Goal: Task Accomplishment & Management: Manage account settings

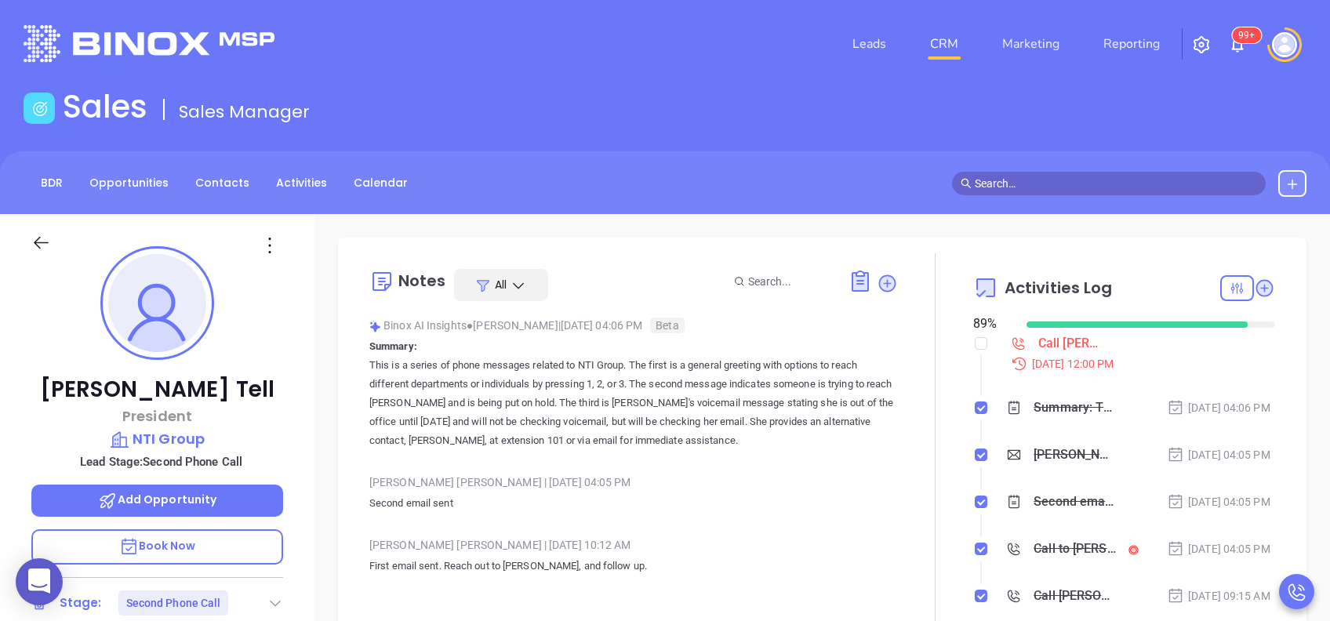
scroll to position [456, 0]
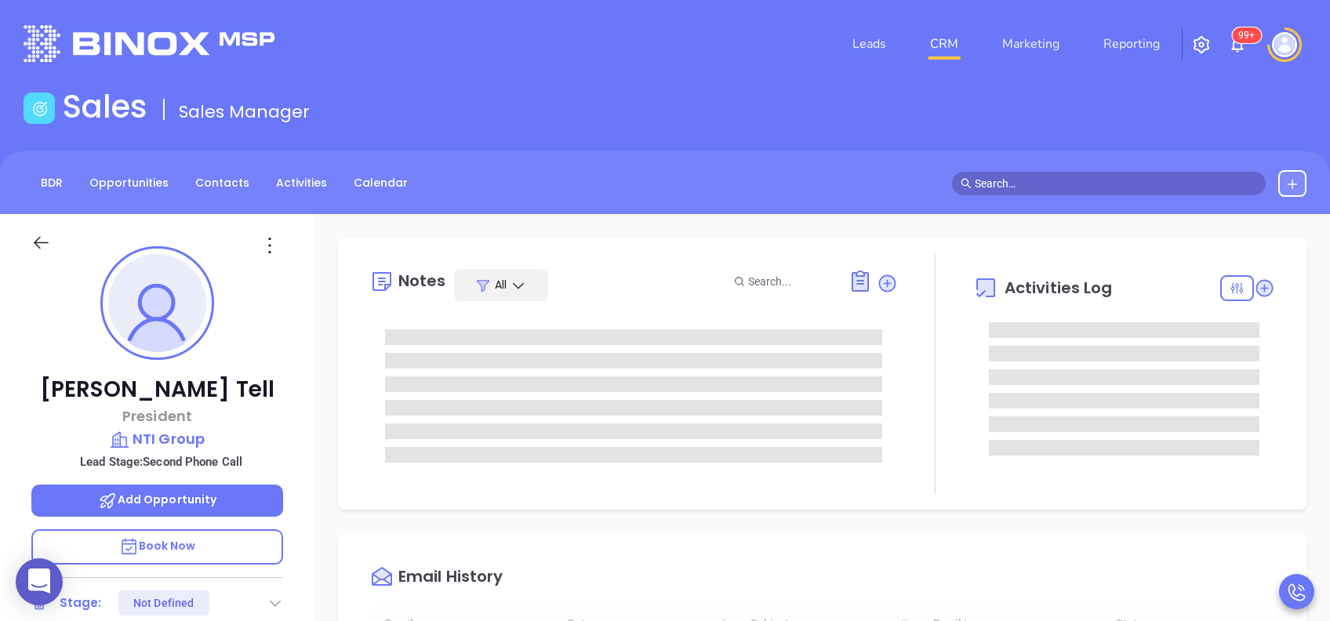
type input "[DATE]"
type input "[PERSON_NAME]"
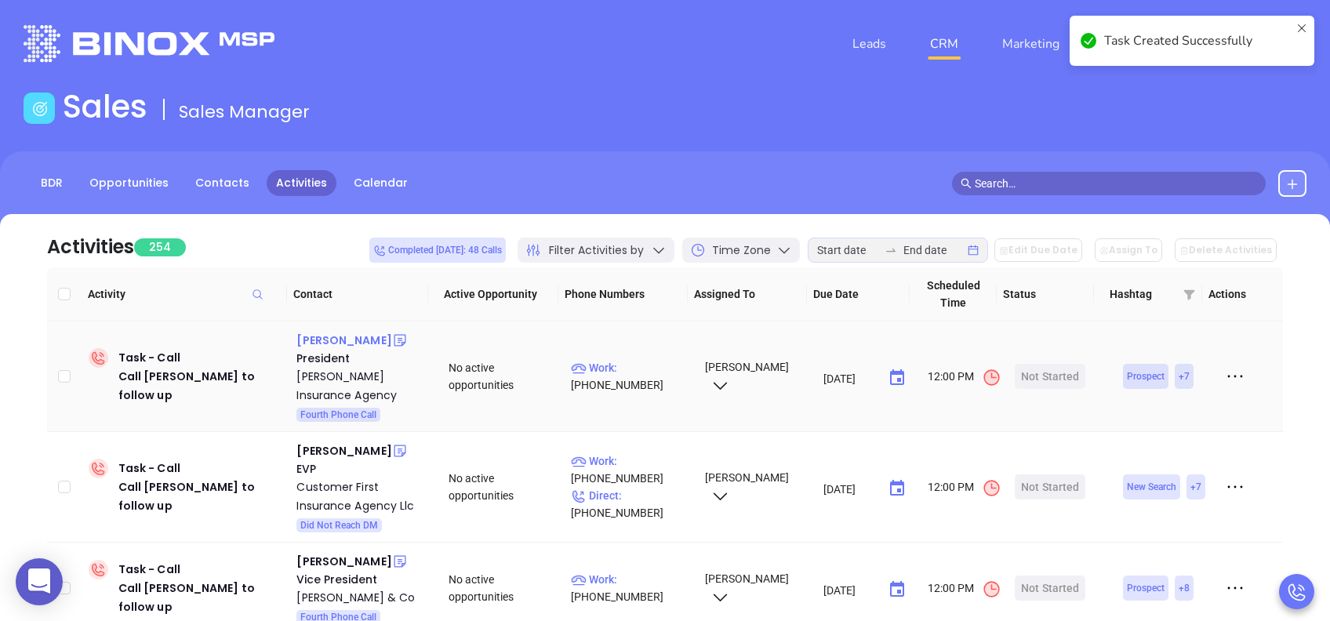
click at [366, 336] on div "Lester McMillan" at bounding box center [343, 340] width 95 height 19
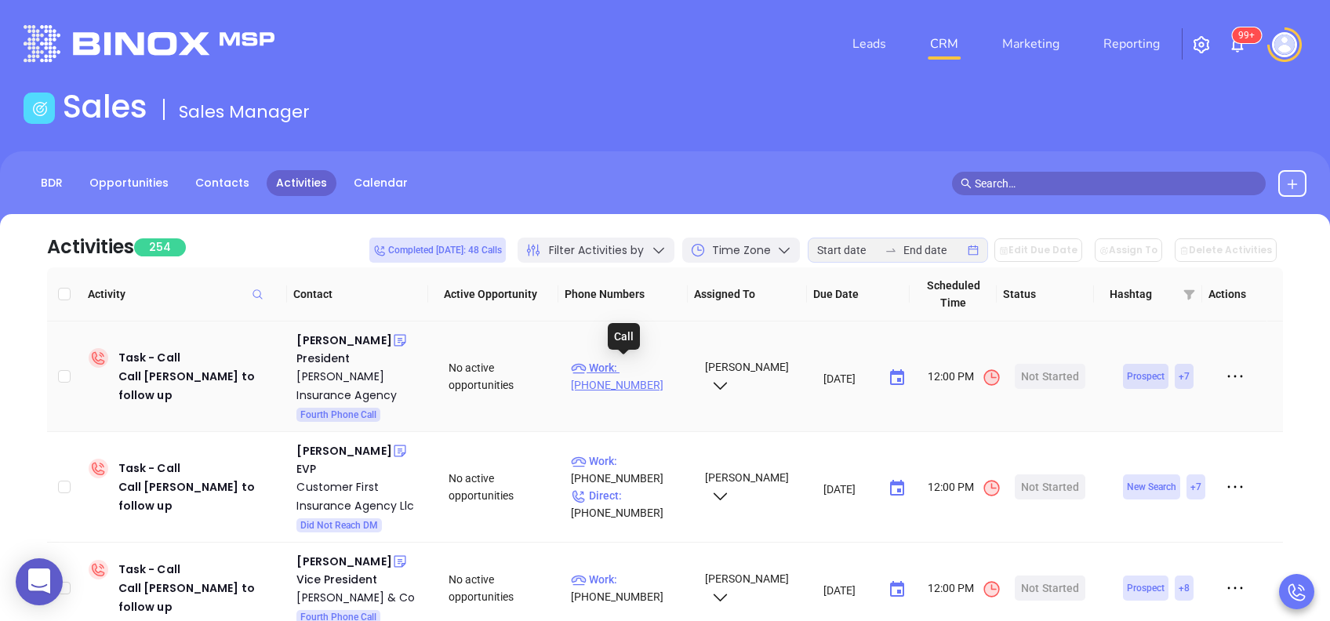
click at [628, 369] on p "Work : (717) 850-0503" at bounding box center [630, 376] width 119 height 35
type input "(717) 850-0503"
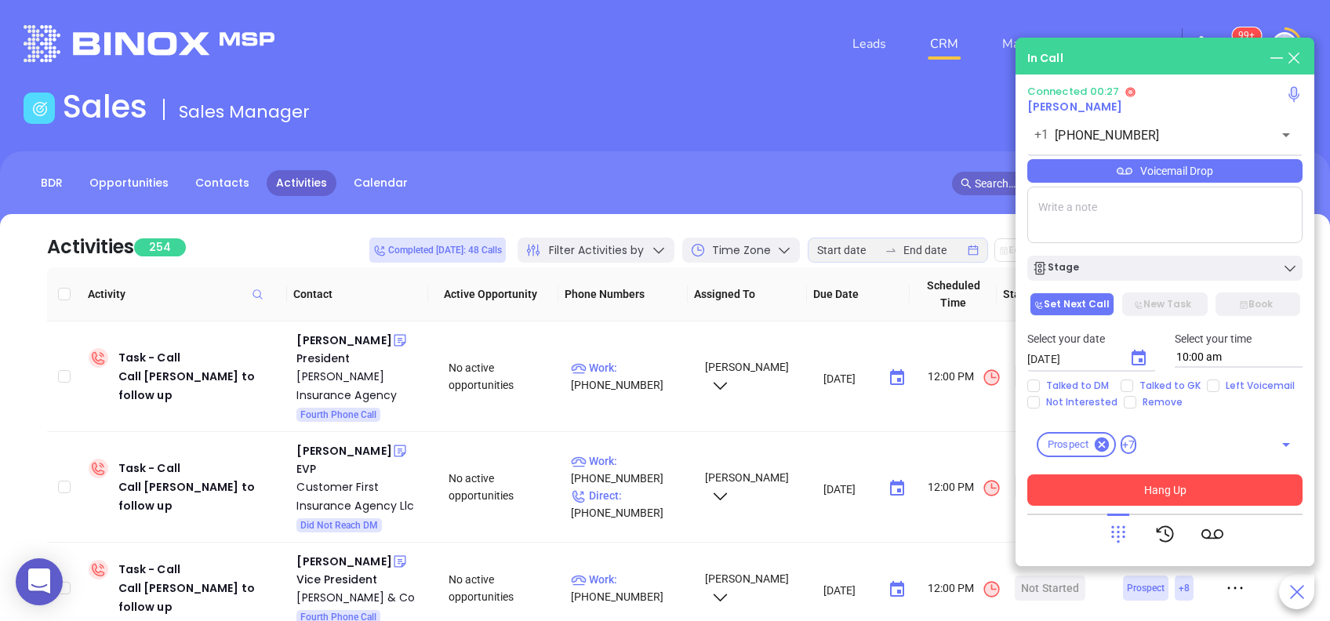
click at [1208, 489] on button "Hang Up" at bounding box center [1164, 490] width 275 height 31
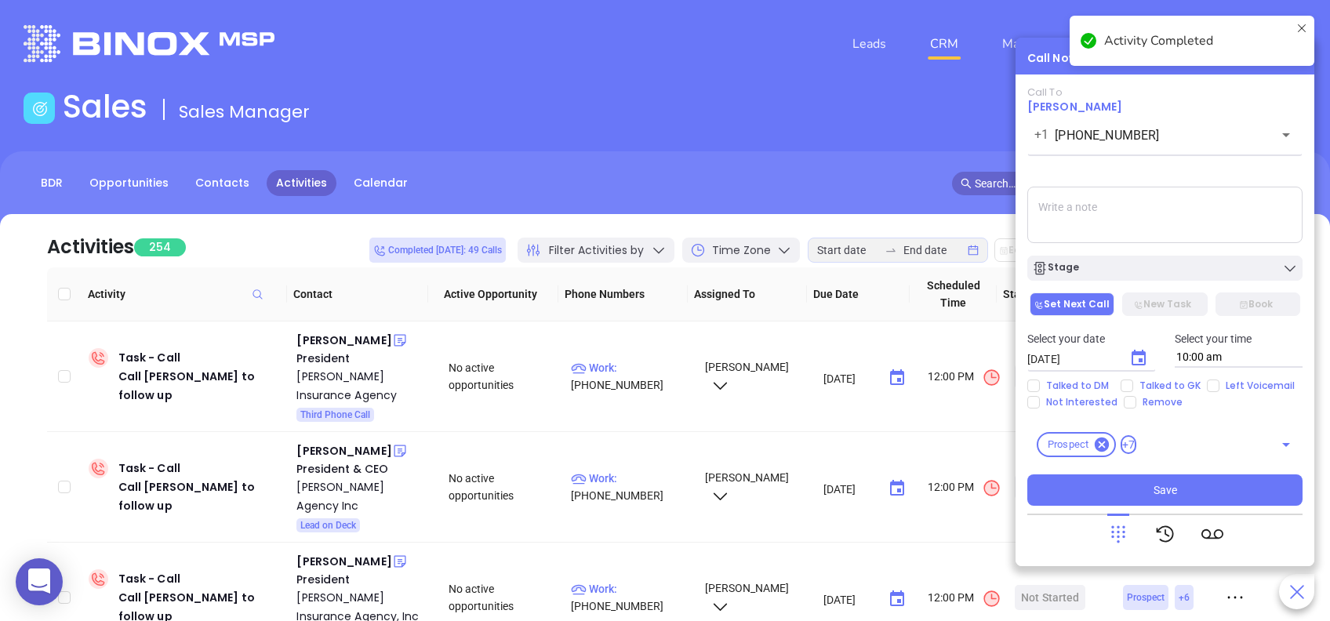
click at [1303, 28] on icon at bounding box center [1302, 41] width 13 height 38
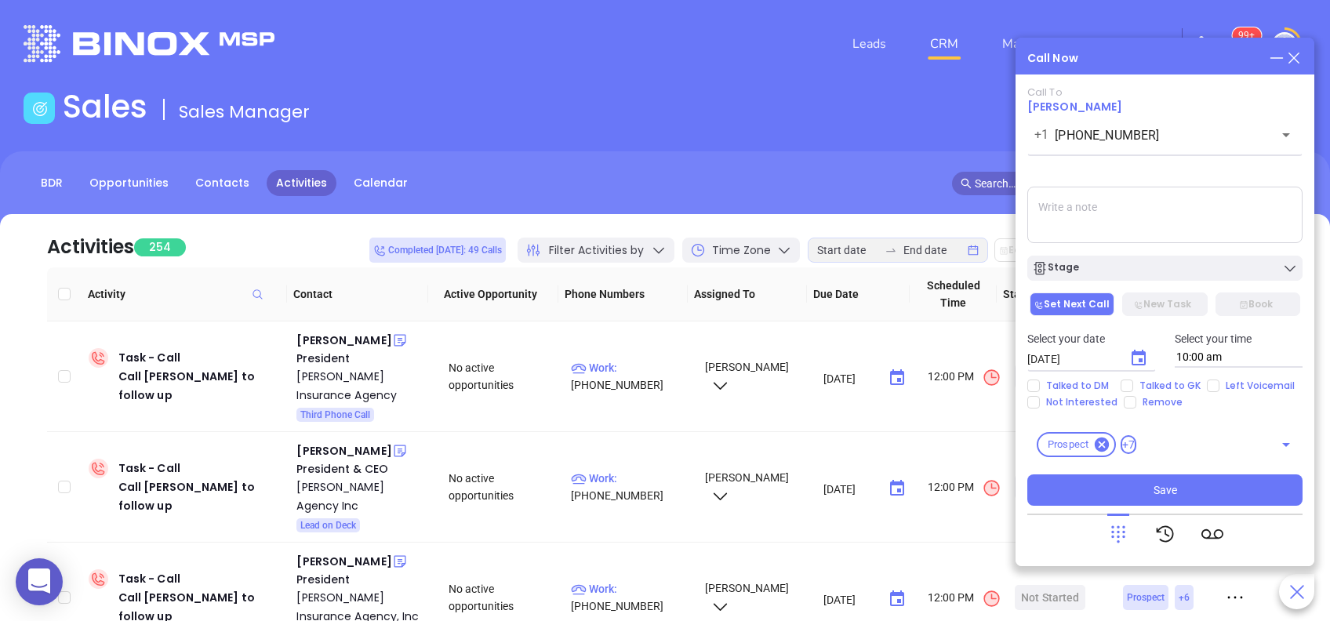
click at [1294, 54] on icon at bounding box center [1294, 57] width 17 height 17
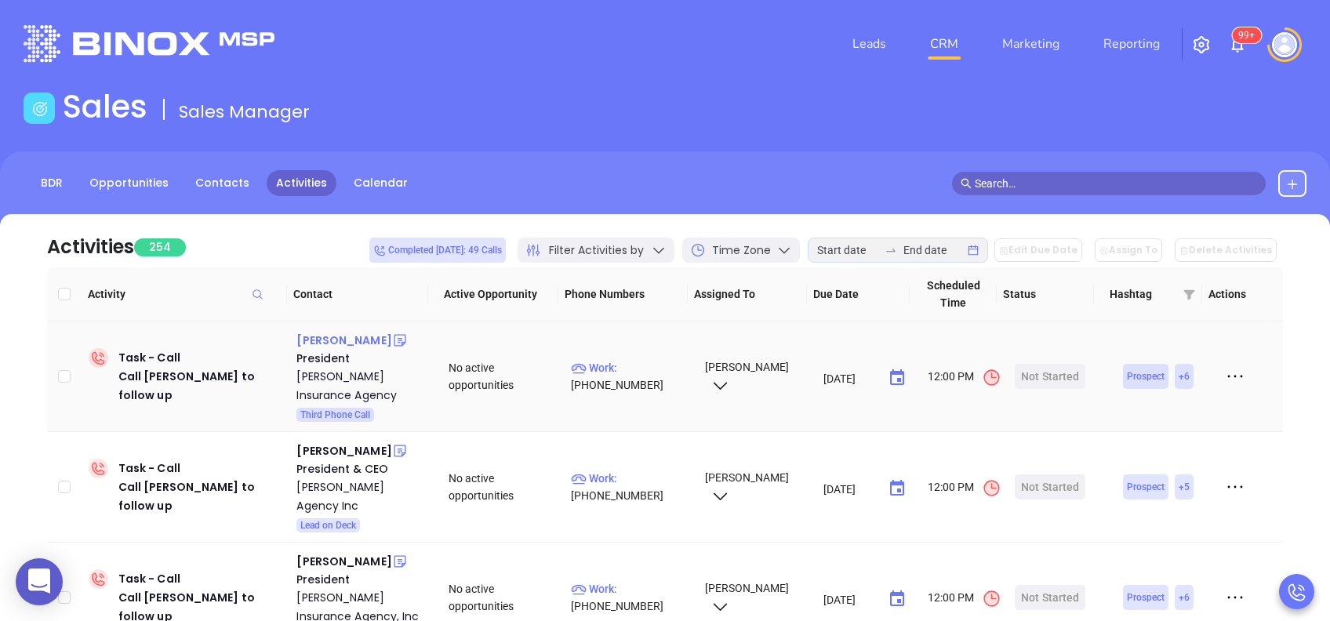
click at [358, 338] on div "[PERSON_NAME]" at bounding box center [343, 340] width 95 height 19
click at [619, 368] on p "Work : (610) 272-0495" at bounding box center [630, 376] width 119 height 35
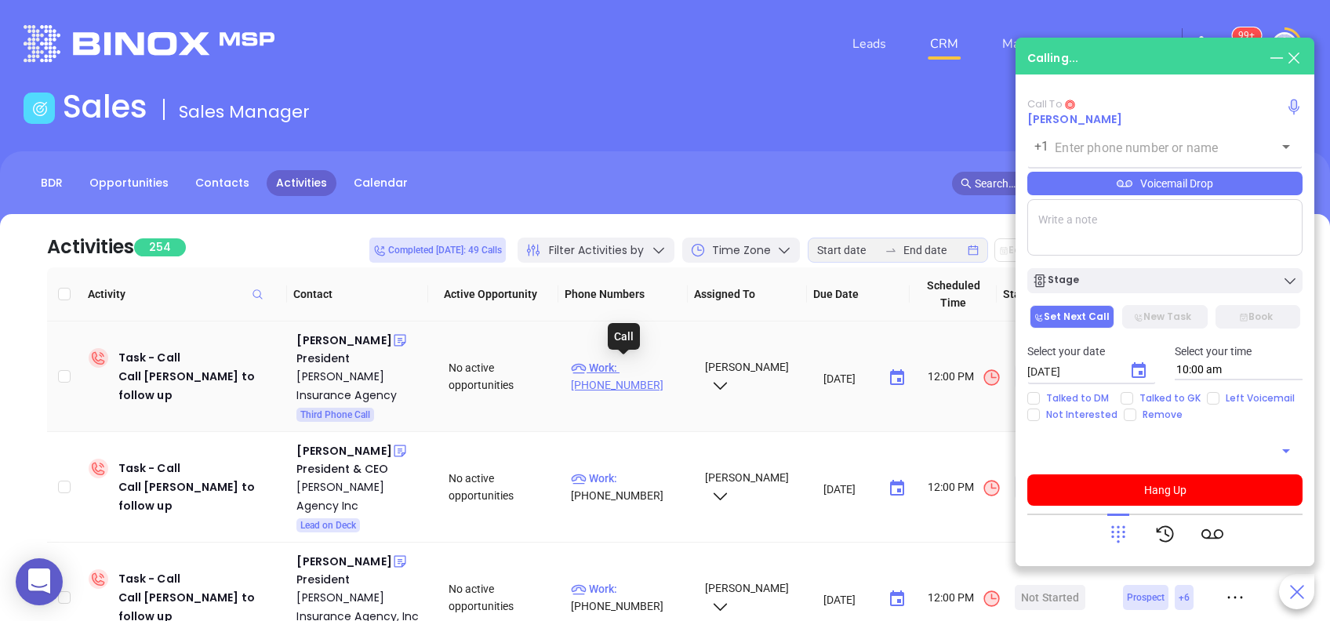
type input "[PHONE_NUMBER]"
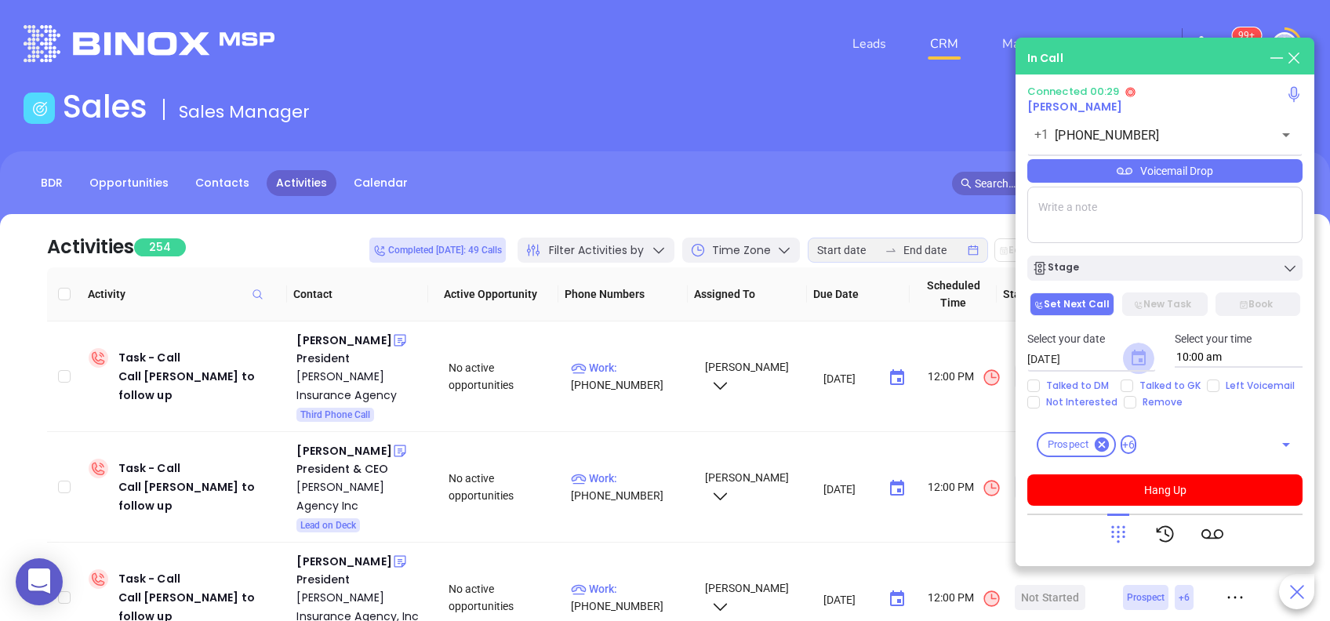
click at [1136, 355] on icon "Choose date, selected date is Aug 27, 2025" at bounding box center [1139, 358] width 14 height 16
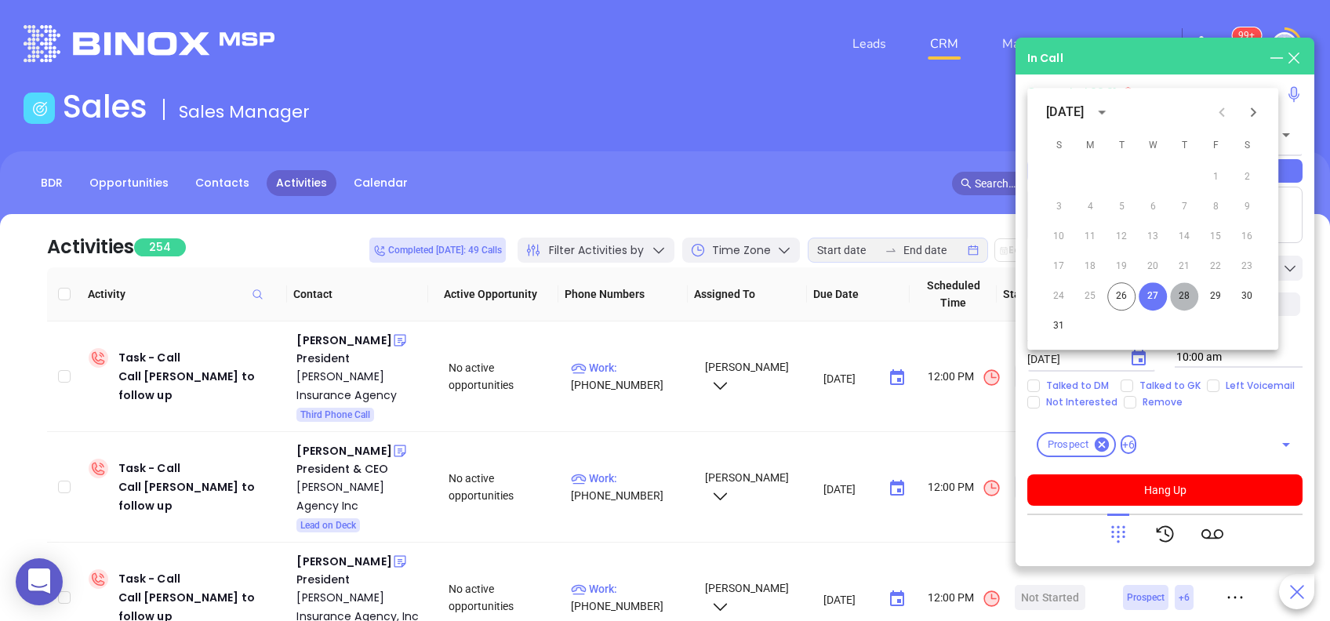
click at [1185, 302] on button "28" at bounding box center [1184, 296] width 28 height 28
type input "08/28/2025"
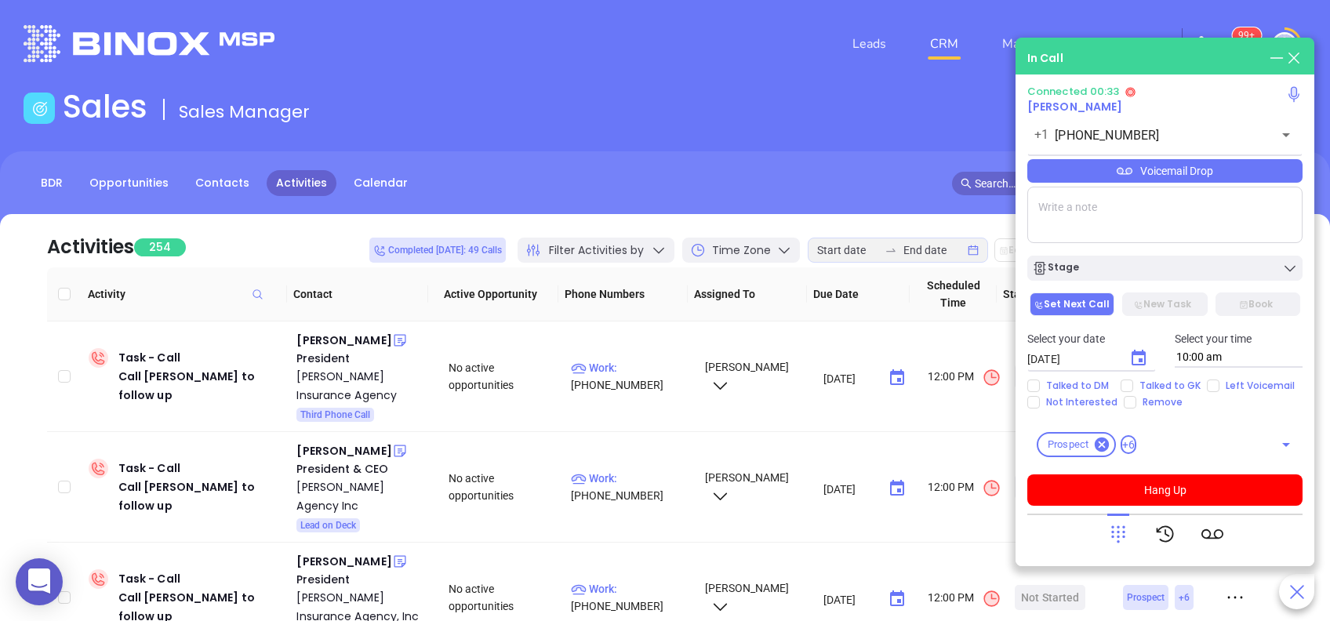
click at [1104, 216] on textarea at bounding box center [1164, 215] width 275 height 56
type textarea "Final email sent"
click at [1220, 386] on span "Left Voicemail" at bounding box center [1261, 386] width 82 height 13
click at [1216, 386] on input "Left Voicemail" at bounding box center [1213, 386] width 13 height 13
checkbox input "true"
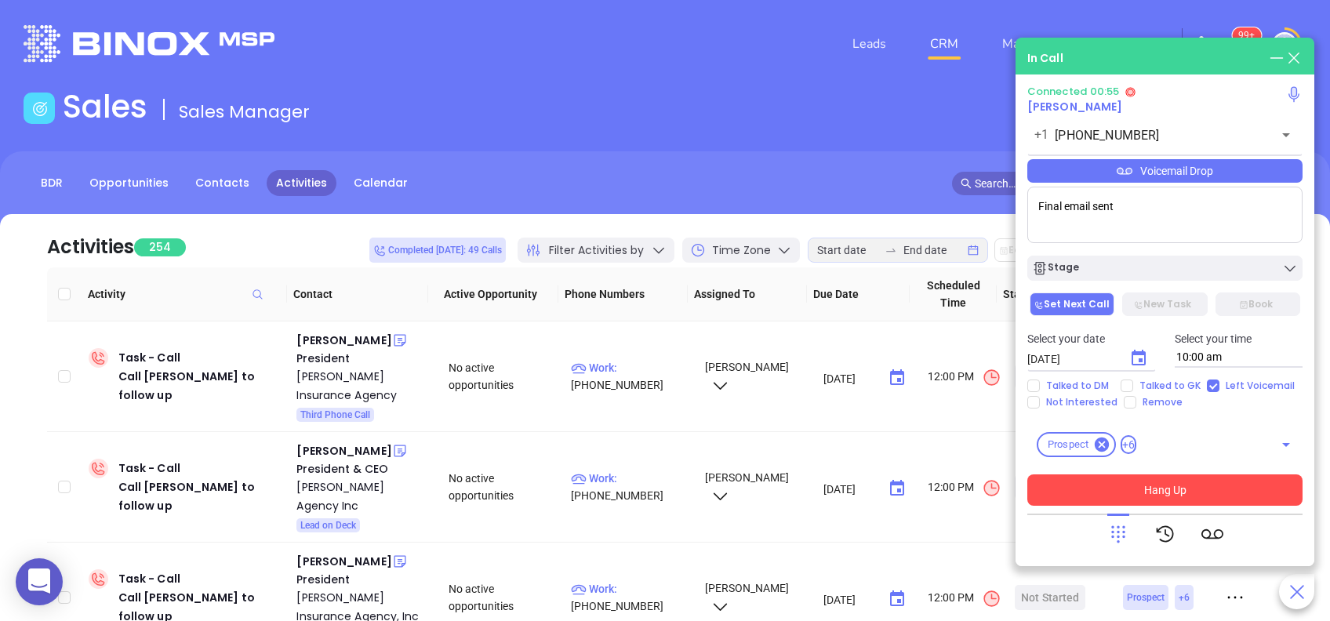
click at [1112, 504] on button "Hang Up" at bounding box center [1164, 490] width 275 height 31
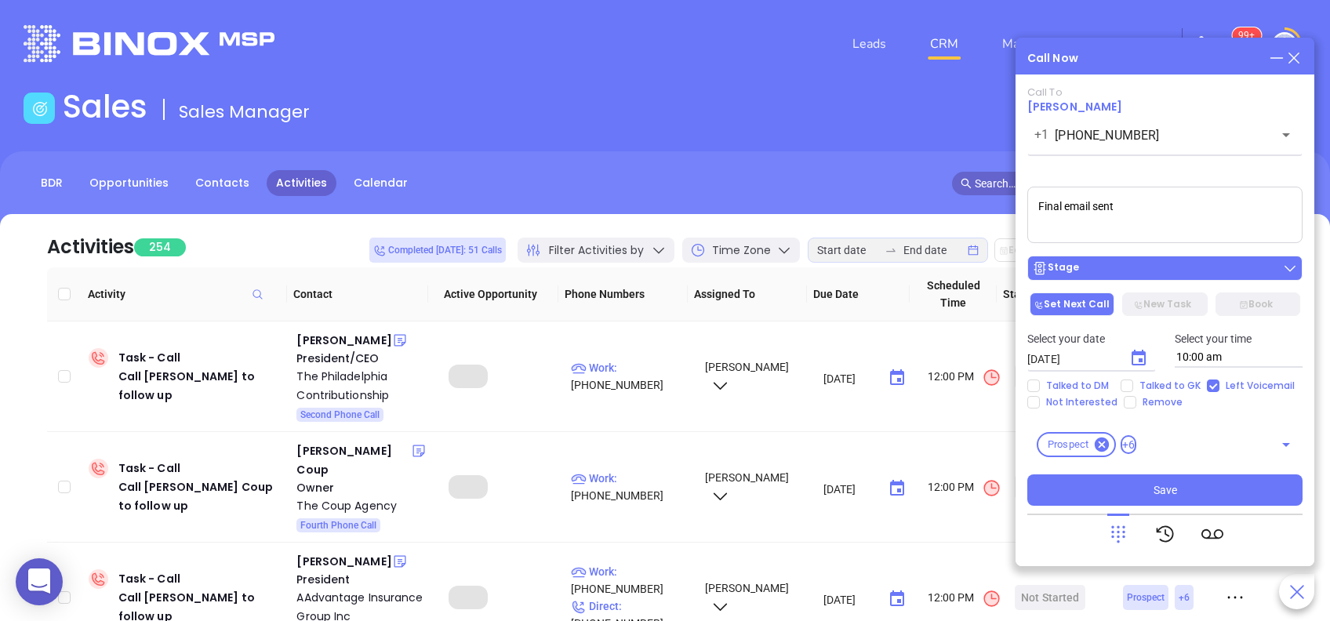
click at [1156, 268] on div "Stage" at bounding box center [1165, 268] width 266 height 16
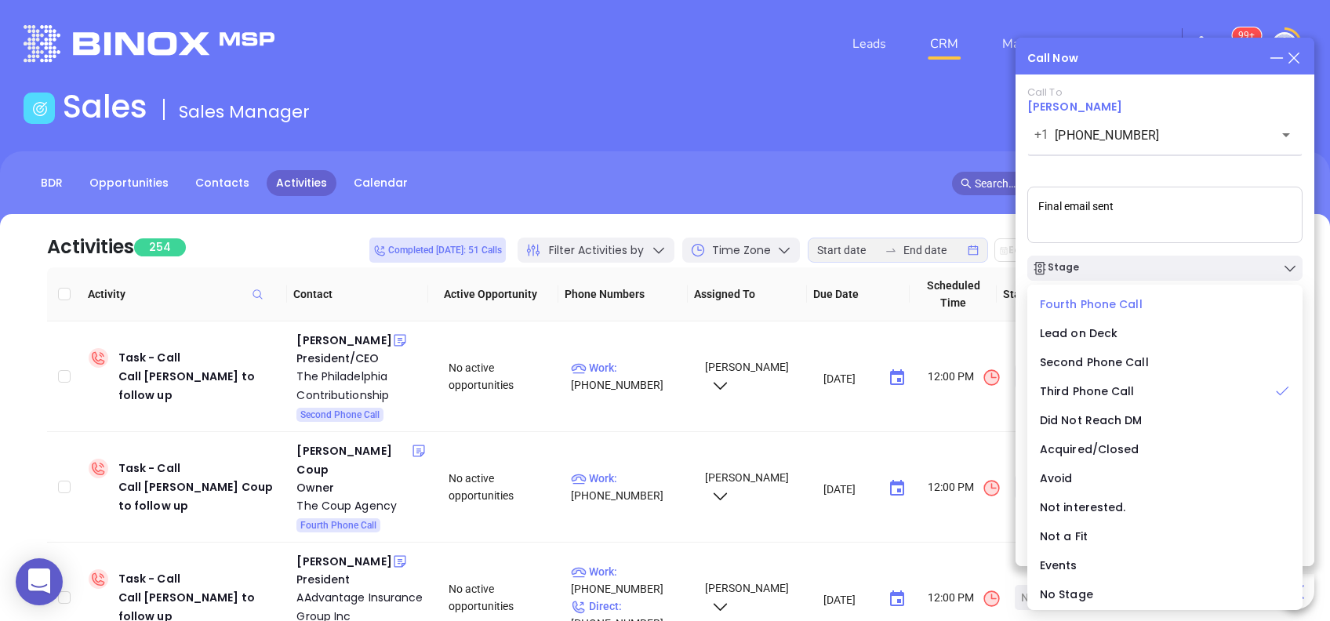
click at [1142, 298] on div "Fourth Phone Call" at bounding box center [1165, 304] width 250 height 17
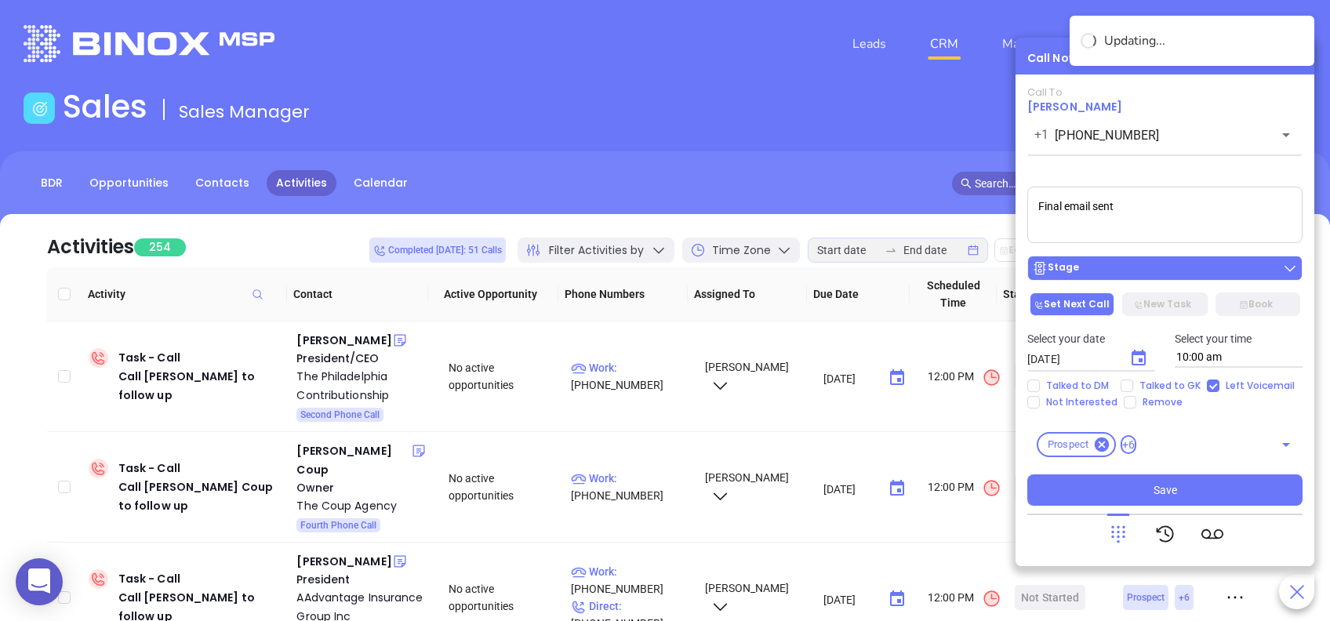
click at [1133, 264] on div "Stage" at bounding box center [1165, 268] width 266 height 16
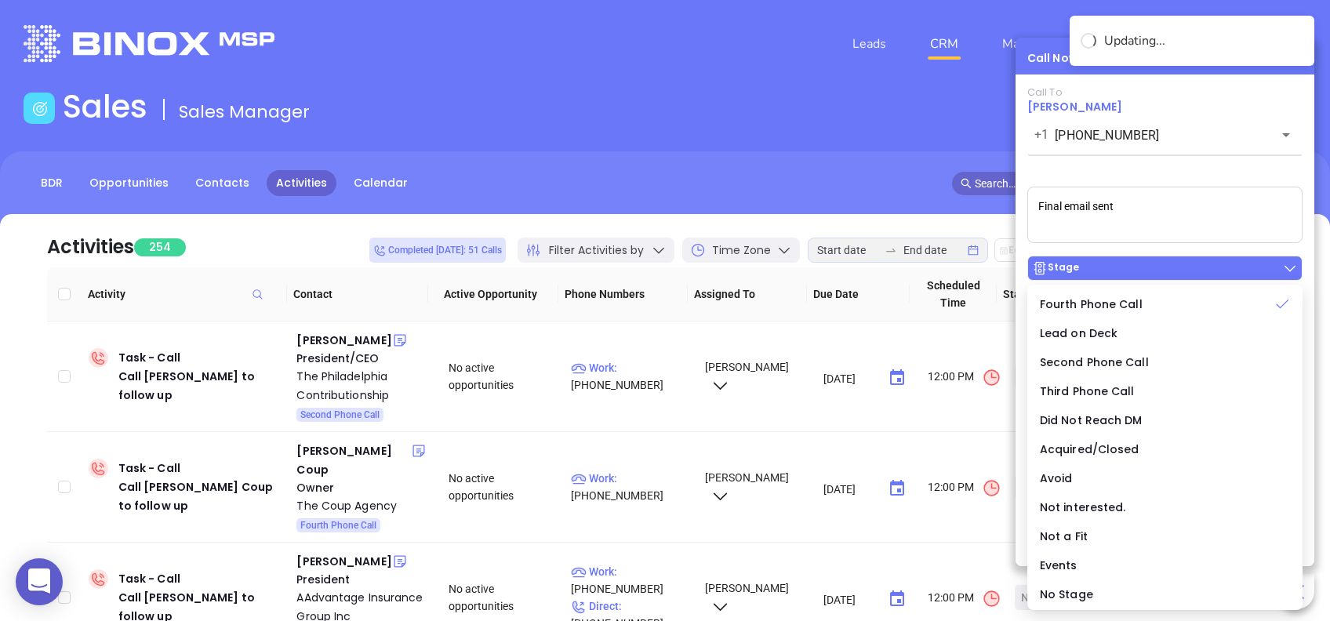
click at [1130, 271] on div "Stage" at bounding box center [1165, 268] width 266 height 16
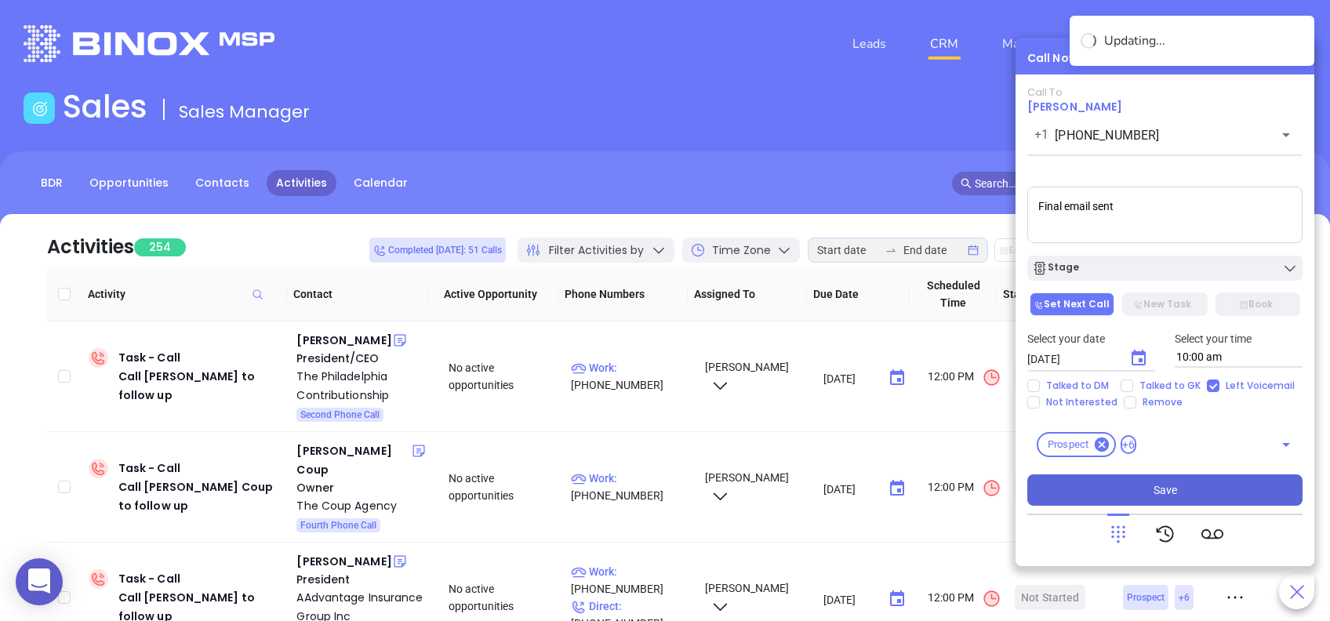
click at [1161, 489] on span "Save" at bounding box center [1166, 490] width 24 height 17
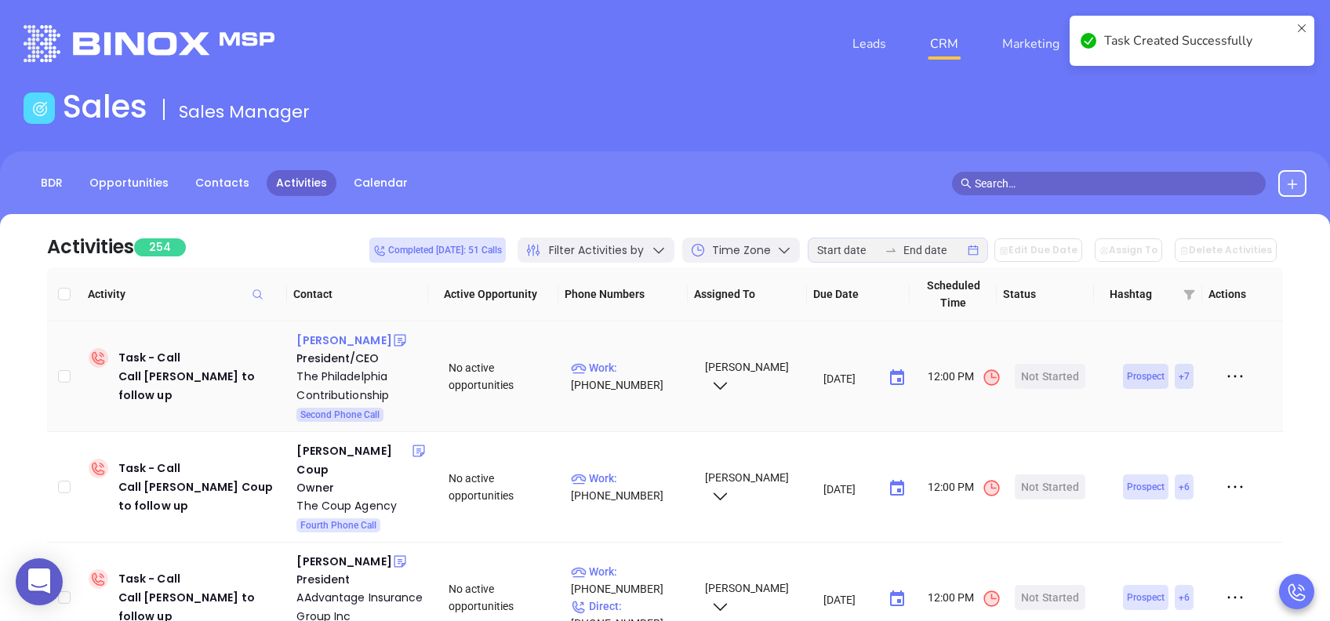
click at [355, 347] on div "Tom Greenfield" at bounding box center [343, 340] width 95 height 19
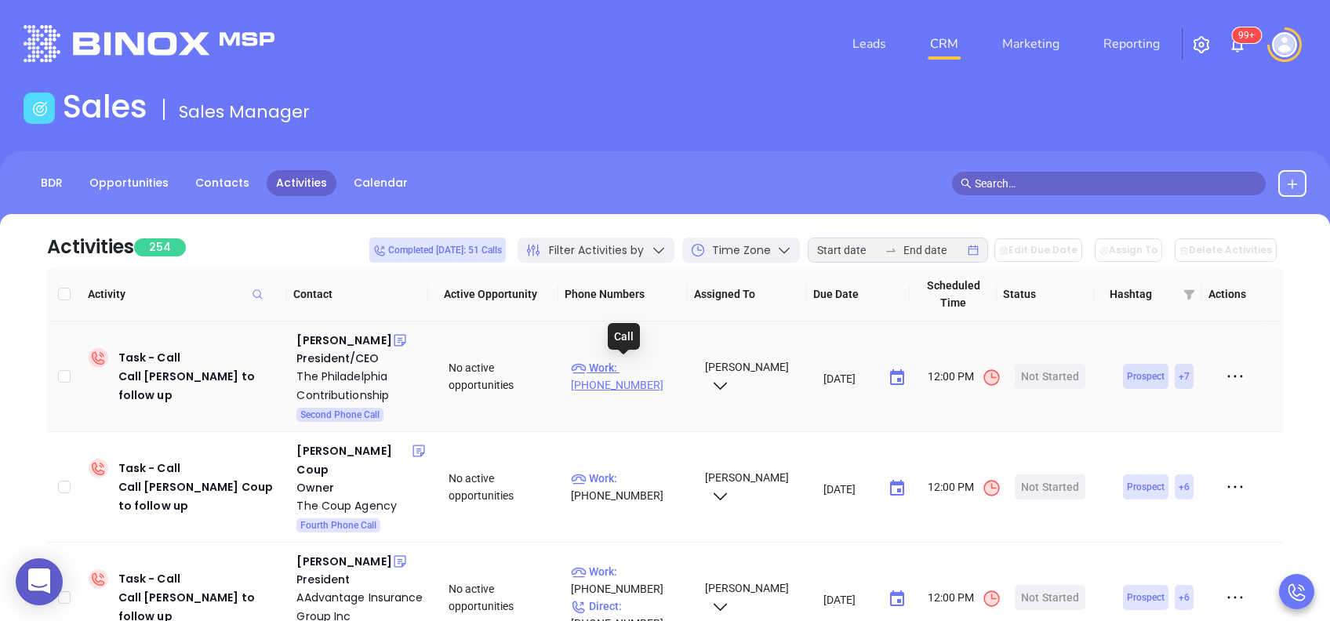
click at [651, 370] on p "Work : (888) 627-1752" at bounding box center [630, 376] width 119 height 35
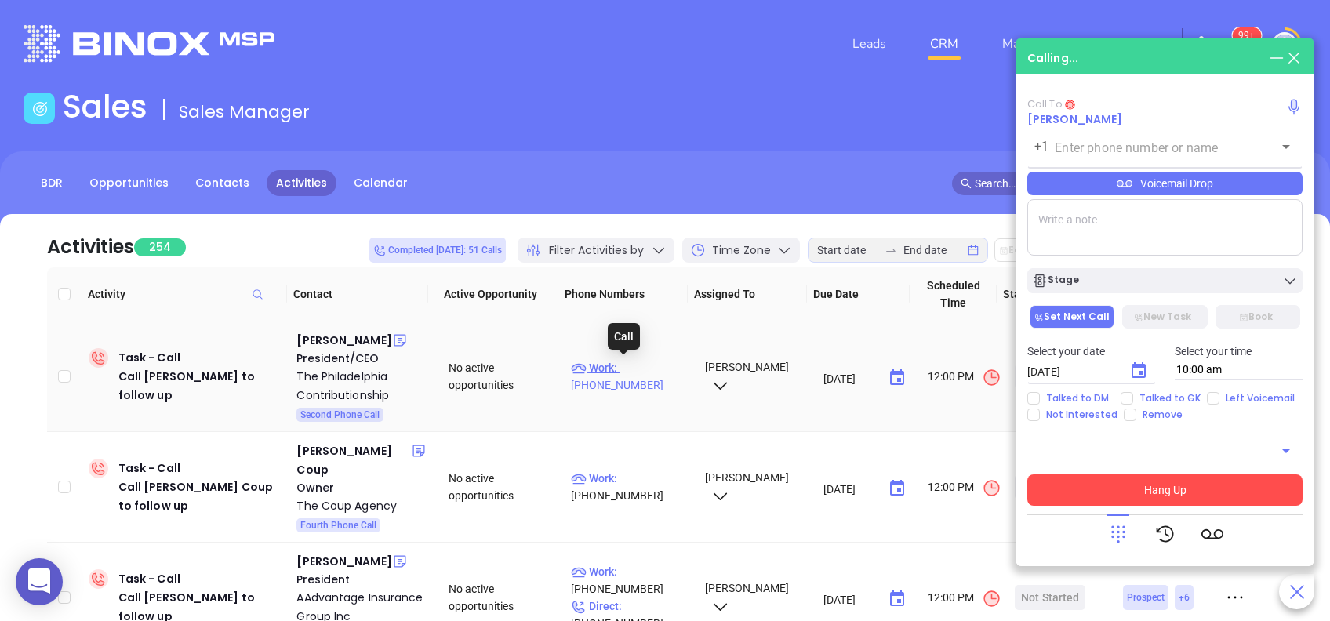
type input "(888) 627-1752"
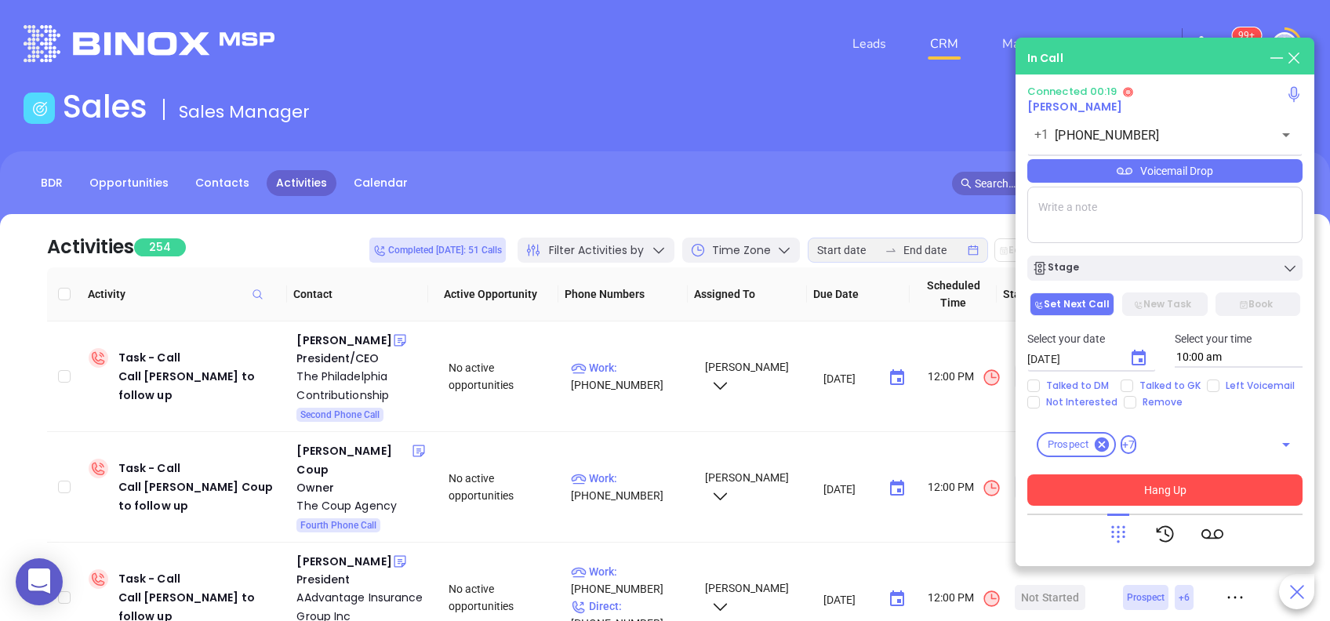
click at [1113, 529] on icon at bounding box center [1118, 534] width 22 height 22
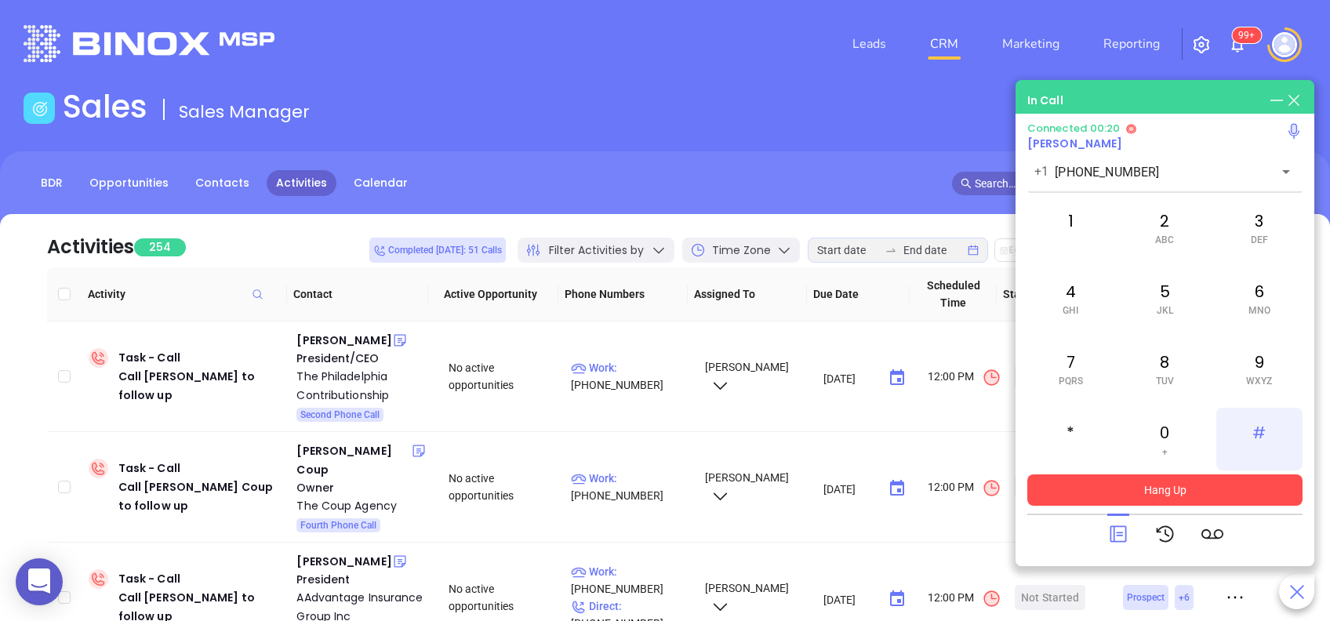
click at [1260, 439] on div "#" at bounding box center [1259, 439] width 86 height 63
drag, startPoint x: 1260, startPoint y: 439, endPoint x: 1158, endPoint y: 365, distance: 125.8
click at [1158, 365] on div "8 TUV" at bounding box center [1165, 368] width 86 height 63
click at [1250, 289] on div "6 MNO" at bounding box center [1259, 298] width 86 height 63
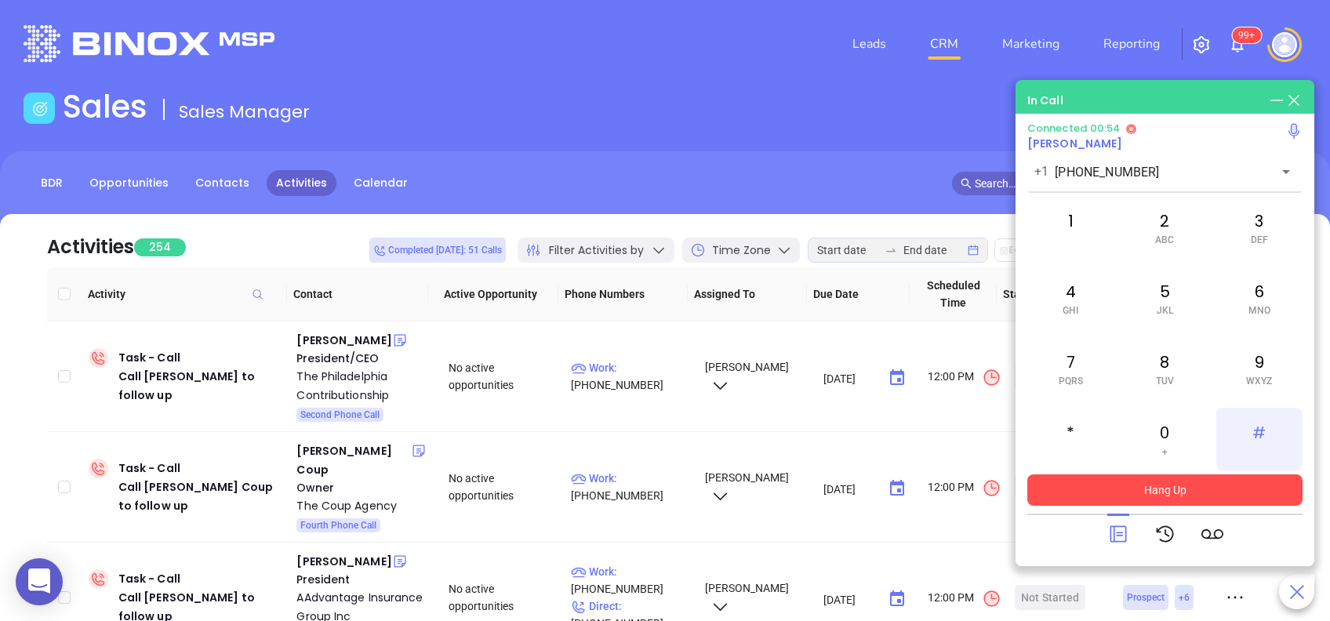
click at [1260, 426] on div "#" at bounding box center [1259, 439] width 86 height 63
click at [1084, 220] on div "1" at bounding box center [1070, 227] width 86 height 63
click at [1118, 529] on icon at bounding box center [1118, 534] width 22 height 22
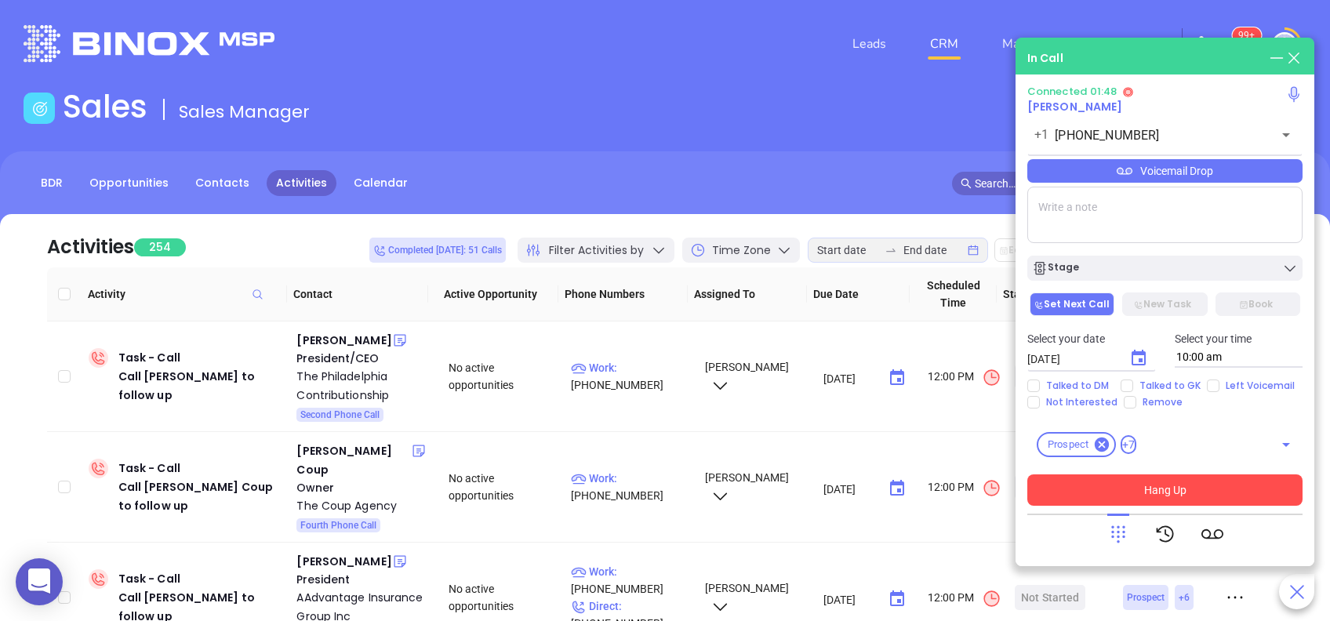
click at [1142, 169] on div "Voicemail Drop" at bounding box center [1164, 171] width 275 height 24
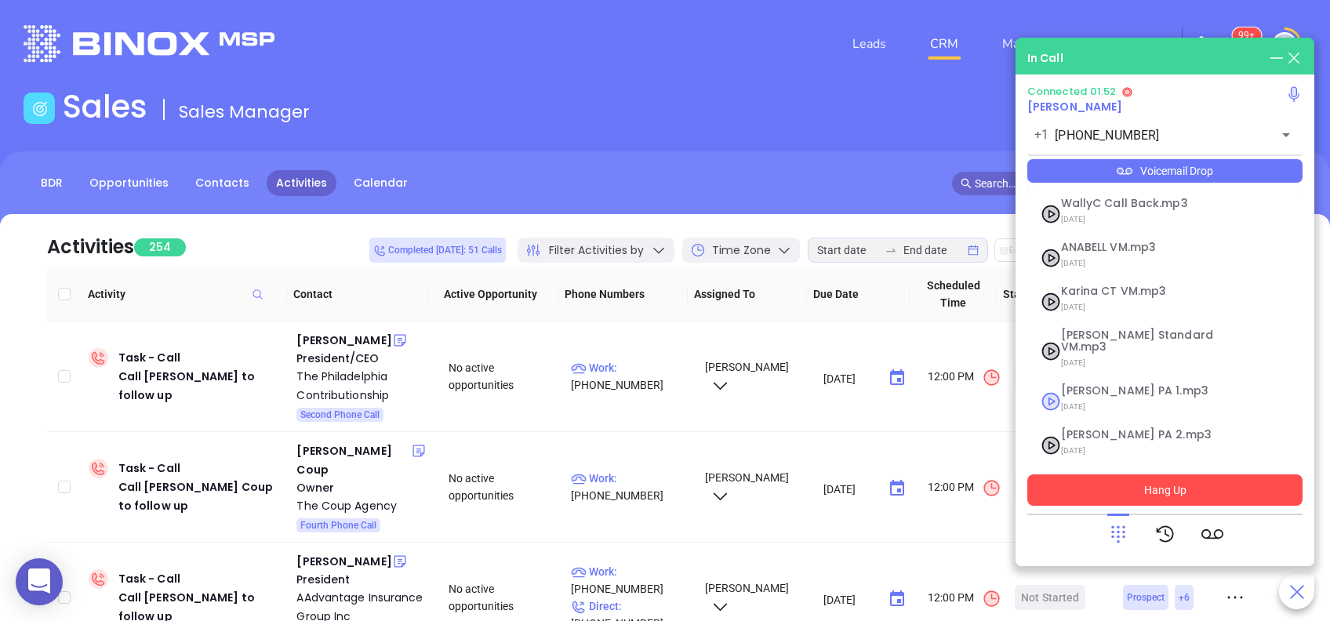
click at [1129, 385] on span "Vicky PA 1.mp3" at bounding box center [1145, 391] width 169 height 12
checkbox input "true"
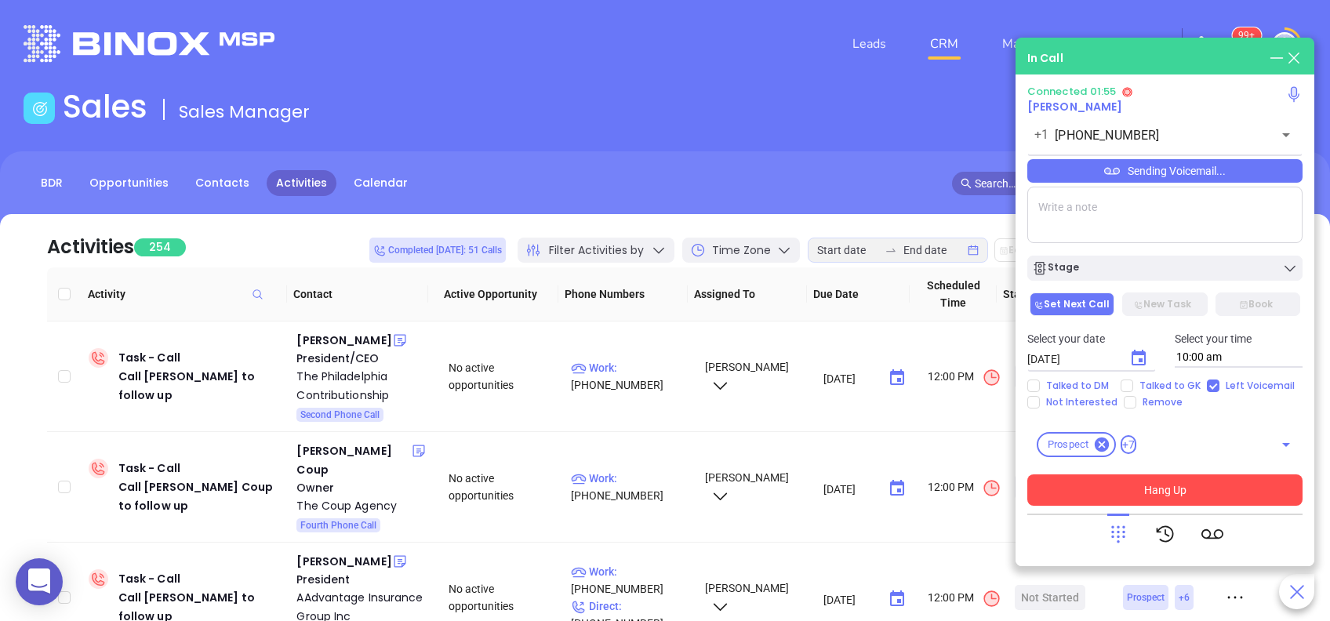
click at [1173, 486] on button "Hang Up" at bounding box center [1164, 490] width 275 height 31
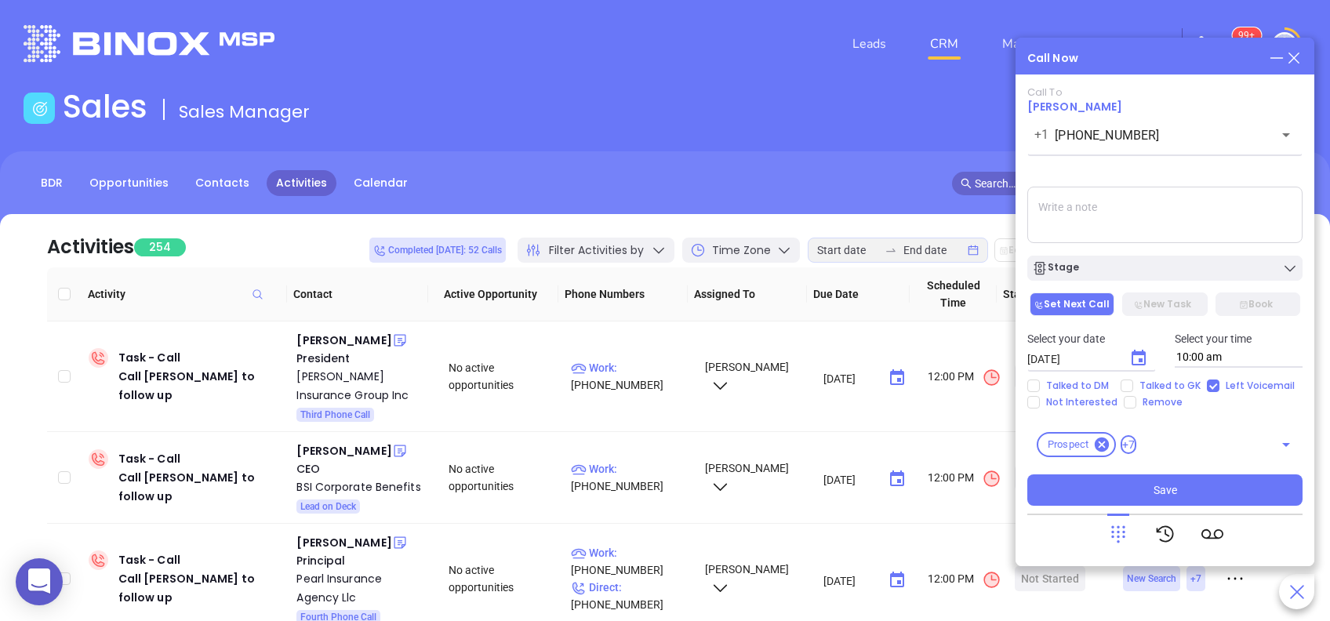
click at [1130, 358] on icon "Choose date, selected date is Aug 27, 2025" at bounding box center [1138, 358] width 19 height 19
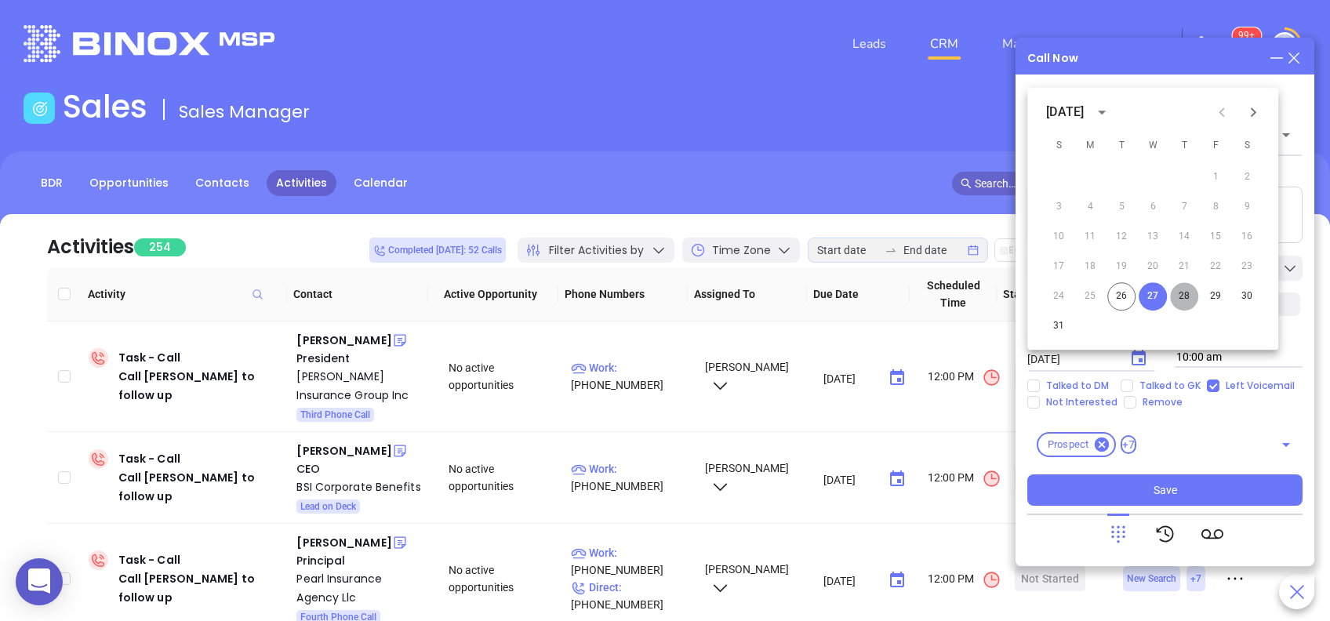
click at [1185, 293] on button "28" at bounding box center [1184, 296] width 28 height 28
type input "08/28/2025"
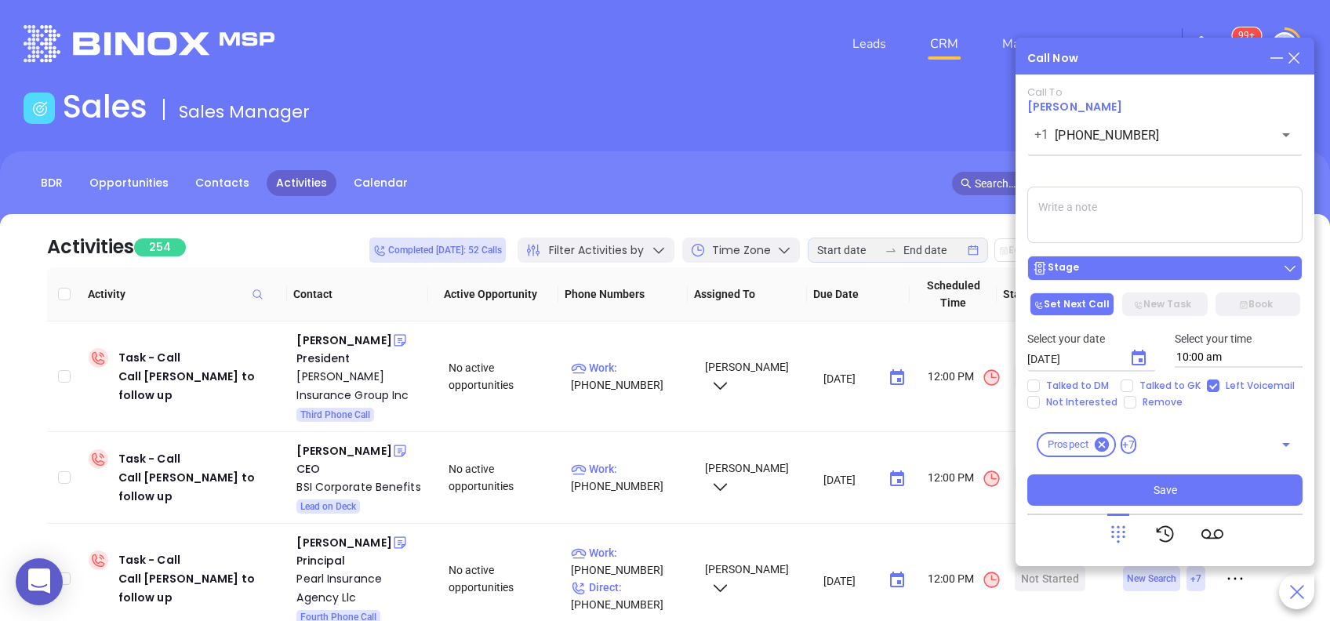
click at [1185, 258] on button "Stage" at bounding box center [1164, 268] width 275 height 25
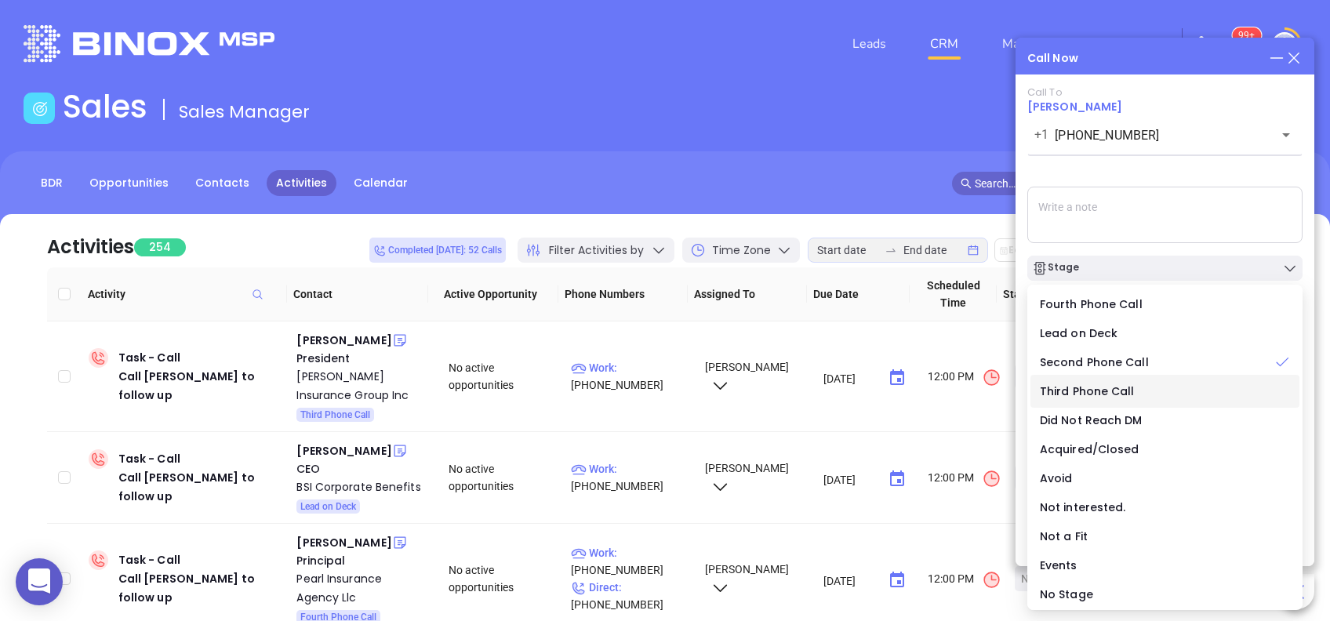
click at [1119, 386] on span "Third Phone Call" at bounding box center [1087, 392] width 95 height 16
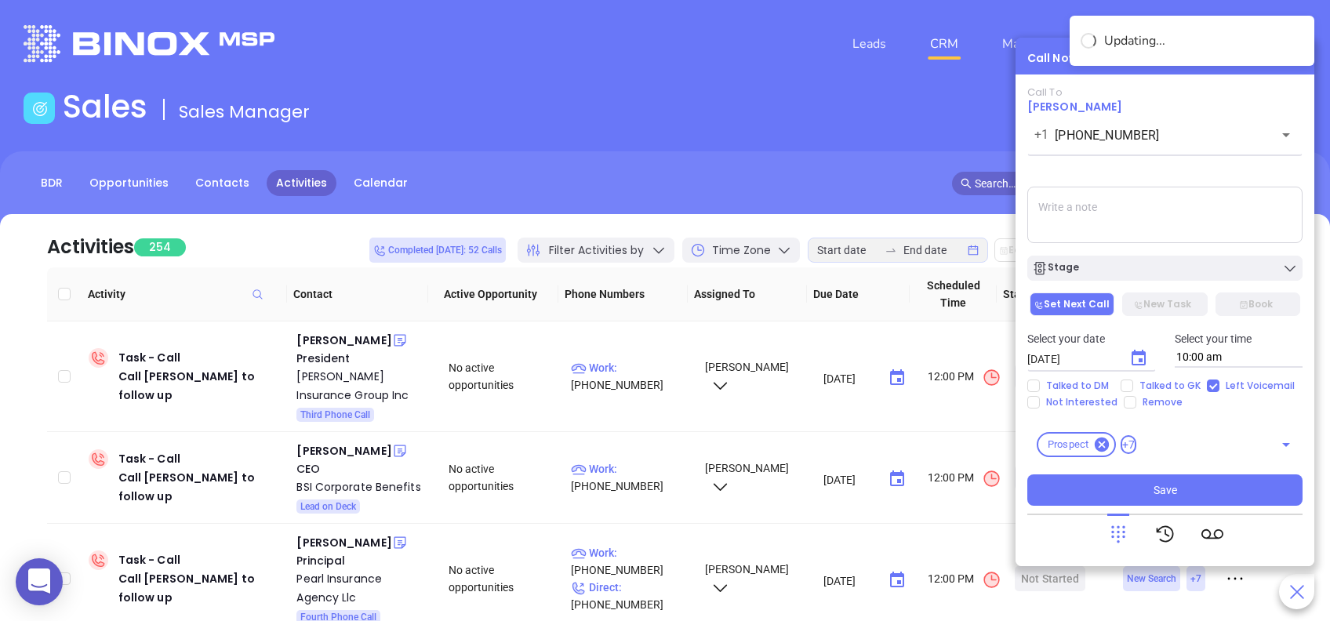
click at [1078, 205] on textarea at bounding box center [1164, 215] width 275 height 56
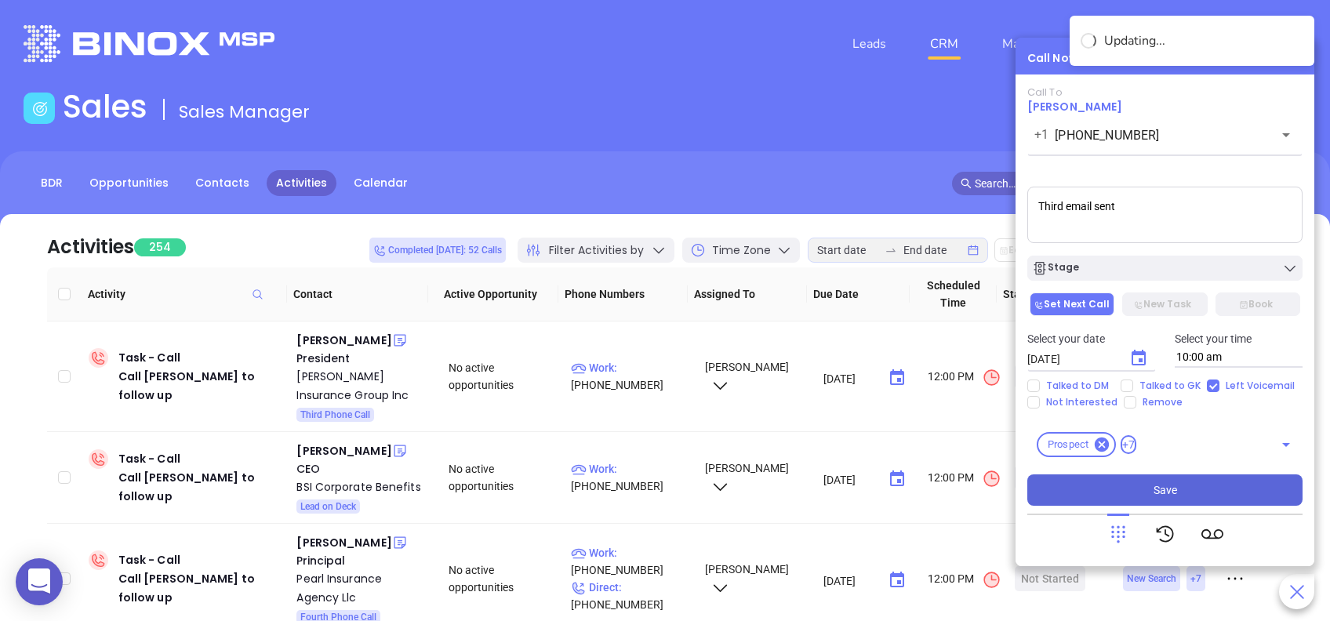
type textarea "Third email sent"
click at [1155, 489] on span "Save" at bounding box center [1166, 490] width 24 height 17
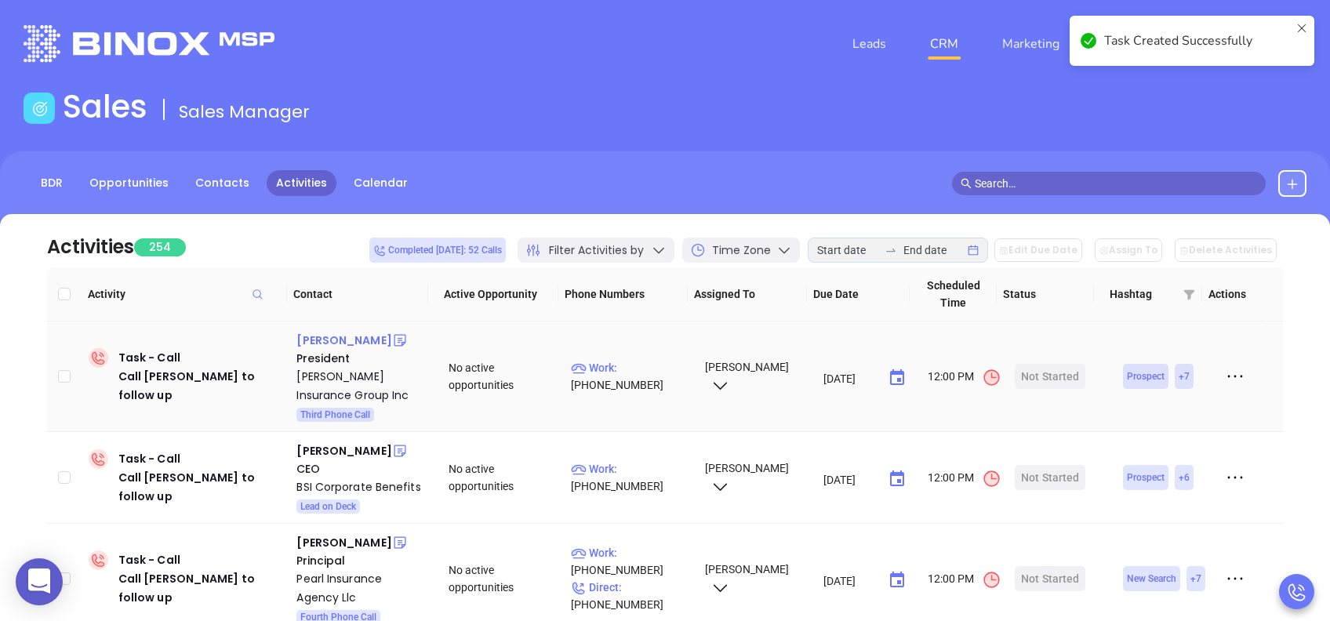
click at [333, 345] on div "Jonathan Kelly" at bounding box center [343, 340] width 95 height 19
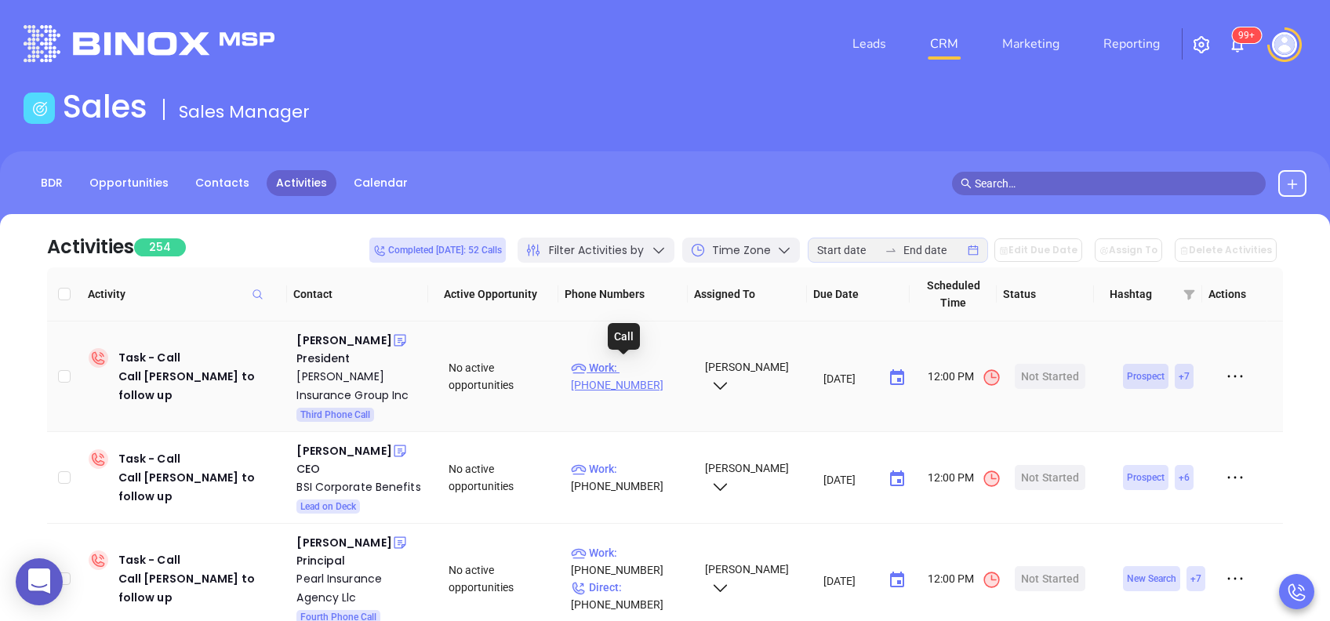
click at [654, 366] on p "Work : (412) 325-1650" at bounding box center [630, 376] width 119 height 35
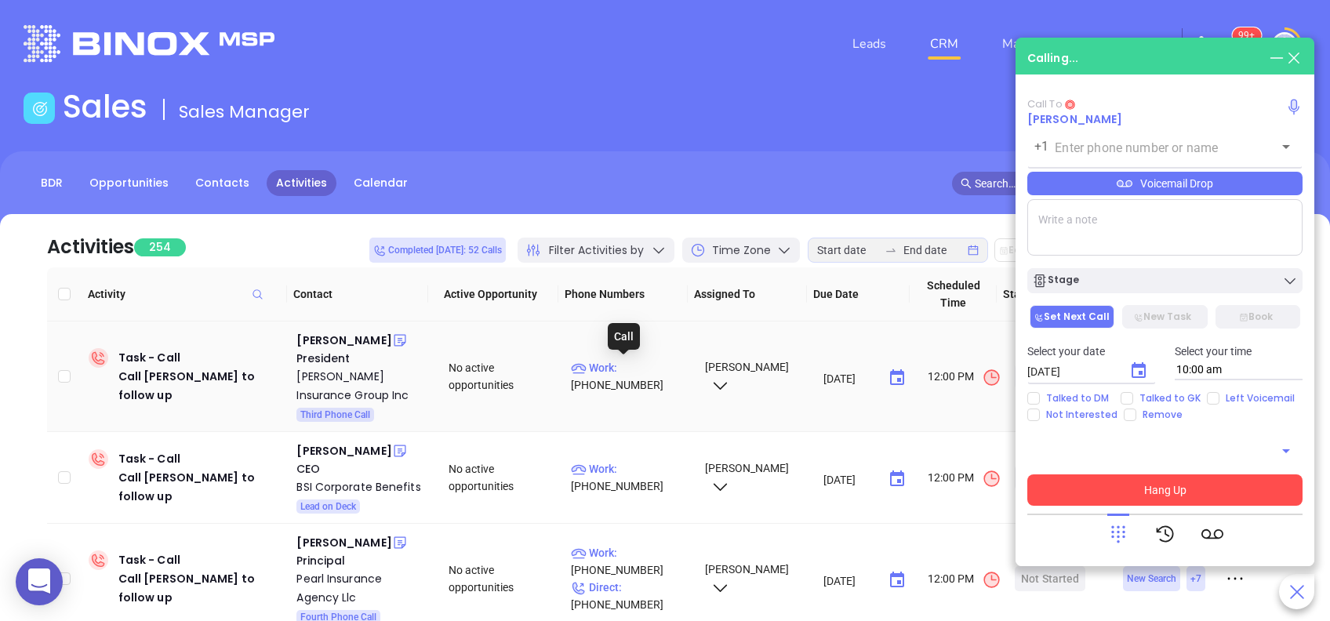
type input "(412) 325-1650"
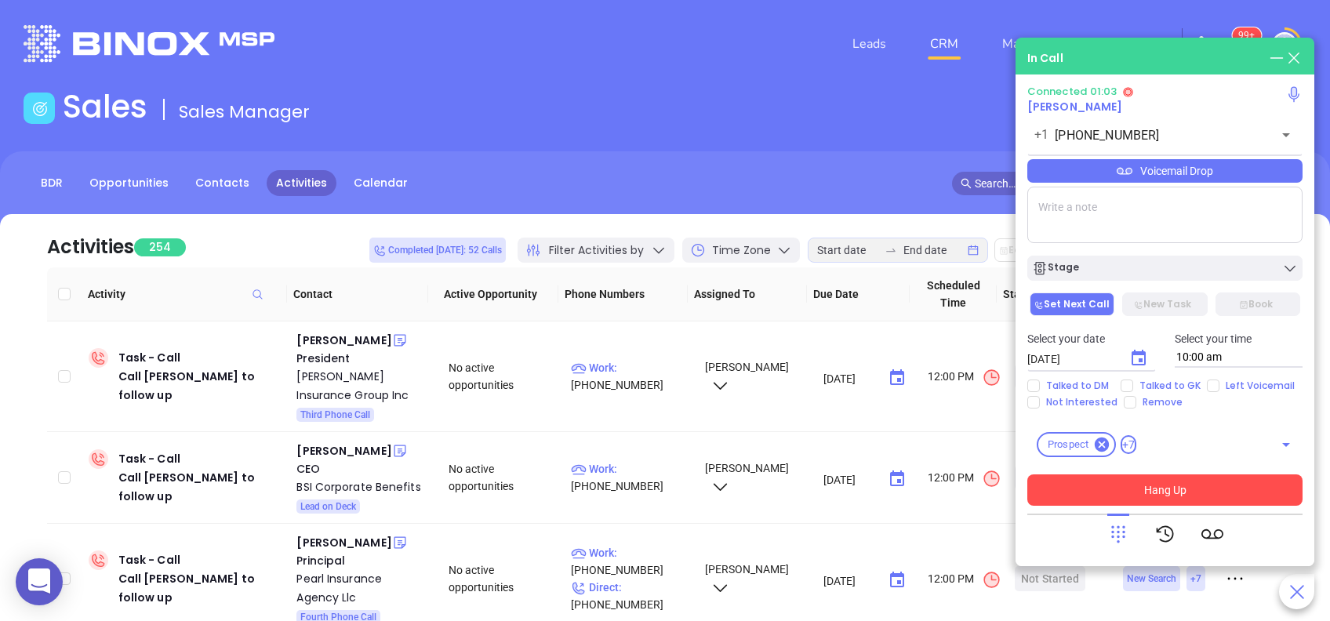
click at [1202, 496] on button "Hang Up" at bounding box center [1164, 490] width 275 height 31
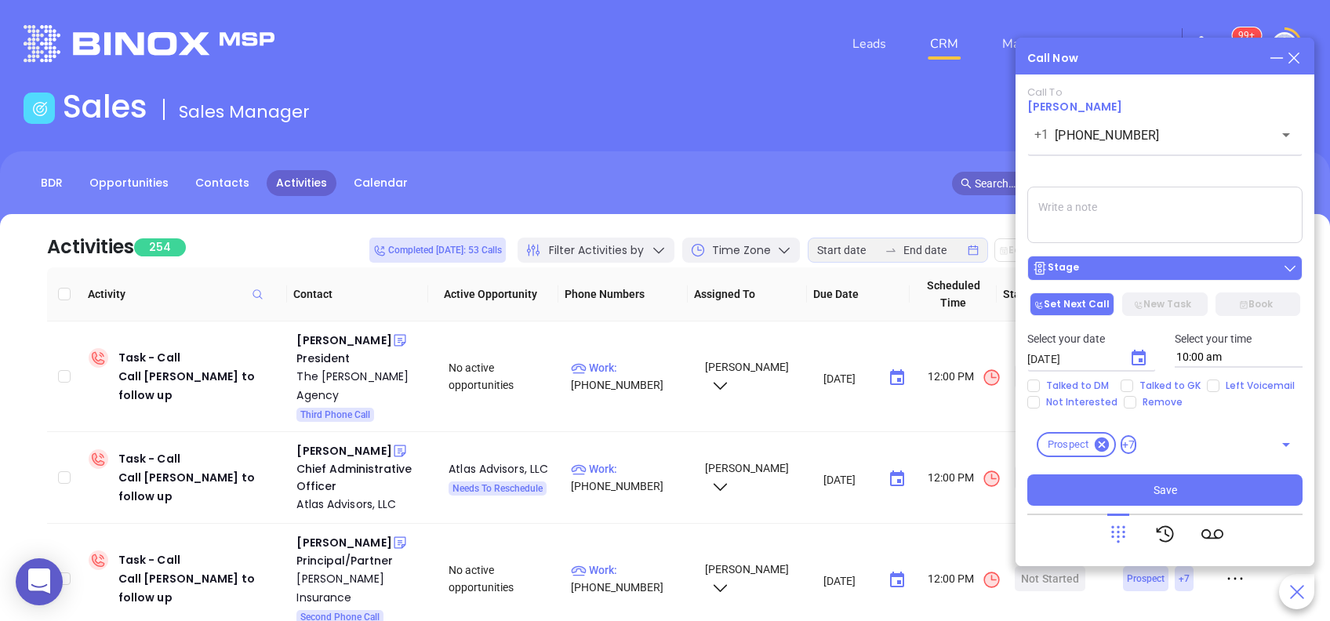
click at [1180, 271] on div "Stage" at bounding box center [1165, 268] width 266 height 16
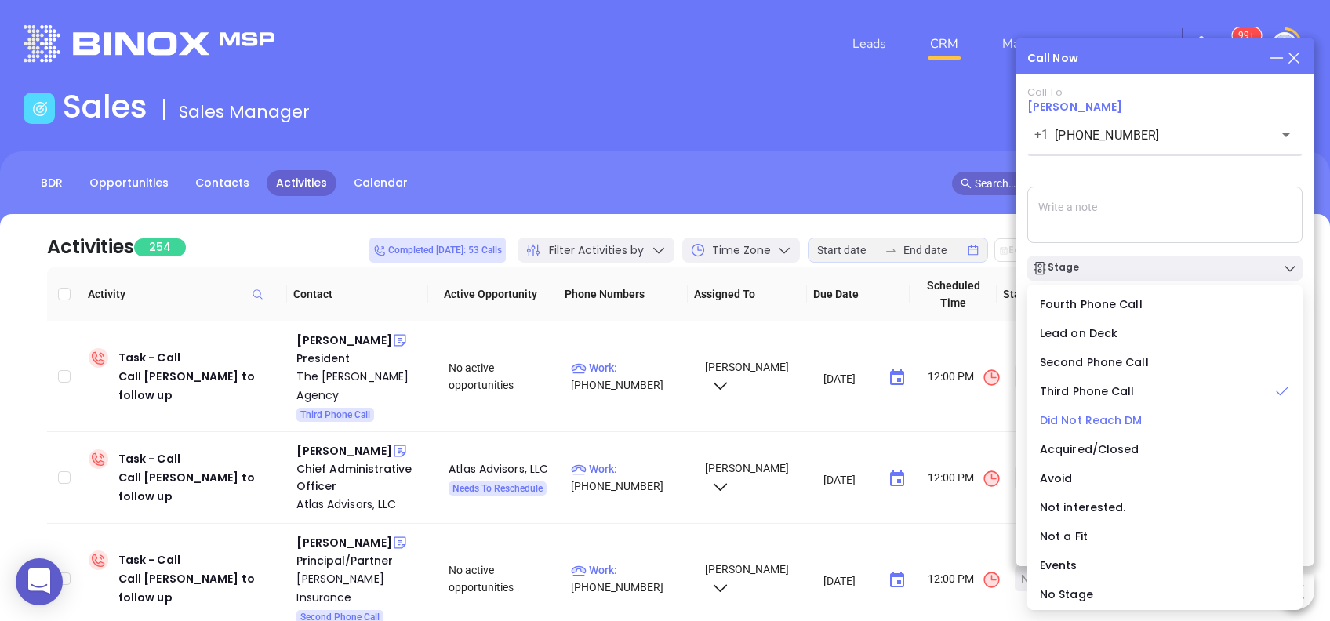
click at [1131, 414] on span "Did Not Reach DM" at bounding box center [1091, 421] width 103 height 16
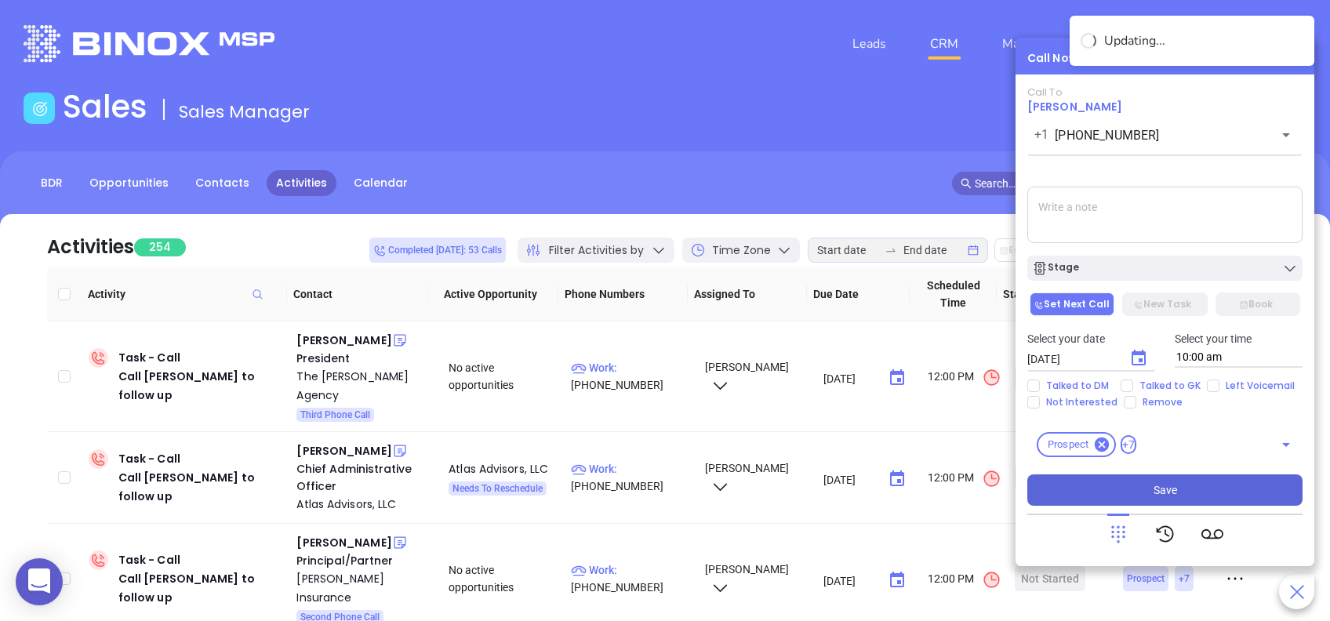
click at [1155, 486] on span "Save" at bounding box center [1166, 490] width 24 height 17
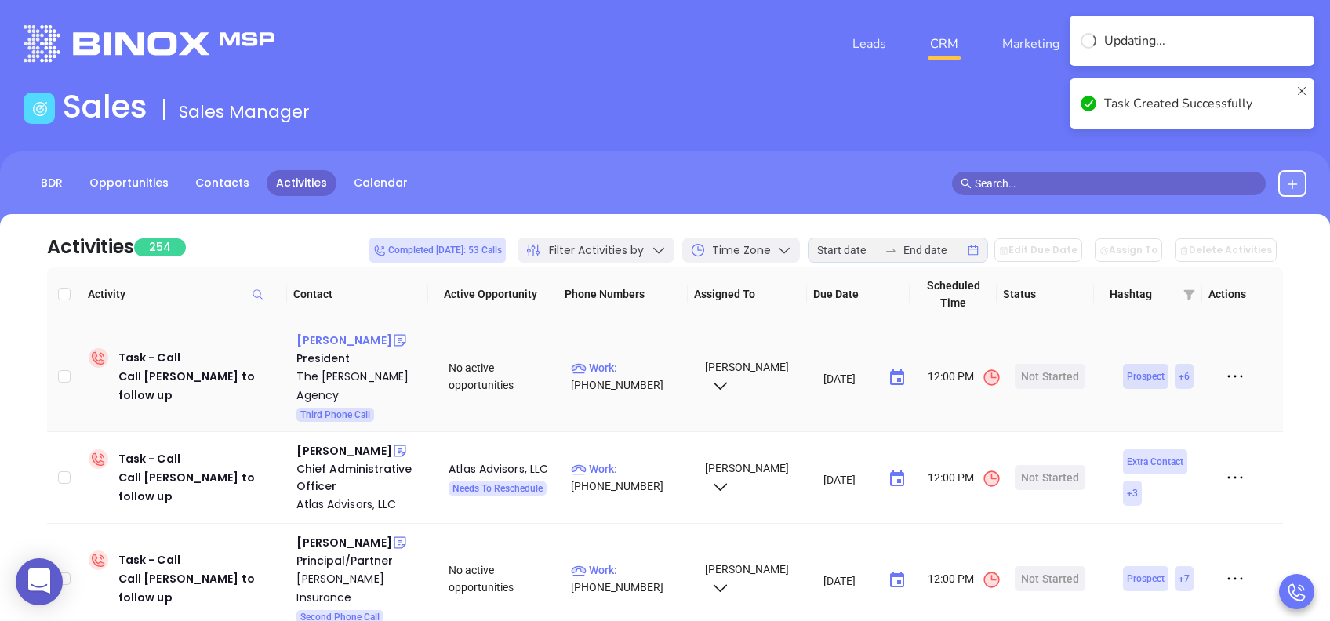
click at [321, 344] on div "Jeff Kile" at bounding box center [343, 340] width 95 height 19
click at [627, 360] on p "Work : (800) 632-1884" at bounding box center [630, 376] width 119 height 35
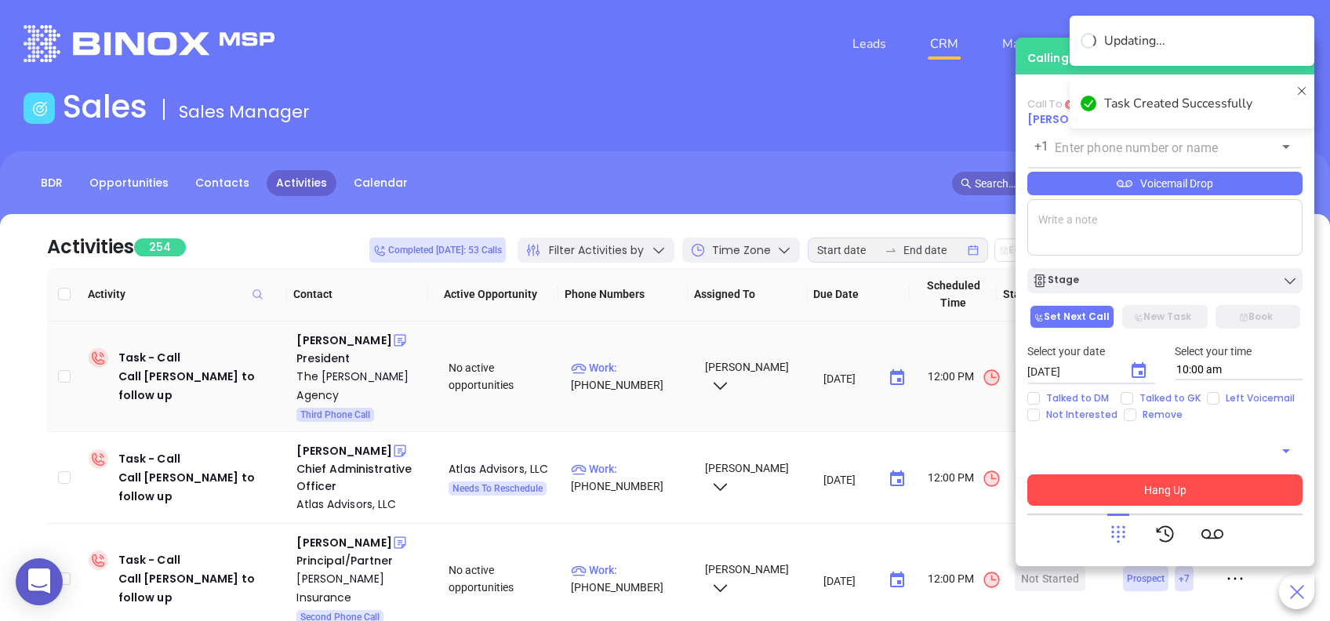
type input "(800) 632-1884"
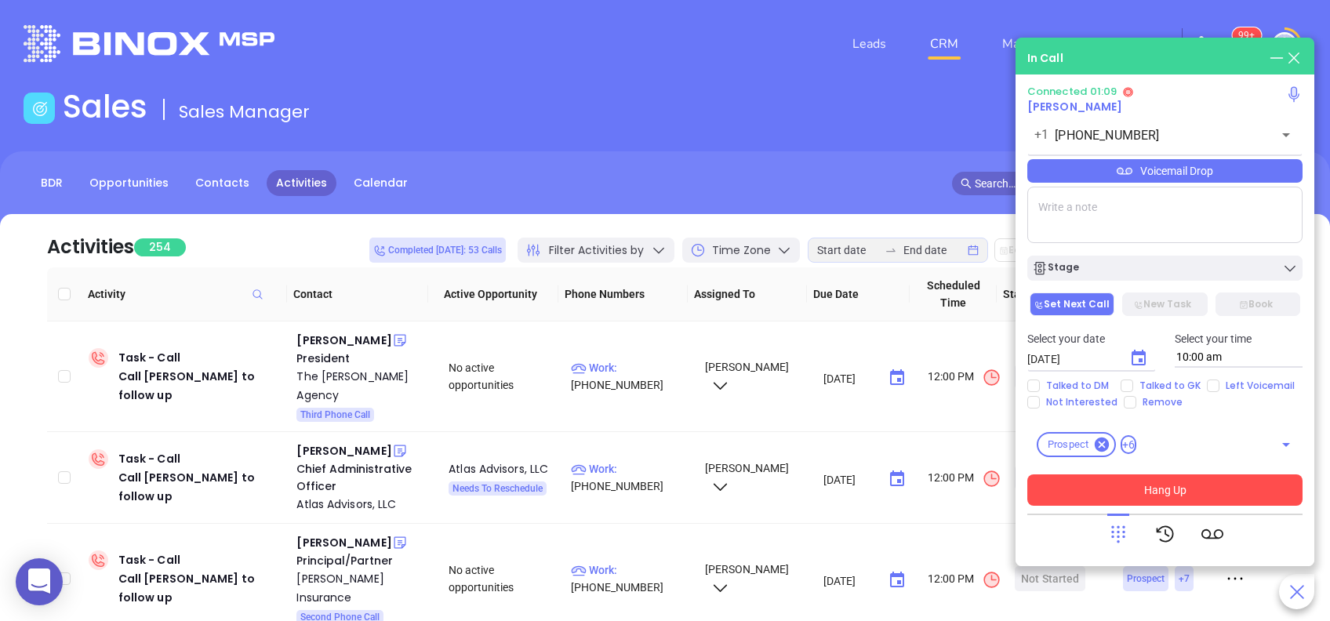
click at [1172, 492] on button "Hang Up" at bounding box center [1164, 490] width 275 height 31
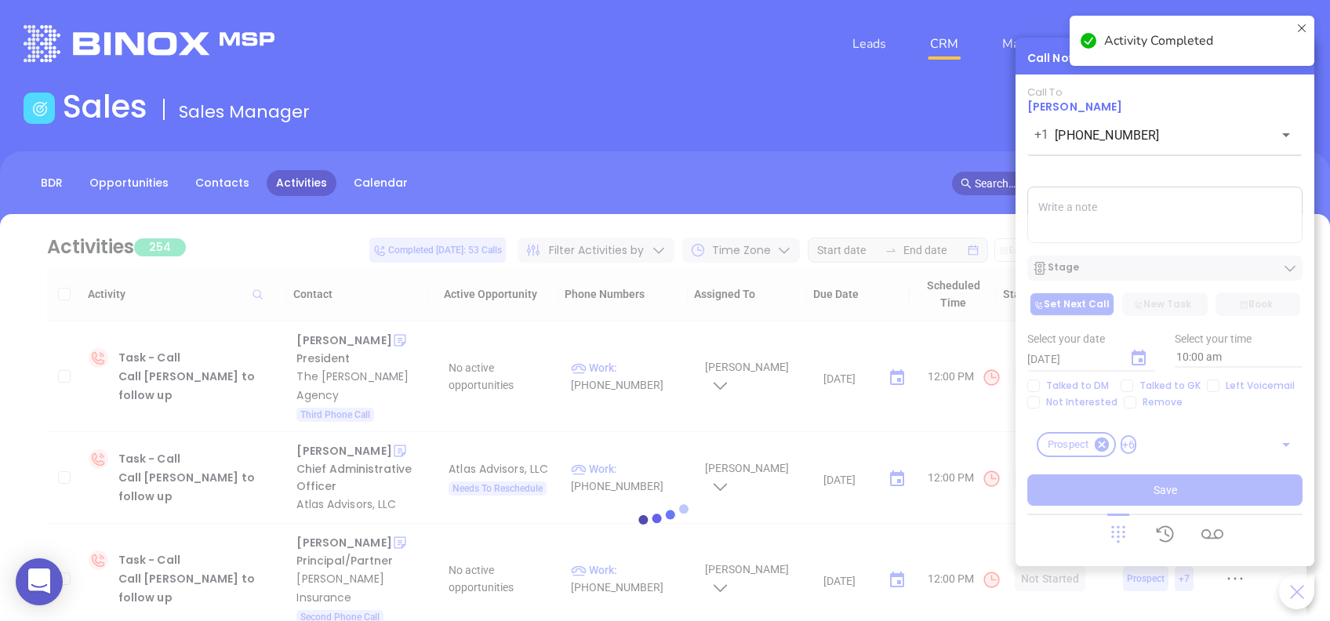
click at [1109, 243] on div at bounding box center [665, 522] width 1283 height 616
click at [1096, 203] on textarea at bounding box center [1164, 215] width 275 height 56
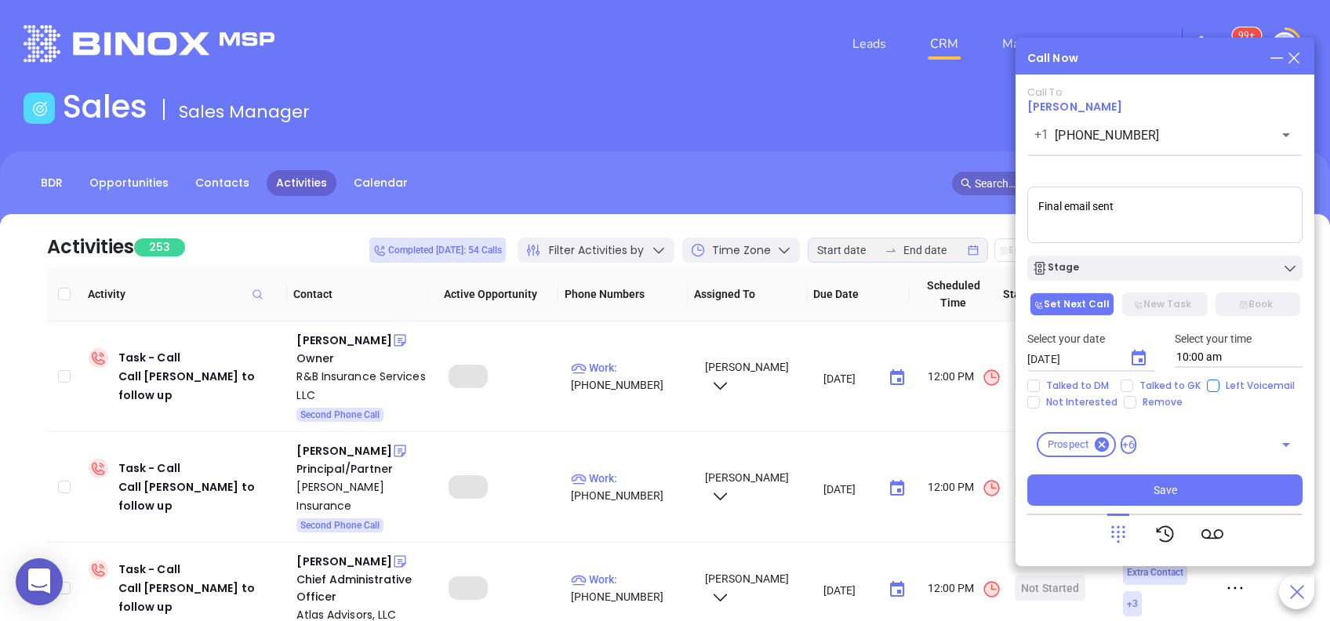
type textarea "Final email sent"
click at [1209, 388] on input "Left Voicemail" at bounding box center [1213, 386] width 13 height 13
checkbox input "true"
click at [1176, 274] on div "Stage" at bounding box center [1165, 268] width 266 height 16
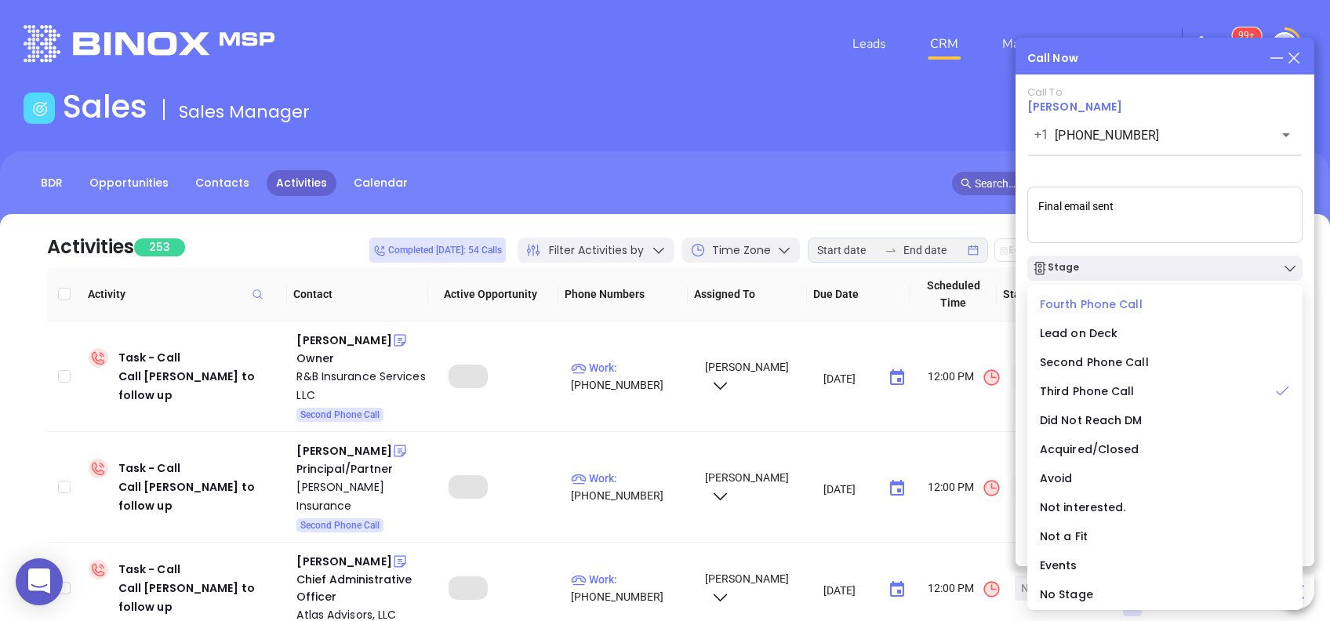
click at [1155, 299] on div "Fourth Phone Call" at bounding box center [1165, 304] width 250 height 17
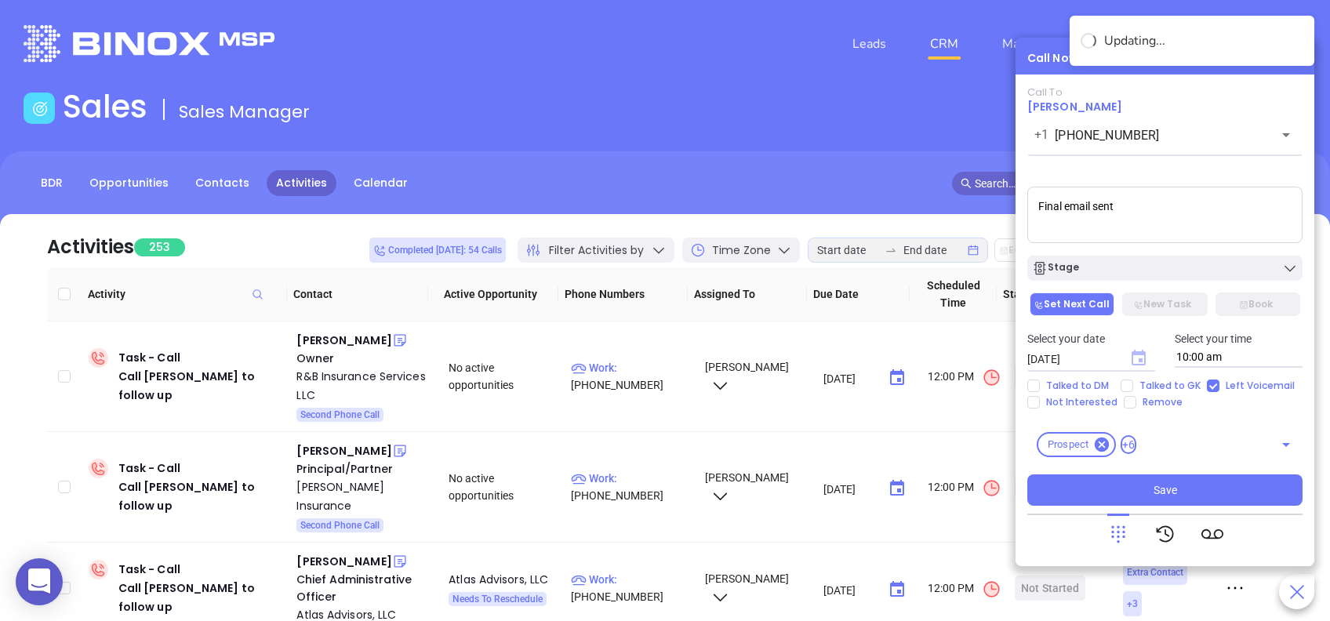
click at [1140, 361] on icon "Choose date, selected date is Aug 27, 2025" at bounding box center [1139, 358] width 14 height 16
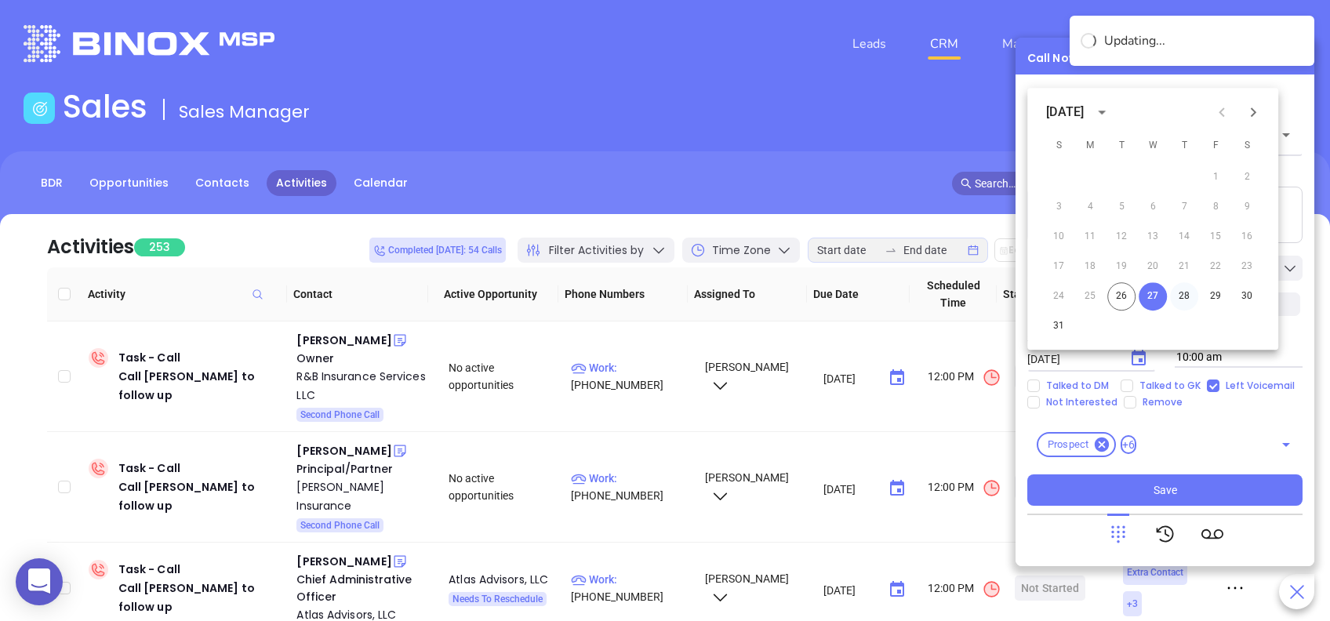
click at [1182, 293] on button "28" at bounding box center [1184, 296] width 28 height 28
type input "08/28/2025"
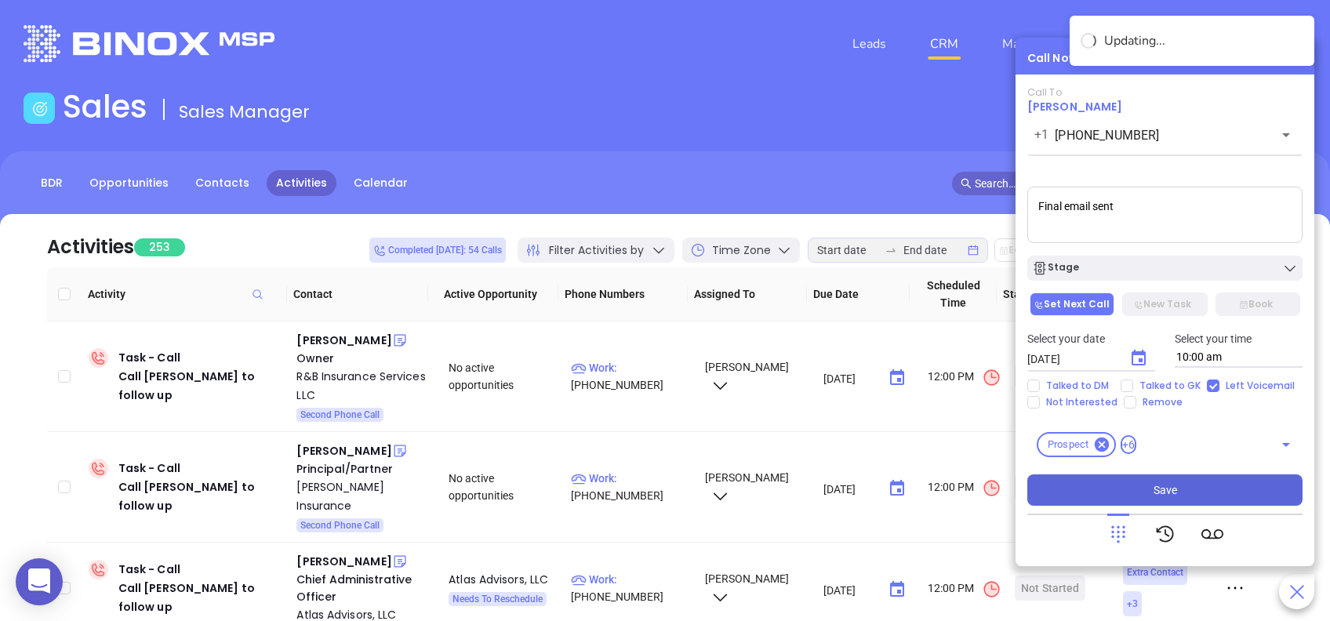
click at [1212, 489] on button "Save" at bounding box center [1164, 490] width 275 height 31
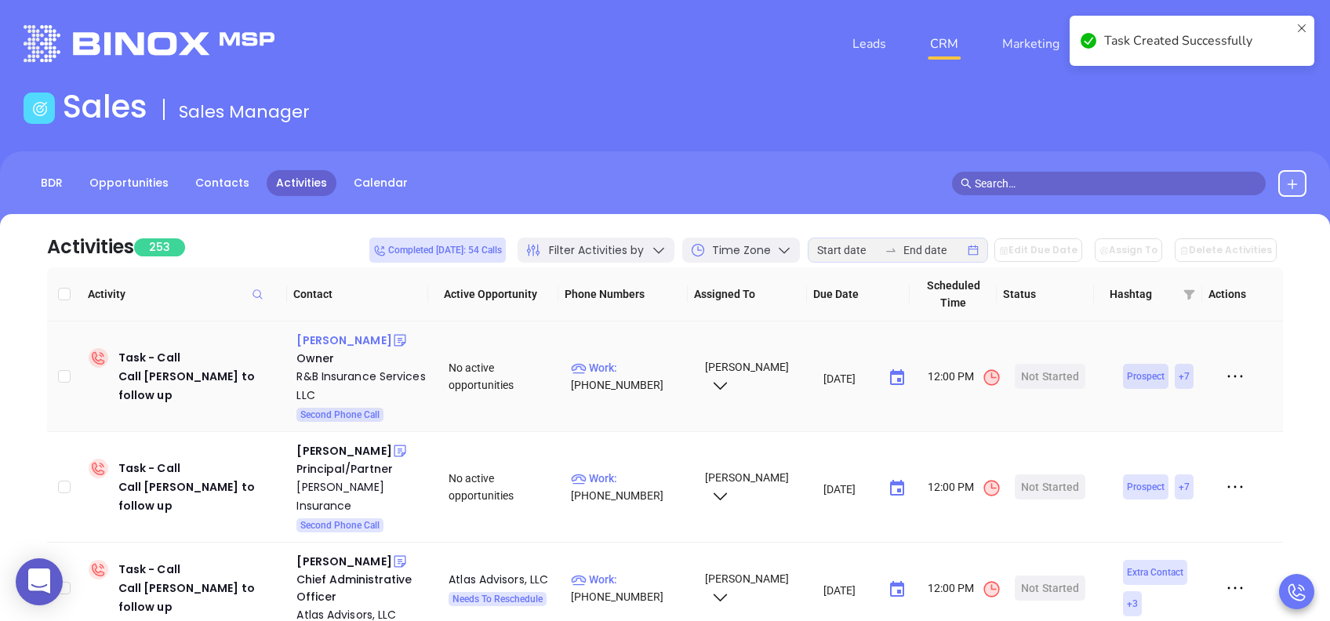
click at [330, 340] on div "Jim Brooks" at bounding box center [343, 340] width 95 height 19
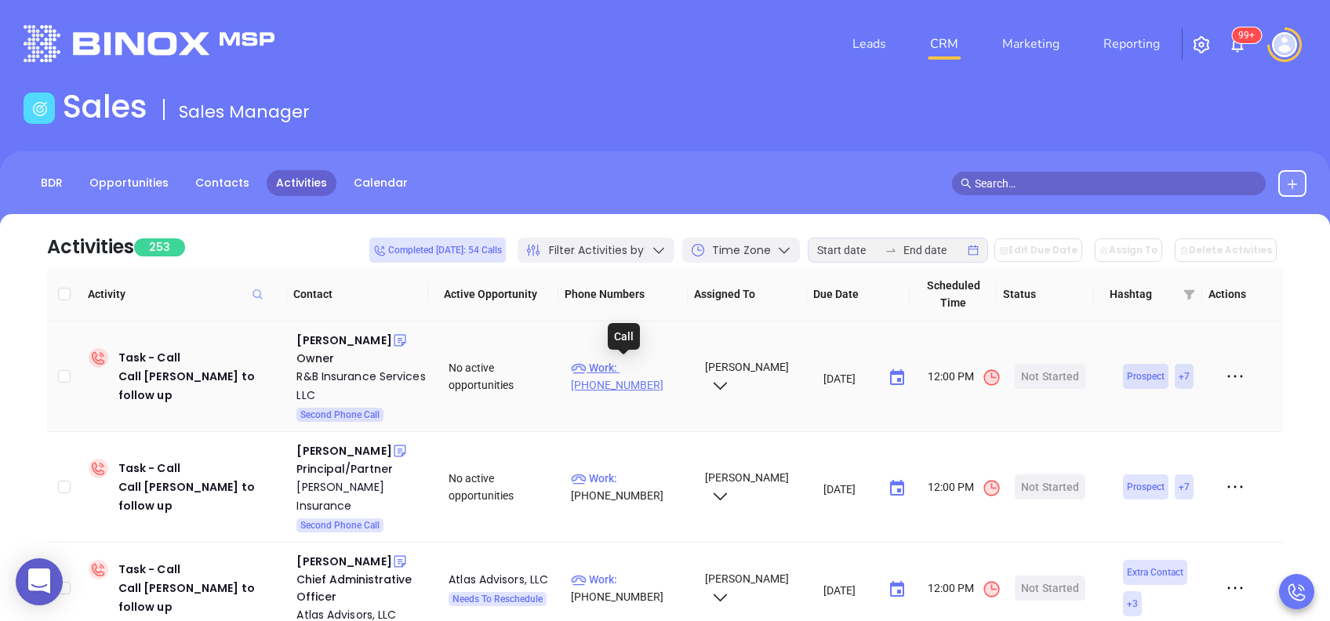
click at [640, 369] on p "Work : (800) 473-6807" at bounding box center [630, 376] width 119 height 35
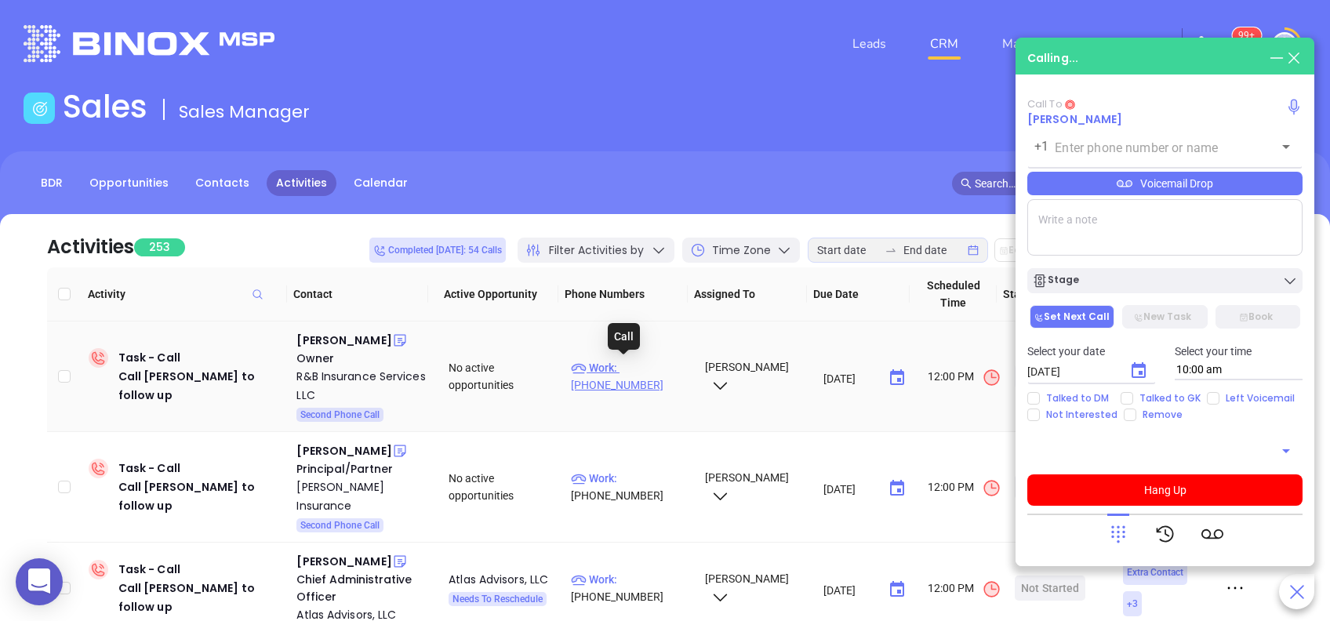
type input "(800) 473-6807"
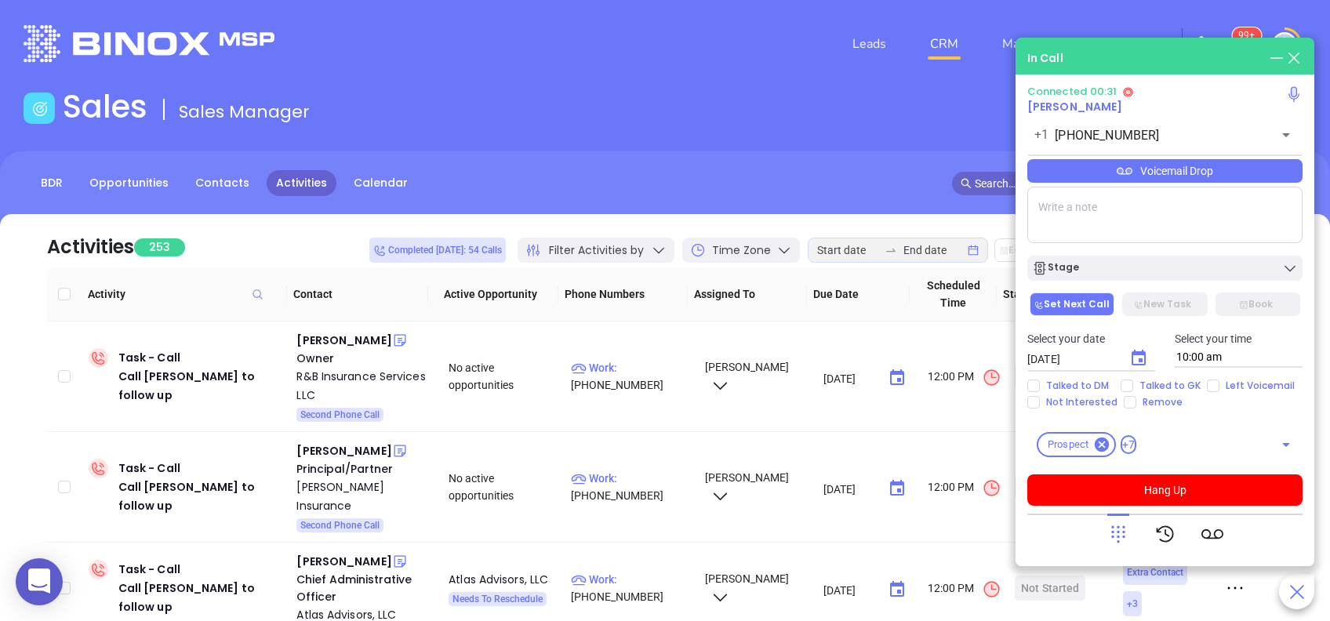
click at [1111, 533] on icon at bounding box center [1118, 534] width 22 height 22
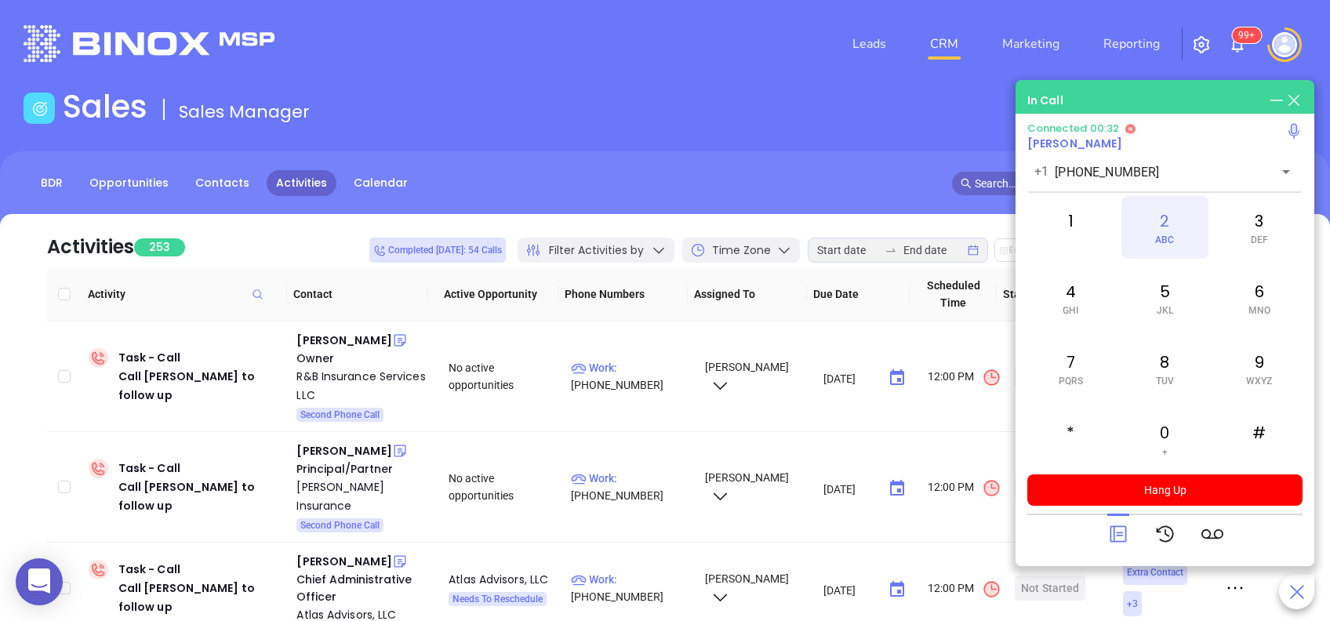
click at [1165, 235] on span "ABC" at bounding box center [1164, 240] width 19 height 11
click at [1155, 318] on div "5 JKL" at bounding box center [1165, 298] width 86 height 63
click at [1076, 300] on div "4 GHI" at bounding box center [1070, 298] width 86 height 63
drag, startPoint x: 1076, startPoint y: 300, endPoint x: 1055, endPoint y: 222, distance: 81.2
click at [1055, 222] on div "1" at bounding box center [1070, 227] width 86 height 63
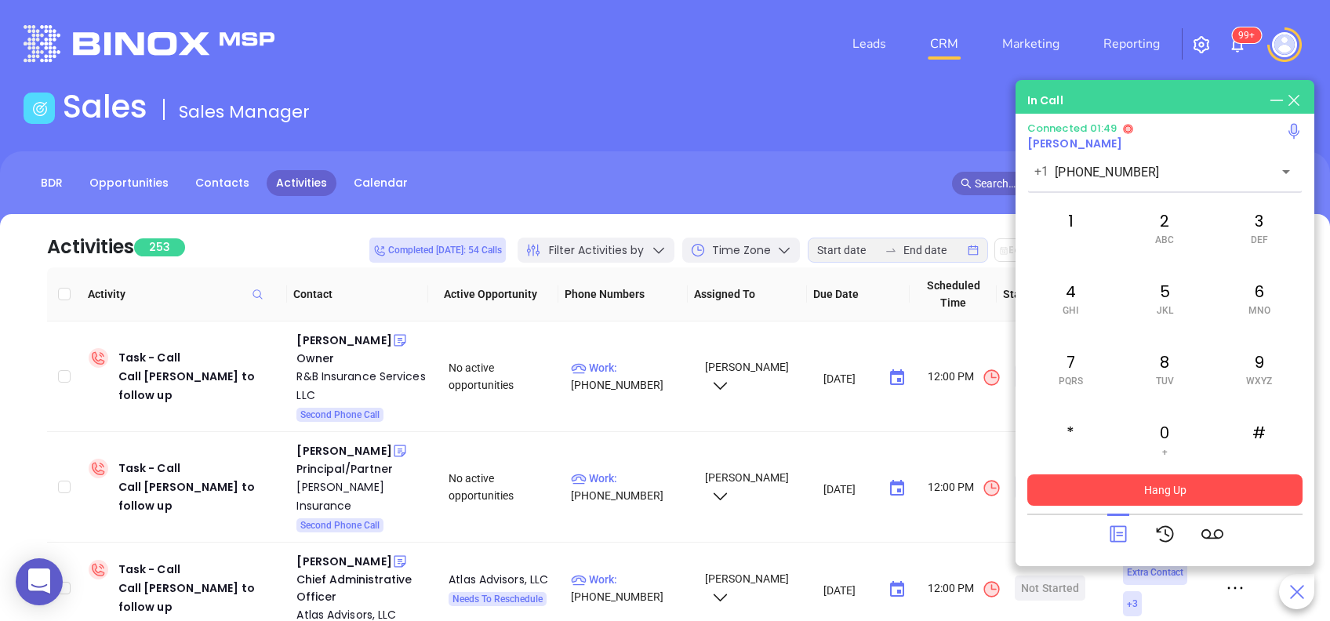
click at [1144, 493] on button "Hang Up" at bounding box center [1164, 490] width 275 height 31
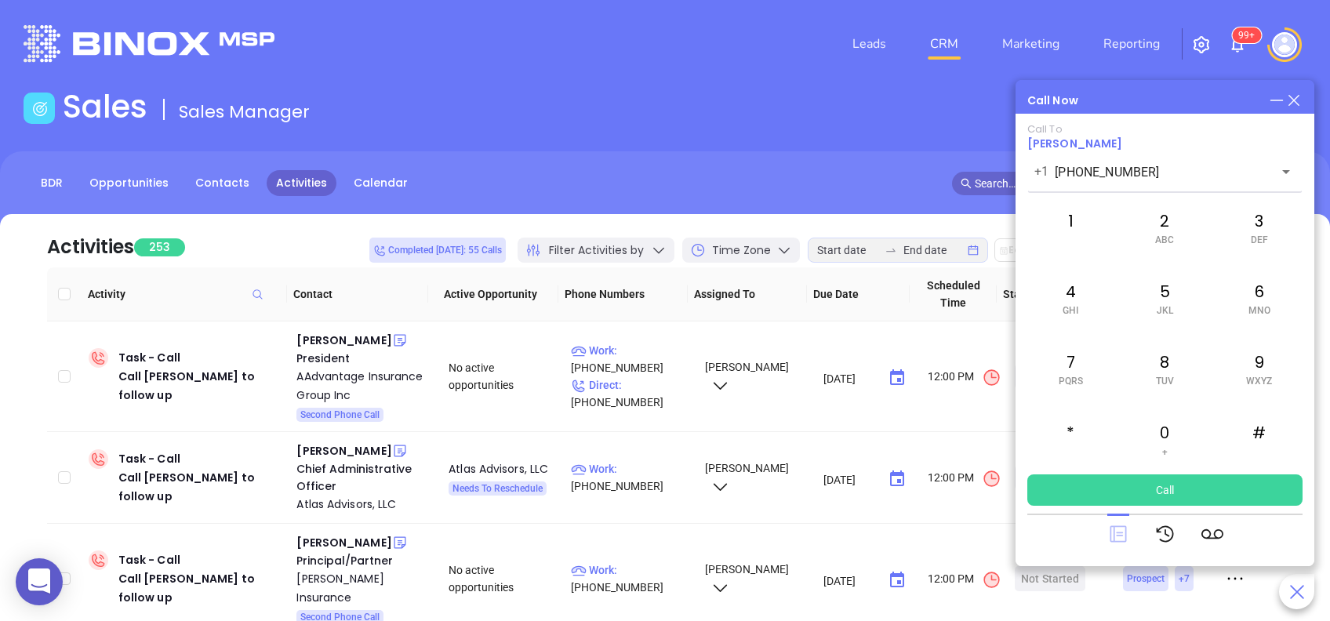
click at [1125, 531] on icon at bounding box center [1118, 534] width 16 height 16
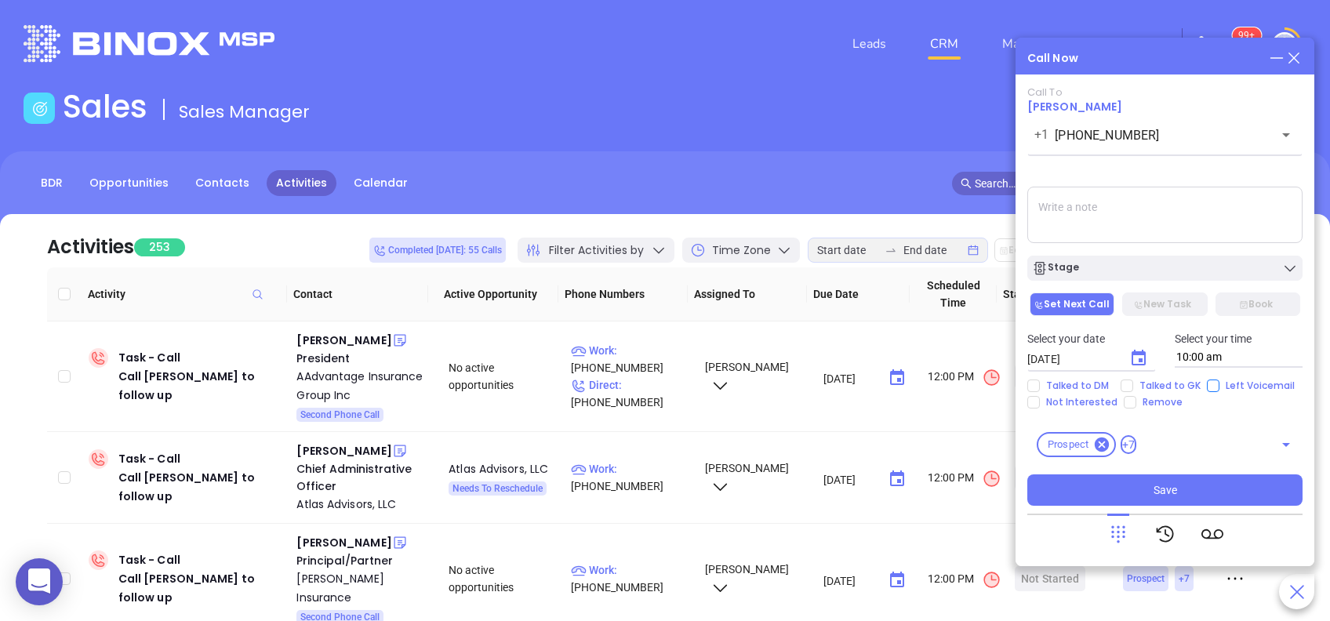
click at [1213, 388] on input "Left Voicemail" at bounding box center [1213, 386] width 13 height 13
checkbox input "true"
click at [1140, 201] on textarea at bounding box center [1164, 215] width 275 height 56
type textarea "Third email sent"
click at [1136, 356] on icon "Choose date, selected date is Aug 27, 2025" at bounding box center [1138, 358] width 19 height 19
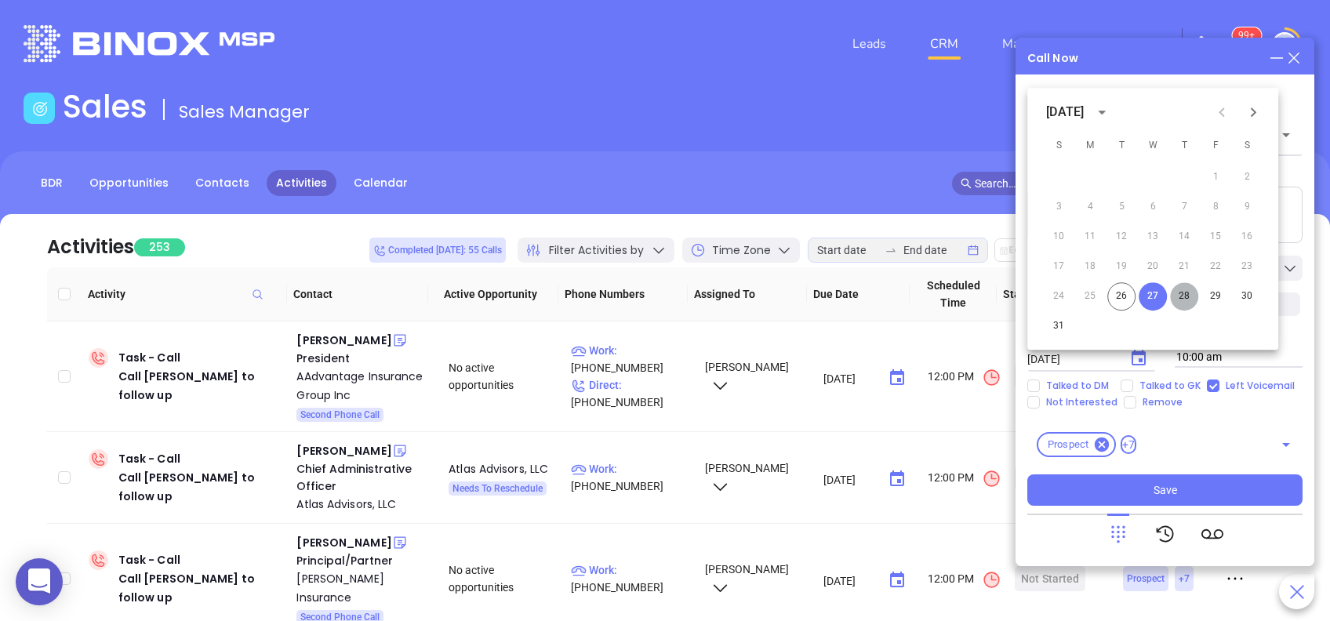
click at [1191, 294] on button "28" at bounding box center [1184, 296] width 28 height 28
type input "08/28/2025"
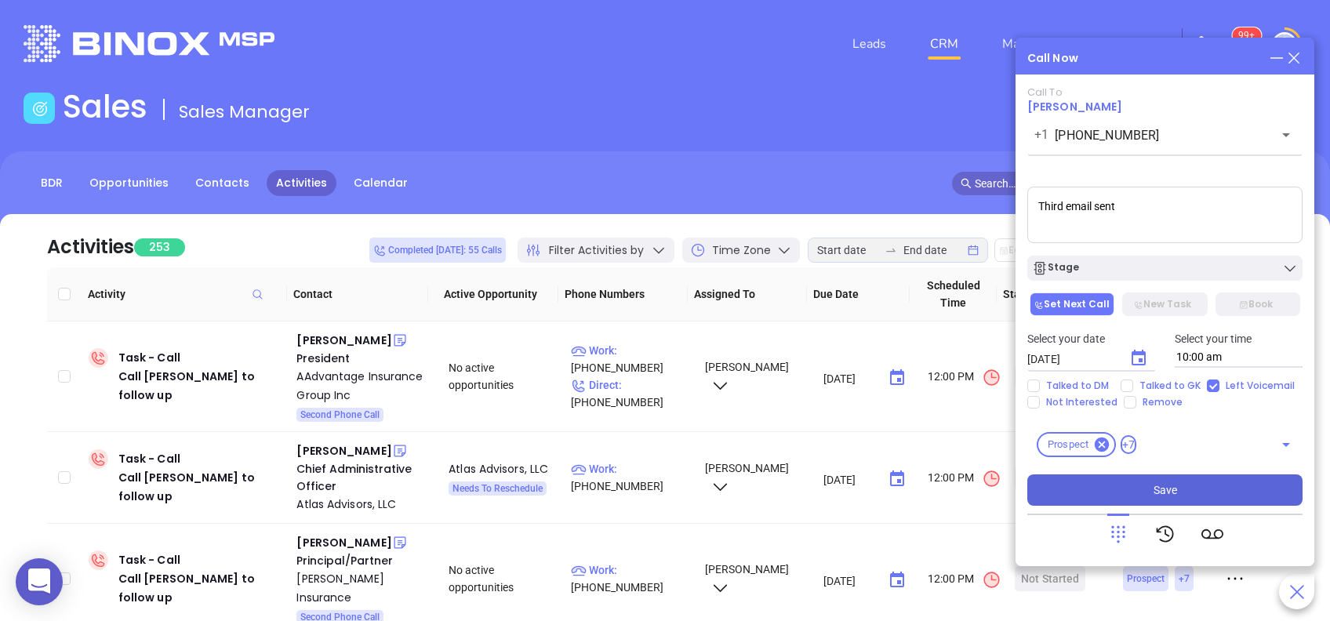
click at [1178, 479] on button "Save" at bounding box center [1164, 490] width 275 height 31
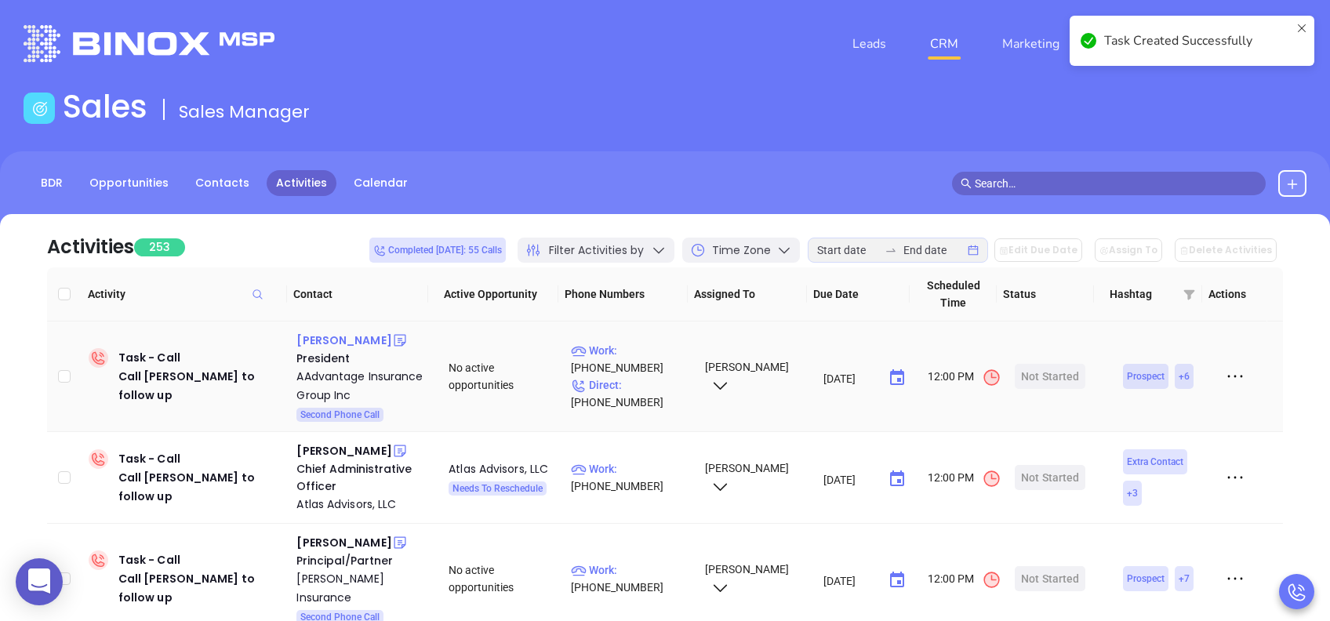
click at [376, 342] on div "Dennis Hamsher" at bounding box center [343, 340] width 95 height 19
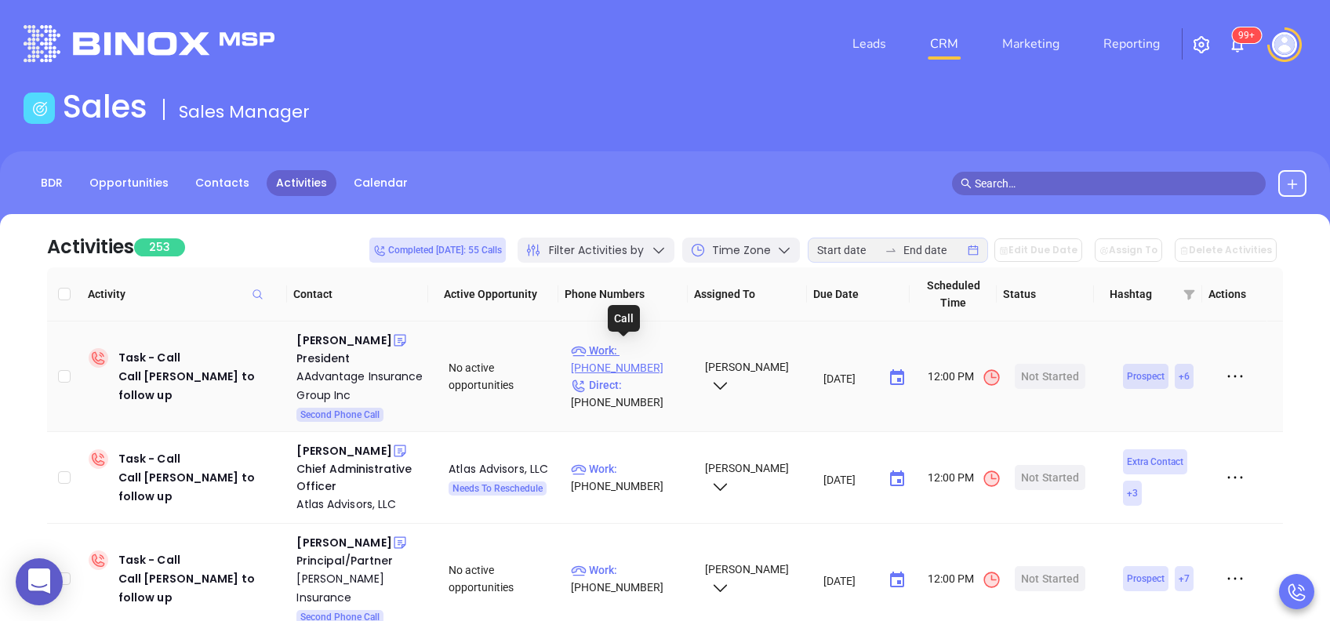
click at [651, 352] on p "Work : (717) 755-2335" at bounding box center [630, 359] width 119 height 35
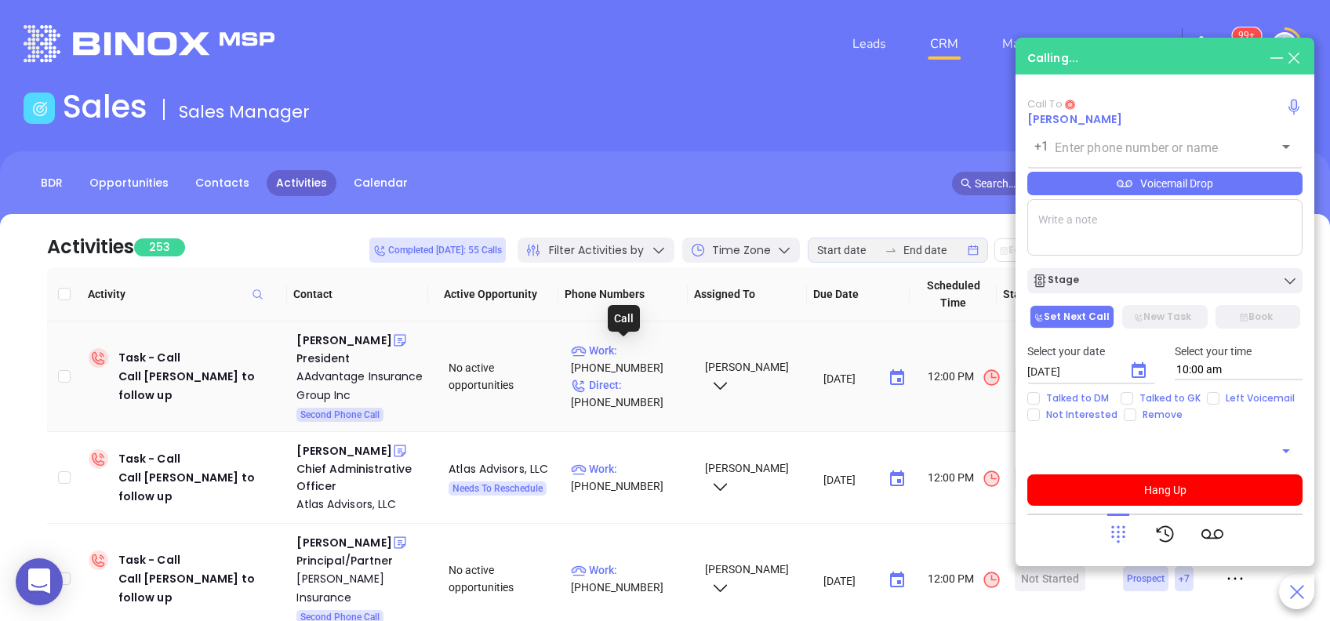
type input "(717) 755-2335"
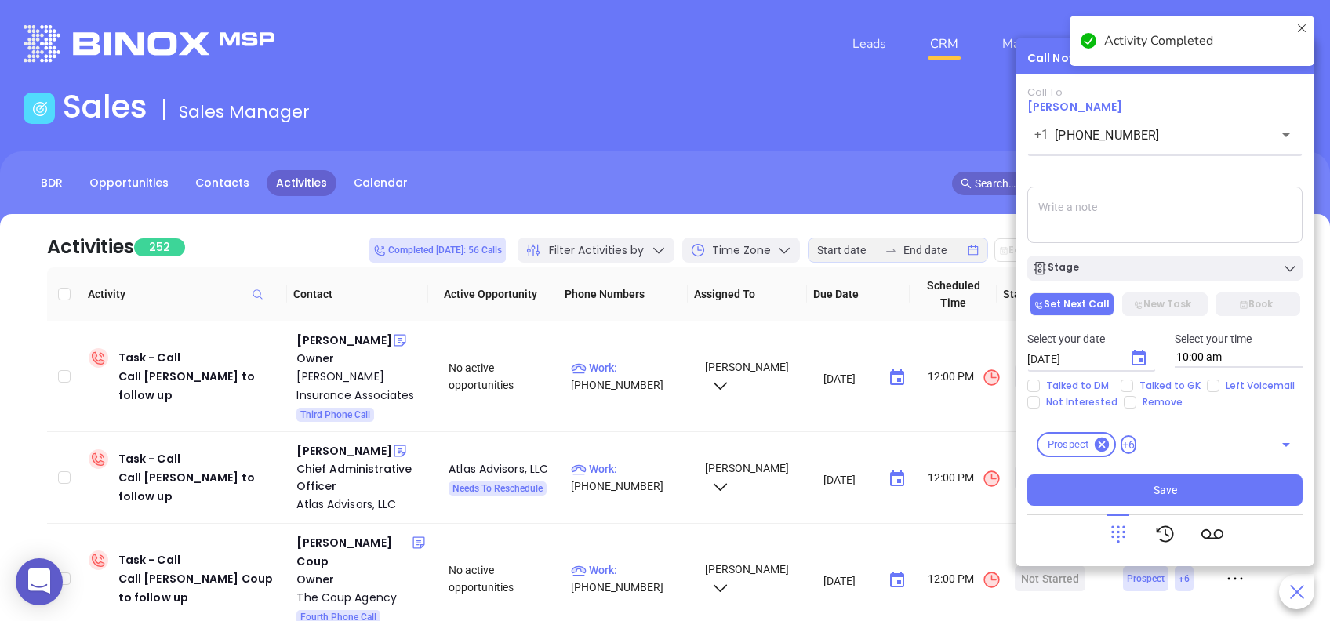
click at [1098, 212] on textarea at bounding box center [1164, 215] width 275 height 56
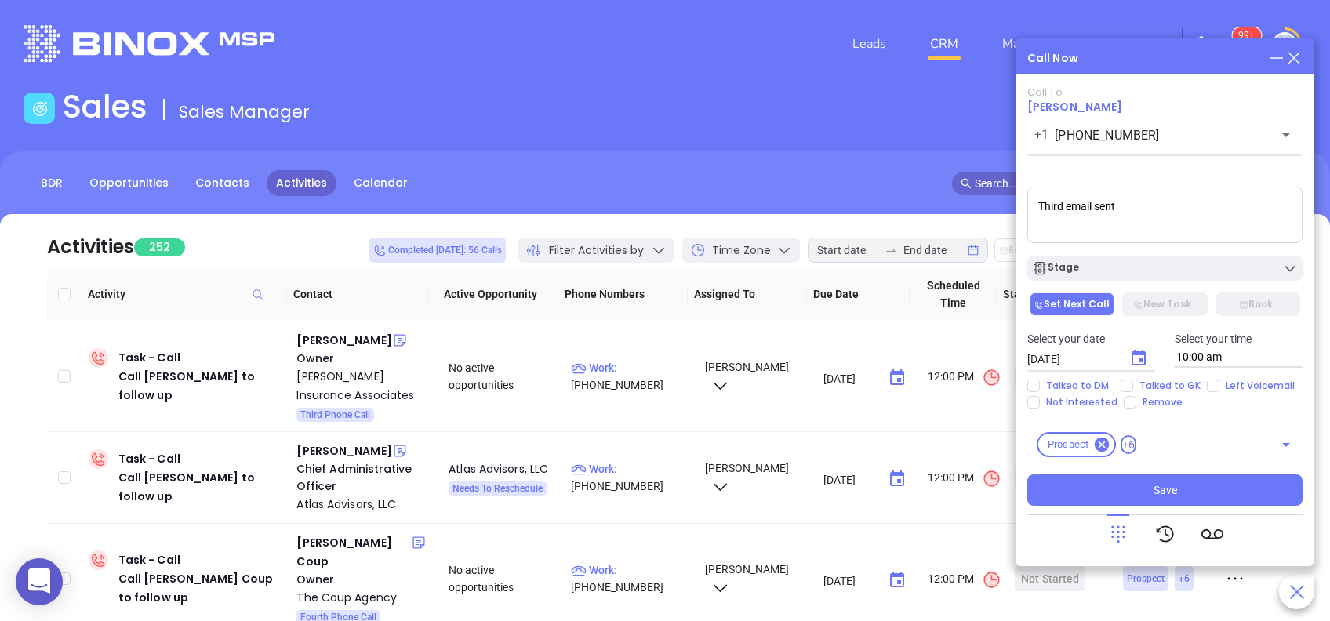
type textarea "Third email sent"
click at [1142, 349] on icon "Choose date, selected date is Aug 27, 2025" at bounding box center [1138, 358] width 19 height 19
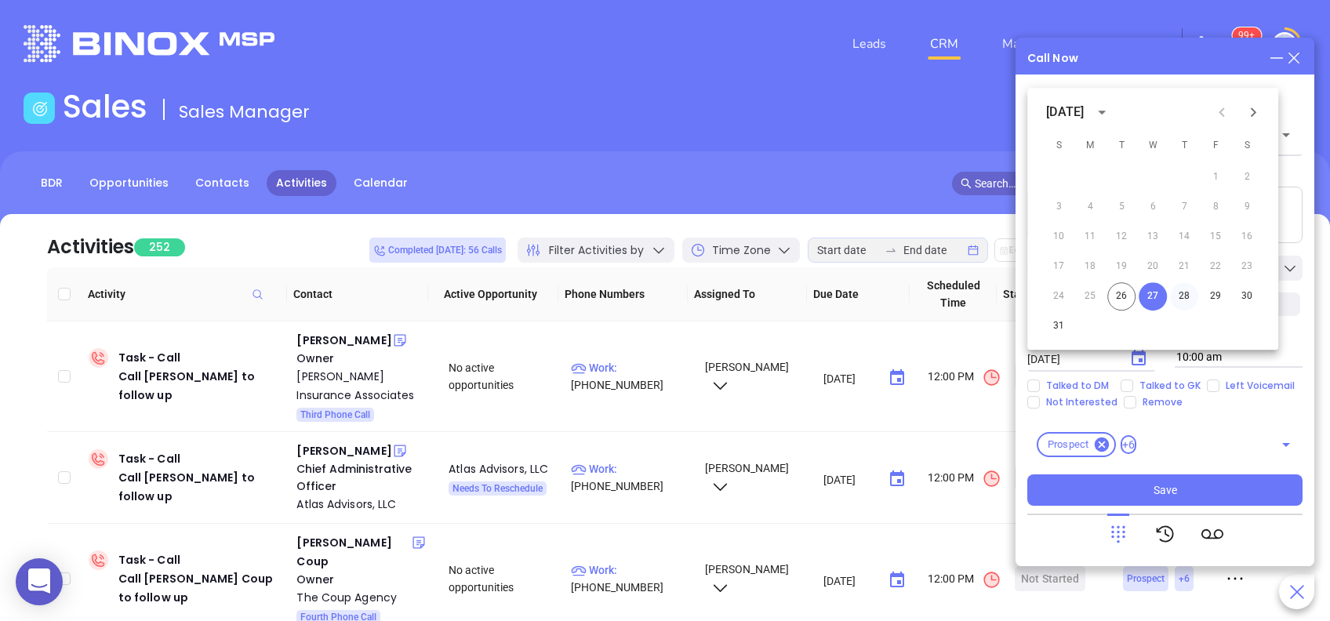
click at [1188, 297] on button "28" at bounding box center [1184, 296] width 28 height 28
type input "08/28/2025"
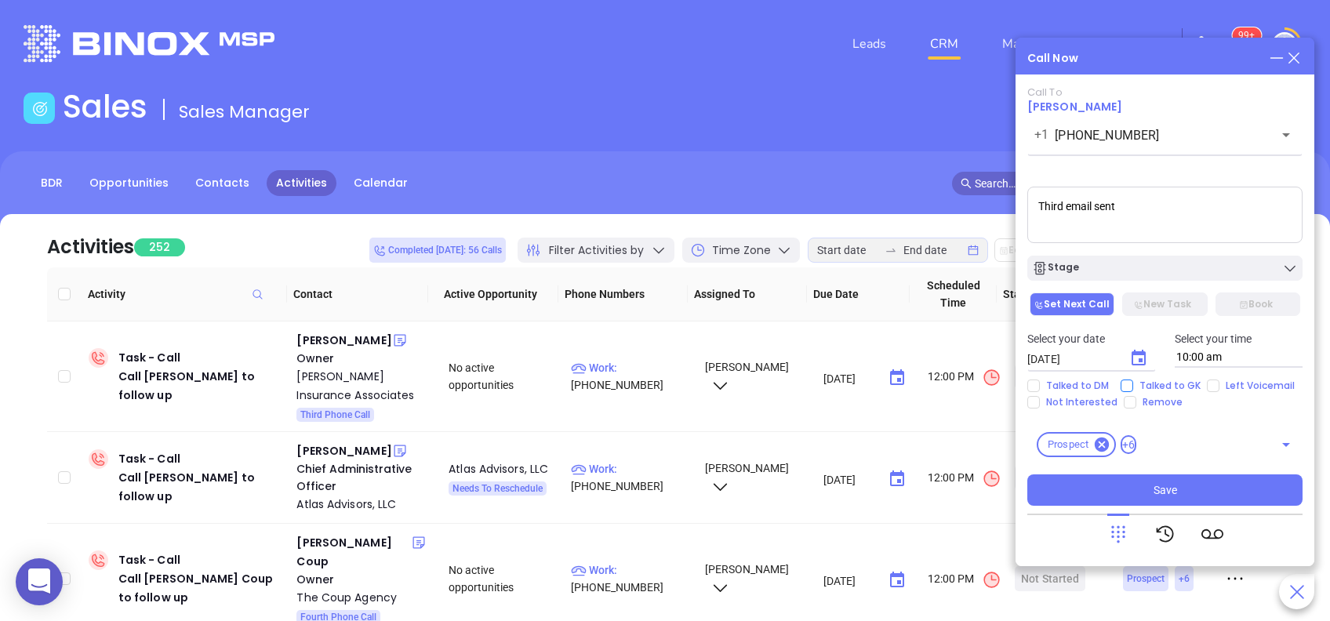
click at [1179, 383] on span "Talked to GK" at bounding box center [1170, 386] width 74 height 13
click at [1133, 383] on input "Talked to GK" at bounding box center [1127, 386] width 13 height 13
checkbox input "true"
click at [1184, 491] on button "Save" at bounding box center [1164, 490] width 275 height 31
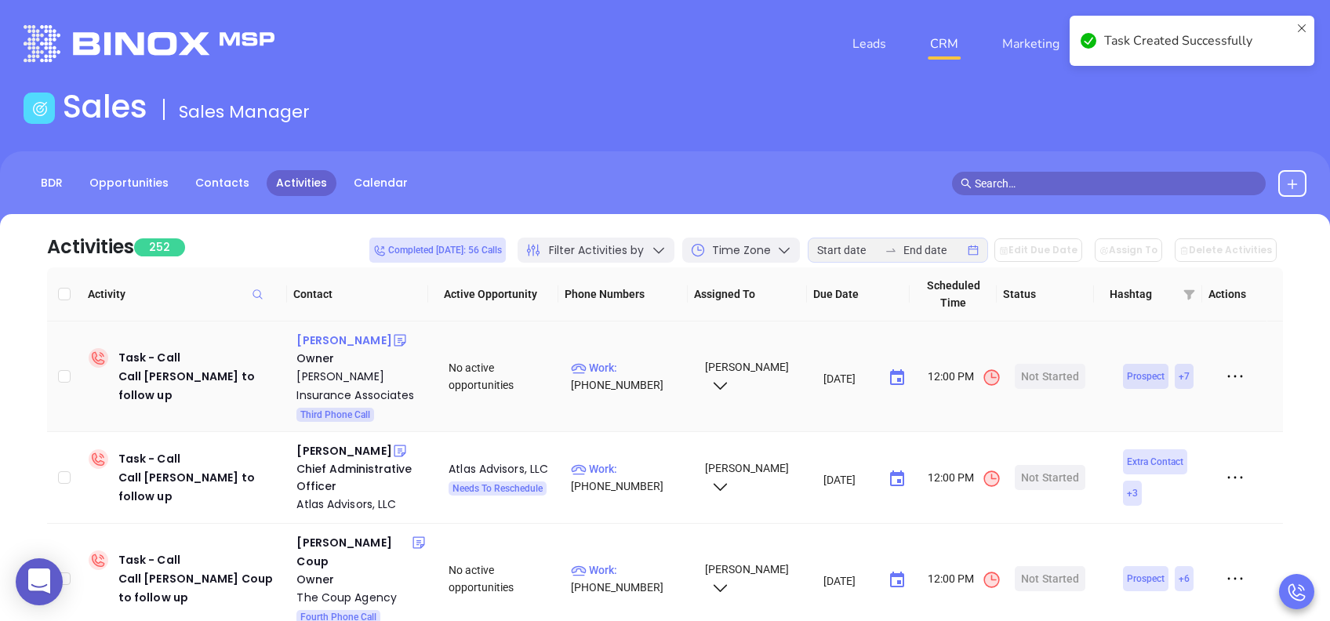
click at [349, 344] on div "Edward Fetrow" at bounding box center [343, 340] width 95 height 19
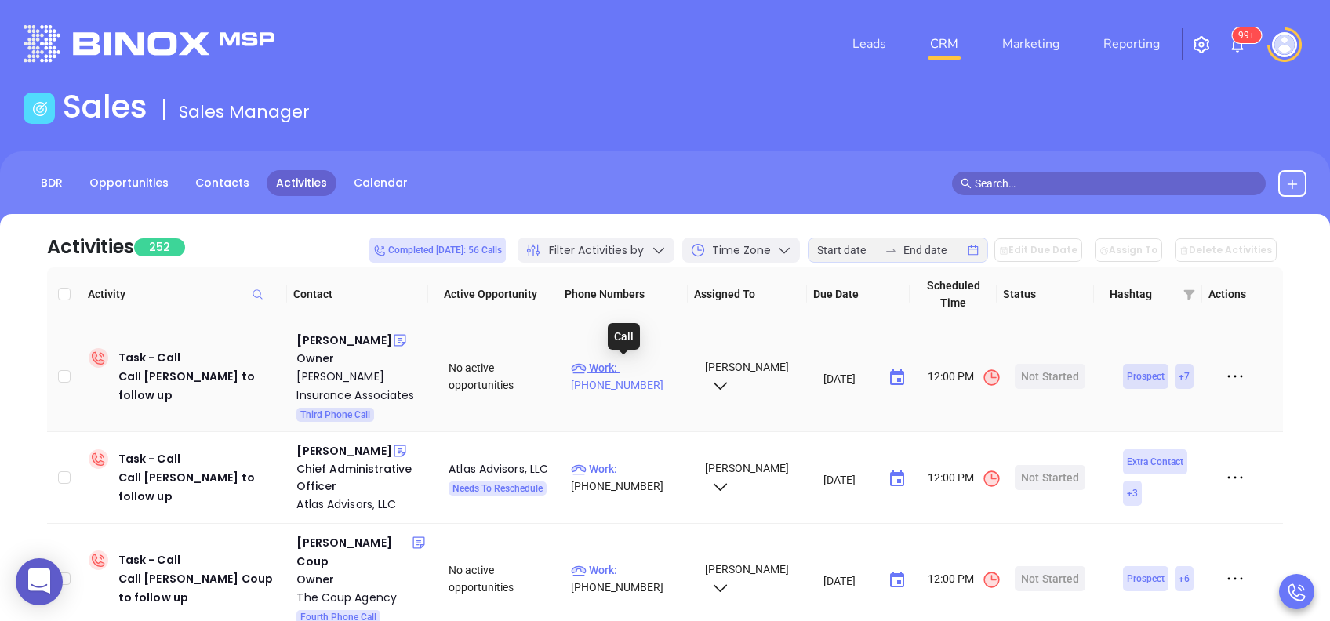
click at [666, 365] on p "Work : (717) 766-3200" at bounding box center [630, 376] width 119 height 35
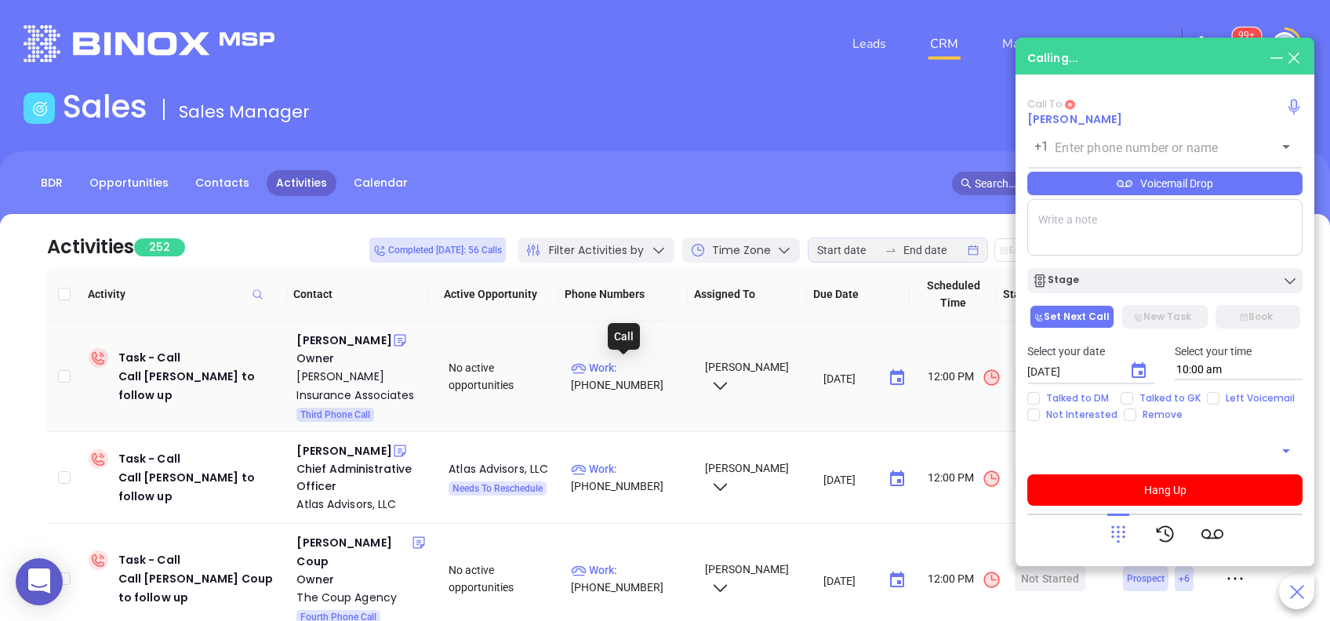
type input "(717) 766-3200"
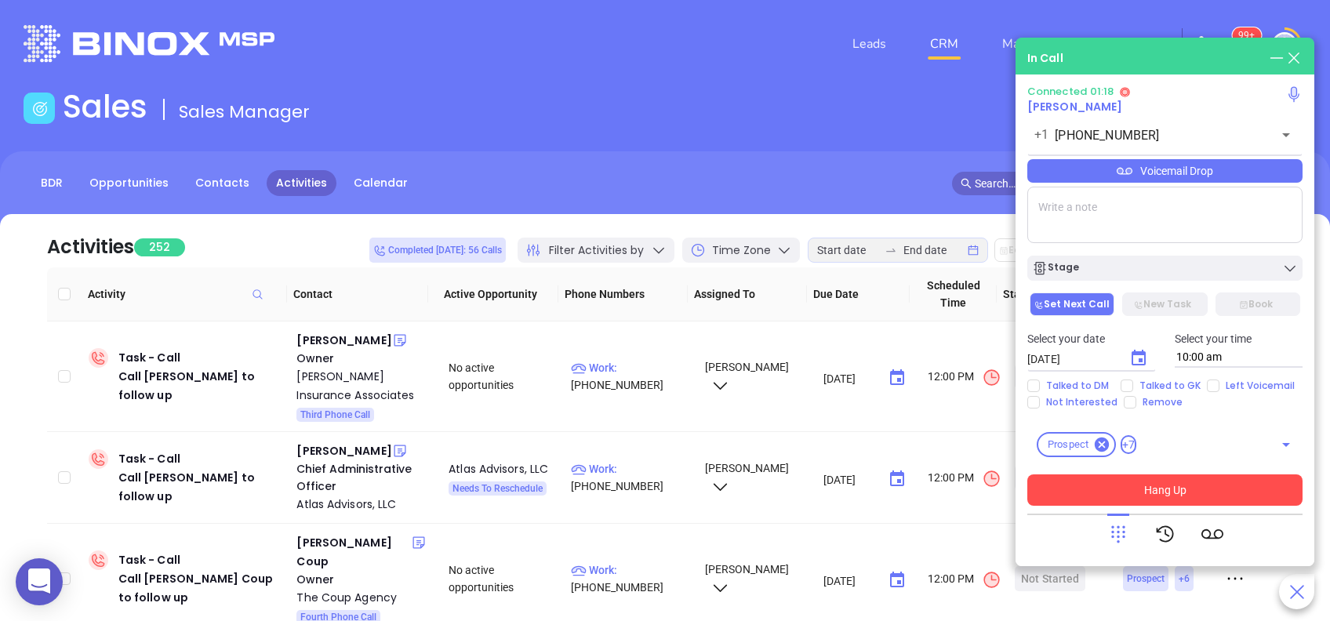
click at [1157, 482] on button "Hang Up" at bounding box center [1164, 490] width 275 height 31
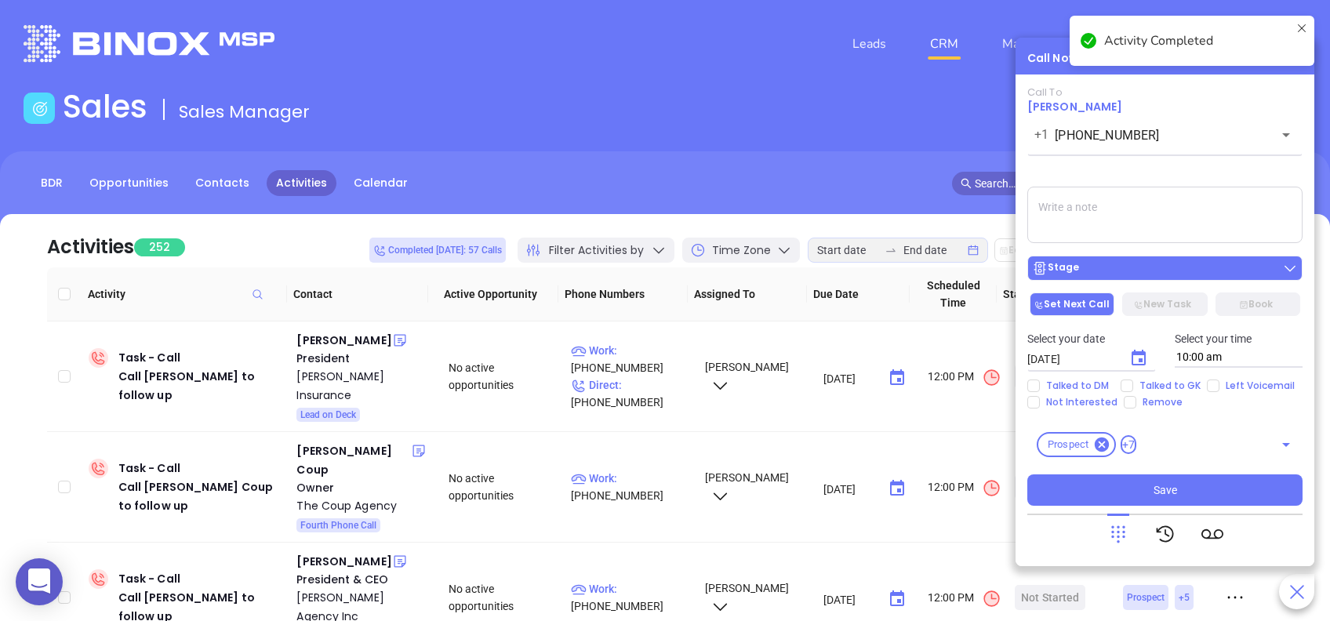
click at [1108, 260] on div "Stage" at bounding box center [1165, 268] width 266 height 16
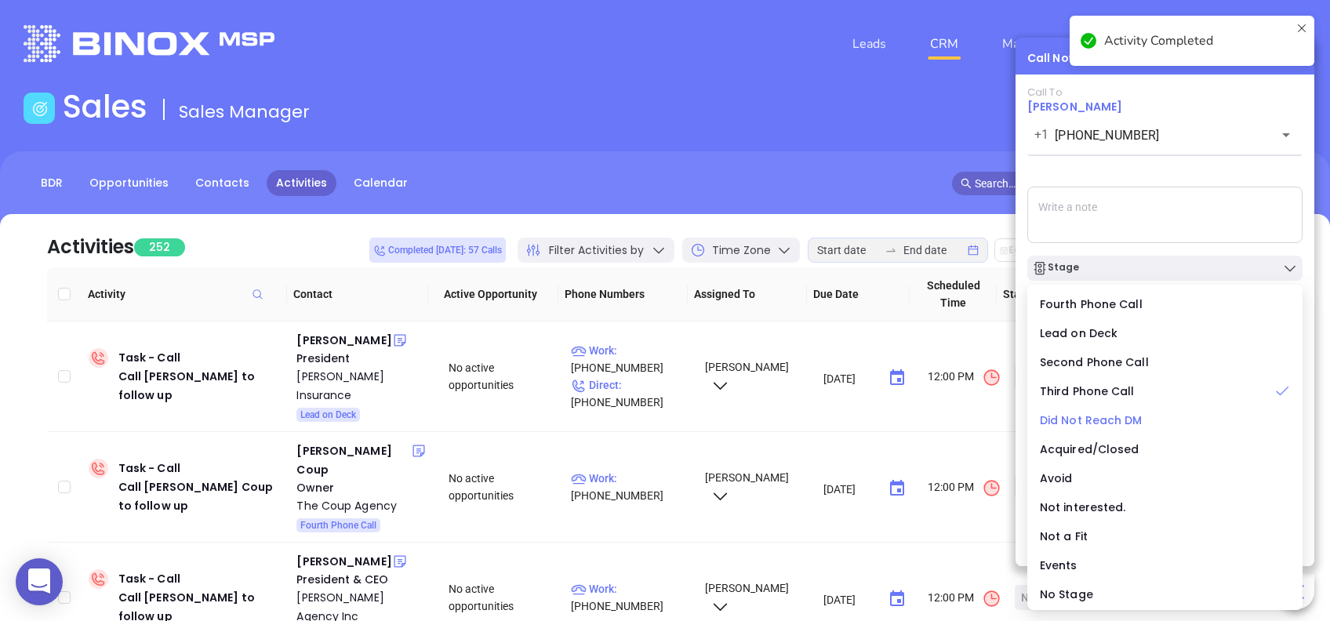
click at [1076, 427] on span "Did Not Reach DM" at bounding box center [1091, 421] width 103 height 16
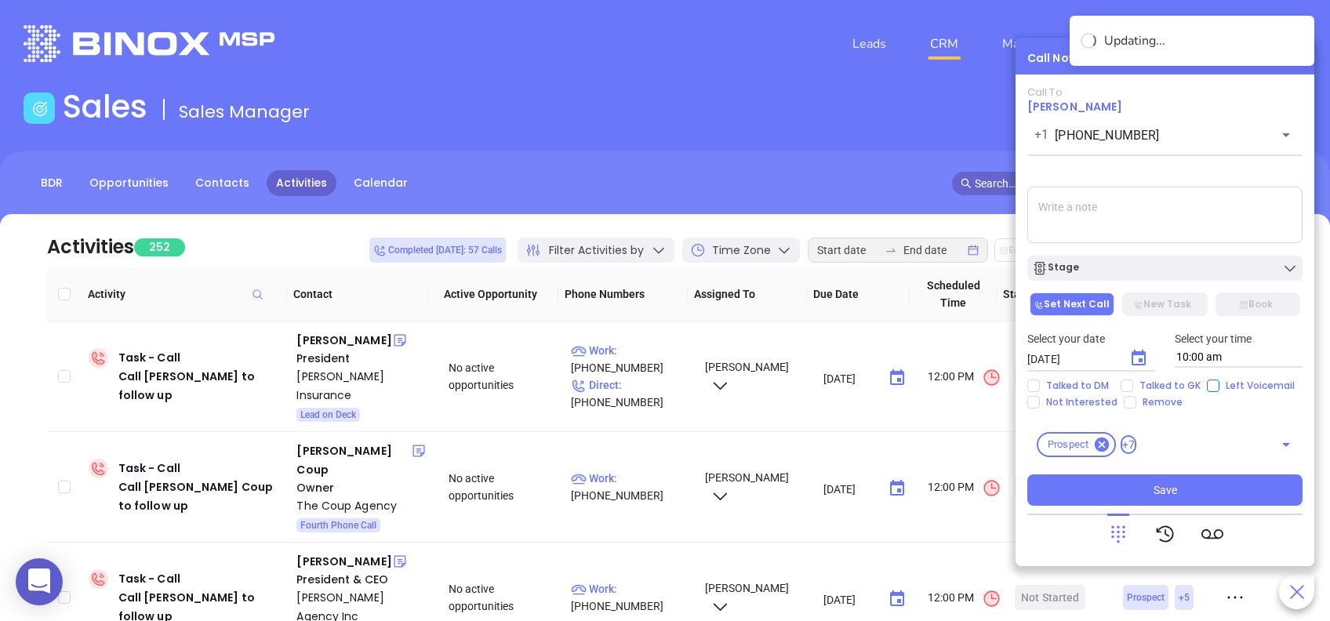
click at [1207, 388] on input "Left Voicemail" at bounding box center [1213, 386] width 13 height 13
checkbox input "true"
click at [1155, 253] on div "Stage" at bounding box center [1165, 264] width 294 height 33
click at [1155, 259] on button "Stage" at bounding box center [1164, 268] width 275 height 25
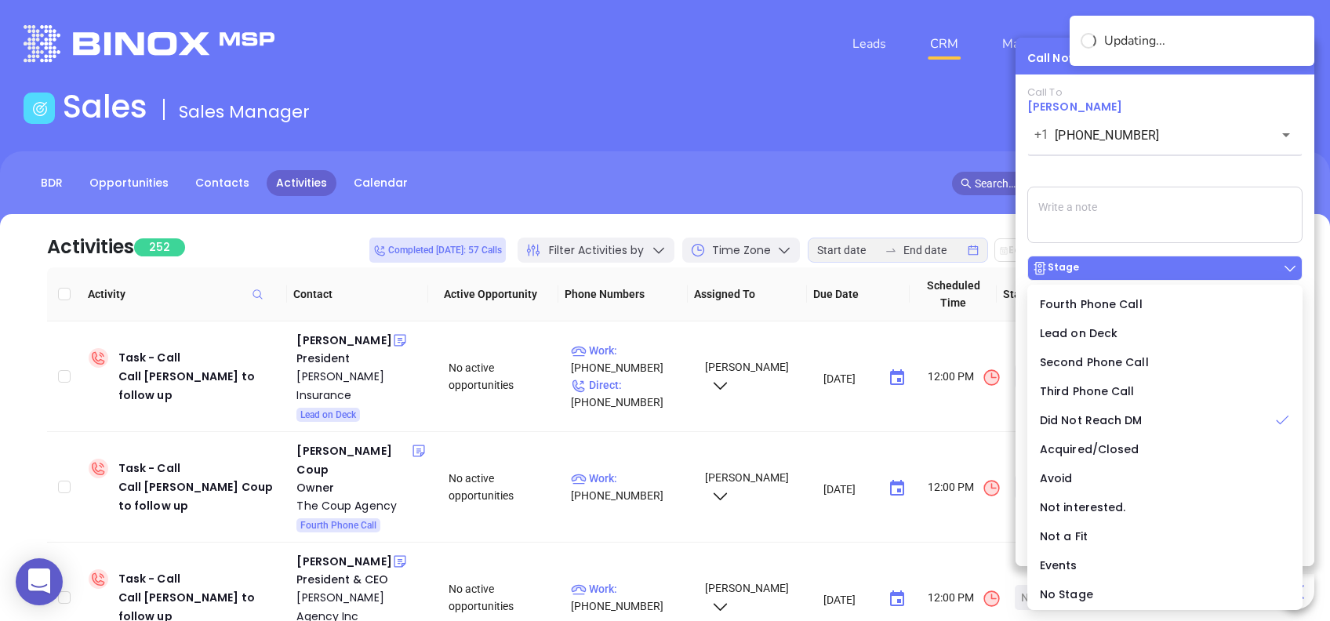
click at [1155, 259] on button "Stage" at bounding box center [1164, 268] width 275 height 25
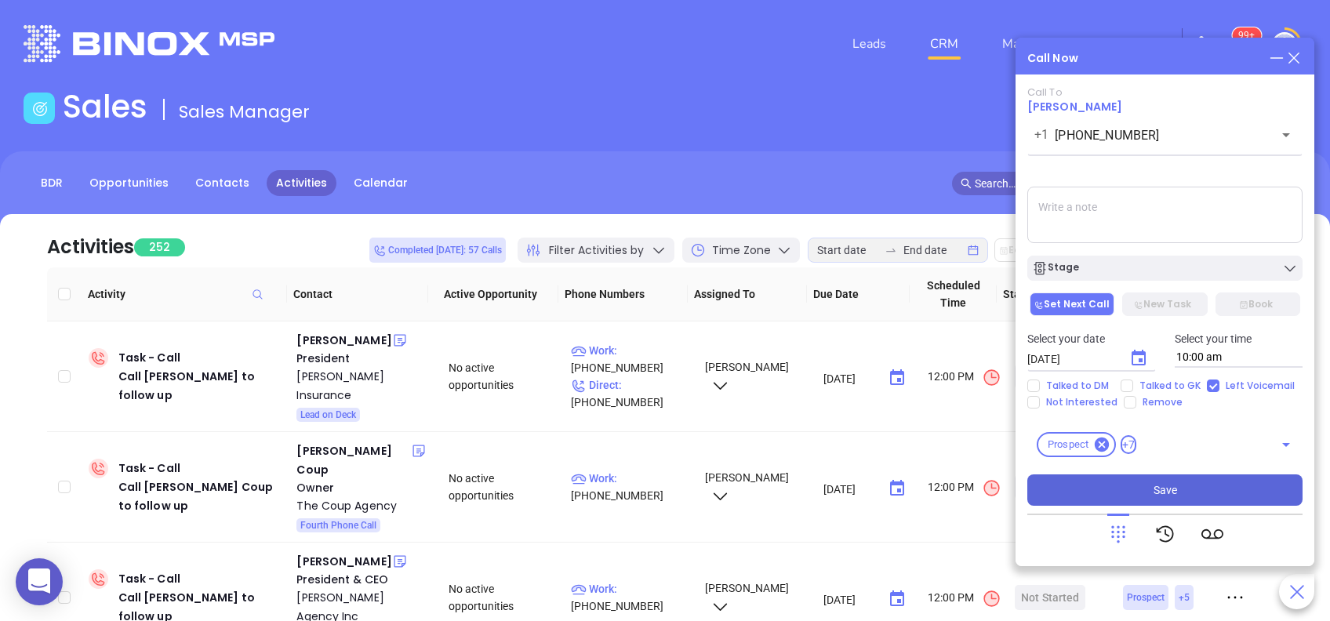
click at [1220, 496] on button "Save" at bounding box center [1164, 490] width 275 height 31
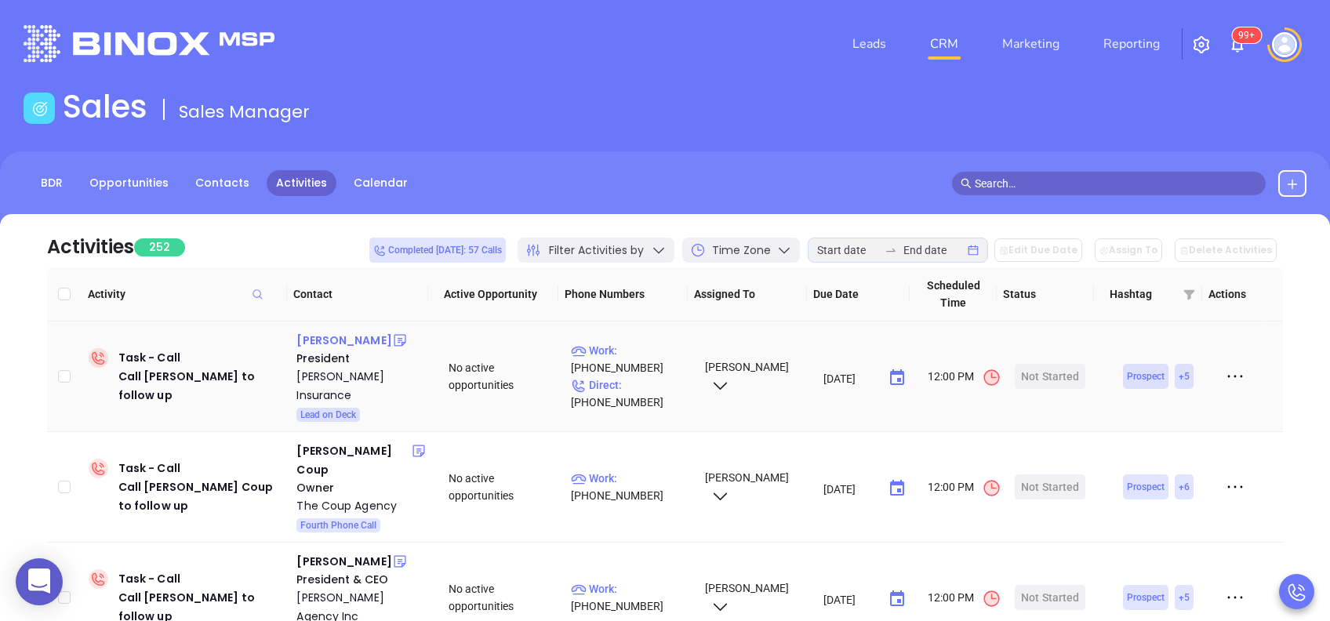
click at [362, 333] on div "James Denham" at bounding box center [343, 340] width 95 height 19
click at [639, 342] on p "Work : (610) 696-2394" at bounding box center [630, 359] width 119 height 35
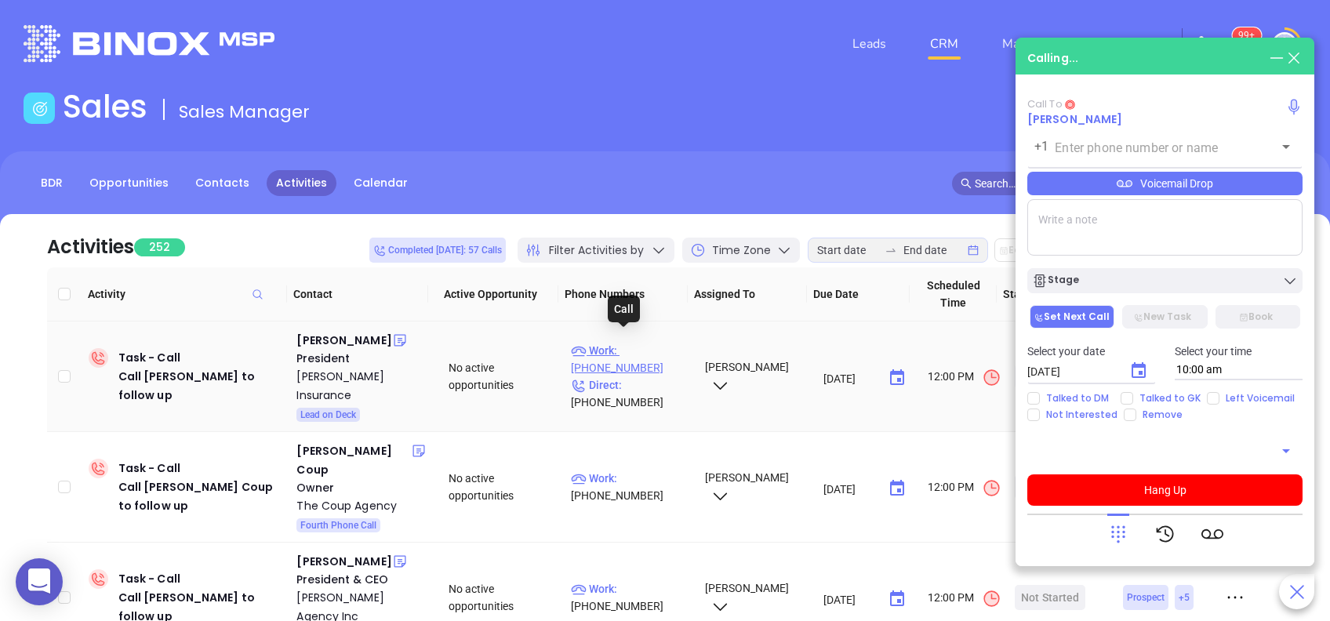
type input "(610) 696-2394"
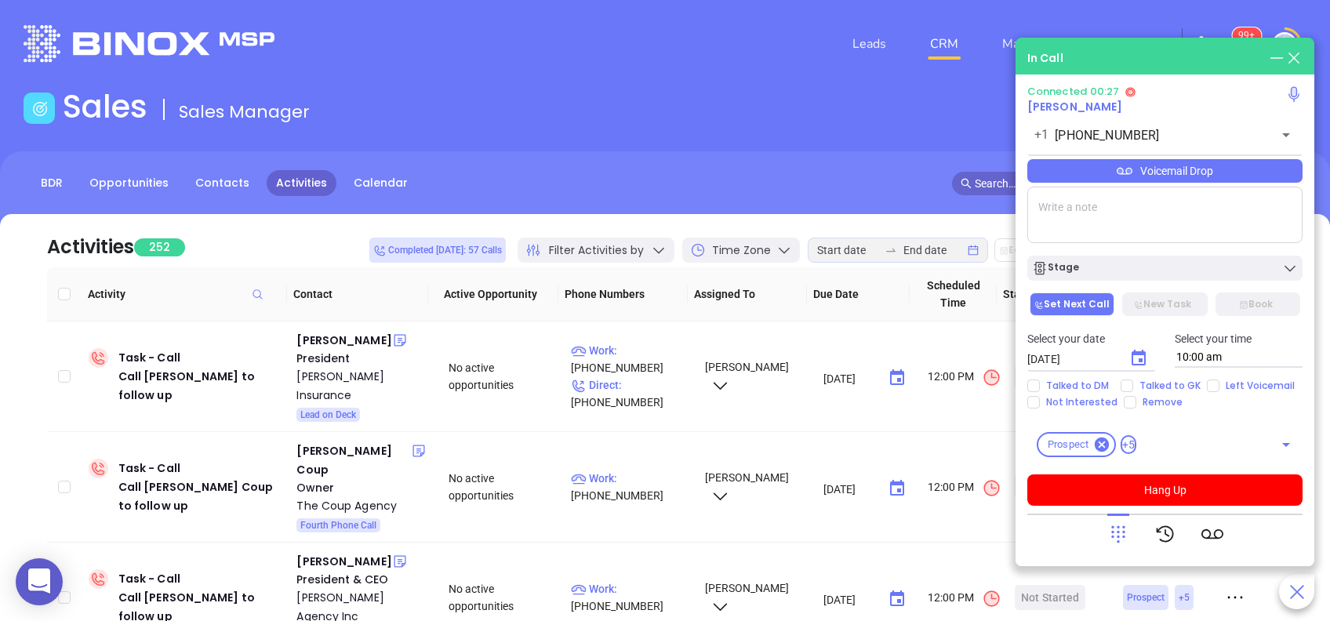
click at [1114, 536] on icon at bounding box center [1118, 534] width 22 height 22
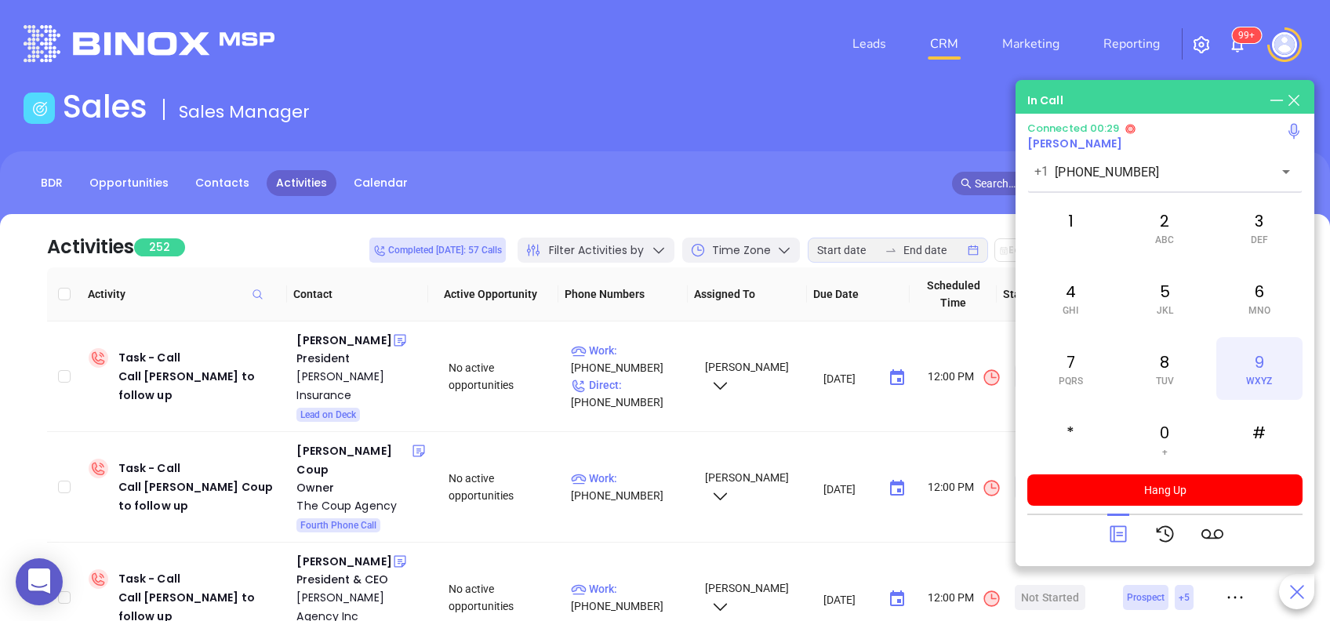
click at [1267, 351] on div "9 WXYZ" at bounding box center [1259, 368] width 86 height 63
click at [1260, 207] on div "3 DEF" at bounding box center [1259, 227] width 86 height 63
click at [1072, 207] on div "1" at bounding box center [1070, 227] width 86 height 63
click at [1117, 526] on icon at bounding box center [1118, 534] width 16 height 16
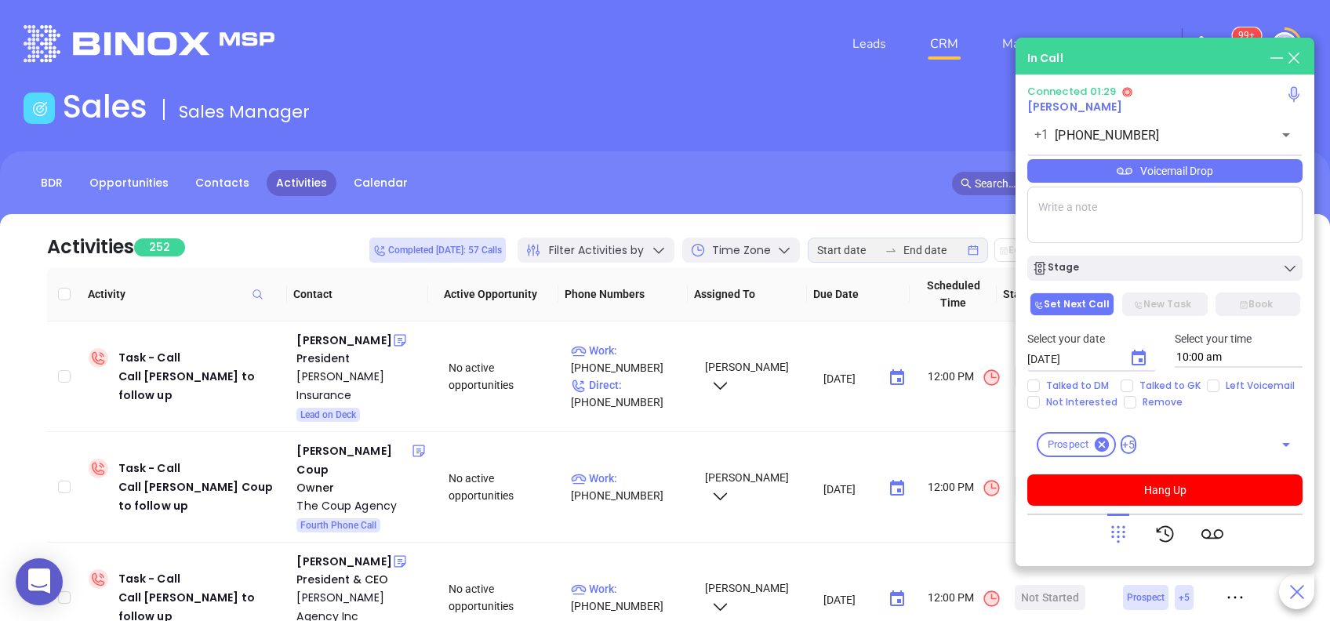
click at [1124, 173] on icon at bounding box center [1125, 171] width 16 height 16
click at [1111, 521] on div at bounding box center [1118, 534] width 22 height 41
click at [1113, 533] on icon at bounding box center [1118, 534] width 14 height 17
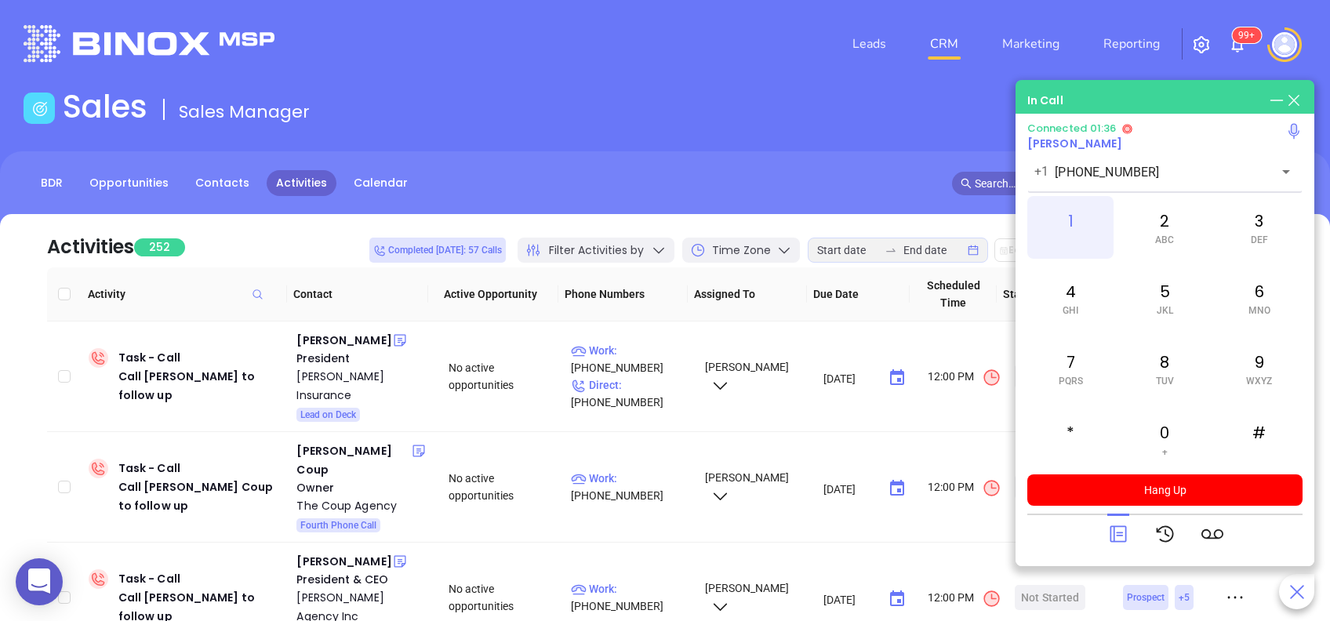
click at [1056, 218] on div "1" at bounding box center [1070, 227] width 86 height 63
click at [1113, 531] on icon at bounding box center [1118, 534] width 16 height 16
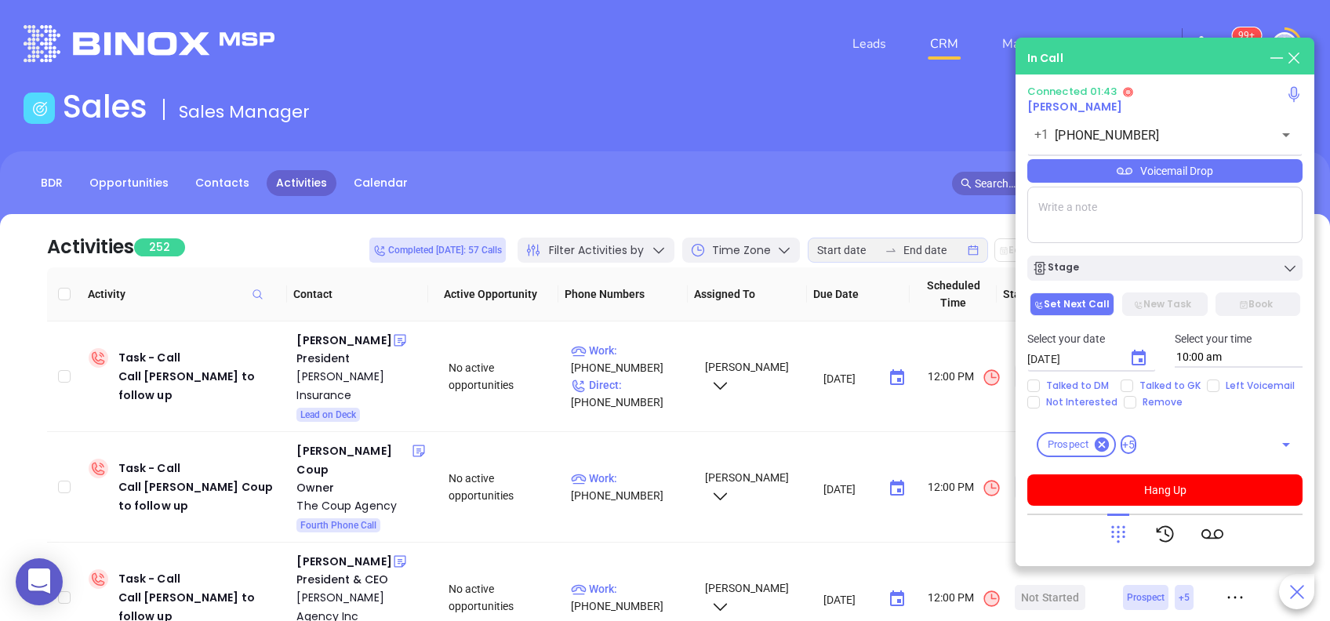
click at [1158, 165] on div "Voicemail Drop" at bounding box center [1164, 171] width 275 height 24
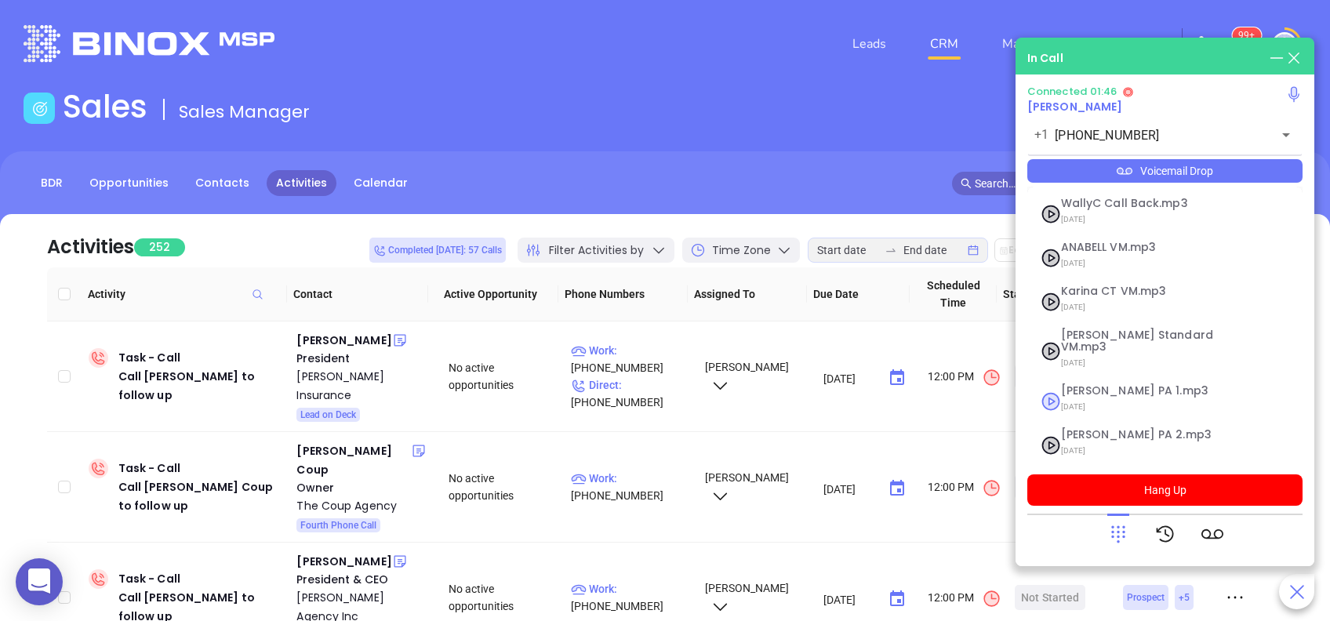
click at [1107, 385] on span "Vicky PA 1.mp3" at bounding box center [1145, 391] width 169 height 12
checkbox input "true"
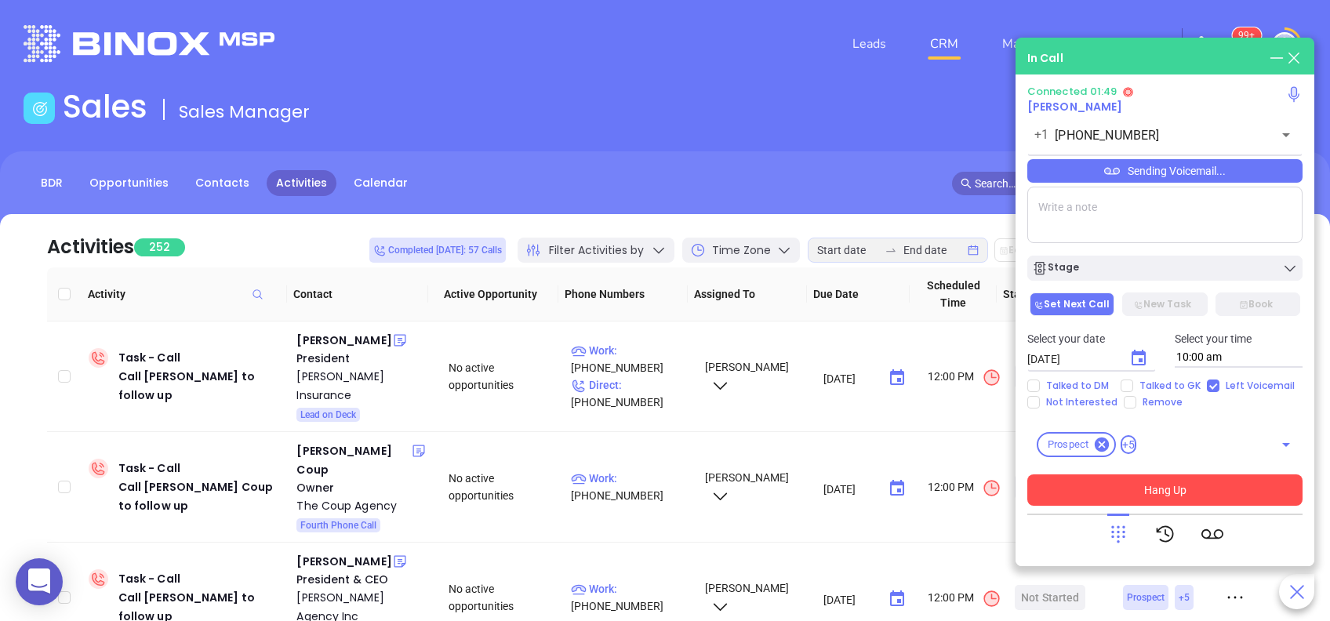
click at [1184, 488] on button "Hang Up" at bounding box center [1164, 490] width 275 height 31
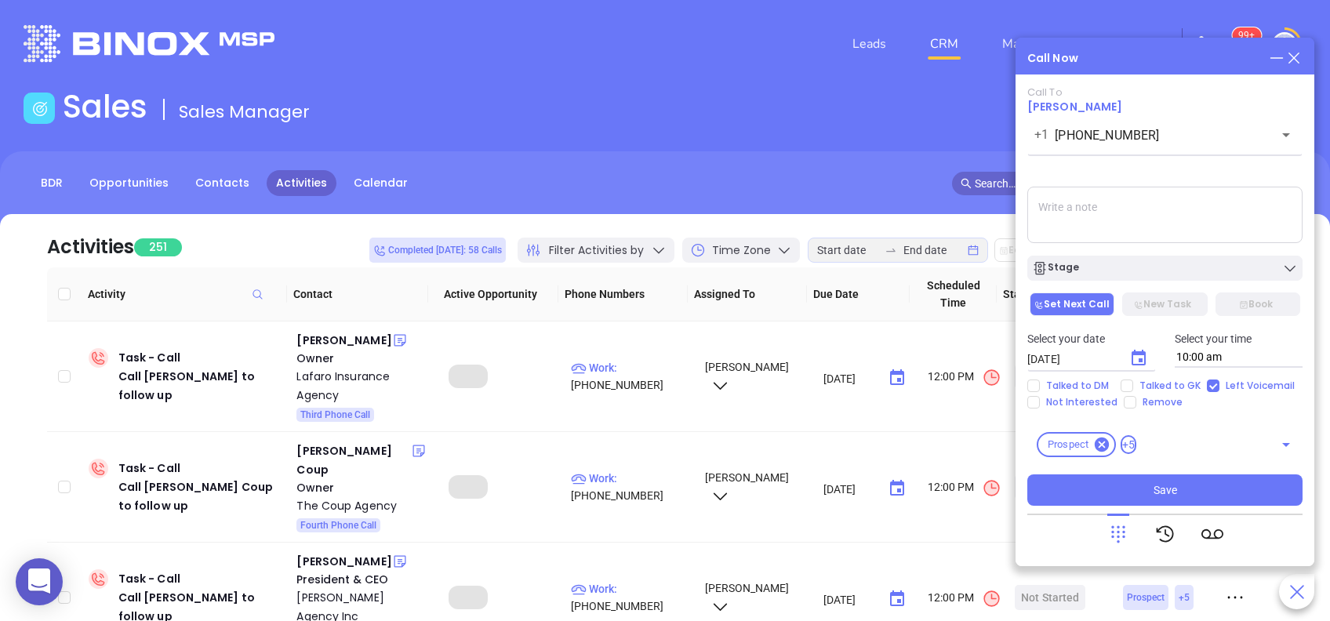
click at [1066, 211] on textarea at bounding box center [1164, 215] width 275 height 56
type textarea "Second email sent"
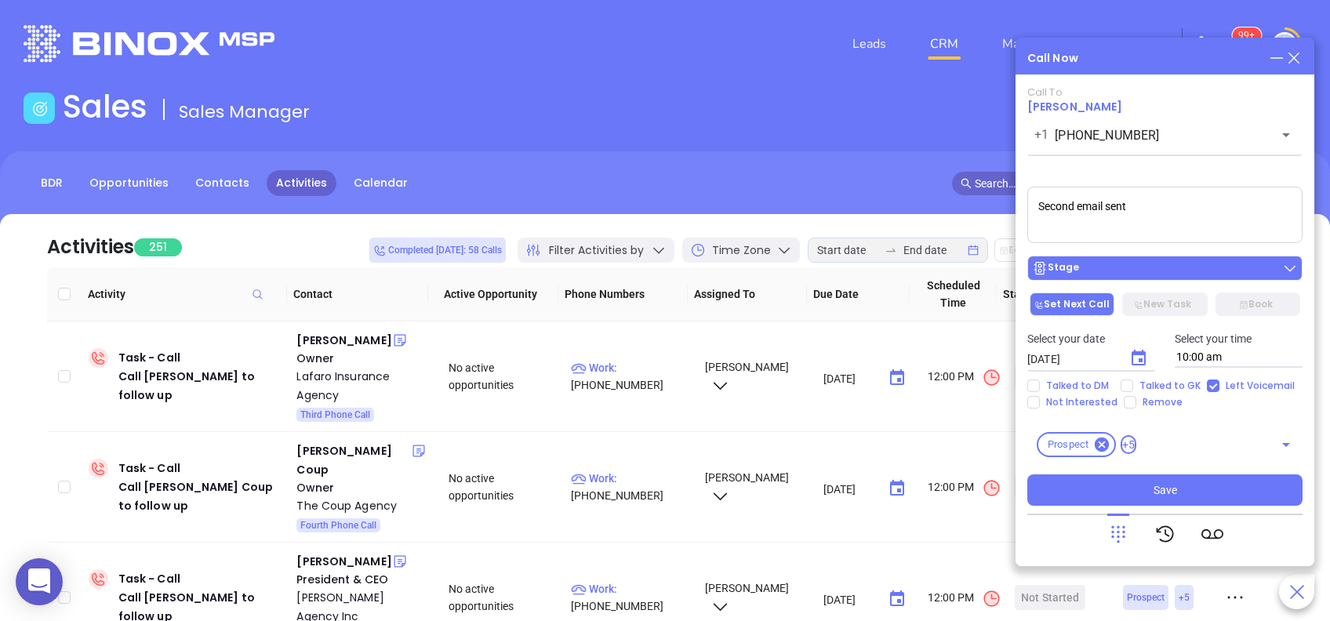
click at [1118, 276] on div "Stage" at bounding box center [1165, 268] width 266 height 16
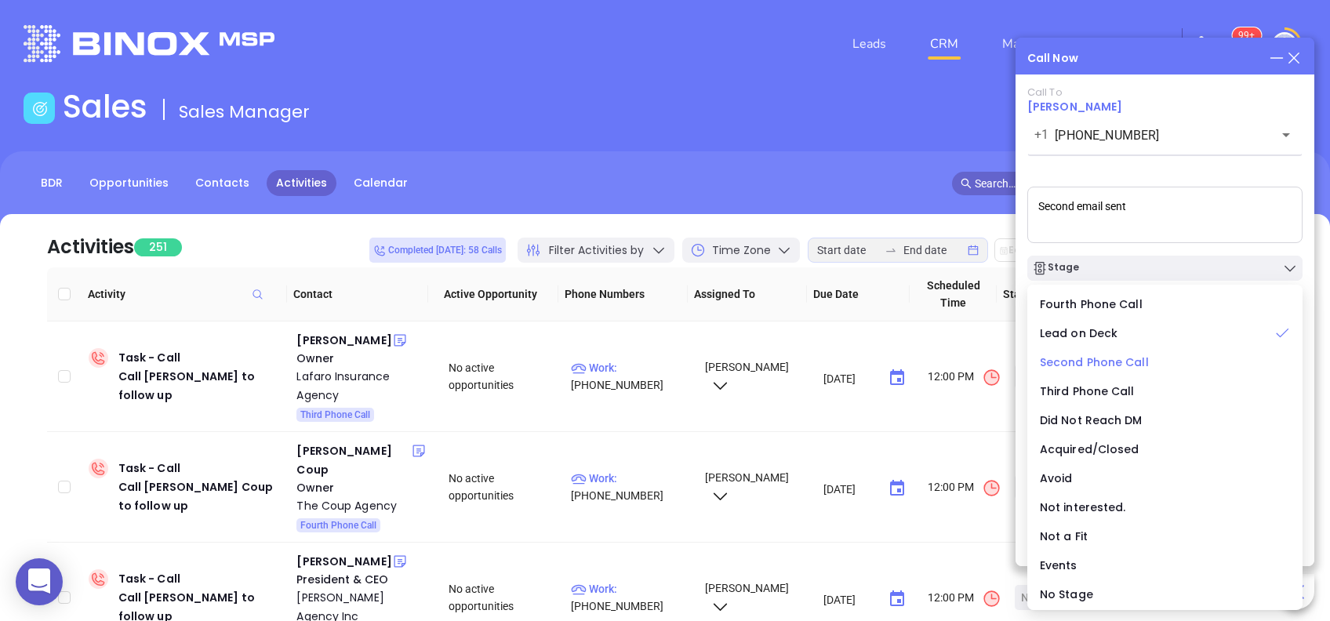
click at [1107, 358] on span "Second Phone Call" at bounding box center [1094, 363] width 109 height 16
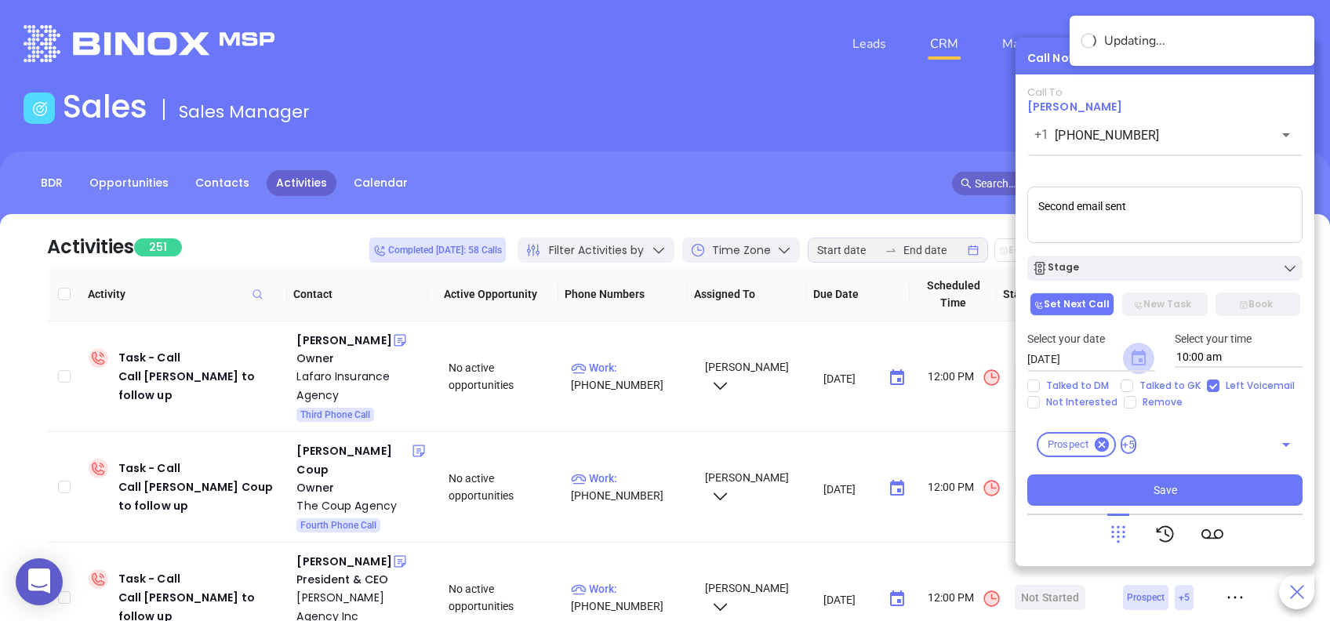
click at [1140, 362] on icon "Choose date, selected date is Aug 27, 2025" at bounding box center [1139, 358] width 14 height 16
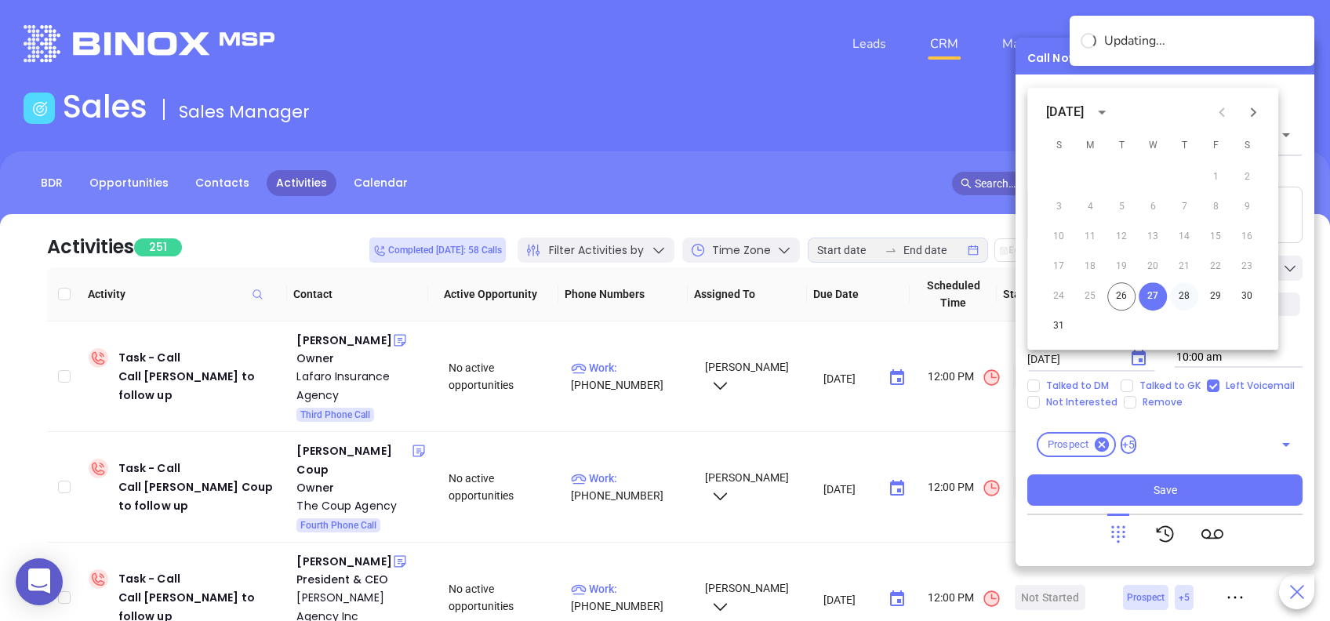
click at [1182, 299] on button "28" at bounding box center [1184, 296] width 28 height 28
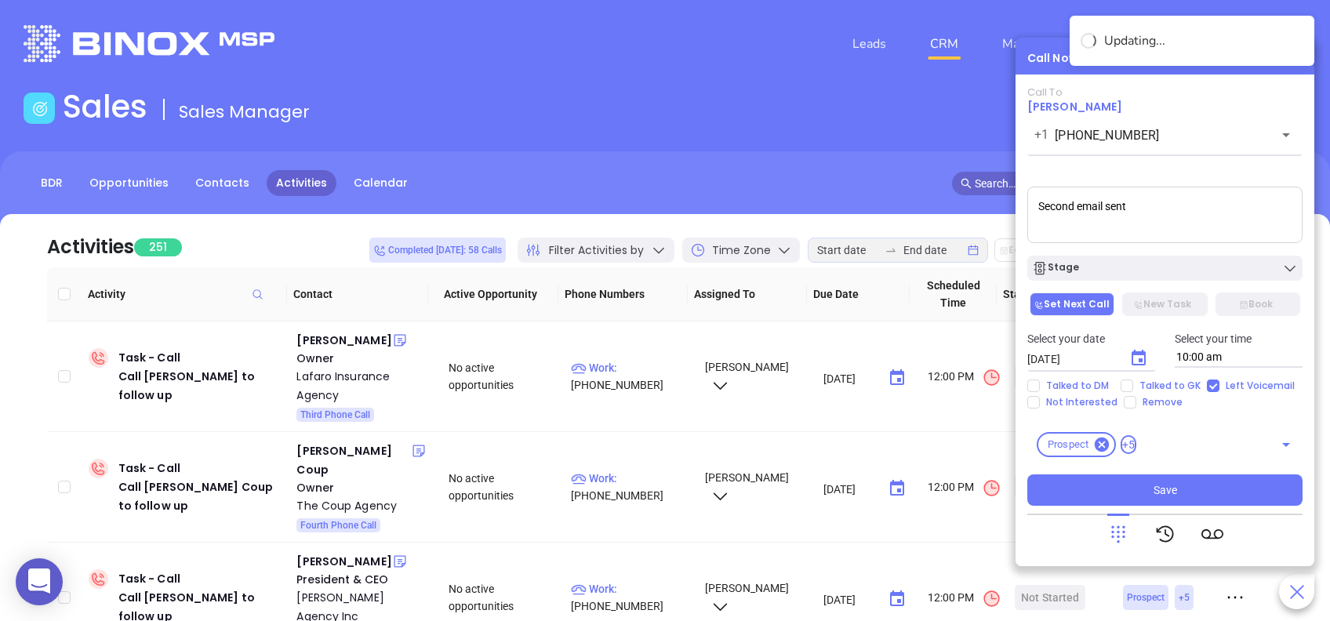
type input "08/28/2025"
click at [1136, 475] on button "Save" at bounding box center [1164, 490] width 275 height 31
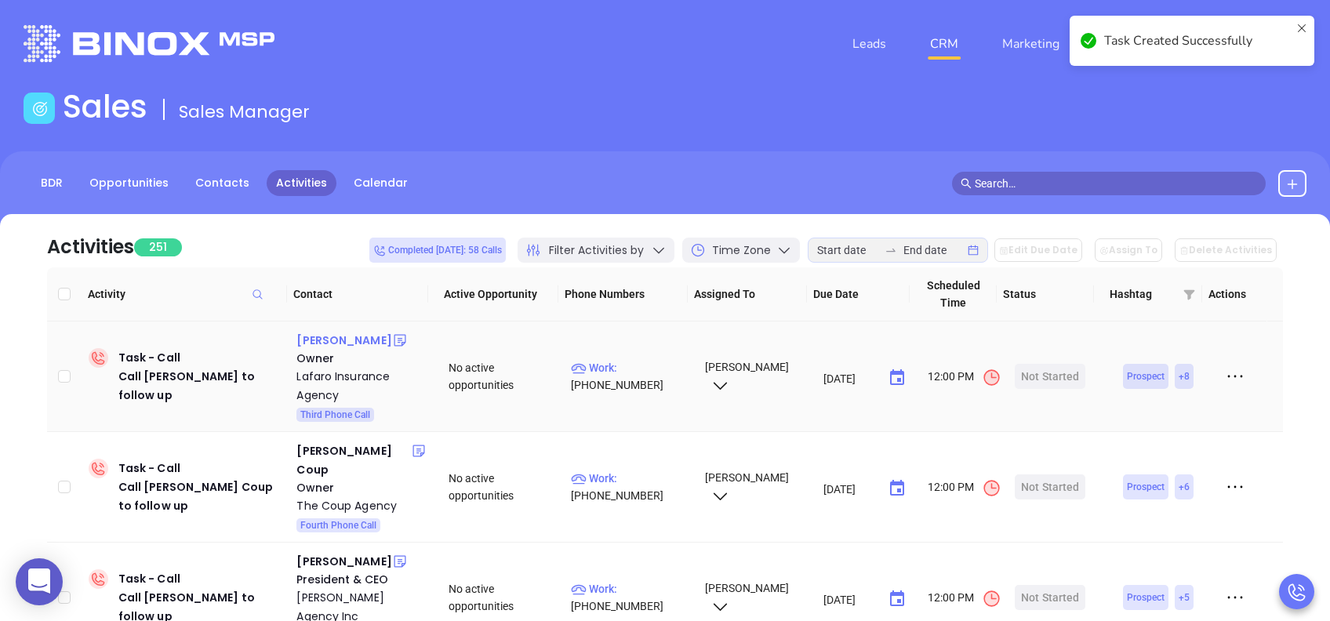
click at [344, 336] on div "Robert Lafaro" at bounding box center [343, 340] width 95 height 19
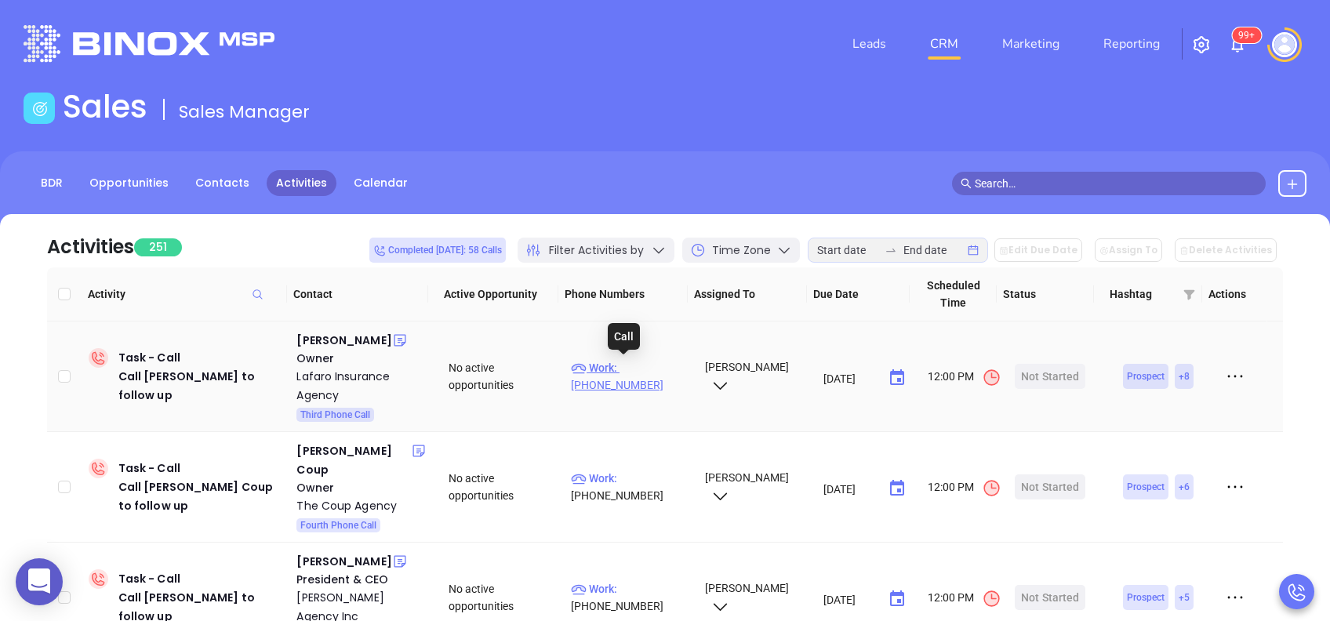
click at [638, 365] on p "Work : (814) 580-9990" at bounding box center [630, 376] width 119 height 35
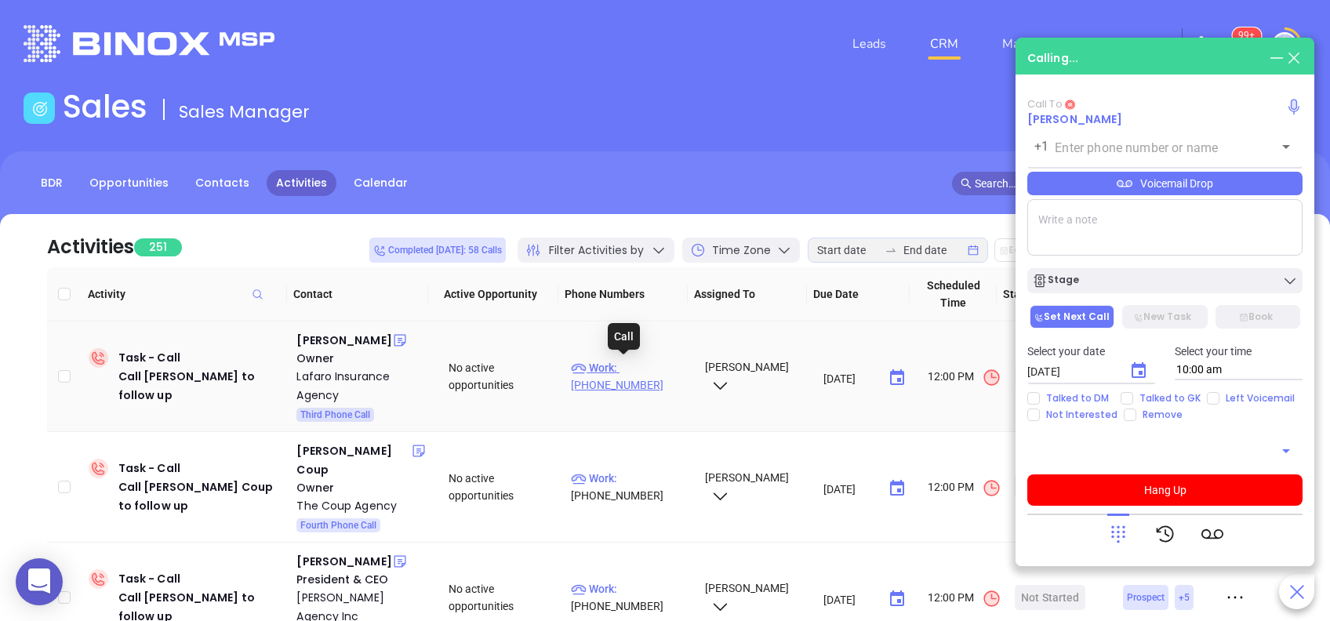
type input "(814) 580-9990"
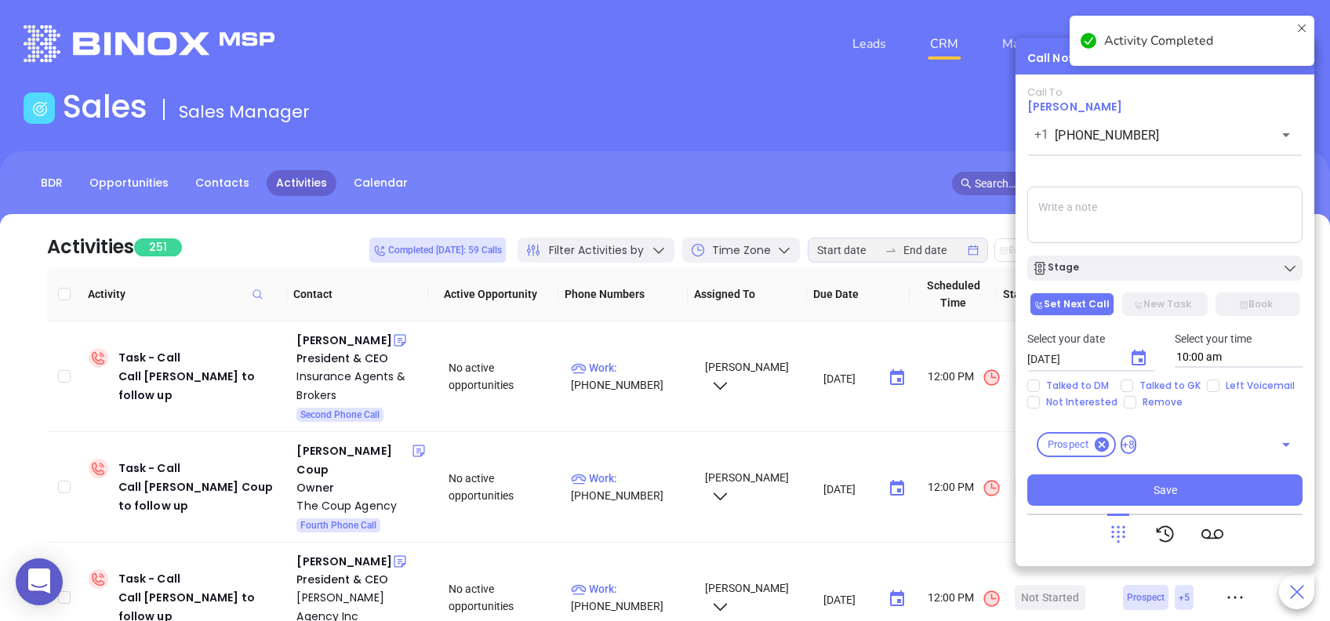
click at [1125, 394] on div "Talked to DM Talked to GK Left Voicemail Not Interested Remove" at bounding box center [1165, 394] width 294 height 29
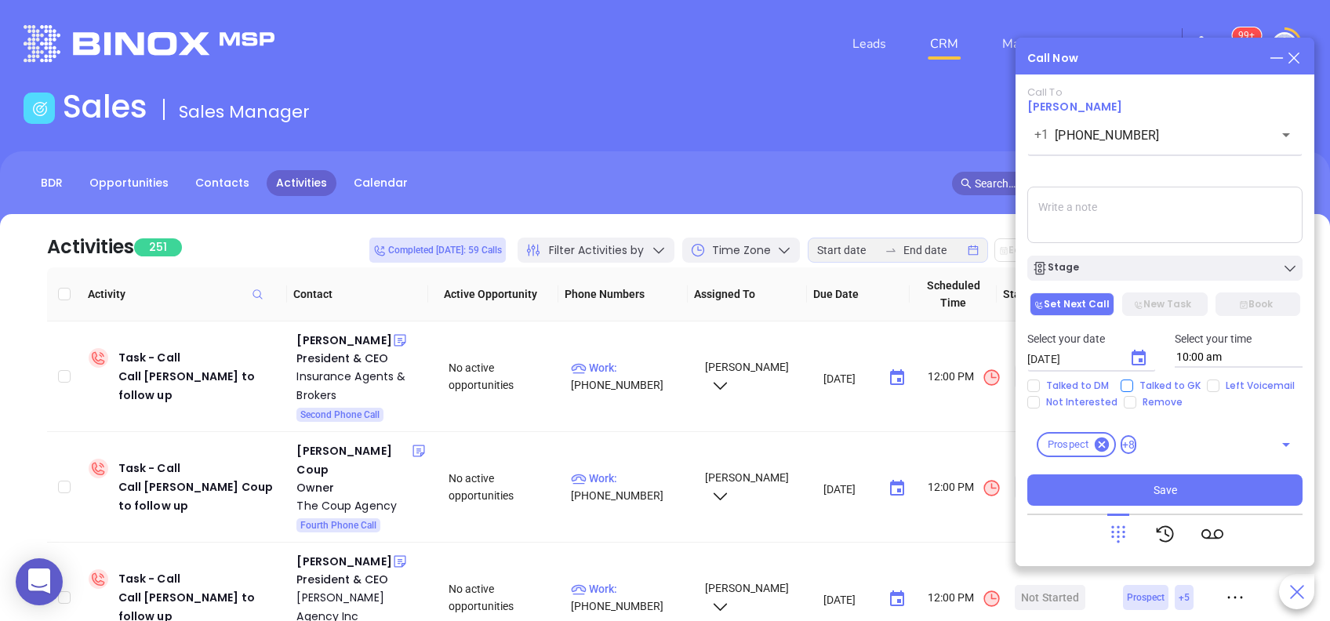
click at [1124, 384] on input "Talked to GK" at bounding box center [1127, 386] width 13 height 13
checkbox input "true"
click at [1064, 207] on textarea at bounding box center [1164, 215] width 275 height 56
type textarea "email confirmed as is."
click at [1130, 351] on icon "Choose date, selected date is Aug 27, 2025" at bounding box center [1138, 358] width 19 height 19
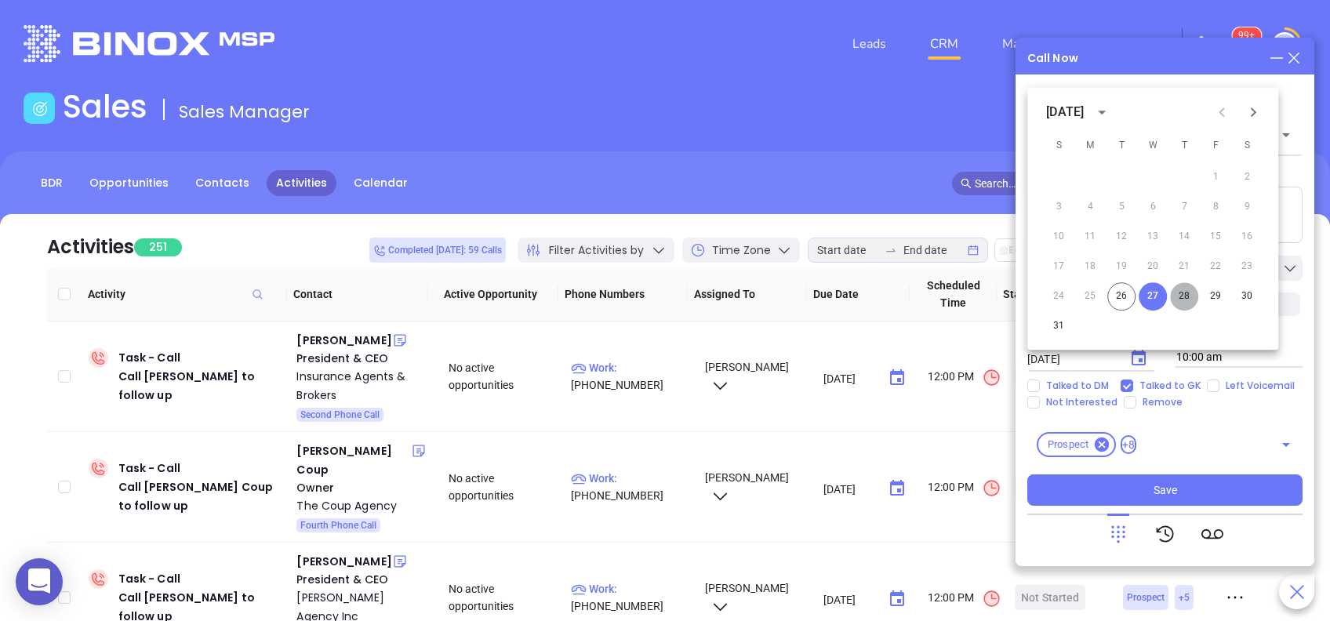
click at [1192, 300] on button "28" at bounding box center [1184, 296] width 28 height 28
type input "08/28/2025"
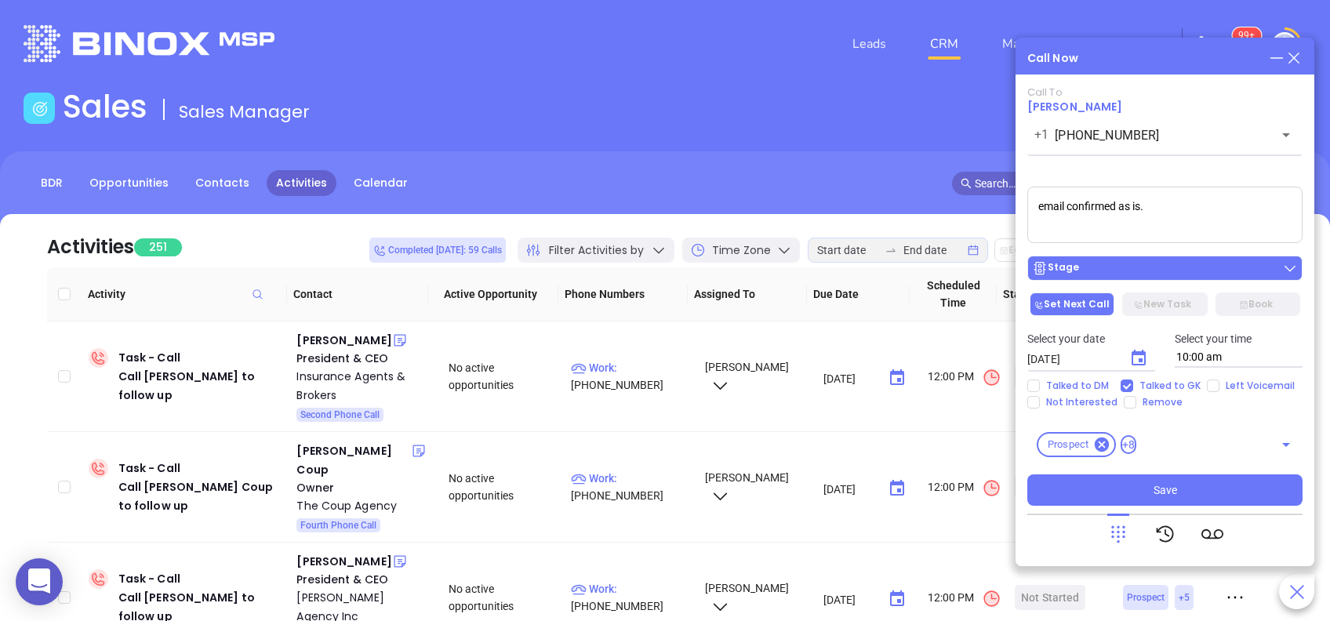
click at [1131, 260] on div "Stage" at bounding box center [1165, 268] width 266 height 16
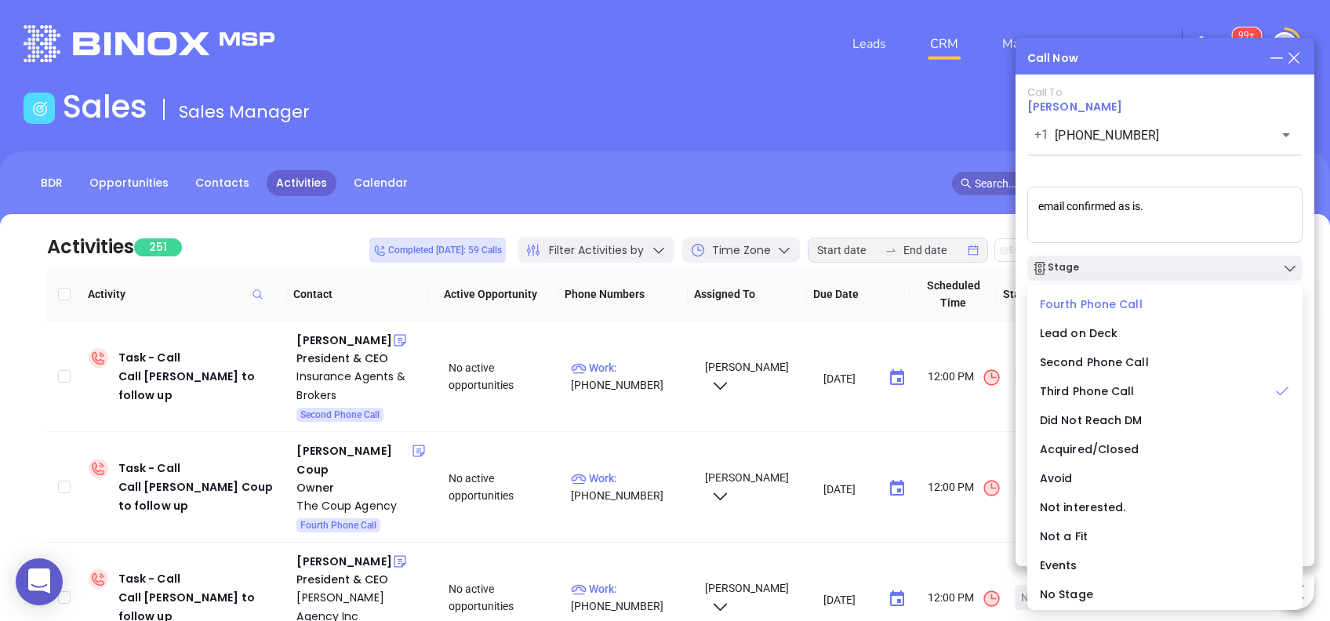
click at [1077, 305] on span "Fourth Phone Call" at bounding box center [1091, 304] width 103 height 16
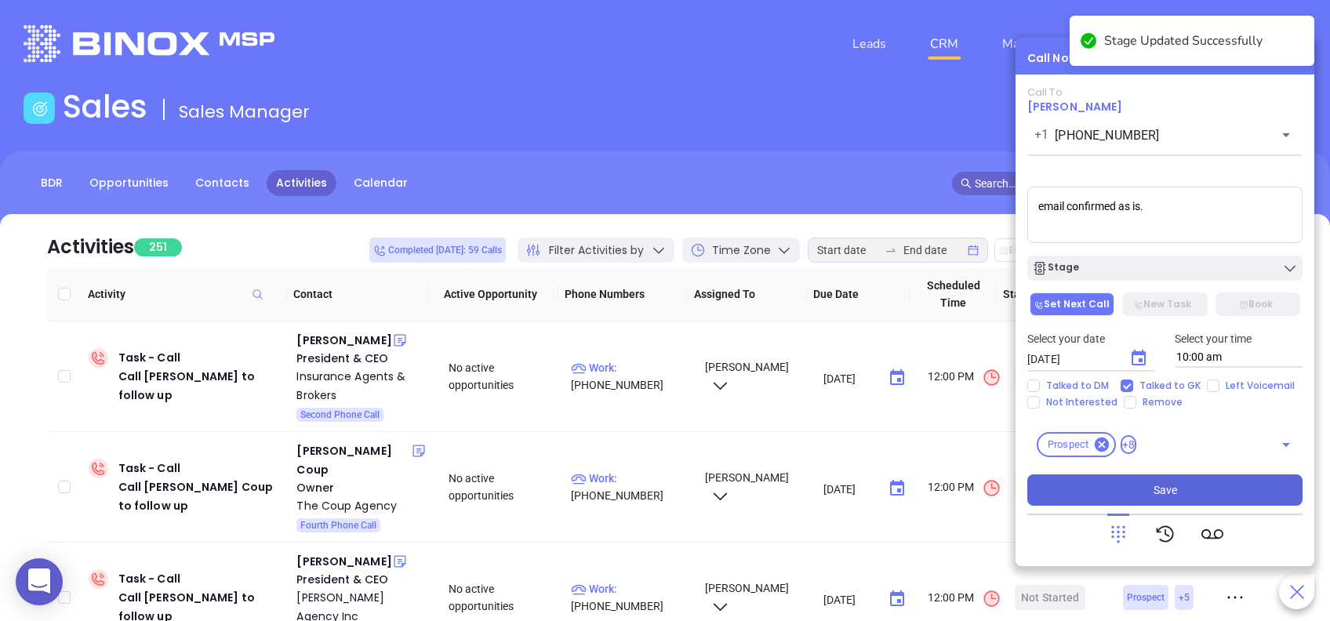
click at [1078, 480] on button "Save" at bounding box center [1164, 490] width 275 height 31
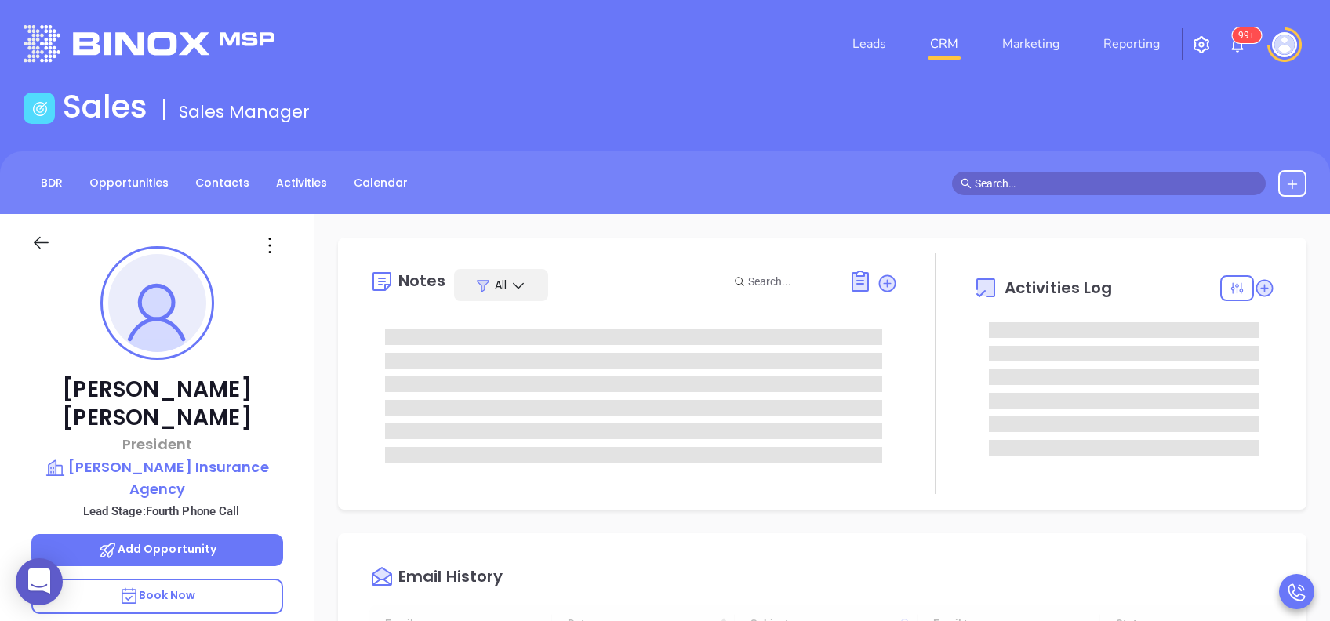
scroll to position [456, 0]
type input "[PERSON_NAME]"
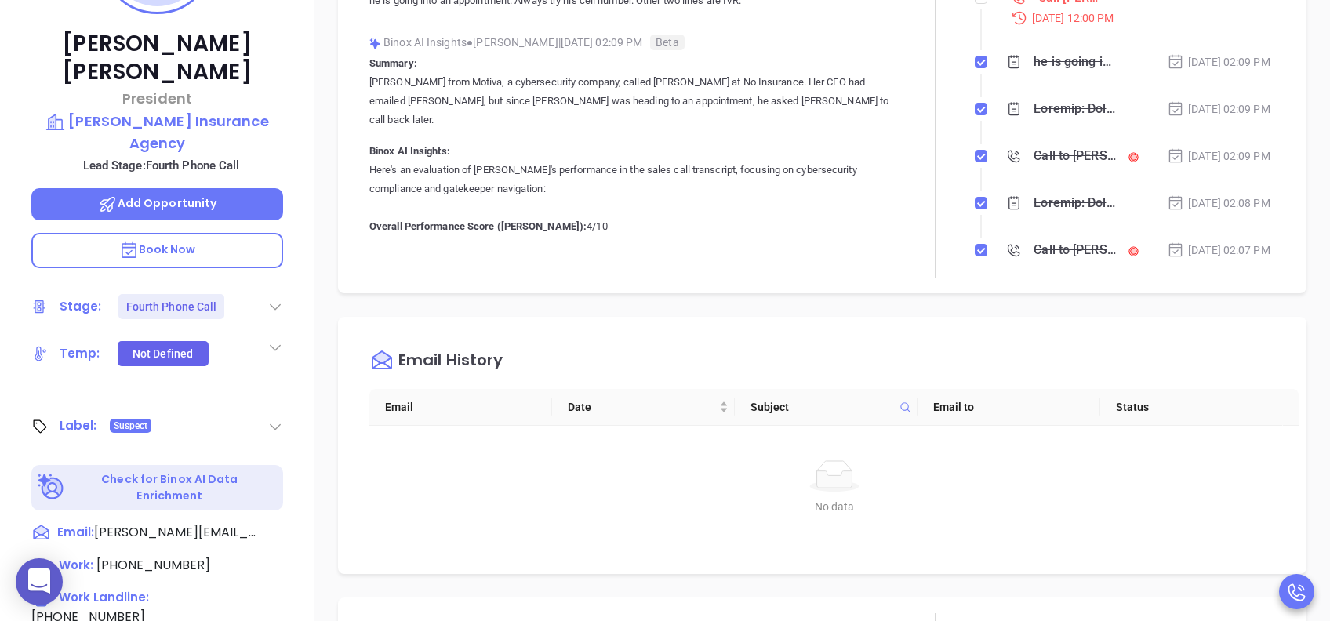
scroll to position [314, 0]
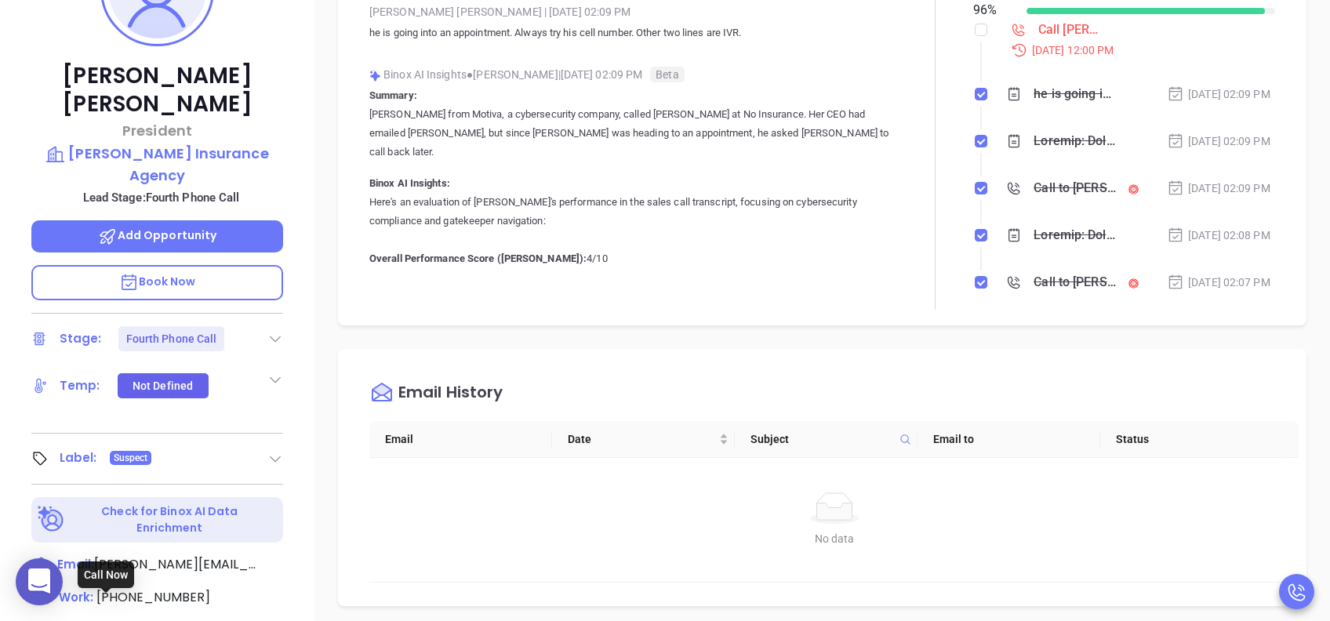
type input "(717) 324-0240"
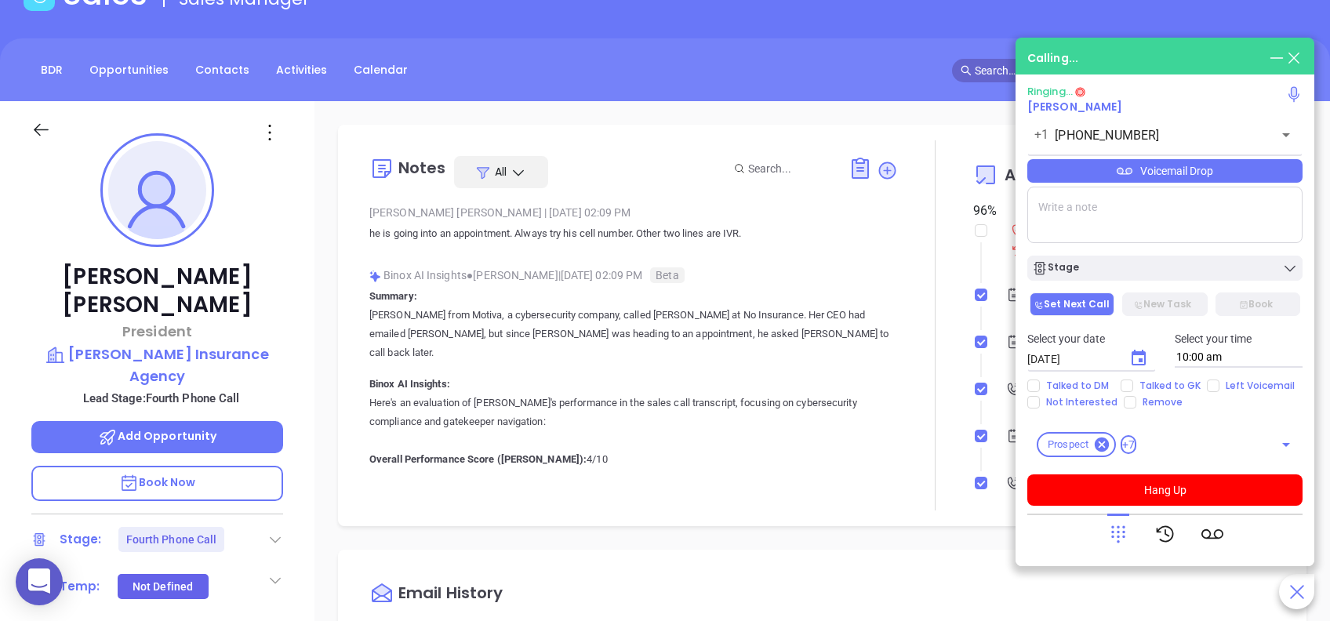
scroll to position [104, 0]
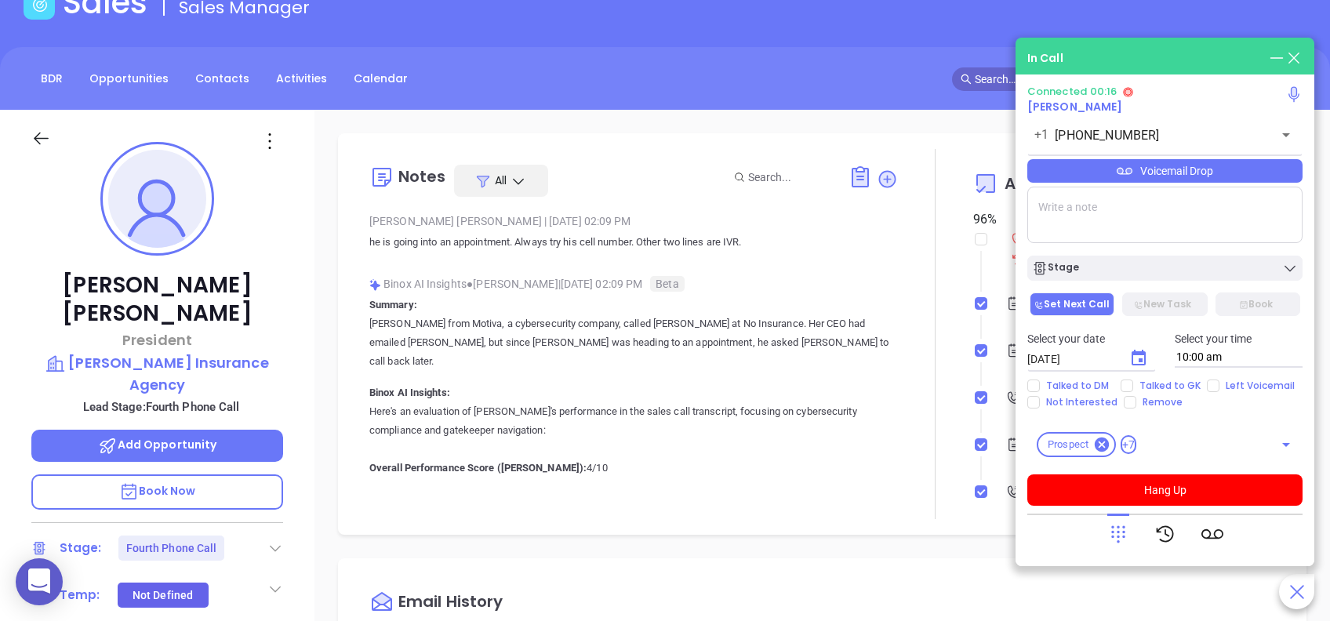
click at [1103, 165] on div "Voicemail Drop" at bounding box center [1164, 171] width 275 height 24
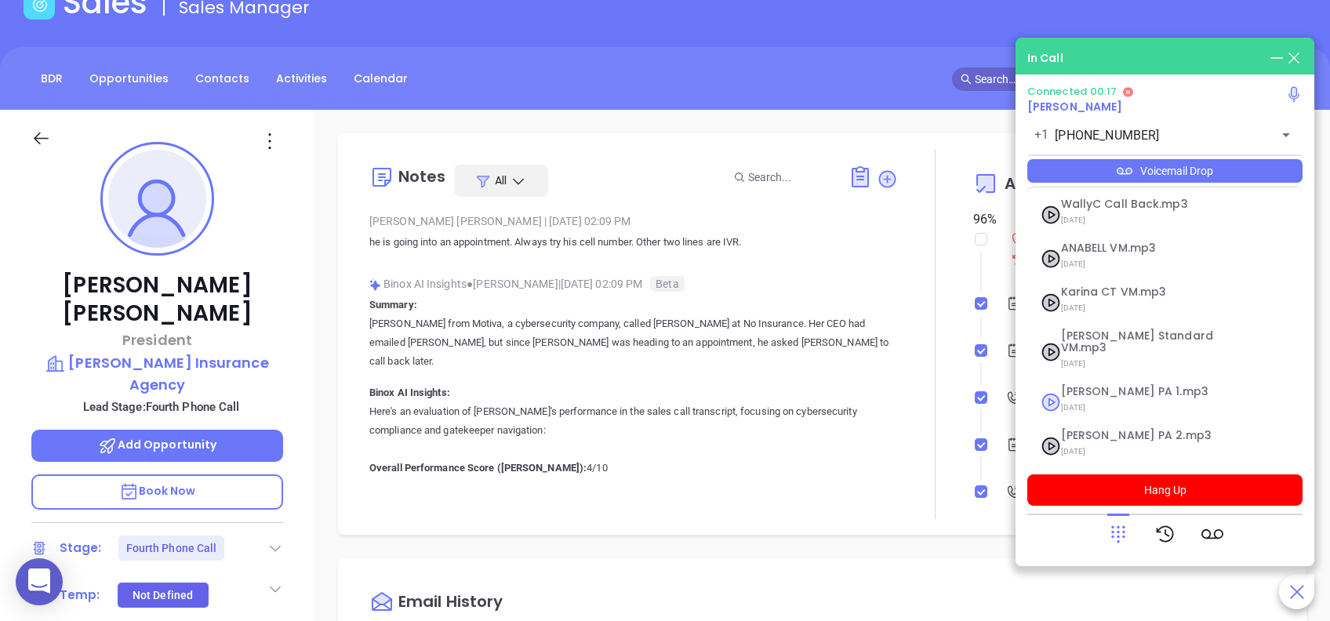
click at [1105, 398] on span "07/18/2025" at bounding box center [1145, 408] width 169 height 20
checkbox input "true"
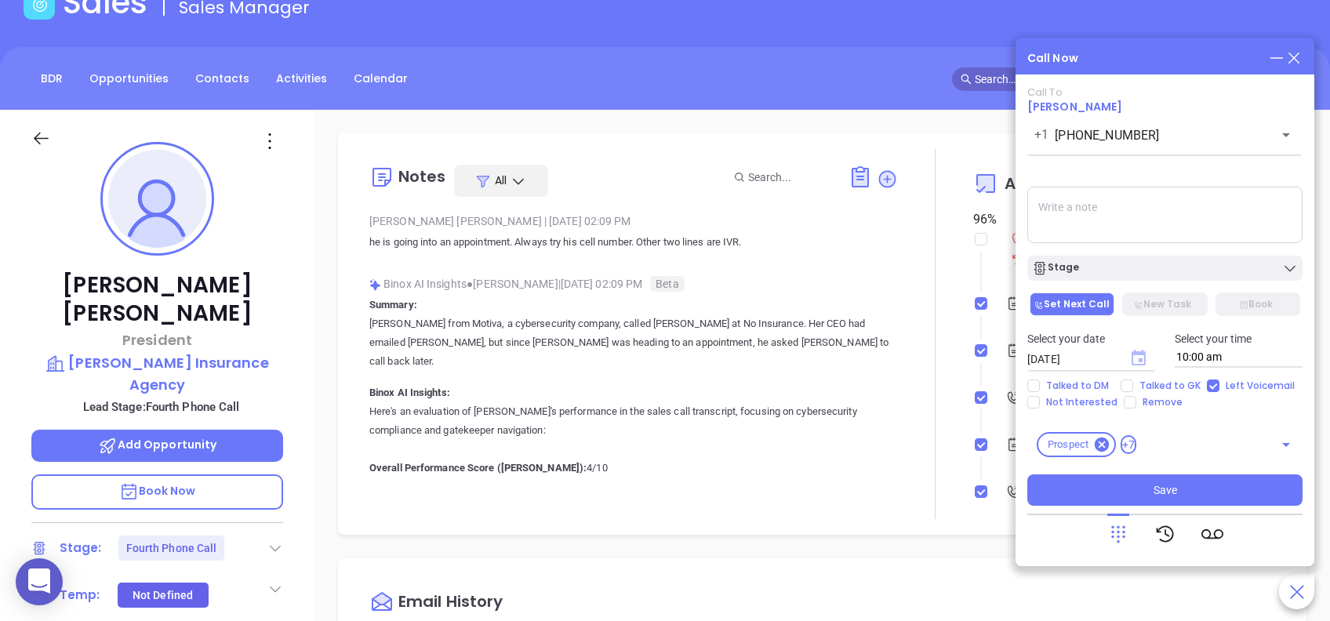
click at [1141, 362] on icon "Choose date, selected date is Aug 27, 2025" at bounding box center [1139, 358] width 14 height 16
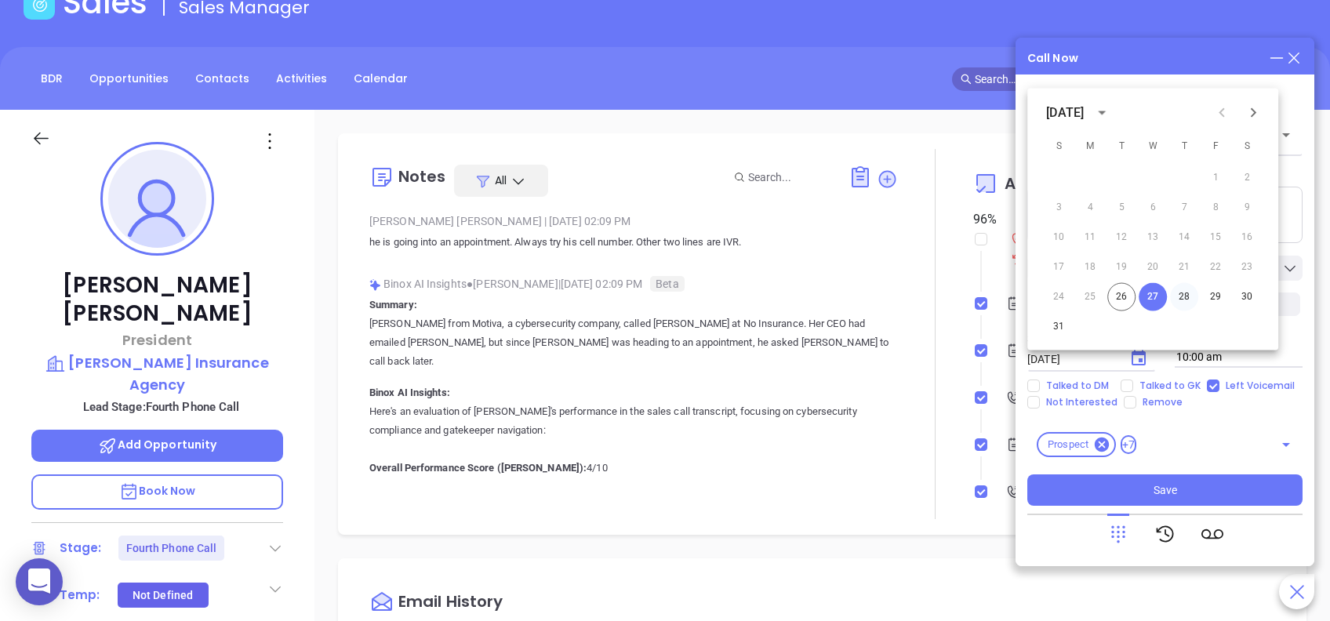
click at [1188, 295] on button "28" at bounding box center [1184, 297] width 28 height 28
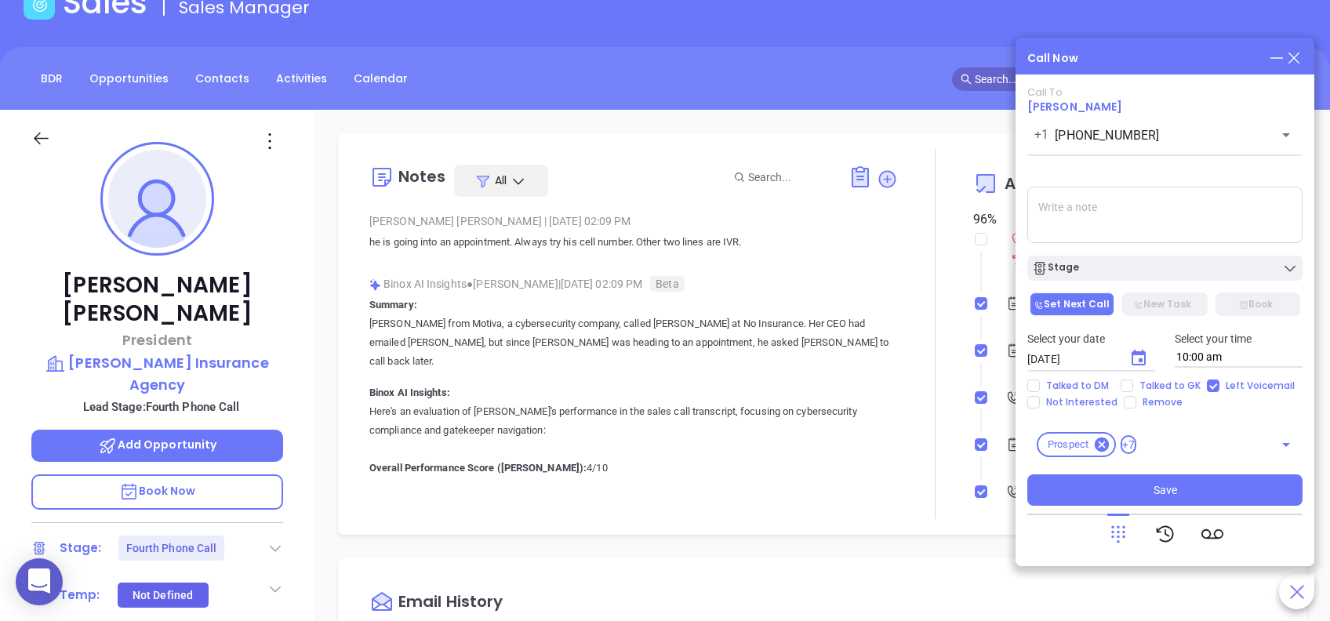
type input "08/28/2025"
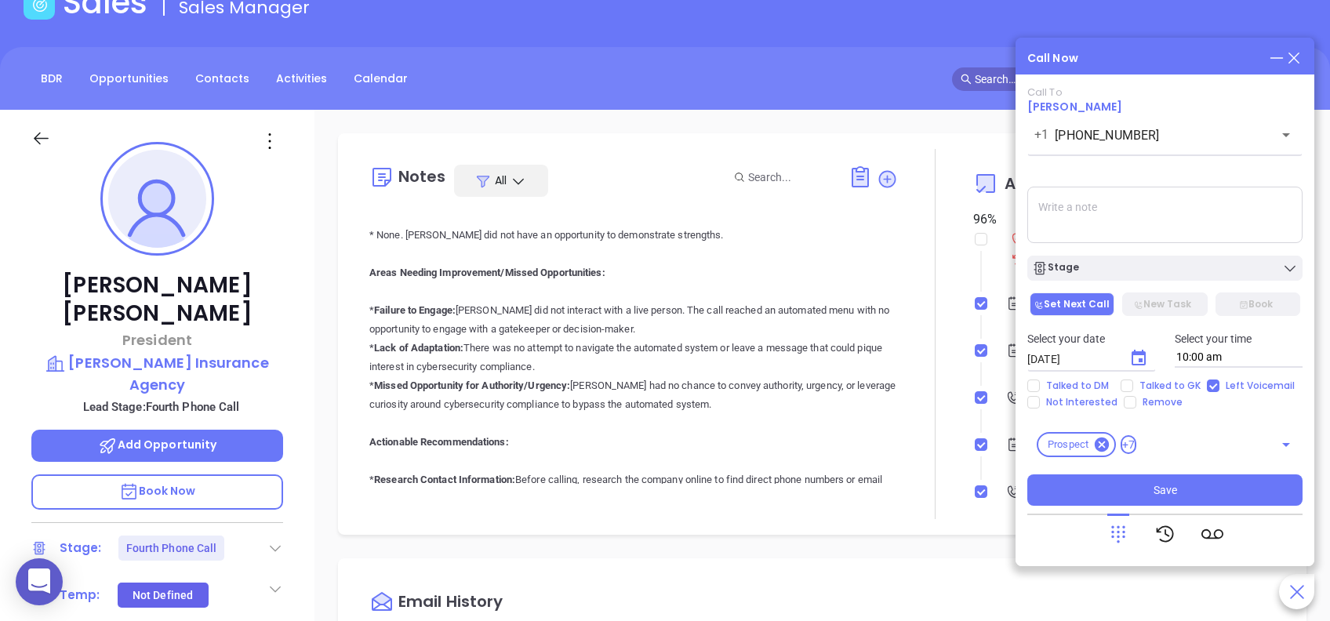
scroll to position [3137, 0]
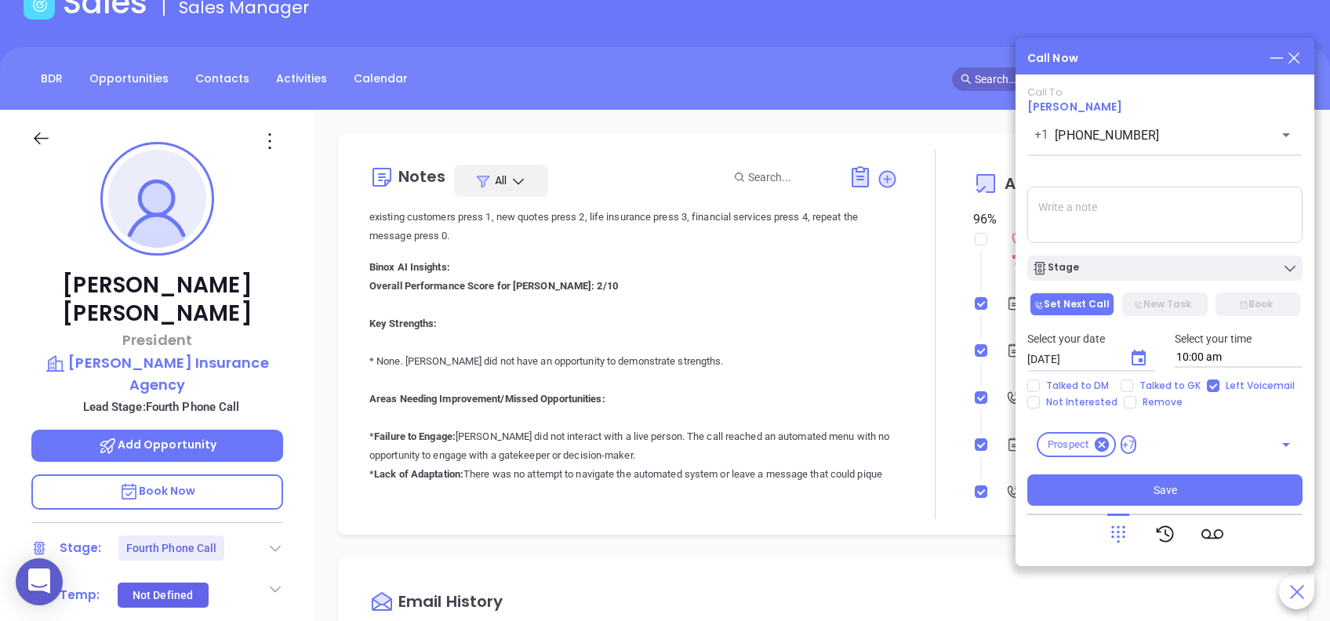
click at [1090, 206] on textarea at bounding box center [1164, 215] width 275 height 56
type textarea "Final email sent"
click at [1162, 282] on div "Call To Lester McMillan +1 (717) 324-0240 ​ Voicemail Drop Final email sent Sta…" at bounding box center [1164, 296] width 275 height 420
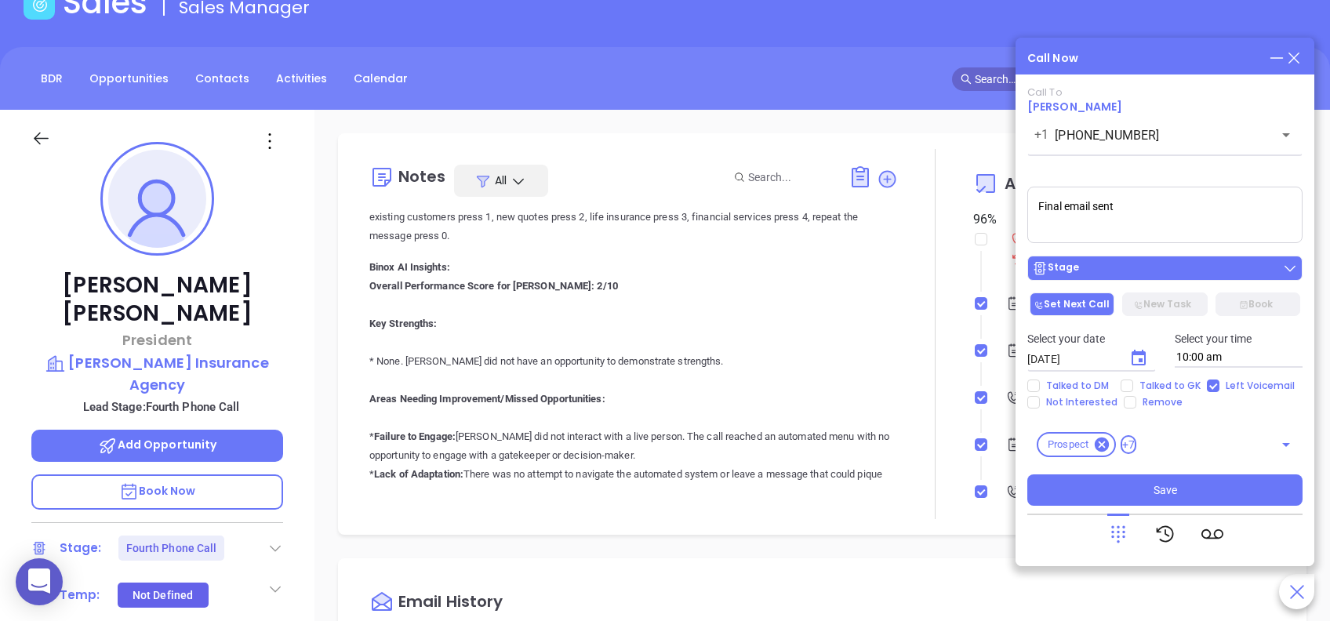
click at [1175, 271] on div "Stage" at bounding box center [1165, 268] width 266 height 16
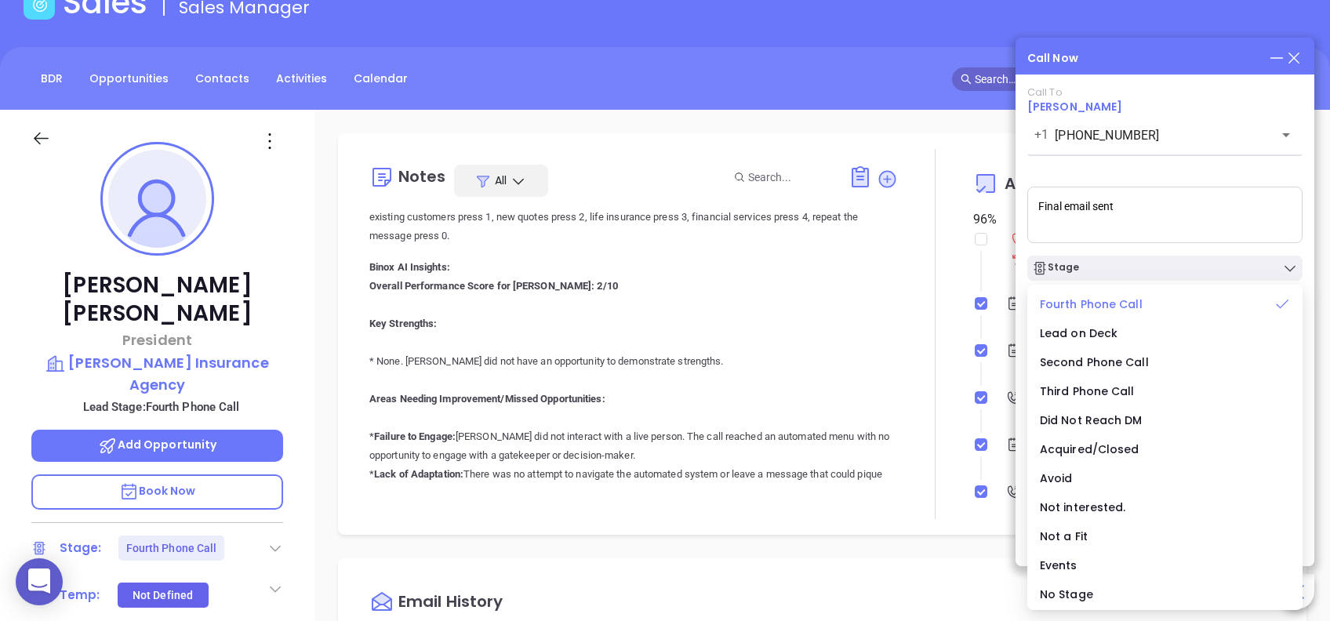
click at [1122, 298] on span "Fourth Phone Call" at bounding box center [1091, 304] width 103 height 16
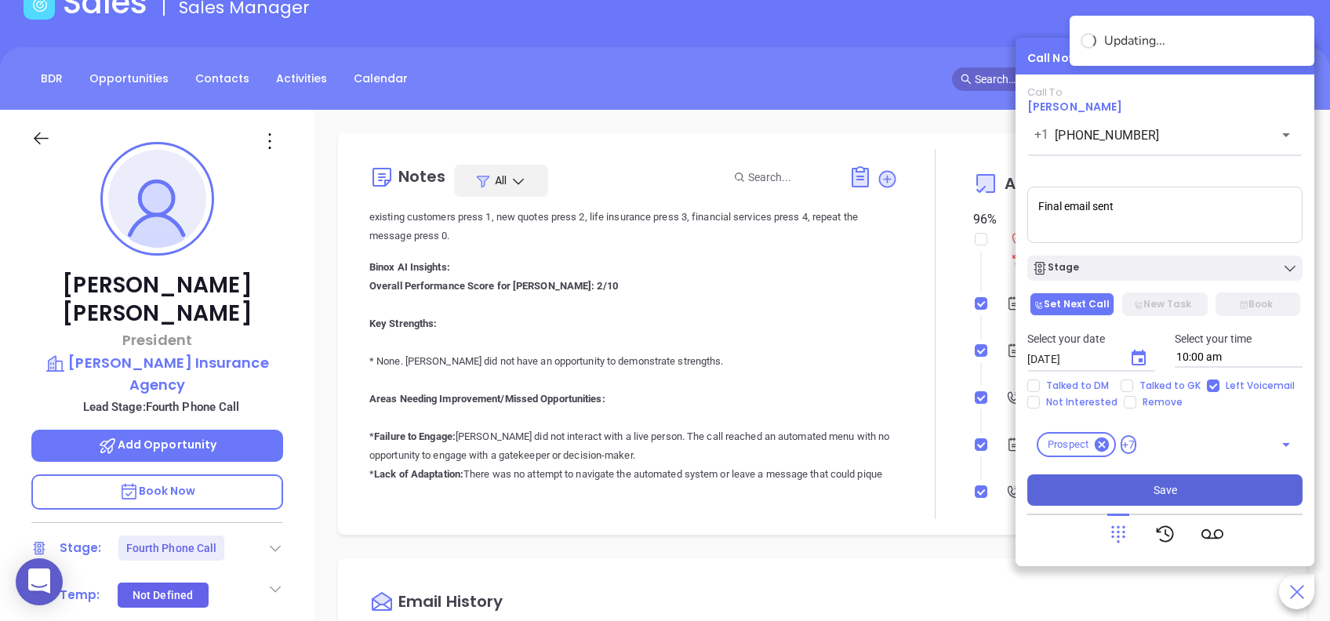
click at [1163, 489] on span "Save" at bounding box center [1166, 490] width 24 height 17
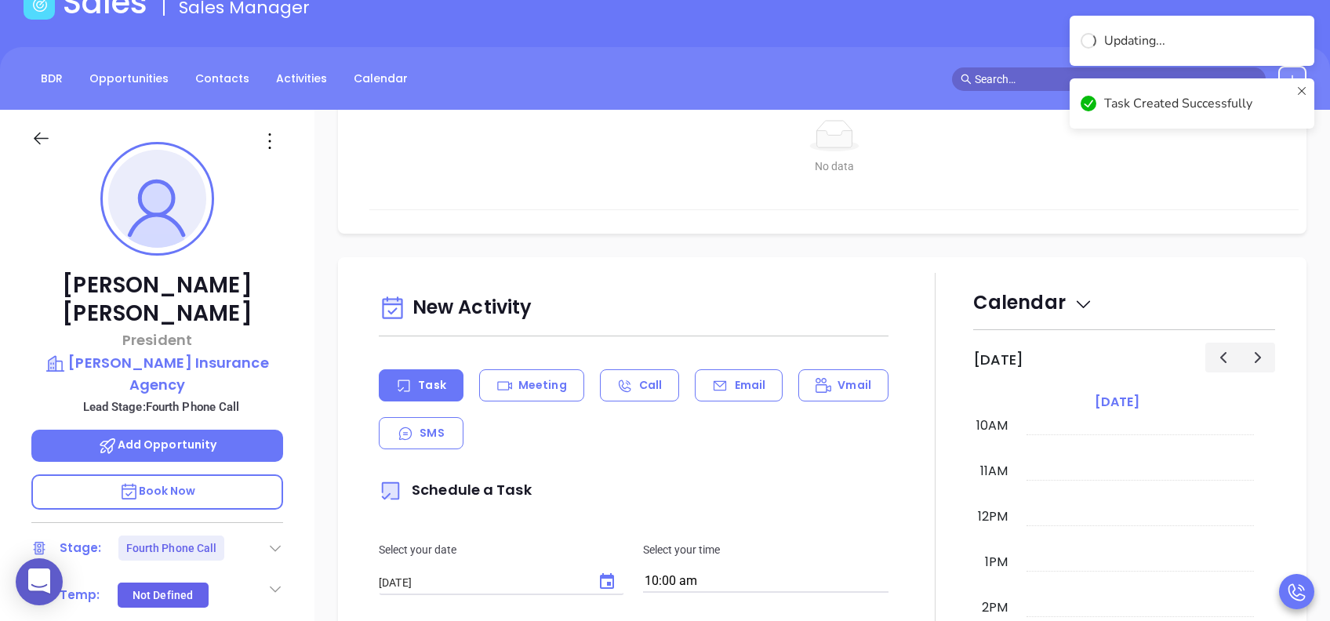
scroll to position [498, 0]
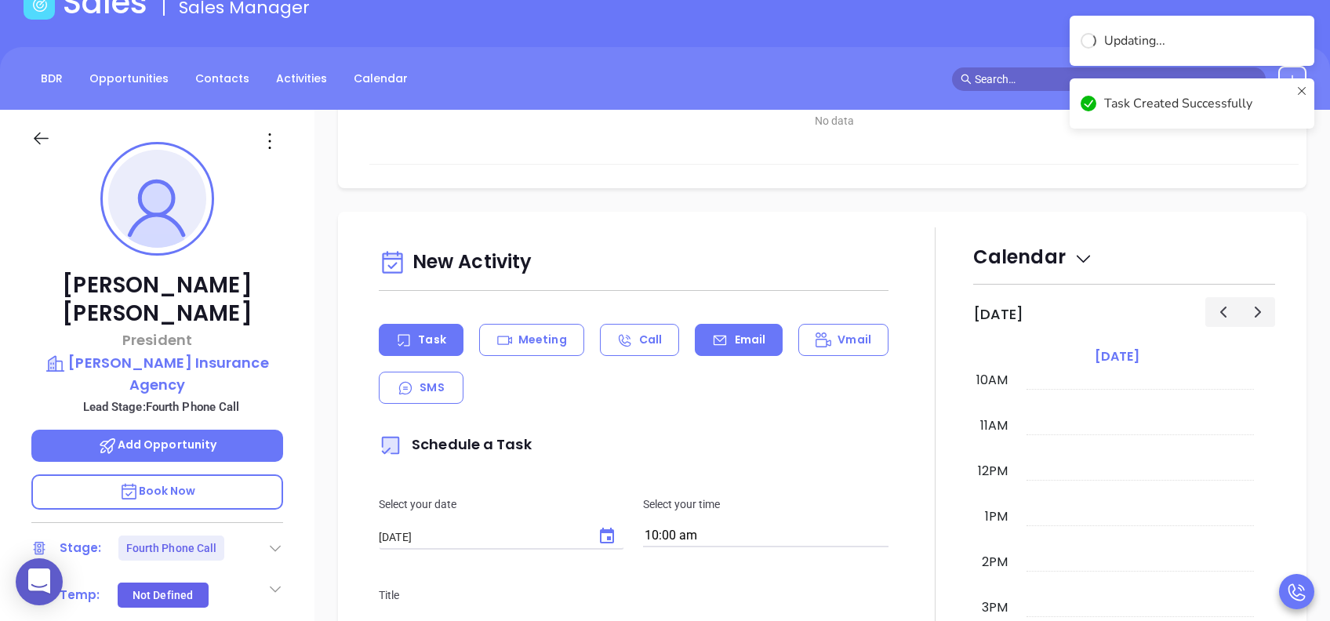
drag, startPoint x: 754, startPoint y: 367, endPoint x: 751, endPoint y: 349, distance: 18.3
click at [751, 349] on div "Email" at bounding box center [739, 340] width 88 height 32
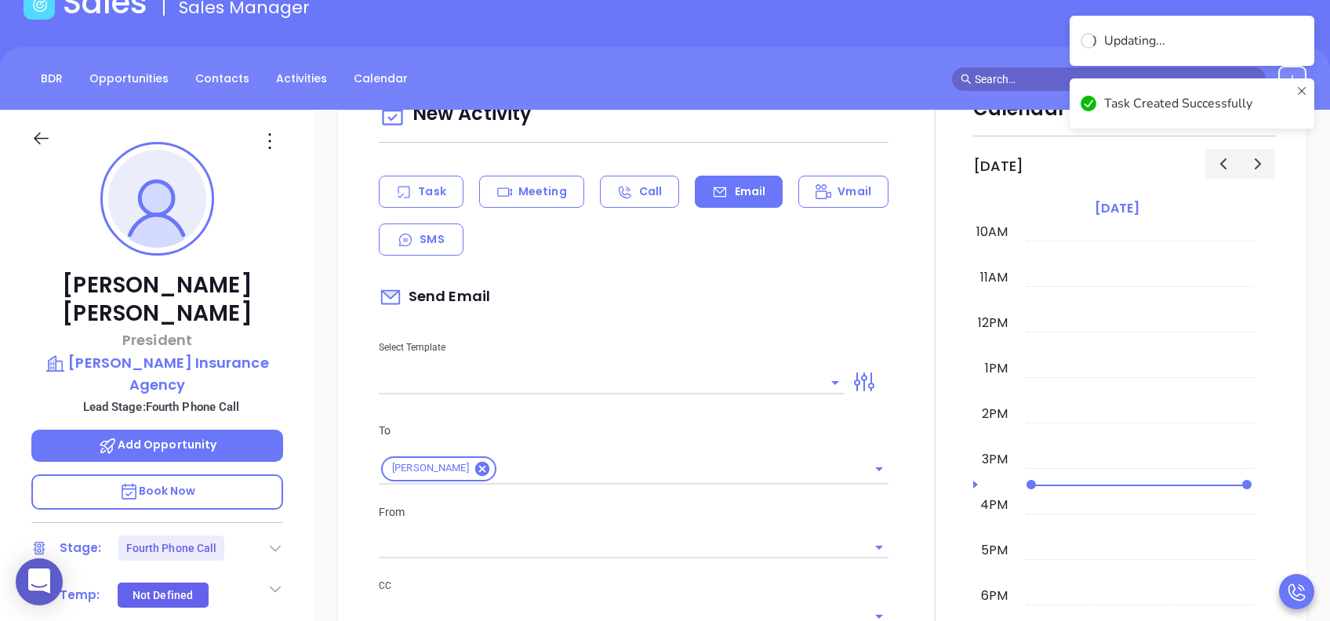
scroll to position [707, 0]
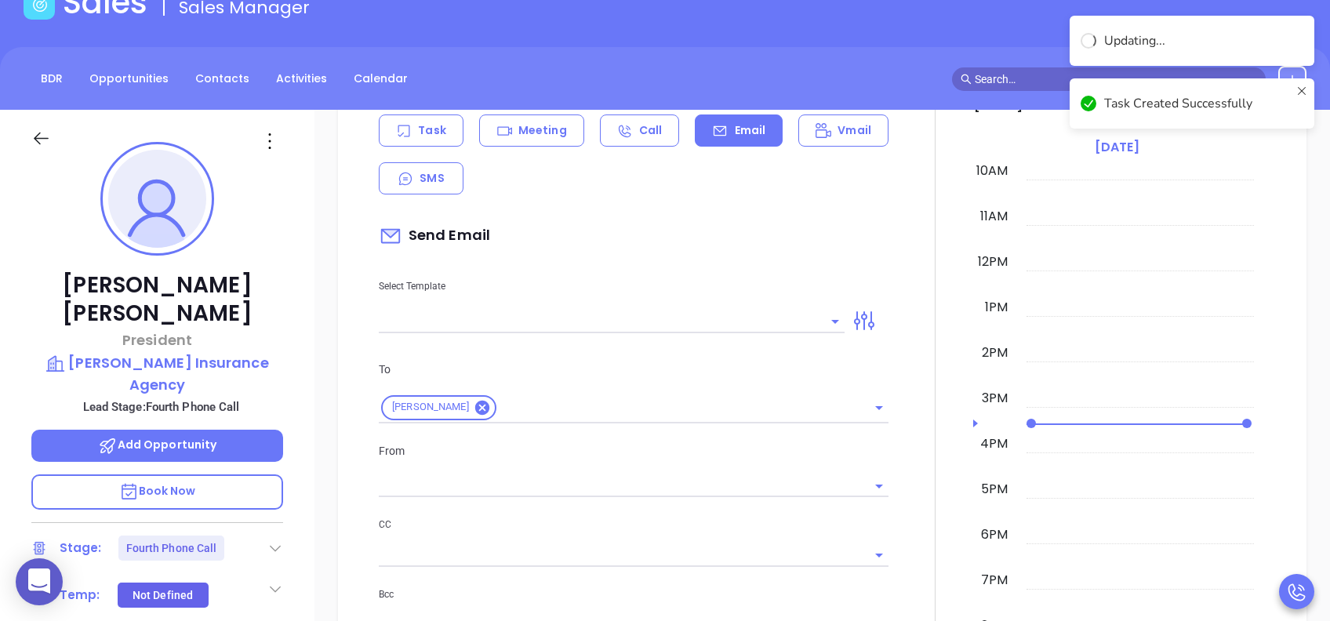
type input "[PERSON_NAME]"
click at [753, 323] on input "text" at bounding box center [600, 321] width 442 height 23
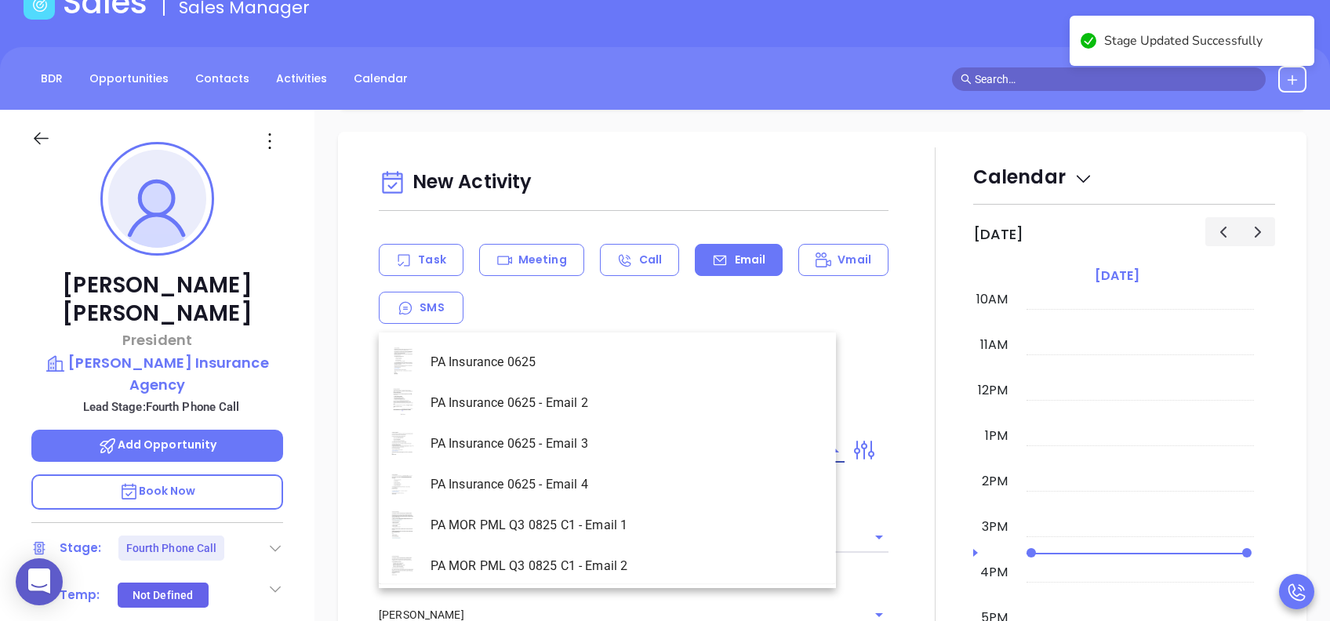
scroll to position [837, 0]
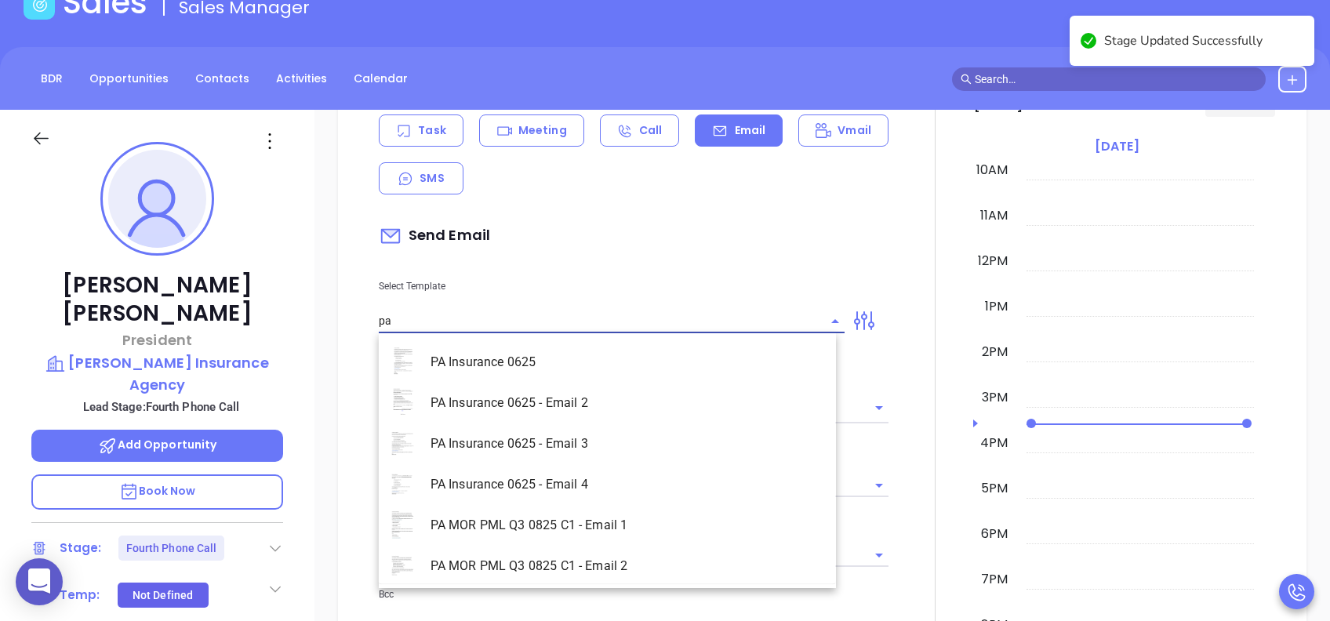
click at [543, 475] on li "PA Insurance 0625 - Email 4" at bounding box center [607, 484] width 457 height 41
type input "PA Insurance 0625 - Email 4"
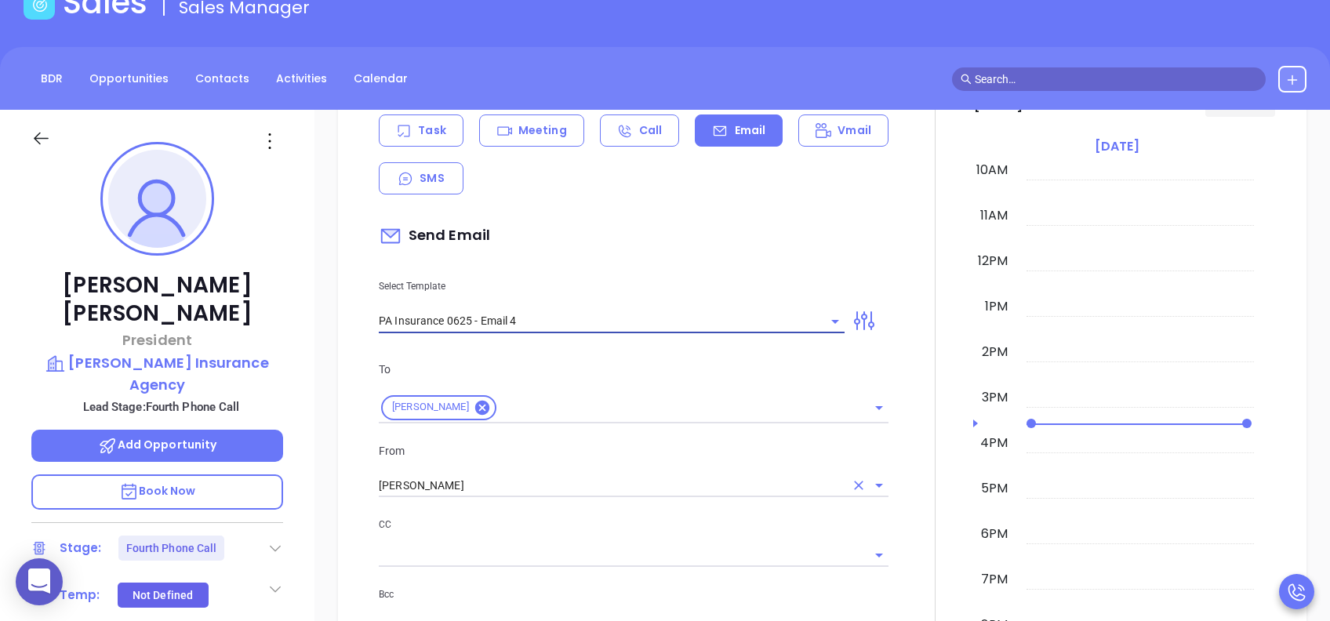
type input "Last attempt—are you still considering this?"
type input "PA Insurance 0625 - Email 4"
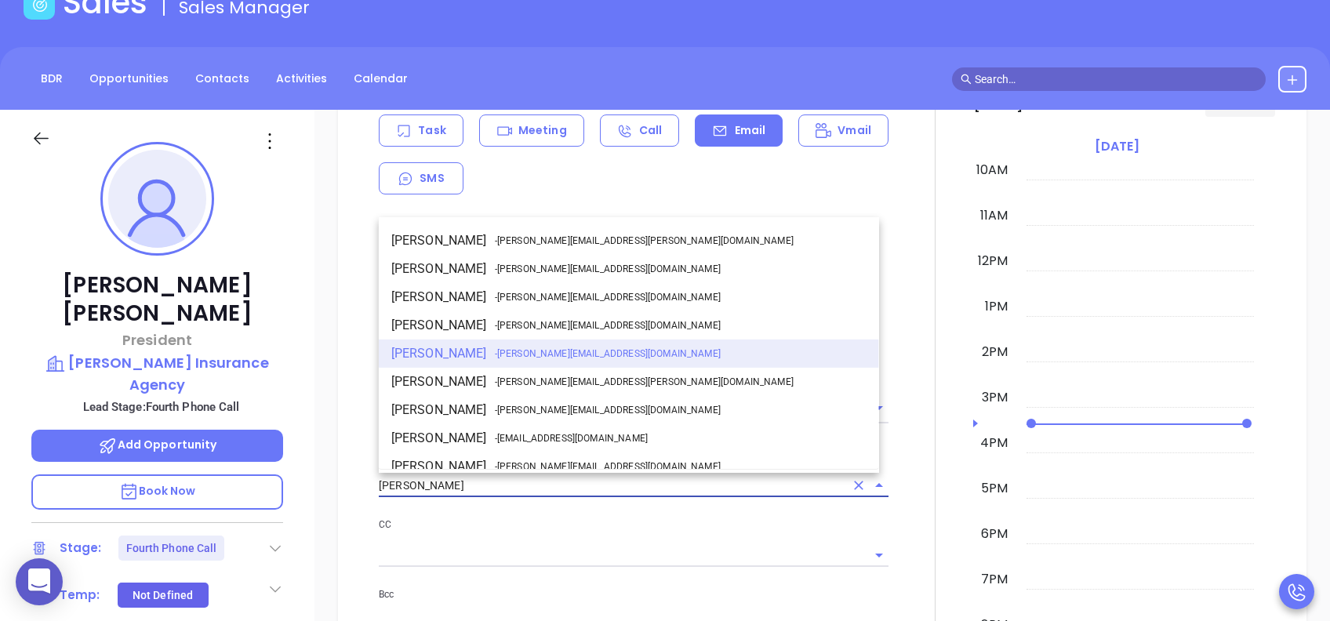
click at [559, 475] on input "[PERSON_NAME]" at bounding box center [612, 486] width 466 height 23
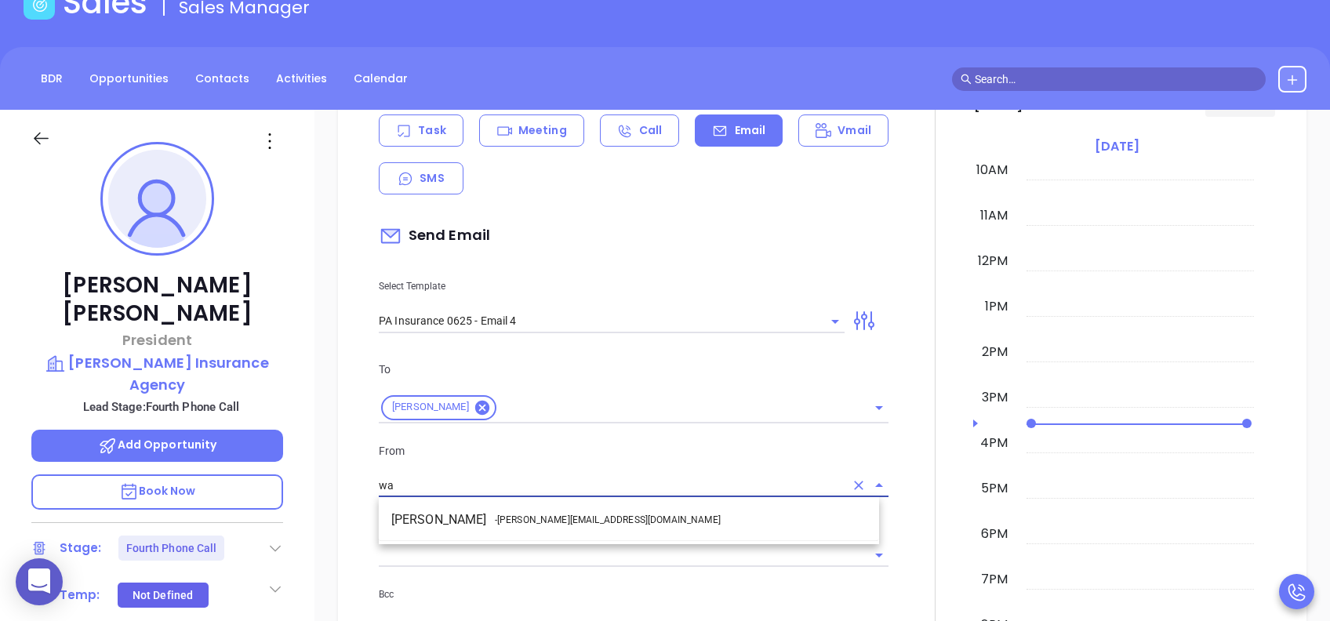
click at [558, 524] on span "- walter@motiva.net" at bounding box center [608, 520] width 226 height 14
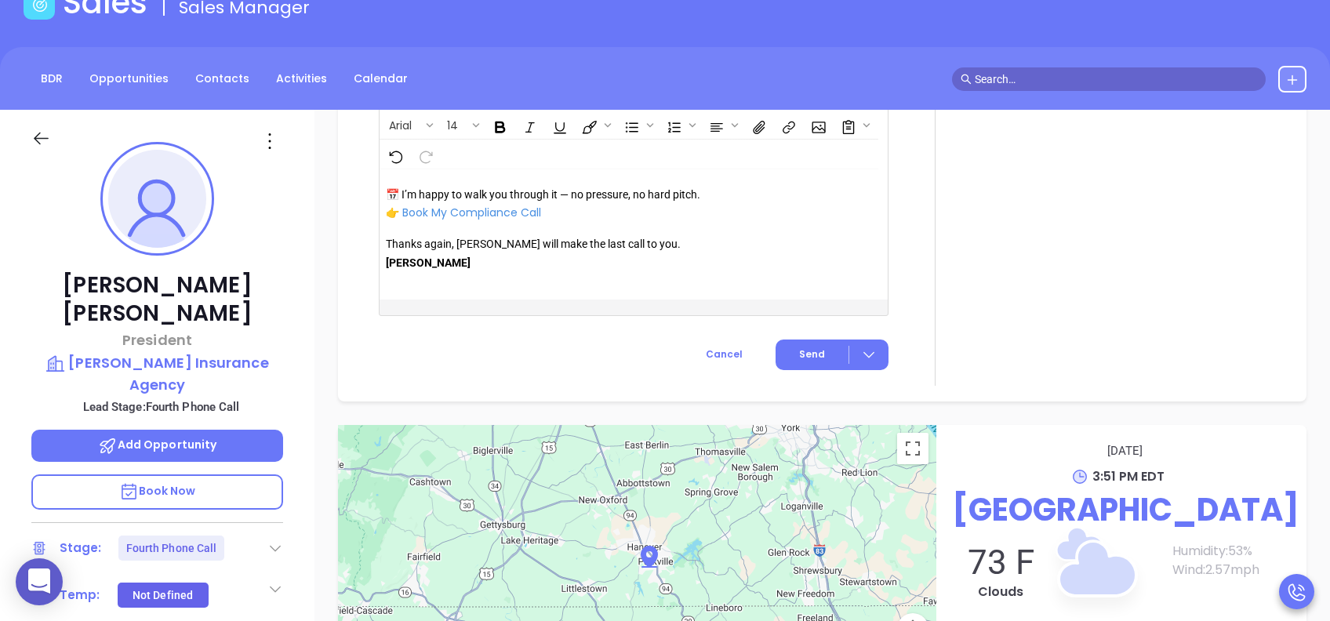
scroll to position [1847, 0]
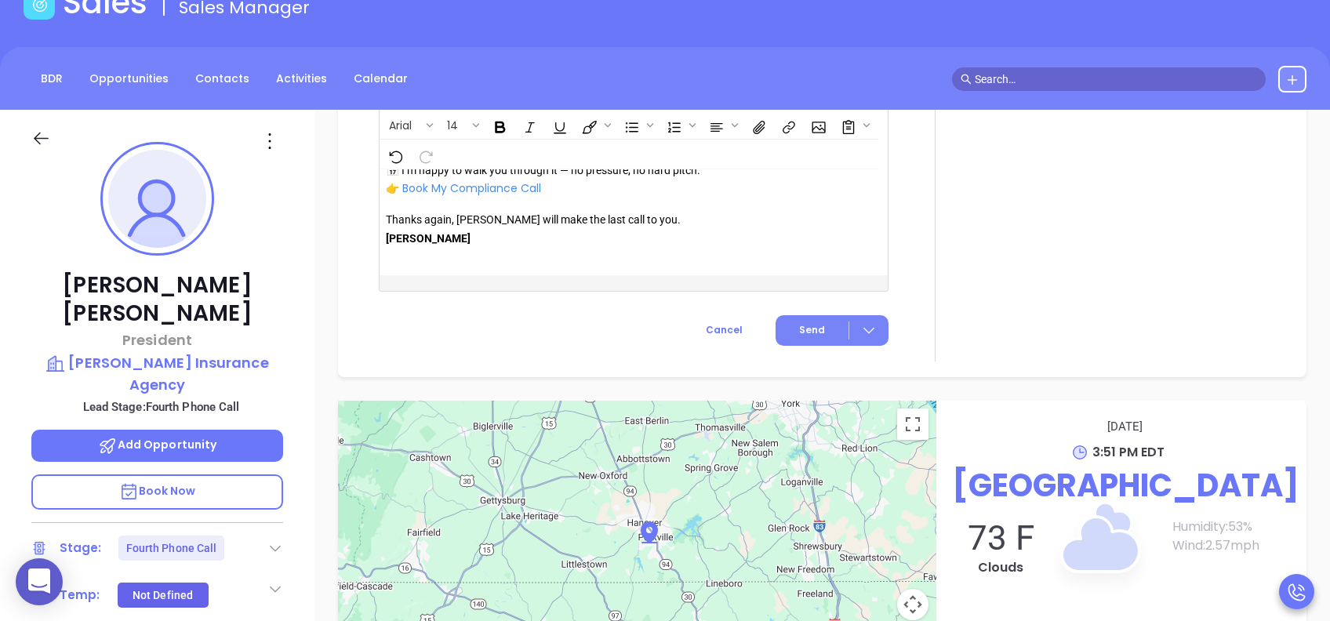
type input "Walter Contreras"
click at [815, 341] on button "Send" at bounding box center [832, 330] width 113 height 31
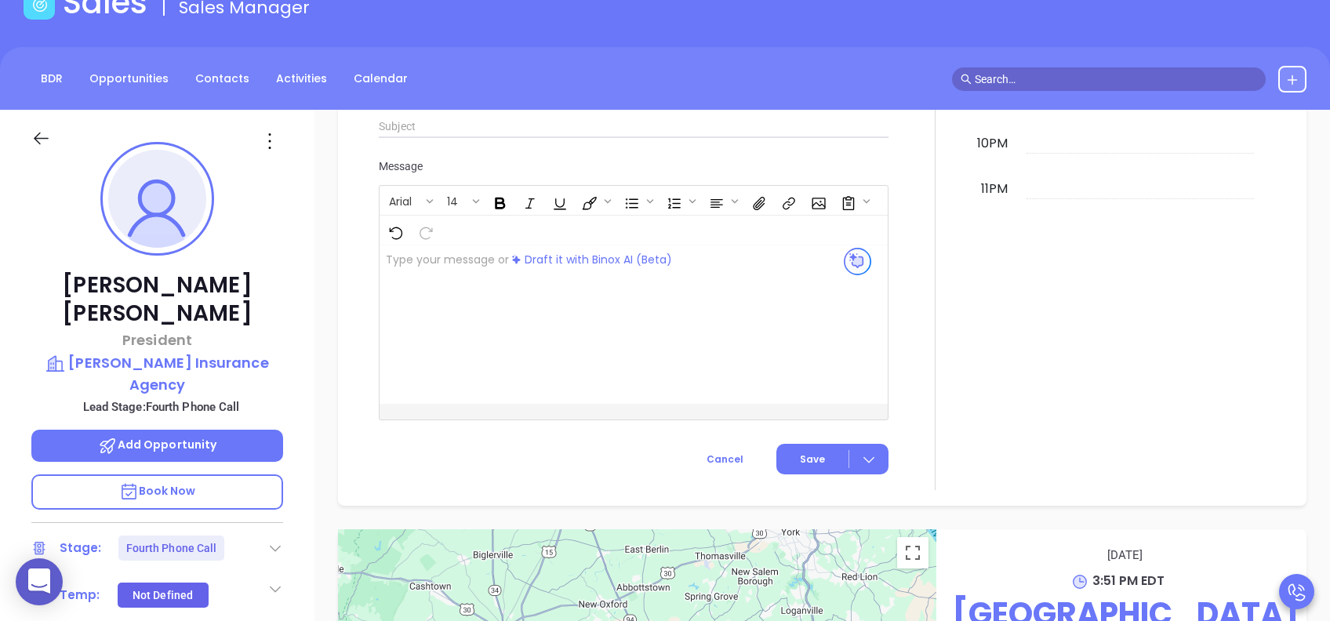
scroll to position [1538, 0]
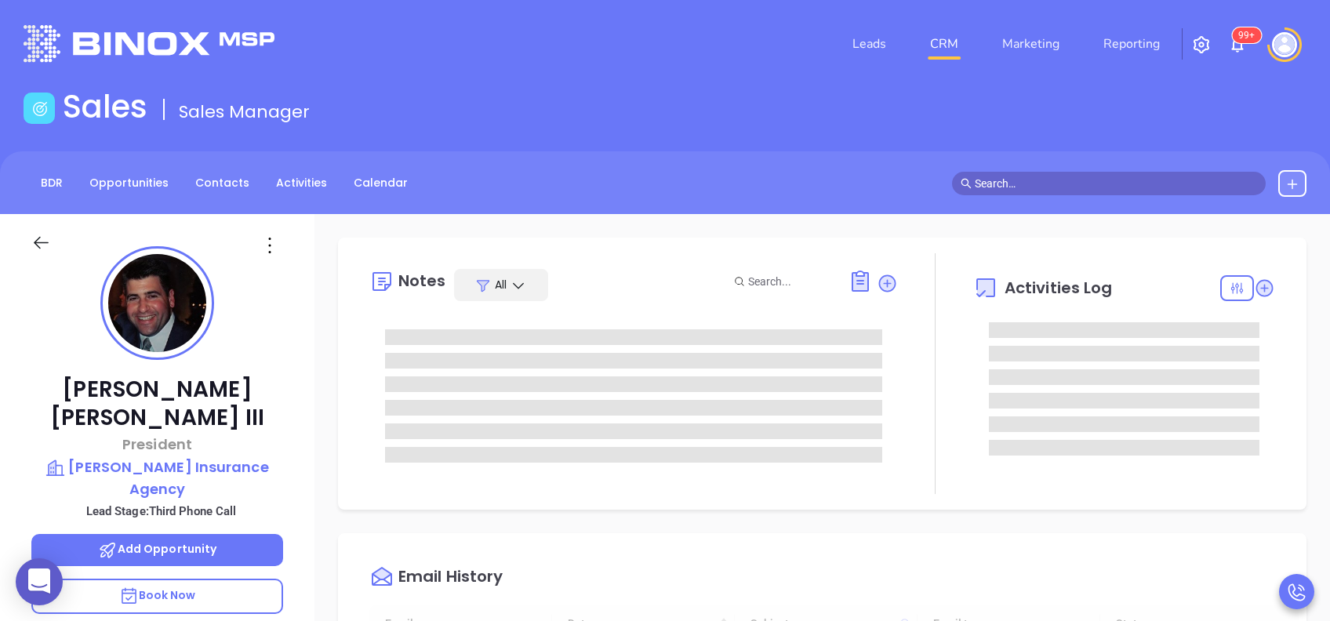
type input "[DATE]"
type input "[PERSON_NAME]"
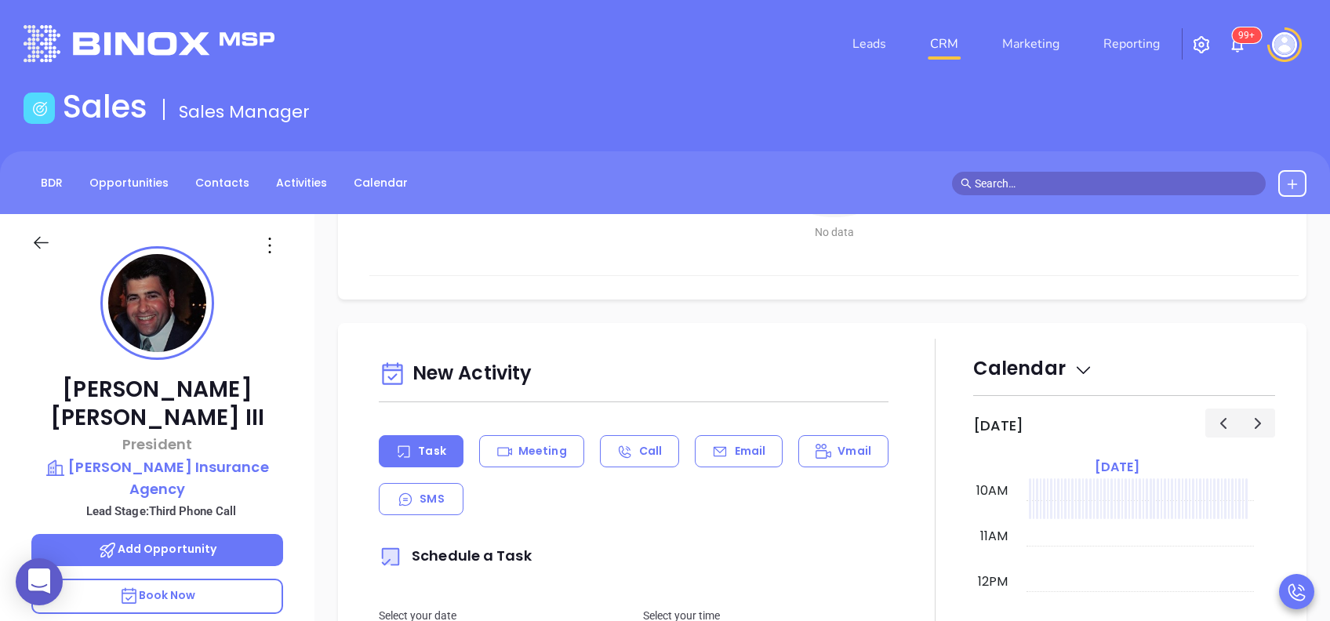
scroll to position [732, 0]
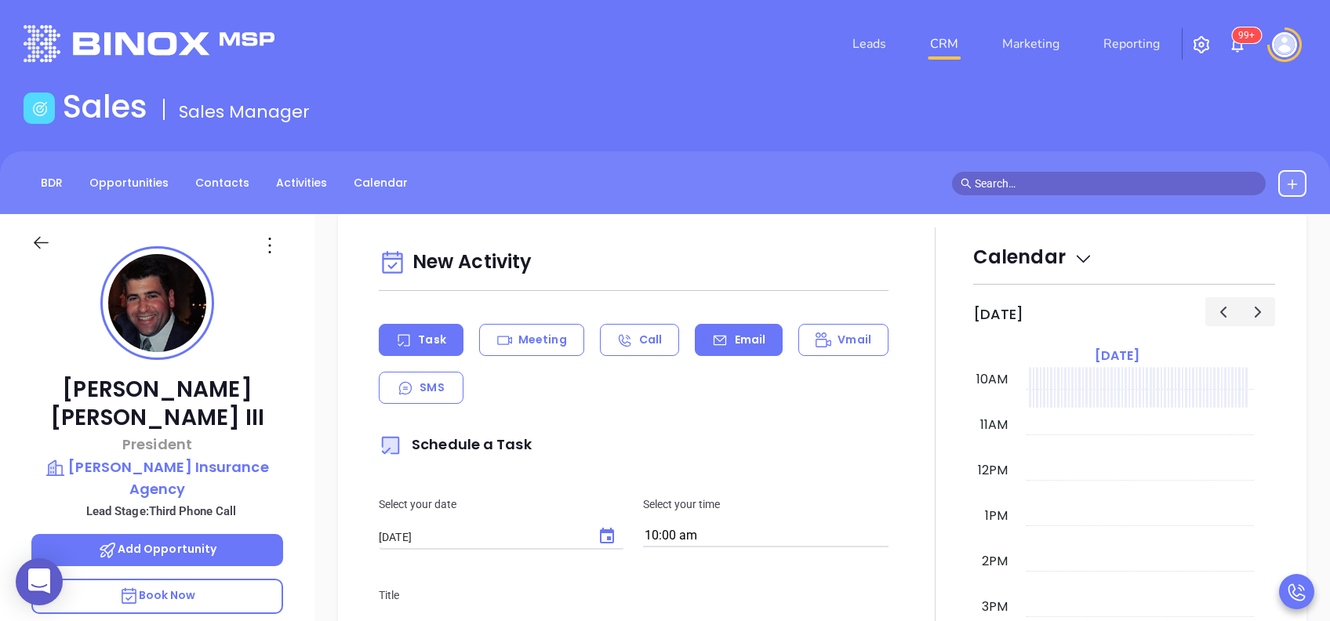
click at [735, 334] on p "Email" at bounding box center [750, 340] width 31 height 16
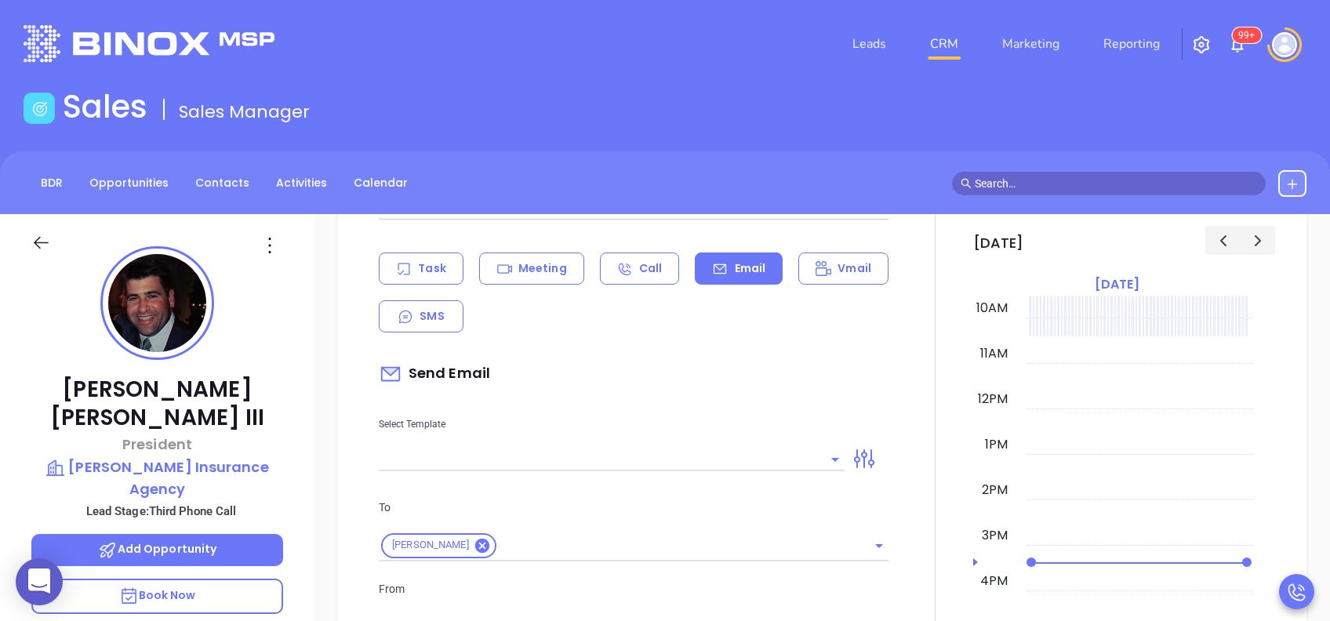
scroll to position [836, 0]
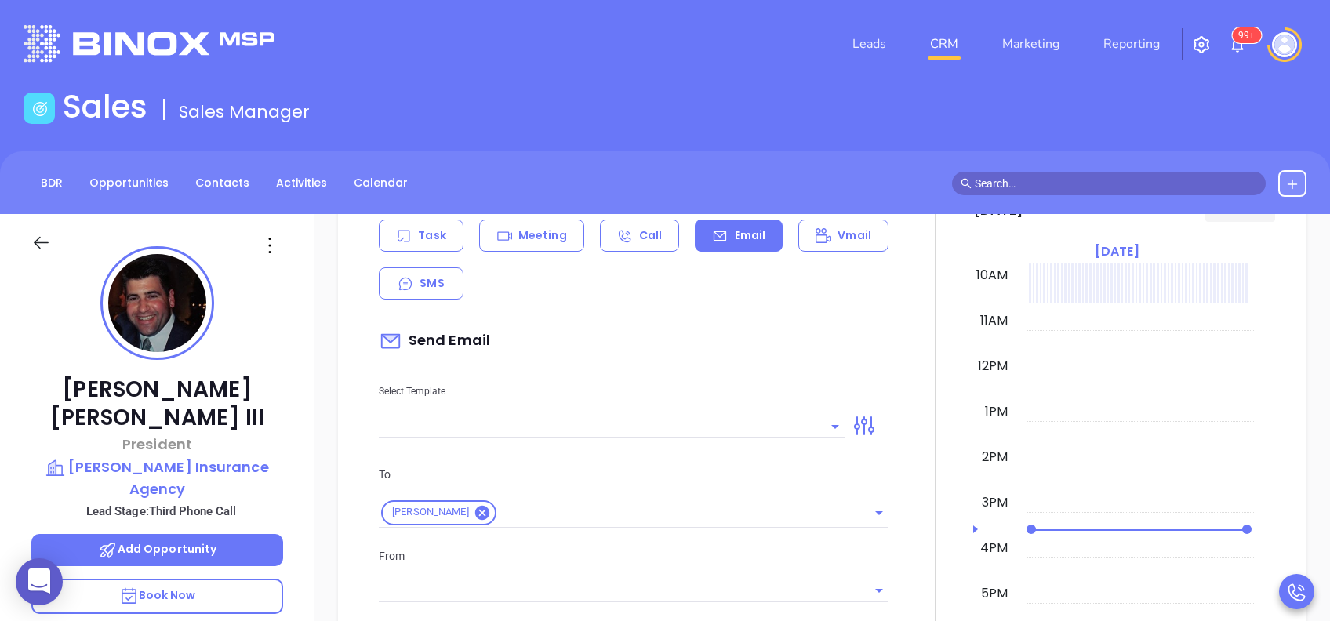
click at [762, 423] on input "text" at bounding box center [600, 426] width 442 height 23
type input "[PERSON_NAME]"
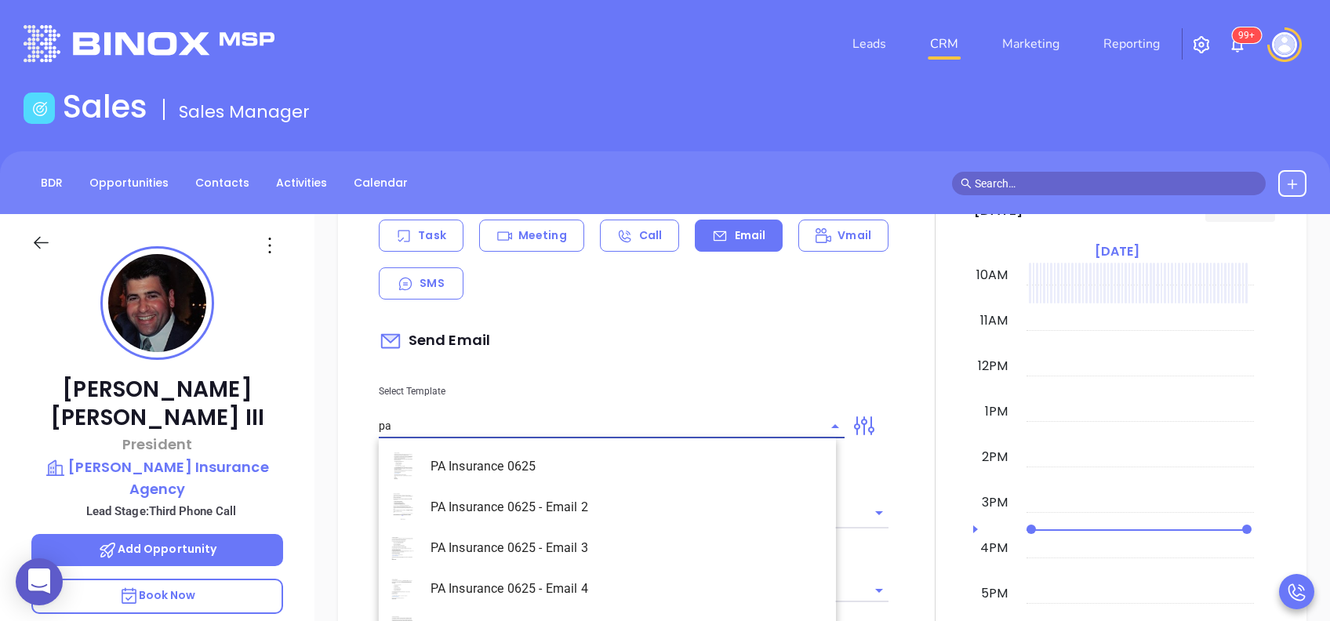
click at [705, 571] on li "PA Insurance 0625 - Email 4" at bounding box center [607, 589] width 457 height 41
type input "PA Insurance 0625 - Email 4"
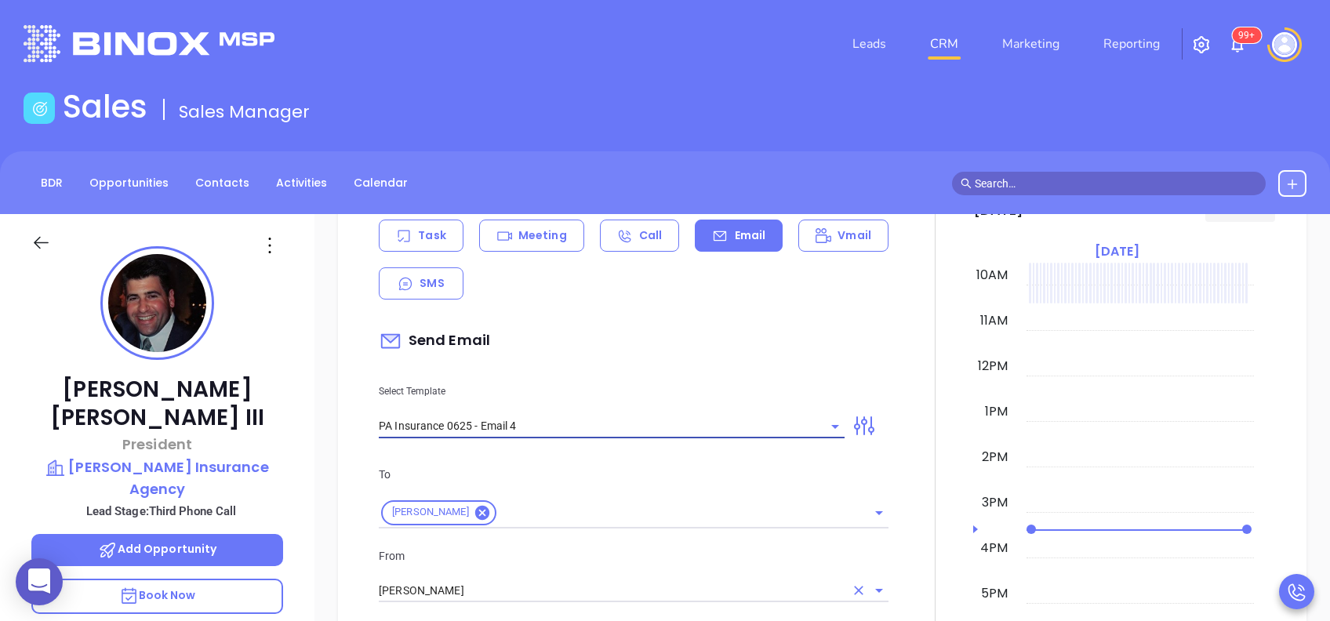
type input "Last attempt—are you still considering this?"
type input "PA Insurance 0625 - Email 4"
click at [680, 580] on input "[PERSON_NAME]" at bounding box center [612, 591] width 466 height 23
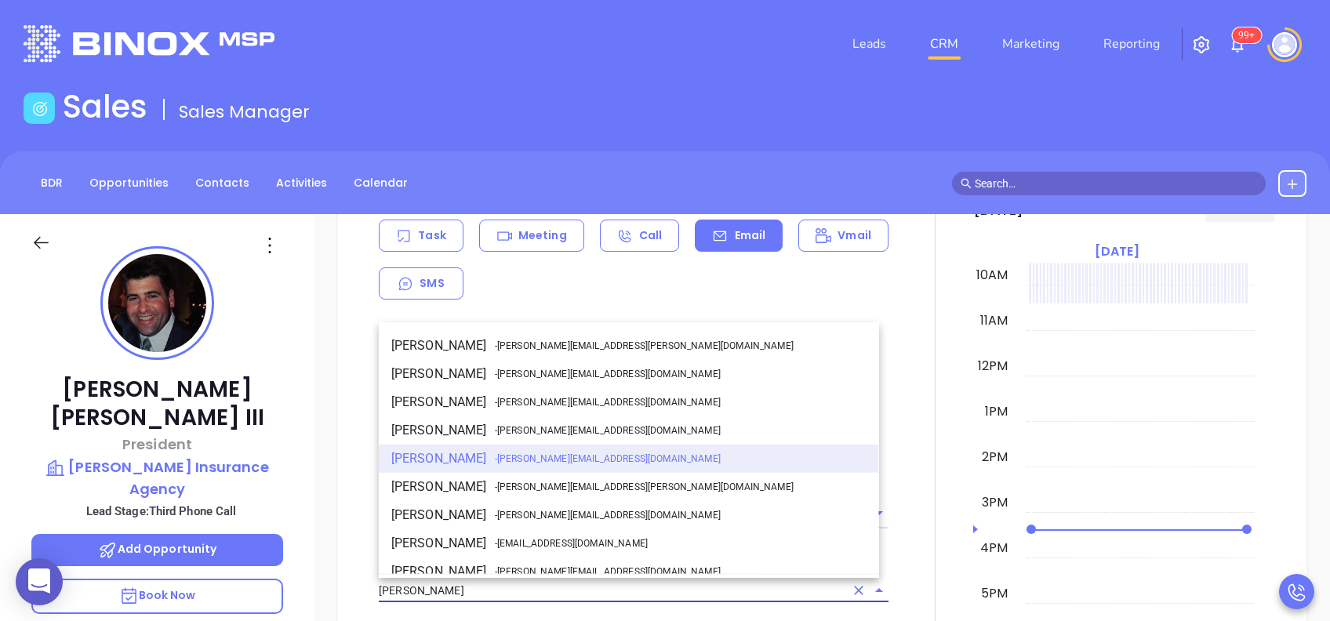
click at [678, 580] on input "[PERSON_NAME]" at bounding box center [612, 591] width 466 height 23
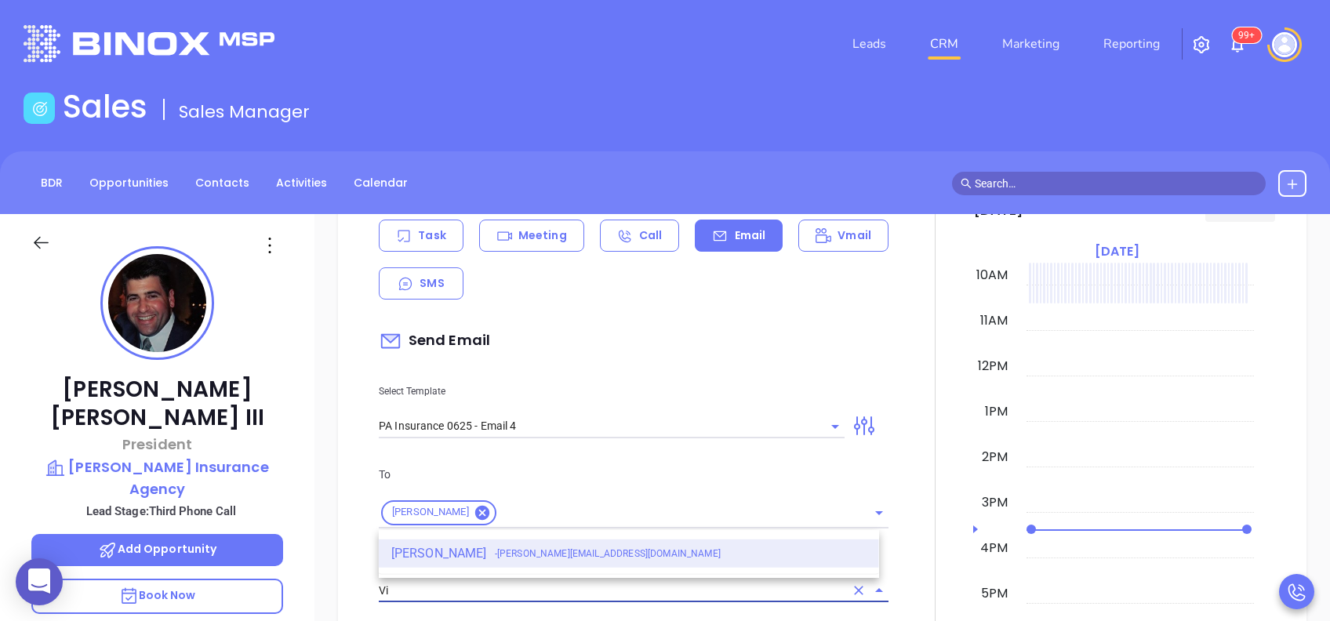
type input "V"
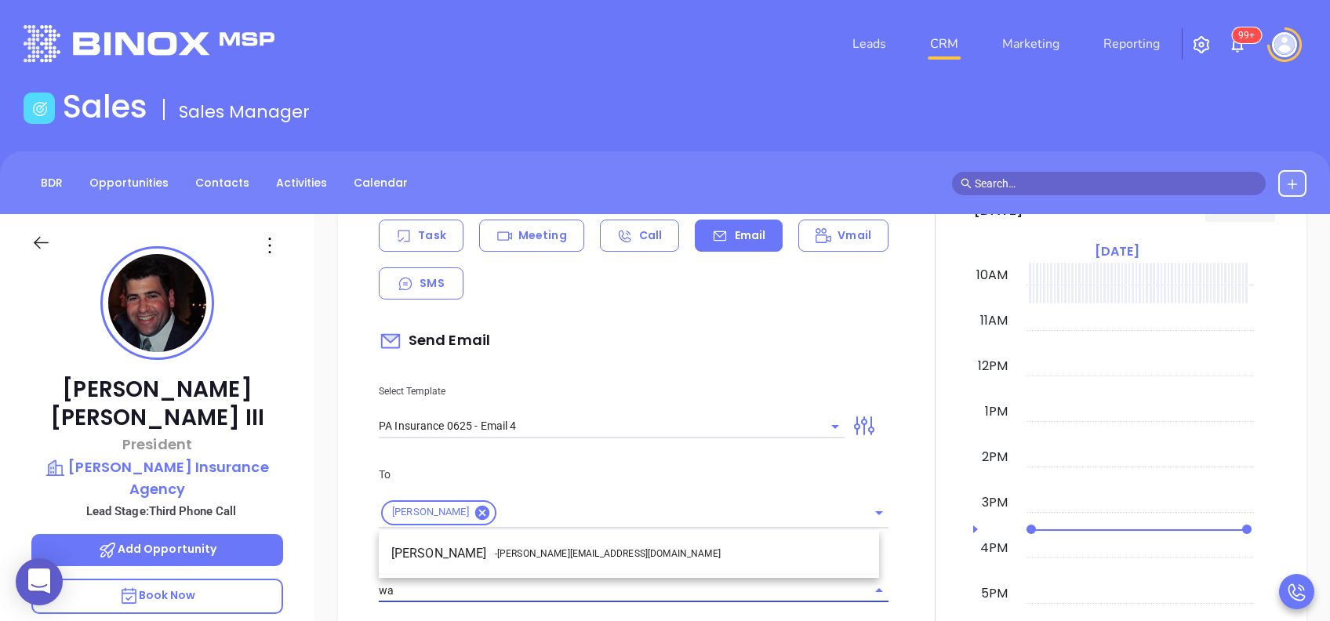
click at [565, 562] on li "Walter Contreras - [EMAIL_ADDRESS][DOMAIN_NAME]" at bounding box center [629, 554] width 500 height 28
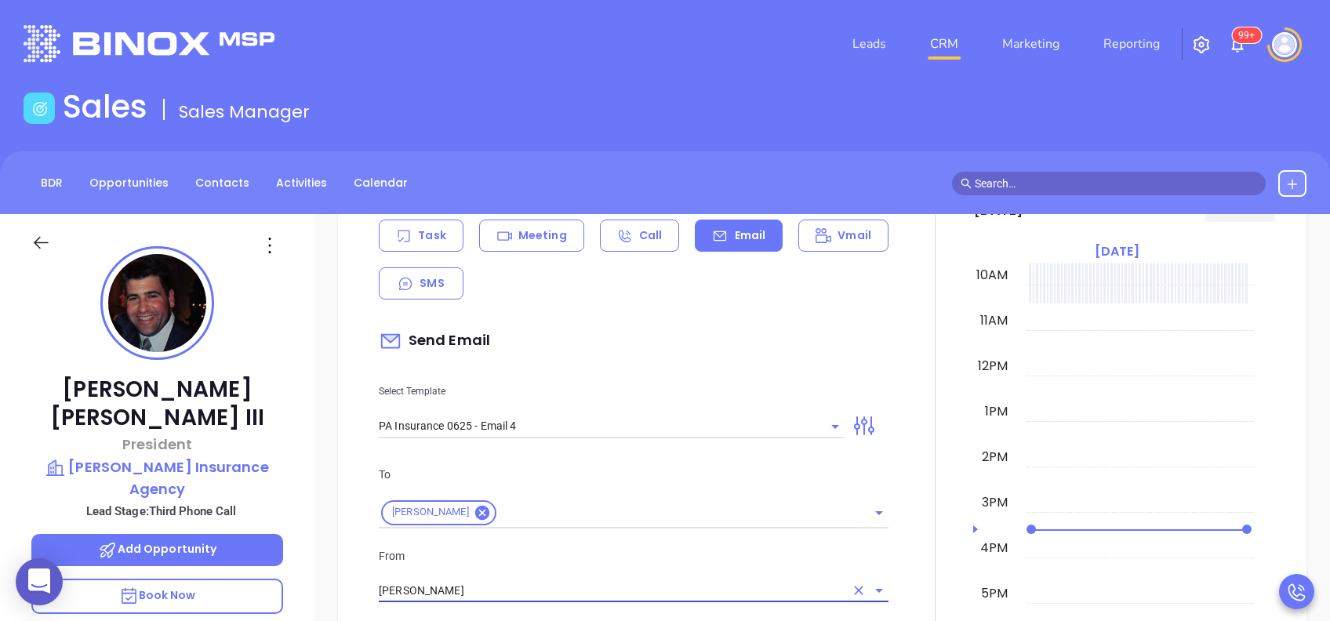
type input "[PERSON_NAME]"
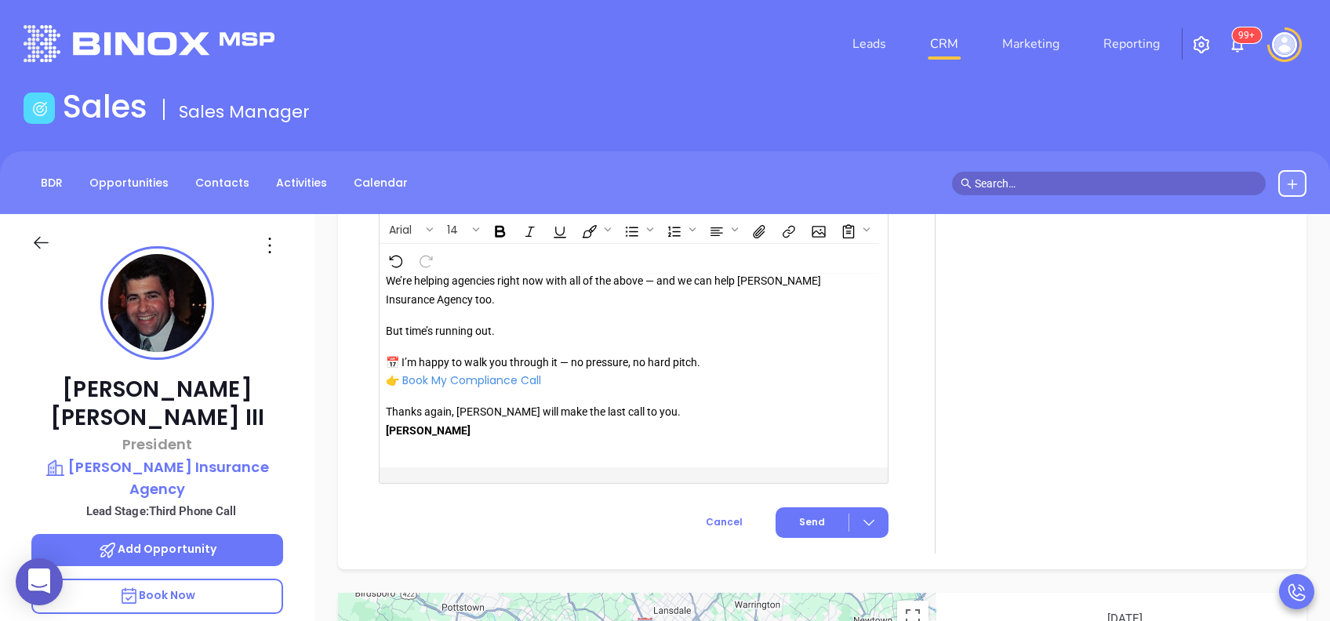
scroll to position [1818, 0]
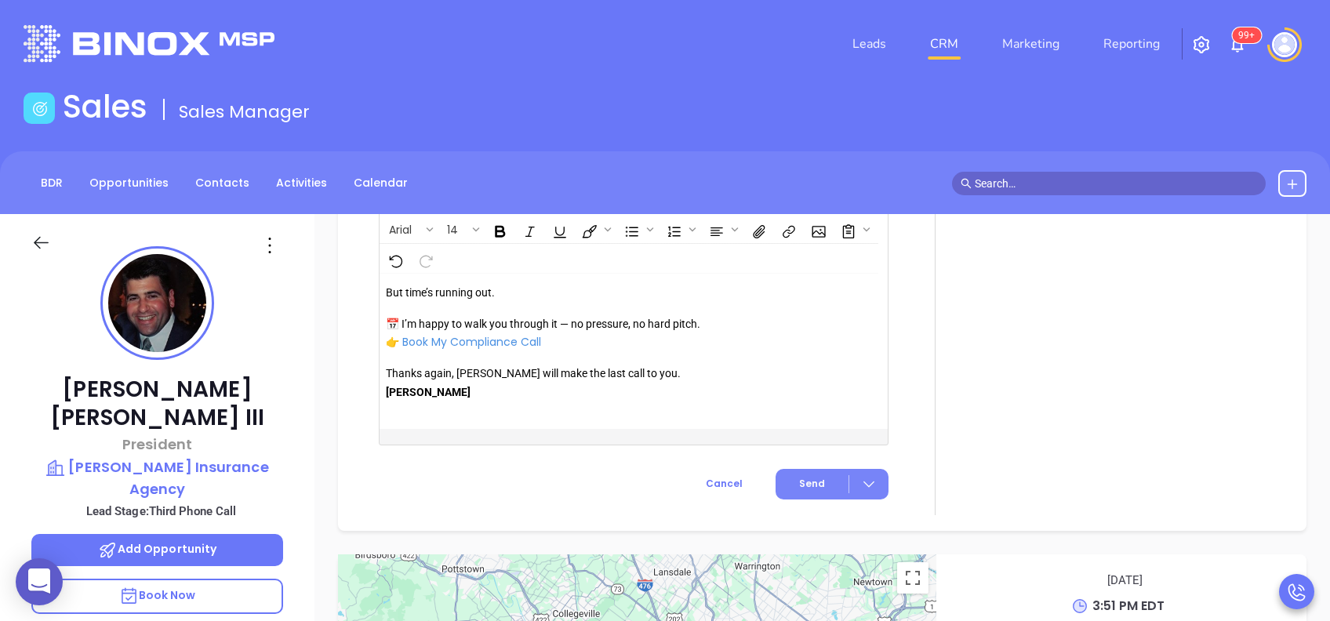
click at [805, 478] on button "Send" at bounding box center [832, 484] width 113 height 31
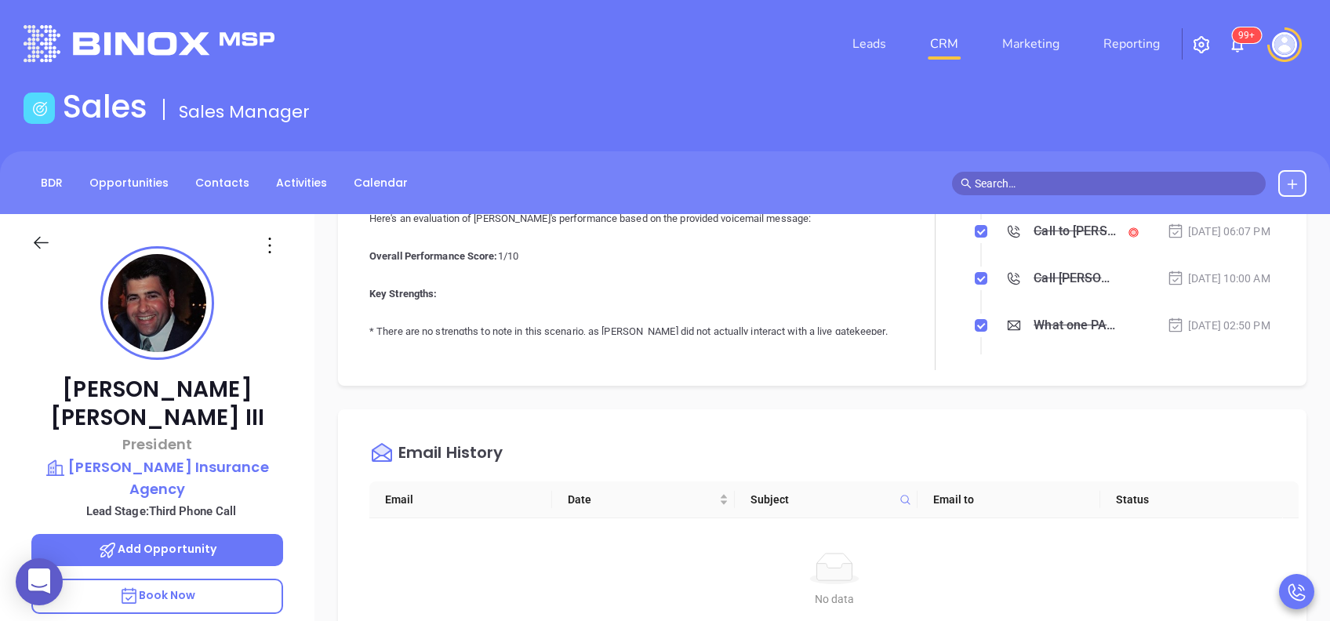
scroll to position [0, 0]
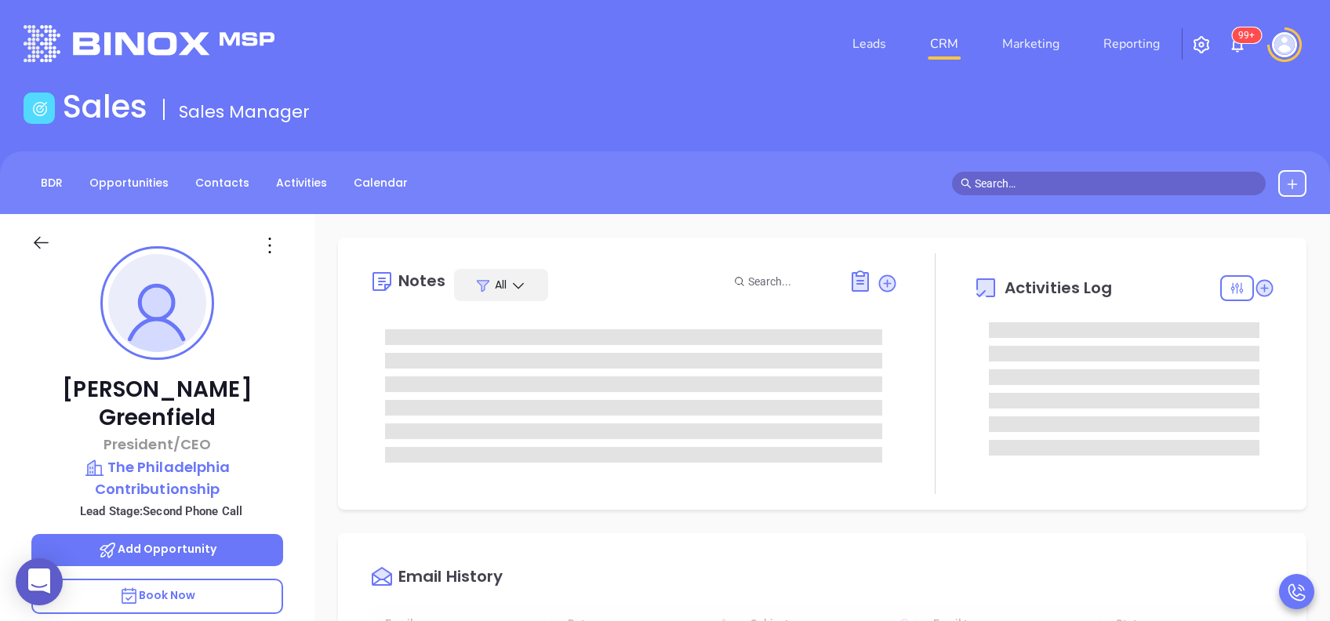
type input "[DATE]"
type input "[PERSON_NAME]"
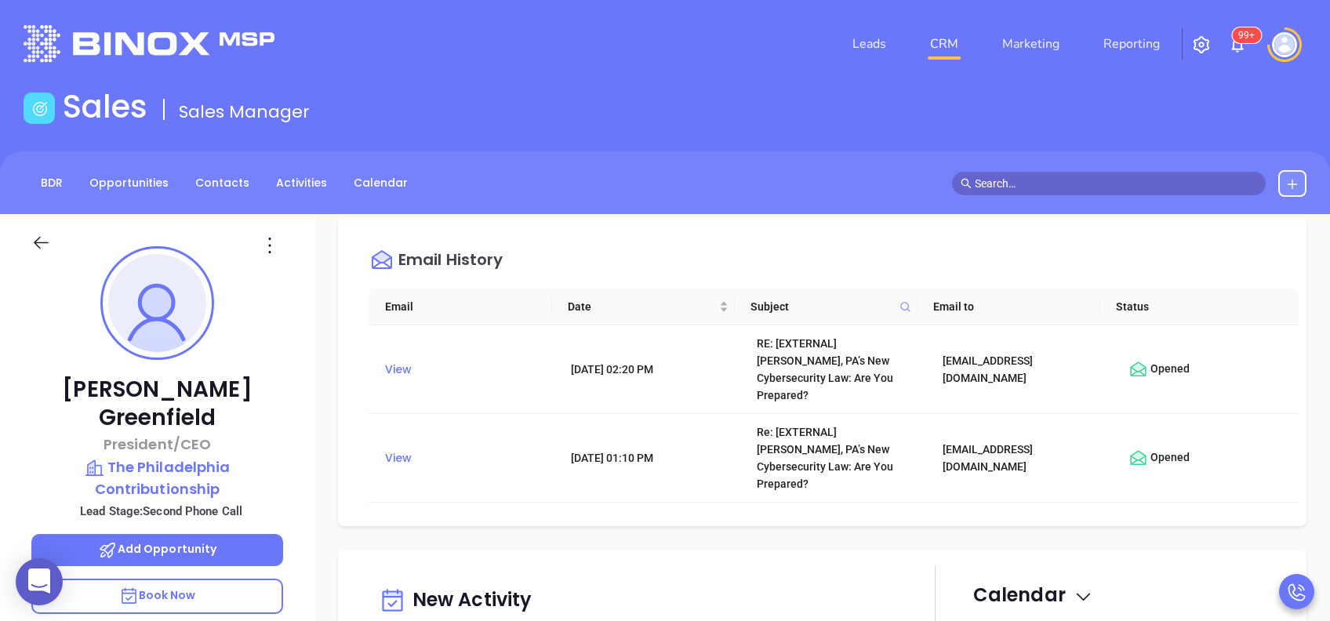
scroll to position [522, 0]
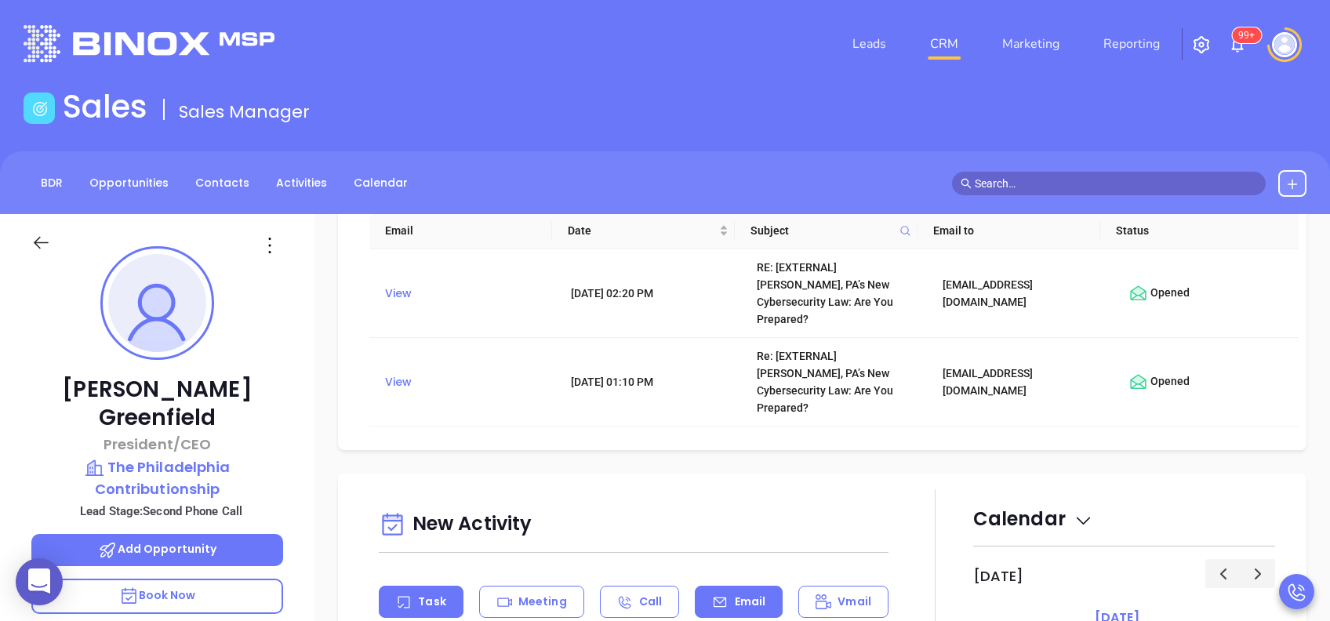
click at [739, 594] on p "Email" at bounding box center [750, 602] width 31 height 16
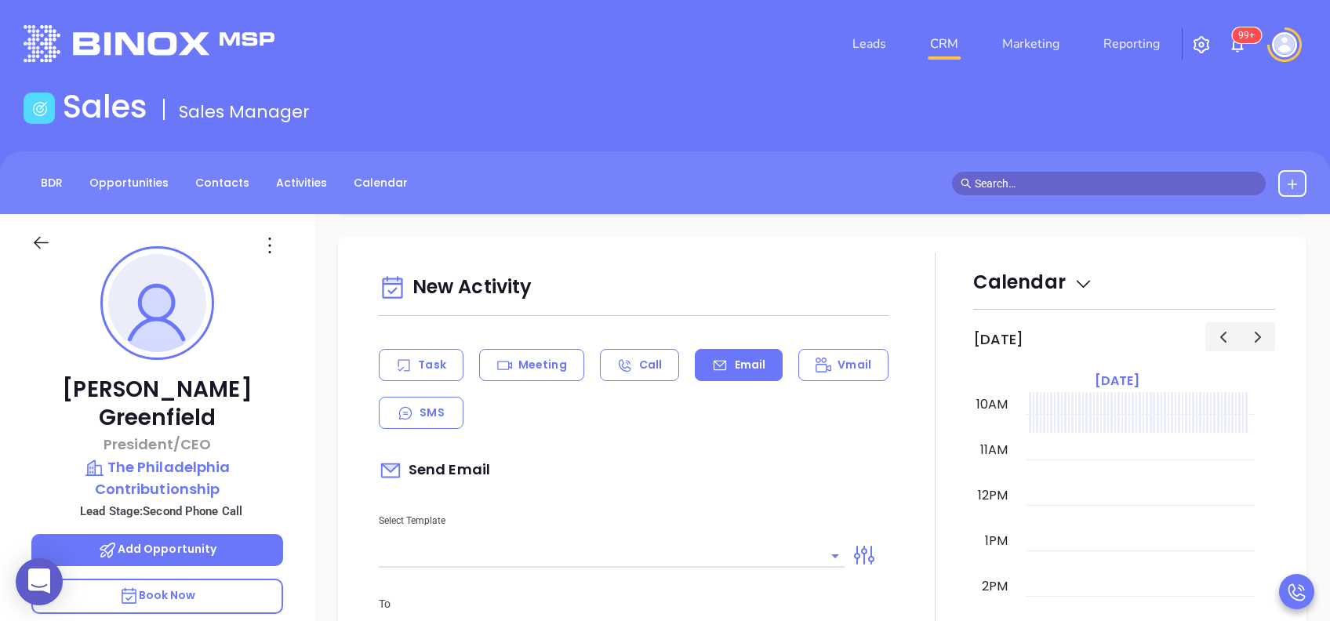
type input "[PERSON_NAME]"
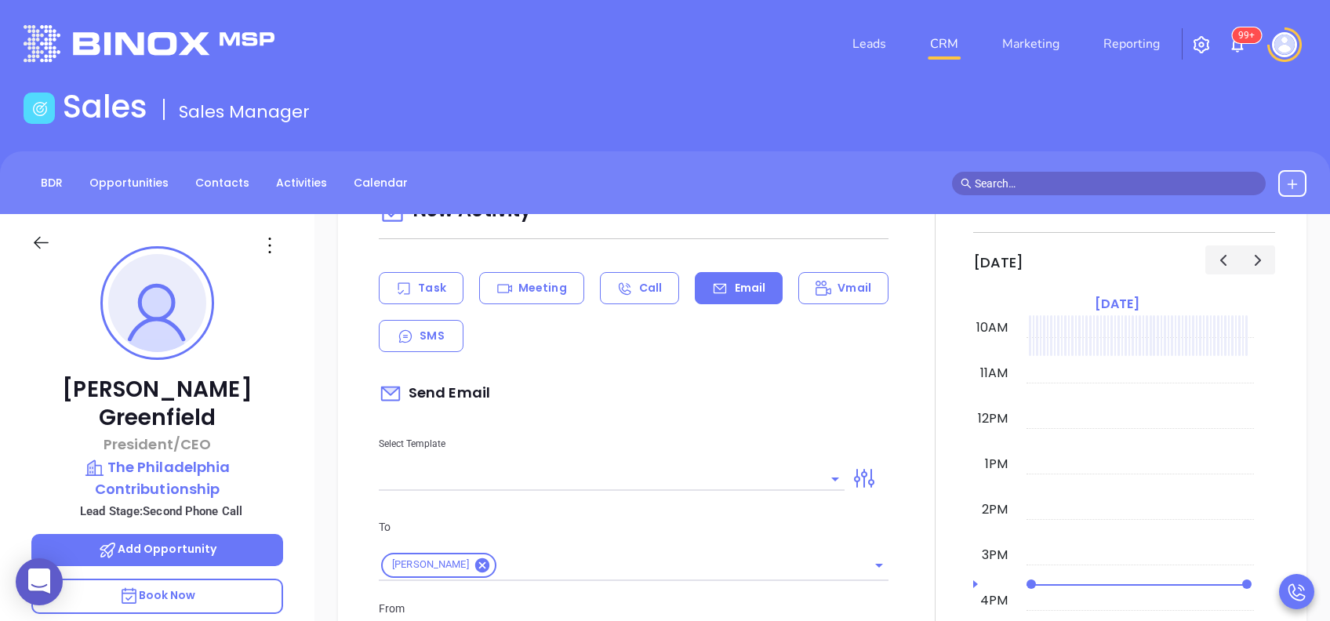
click at [708, 467] on input "text" at bounding box center [600, 478] width 442 height 23
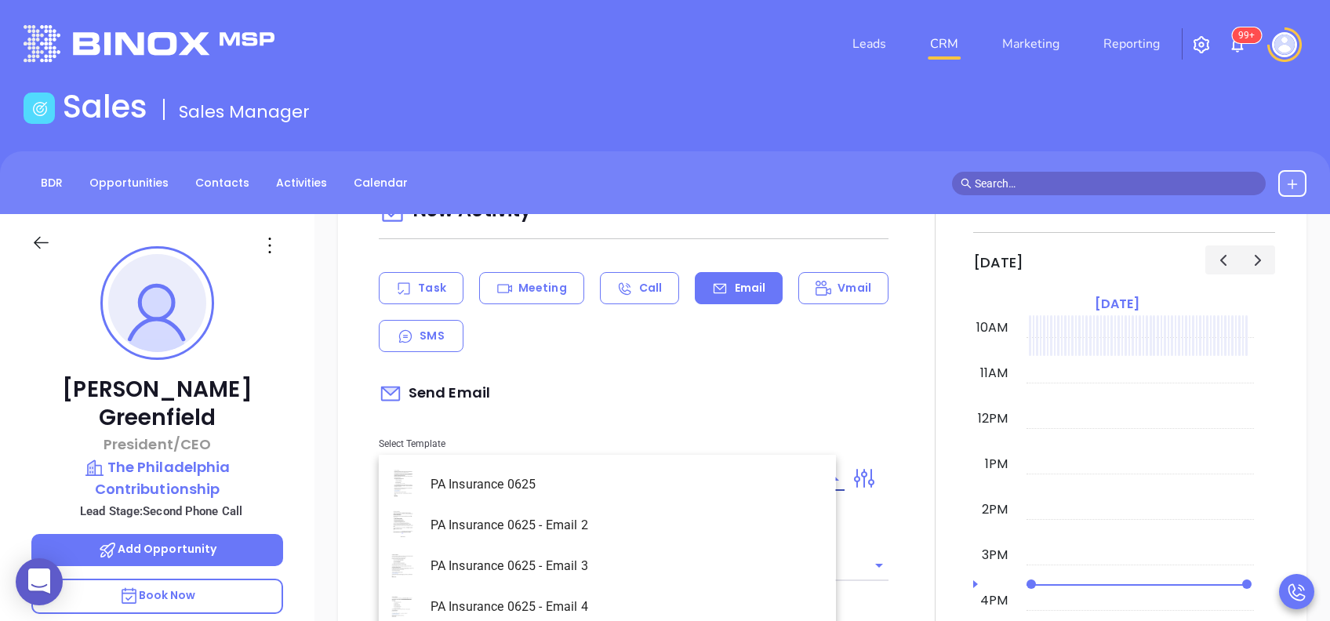
click at [641, 569] on li "PA Insurance 0625 - Email 3" at bounding box center [607, 566] width 457 height 41
type input "PA Insurance 0625 - Email 3"
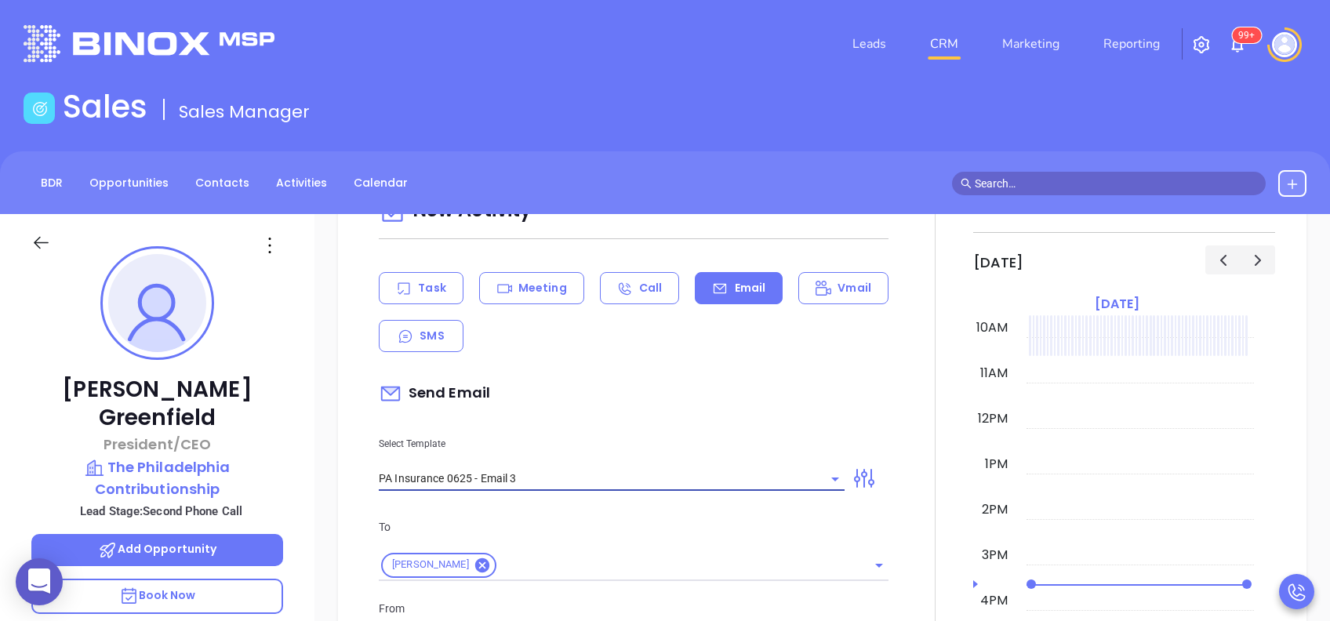
type input "What one PA agency discovered (and why it mattered)"
type input "PA Insurance 0625 - Email 3"
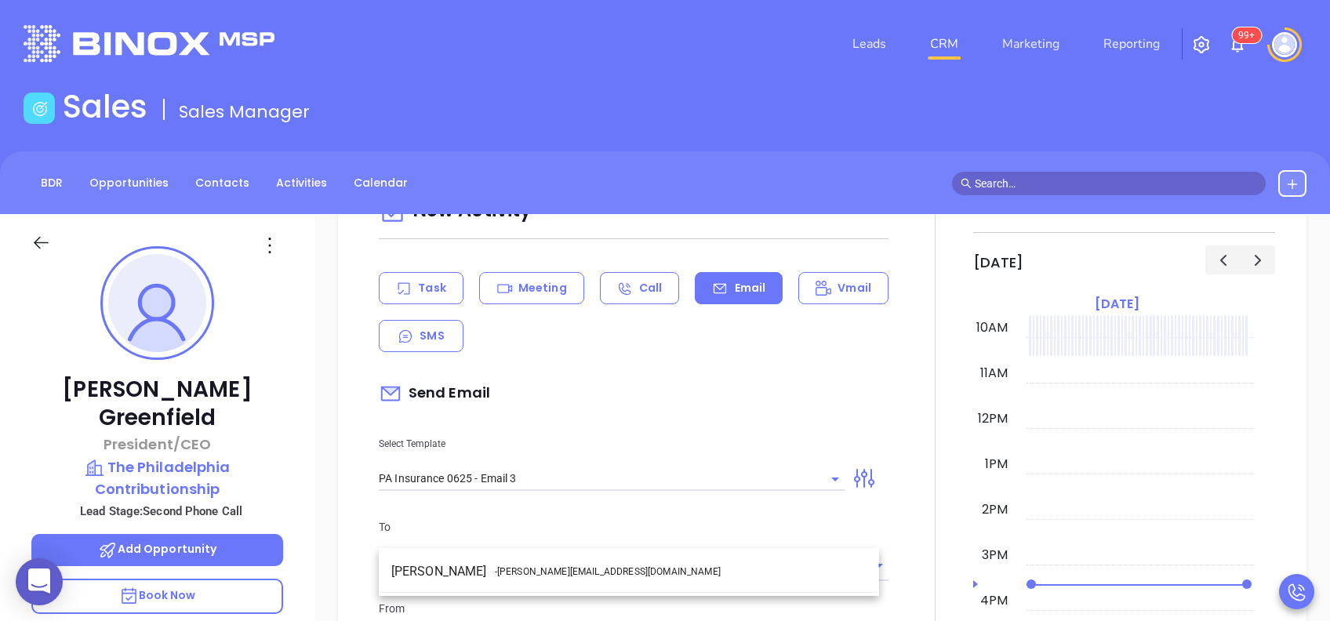
click at [589, 586] on ul "Walter Contreras - [EMAIL_ADDRESS][DOMAIN_NAME]" at bounding box center [629, 571] width 500 height 41
click at [596, 576] on li "Walter Contreras - [EMAIL_ADDRESS][DOMAIN_NAME]" at bounding box center [629, 572] width 500 height 28
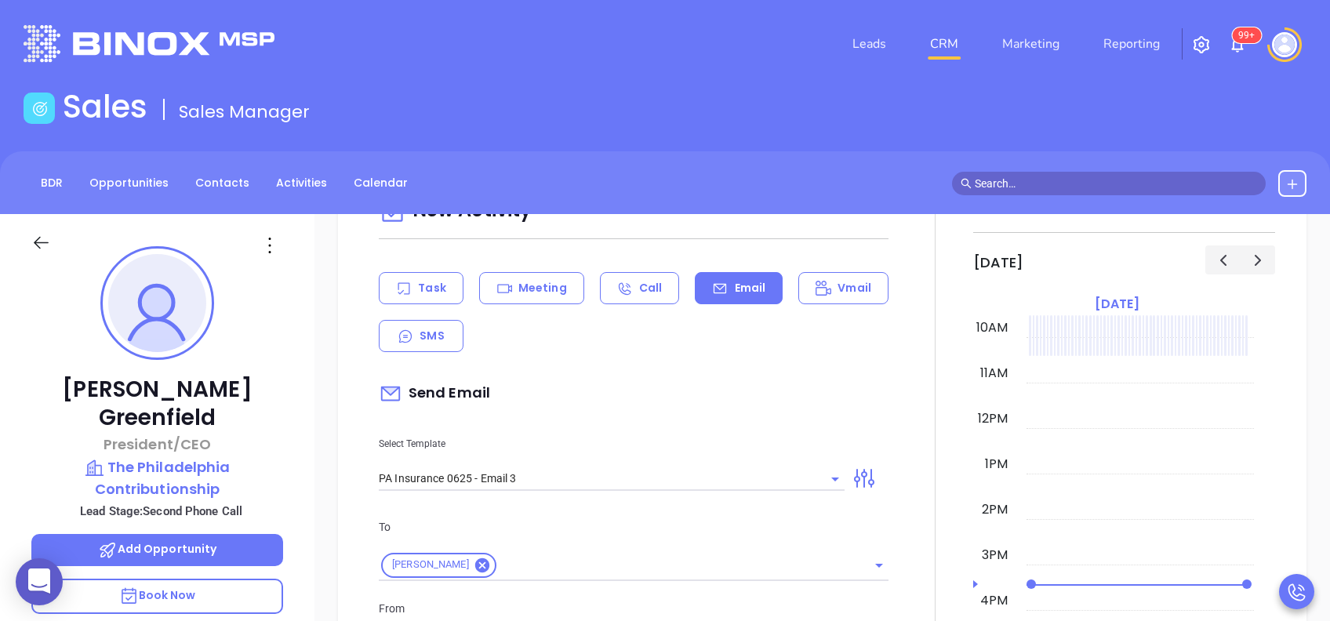
type input "[PERSON_NAME]"
click at [611, 600] on p "From" at bounding box center [634, 608] width 510 height 17
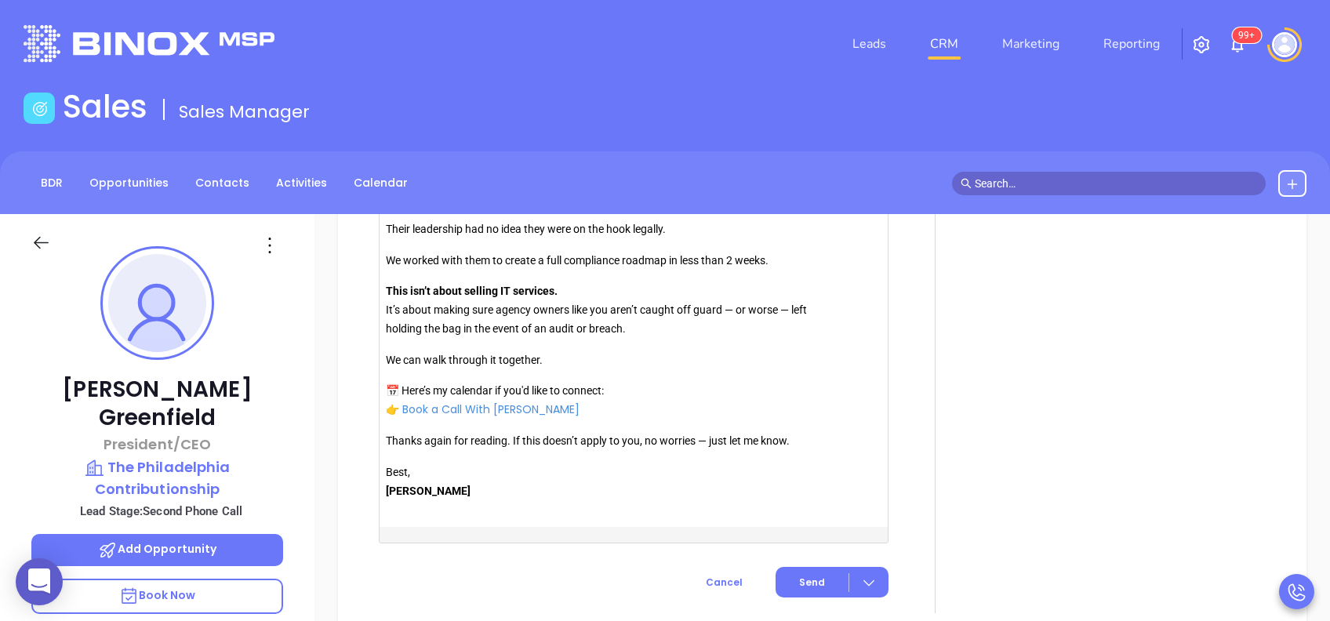
scroll to position [1882, 0]
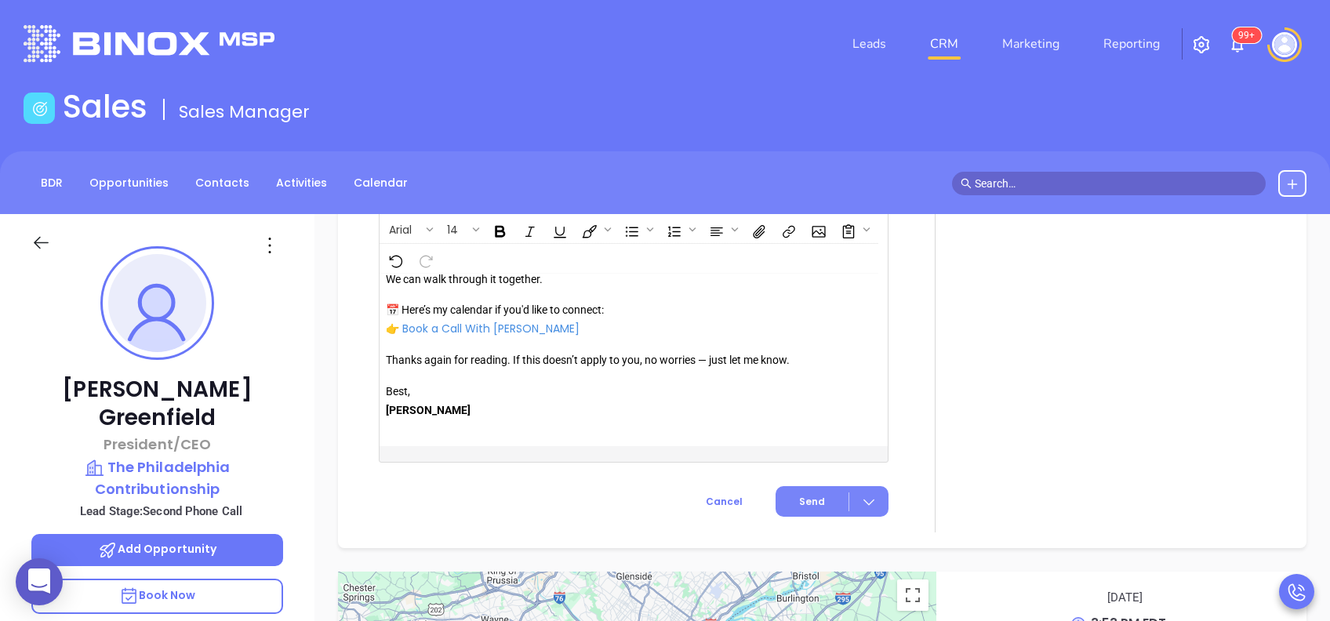
click at [808, 495] on span "Send" at bounding box center [812, 502] width 26 height 14
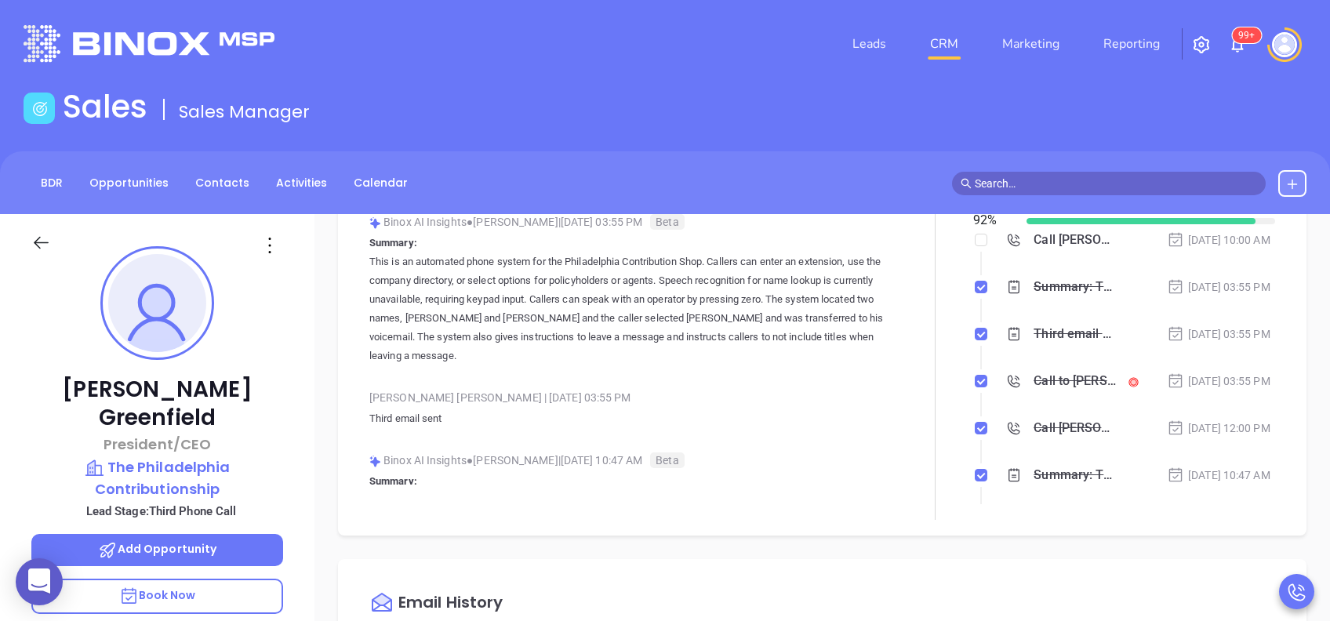
scroll to position [0, 0]
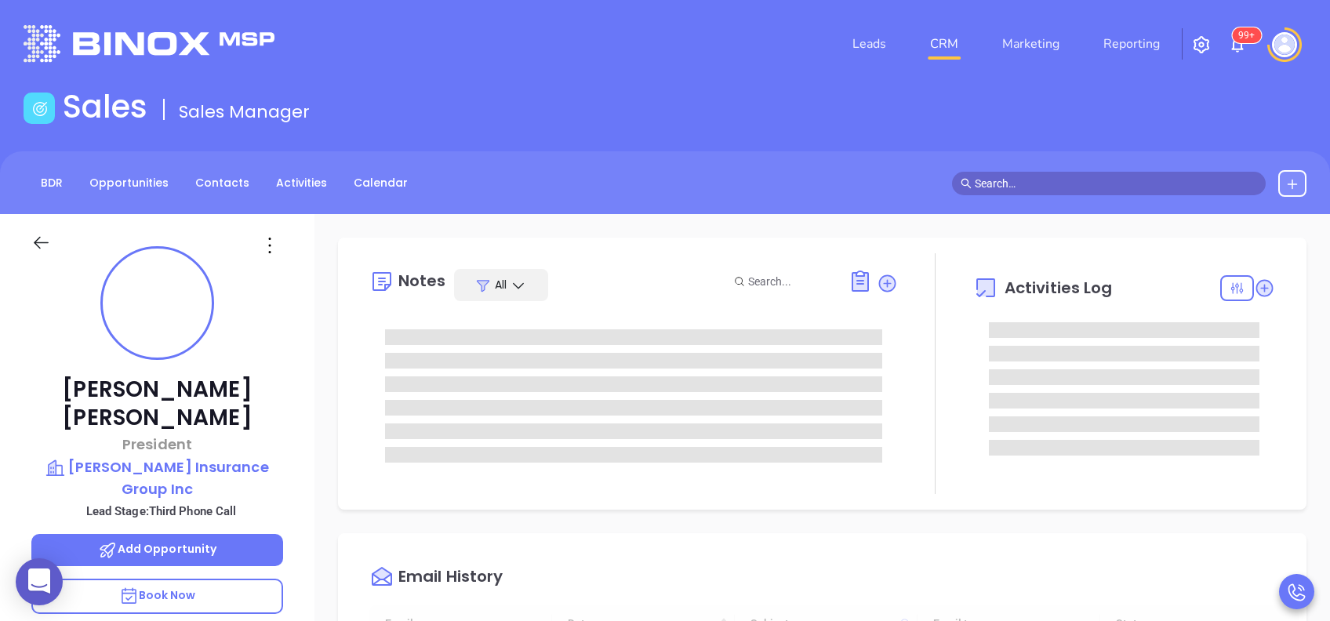
type input "[DATE]"
type input "[PERSON_NAME]"
type input "10:00 am"
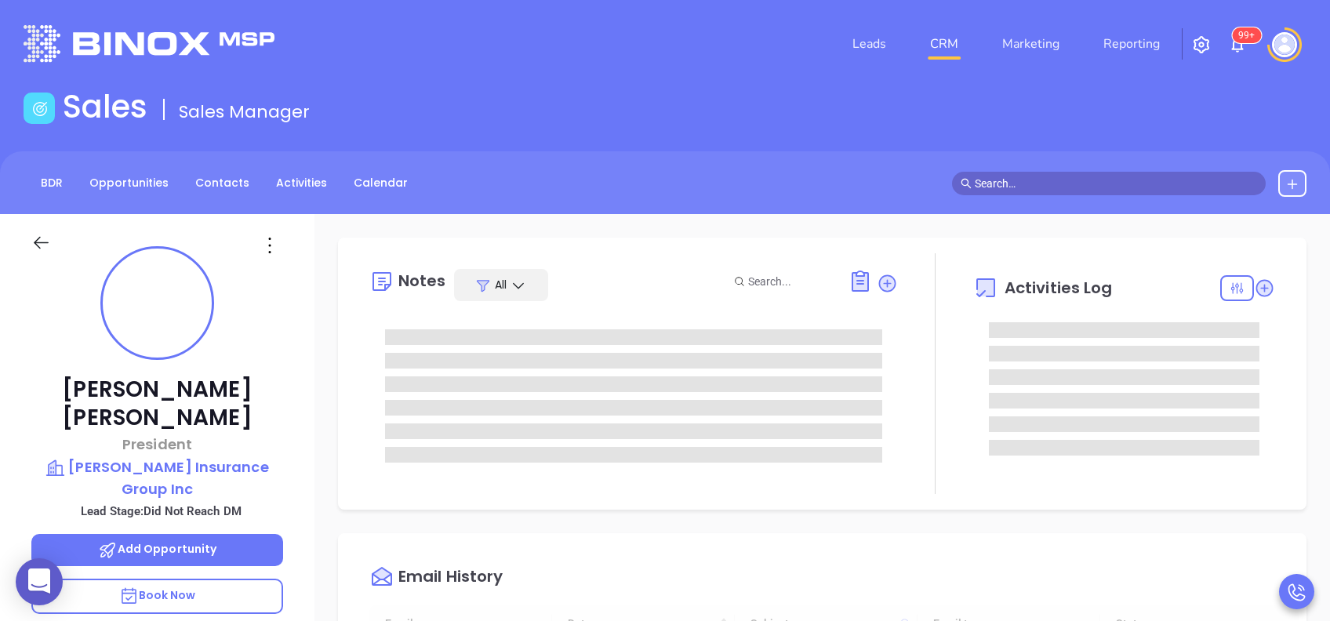
type input "[DATE]"
type input "[PERSON_NAME]"
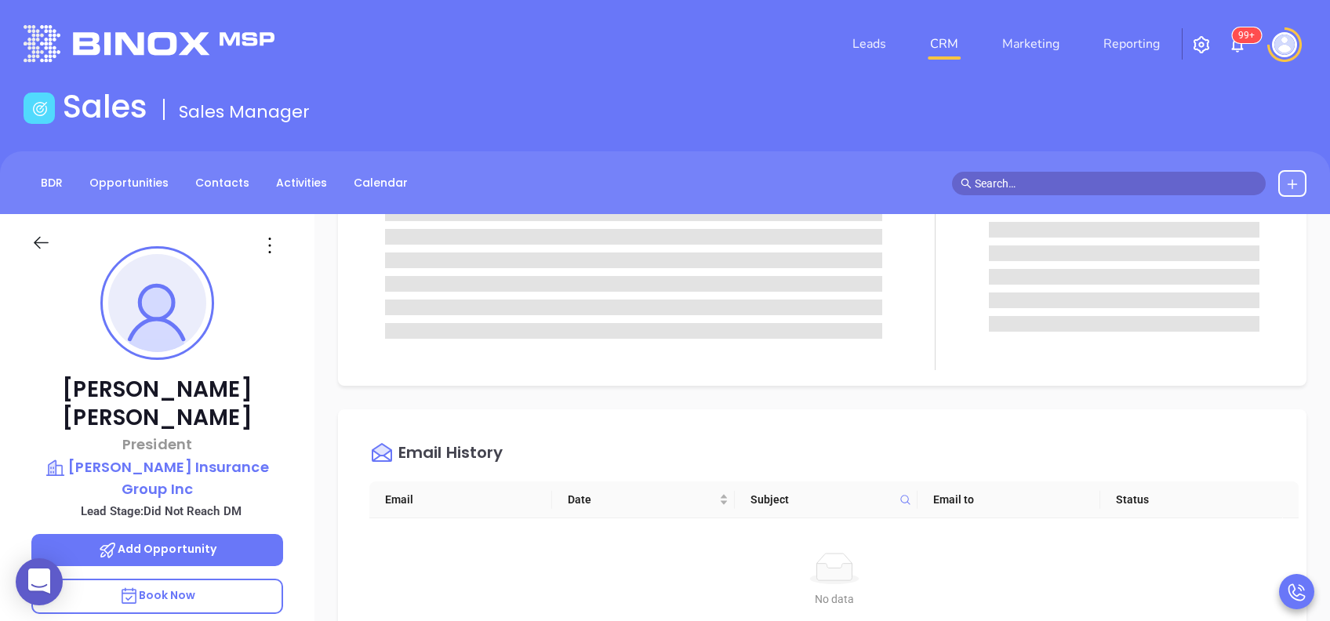
scroll to position [0, 0]
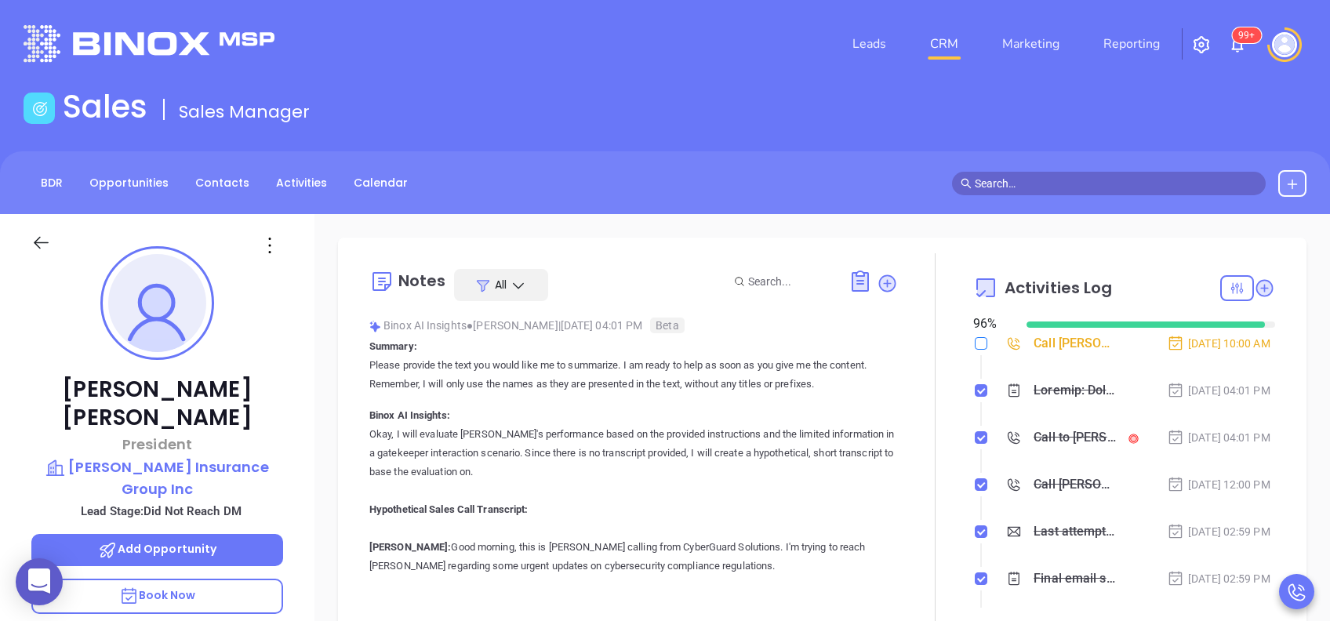
click at [975, 341] on input "checkbox" at bounding box center [981, 343] width 13 height 13
checkbox input "true"
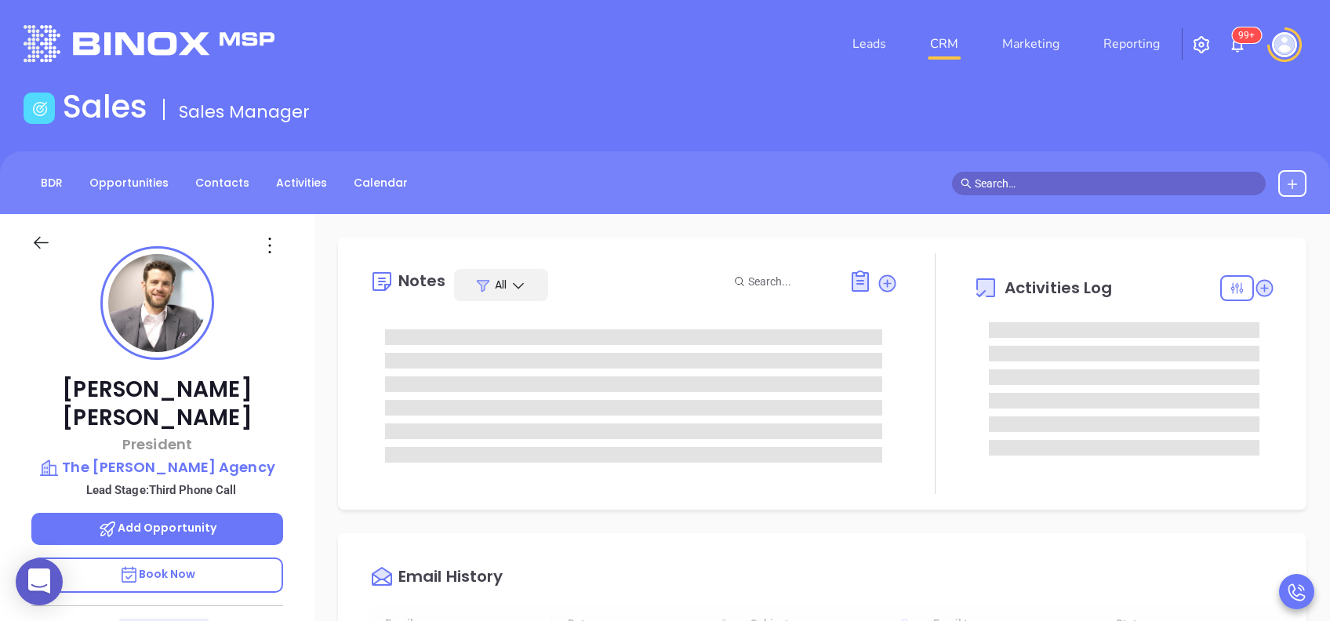
type input "[DATE]"
type input "[PERSON_NAME]"
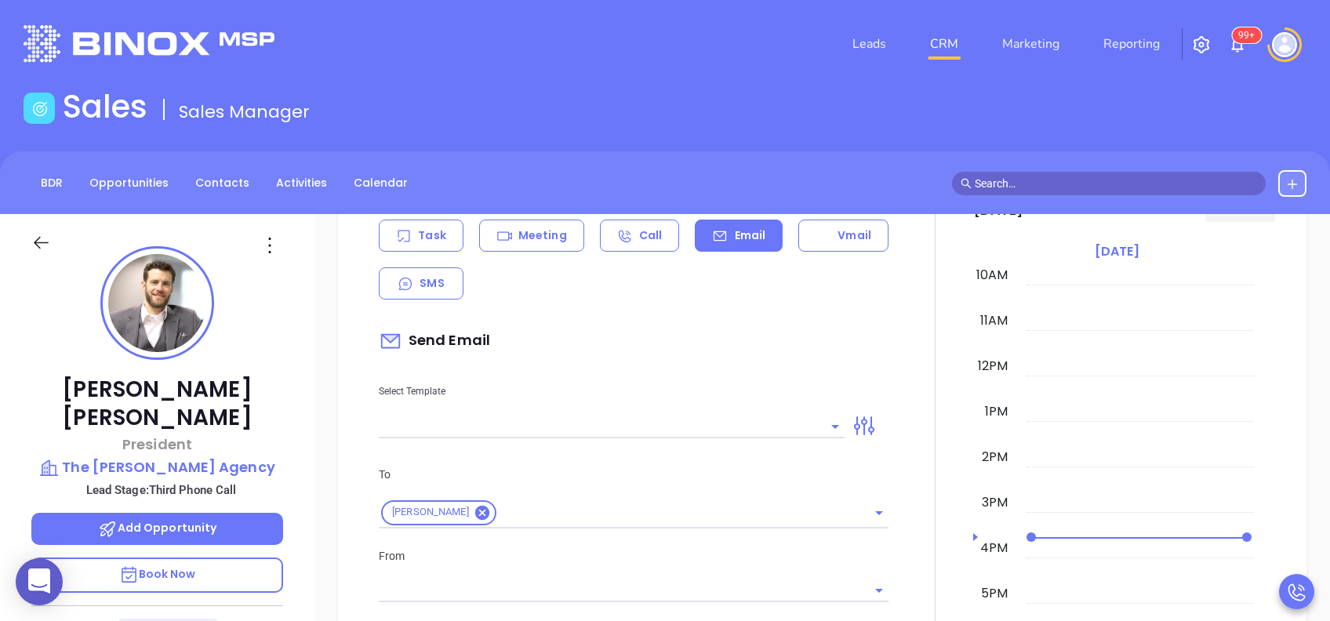
scroll to position [941, 0]
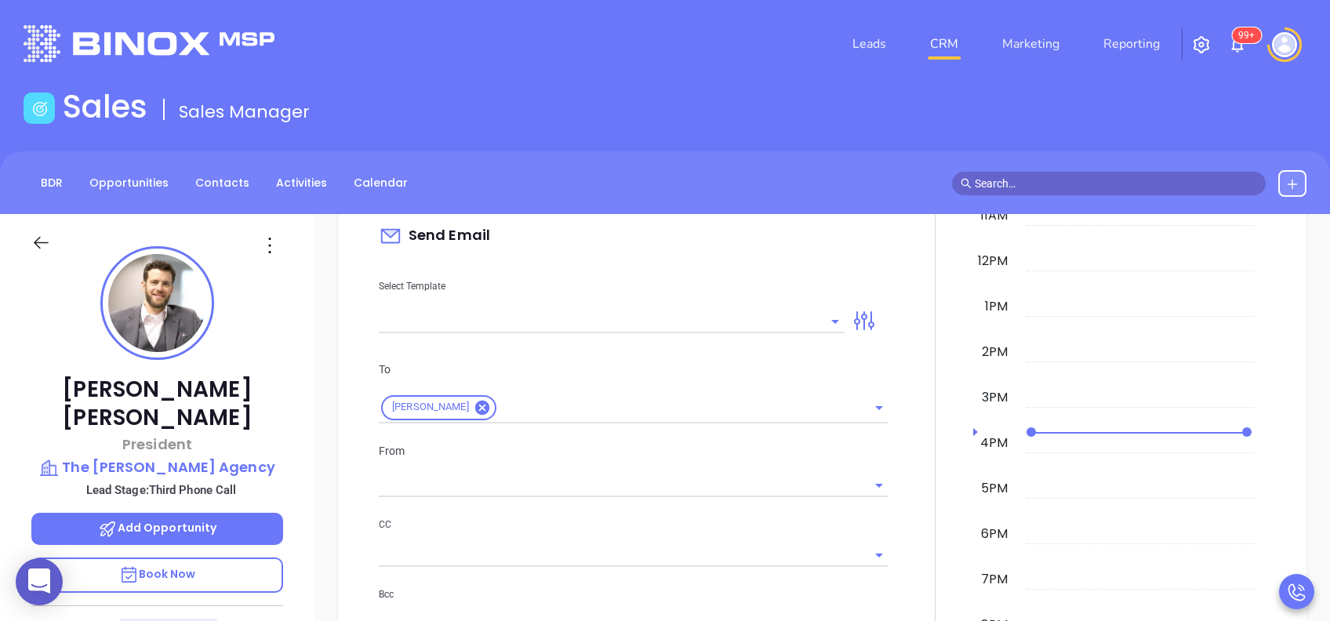
type input "[PERSON_NAME]"
click at [736, 315] on input "text" at bounding box center [600, 321] width 442 height 23
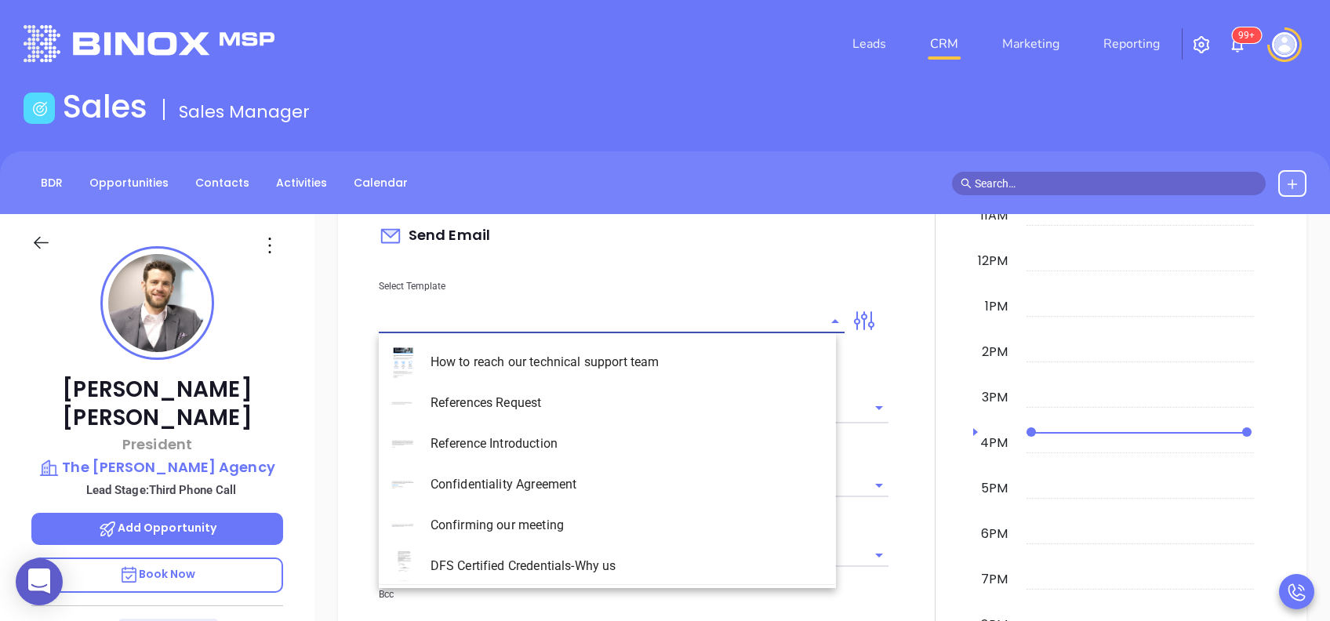
type input "a"
click at [653, 471] on li "PA Insurance 0625 - Email 4" at bounding box center [607, 484] width 457 height 41
type input "PA Insurance 0625 - Email 4"
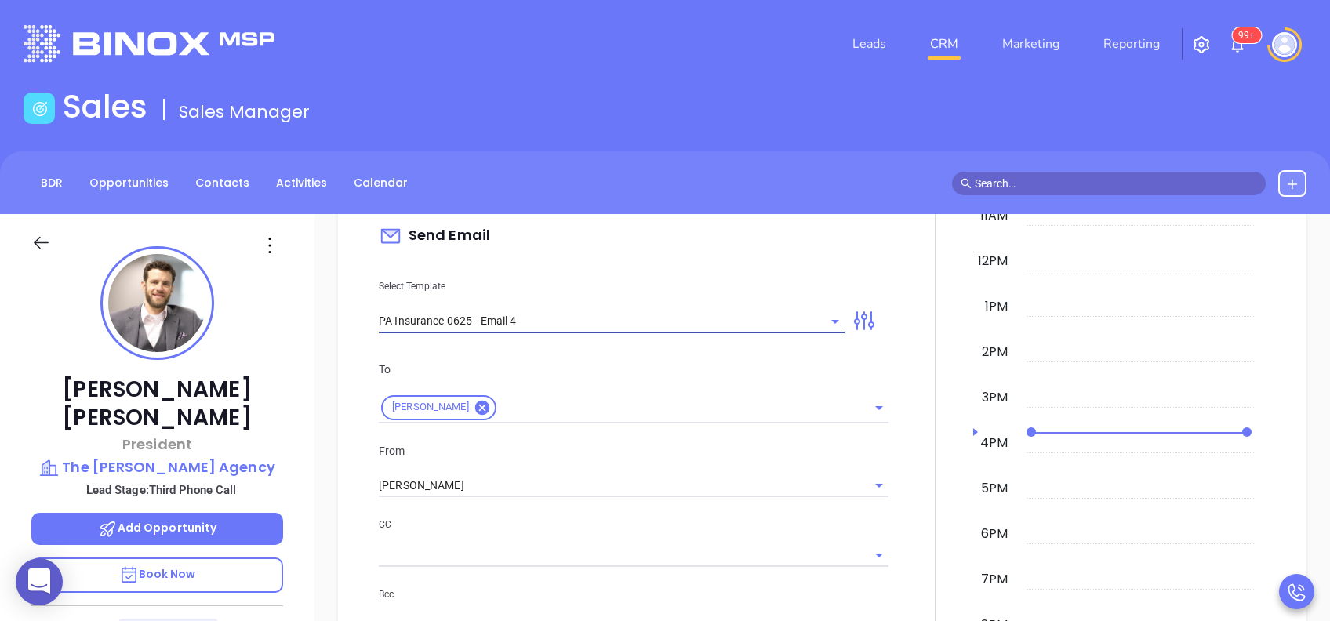
type input "Last attempt—are you still considering this?"
type input "PA Insurance 0625 - Email 4"
click at [575, 490] on input "[PERSON_NAME]" at bounding box center [612, 486] width 466 height 23
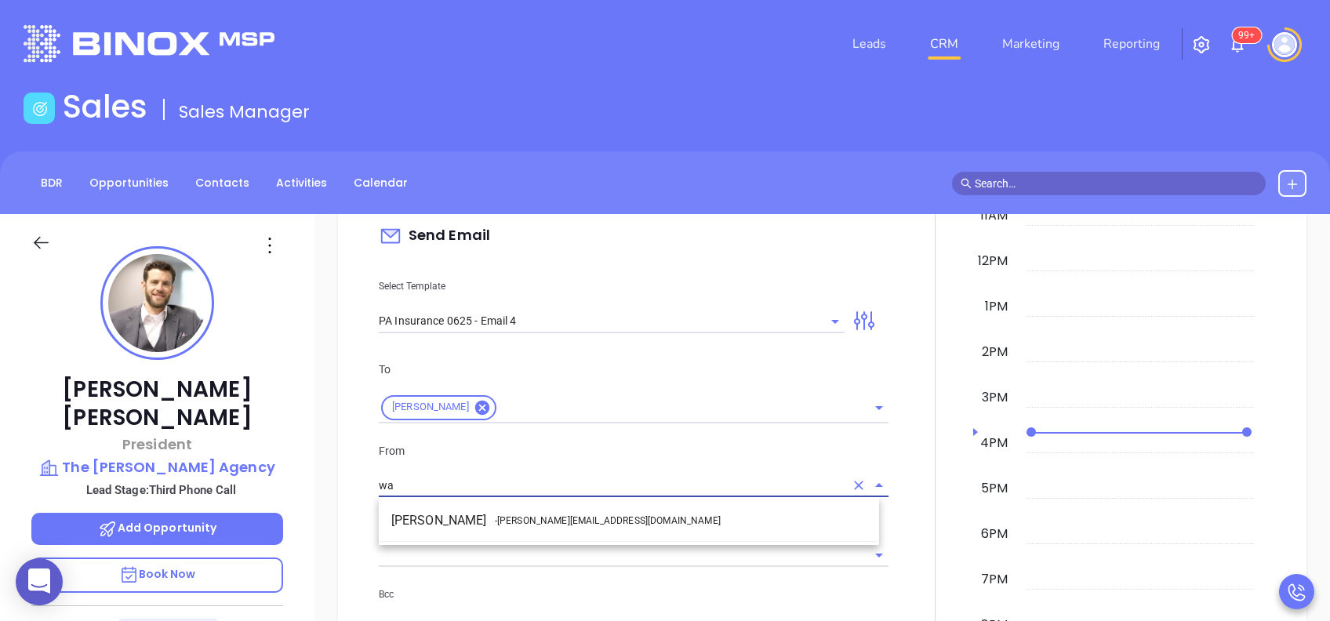
click at [578, 519] on span "- [PERSON_NAME][EMAIL_ADDRESS][DOMAIN_NAME]" at bounding box center [608, 521] width 226 height 14
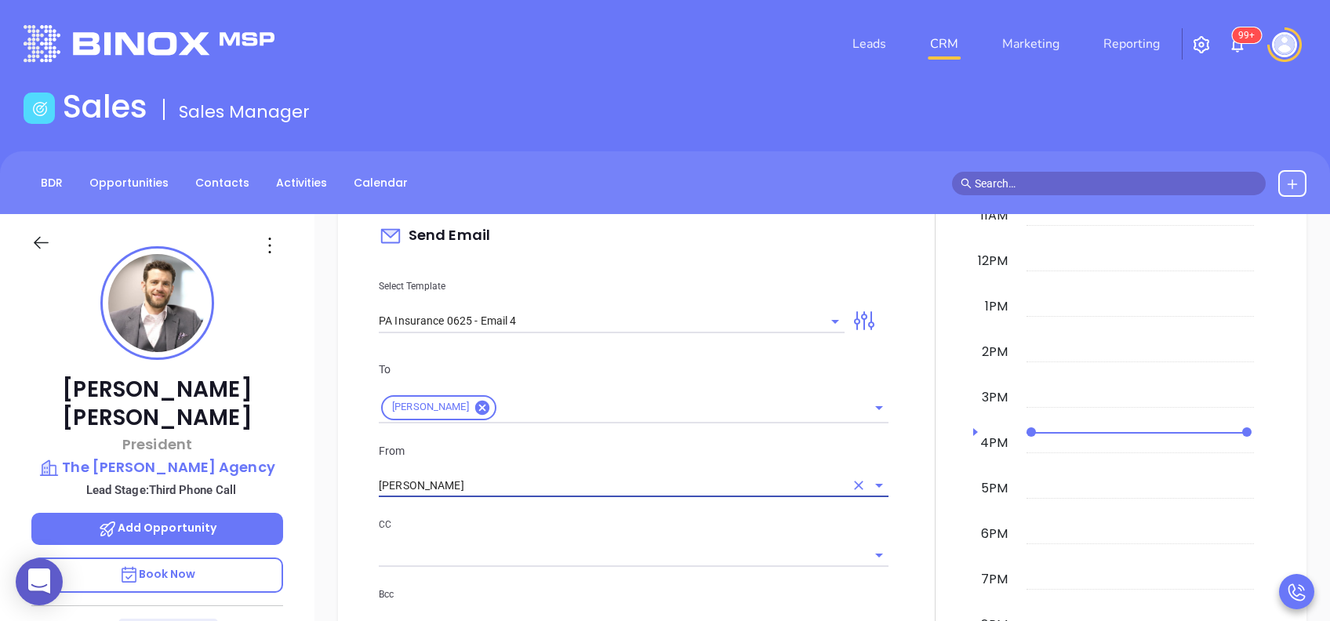
type input "[PERSON_NAME]"
click at [703, 534] on div "CC" at bounding box center [634, 541] width 510 height 51
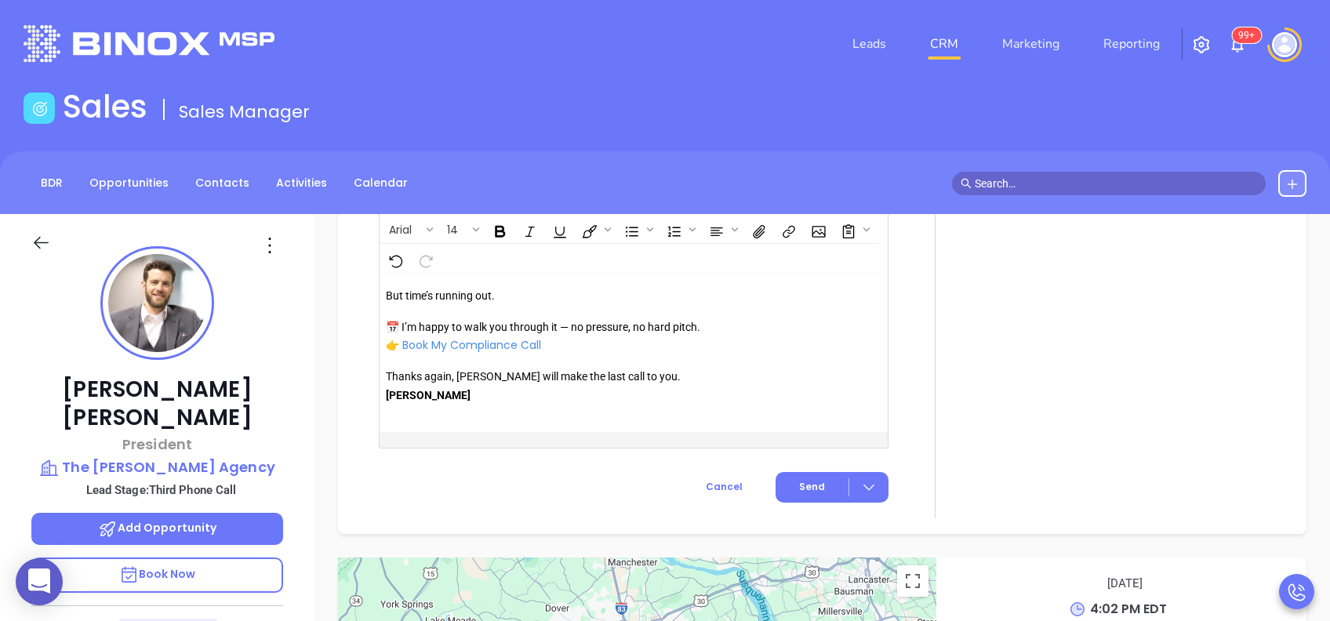
scroll to position [1798, 0]
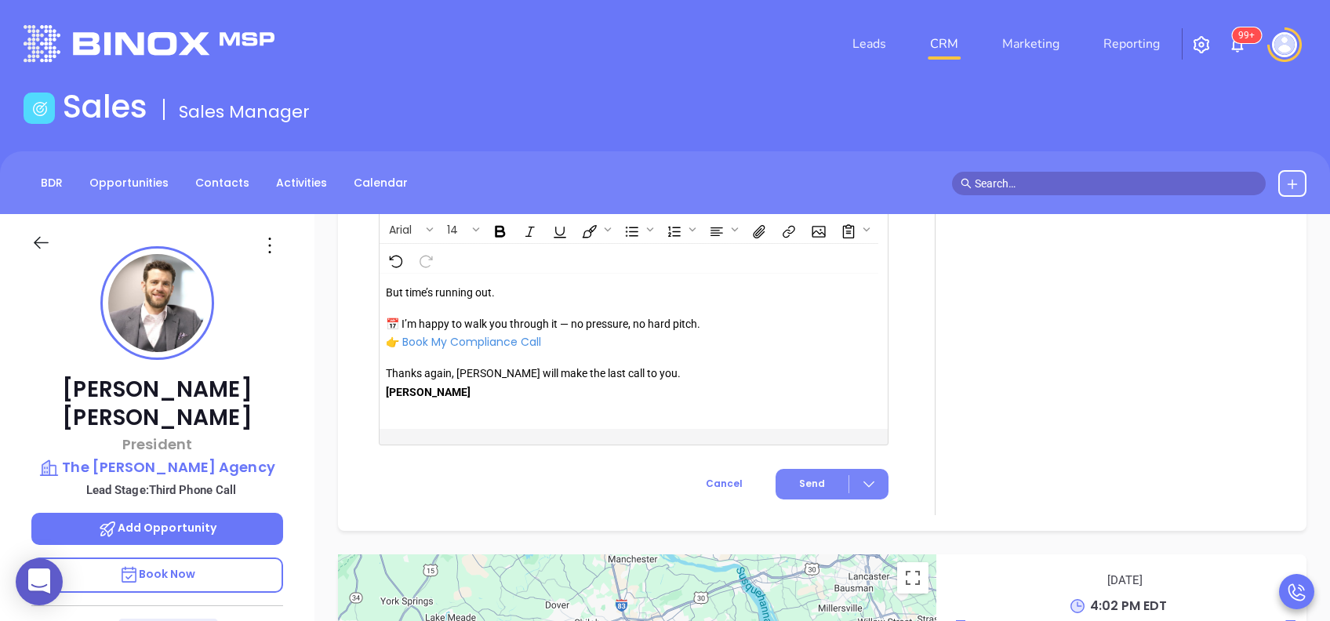
click at [816, 489] on button "Send" at bounding box center [832, 484] width 113 height 31
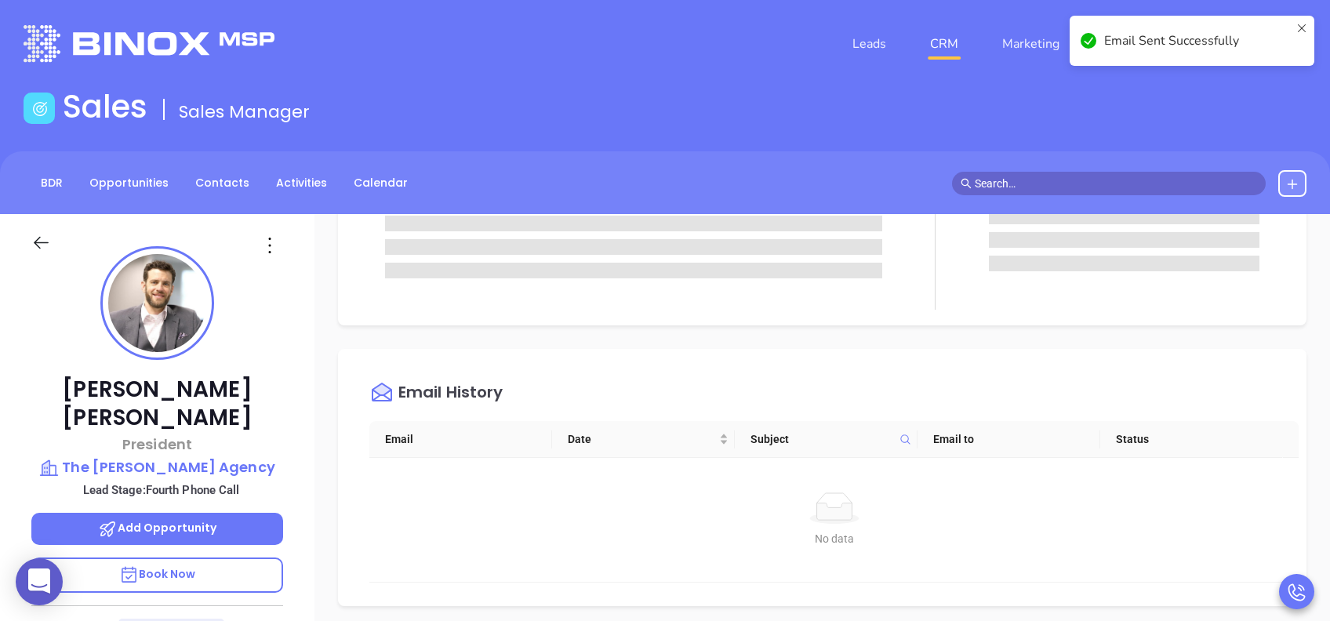
scroll to position [0, 0]
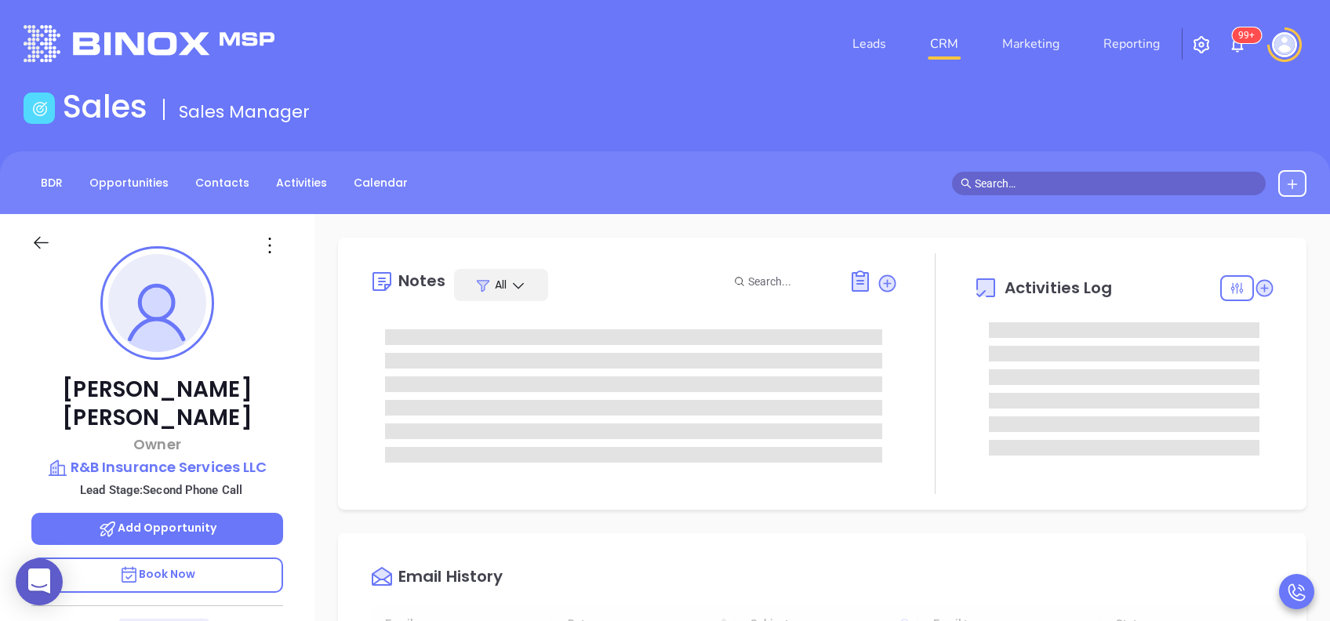
type input "[DATE]"
type input "[PERSON_NAME]"
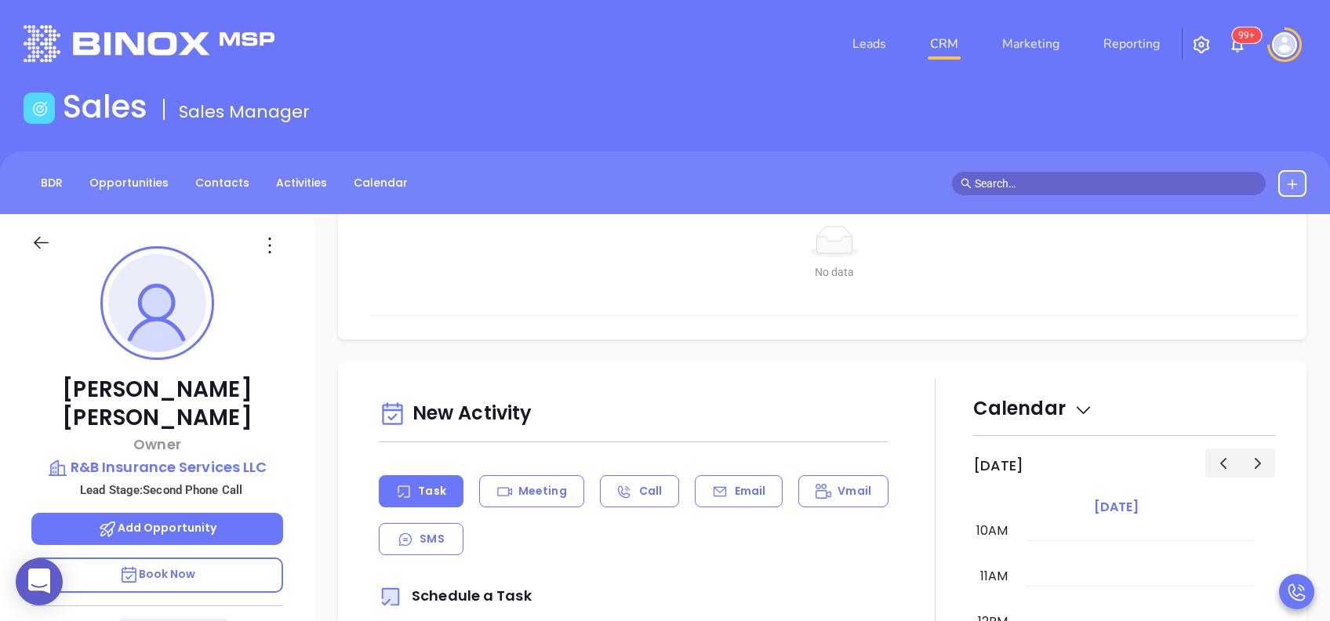
scroll to position [627, 0]
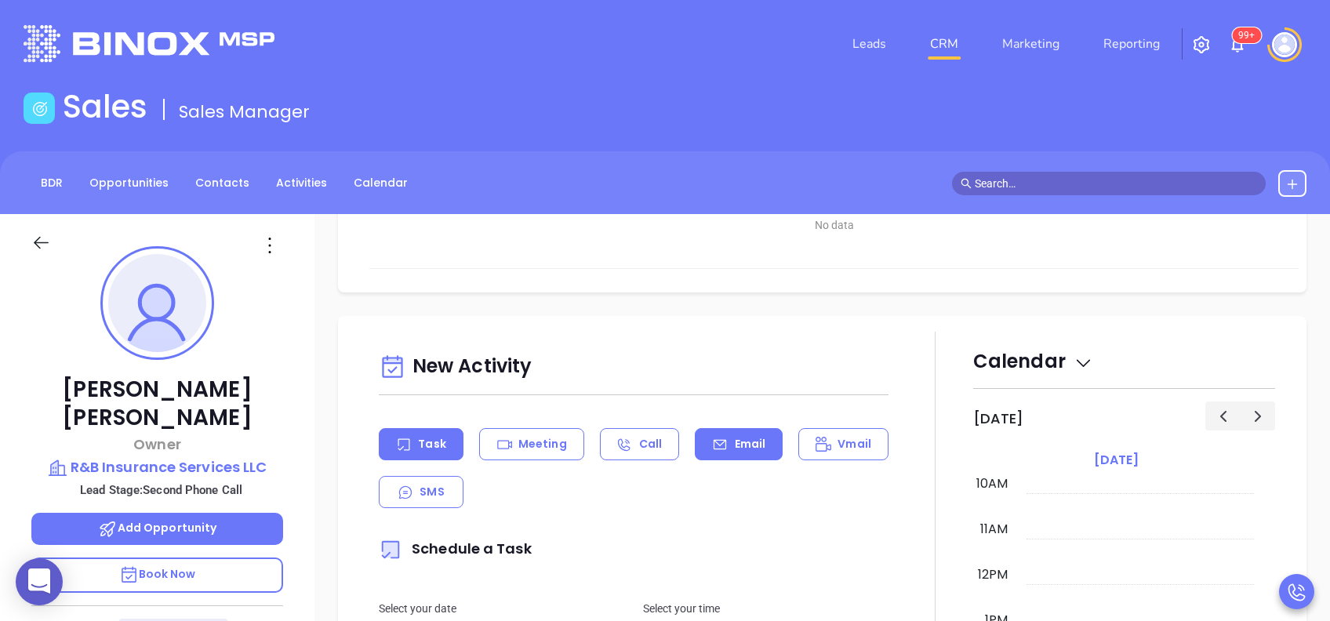
click at [740, 442] on p "Email" at bounding box center [750, 444] width 31 height 16
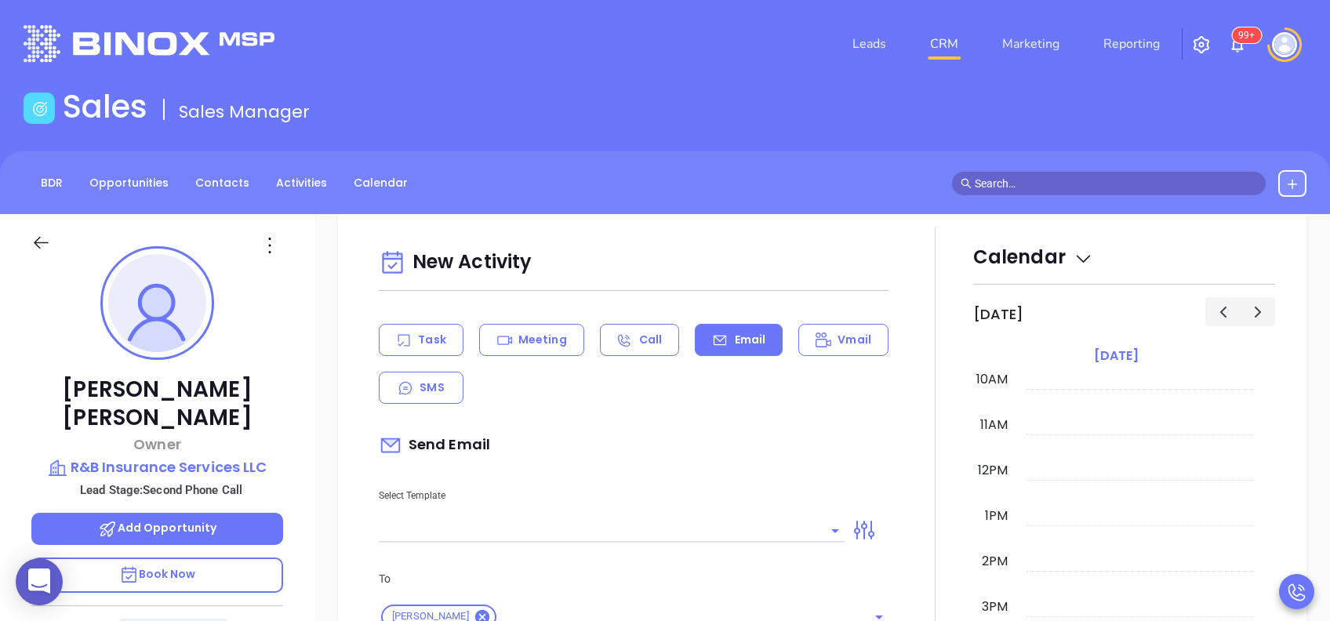
click at [728, 526] on input "text" at bounding box center [600, 530] width 442 height 23
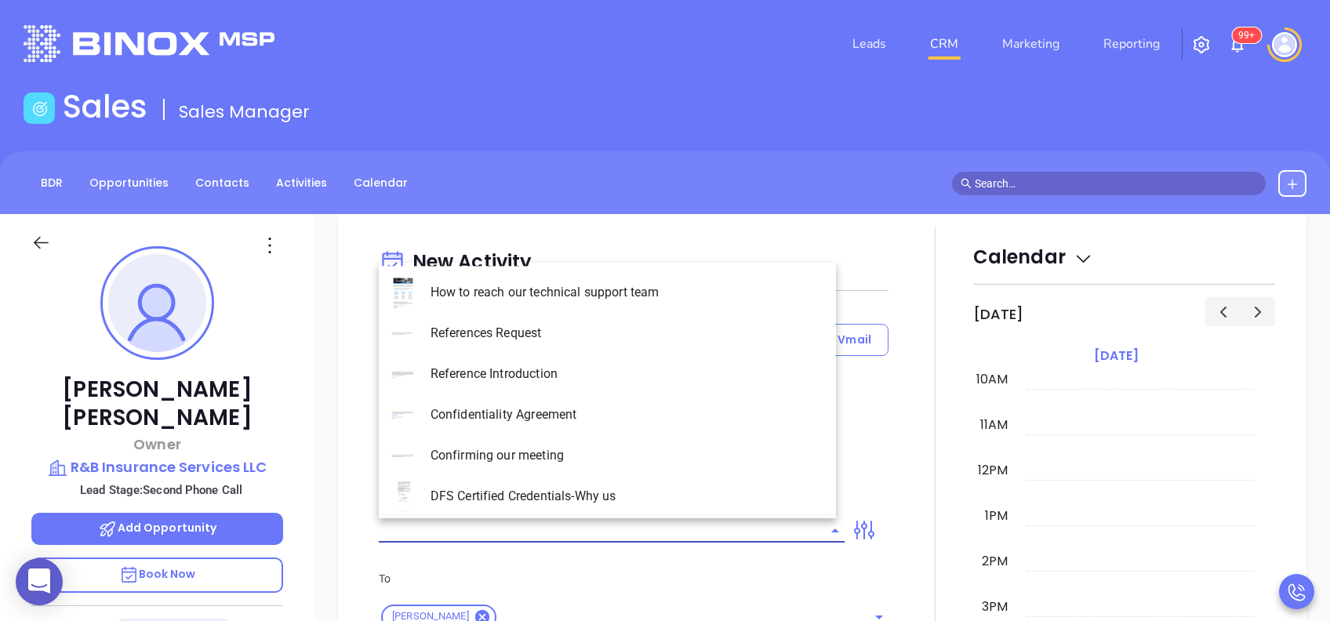
type input "[PERSON_NAME]"
click at [665, 381] on li "PA Insurance 0625 - Email 3" at bounding box center [607, 374] width 457 height 41
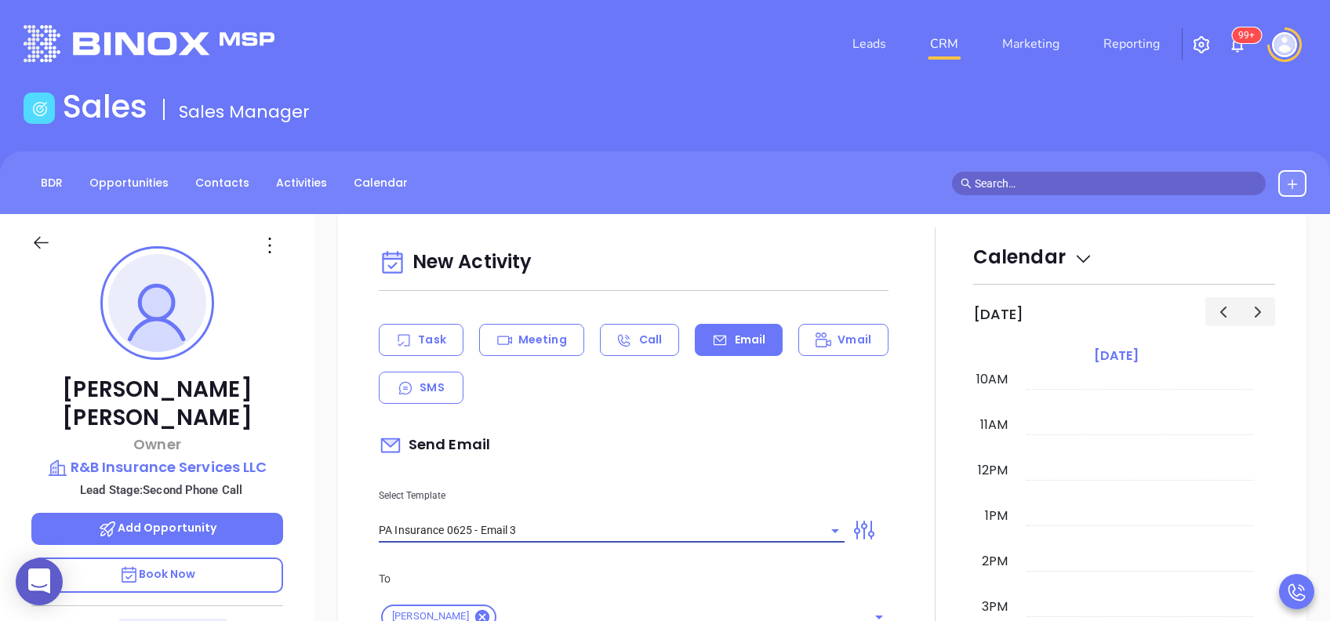
type input "PA Insurance 0625 - Email 3"
click at [700, 454] on div "Send Email" at bounding box center [634, 445] width 510 height 36
type input "What one PA agency discovered (and why it mattered)"
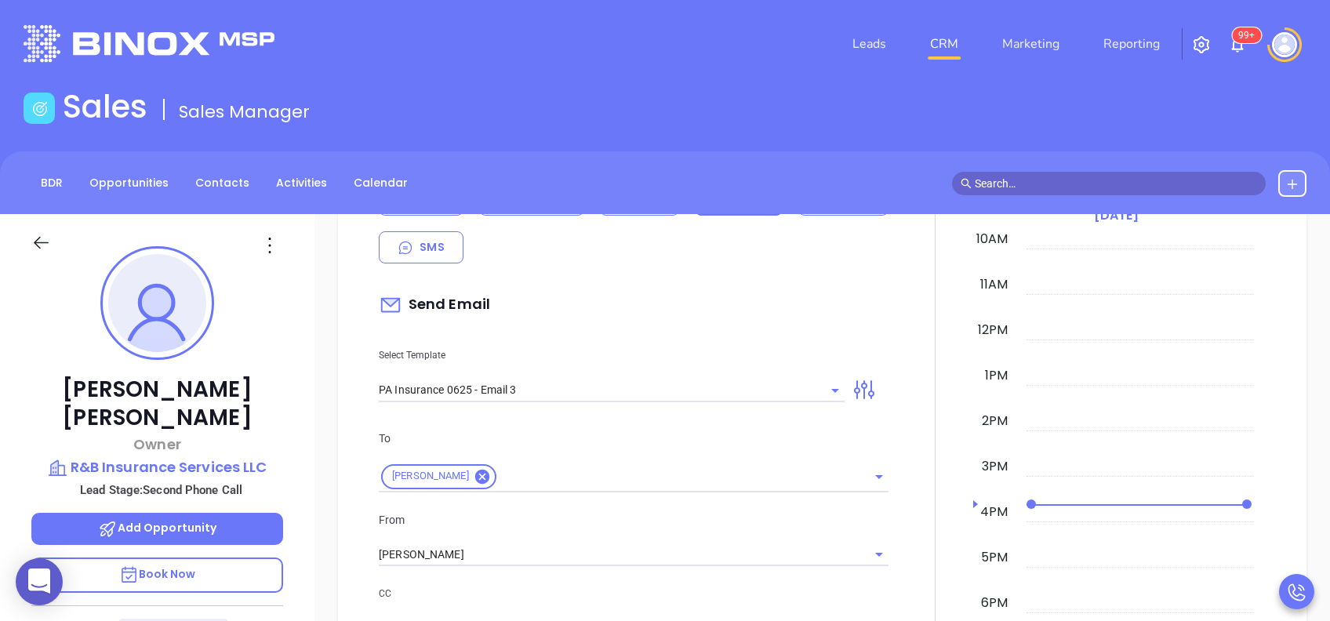
scroll to position [941, 0]
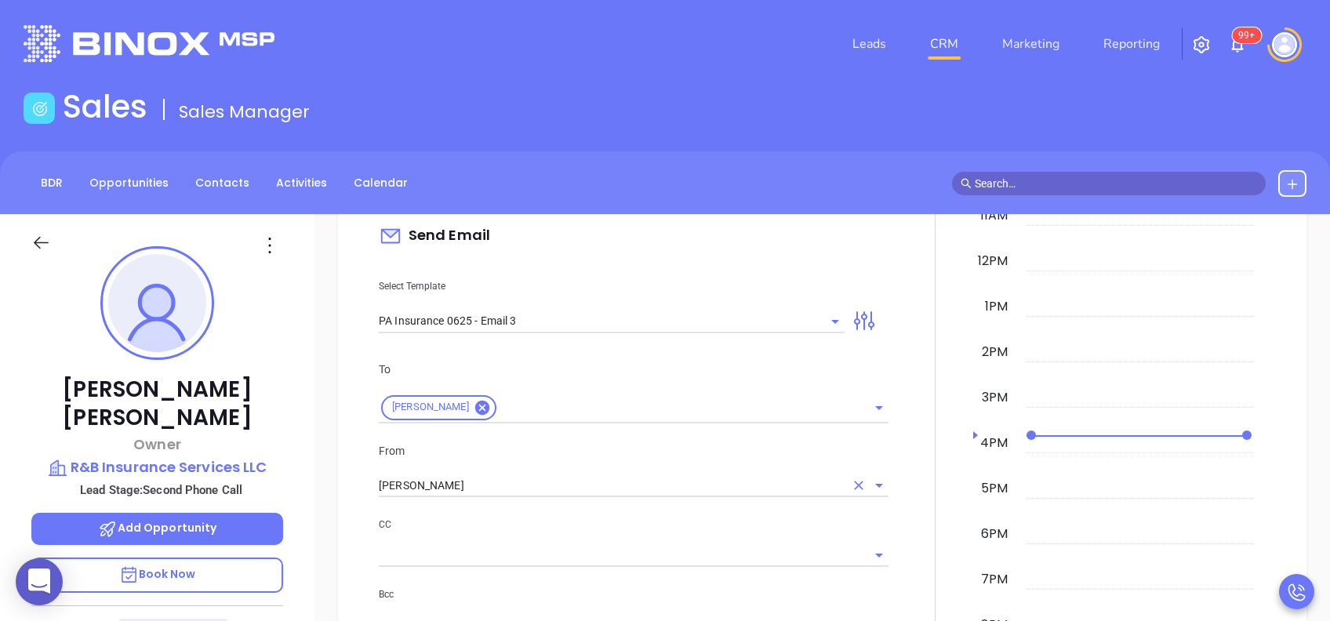
click at [507, 486] on input "[PERSON_NAME]" at bounding box center [612, 486] width 466 height 23
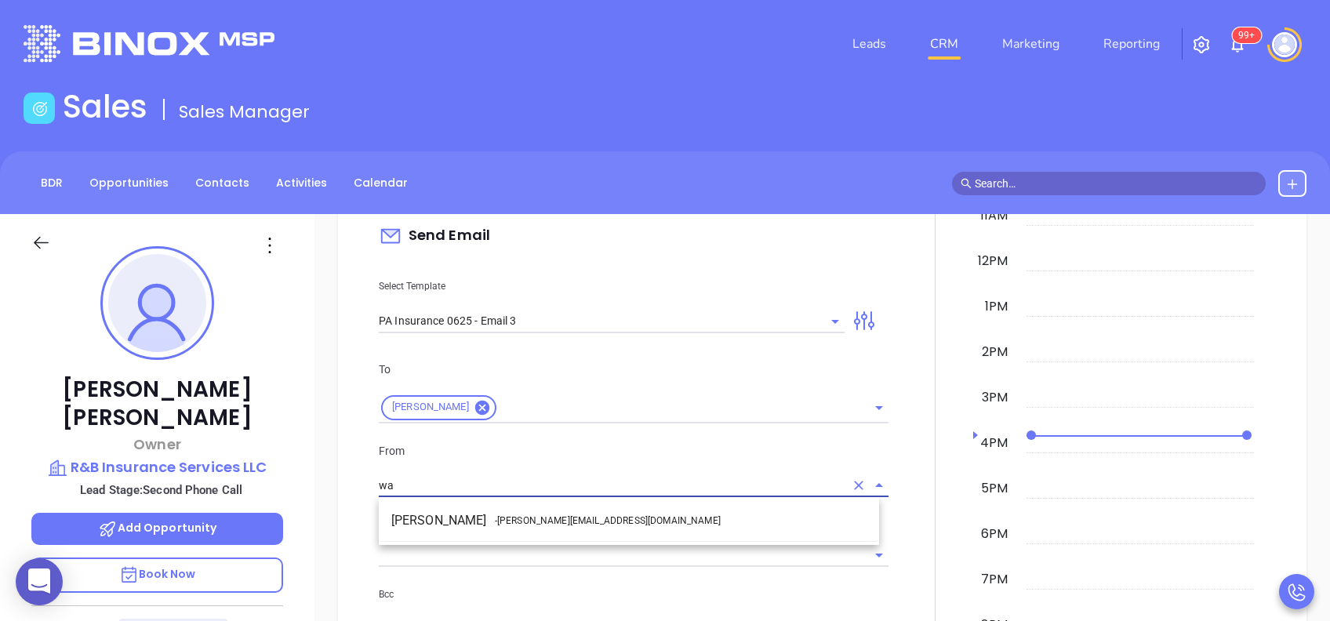
click at [519, 515] on span "- [PERSON_NAME][EMAIL_ADDRESS][DOMAIN_NAME]" at bounding box center [608, 521] width 226 height 14
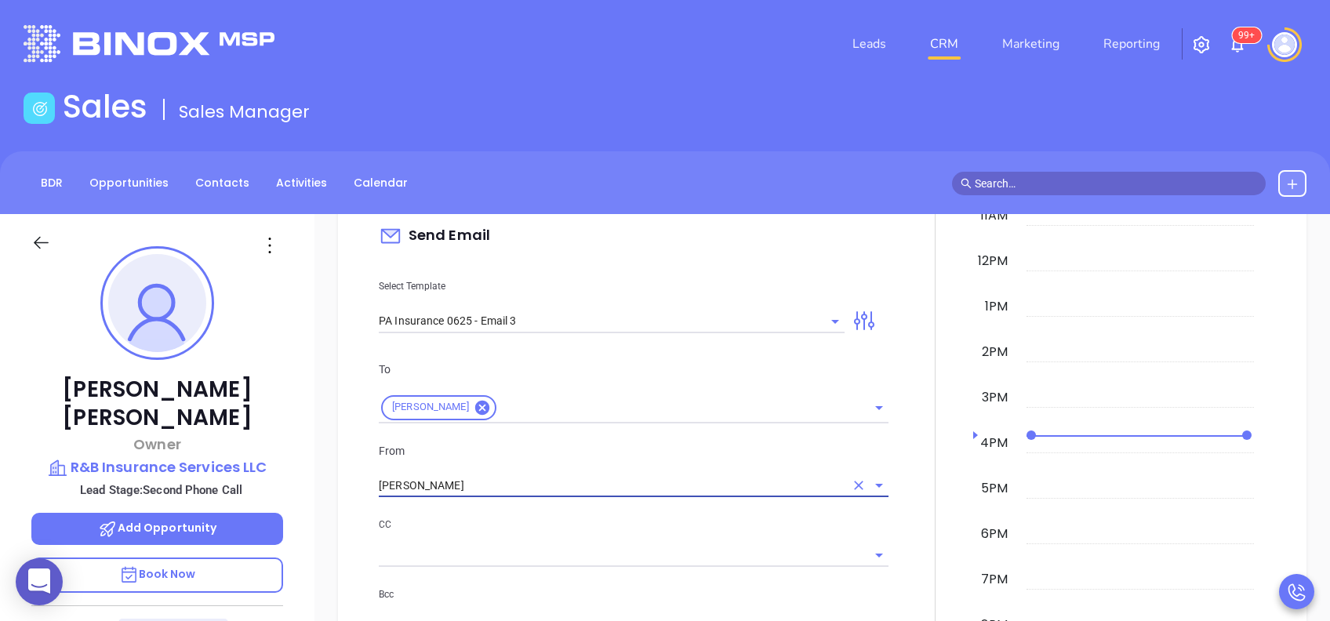
type input "[PERSON_NAME]"
click at [589, 525] on p "CC" at bounding box center [634, 524] width 510 height 17
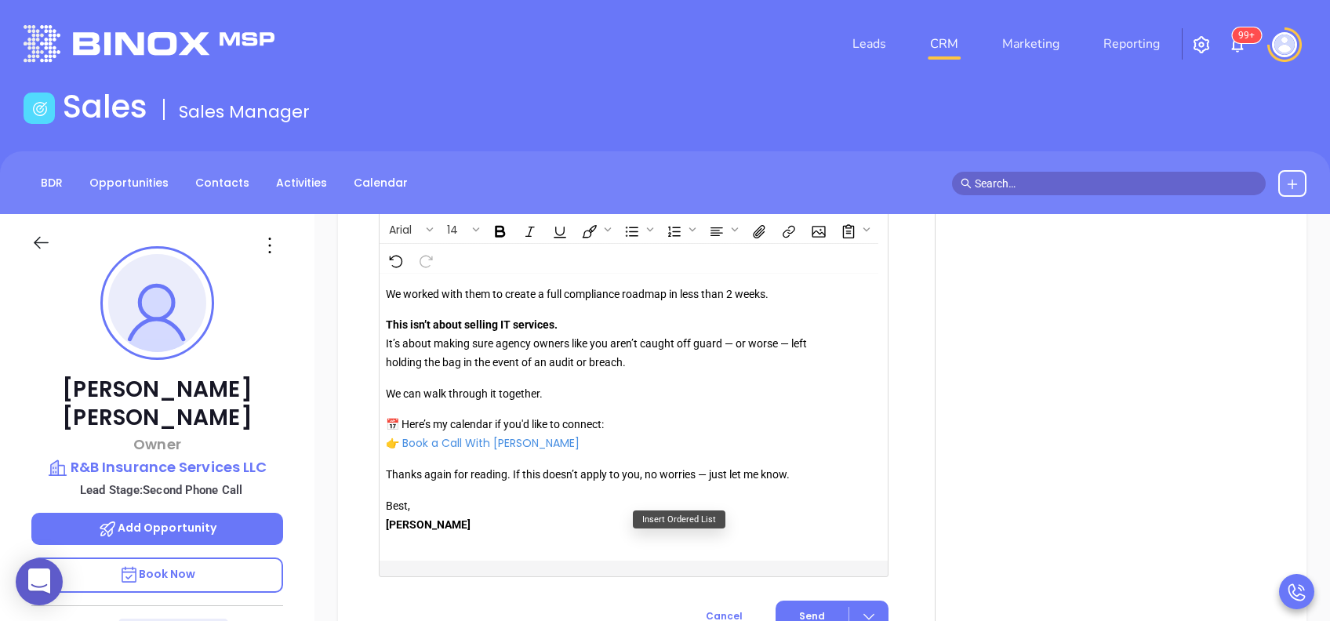
scroll to position [1777, 0]
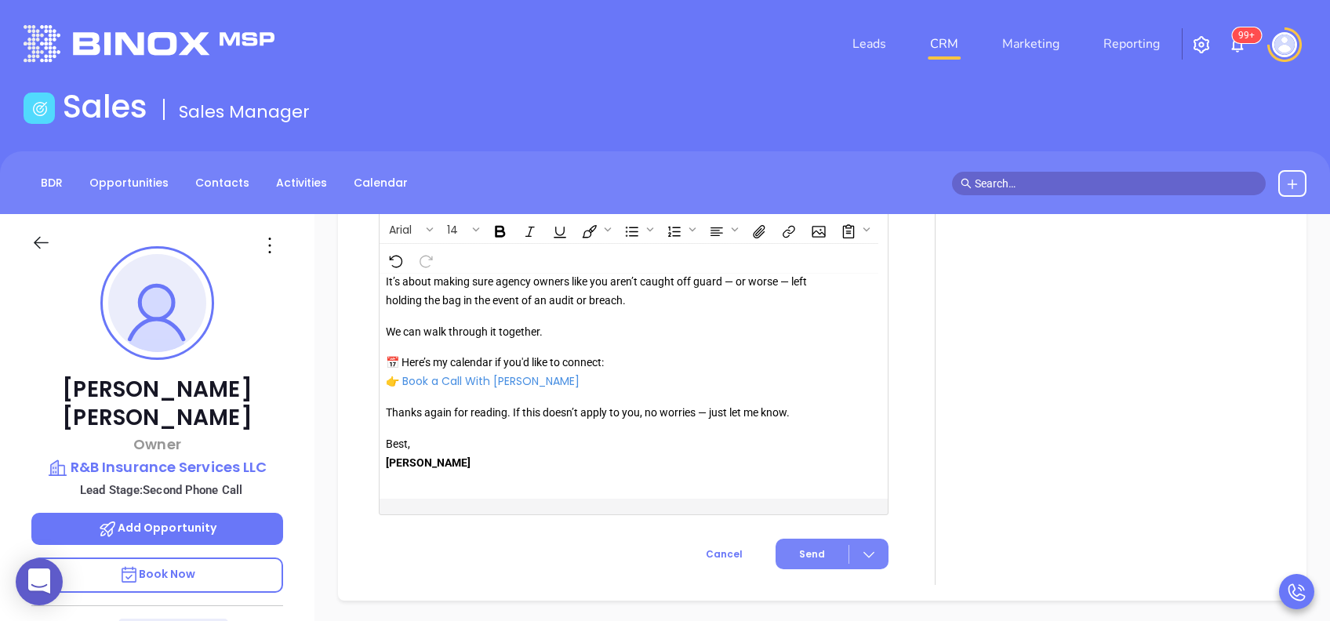
click at [816, 552] on button "Send" at bounding box center [832, 554] width 113 height 31
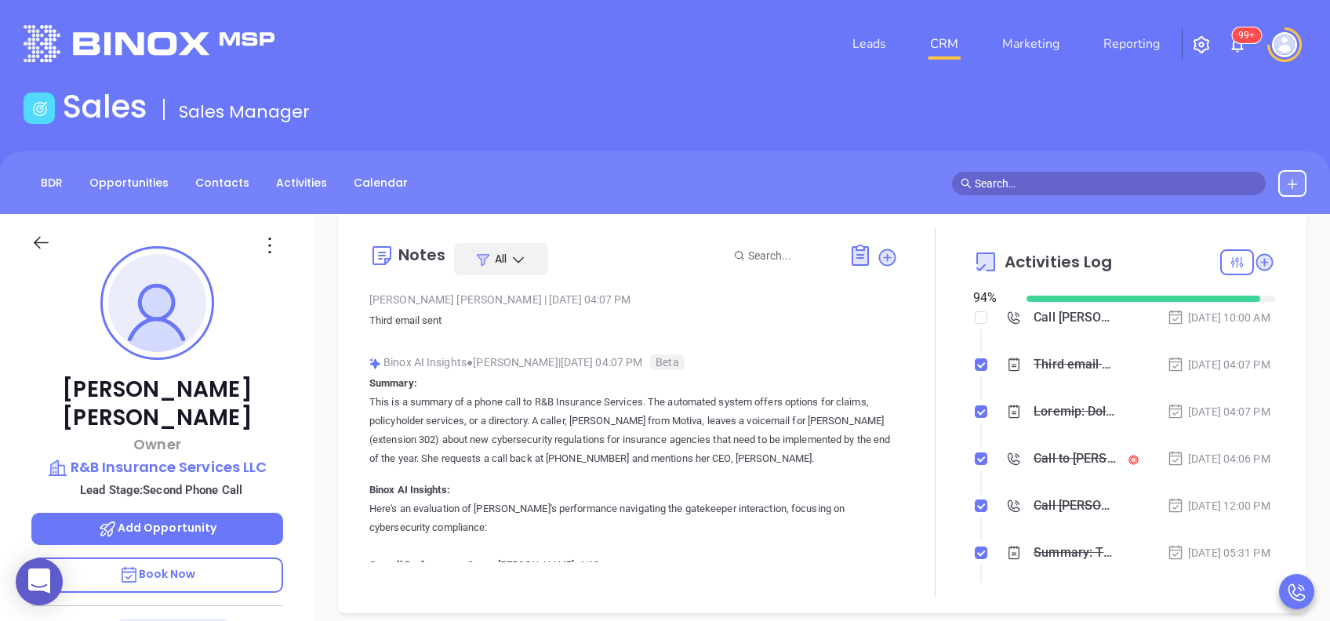
scroll to position [0, 0]
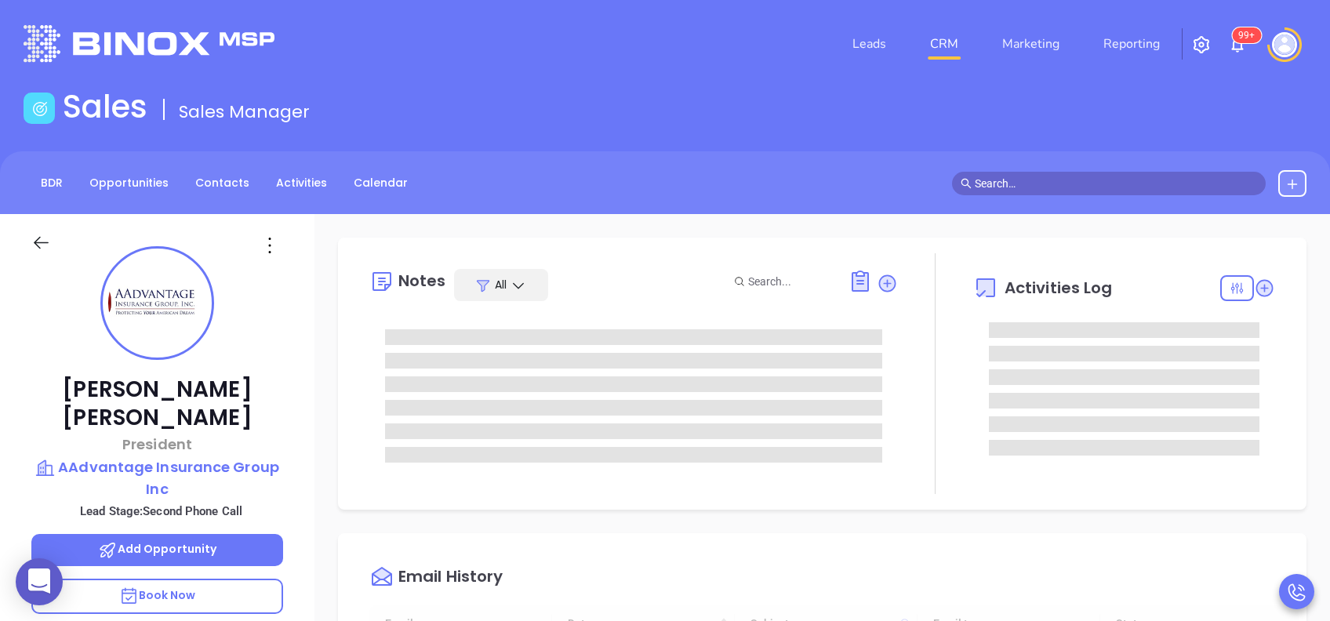
type input "[DATE]"
type input "[PERSON_NAME]"
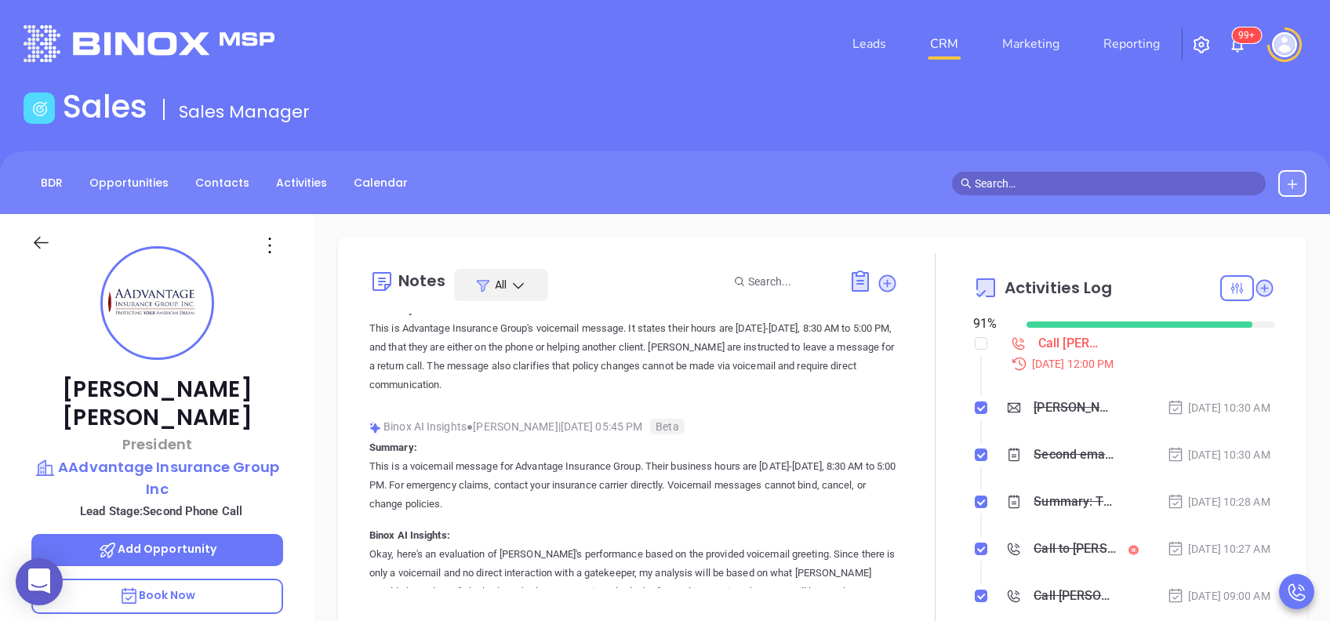
scroll to position [209, 0]
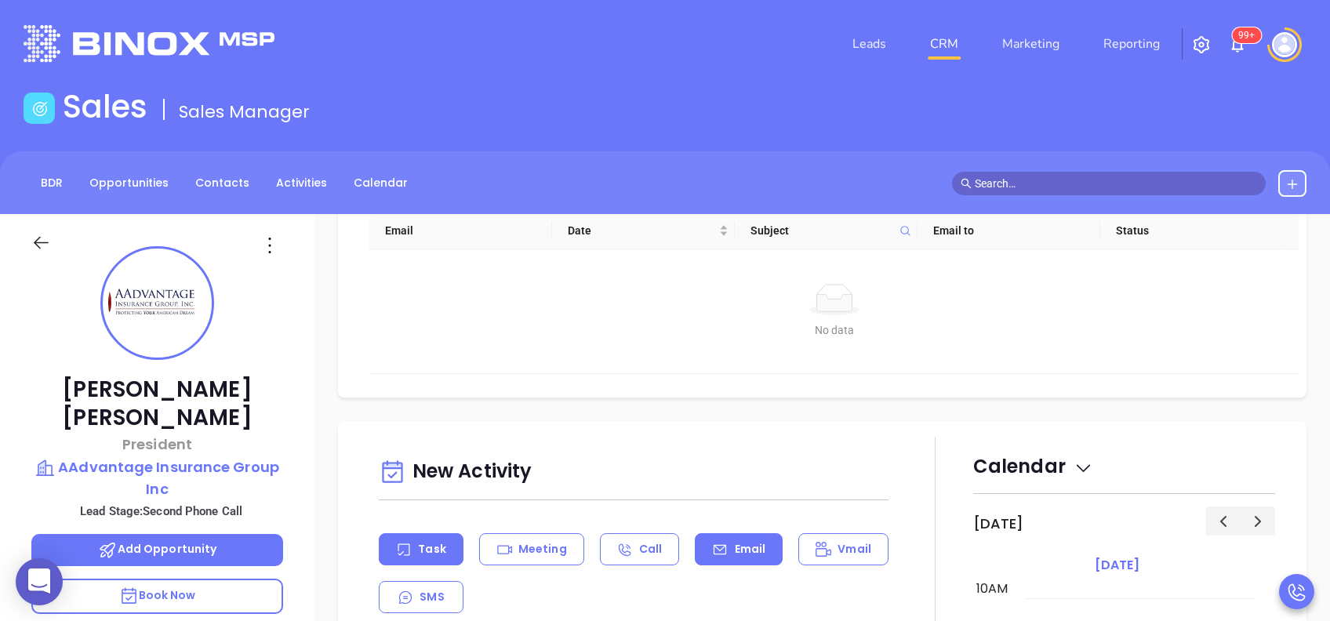
click at [735, 549] on p "Email" at bounding box center [750, 549] width 31 height 16
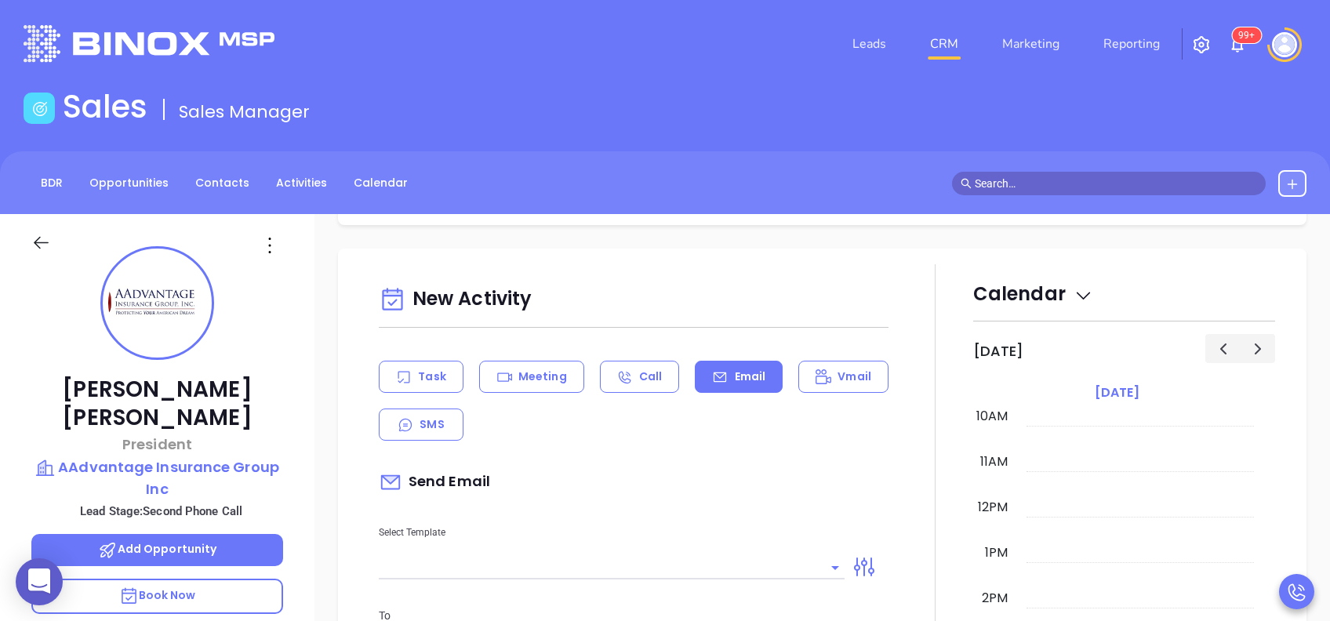
scroll to position [836, 0]
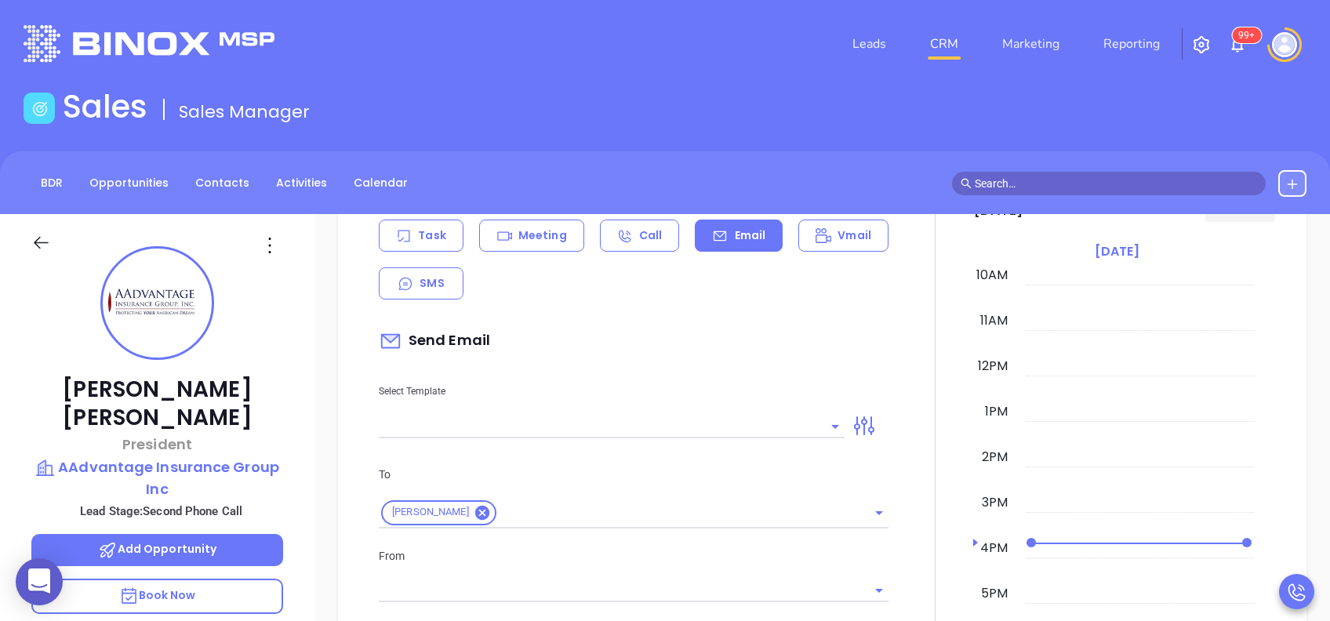
click at [722, 423] on input "text" at bounding box center [600, 426] width 442 height 23
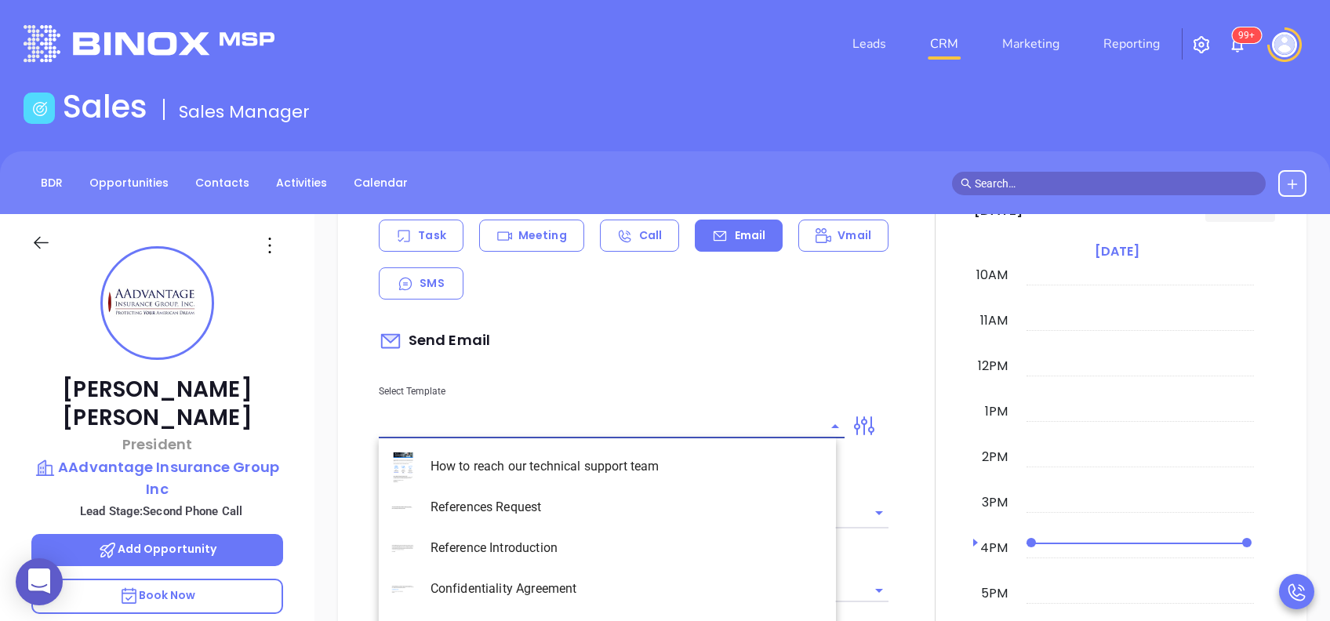
type input "[PERSON_NAME]"
click at [665, 524] on li "PA Insurance 0625 - Email 2" at bounding box center [607, 507] width 457 height 41
type input "PA Insurance 0625 - Email 2"
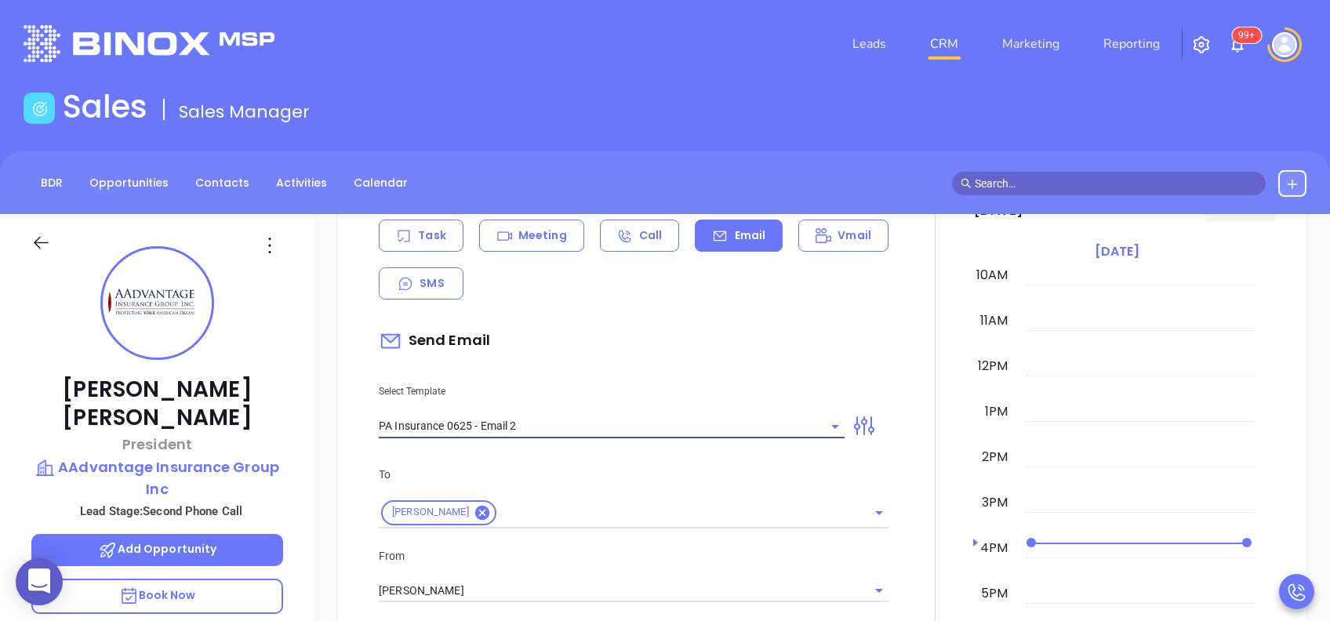
type input "Dennis You’re not alone — most PA agencies haven’t done this yet"
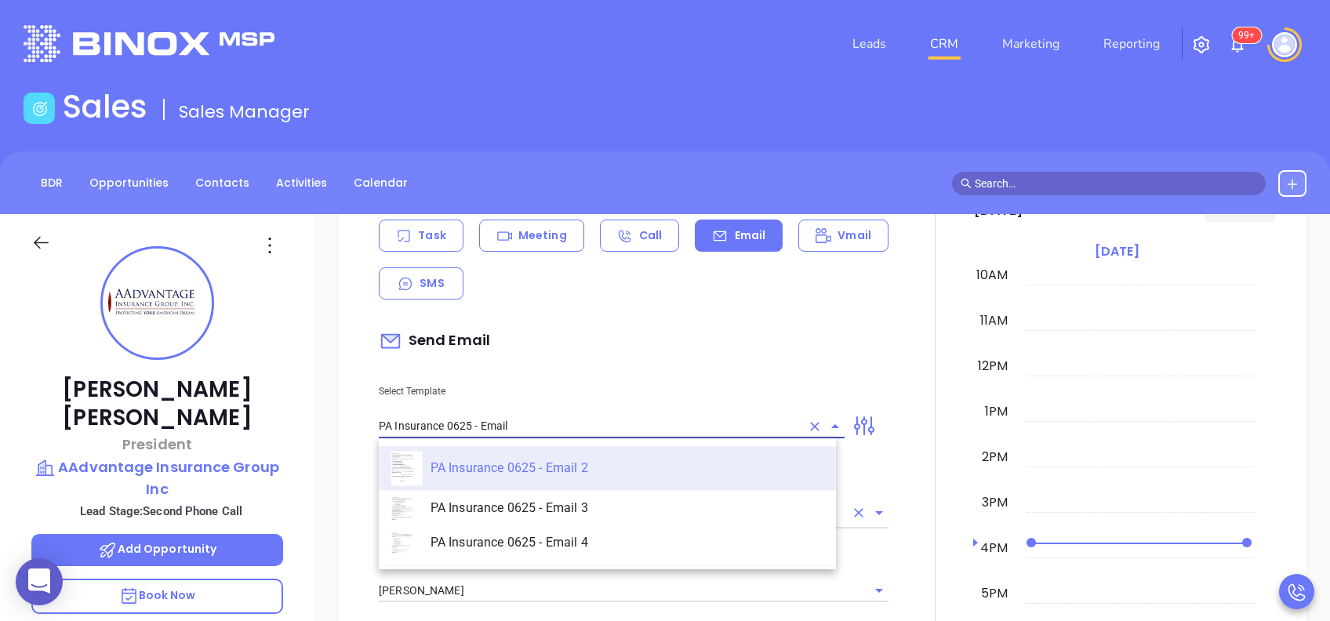
click at [601, 502] on li "PA Insurance 0625 - Email 3" at bounding box center [607, 509] width 457 height 36
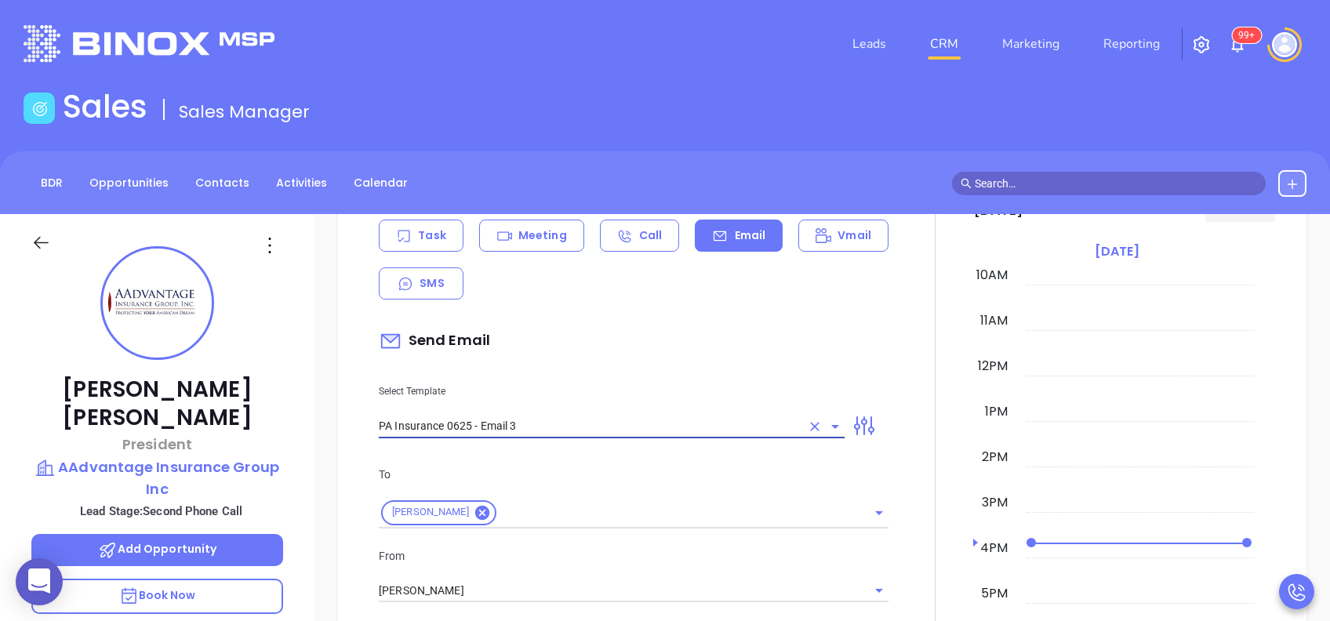
type input "PA Insurance 0625 - Email 2"
click at [636, 486] on div "To Dennis Hamsher" at bounding box center [633, 497] width 529 height 63
type input "What one PA agency discovered (and why it mattered)"
type input "PA Insurance 0625 - Email 3"
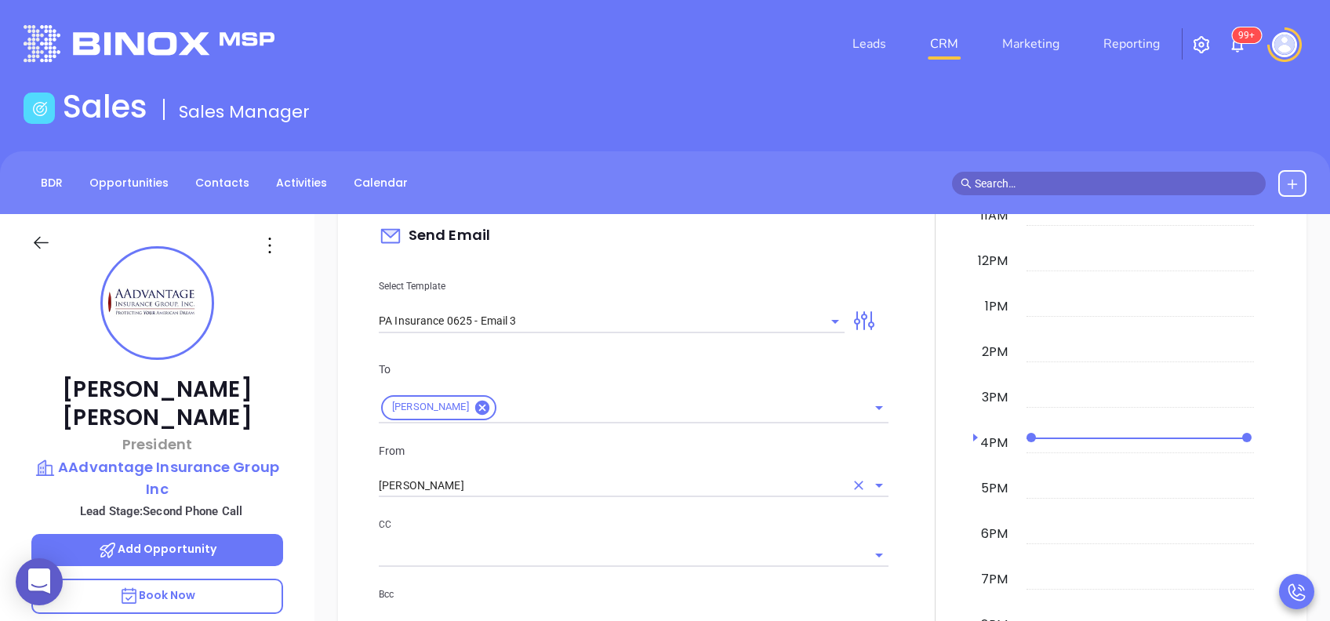
click at [496, 493] on input "[PERSON_NAME]" at bounding box center [612, 486] width 466 height 23
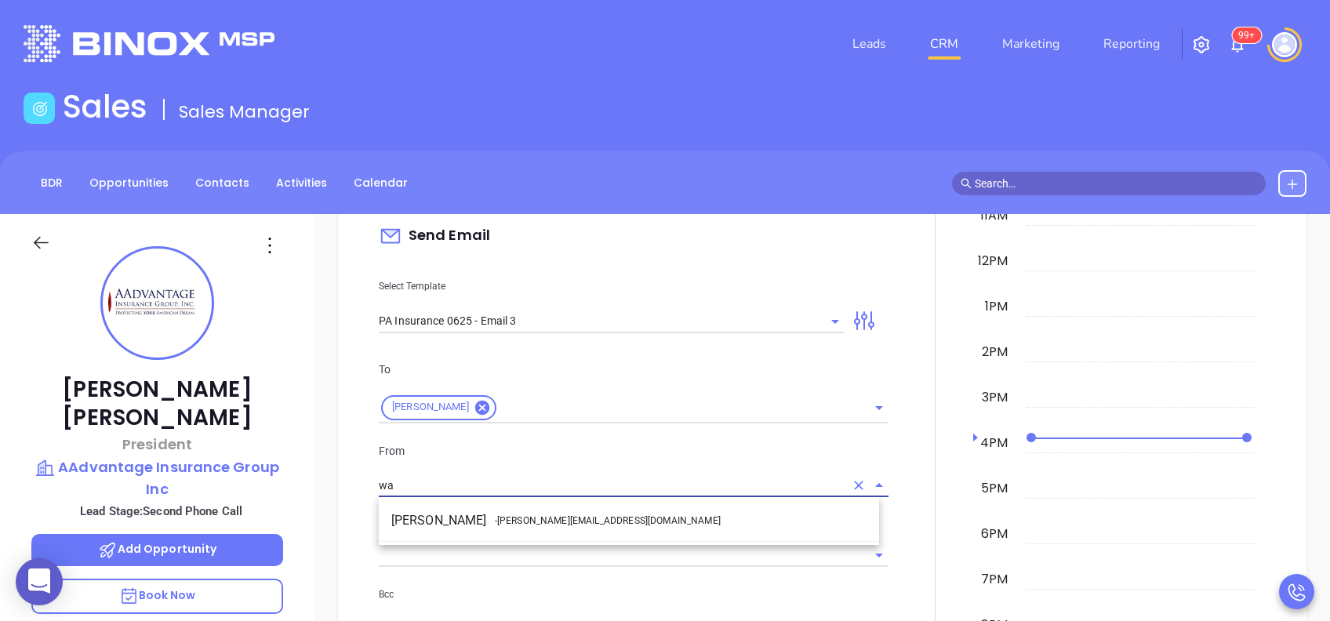
click at [514, 514] on span "- walter@motiva.net" at bounding box center [608, 521] width 226 height 14
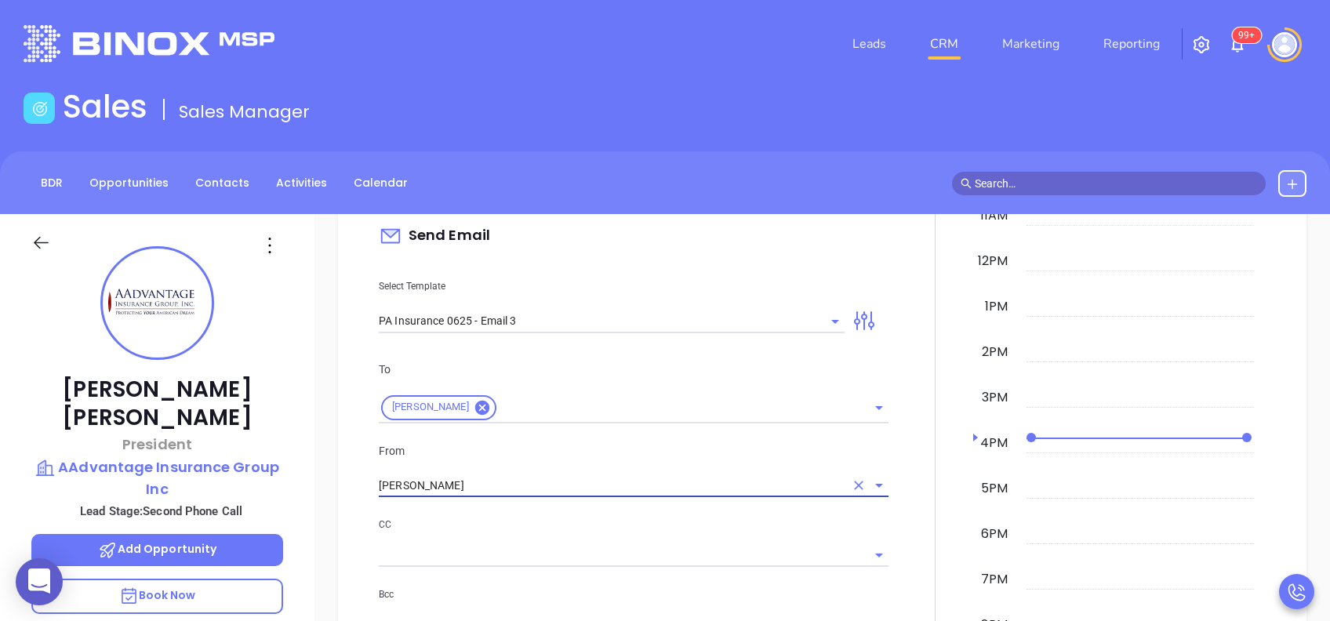
type input "[PERSON_NAME]"
click at [573, 518] on p "CC" at bounding box center [634, 524] width 510 height 17
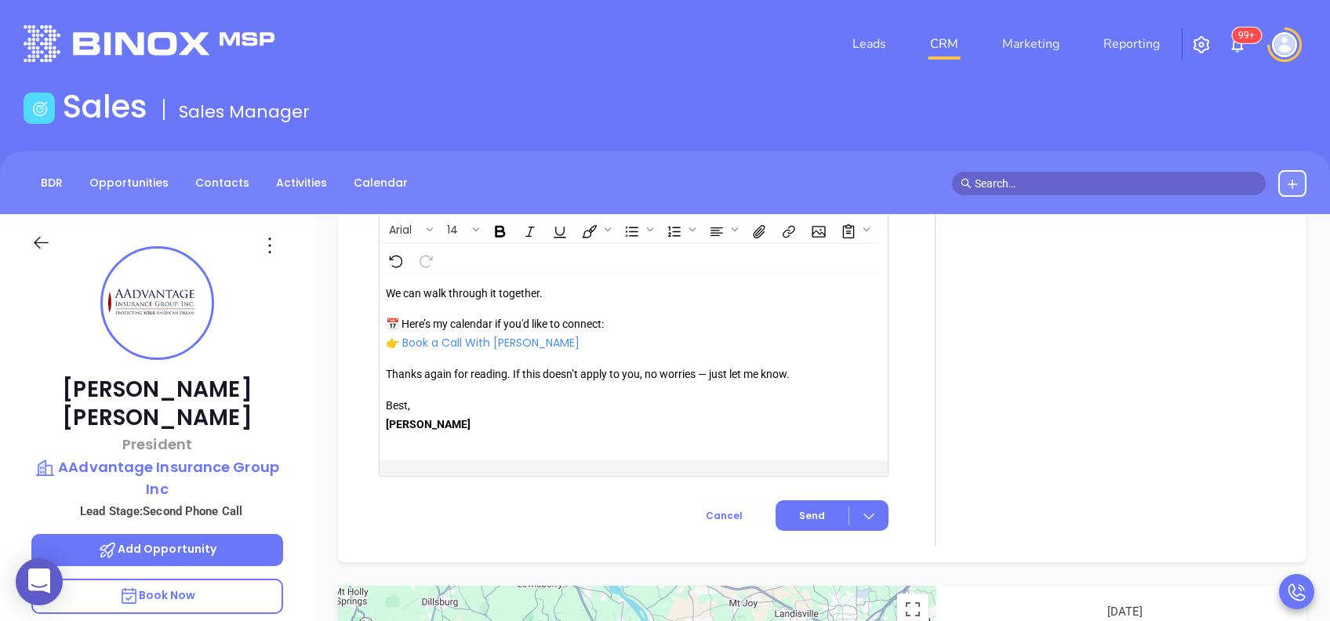
scroll to position [1847, 0]
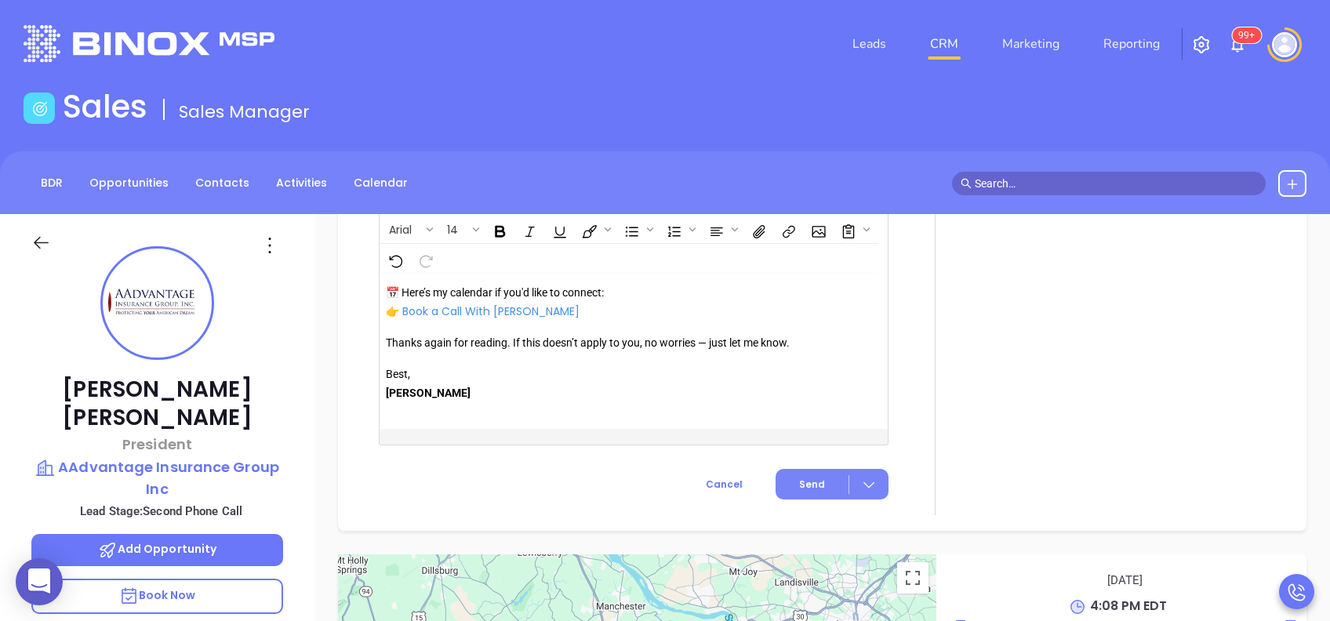
click at [806, 489] on span "Send" at bounding box center [812, 485] width 26 height 14
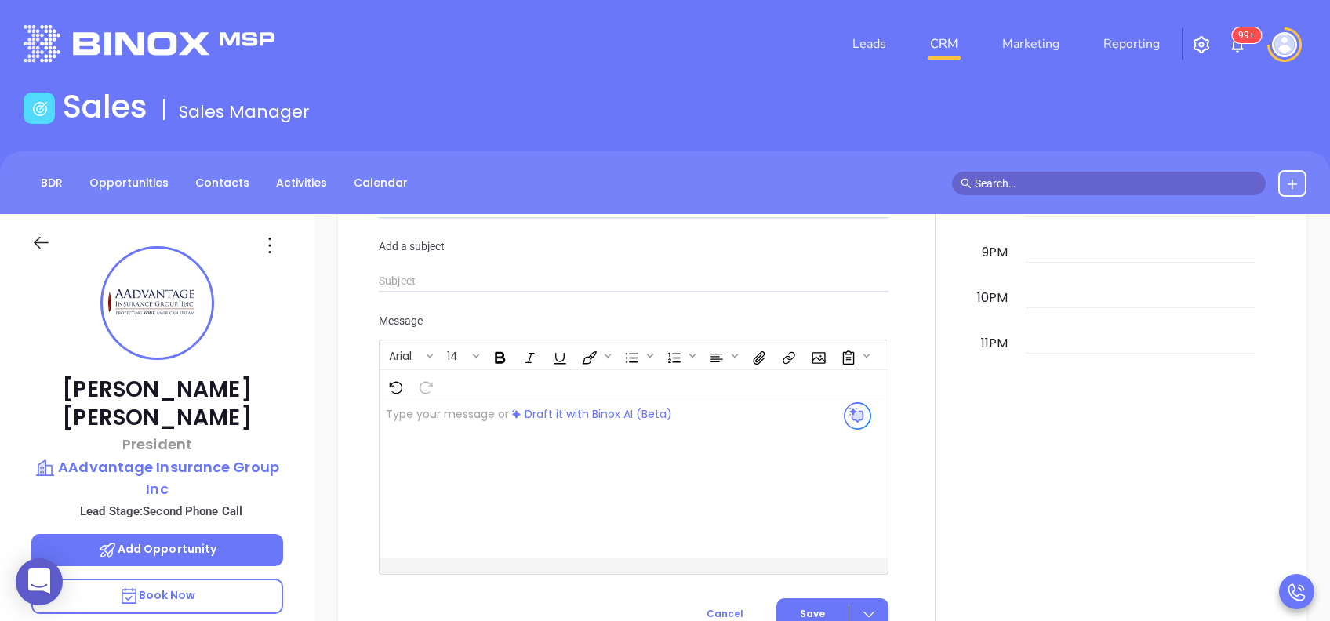
scroll to position [1488, 0]
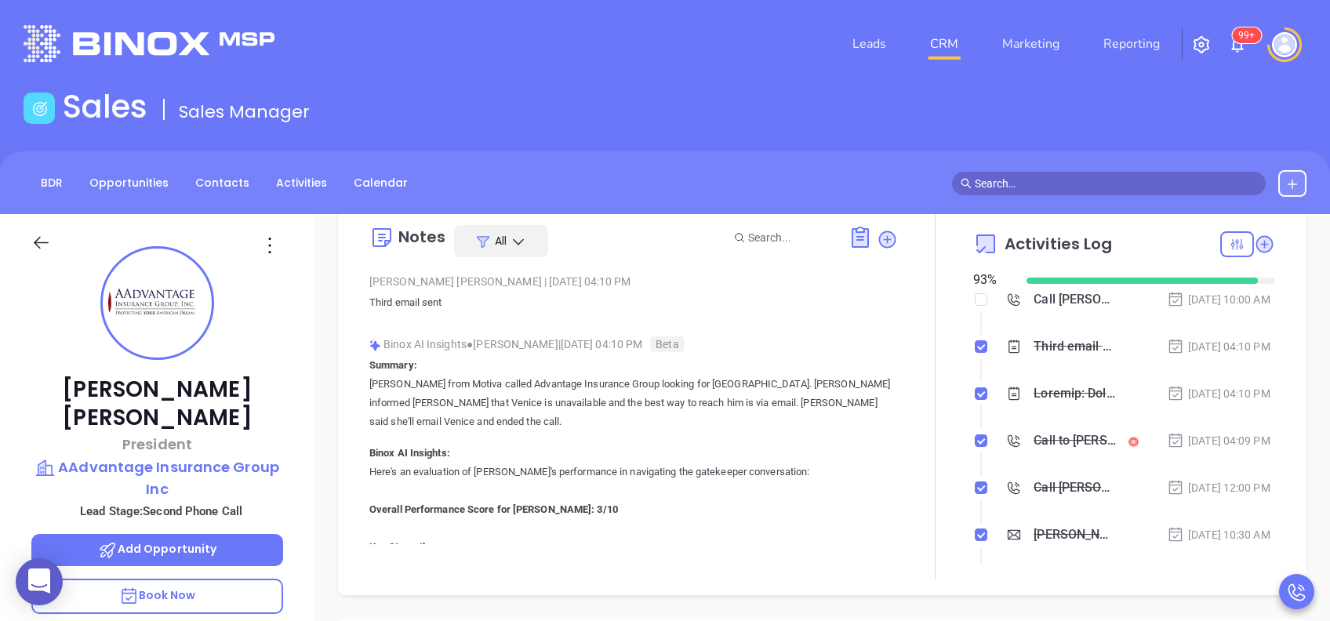
scroll to position [0, 0]
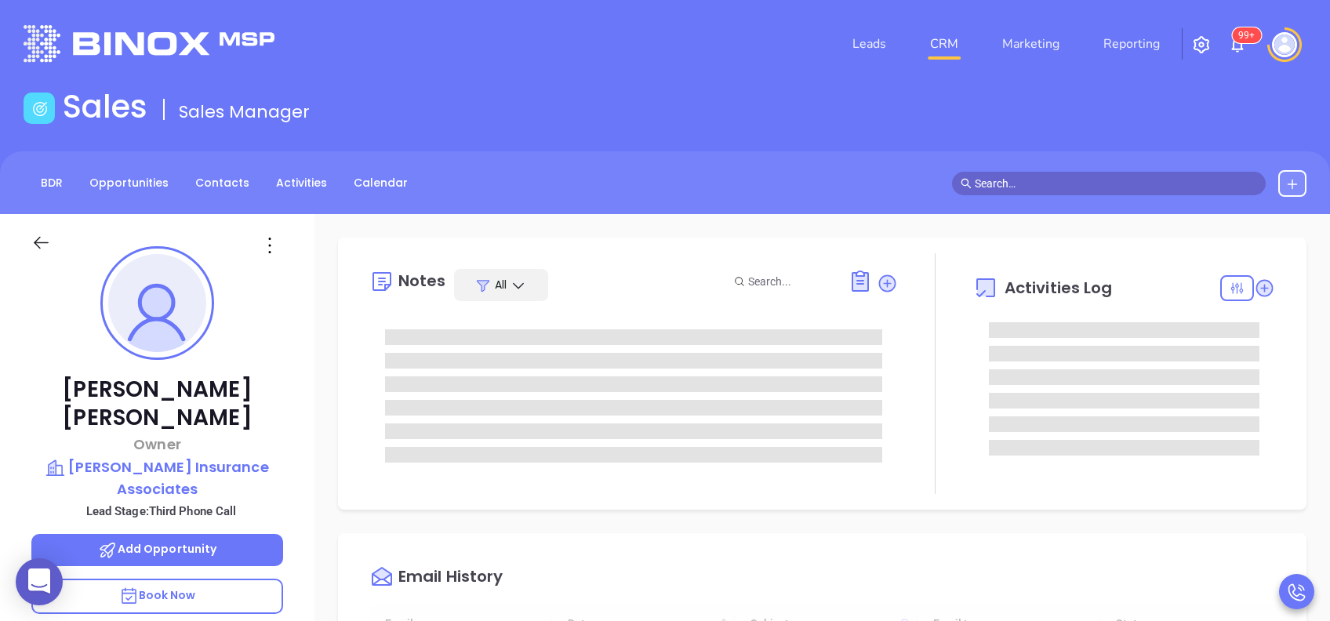
type input "[DATE]"
type input "[PERSON_NAME]"
type input "[DATE]"
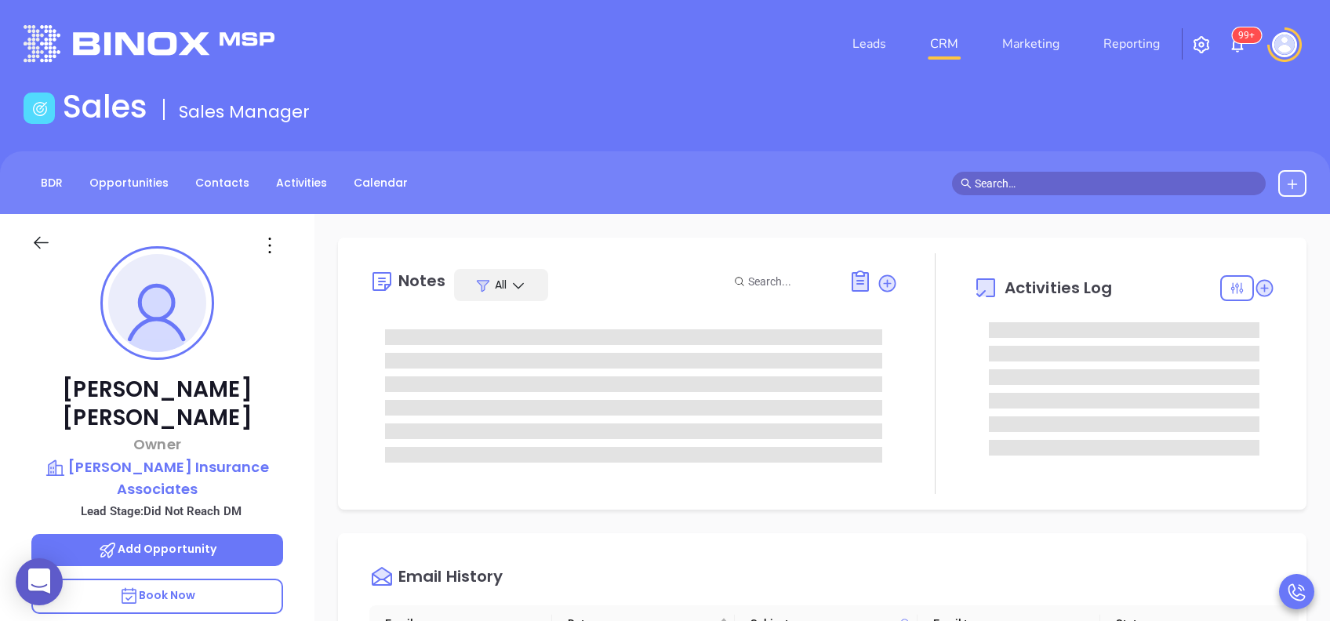
type input "[PERSON_NAME]"
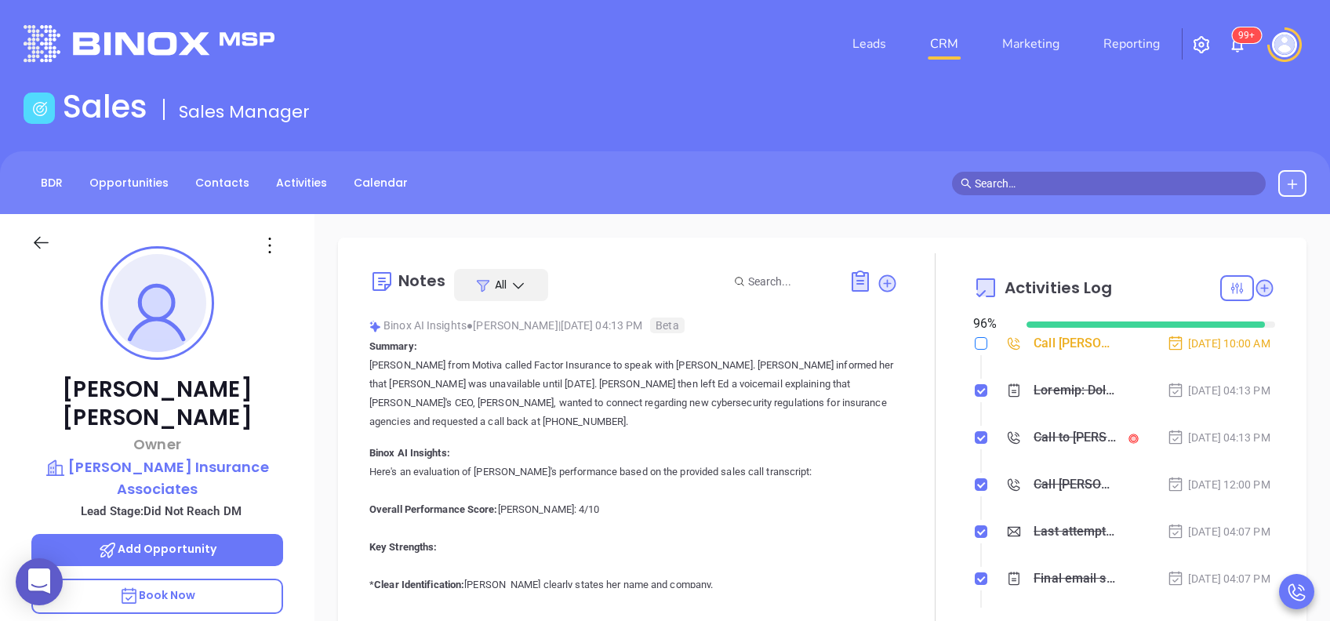
click at [975, 340] on input "checkbox" at bounding box center [981, 343] width 13 height 13
checkbox input "true"
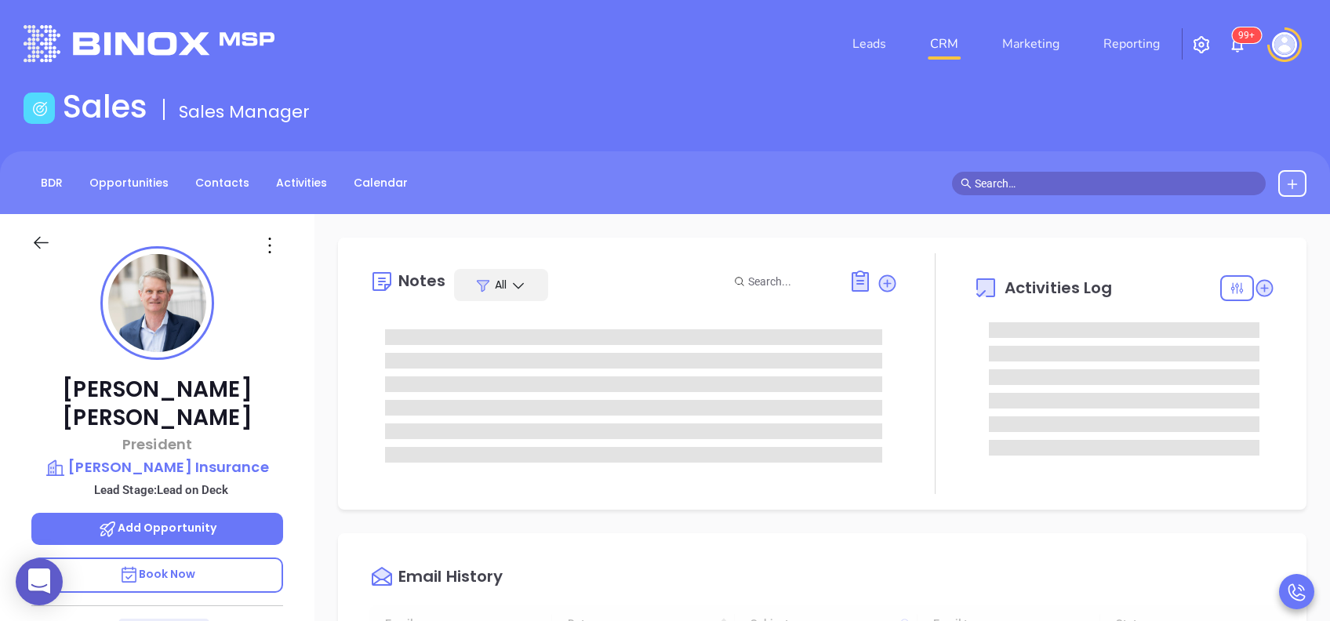
type input "10:00 am"
type input "[DATE]"
type input "[PERSON_NAME]"
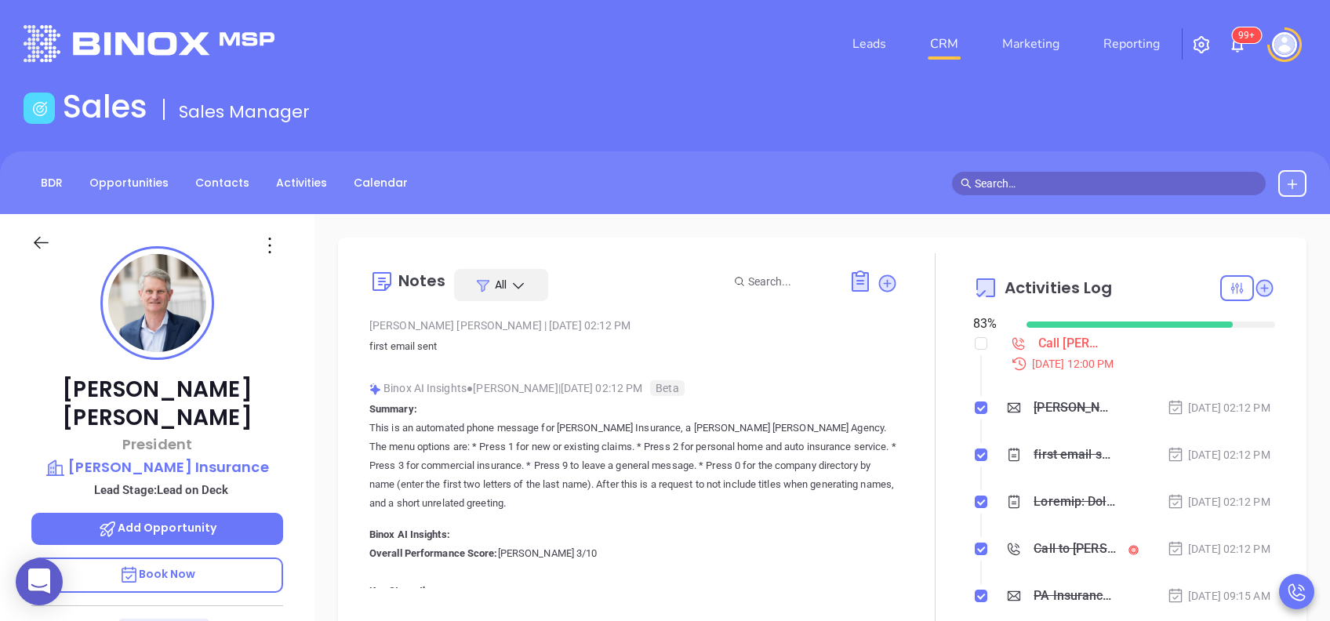
click at [920, 439] on div at bounding box center [935, 438] width 75 height 370
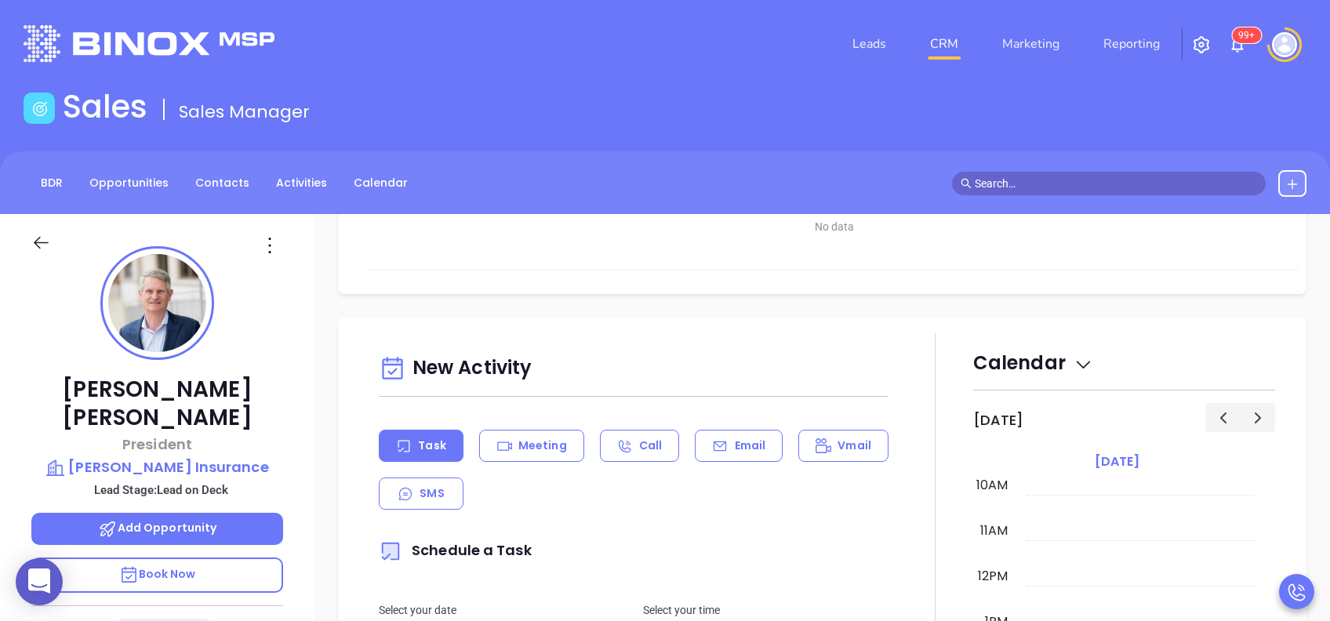
scroll to position [627, 0]
click at [731, 457] on div "Email" at bounding box center [739, 444] width 88 height 32
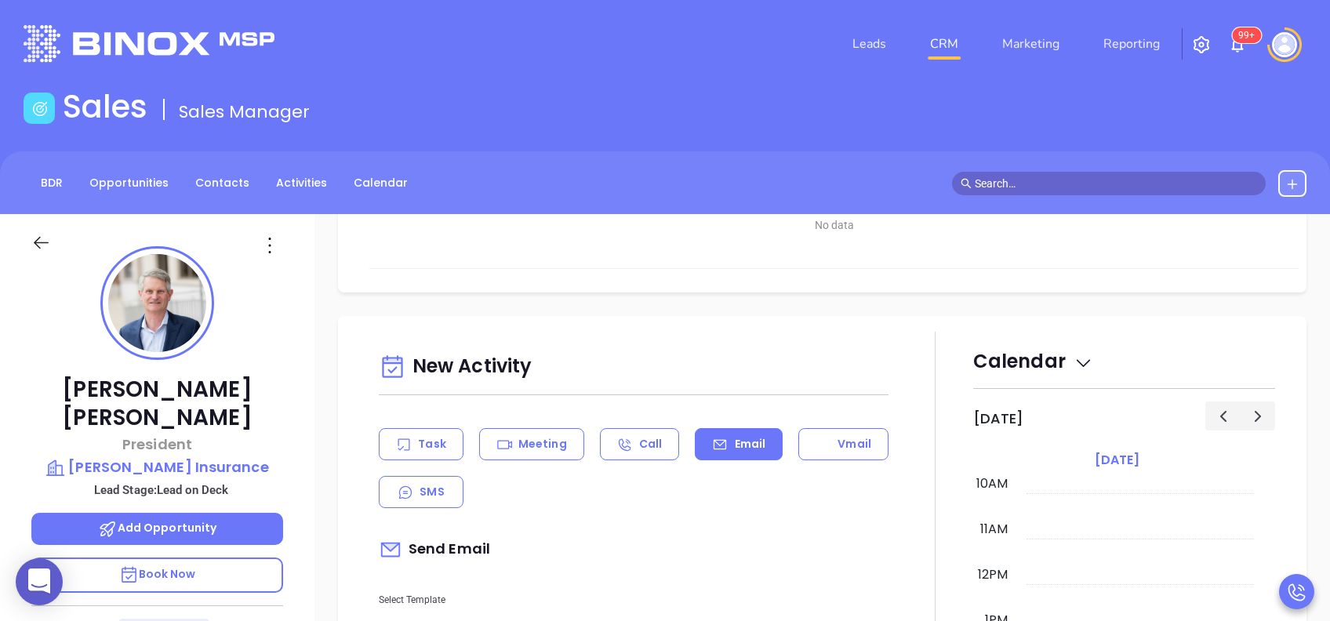
click at [710, 564] on div "Send Email" at bounding box center [634, 550] width 510 height 36
type input "[PERSON_NAME]"
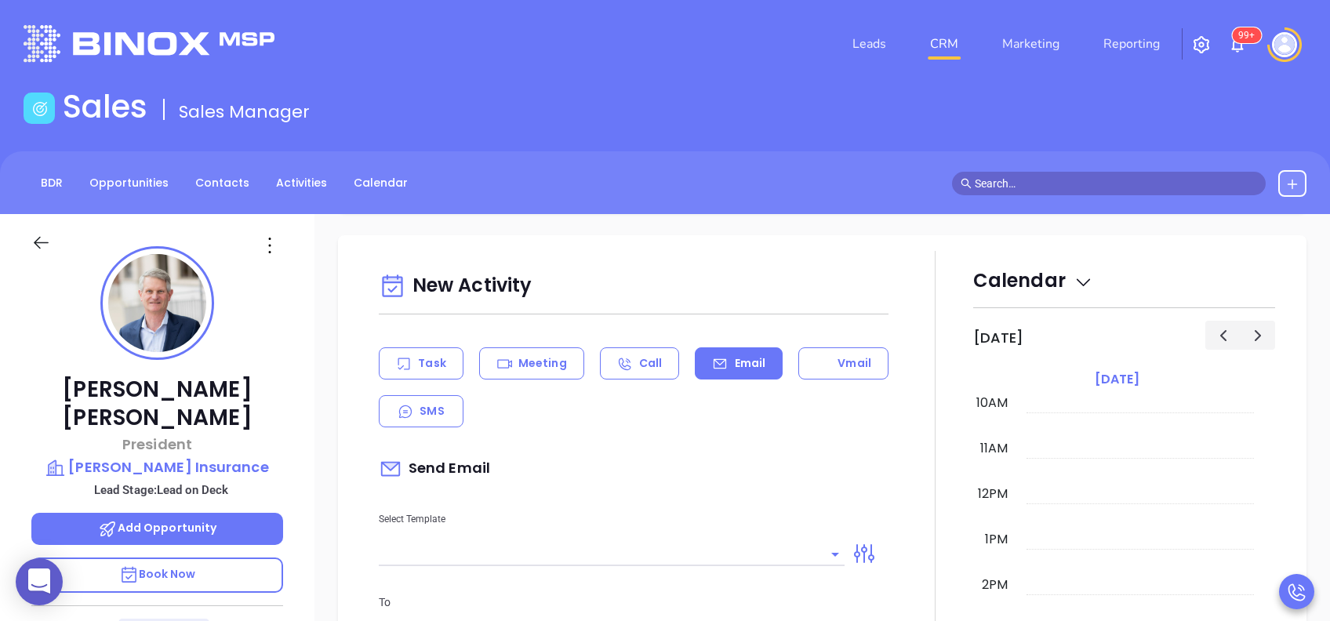
scroll to position [711, 0]
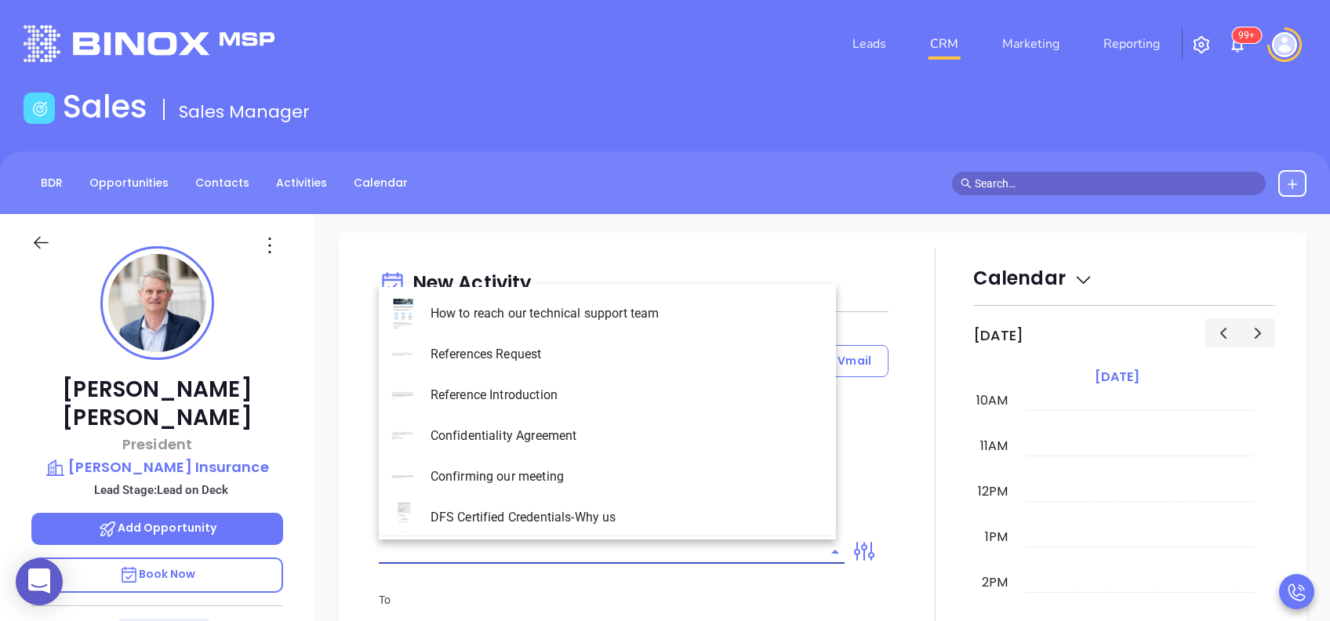
click at [706, 557] on input "text" at bounding box center [600, 551] width 442 height 23
click at [597, 347] on li "PA Insurance 0625 - Email 2" at bounding box center [607, 354] width 457 height 41
type input "PA Insurance 0625 - Email 2"
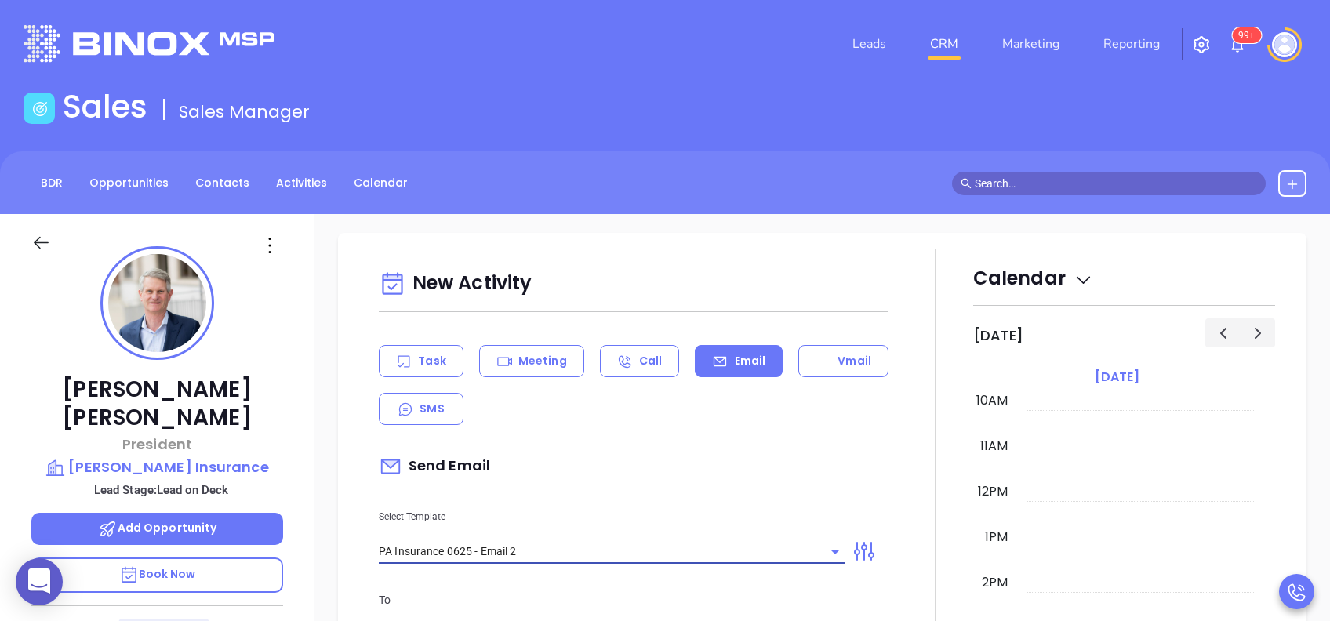
type input "[PERSON_NAME] You’re not alone — most PA agencies haven’t done this yet"
type input "PA Insurance 0625 - Email 2"
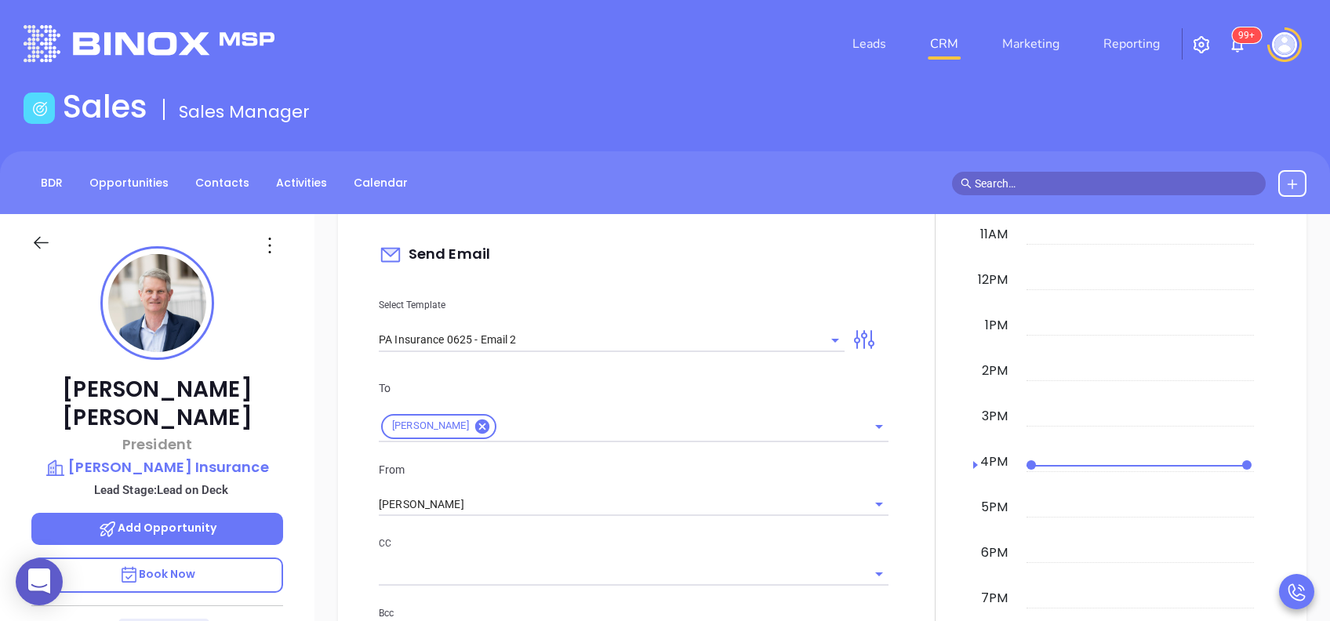
scroll to position [962, 0]
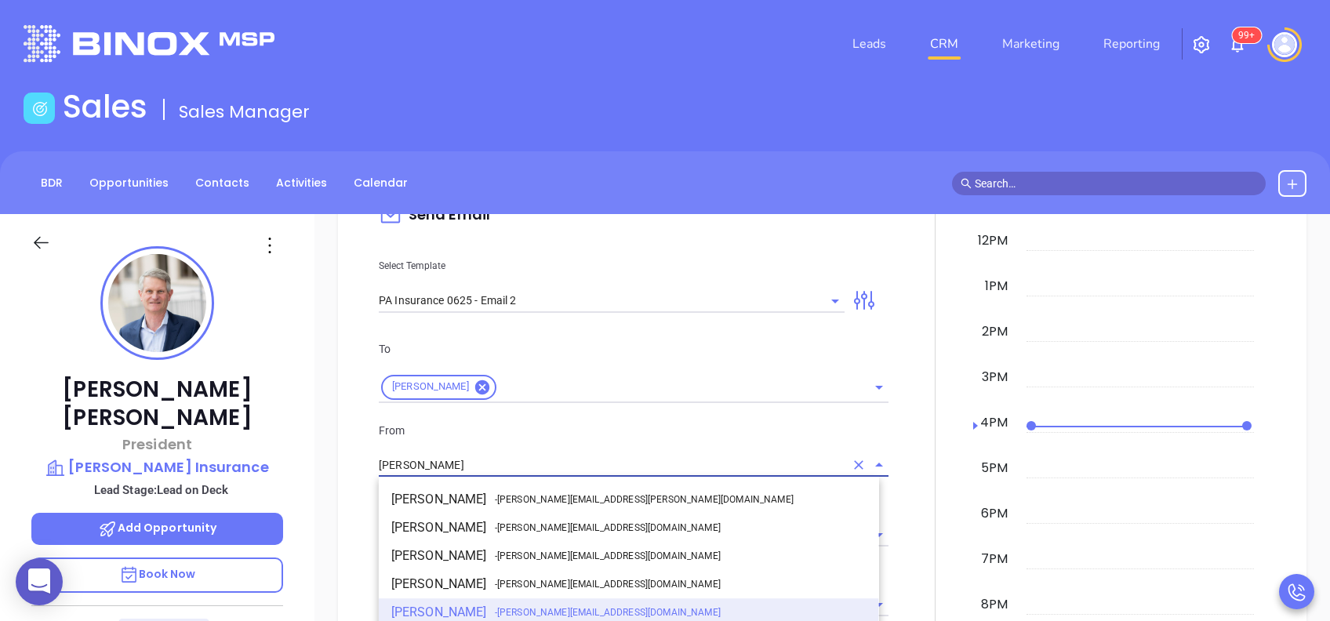
click at [562, 456] on input "[PERSON_NAME]" at bounding box center [612, 465] width 466 height 23
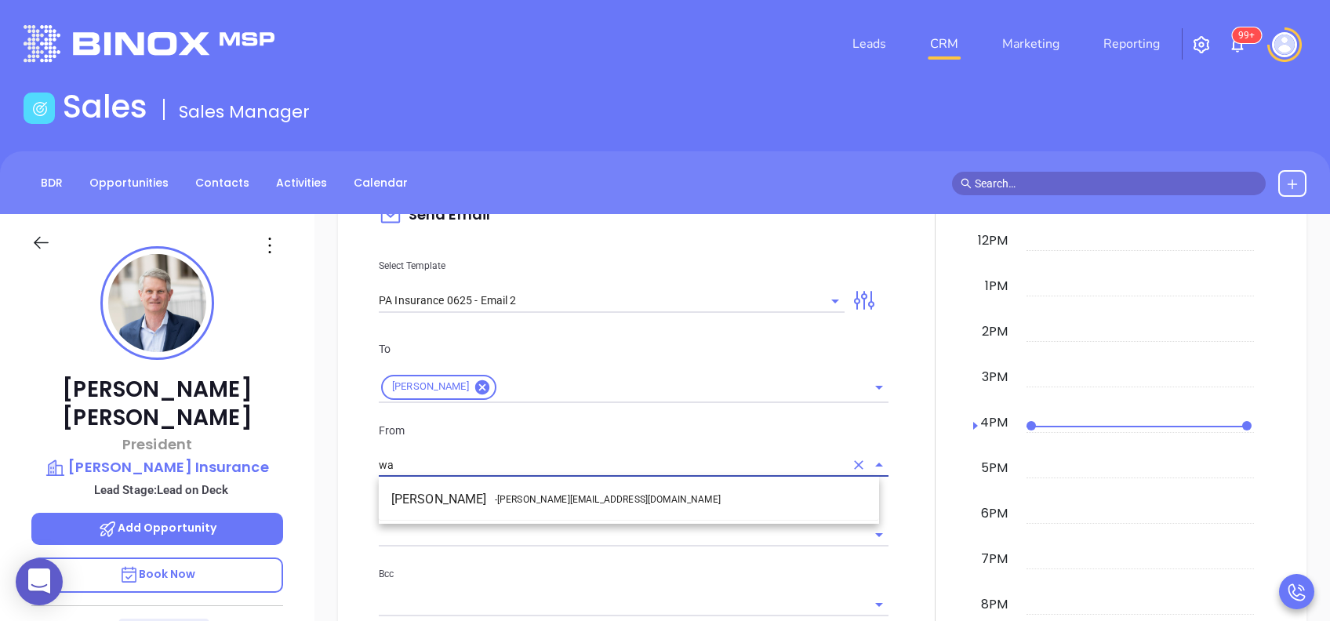
click at [436, 489] on li "Walter Contreras - [EMAIL_ADDRESS][DOMAIN_NAME]" at bounding box center [629, 499] width 500 height 28
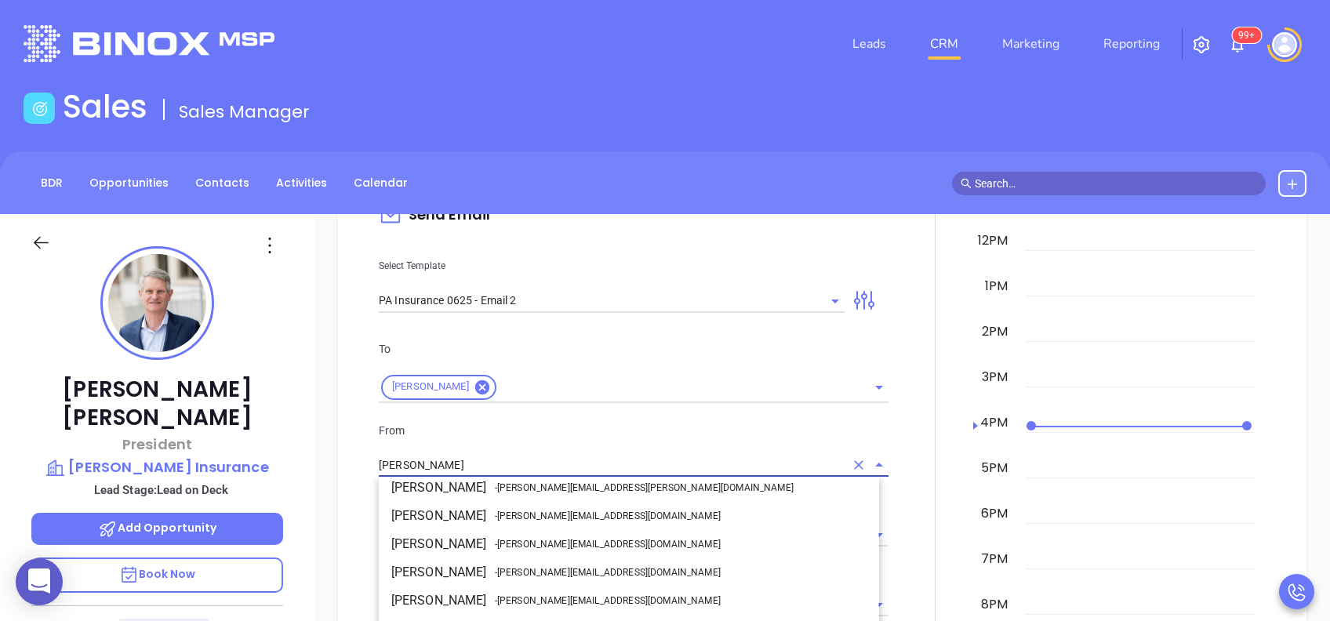
scroll to position [68, 0]
type input "[PERSON_NAME]"
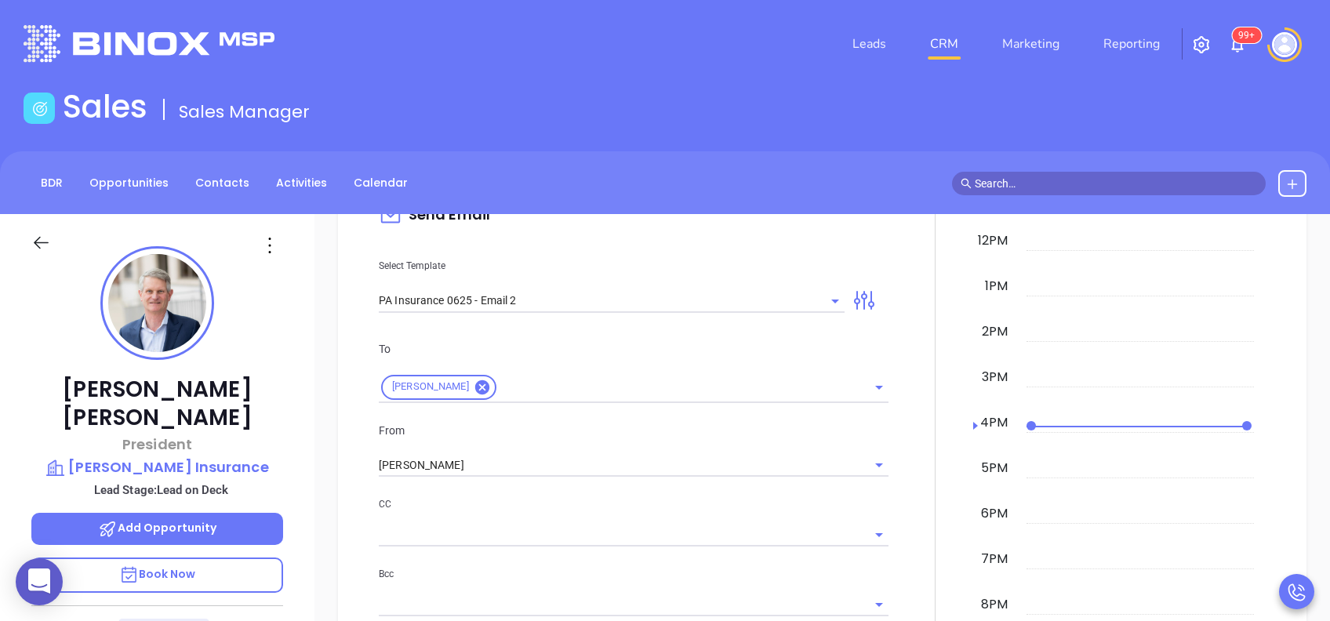
click at [502, 440] on div "From [PERSON_NAME]" at bounding box center [633, 450] width 529 height 56
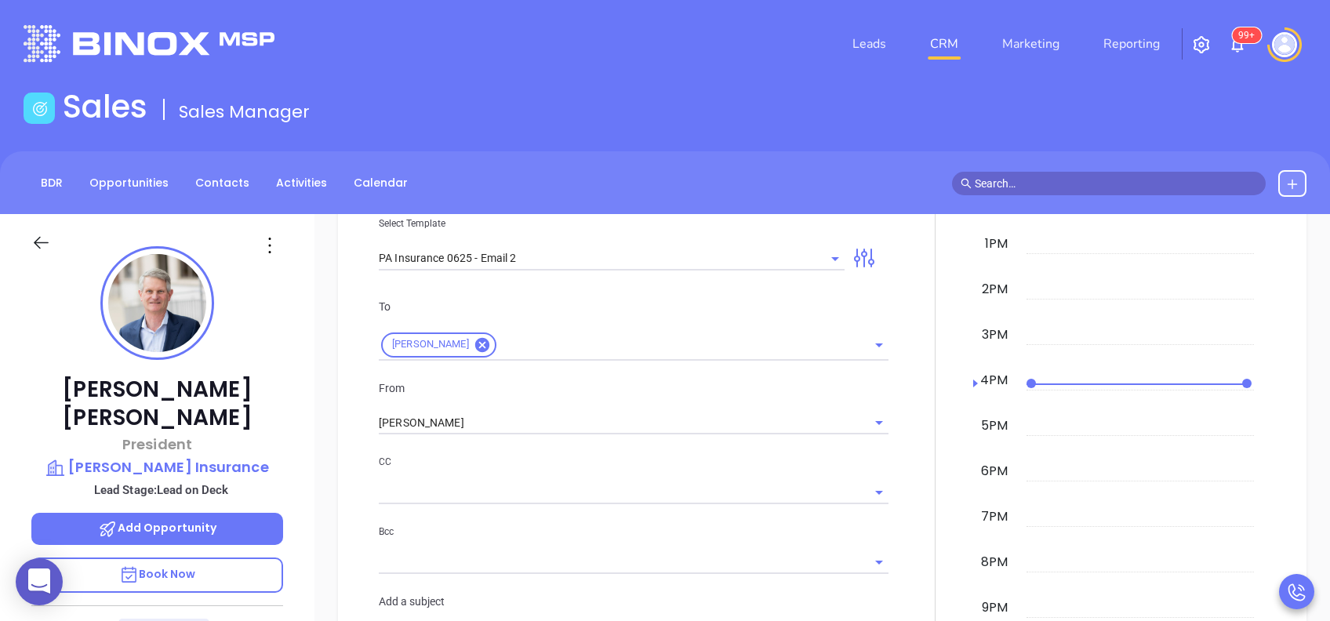
click at [502, 440] on div "To [PERSON_NAME] From [PERSON_NAME] CC Bcc Add a subject [PERSON_NAME] You’re n…" at bounding box center [633, 473] width 529 height 390
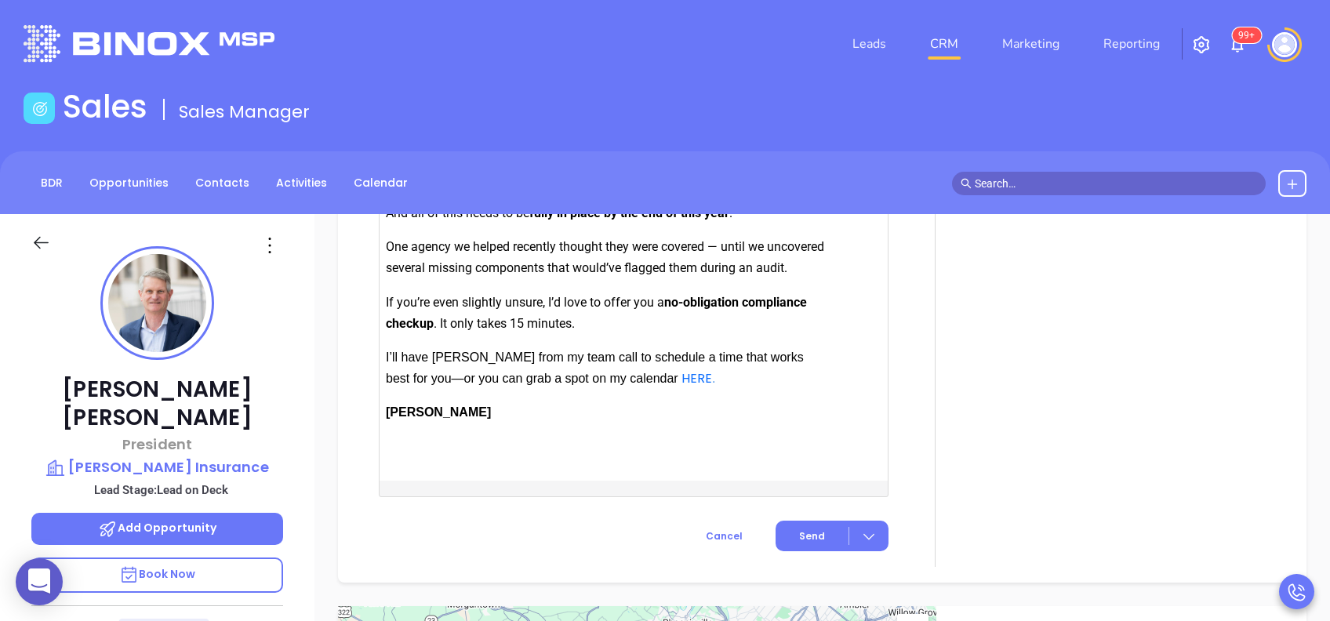
scroll to position [1840, 0]
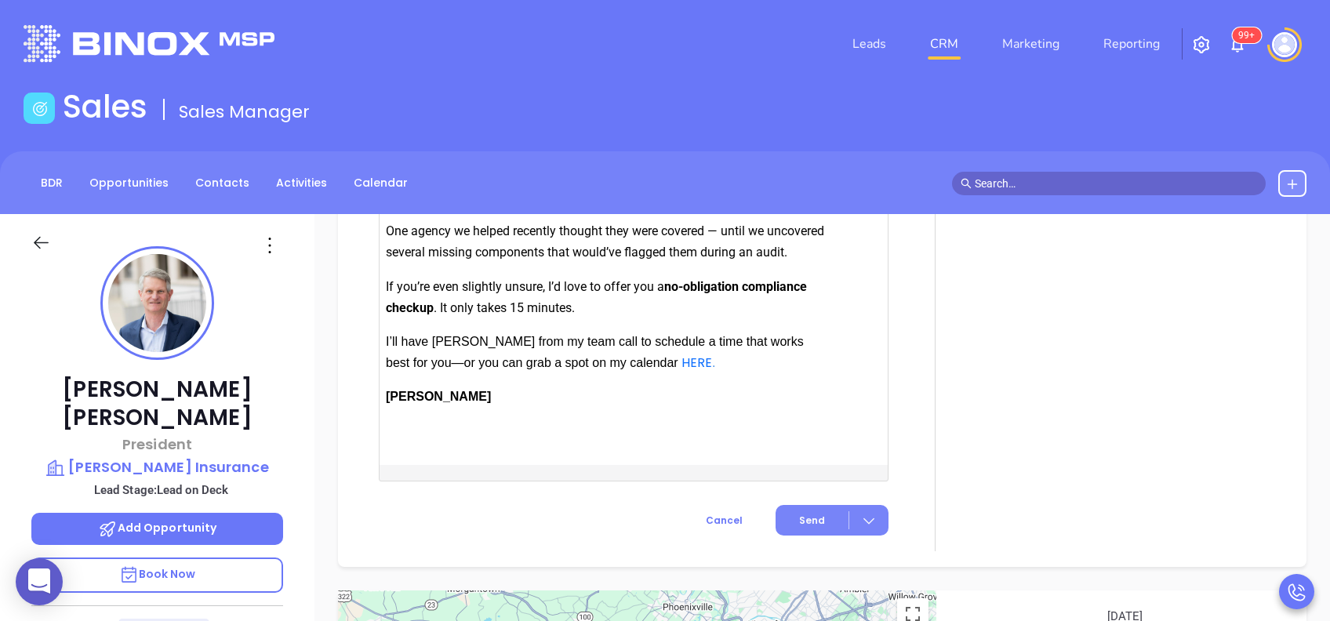
click at [805, 528] on span "Send" at bounding box center [812, 521] width 26 height 14
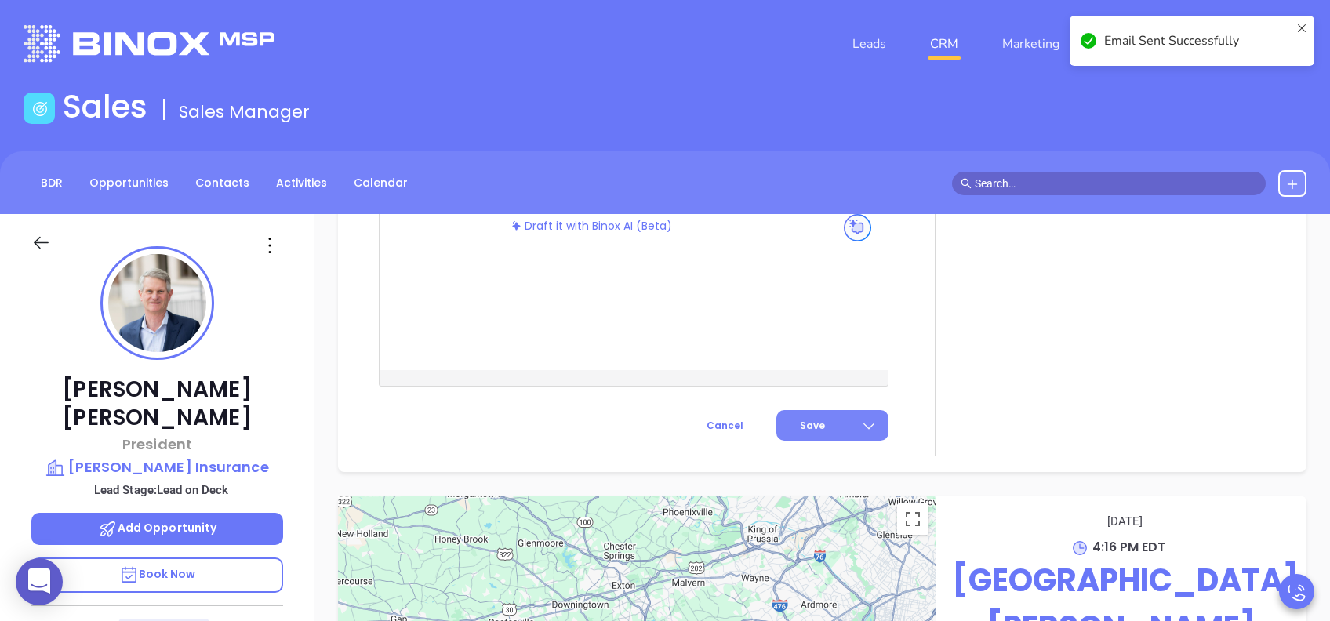
scroll to position [1349, 0]
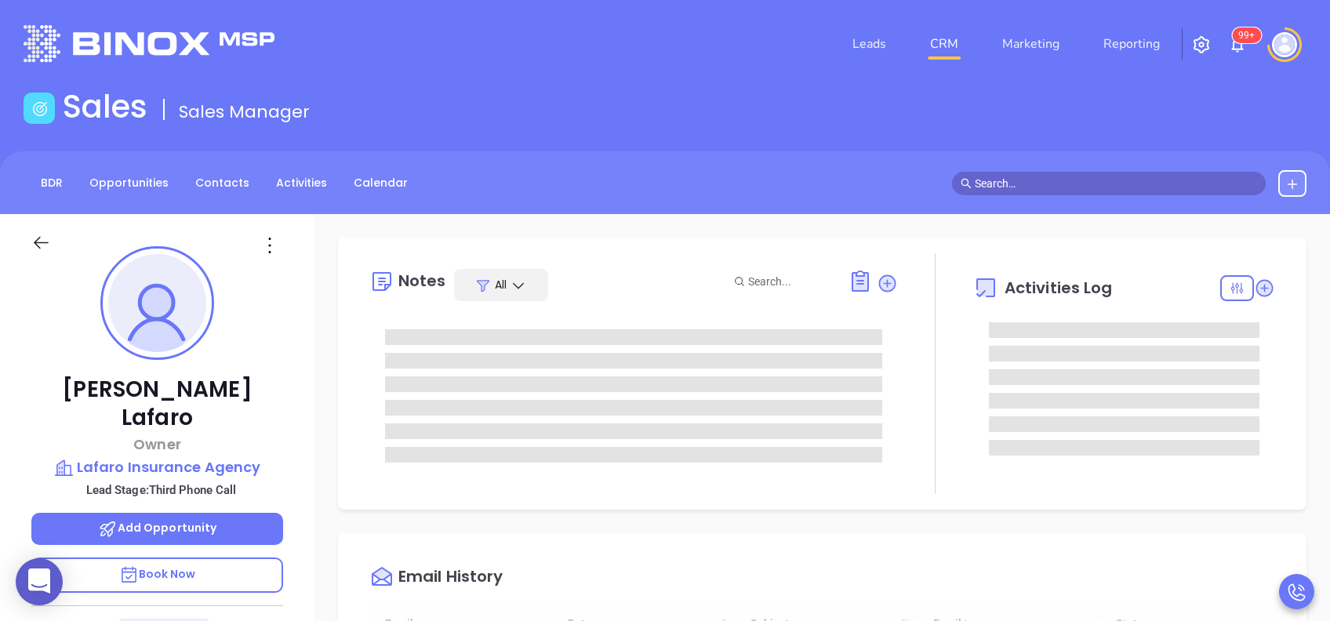
type input "[DATE]"
type input "[PERSON_NAME]"
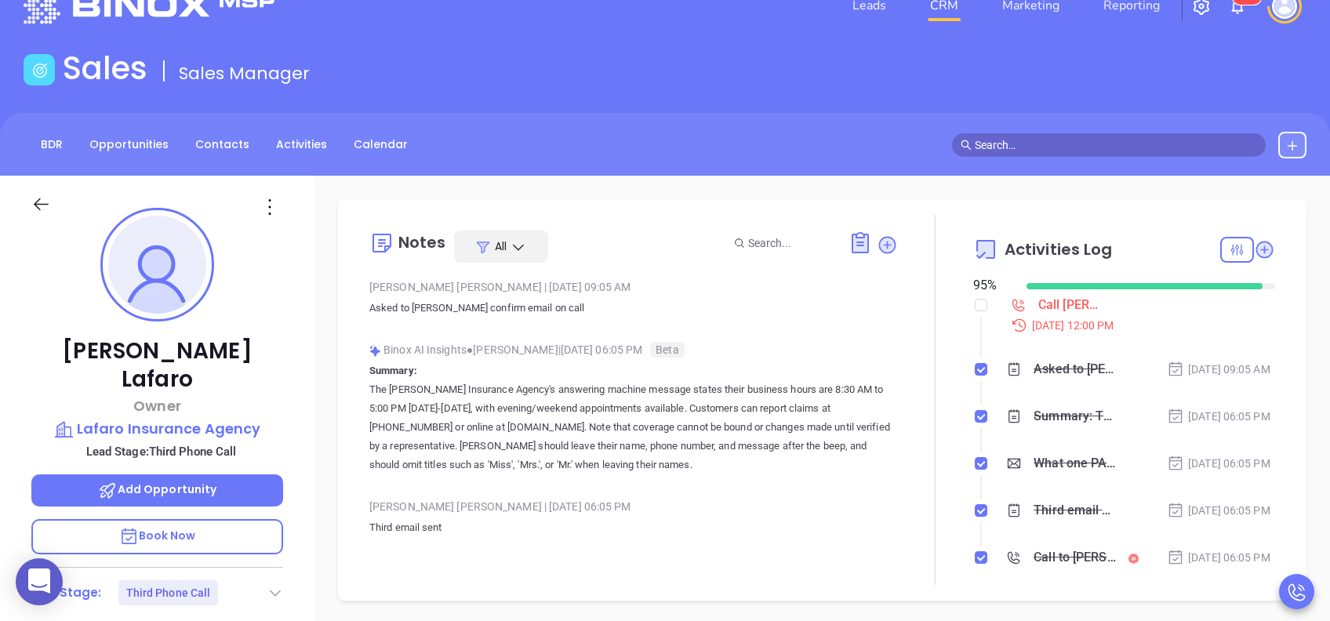
scroll to position [42, 0]
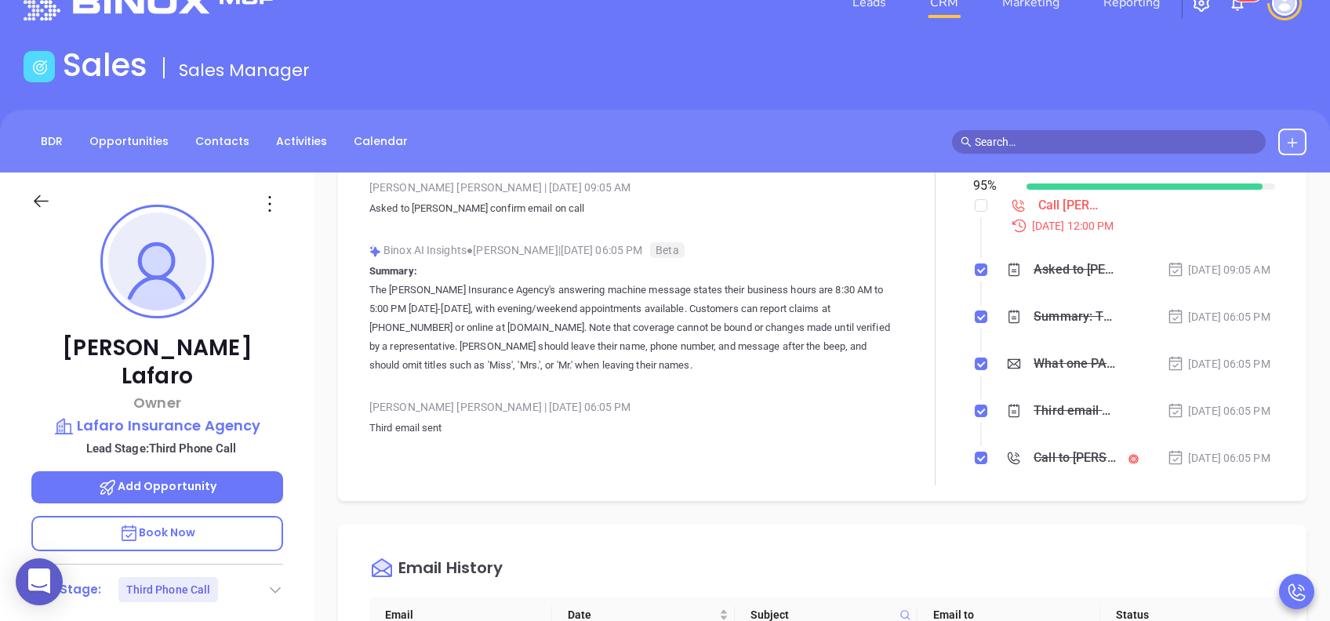
scroll to position [125, 0]
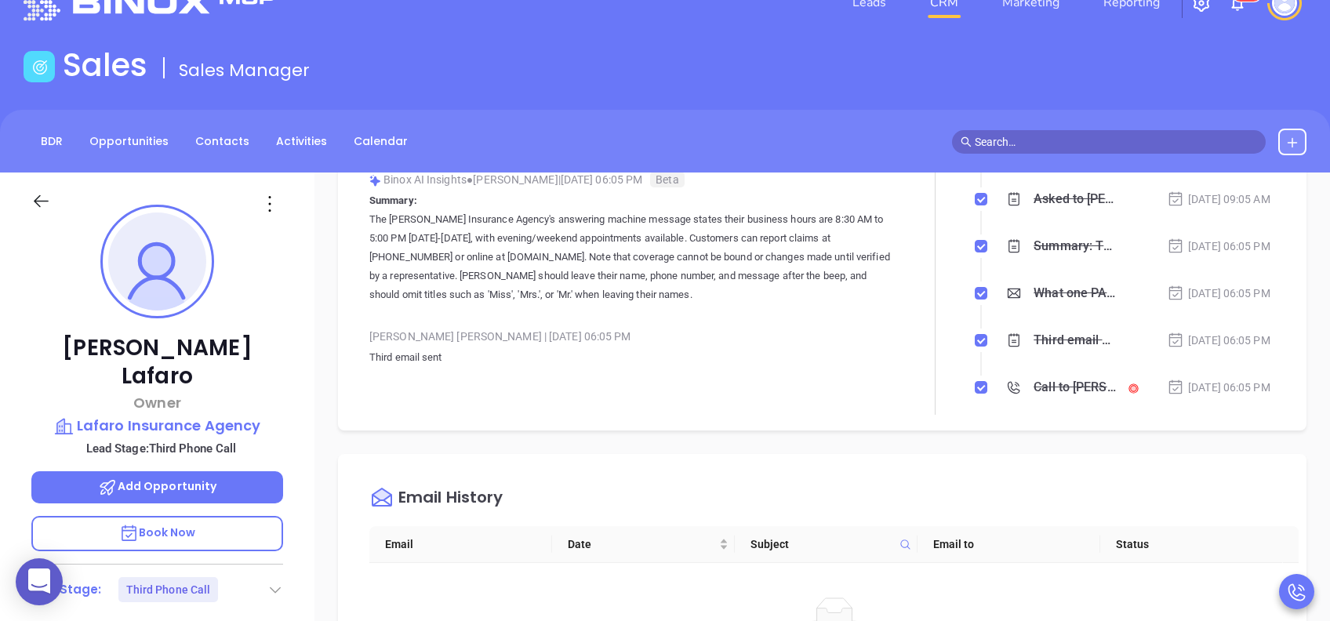
scroll to position [293, 0]
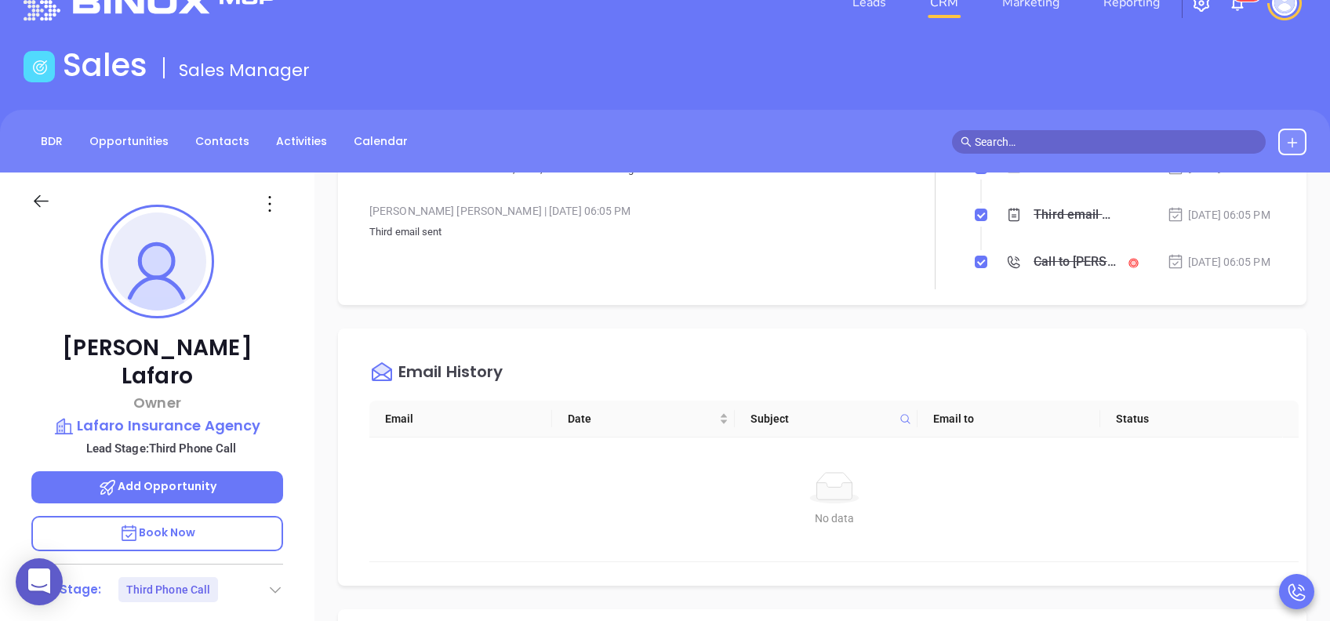
click at [253, 331] on div "Robert Lafaro Owner Lafaro Insurance Agency Lead Stage: Third Phone Call Add Op…" at bounding box center [157, 561] width 315 height 776
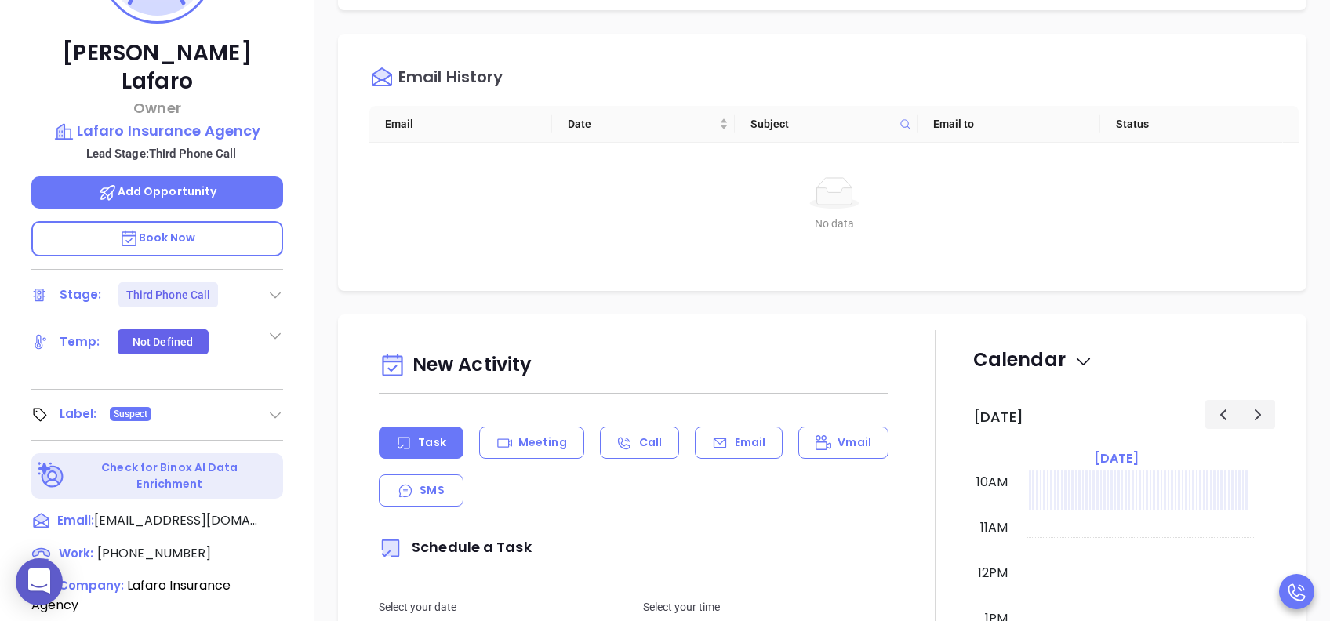
scroll to position [334, 0]
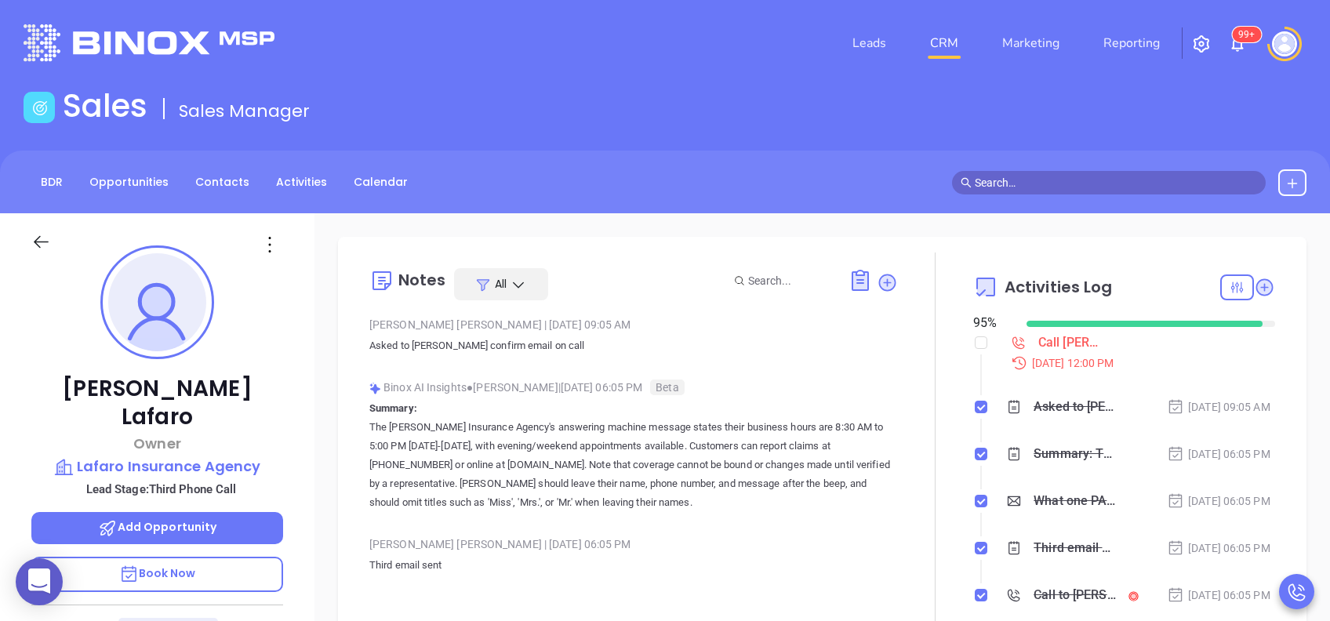
scroll to position [0, 0]
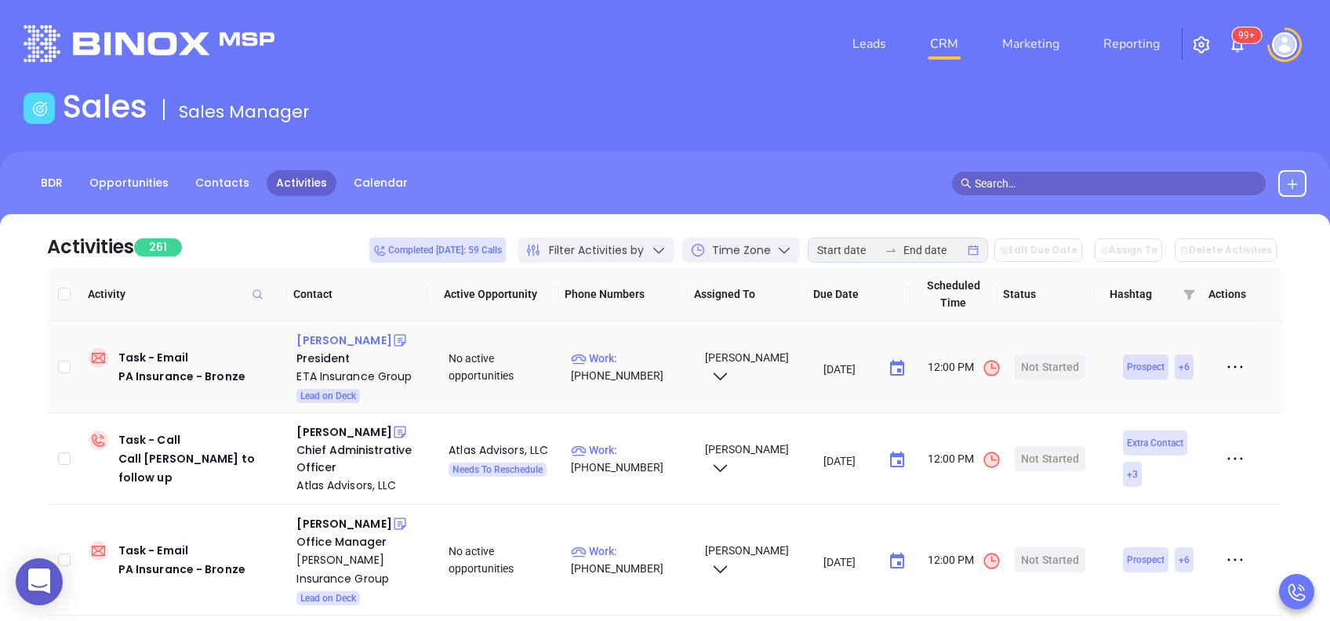
click at [335, 339] on div "[PERSON_NAME]" at bounding box center [343, 340] width 95 height 19
click at [645, 359] on p "Work : [PHONE_NUMBER]" at bounding box center [630, 367] width 119 height 35
type input "[PHONE_NUMBER]"
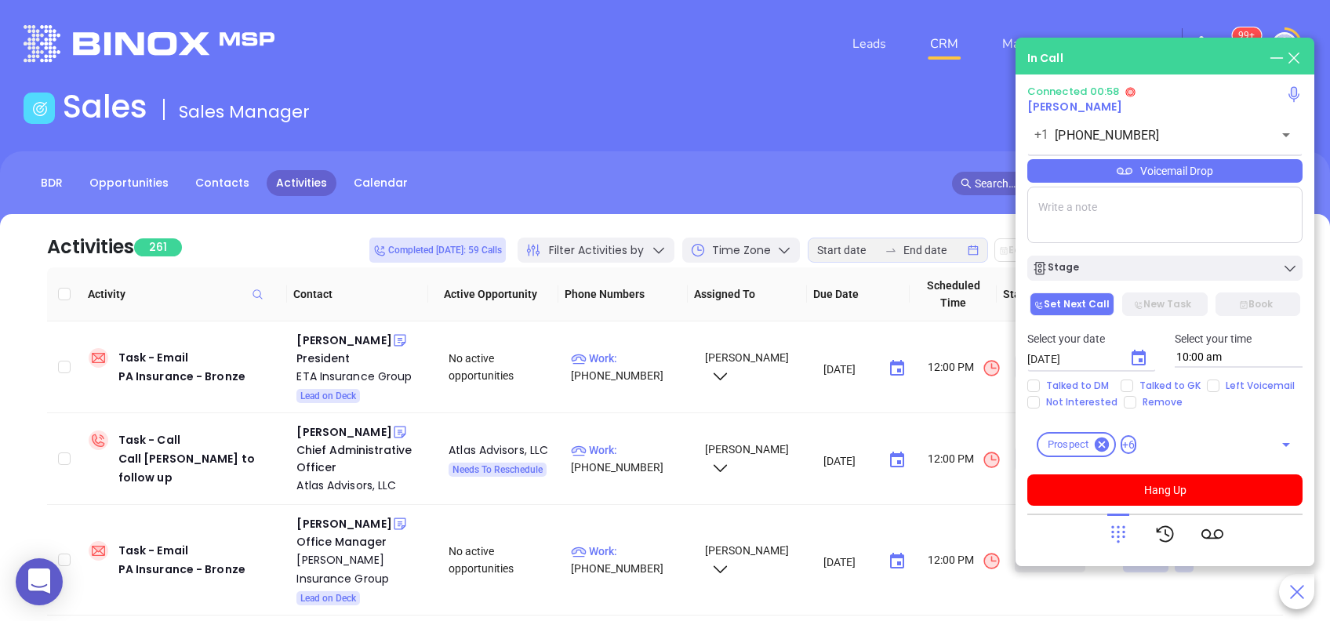
click at [1079, 206] on textarea at bounding box center [1164, 215] width 275 height 56
type textarea "First email sent"
click at [1151, 382] on span "Talked to GK" at bounding box center [1170, 386] width 74 height 13
drag, startPoint x: 1151, startPoint y: 382, endPoint x: 1137, endPoint y: 355, distance: 30.5
click at [1137, 355] on icon "Choose date, selected date is Aug 27, 2025" at bounding box center [1139, 358] width 14 height 16
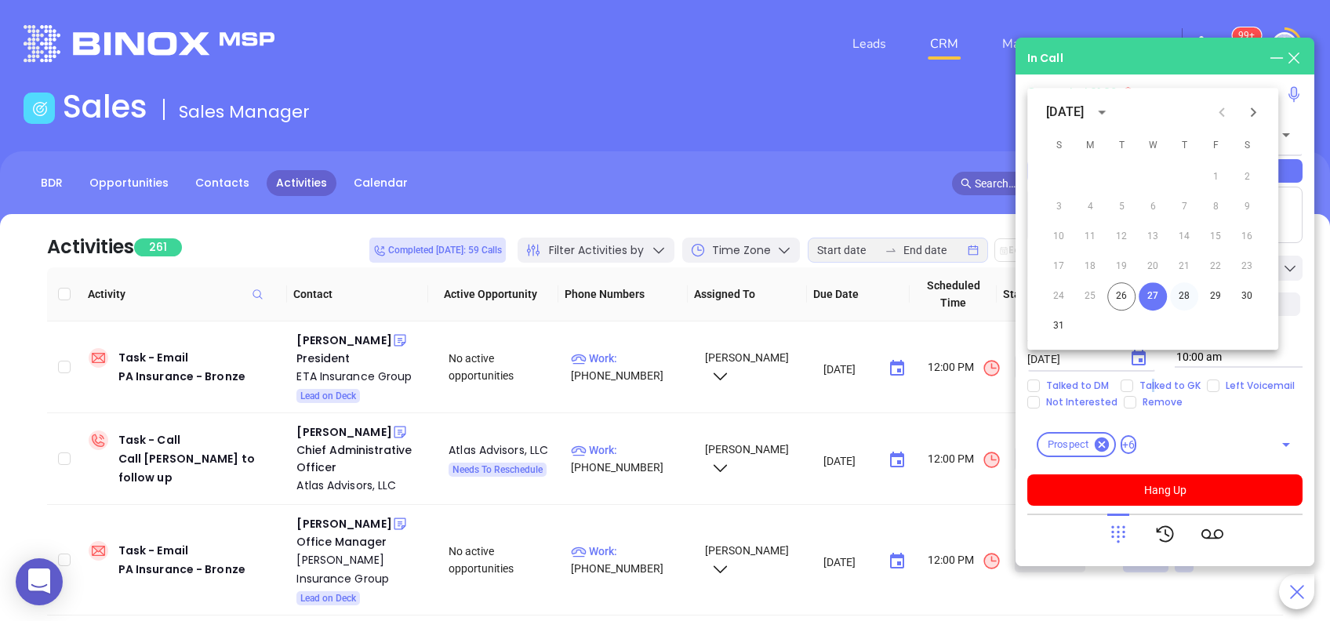
click at [1176, 298] on button "28" at bounding box center [1184, 296] width 28 height 28
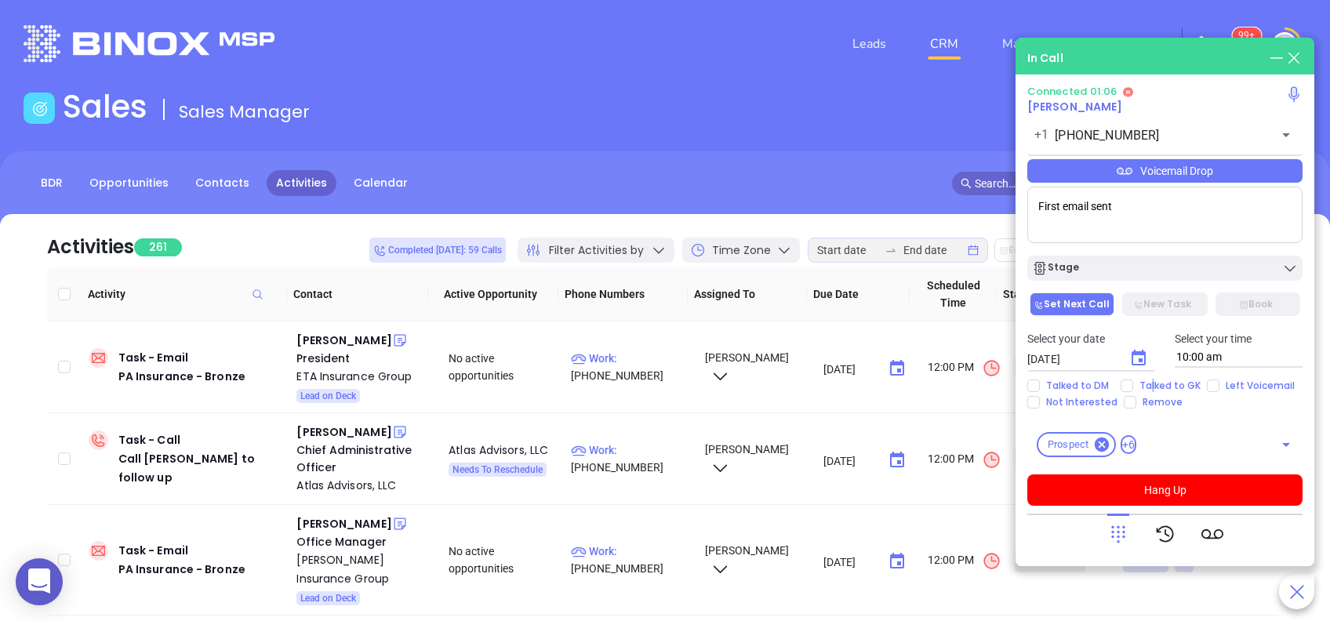
type input "08/28/2025"
click at [1129, 384] on input "Talked to GK" at bounding box center [1127, 386] width 13 height 13
checkbox input "true"
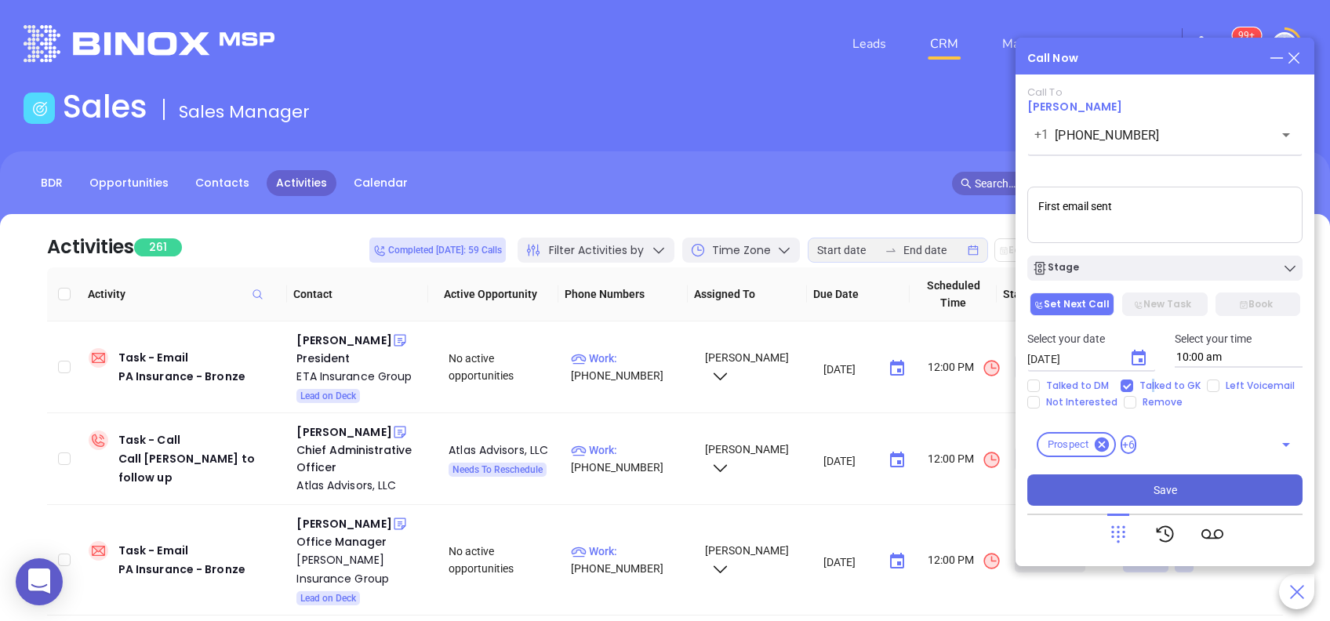
click at [1177, 491] on button "Save" at bounding box center [1164, 490] width 275 height 31
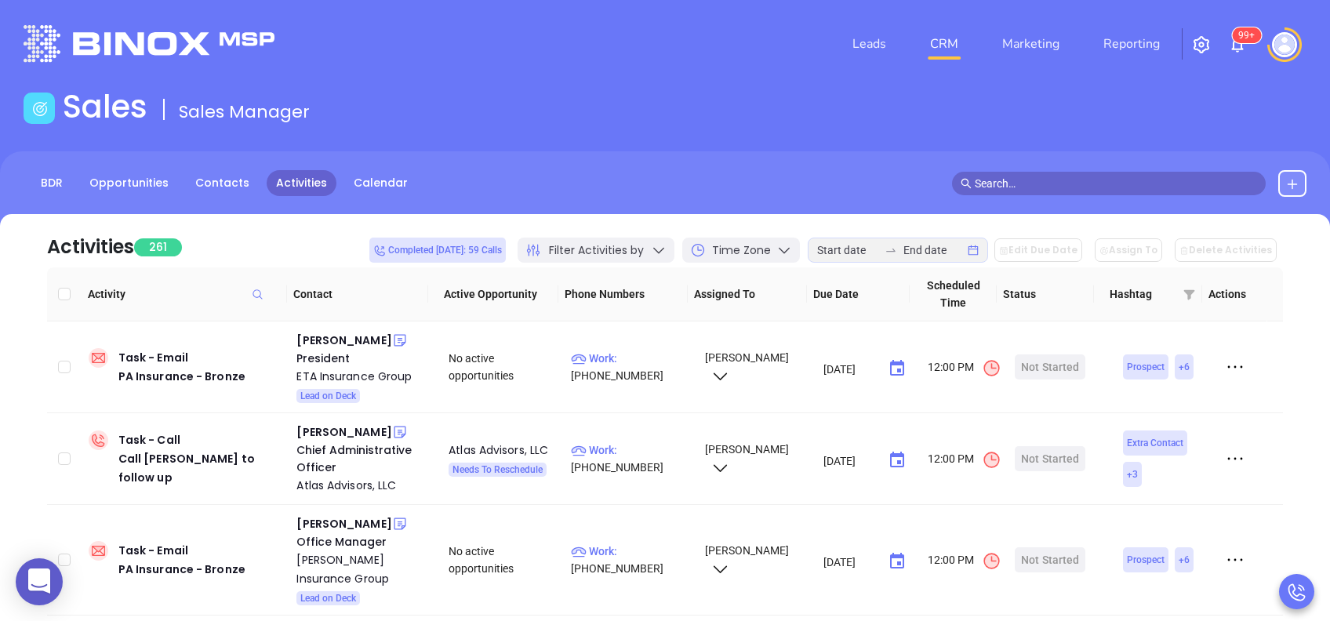
click at [579, 245] on span "Filter Activities by" at bounding box center [596, 250] width 95 height 16
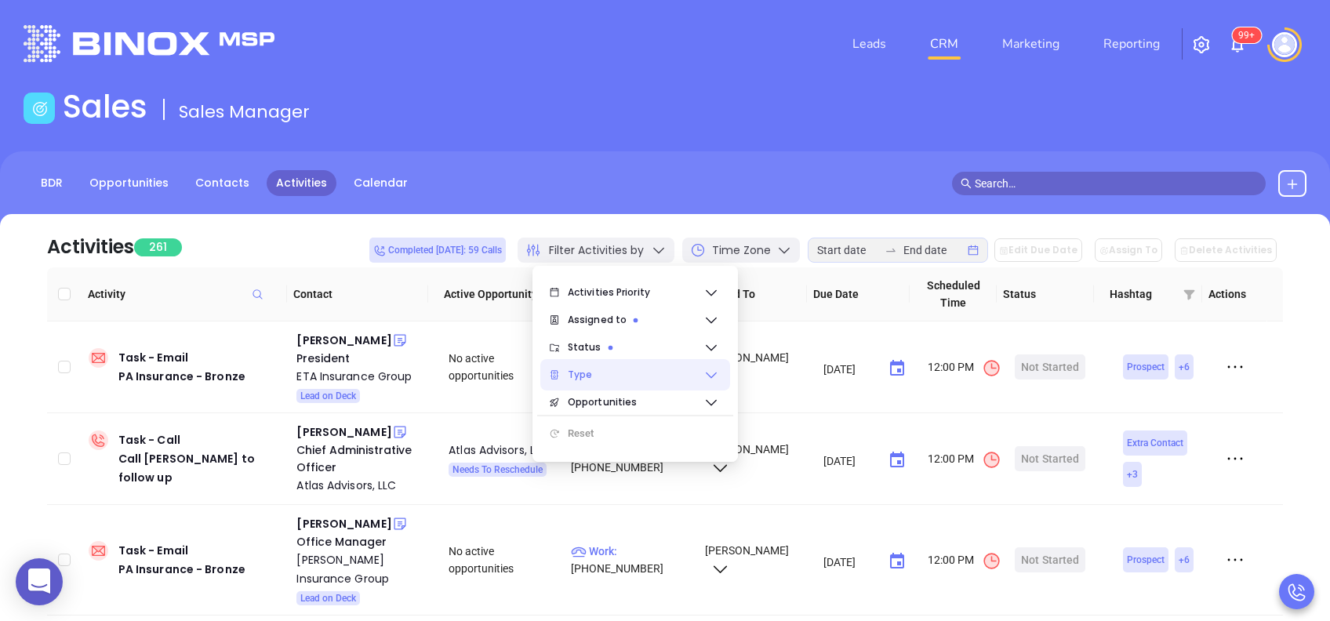
click at [604, 373] on span "Type" at bounding box center [636, 374] width 136 height 31
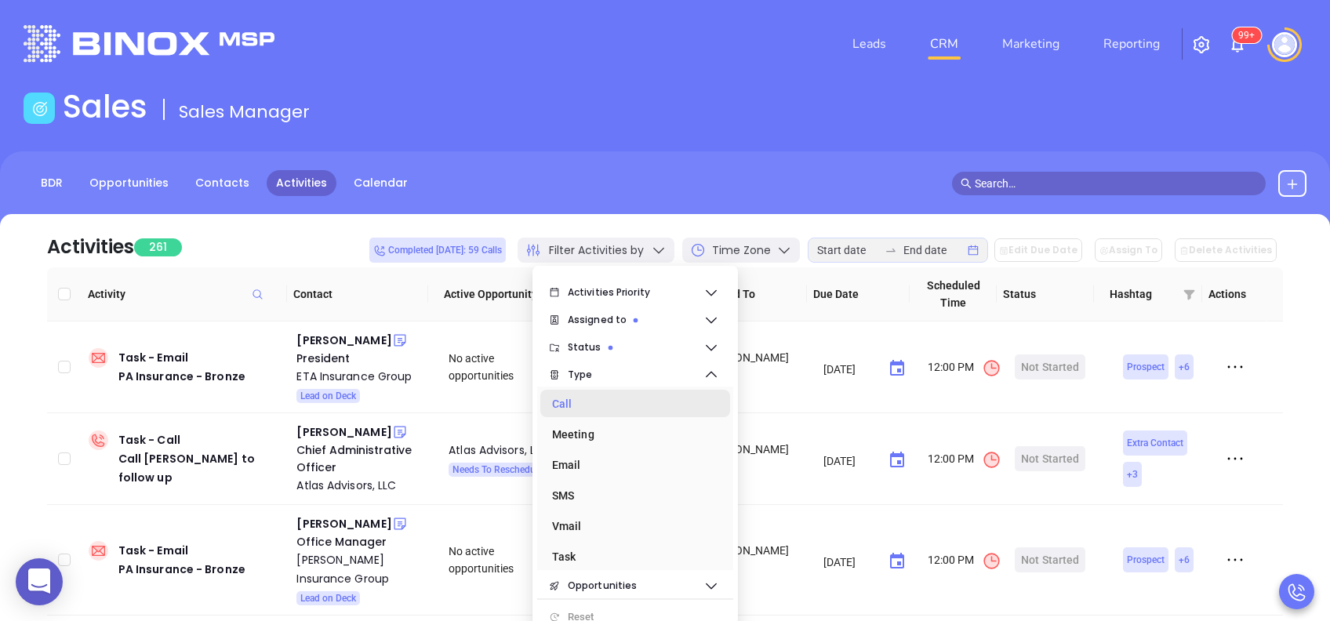
click at [614, 408] on div "Call" at bounding box center [630, 403] width 157 height 31
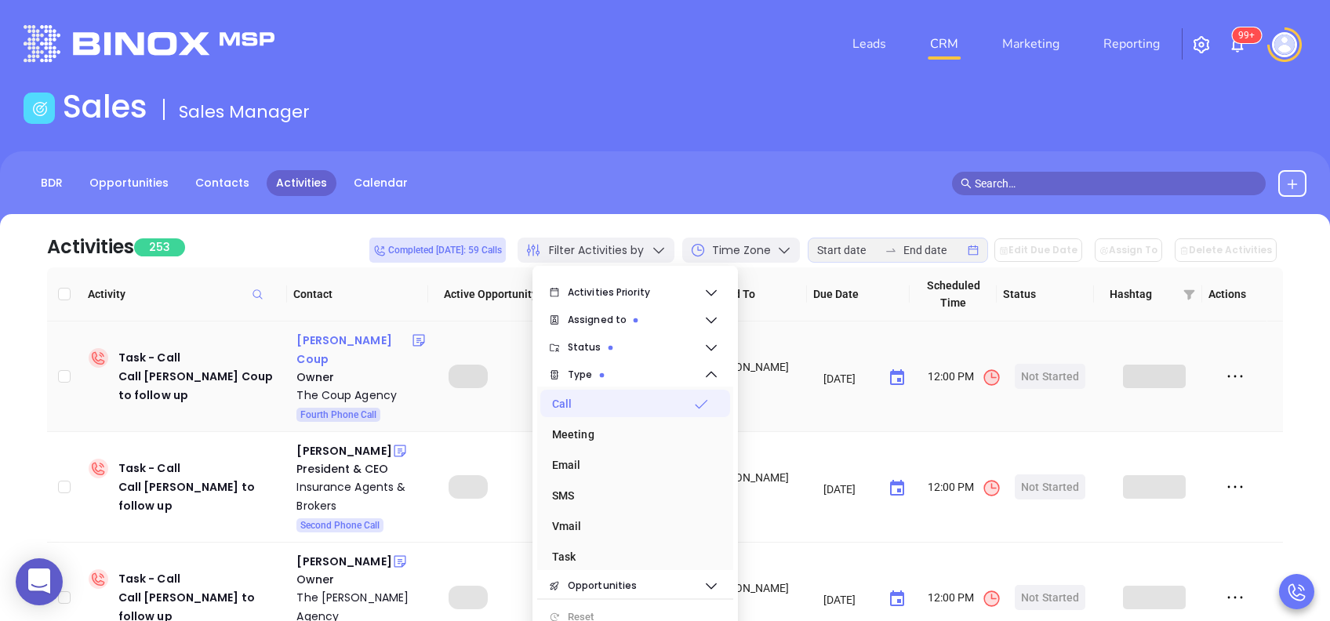
click at [358, 336] on div "Richard E. Coup" at bounding box center [353, 350] width 115 height 38
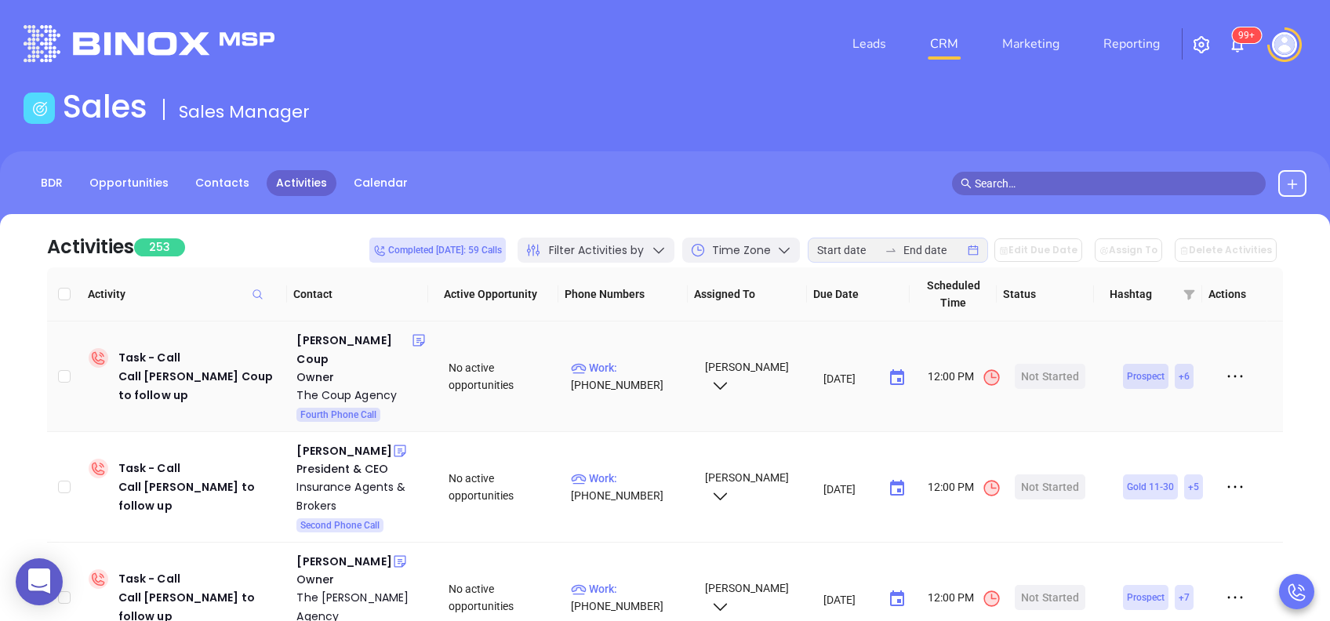
click at [643, 359] on p "Work : (570) 742-8736" at bounding box center [630, 376] width 119 height 35
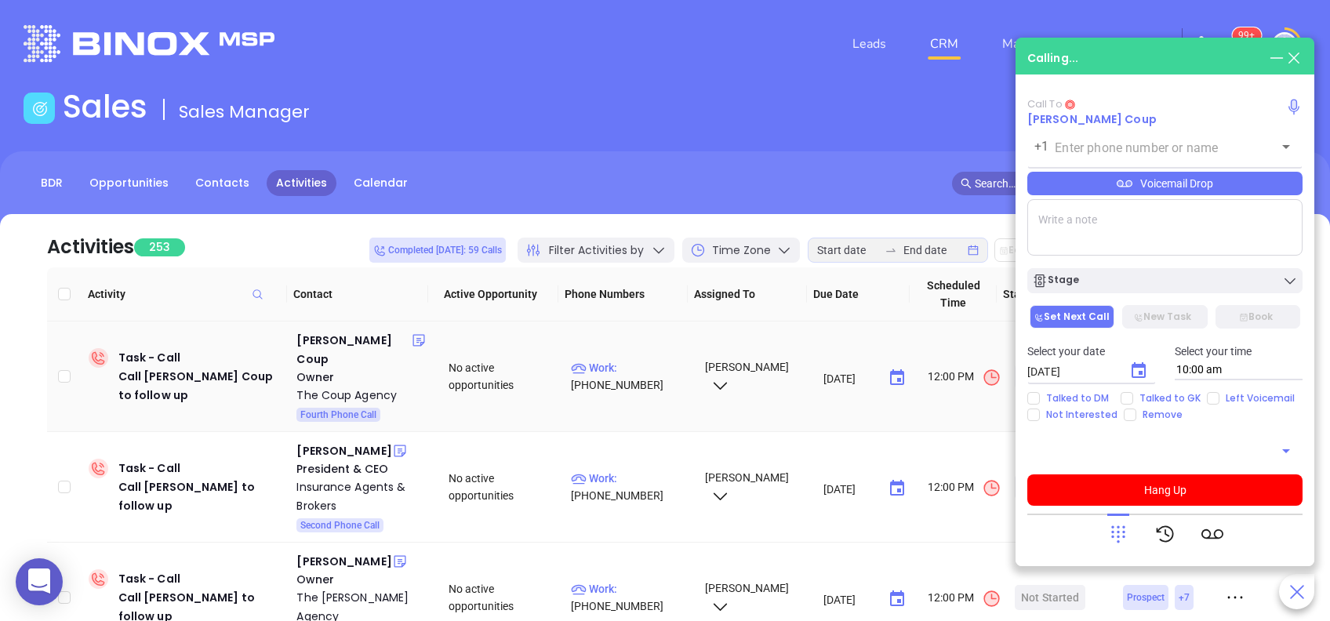
type input "(570) 742-8736"
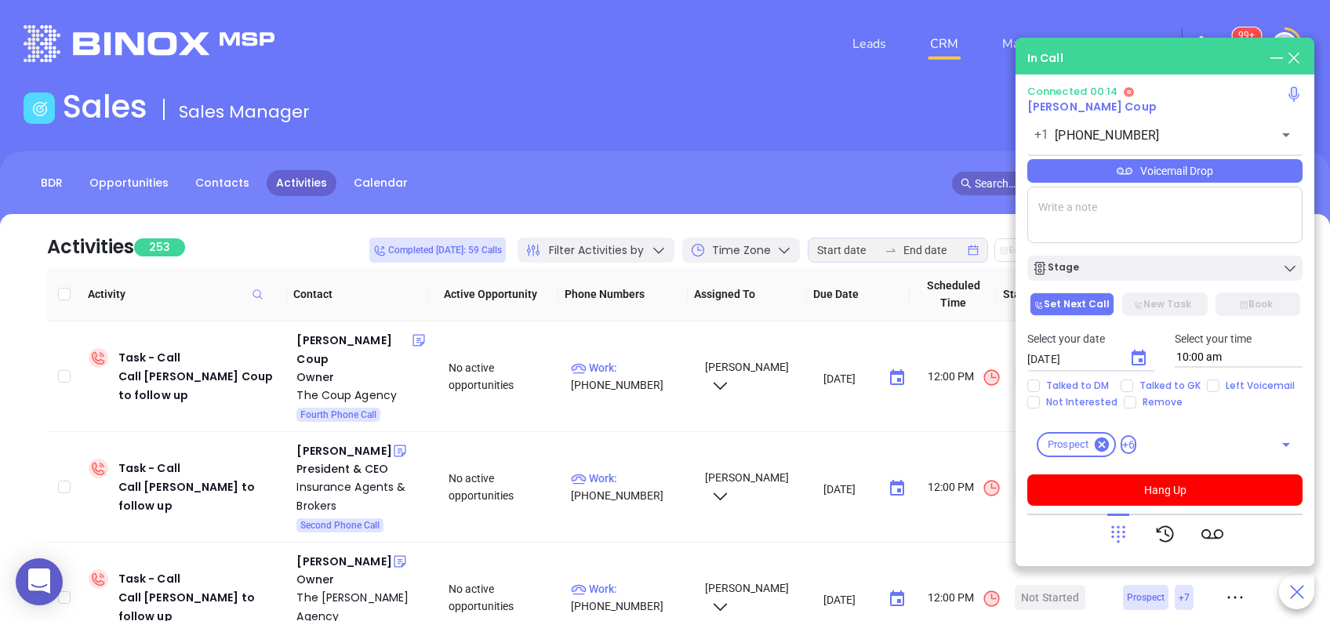
click at [1116, 533] on icon at bounding box center [1118, 534] width 22 height 22
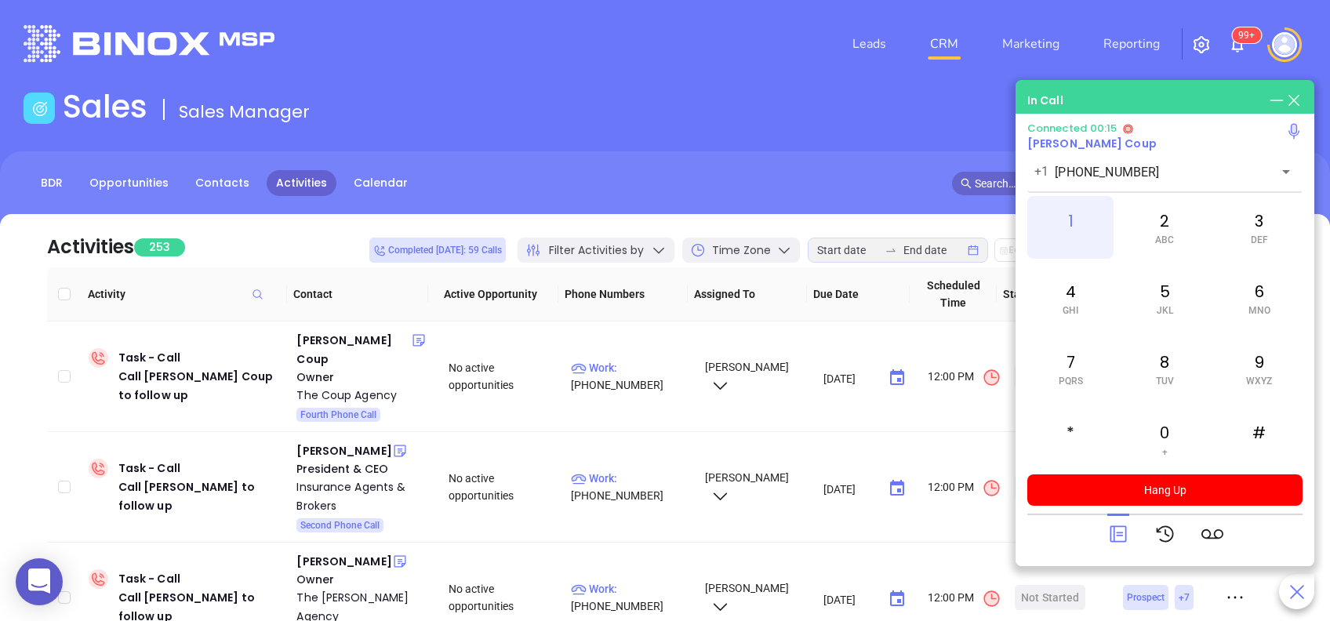
click at [1078, 213] on div "1" at bounding box center [1070, 227] width 86 height 63
click at [1123, 516] on div at bounding box center [1118, 534] width 22 height 41
click at [1122, 529] on icon at bounding box center [1118, 534] width 22 height 22
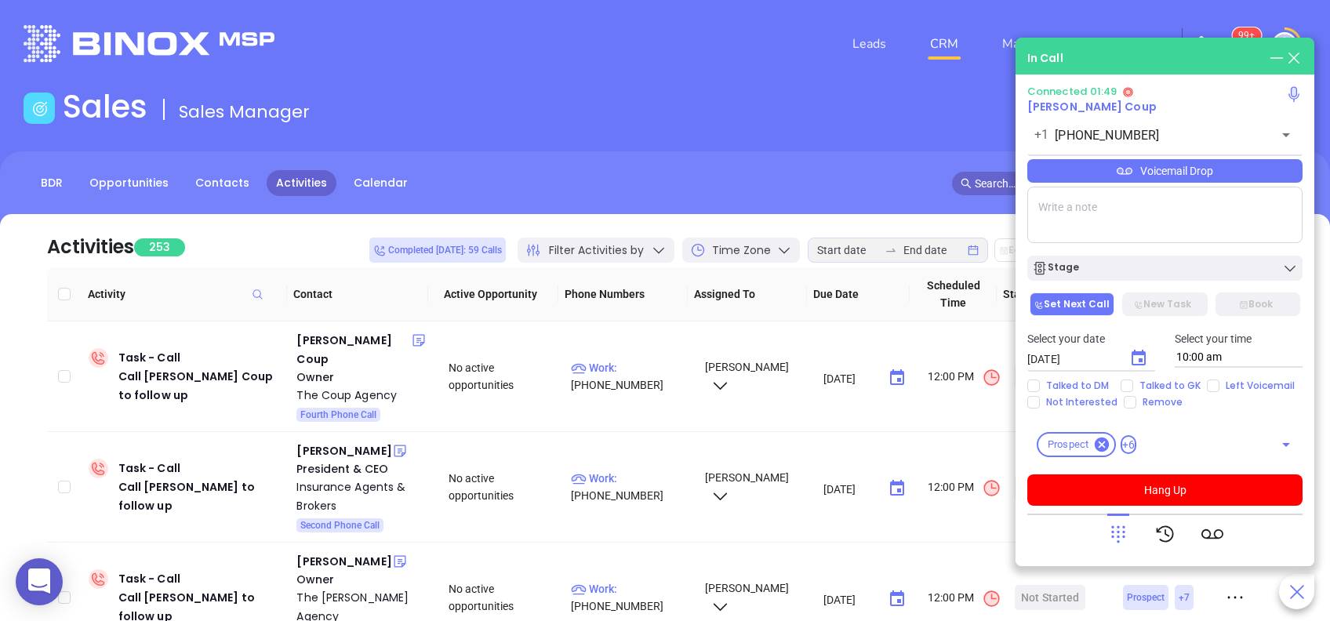
click at [1162, 171] on div "Voicemail Drop" at bounding box center [1164, 171] width 275 height 24
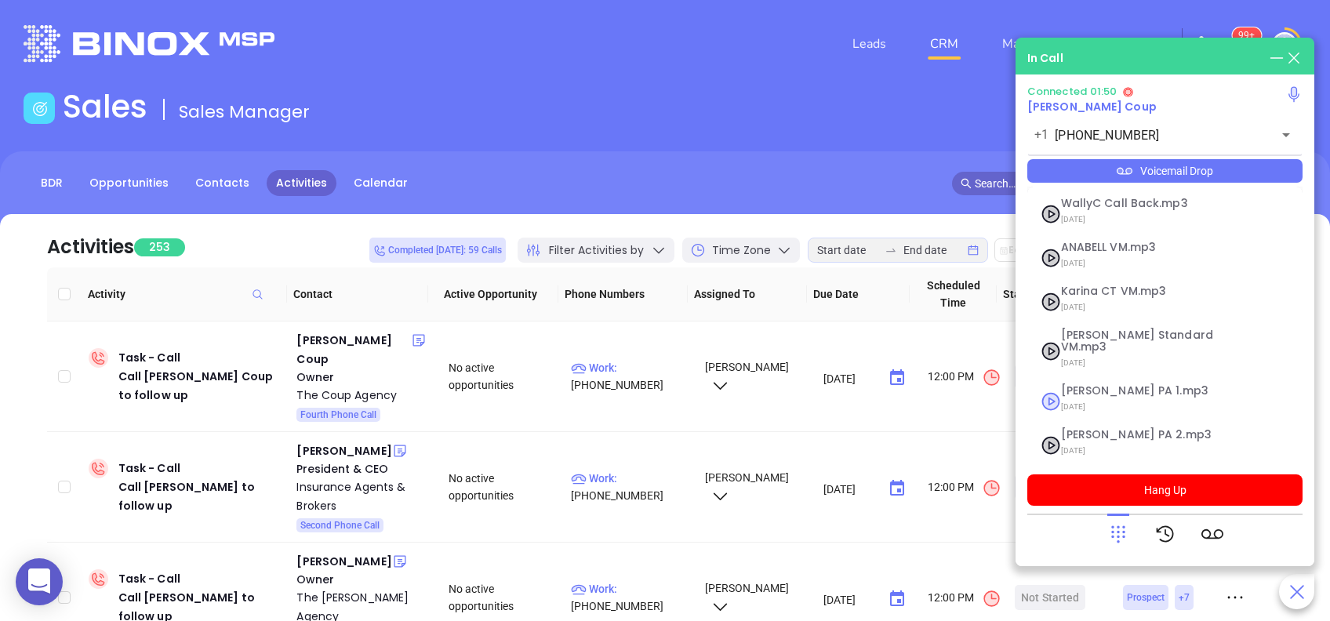
click at [1098, 385] on span "[PERSON_NAME] PA 1.mp3" at bounding box center [1145, 391] width 169 height 12
checkbox input "true"
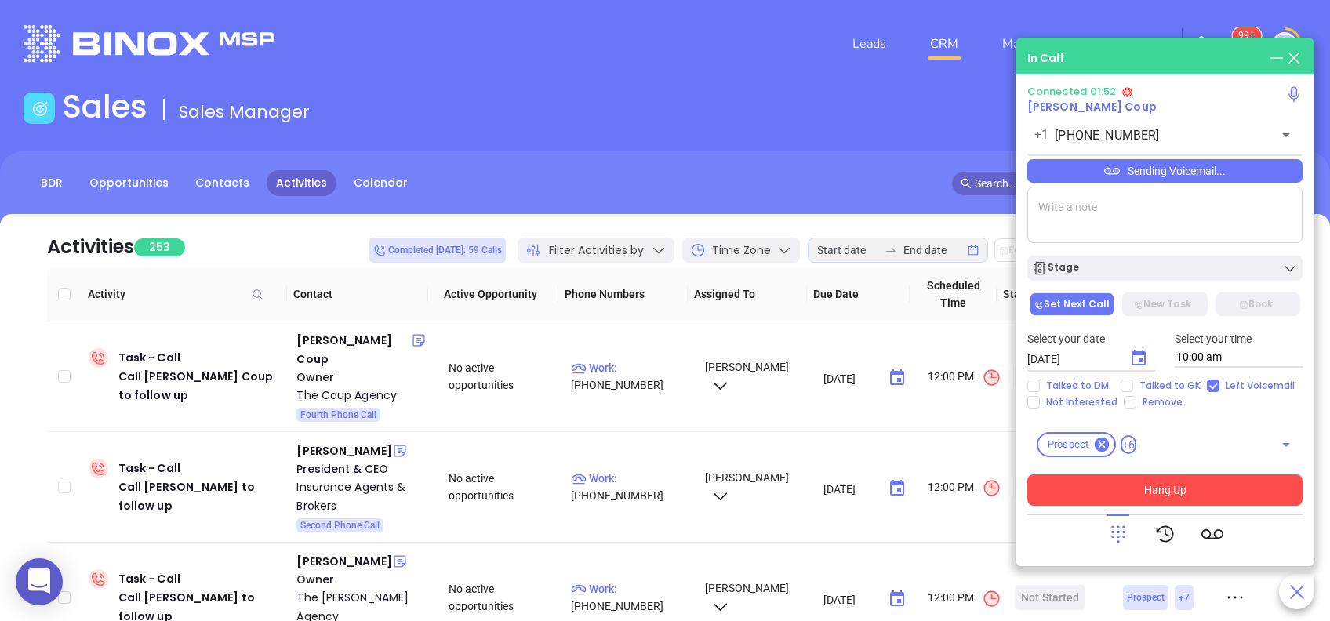
click at [1173, 482] on button "Hang Up" at bounding box center [1164, 490] width 275 height 31
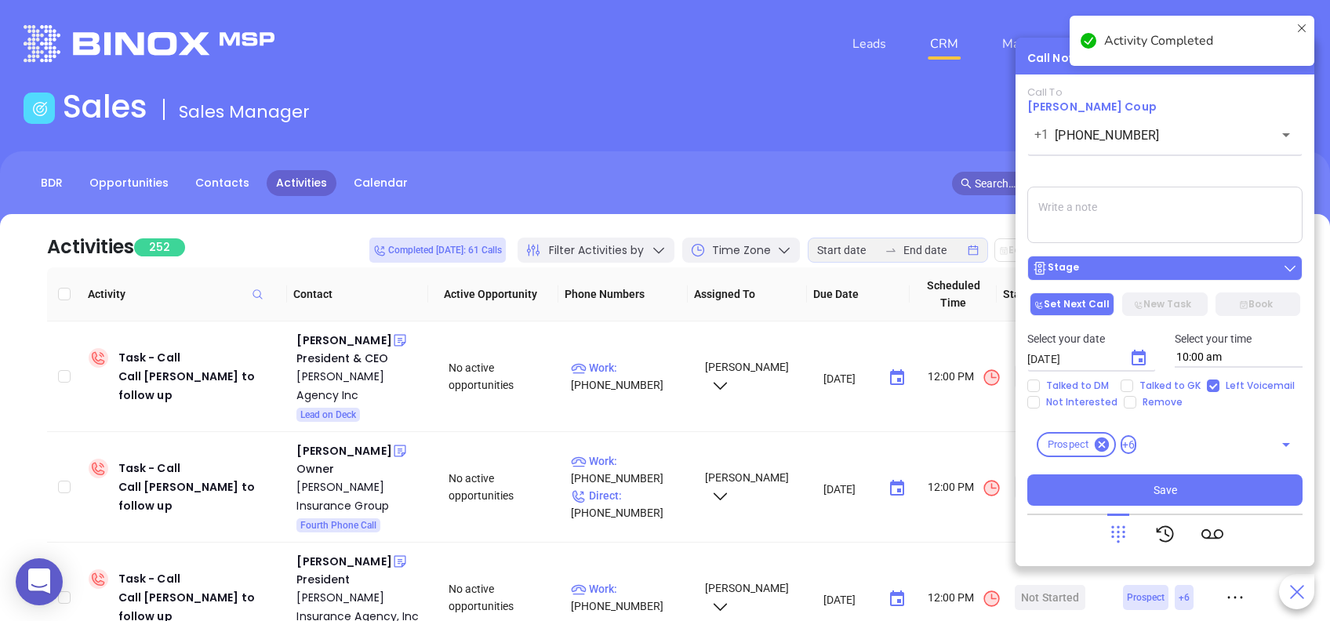
click at [1196, 275] on div "Stage" at bounding box center [1165, 268] width 266 height 16
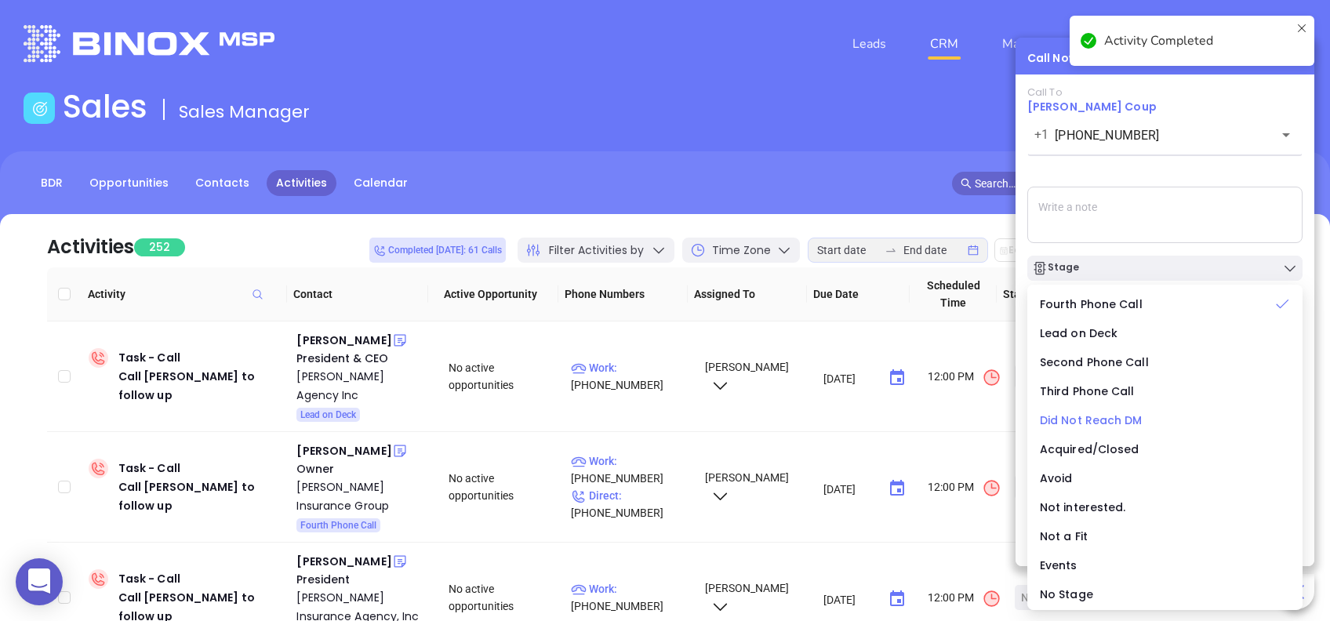
click at [1165, 414] on div "Did Not Reach DM" at bounding box center [1165, 420] width 250 height 17
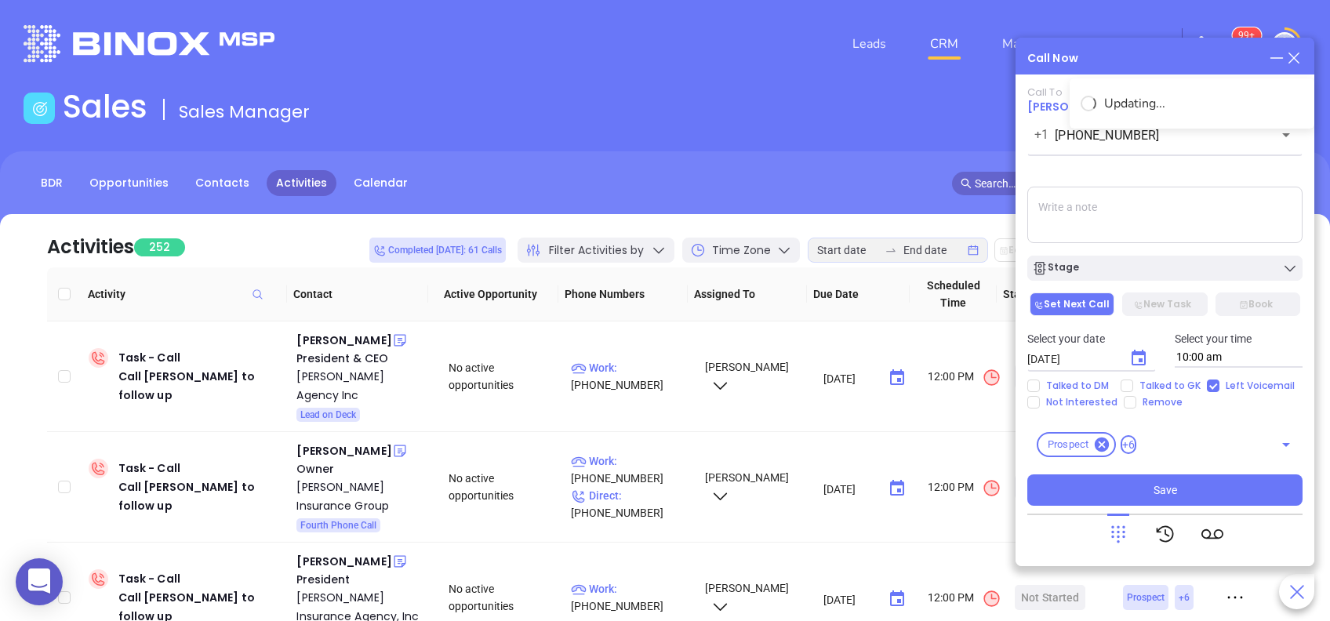
click at [1185, 472] on div "Call To Richard E. Coup +1 (570) 742-8736 ​ Sending Voicemail... Stage Set Next…" at bounding box center [1164, 296] width 275 height 420
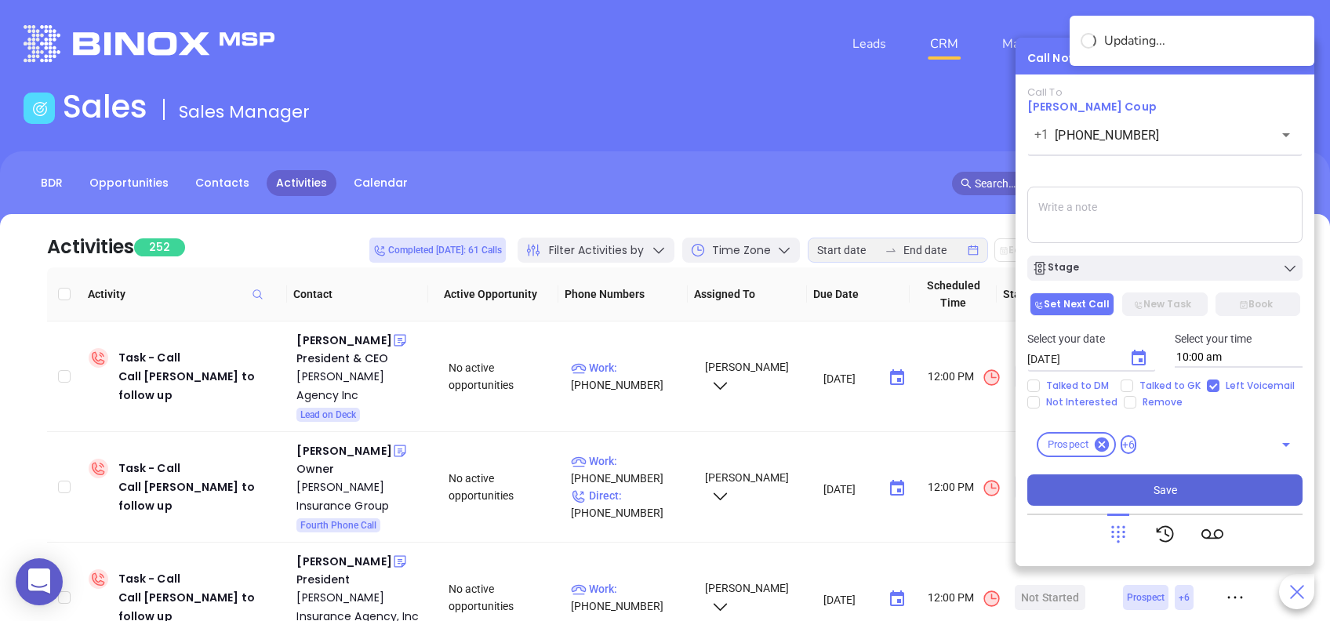
click at [1192, 481] on button "Save" at bounding box center [1164, 490] width 275 height 31
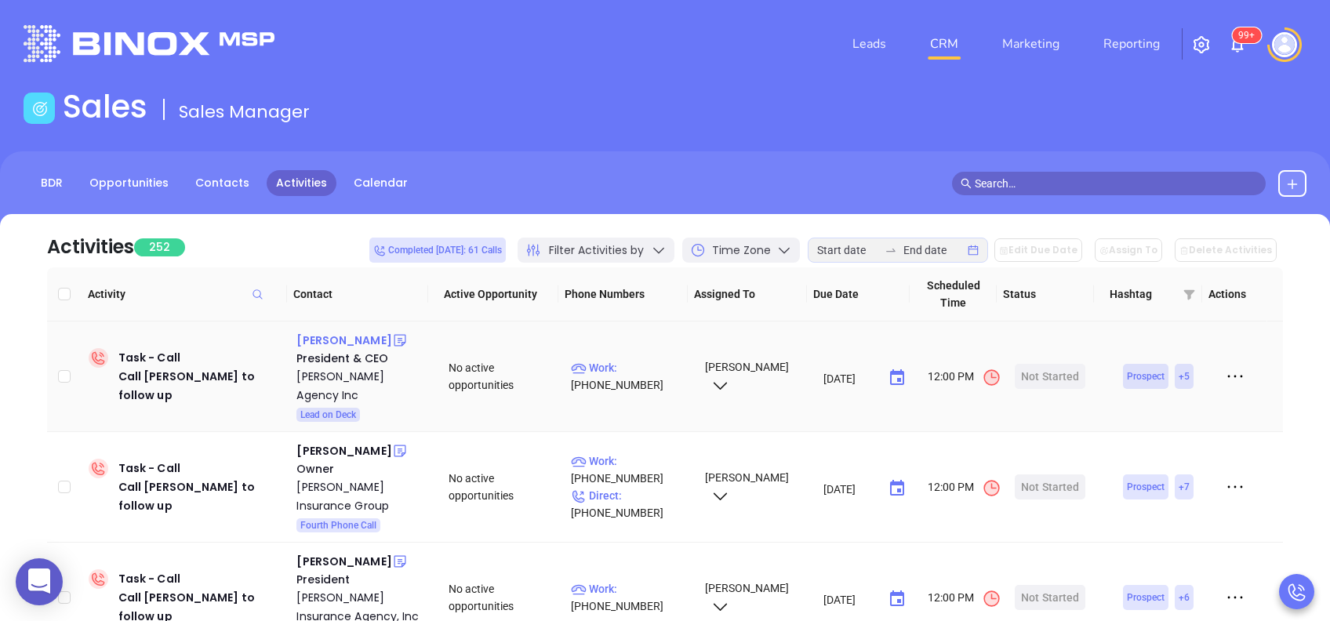
click at [319, 340] on div "Erik Olsen" at bounding box center [343, 340] width 95 height 19
click at [629, 359] on p "Work : (717) 263-4179" at bounding box center [630, 376] width 119 height 35
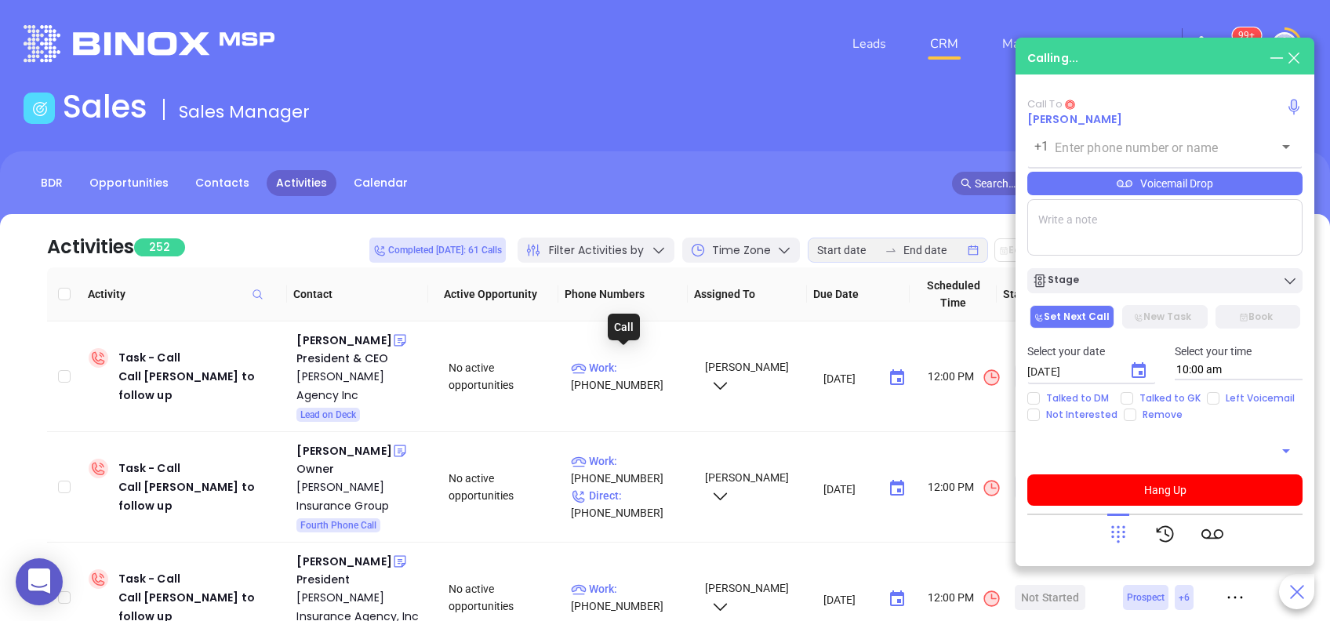
type input "(717) 263-4179"
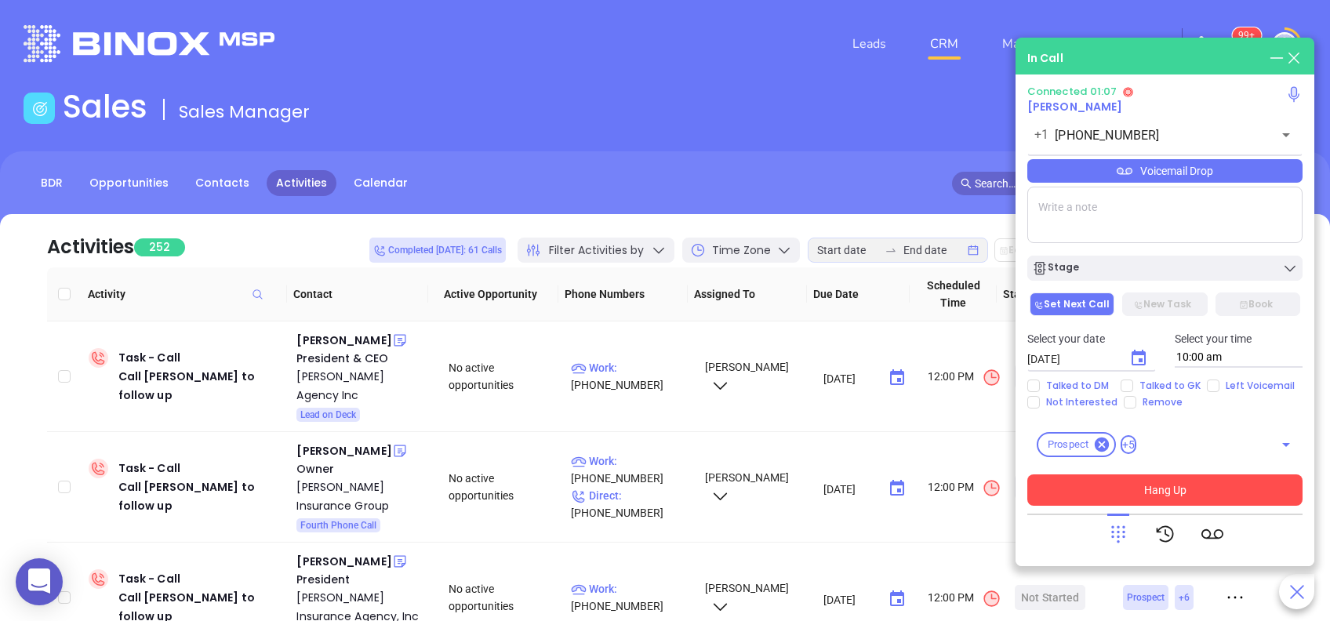
click at [1210, 496] on button "Hang Up" at bounding box center [1164, 490] width 275 height 31
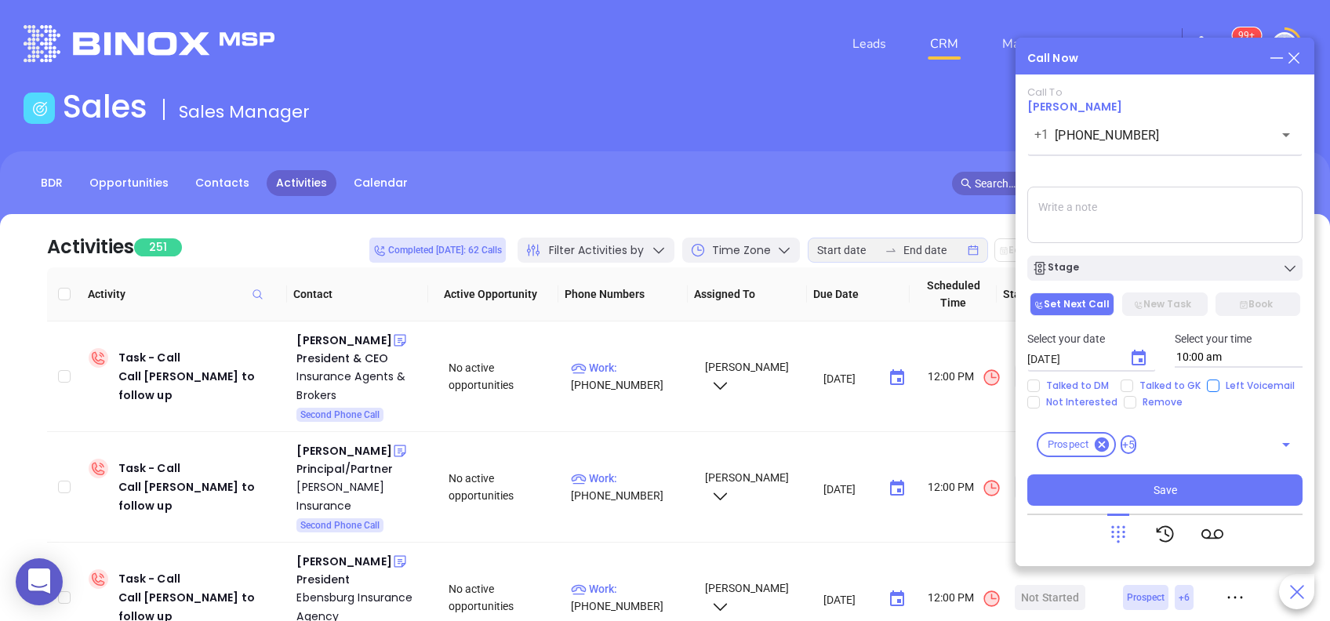
click at [1213, 386] on input "Left Voicemail" at bounding box center [1213, 386] width 13 height 13
checkbox input "true"
click at [1090, 216] on textarea at bounding box center [1164, 215] width 275 height 56
type textarea "Second email sent"
click at [1140, 358] on icon "Choose date, selected date is Aug 27, 2025" at bounding box center [1139, 358] width 14 height 16
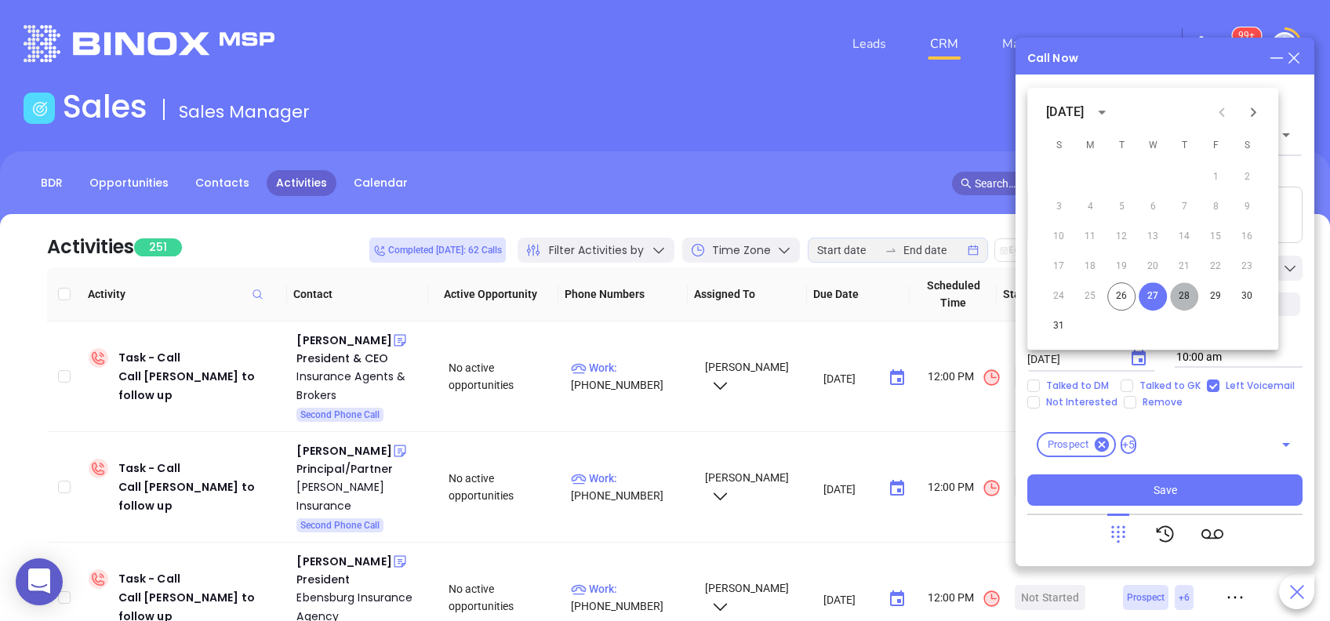
click at [1176, 301] on button "28" at bounding box center [1184, 296] width 28 height 28
type input "08/28/2025"
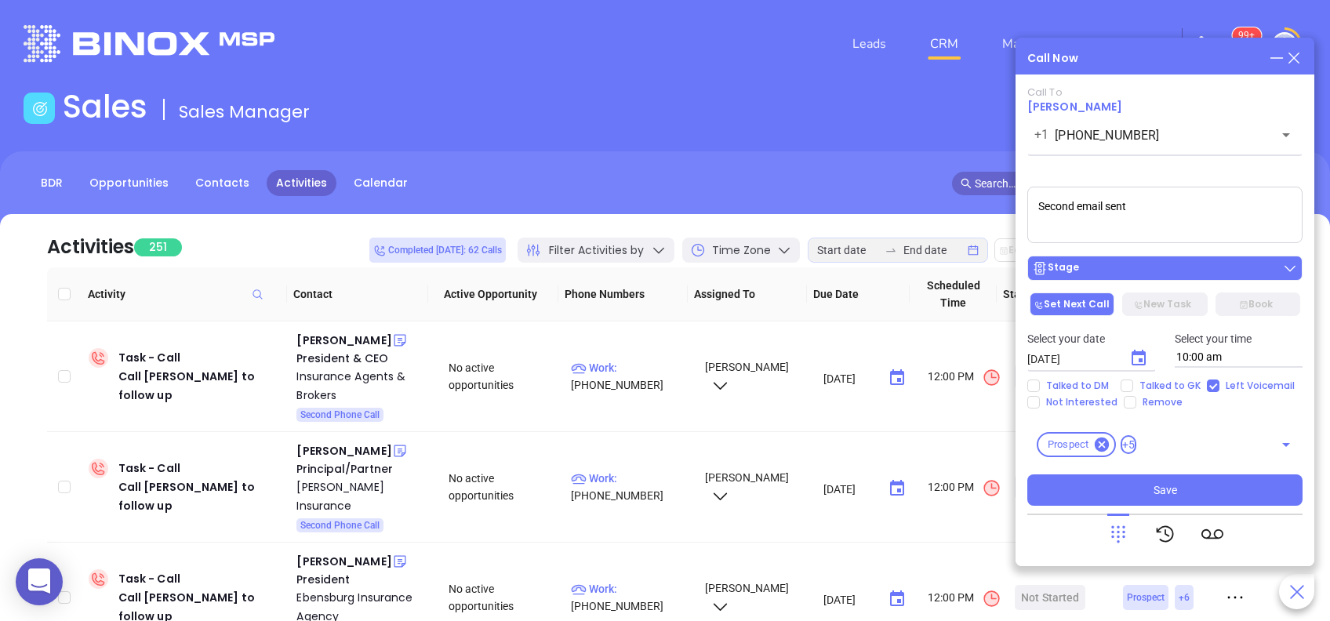
click at [1187, 270] on div "Stage" at bounding box center [1165, 268] width 266 height 16
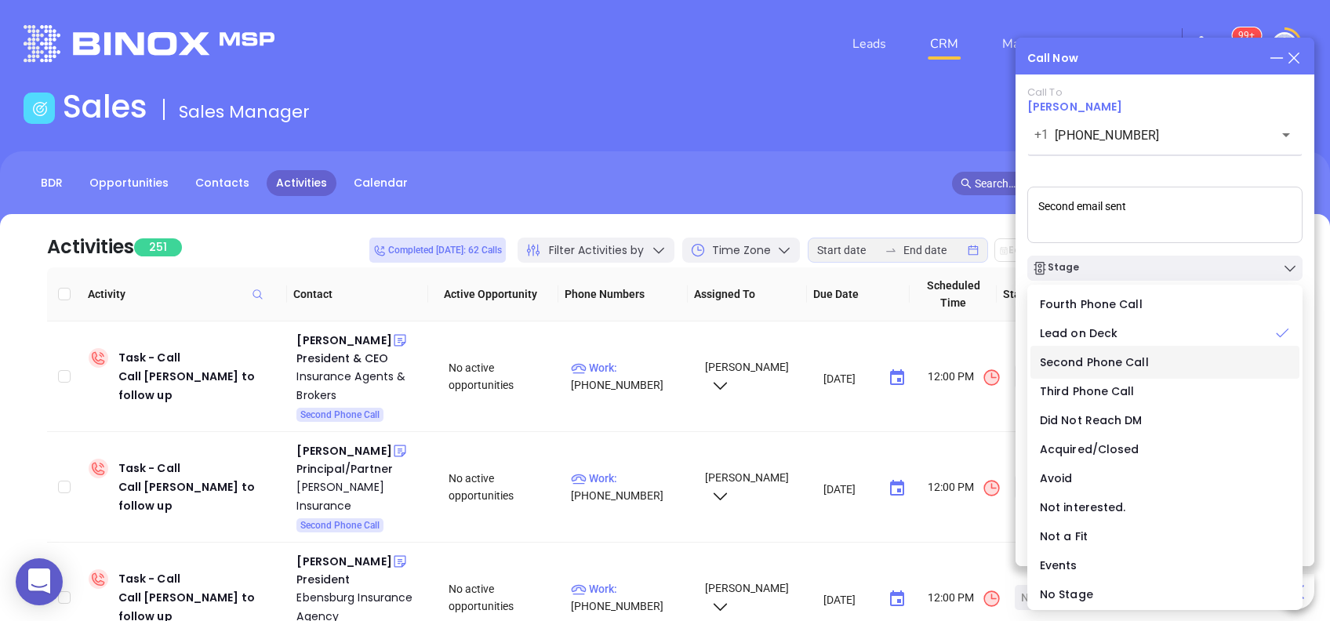
click at [1122, 357] on span "Second Phone Call" at bounding box center [1094, 363] width 109 height 16
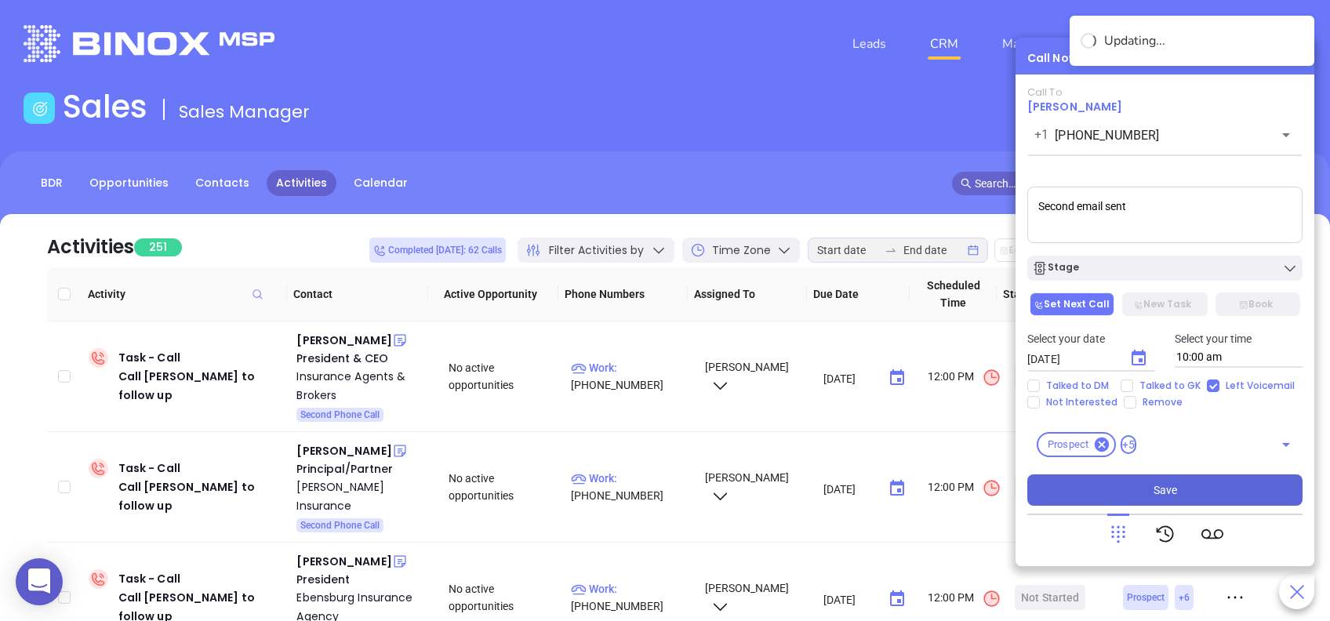
drag, startPoint x: 1213, startPoint y: 495, endPoint x: 1202, endPoint y: 488, distance: 13.1
click at [1211, 493] on button "Save" at bounding box center [1164, 490] width 275 height 31
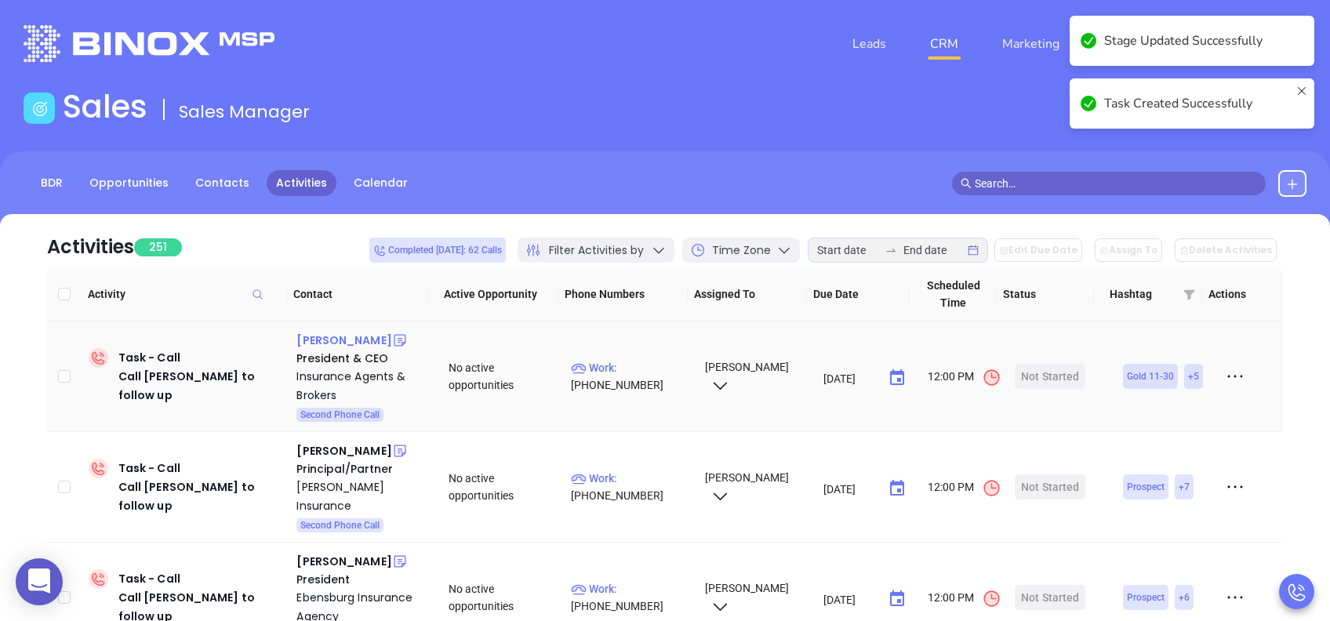
click at [343, 339] on div "Jason Ernest" at bounding box center [343, 340] width 95 height 19
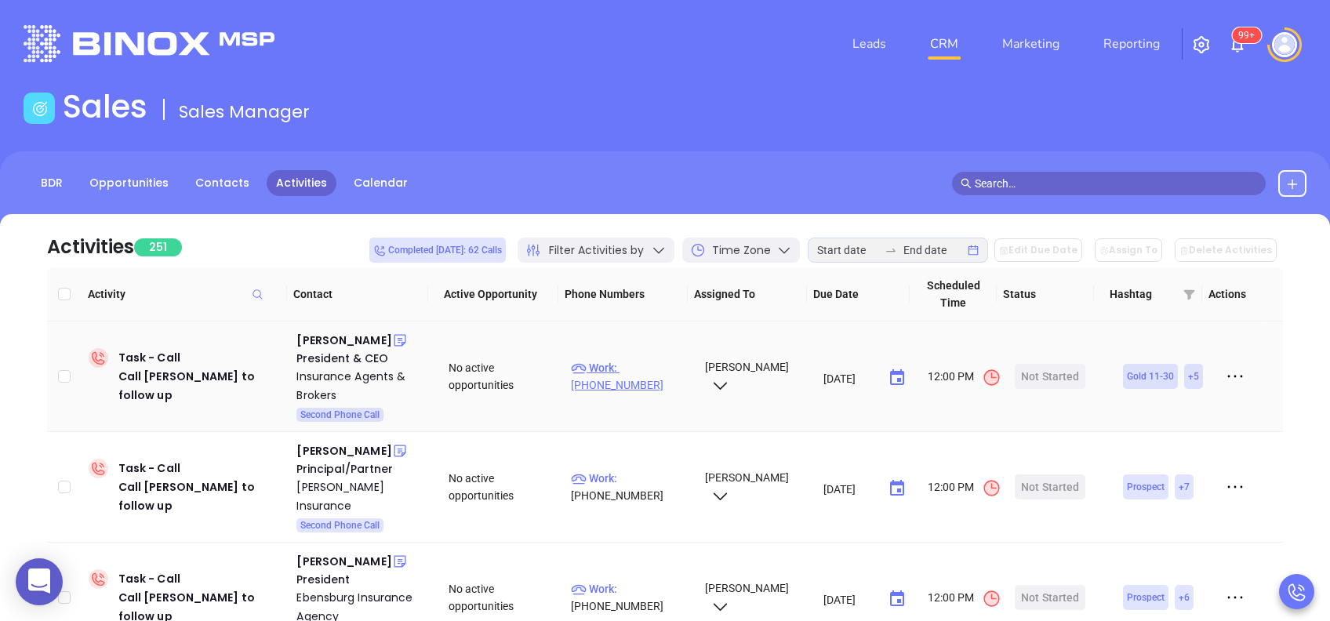
click at [632, 365] on p "Work : (800) 998-9644" at bounding box center [630, 376] width 119 height 35
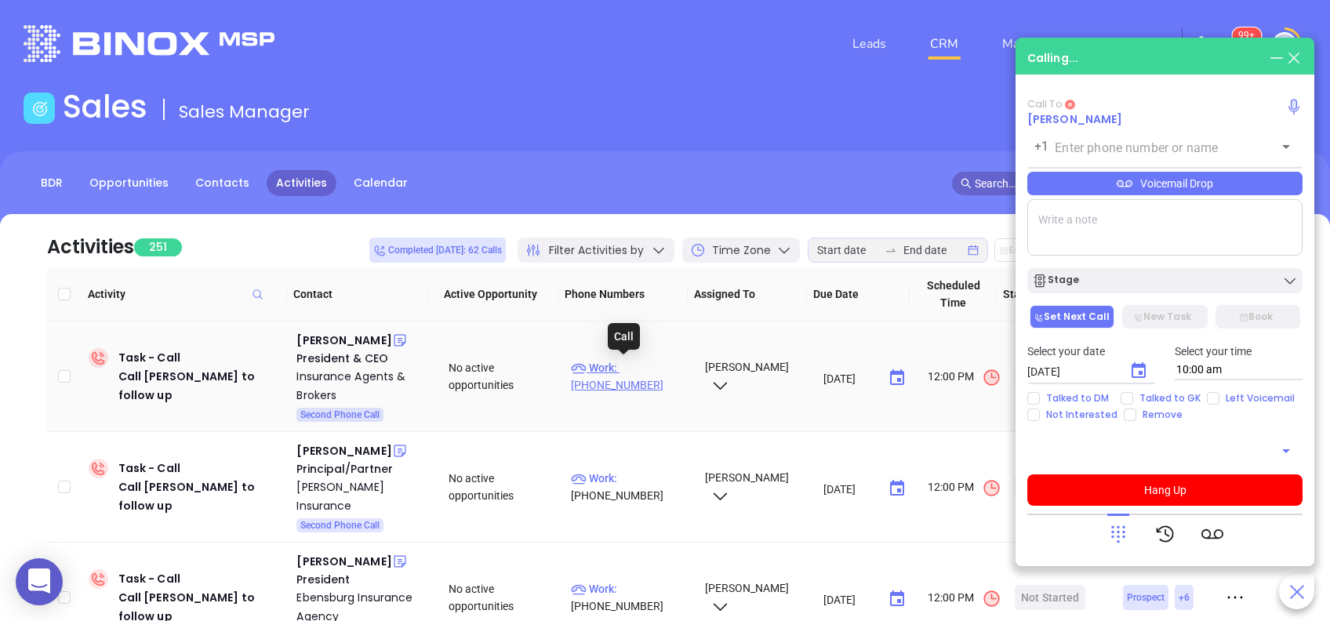
type input "(800) 998-9644"
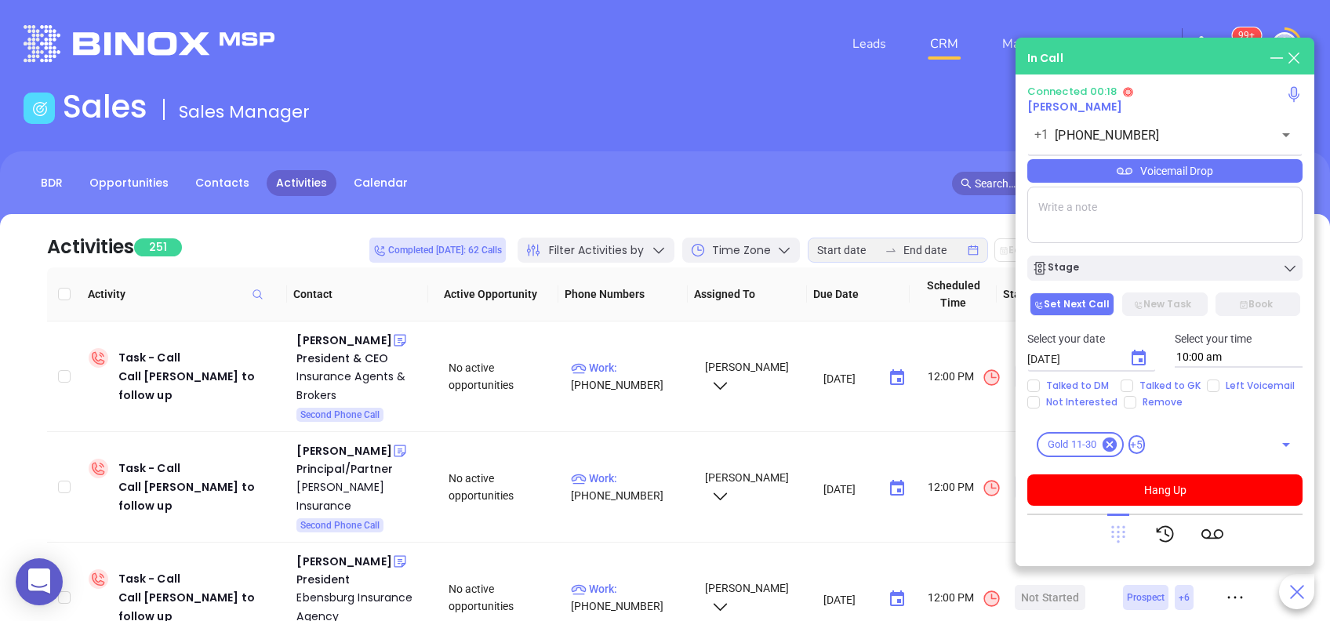
click at [1122, 536] on icon at bounding box center [1118, 534] width 14 height 17
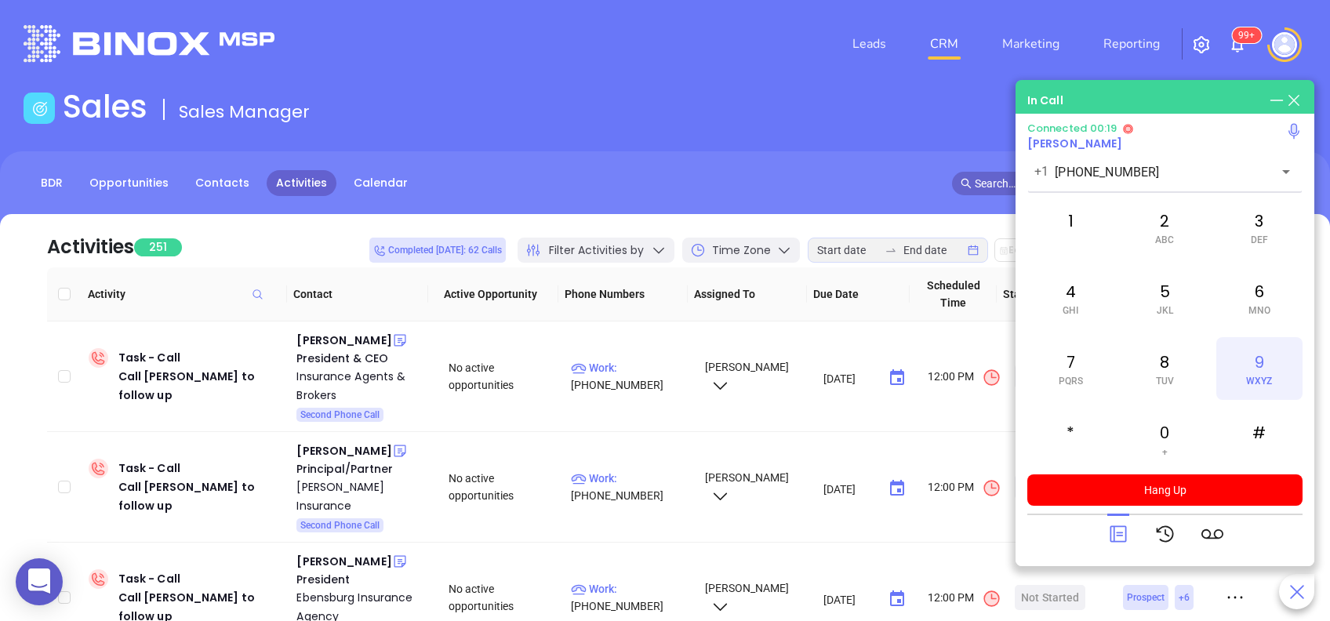
click at [1254, 376] on span "WXYZ" at bounding box center [1259, 381] width 26 height 11
click at [1167, 289] on div "5 JKL" at bounding box center [1165, 298] width 86 height 63
click at [1154, 224] on div "2 ABC" at bounding box center [1165, 227] width 86 height 63
click at [1064, 376] on span "PQRS" at bounding box center [1071, 381] width 24 height 11
click at [1108, 535] on icon at bounding box center [1118, 534] width 22 height 22
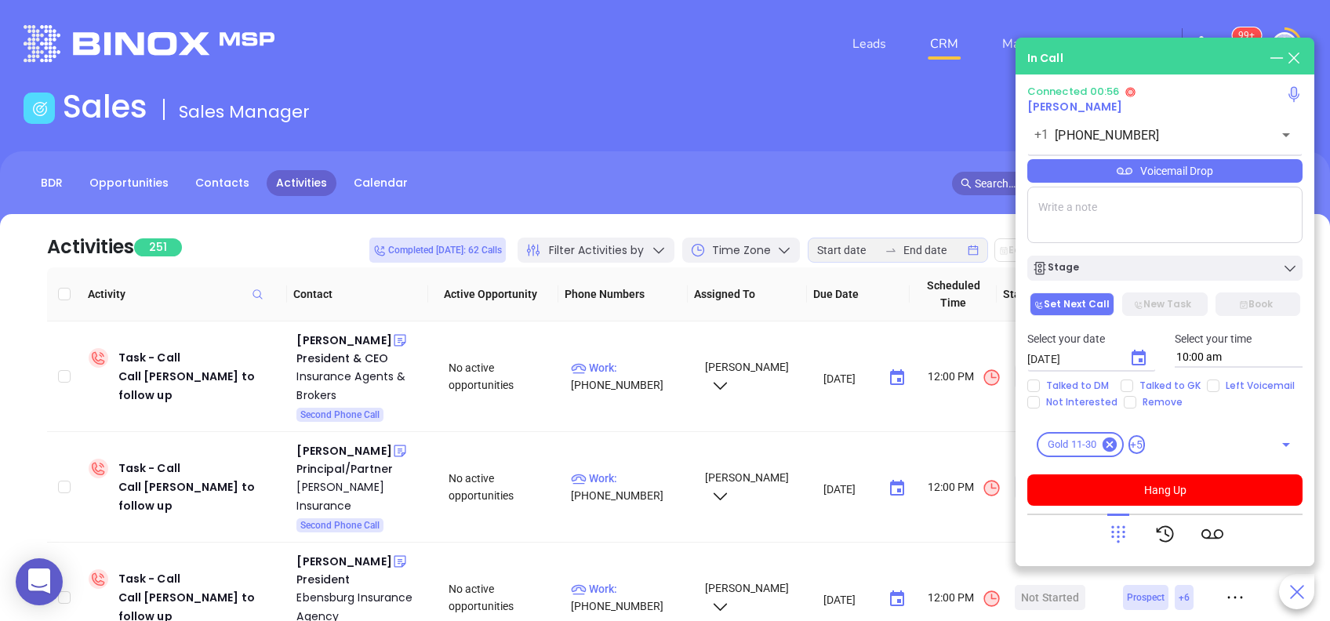
click at [1152, 169] on div "Voicemail Drop" at bounding box center [1164, 171] width 275 height 24
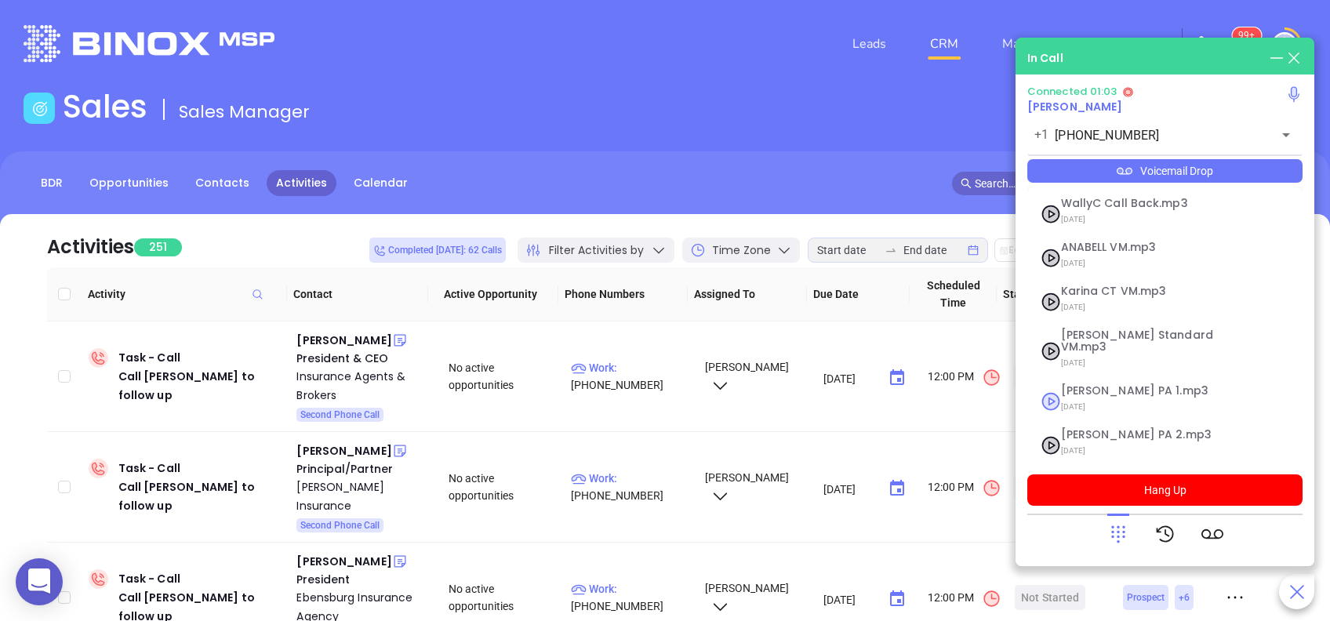
click at [1096, 385] on span "Vicky PA 1.mp3" at bounding box center [1145, 391] width 169 height 12
checkbox input "true"
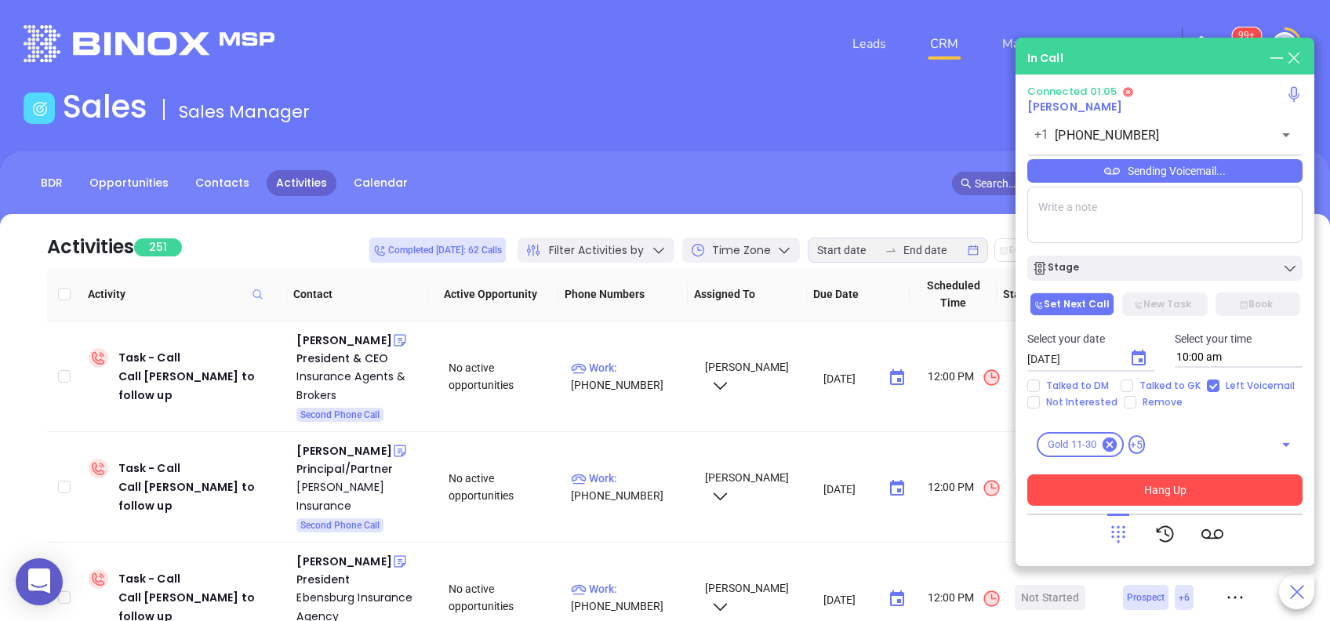
click at [1198, 484] on button "Hang Up" at bounding box center [1164, 490] width 275 height 31
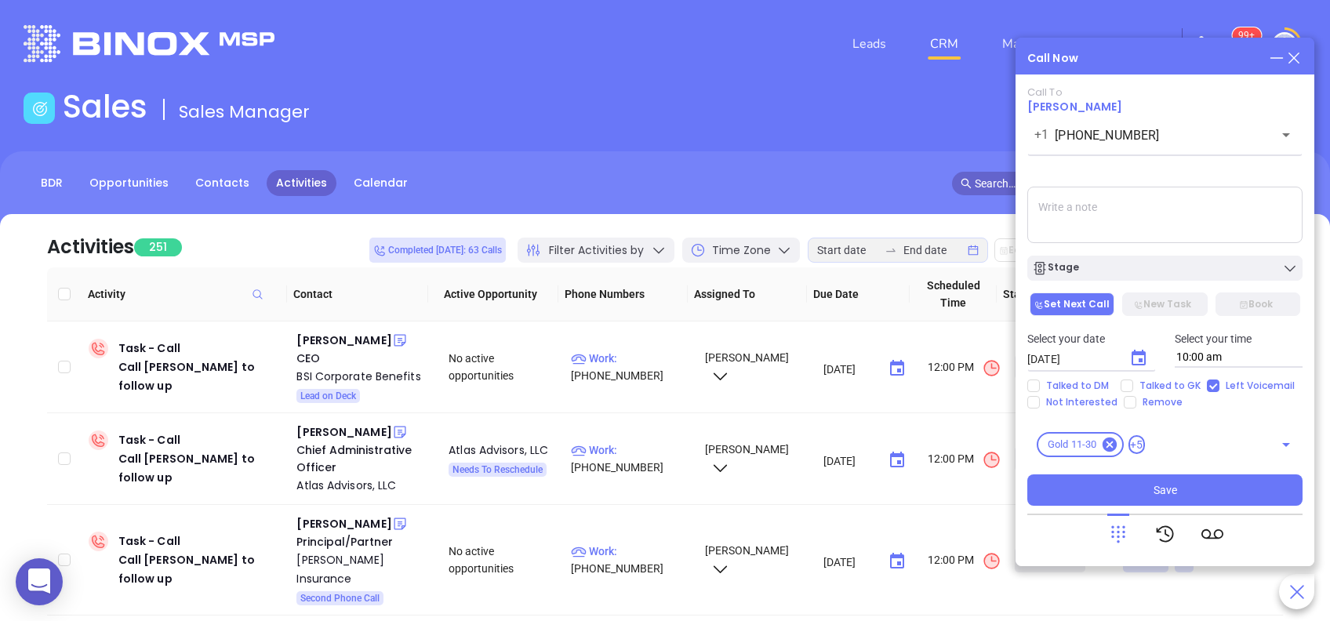
click at [1123, 213] on textarea at bounding box center [1164, 215] width 275 height 56
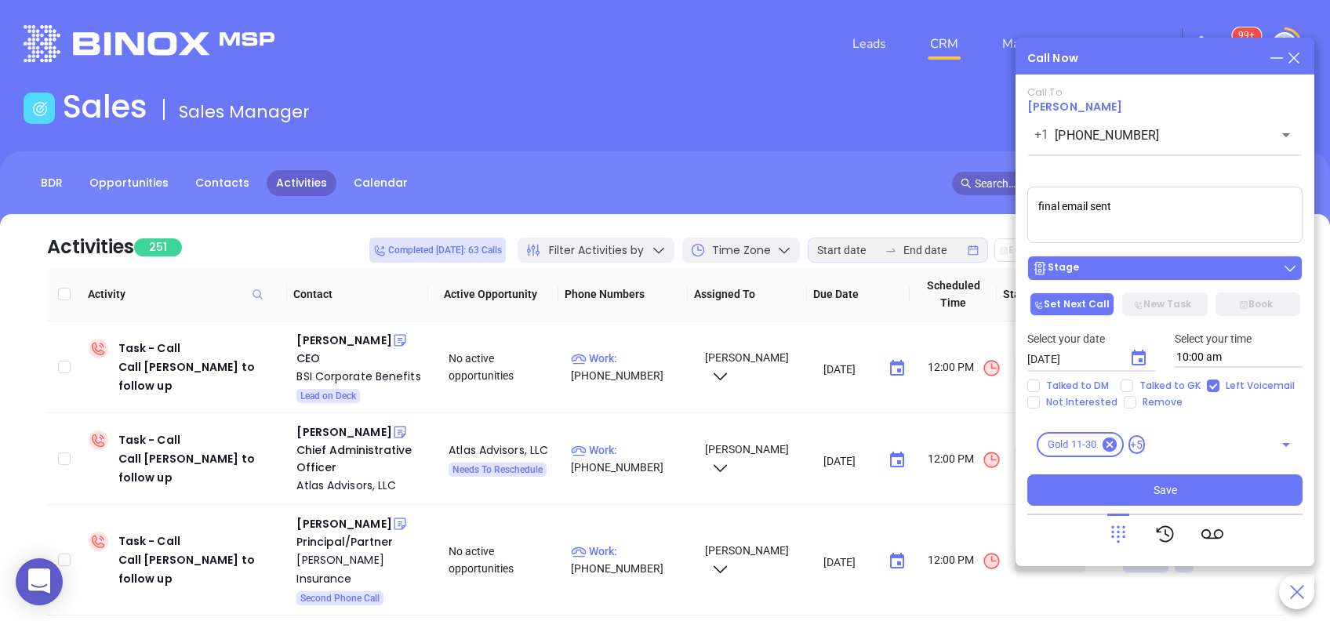
type textarea "final email sent"
click at [1133, 278] on button "Stage" at bounding box center [1164, 268] width 275 height 25
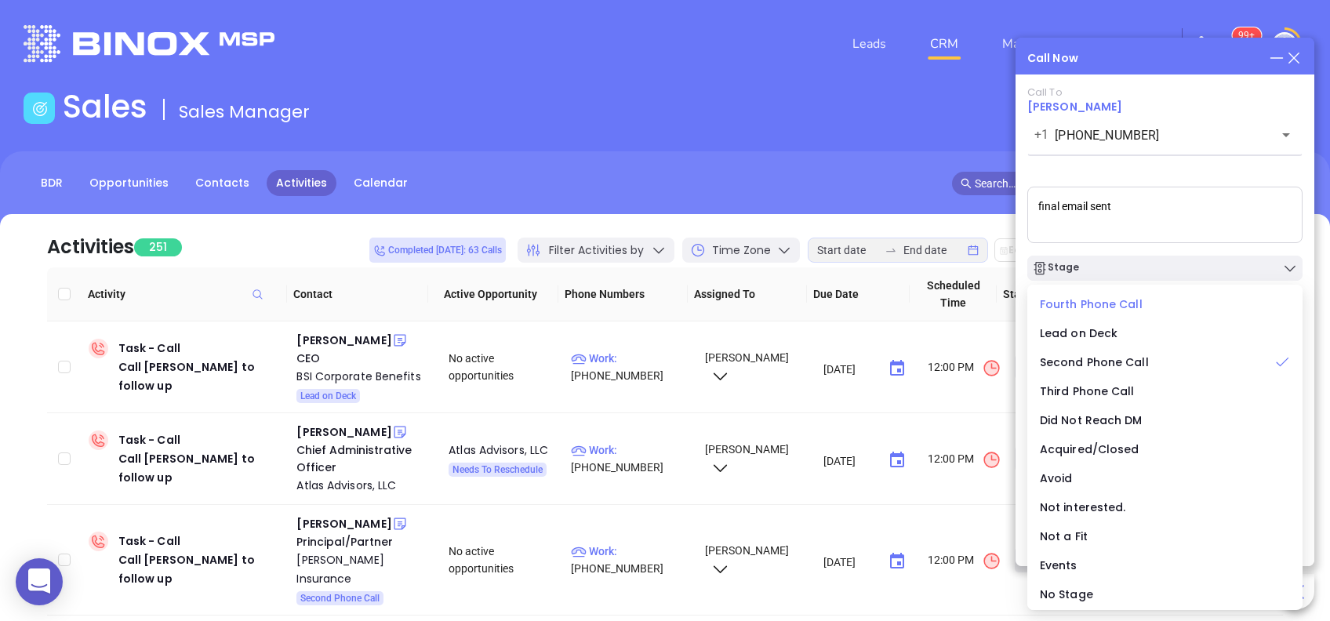
click at [1086, 299] on span "Fourth Phone Call" at bounding box center [1091, 304] width 103 height 16
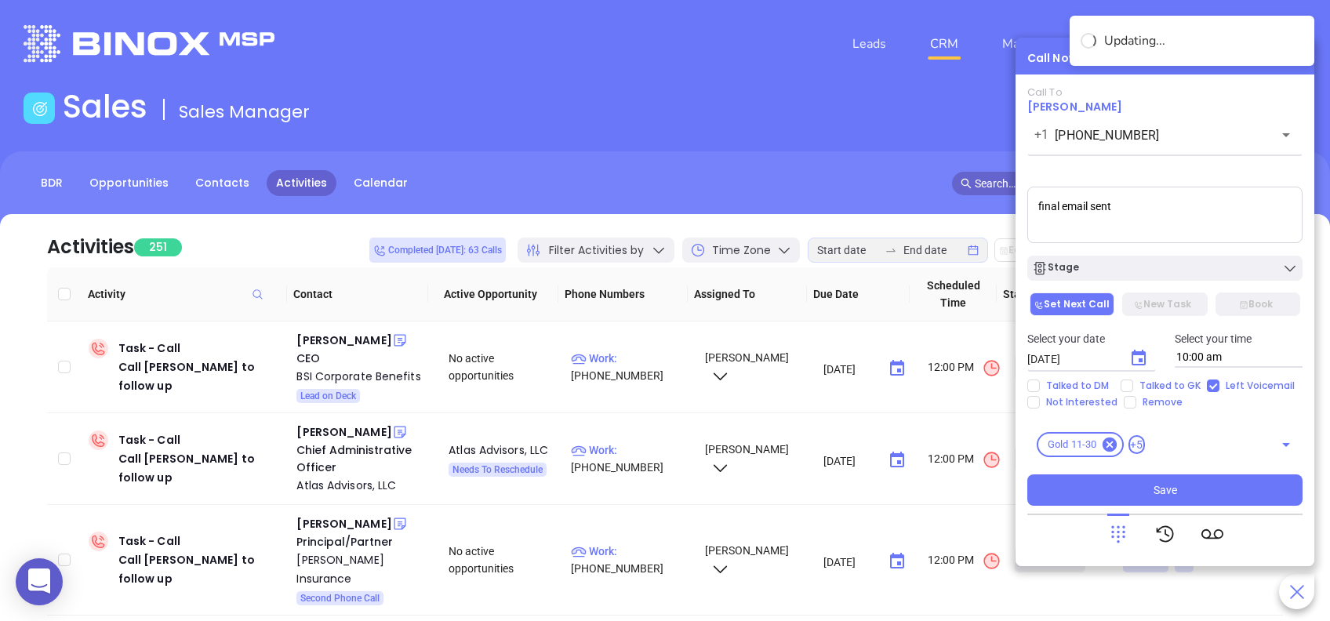
click at [1141, 358] on icon "Choose date, selected date is Aug 27, 2025" at bounding box center [1138, 358] width 19 height 19
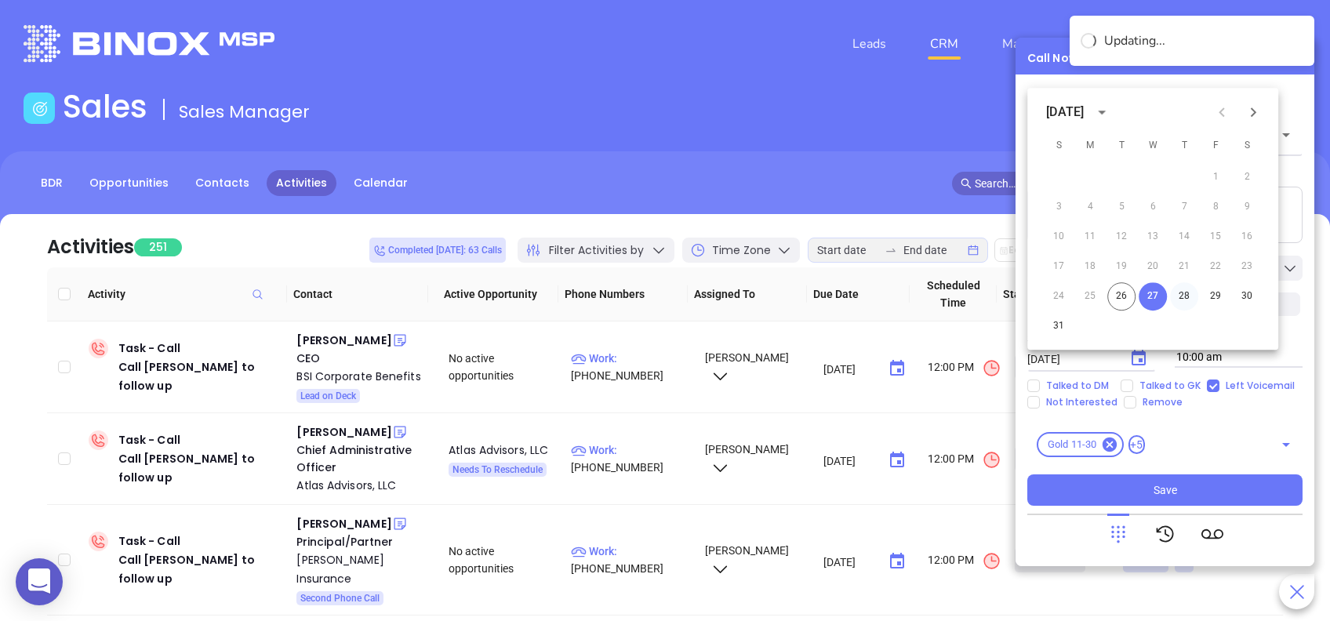
click at [1187, 293] on button "28" at bounding box center [1184, 296] width 28 height 28
type input "08/28/2025"
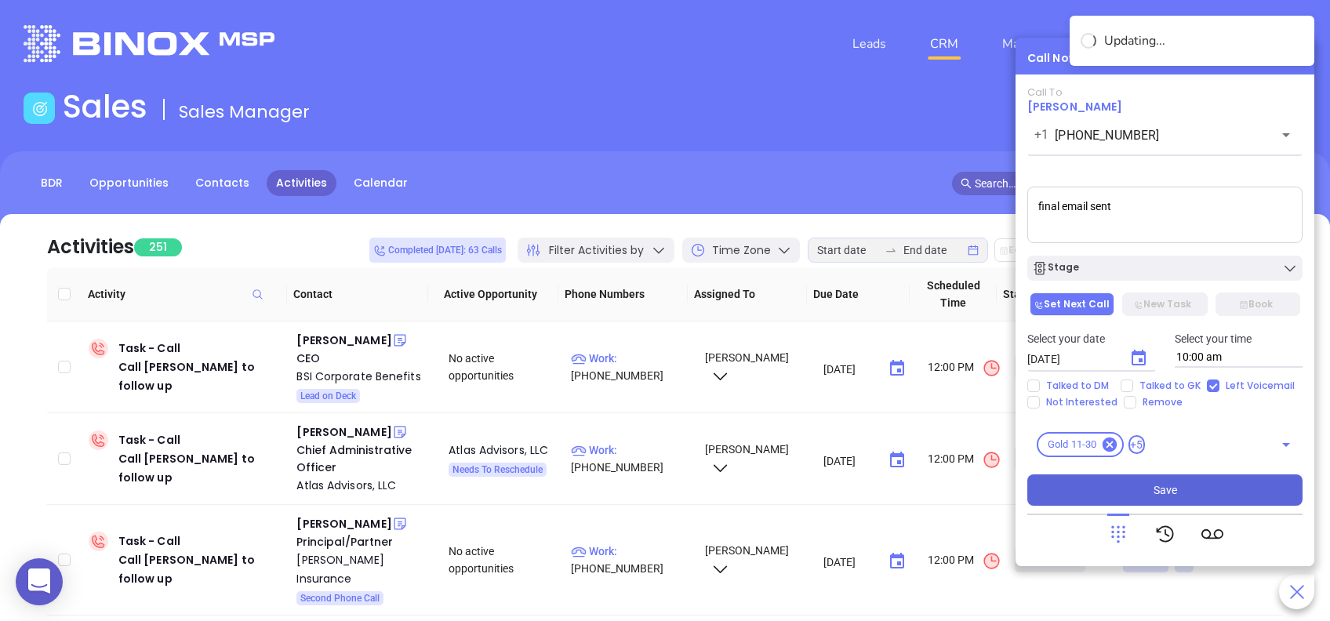
click at [1187, 487] on button "Save" at bounding box center [1164, 490] width 275 height 31
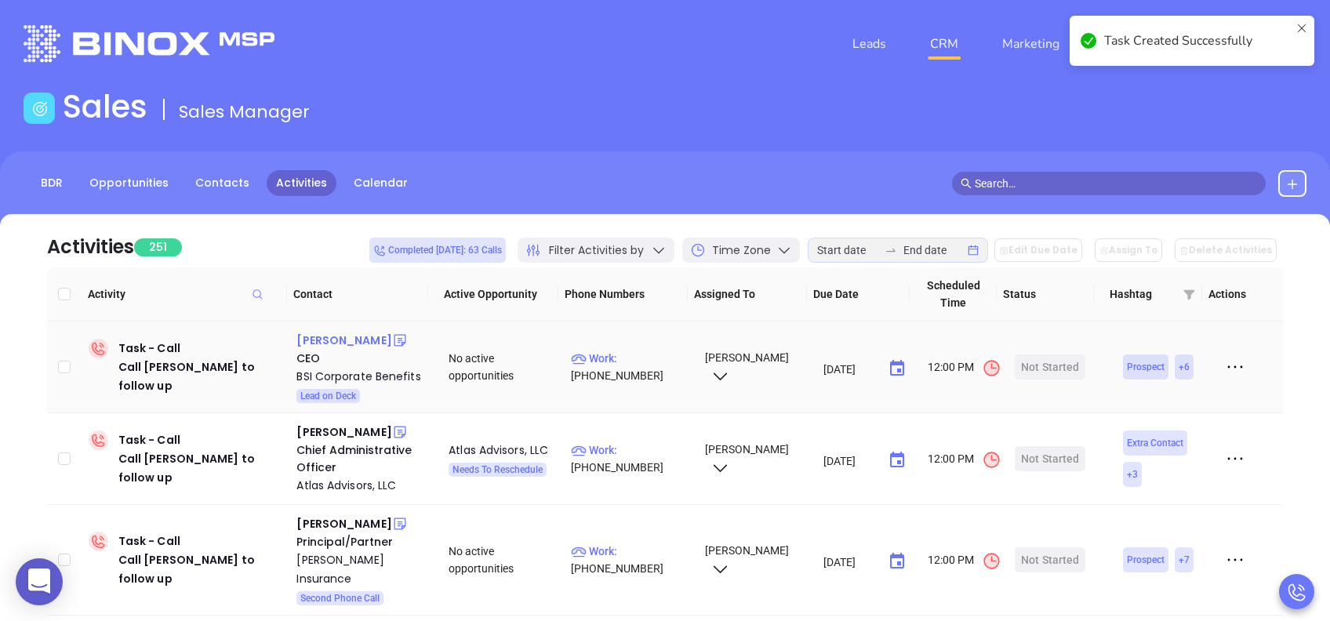
click at [342, 340] on div "Tony DaRe" at bounding box center [343, 340] width 95 height 19
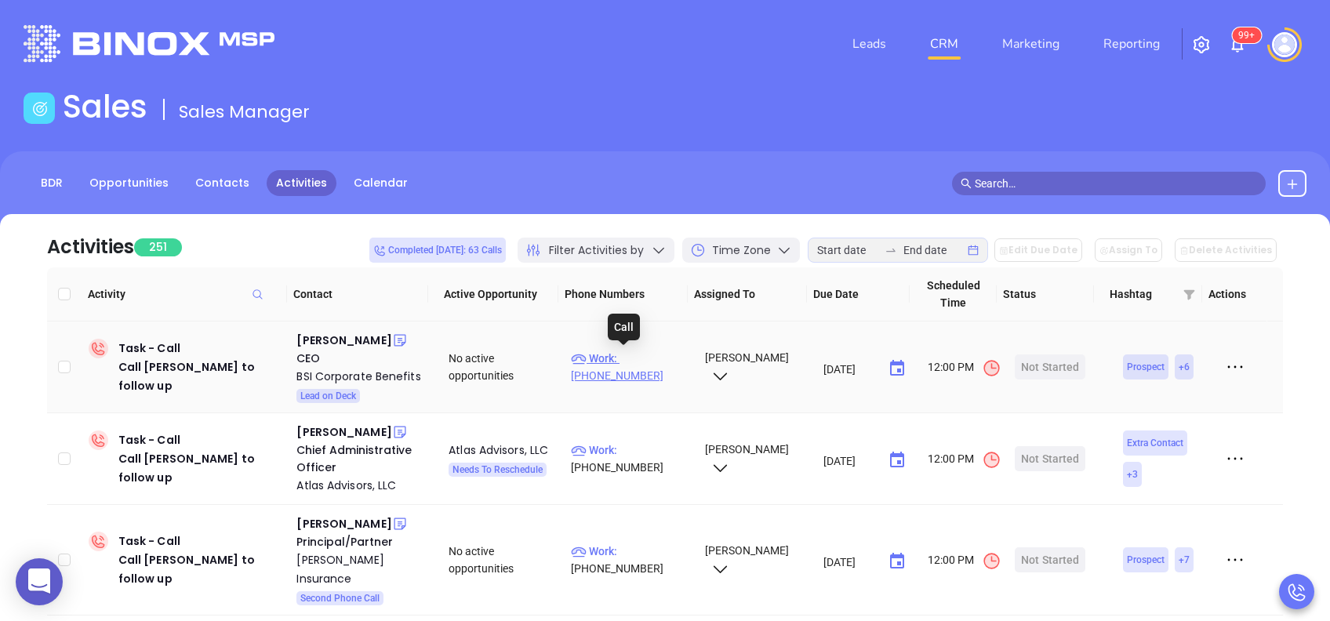
click at [631, 360] on p "Work : (484) 821-0954" at bounding box center [630, 367] width 119 height 35
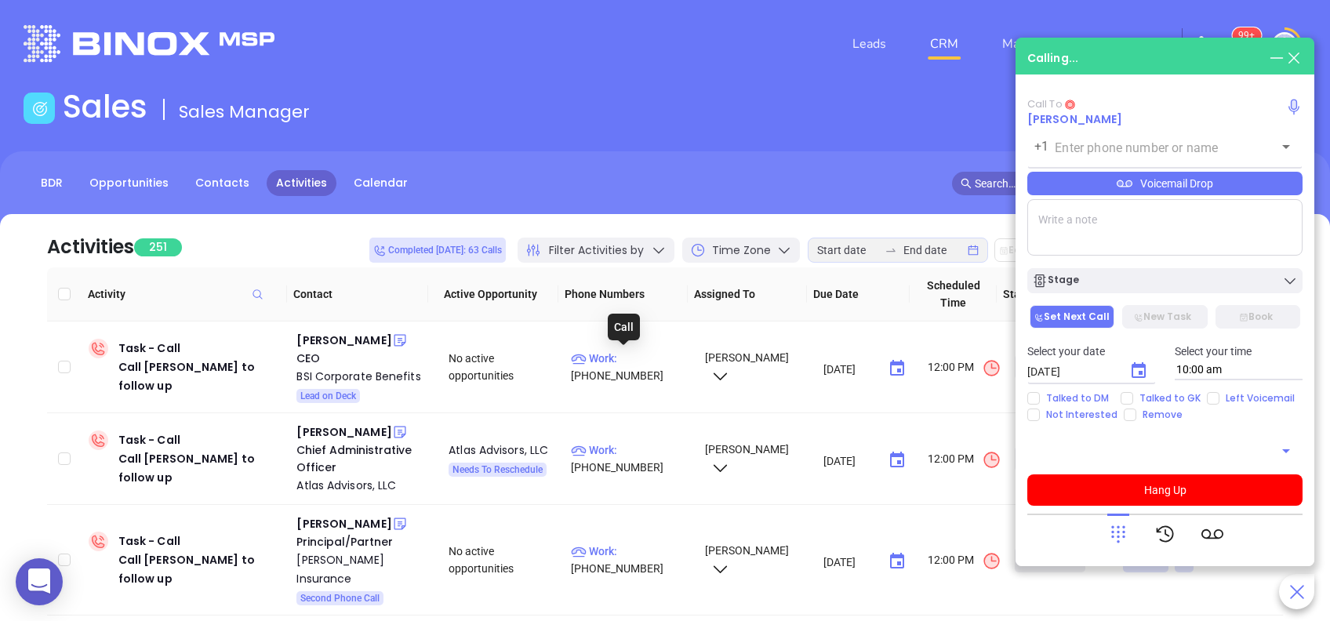
type input "(484) 821-0954"
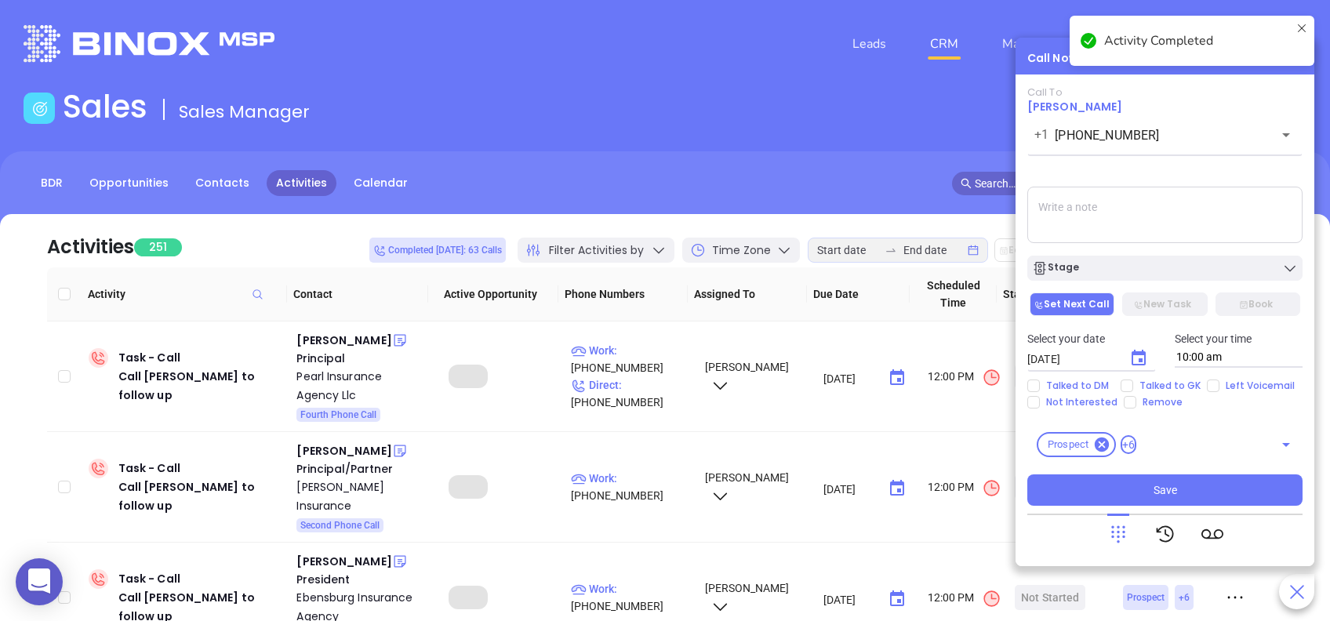
click at [1298, 30] on icon at bounding box center [1302, 41] width 13 height 38
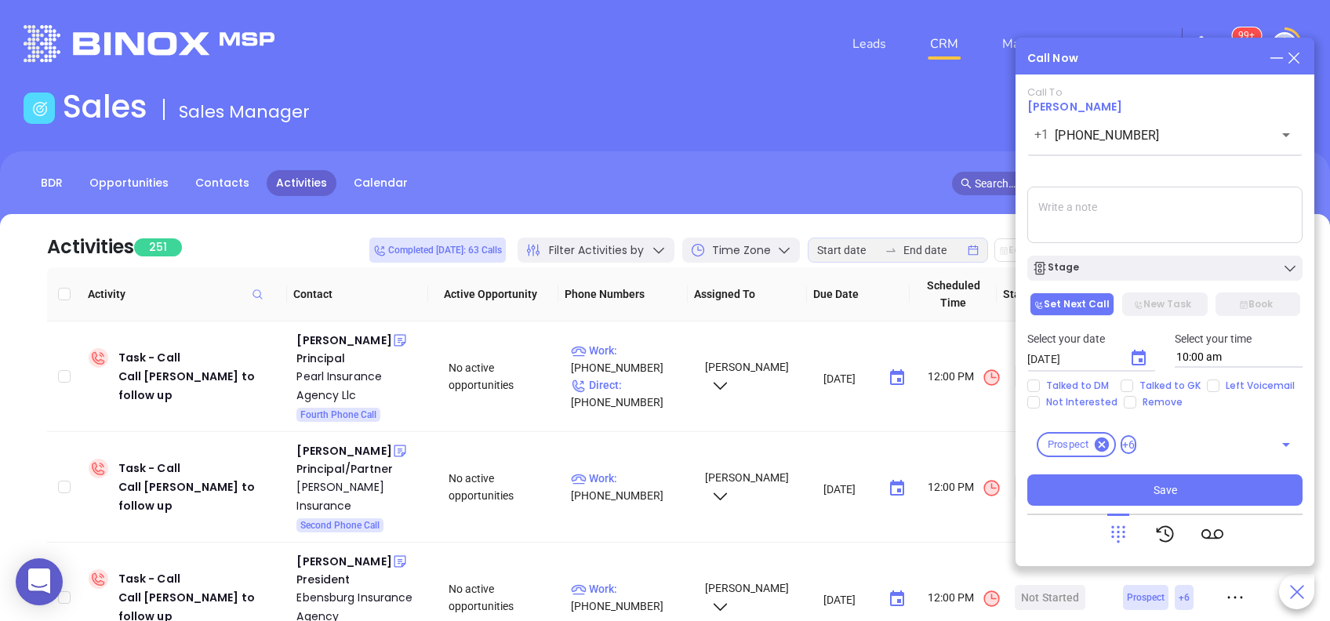
click at [1296, 57] on icon at bounding box center [1294, 57] width 17 height 17
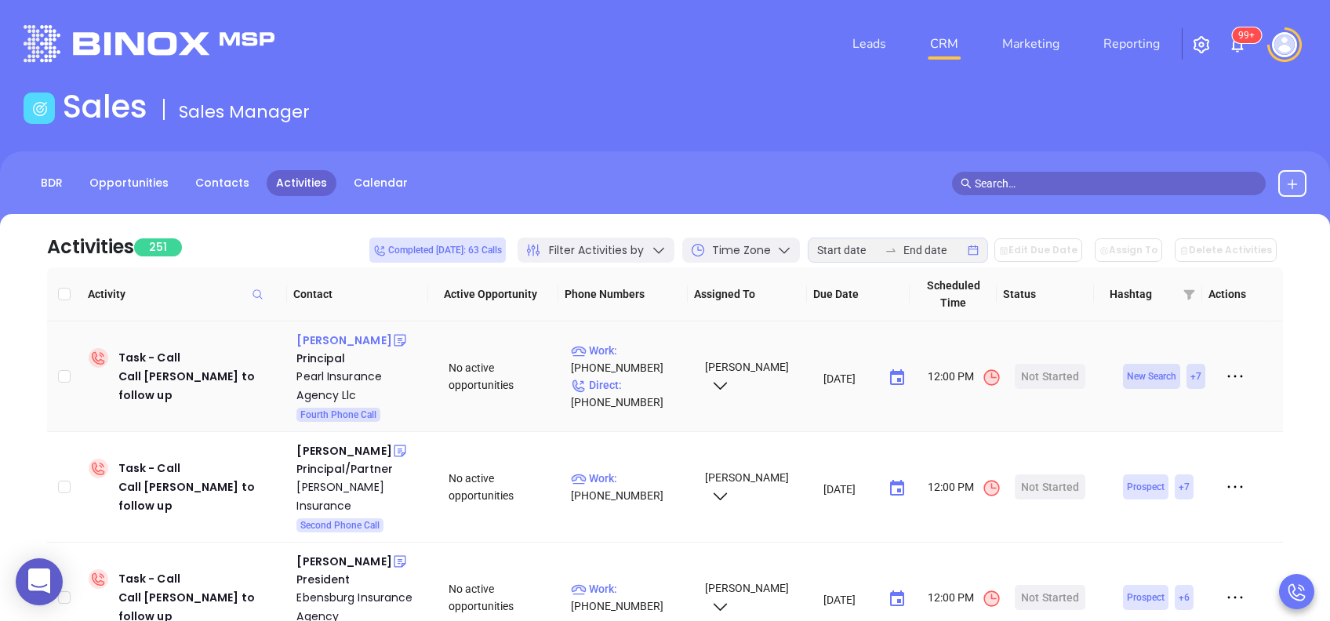
click at [353, 341] on div "Andrew Wilson" at bounding box center [343, 340] width 95 height 19
click at [647, 351] on p "Work : (724) 452-1976" at bounding box center [630, 359] width 119 height 35
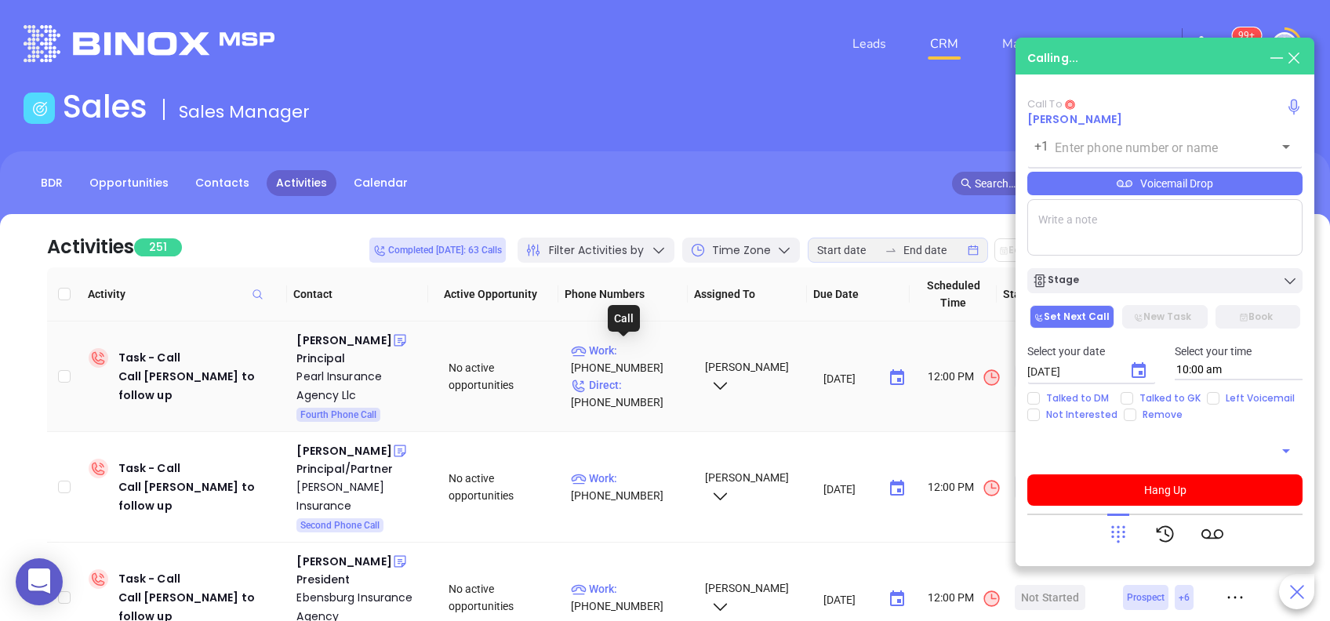
type input "(724) 452-1976"
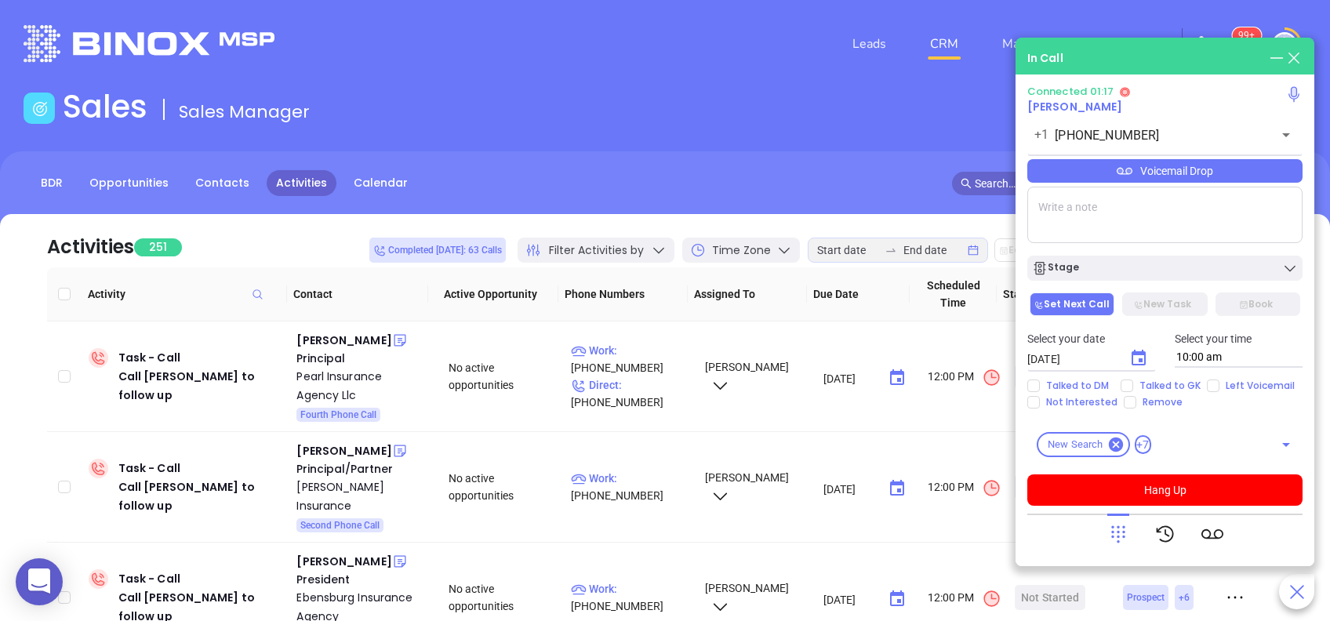
click at [1119, 533] on icon at bounding box center [1118, 534] width 22 height 22
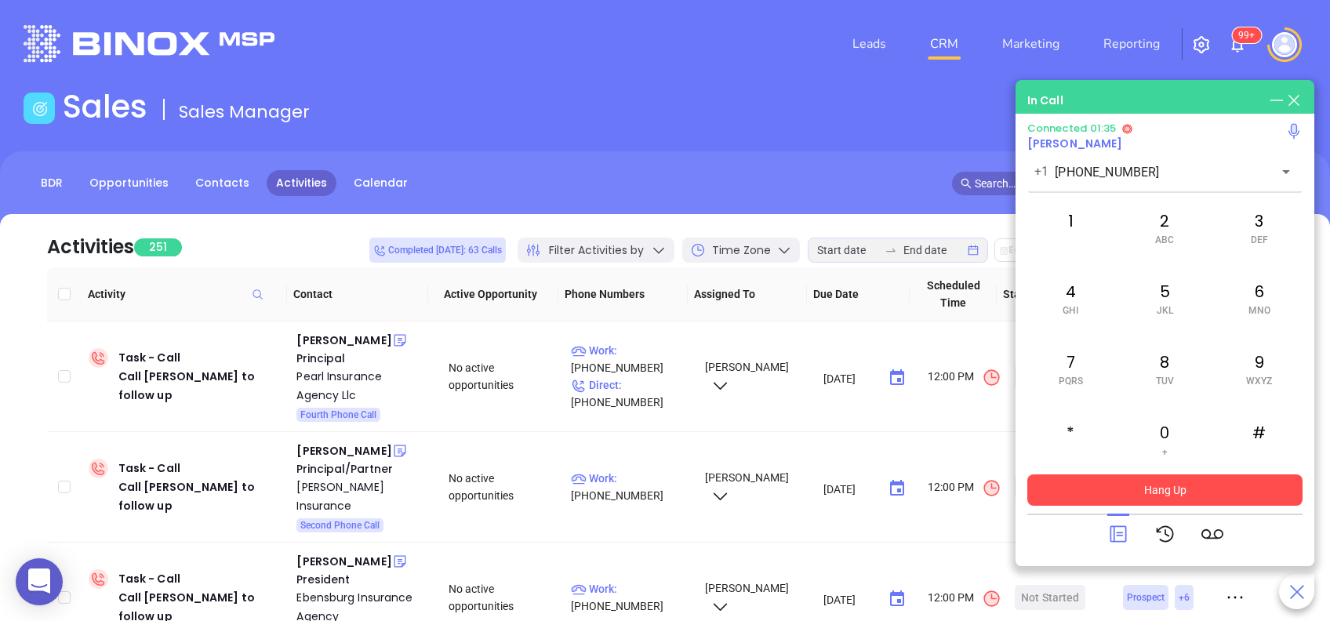
click at [1133, 490] on button "Hang Up" at bounding box center [1164, 490] width 275 height 31
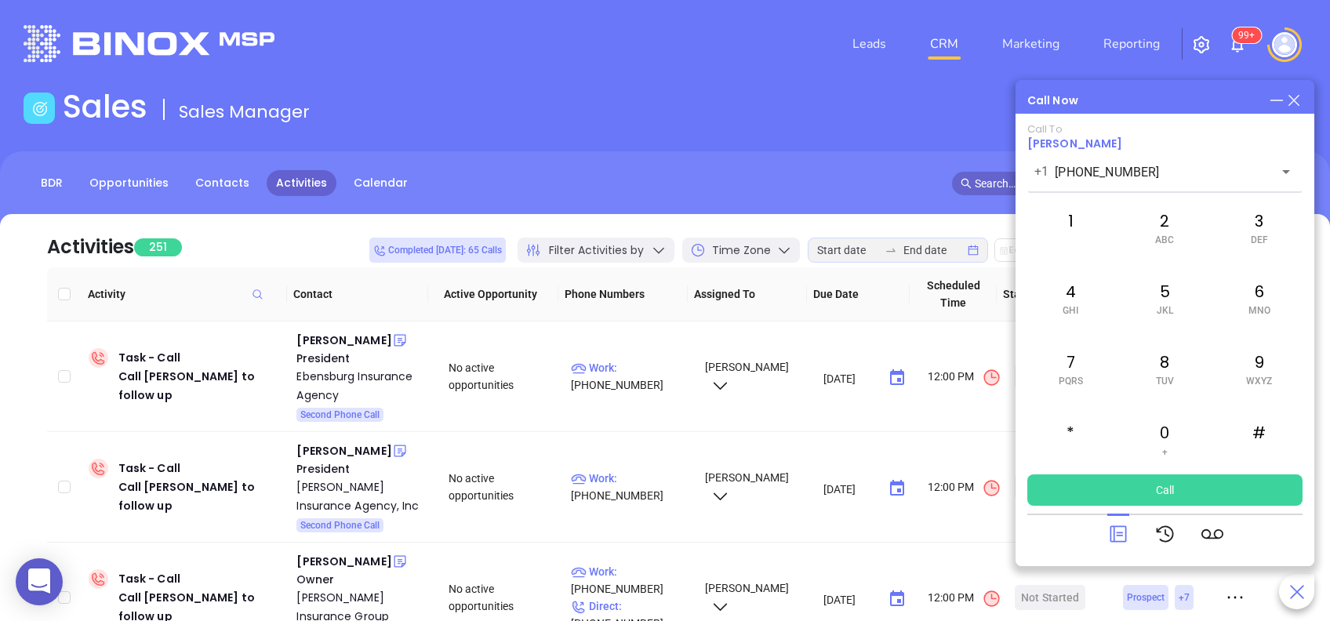
click at [1115, 533] on icon at bounding box center [1118, 534] width 22 height 22
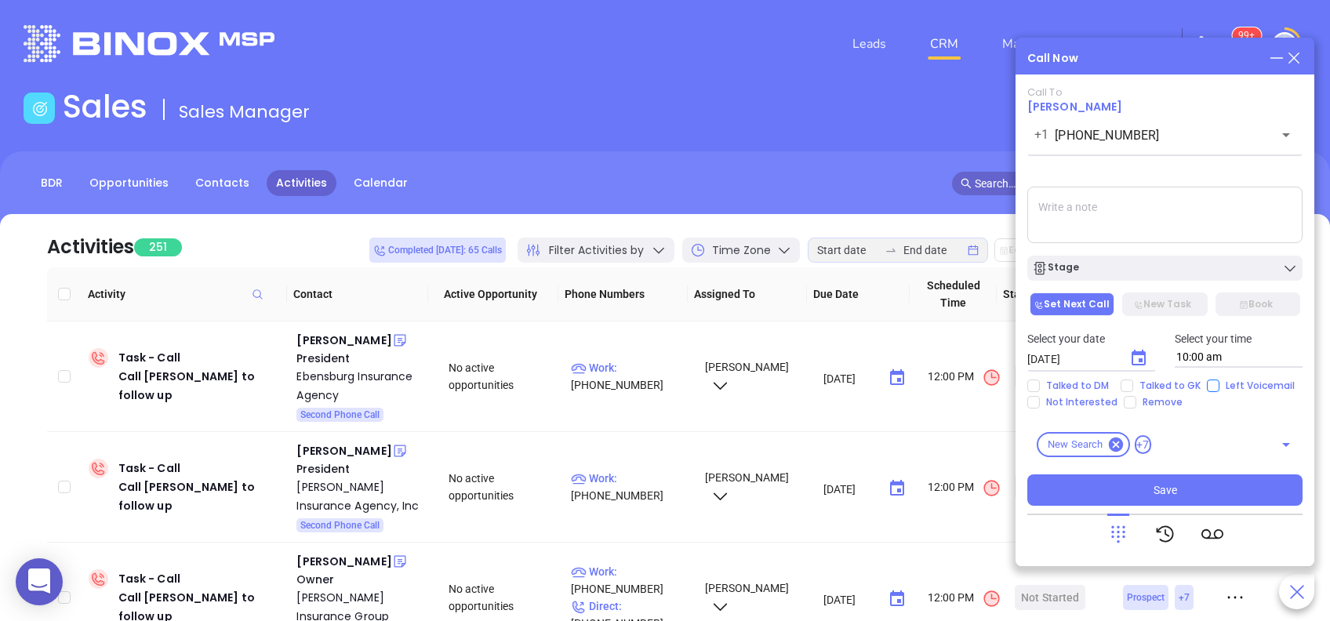
click at [1211, 389] on input "Left Voicemail" at bounding box center [1213, 386] width 13 height 13
checkbox input "true"
click at [1151, 270] on div "Stage" at bounding box center [1165, 268] width 266 height 16
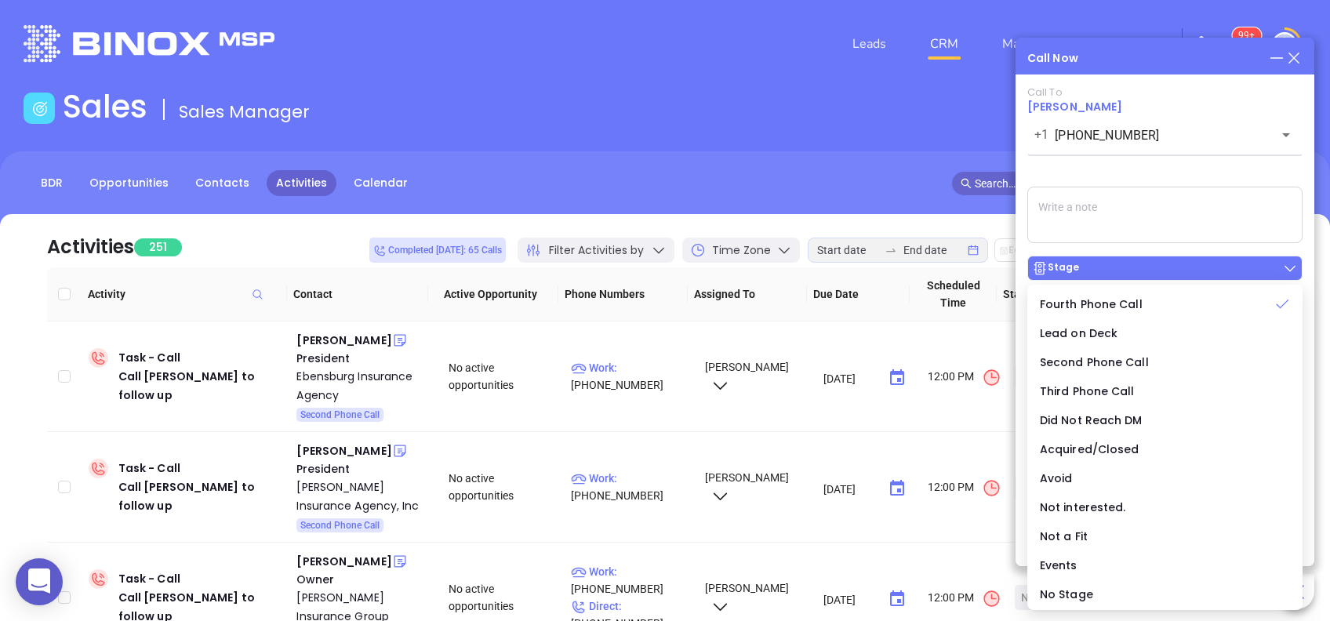
click at [1151, 270] on div "Stage" at bounding box center [1165, 268] width 266 height 16
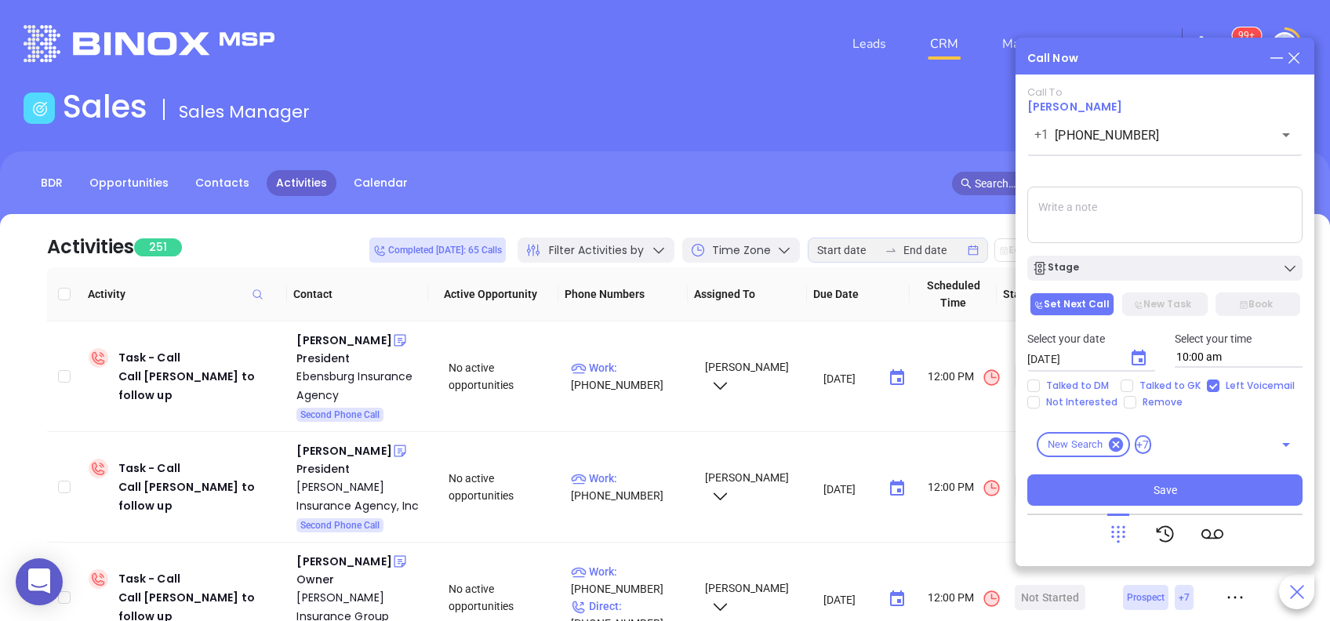
click at [1112, 247] on div "Call To Andrew Wilson +1 (724) 452-1976 ​ Voicemail Drop Stage Set Next Call Ne…" at bounding box center [1164, 296] width 275 height 420
click at [1118, 263] on div "Stage" at bounding box center [1165, 268] width 266 height 16
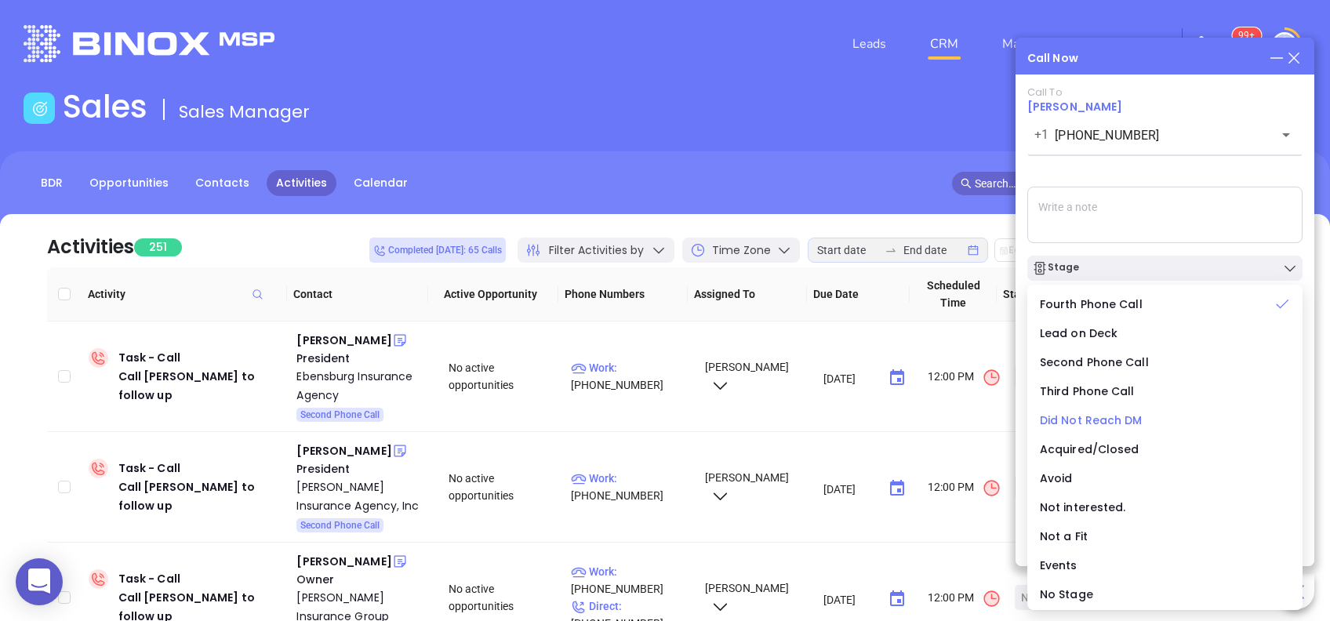
click at [1111, 423] on span "Did Not Reach DM" at bounding box center [1091, 421] width 103 height 16
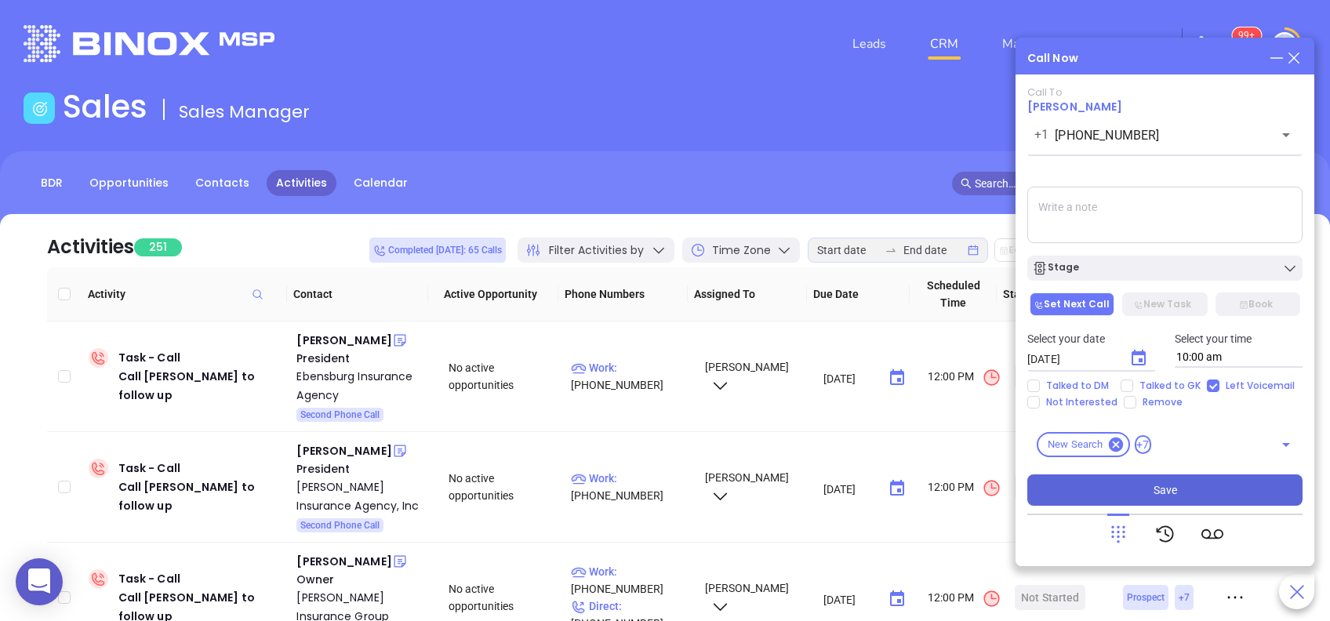
click at [1155, 486] on span "Save" at bounding box center [1166, 490] width 24 height 17
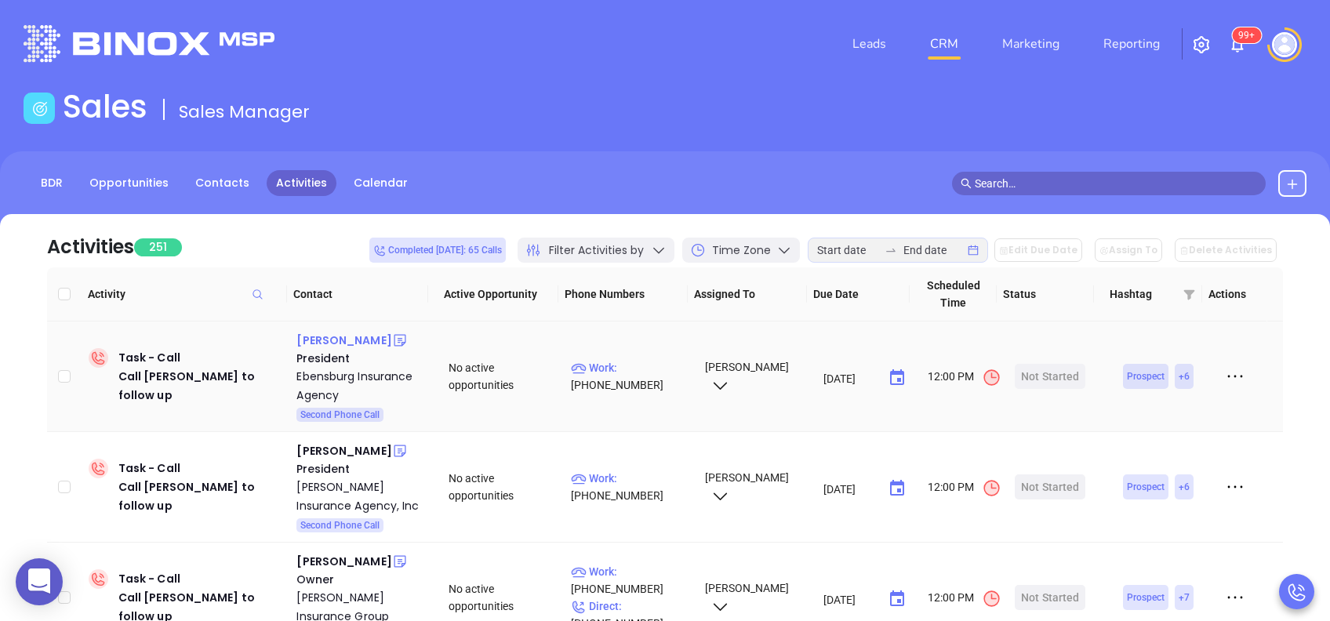
click at [345, 340] on div "Carl DeYulis" at bounding box center [343, 340] width 95 height 19
click at [645, 365] on p "Work : (814) 472-9557" at bounding box center [630, 376] width 119 height 35
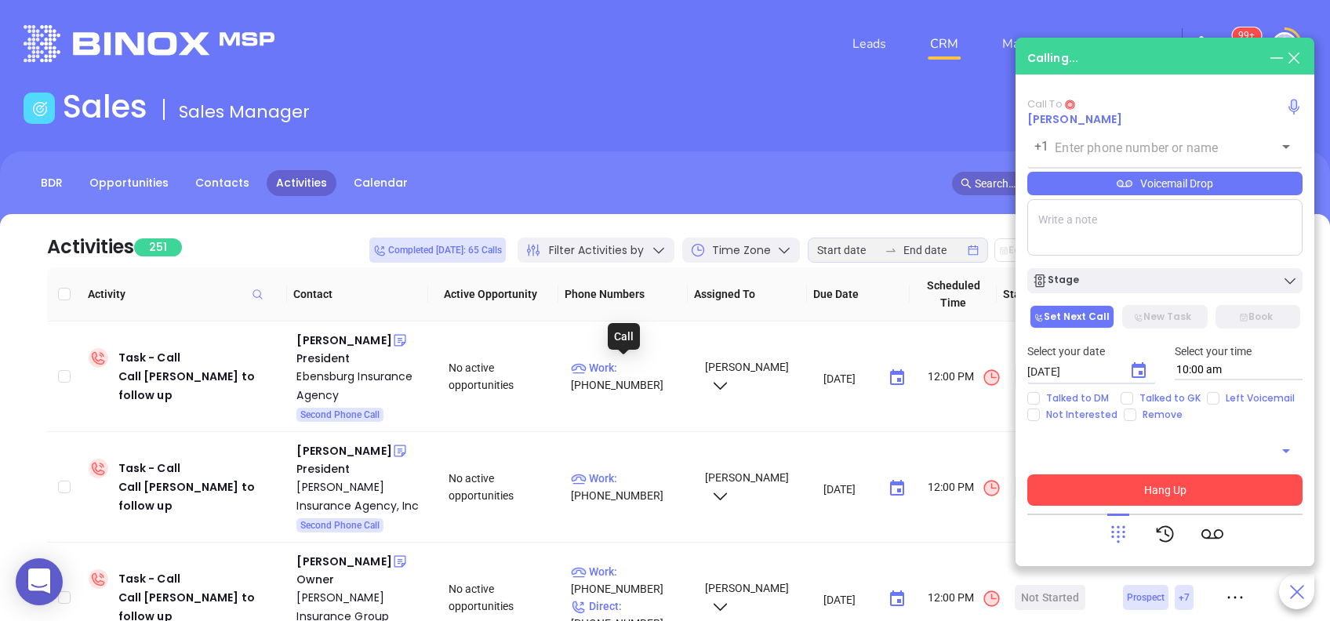
type input "(814) 472-9557"
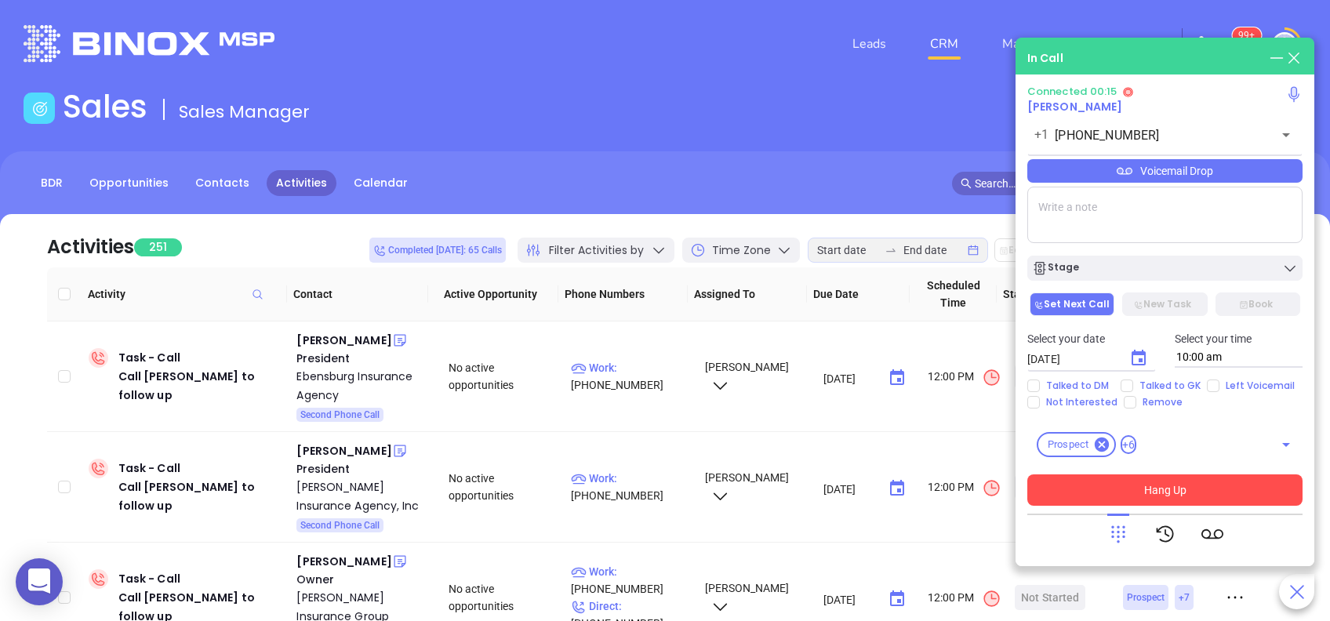
click at [1119, 540] on icon at bounding box center [1118, 534] width 22 height 22
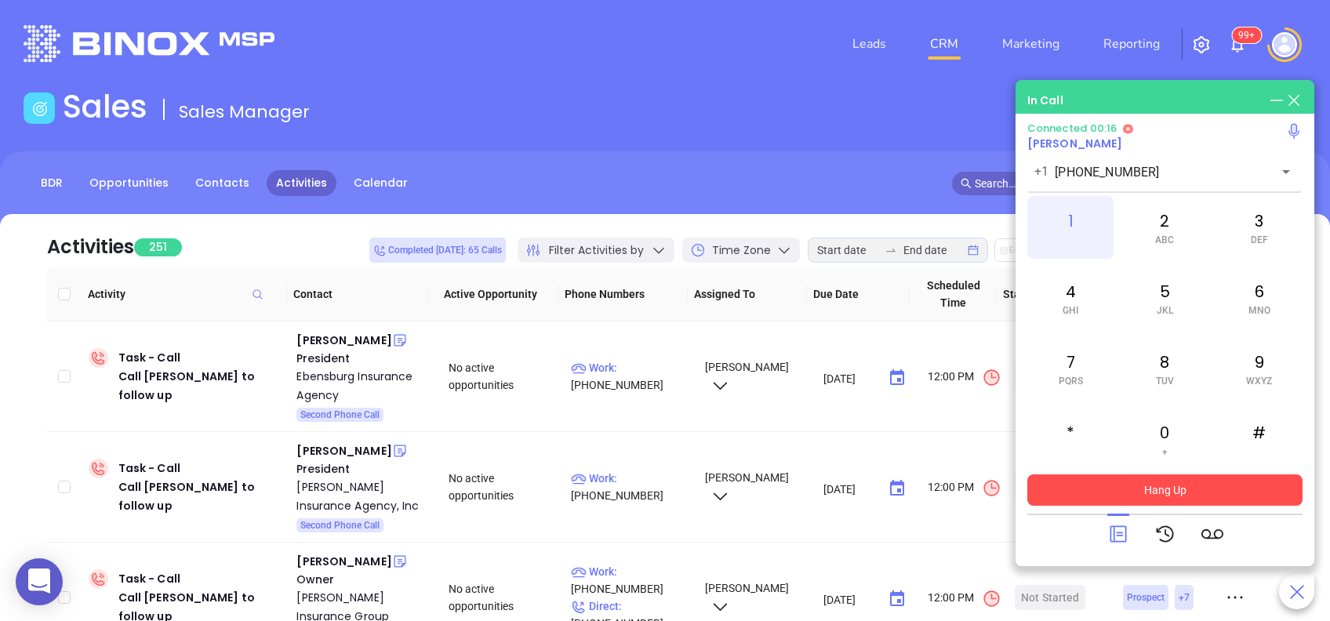
click at [1073, 235] on span at bounding box center [1070, 240] width 7 height 11
click at [1117, 538] on icon at bounding box center [1118, 534] width 22 height 22
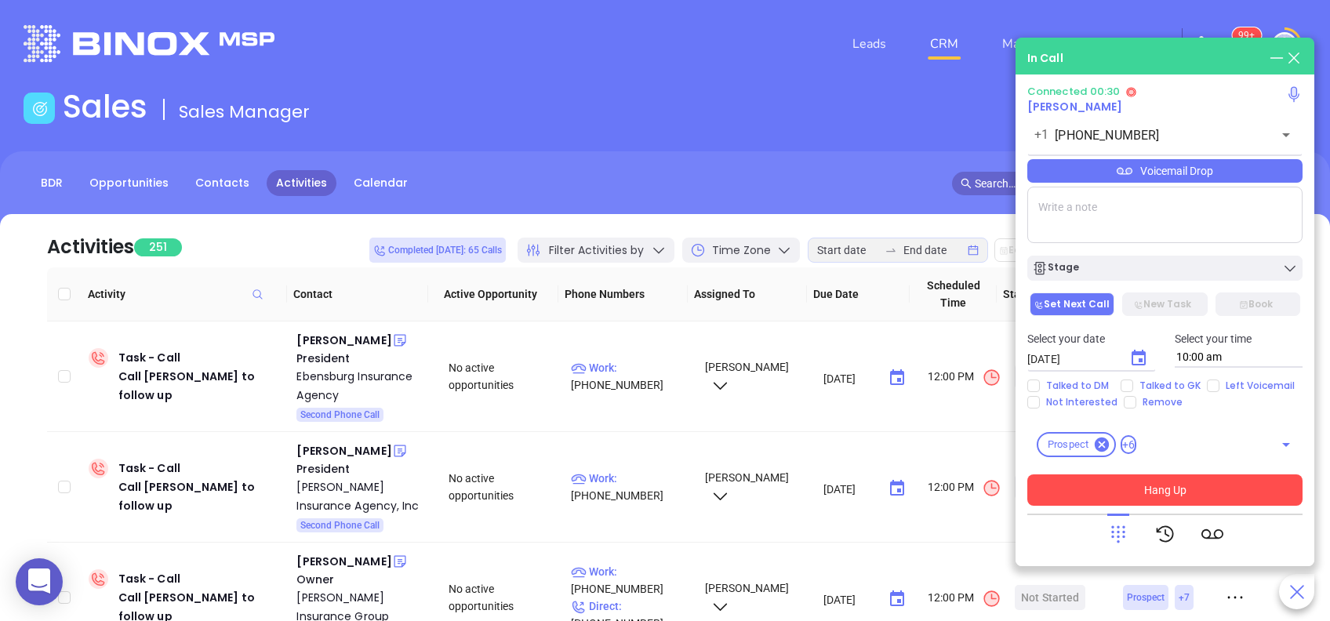
click at [1102, 188] on textarea at bounding box center [1164, 215] width 275 height 56
click at [1102, 174] on div "Voicemail Drop" at bounding box center [1164, 171] width 275 height 24
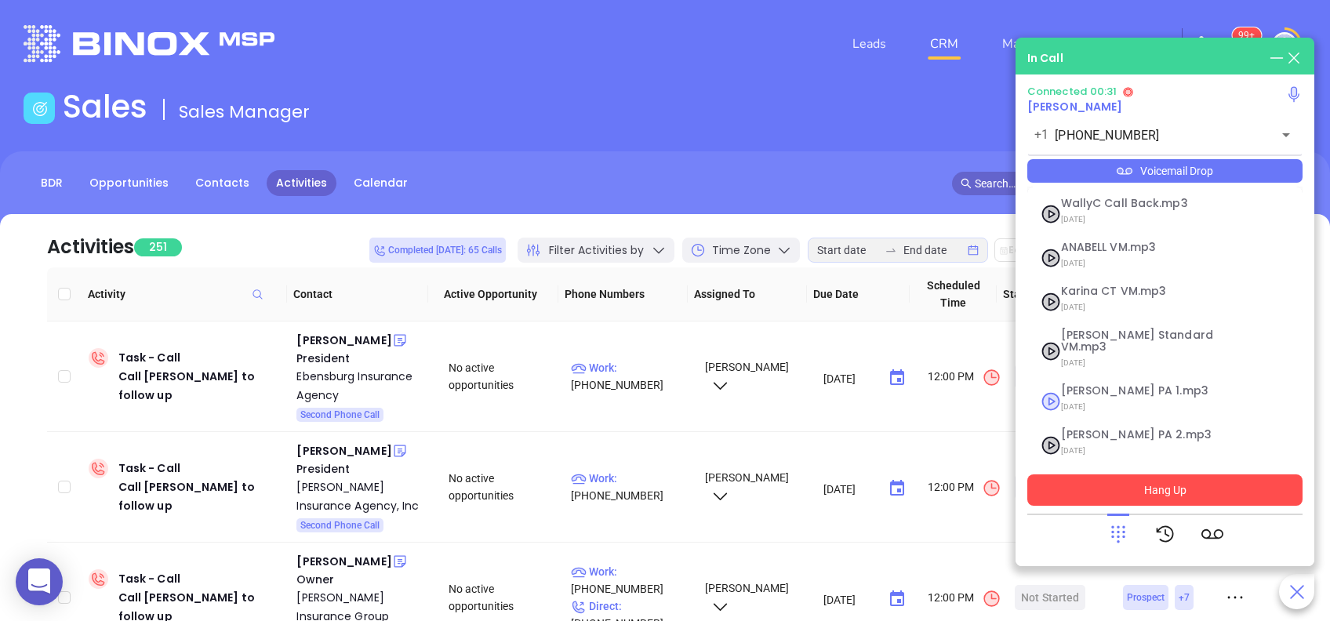
click at [1101, 397] on span "07/18/2025" at bounding box center [1145, 407] width 169 height 20
checkbox input "true"
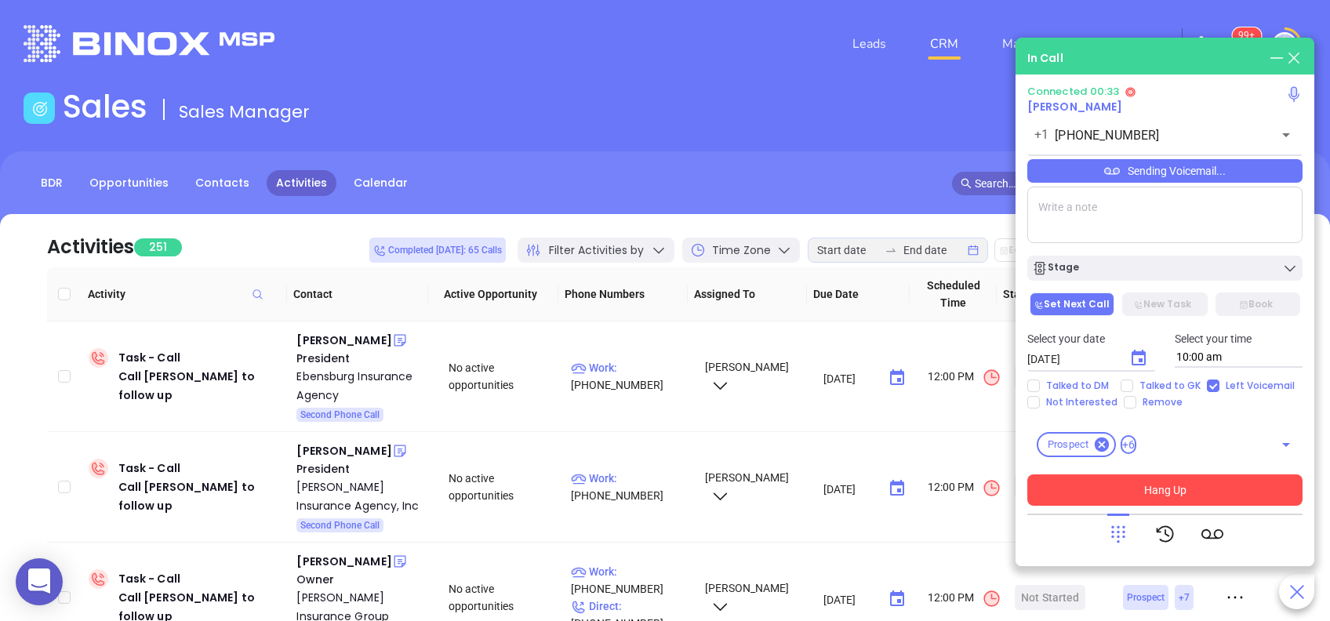
click at [1170, 494] on button "Hang Up" at bounding box center [1164, 490] width 275 height 31
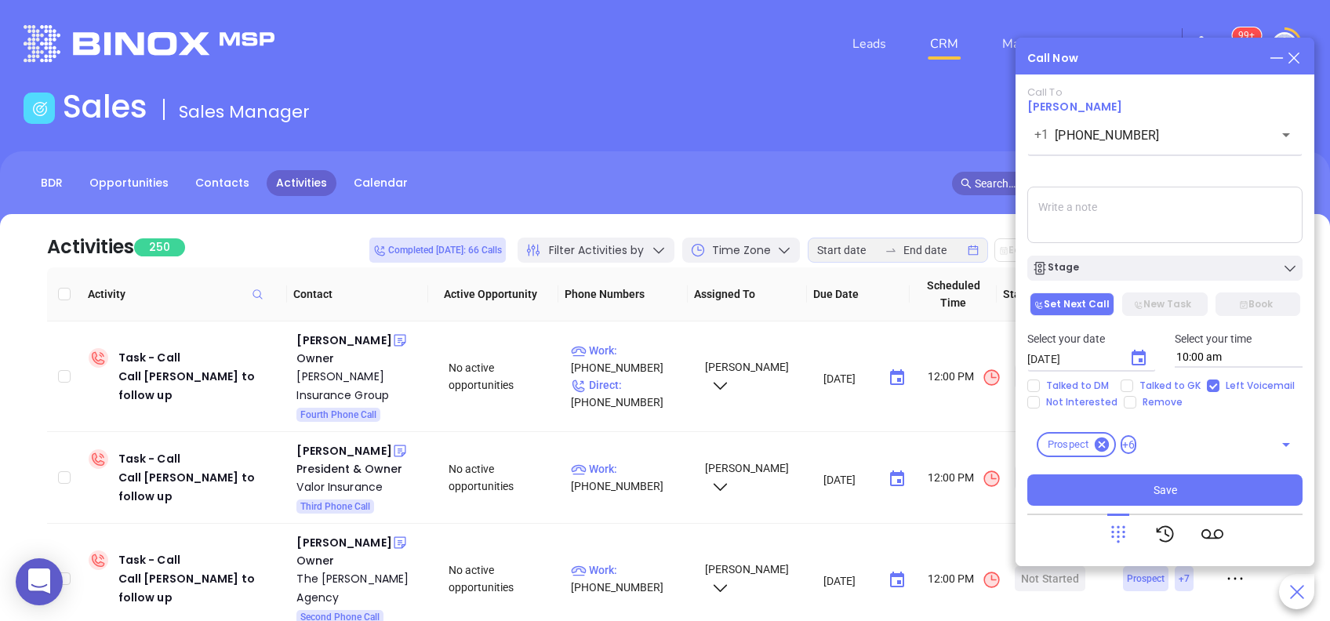
click at [1060, 230] on textarea at bounding box center [1164, 215] width 275 height 56
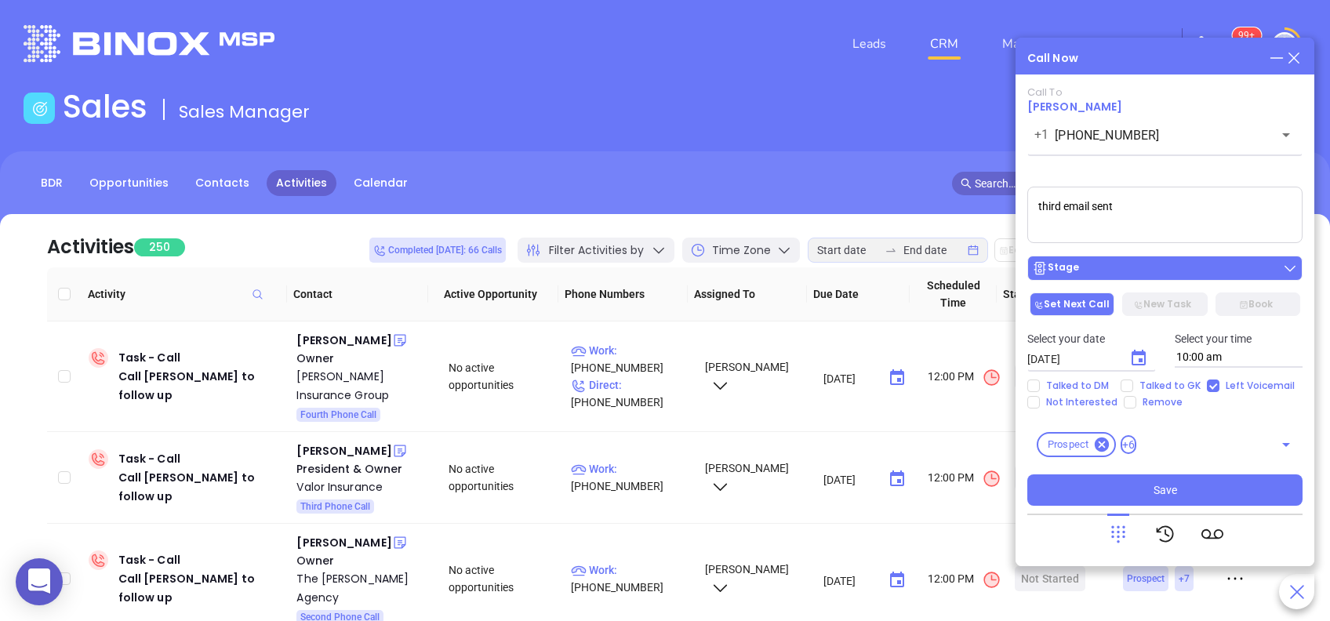
type textarea "third email sent"
click at [1136, 266] on div "Stage" at bounding box center [1165, 268] width 266 height 16
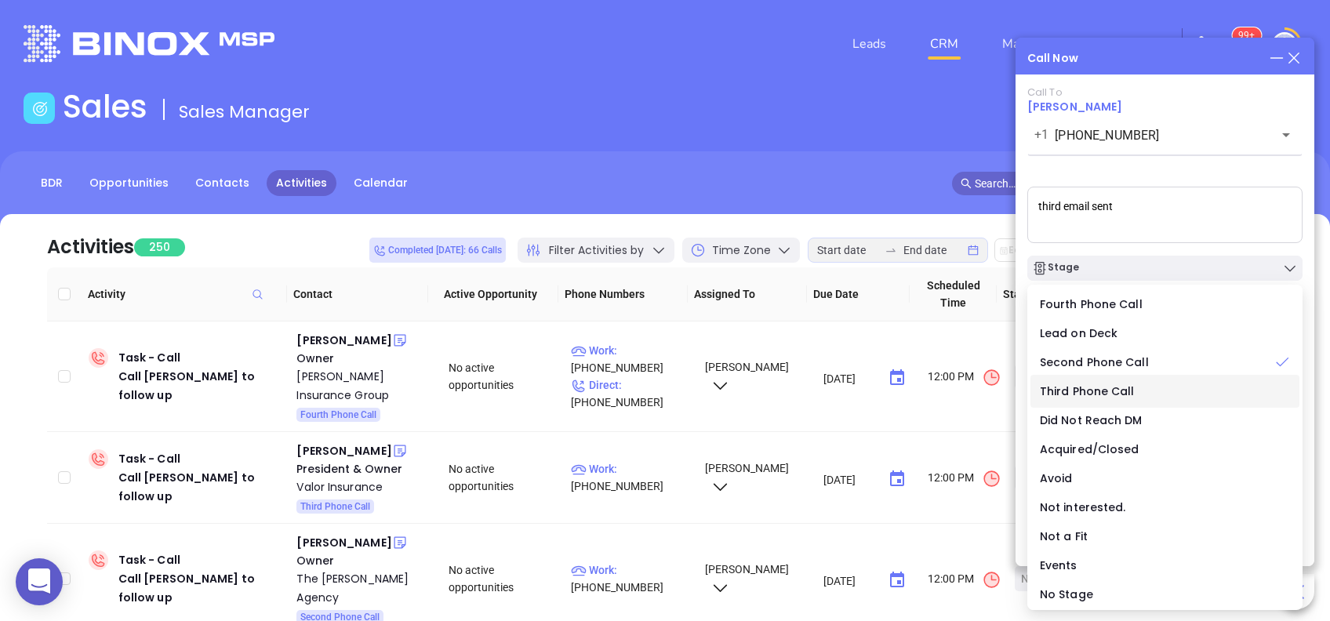
click at [1126, 389] on span "Third Phone Call" at bounding box center [1087, 392] width 95 height 16
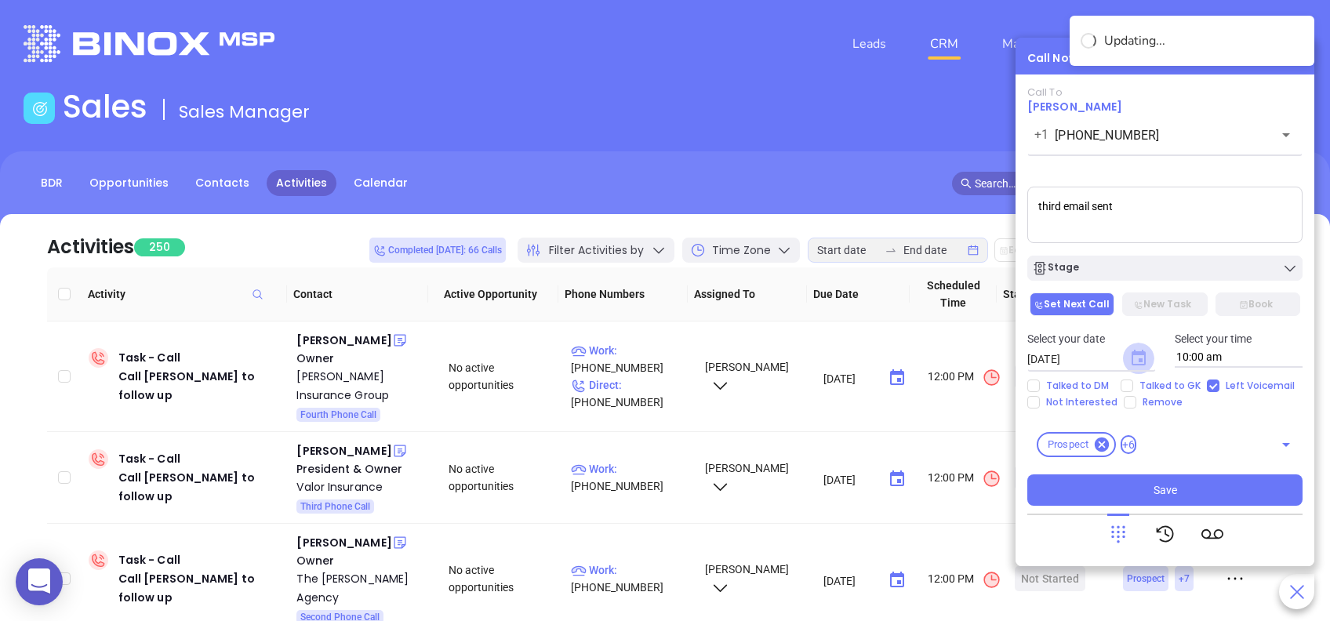
click at [1136, 364] on icon "Choose date, selected date is Aug 27, 2025" at bounding box center [1139, 358] width 14 height 16
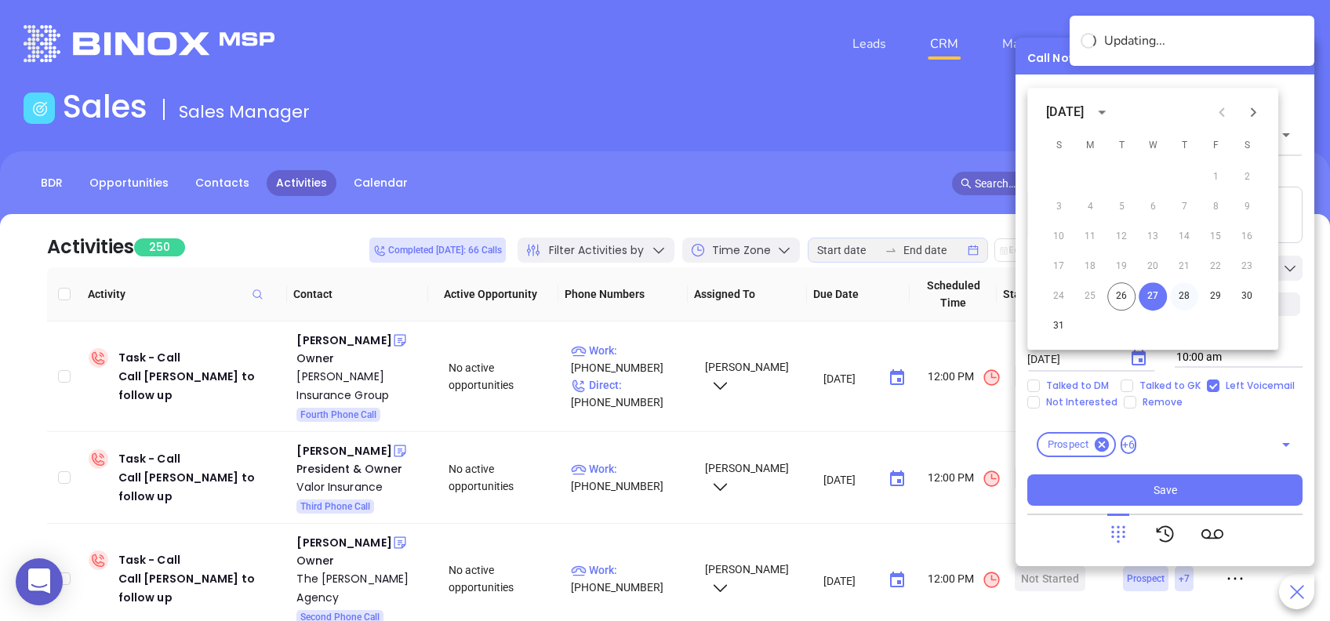
click at [1186, 294] on button "28" at bounding box center [1184, 296] width 28 height 28
type input "08/28/2025"
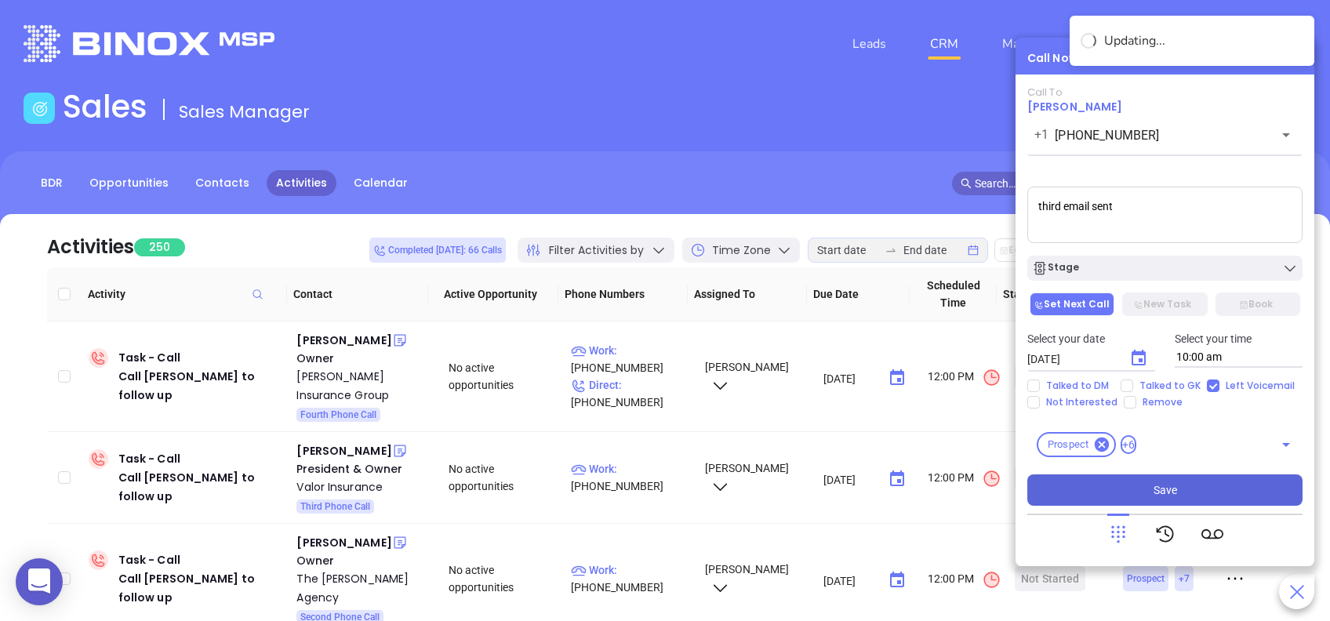
click at [1171, 489] on span "Save" at bounding box center [1166, 490] width 24 height 17
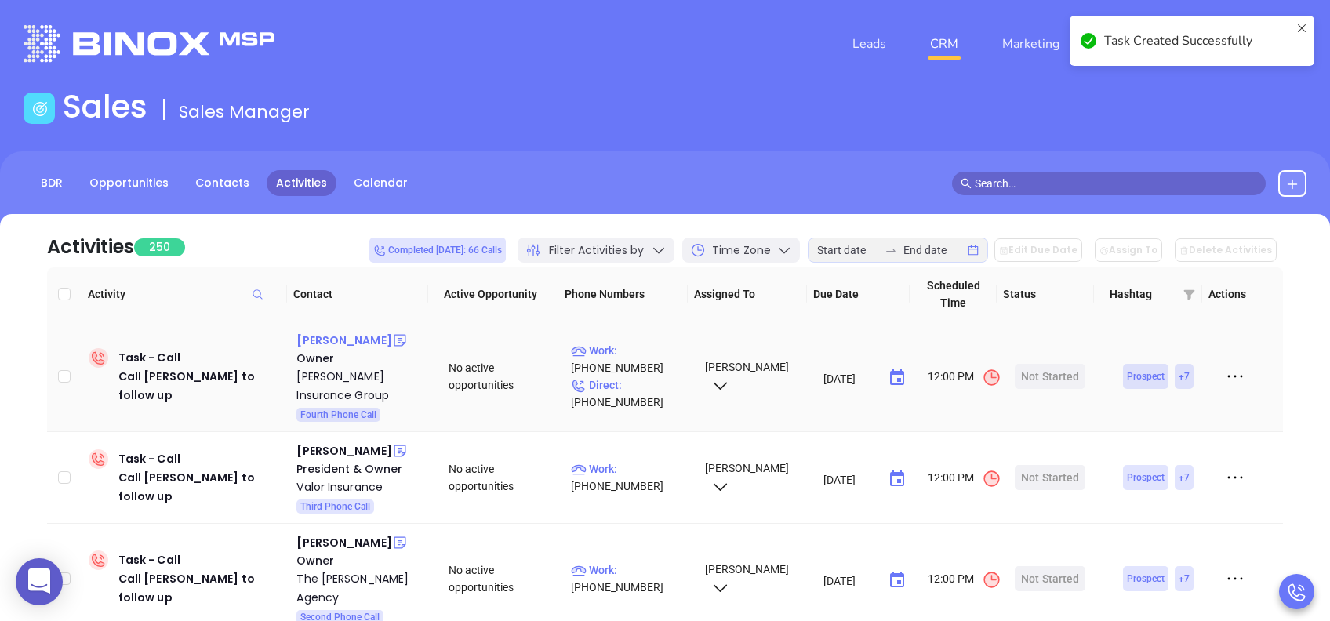
click at [331, 338] on div "Beth Fino" at bounding box center [343, 340] width 95 height 19
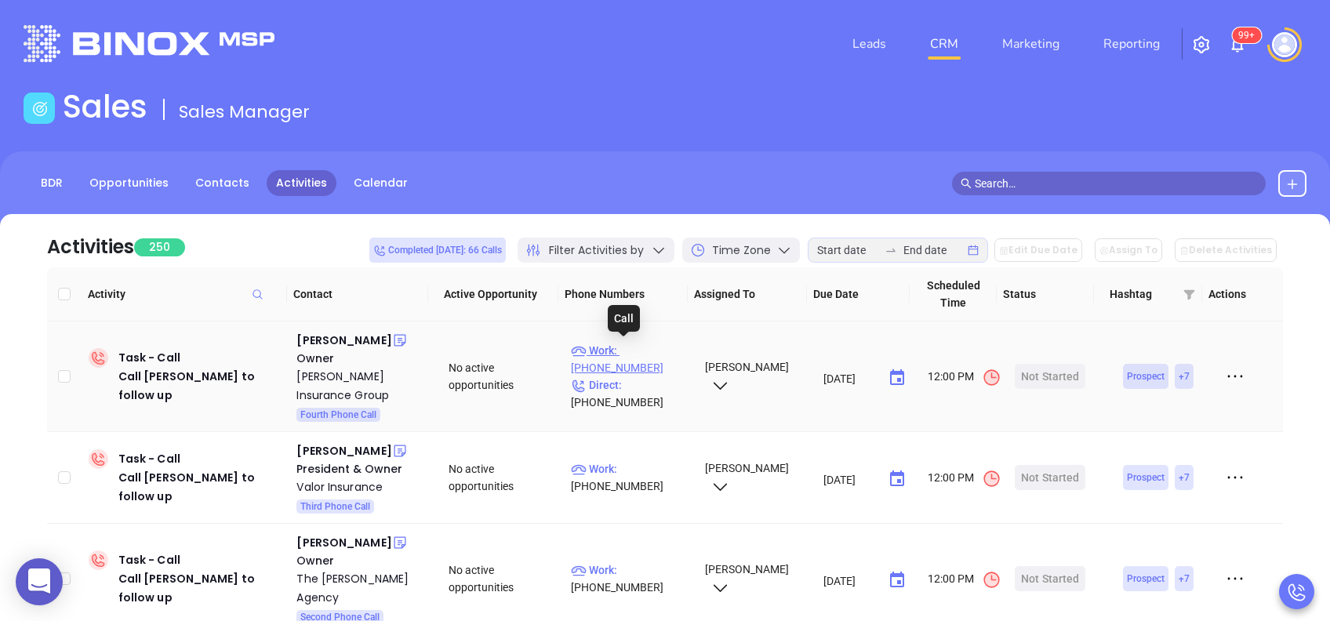
click at [649, 351] on p "Work : (215) 256-8020" at bounding box center [630, 359] width 119 height 35
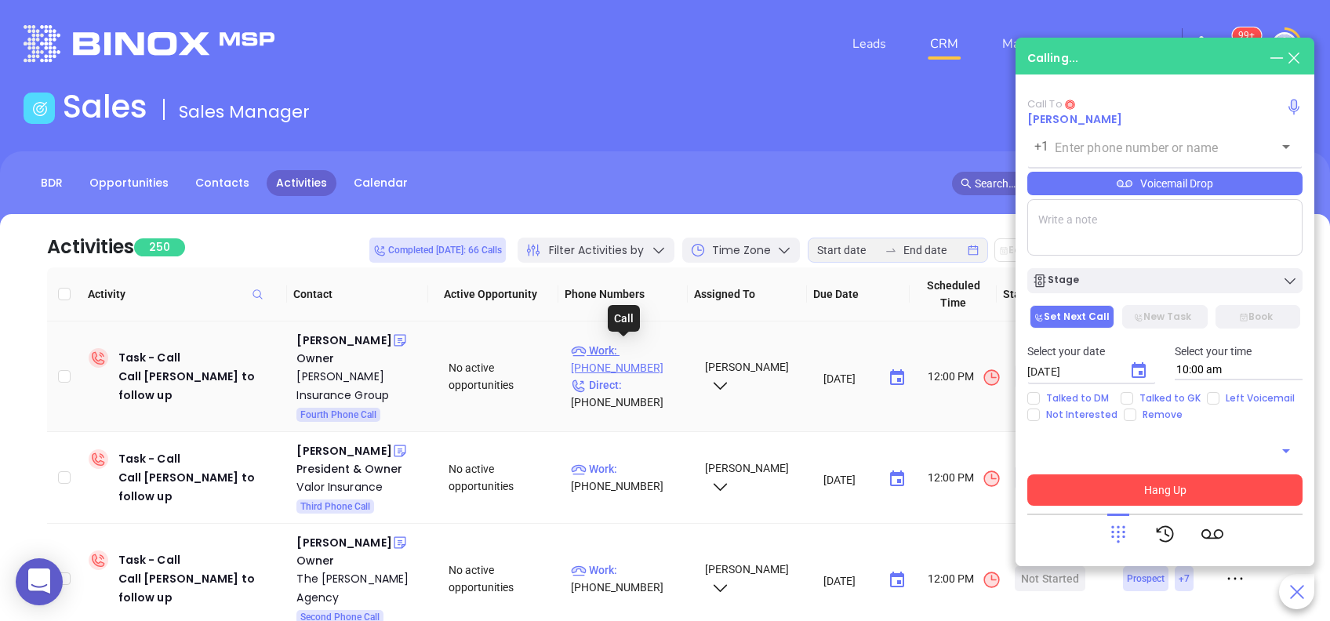
type input "(215) 256-8020"
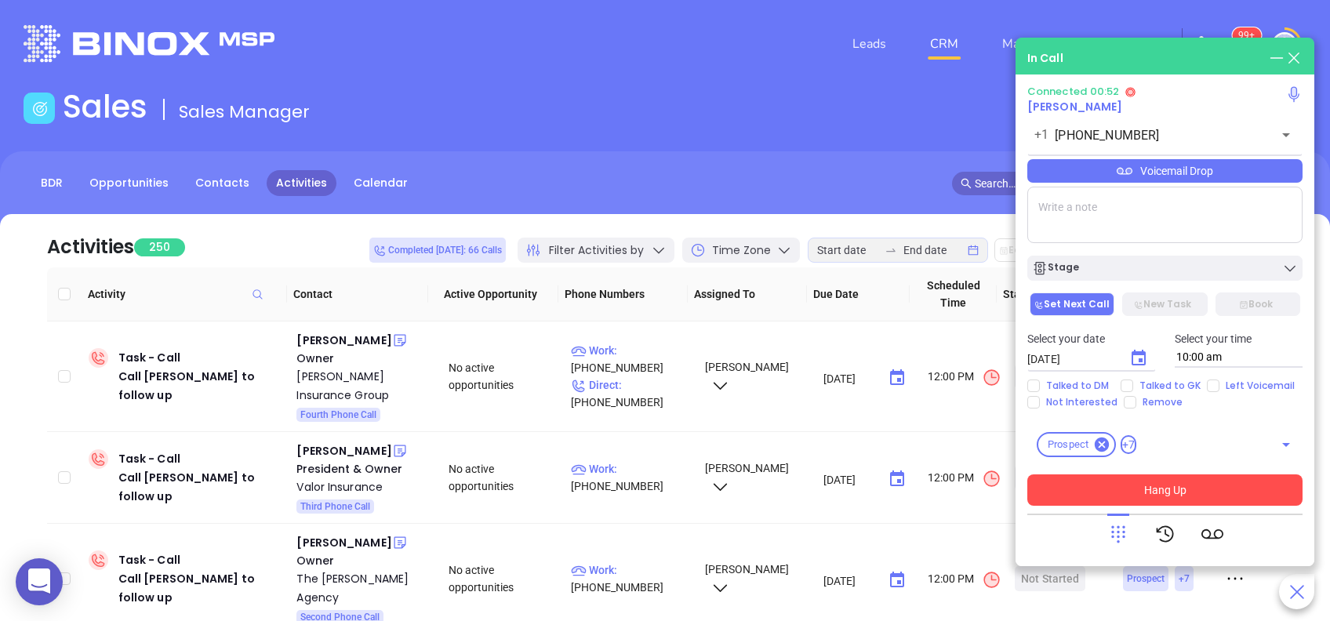
click at [1127, 484] on button "Hang Up" at bounding box center [1164, 490] width 275 height 31
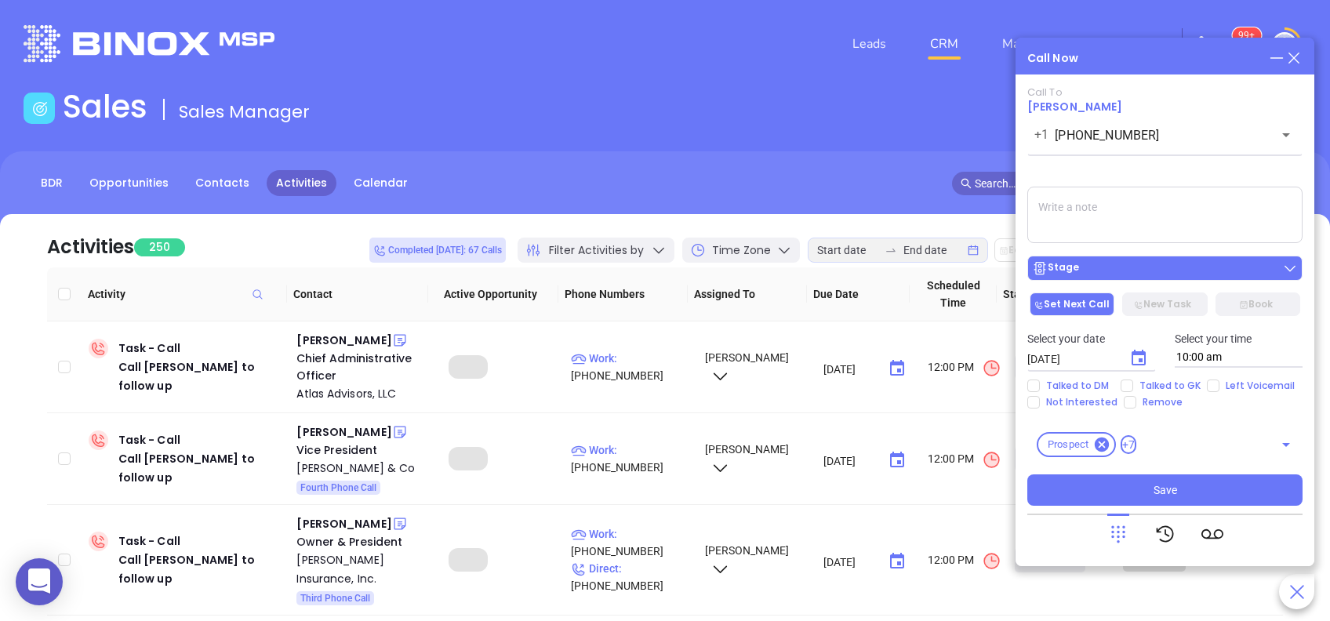
click at [1161, 266] on div "Stage" at bounding box center [1165, 268] width 266 height 16
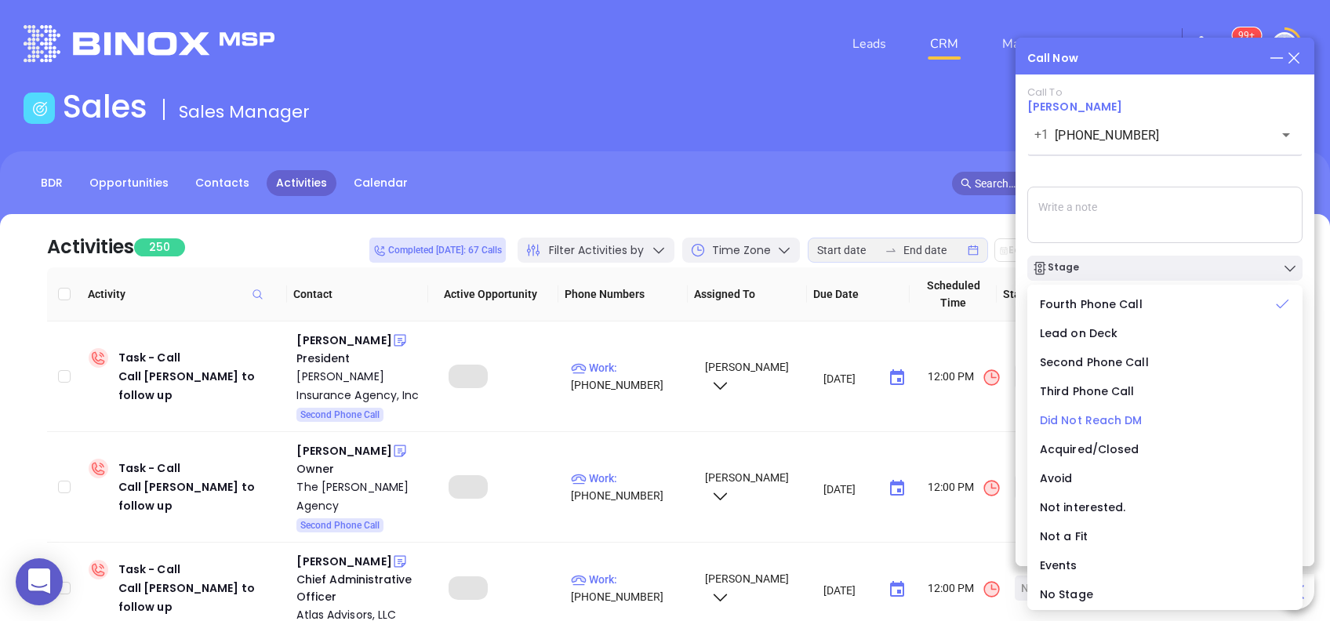
click at [1122, 421] on span "Did Not Reach DM" at bounding box center [1091, 421] width 103 height 16
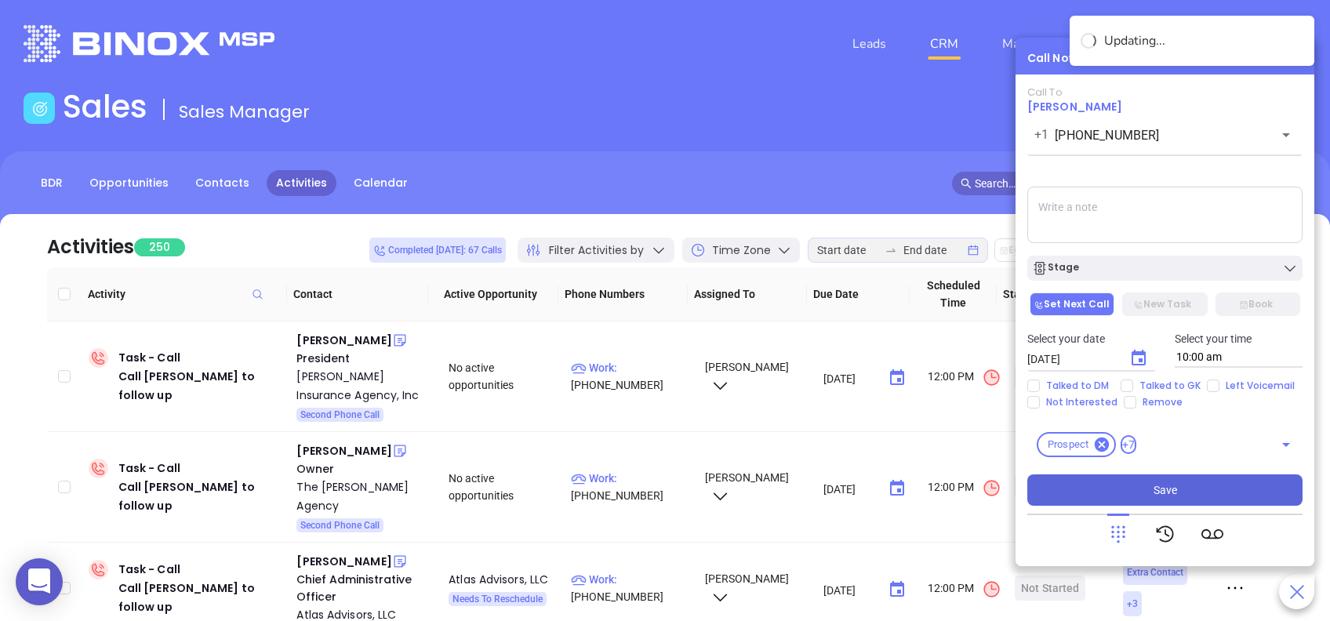
click at [1157, 483] on span "Save" at bounding box center [1166, 490] width 24 height 17
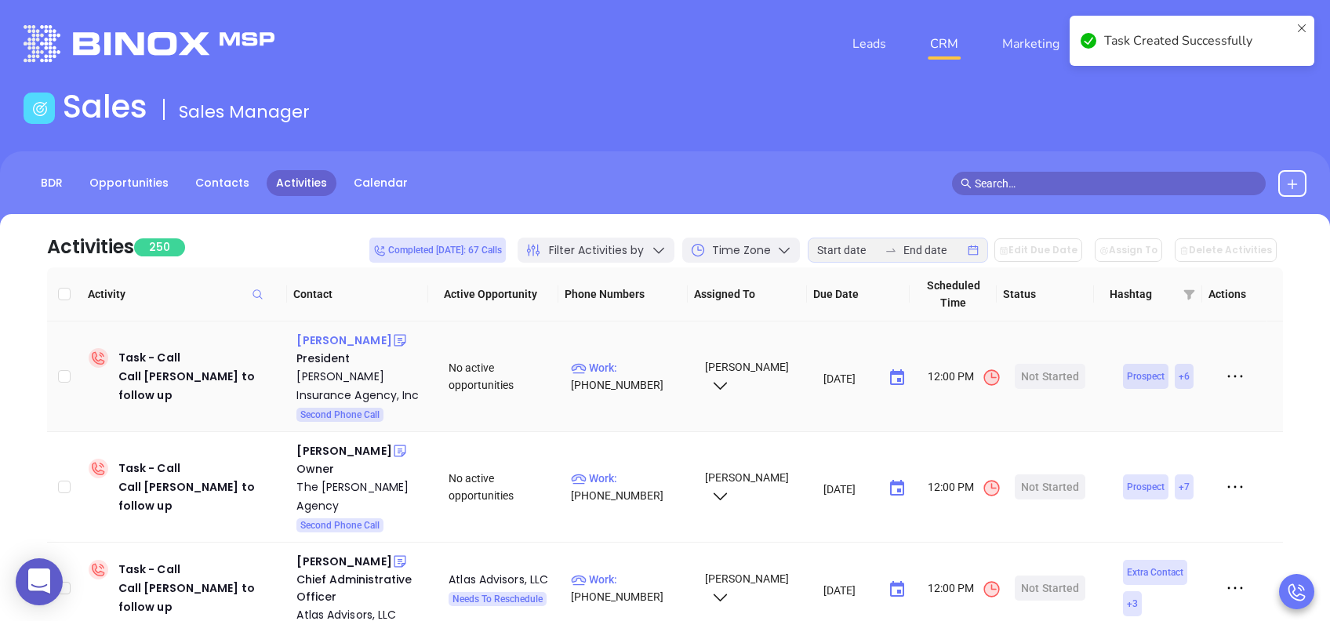
click at [358, 343] on div "Scott Watson" at bounding box center [343, 340] width 95 height 19
click at [649, 367] on p "Work : (814) 255-4194" at bounding box center [630, 376] width 119 height 35
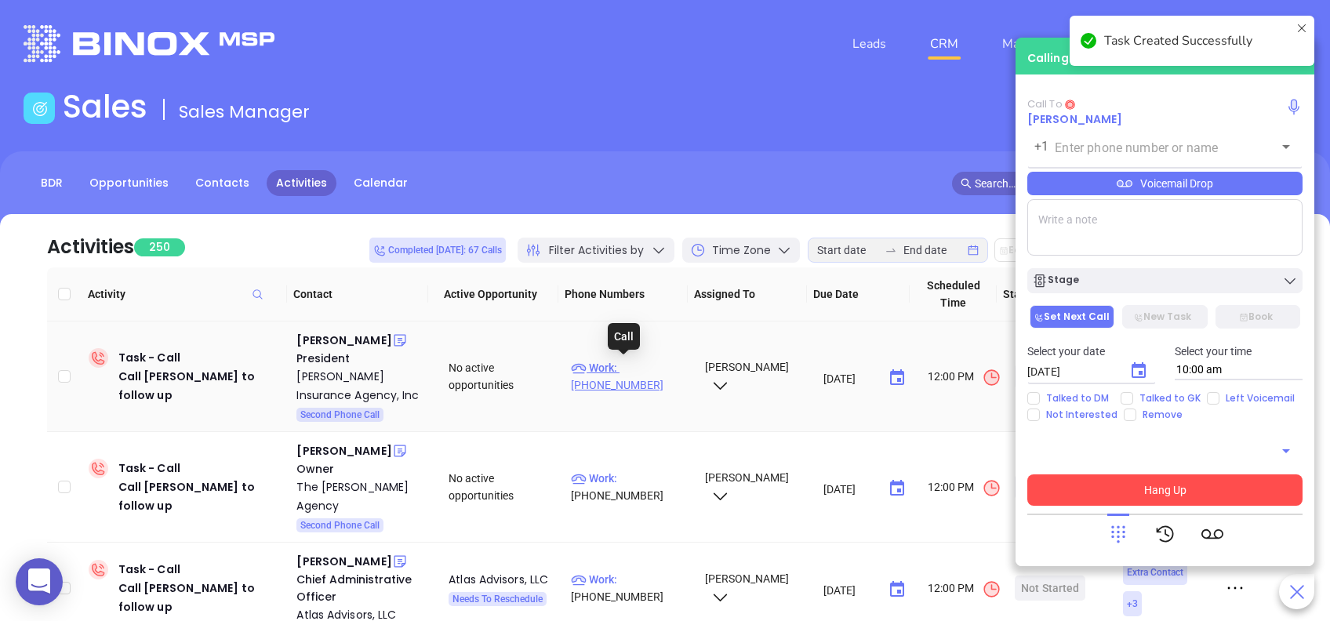
type input "(814) 255-4194"
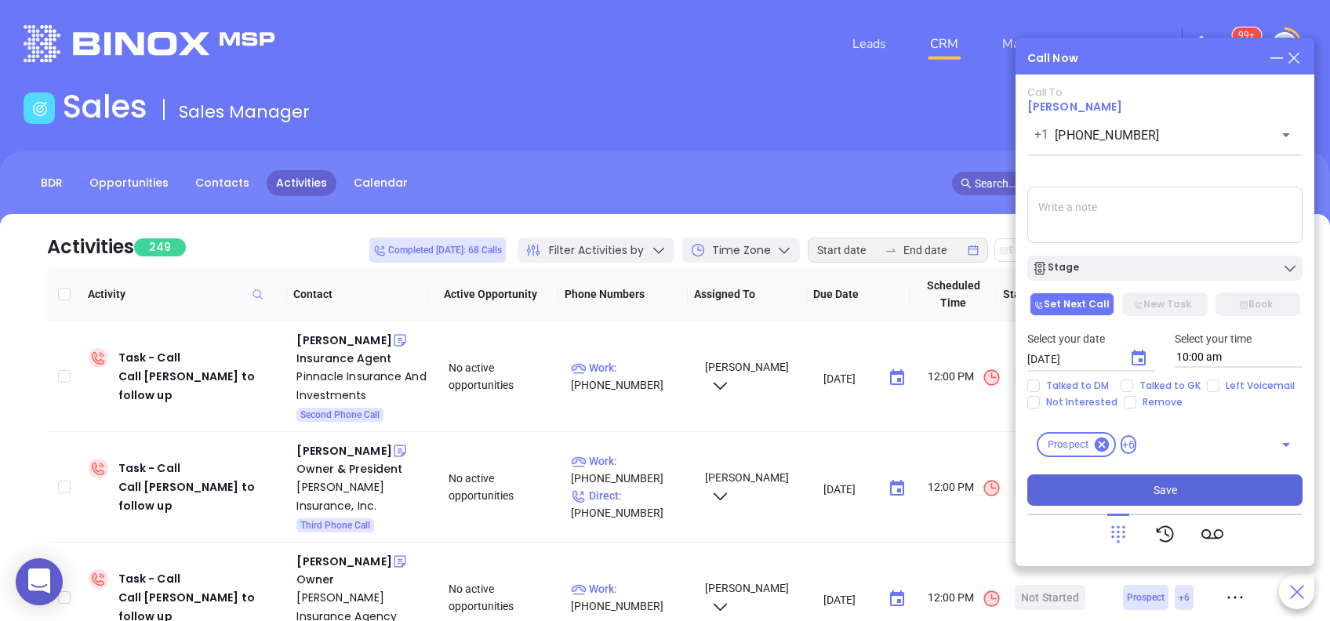
click at [1073, 216] on textarea at bounding box center [1164, 215] width 275 height 56
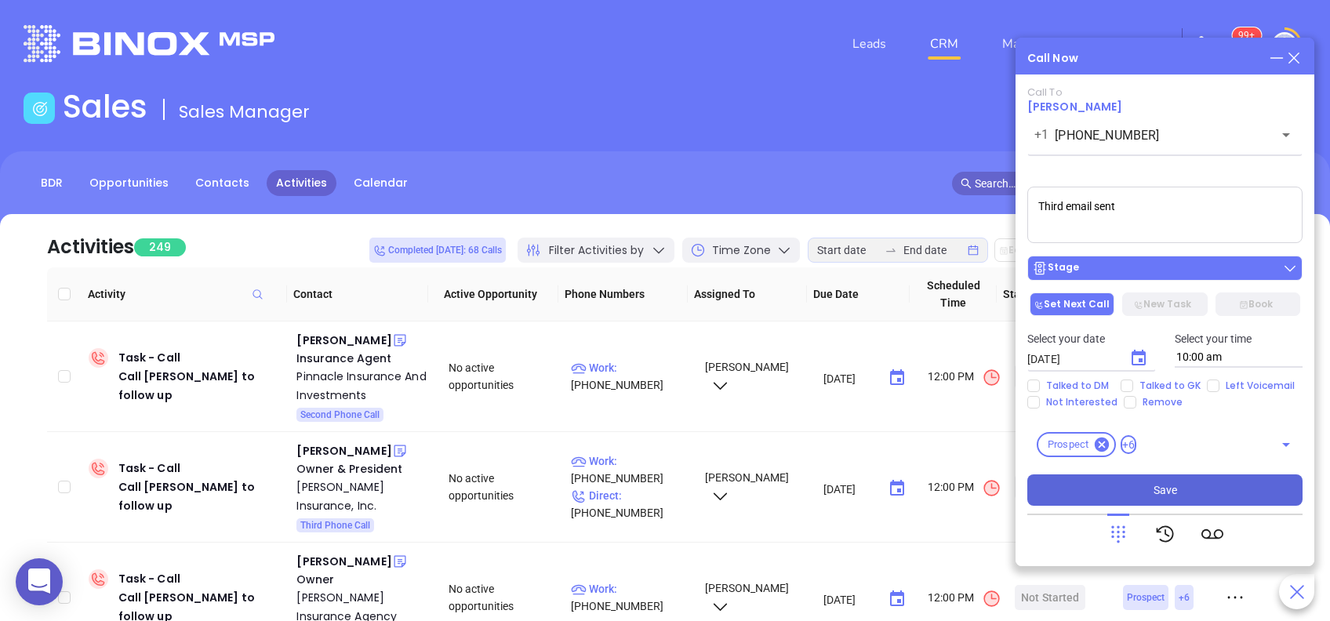
type textarea "Third email sent"
click at [1147, 257] on button "Stage" at bounding box center [1164, 268] width 275 height 25
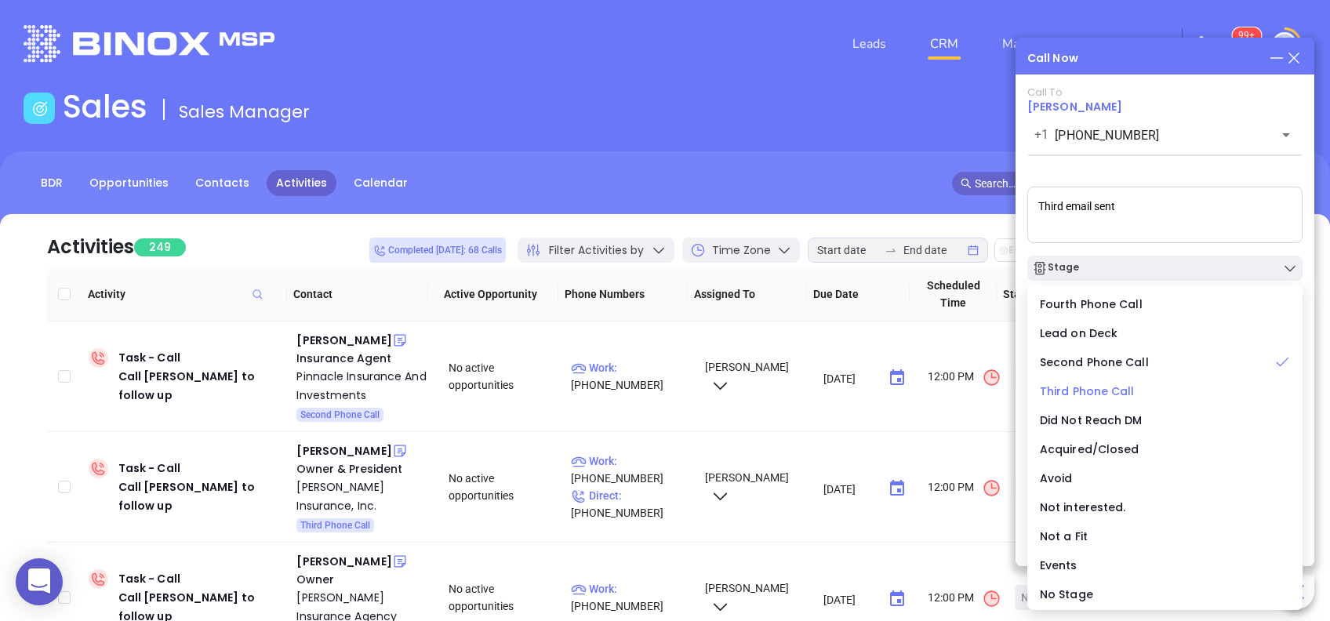
click at [1136, 384] on div "Third Phone Call" at bounding box center [1165, 391] width 250 height 17
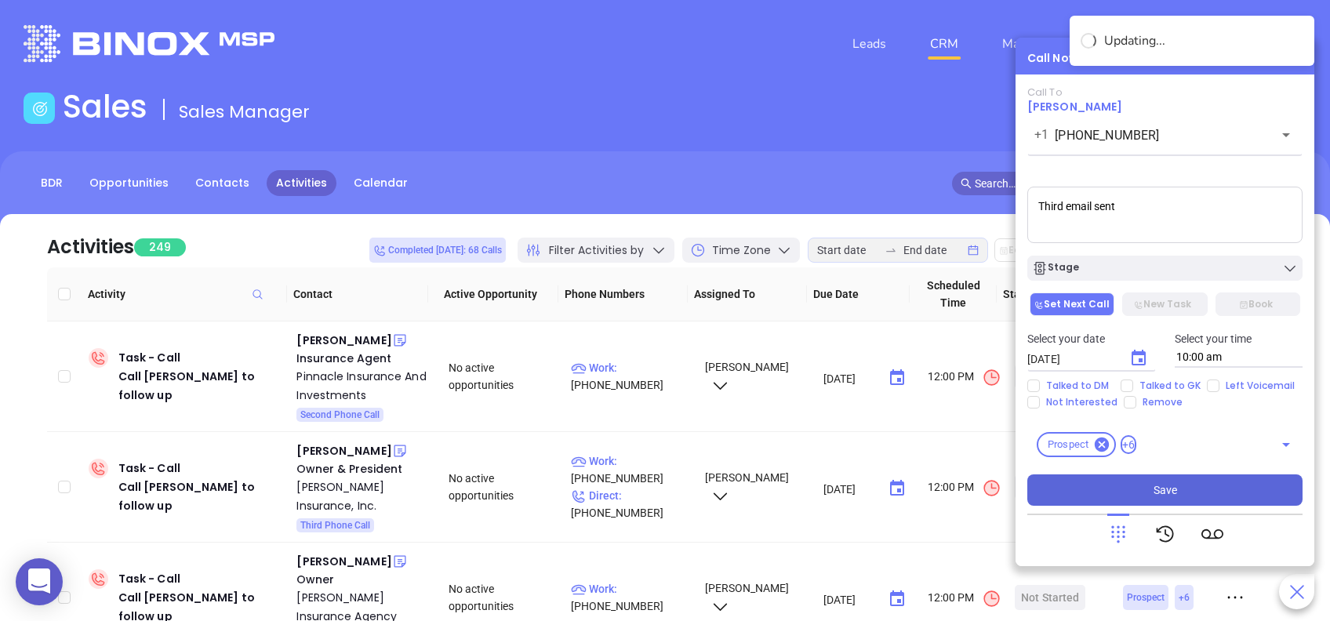
click at [1188, 493] on button "Save" at bounding box center [1164, 490] width 275 height 31
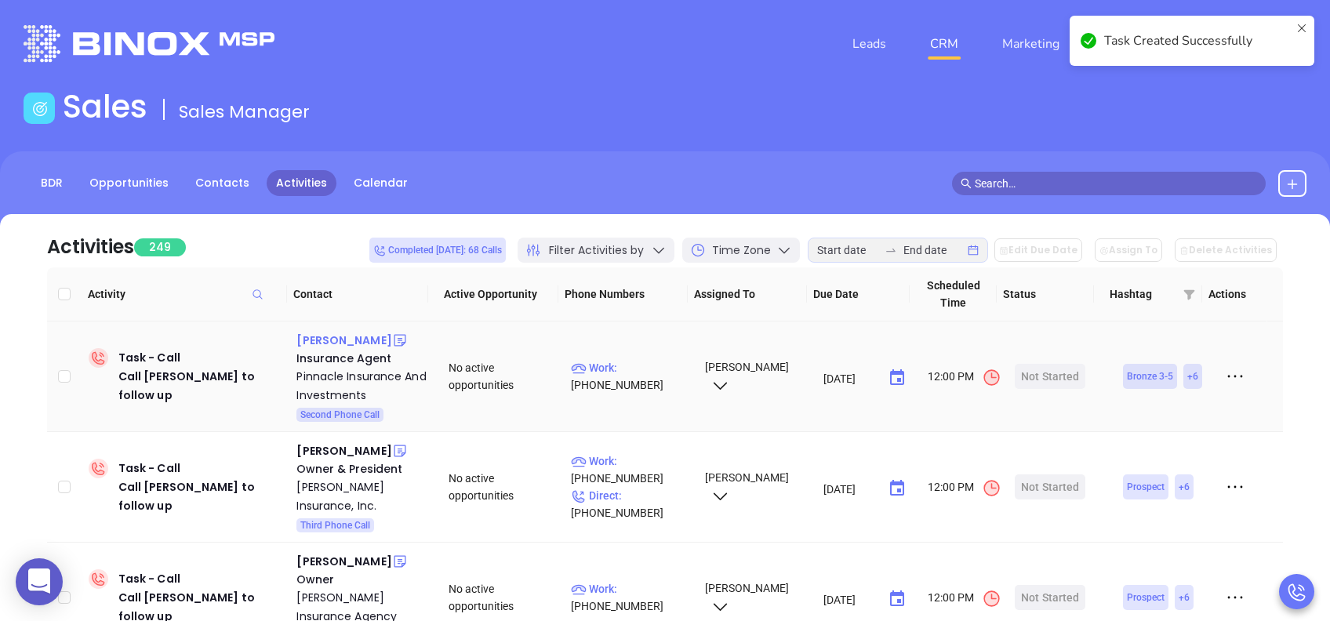
click at [324, 338] on div "Justin John" at bounding box center [343, 340] width 95 height 19
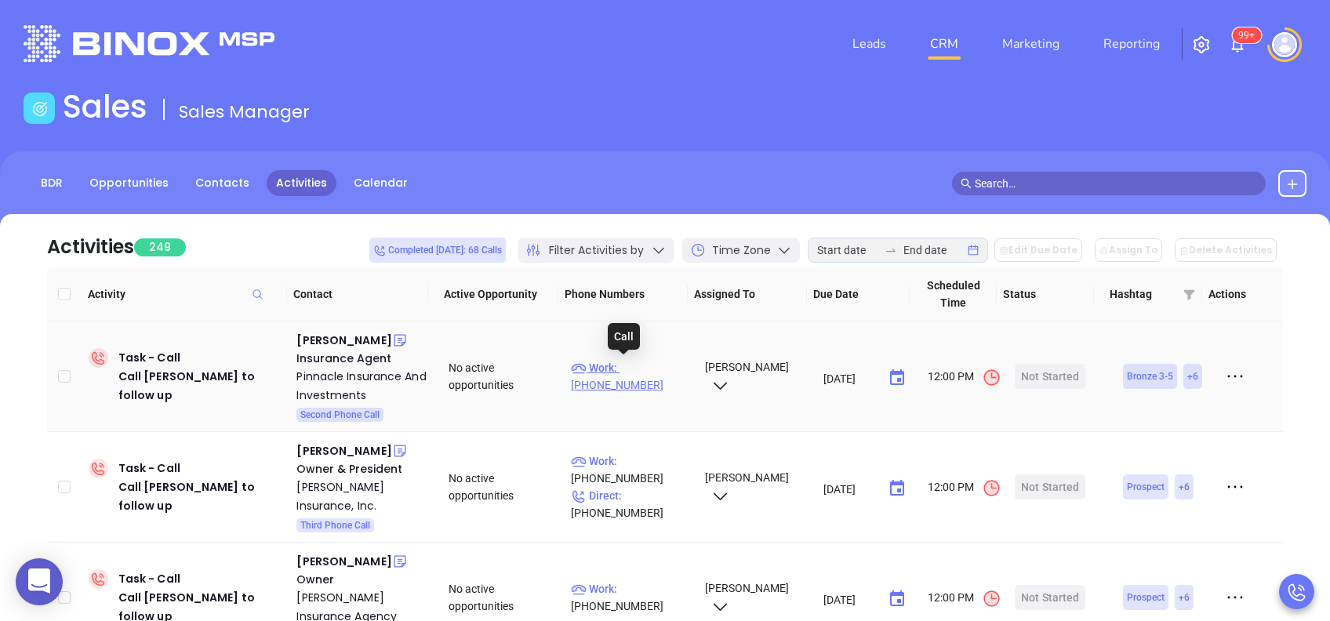
click at [627, 370] on p "Work : (215) 309-1854" at bounding box center [630, 376] width 119 height 35
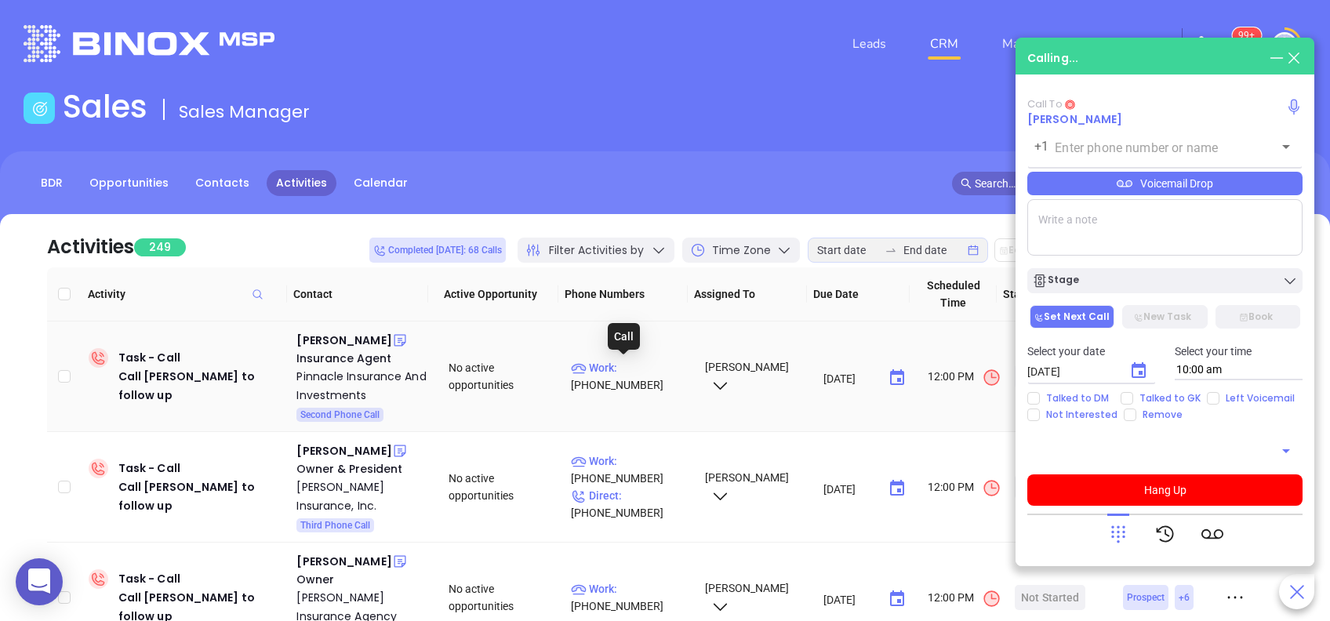
type input "(215) 309-1854"
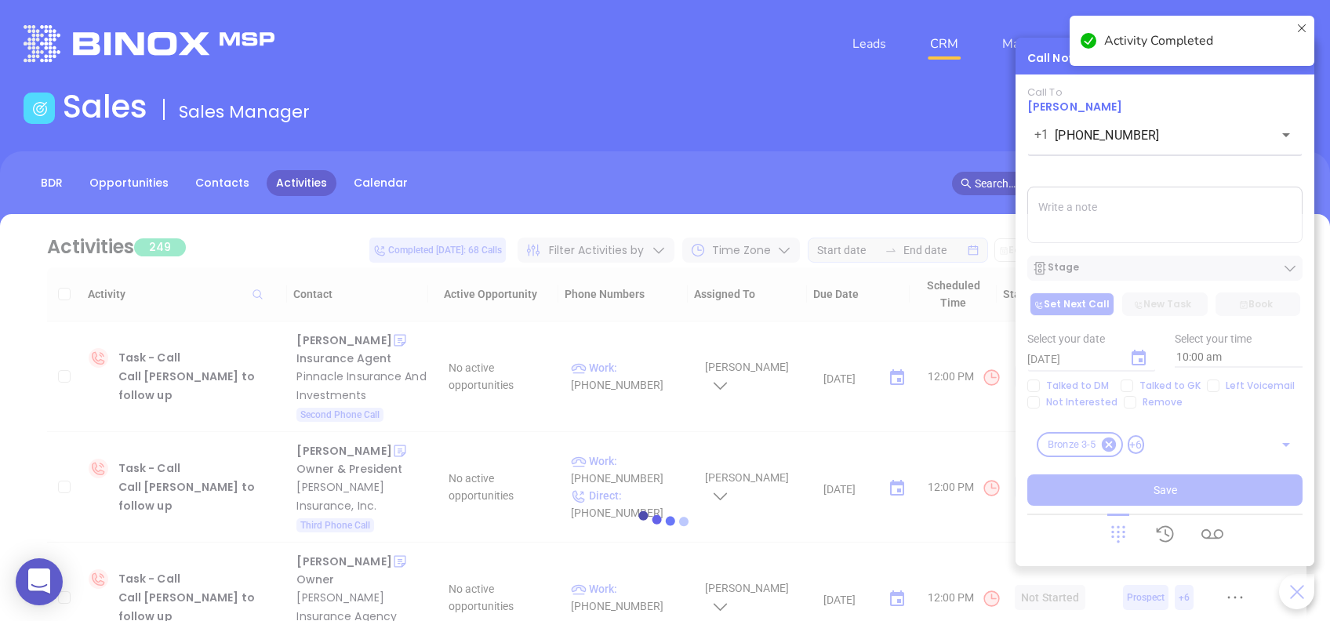
click at [1128, 387] on div at bounding box center [665, 522] width 1283 height 616
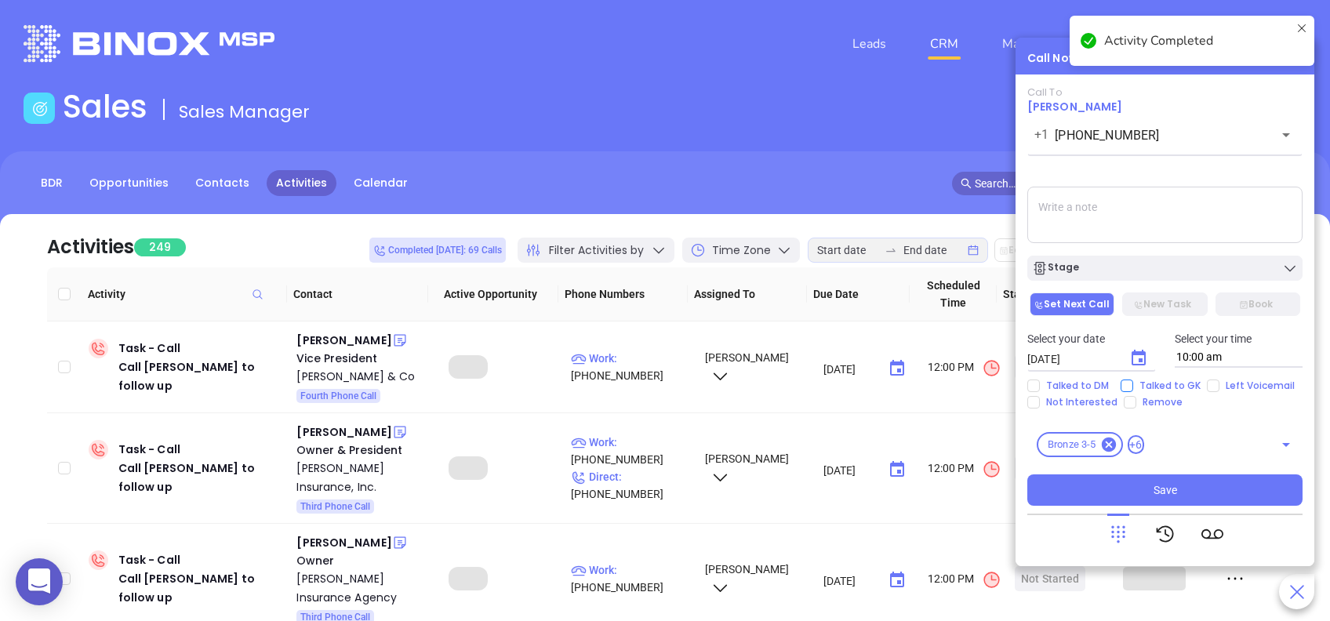
click at [1128, 386] on input "Talked to GK" at bounding box center [1127, 386] width 13 height 13
checkbox input "true"
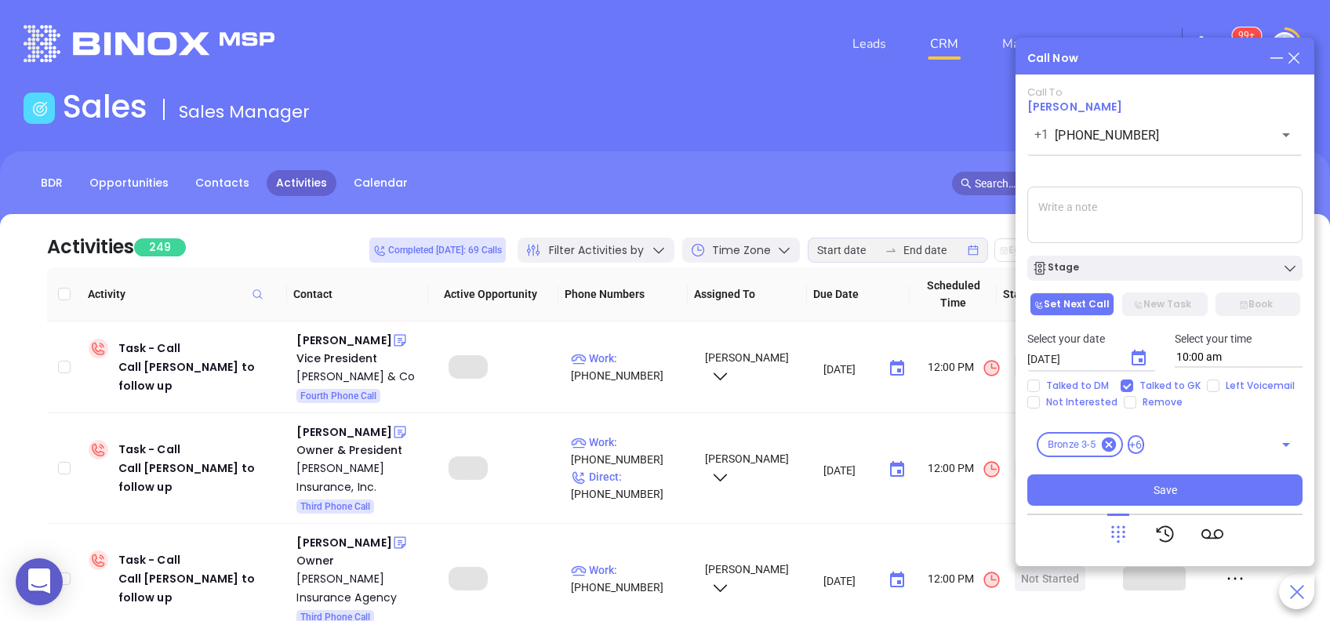
click at [1106, 210] on textarea at bounding box center [1164, 215] width 275 height 56
type textarea "unable to confirm email"
click at [1136, 358] on icon "Choose date, selected date is Aug 27, 2025" at bounding box center [1138, 358] width 19 height 19
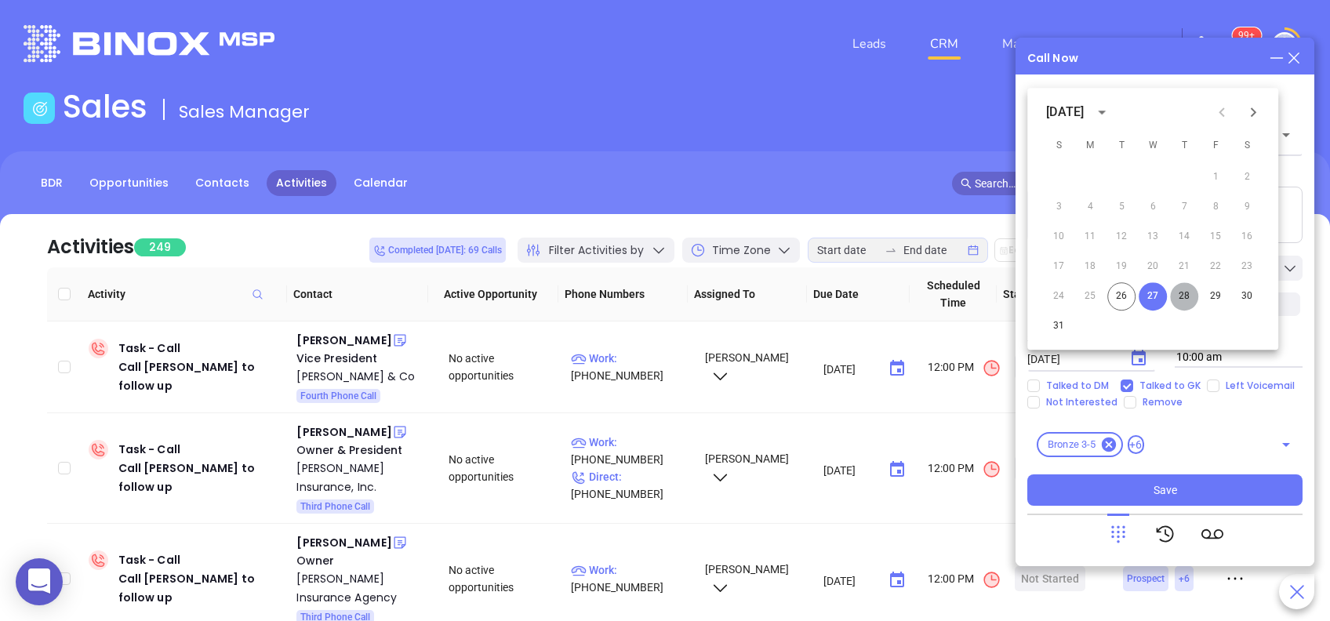
click at [1185, 297] on button "28" at bounding box center [1184, 296] width 28 height 28
type input "08/28/2025"
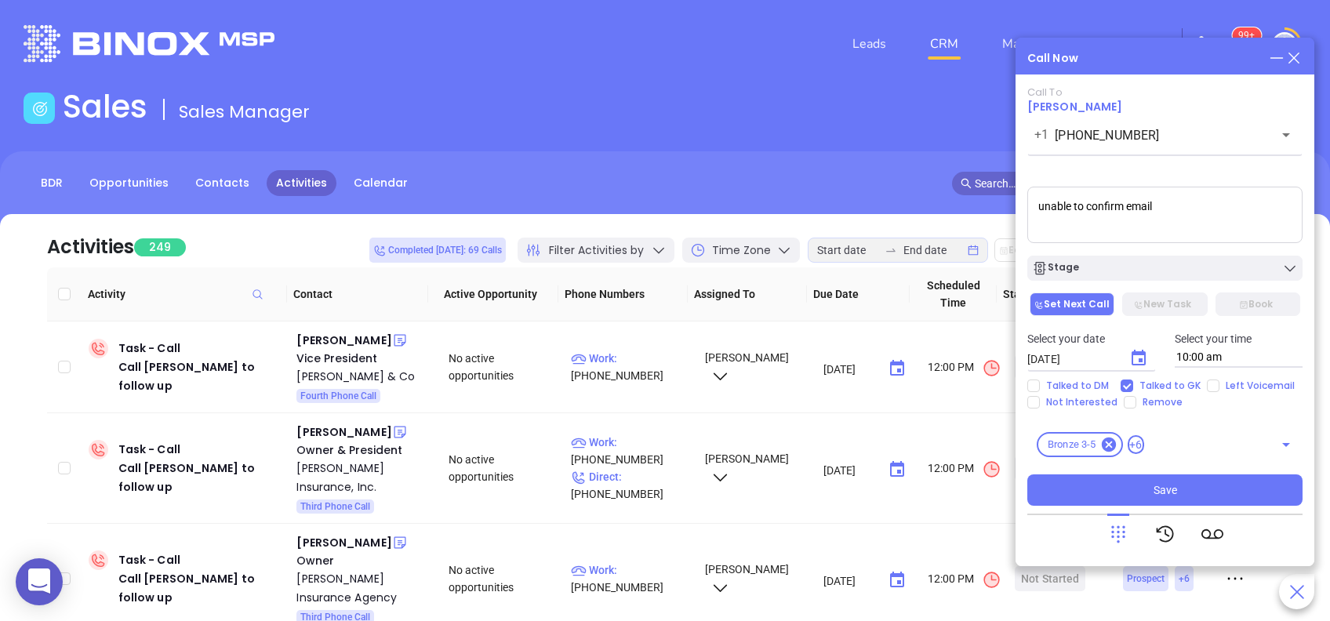
drag, startPoint x: 1166, startPoint y: 479, endPoint x: 1160, endPoint y: 471, distance: 10.2
click at [1161, 471] on div "Call To Justin John +1 (215) 309-1854 ​ Voicemail Drop unable to confirm email …" at bounding box center [1164, 296] width 275 height 420
click at [1150, 265] on div "Stage" at bounding box center [1165, 268] width 266 height 16
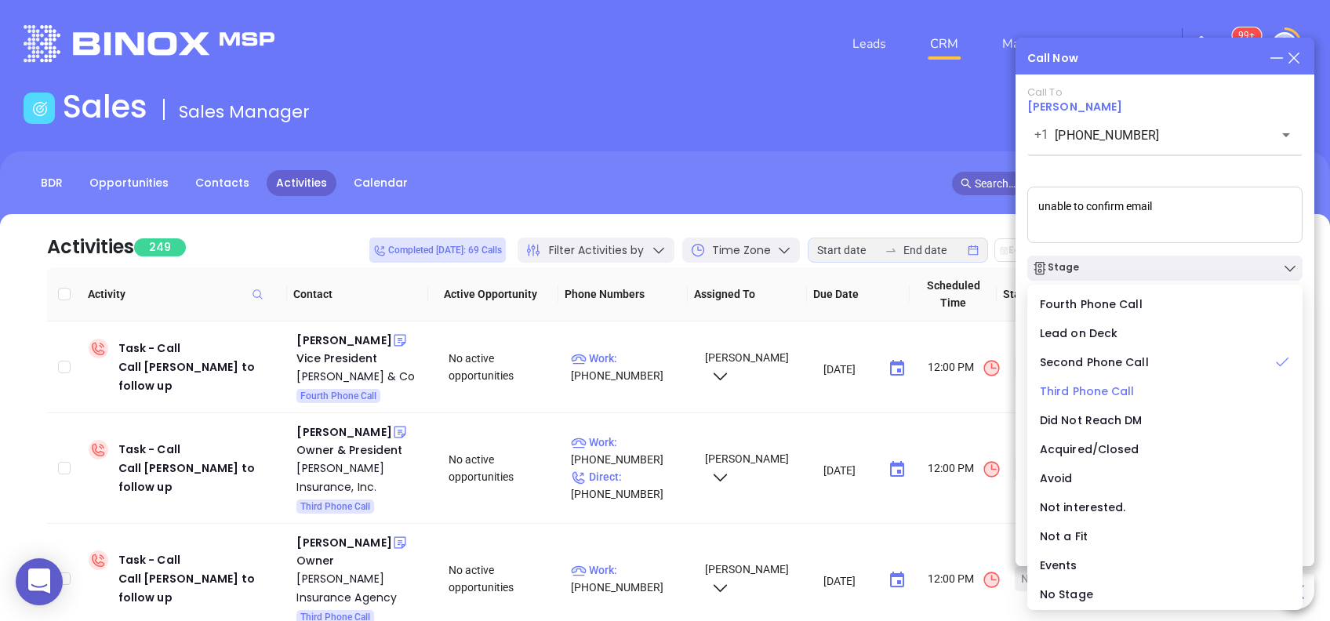
click at [1129, 385] on span "Third Phone Call" at bounding box center [1087, 392] width 95 height 16
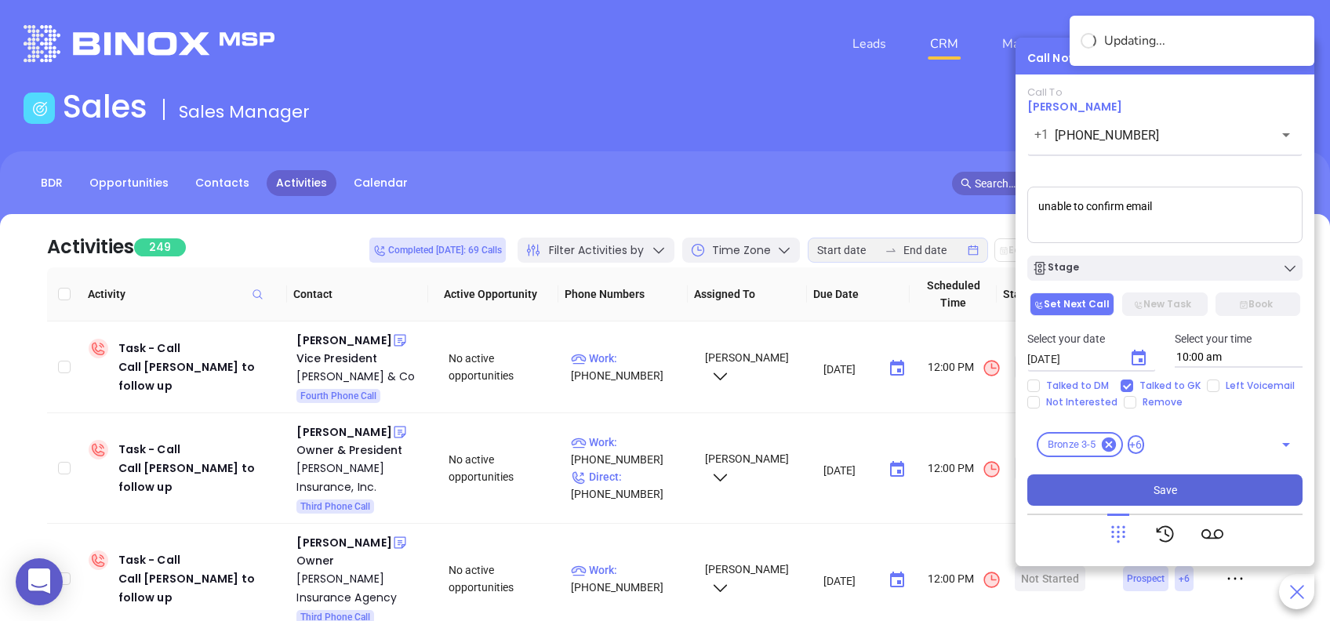
click at [1201, 489] on button "Save" at bounding box center [1164, 490] width 275 height 31
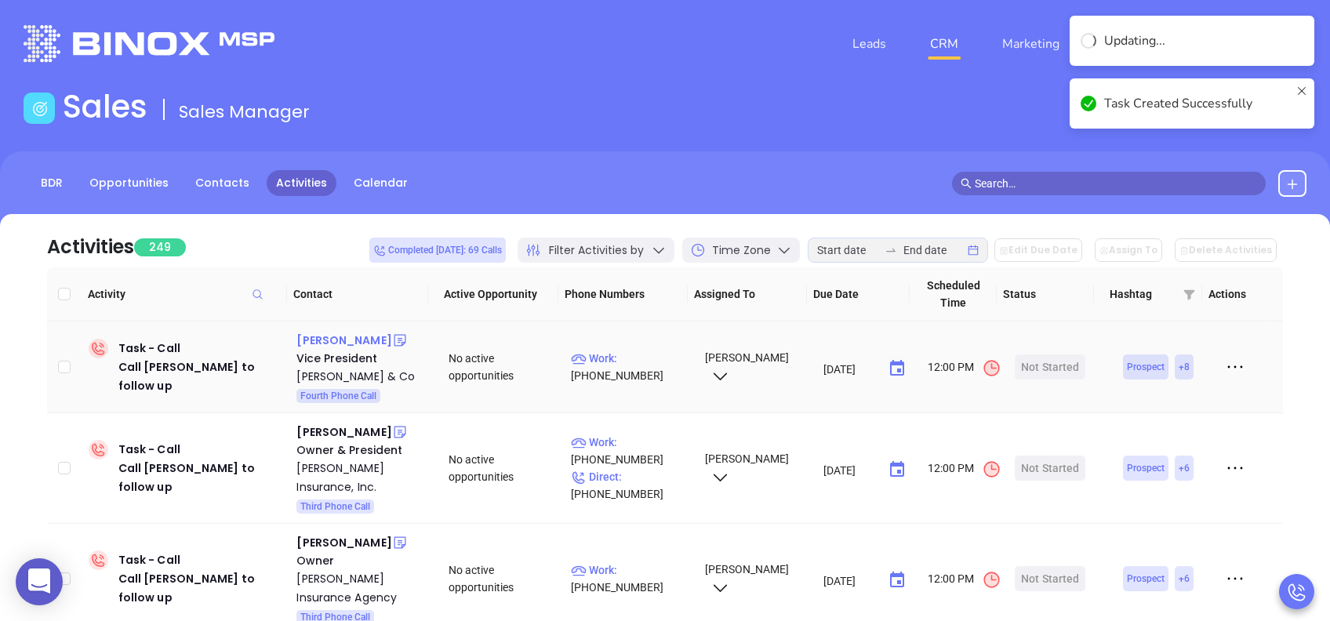
click at [371, 336] on div "[PERSON_NAME]" at bounding box center [343, 340] width 95 height 19
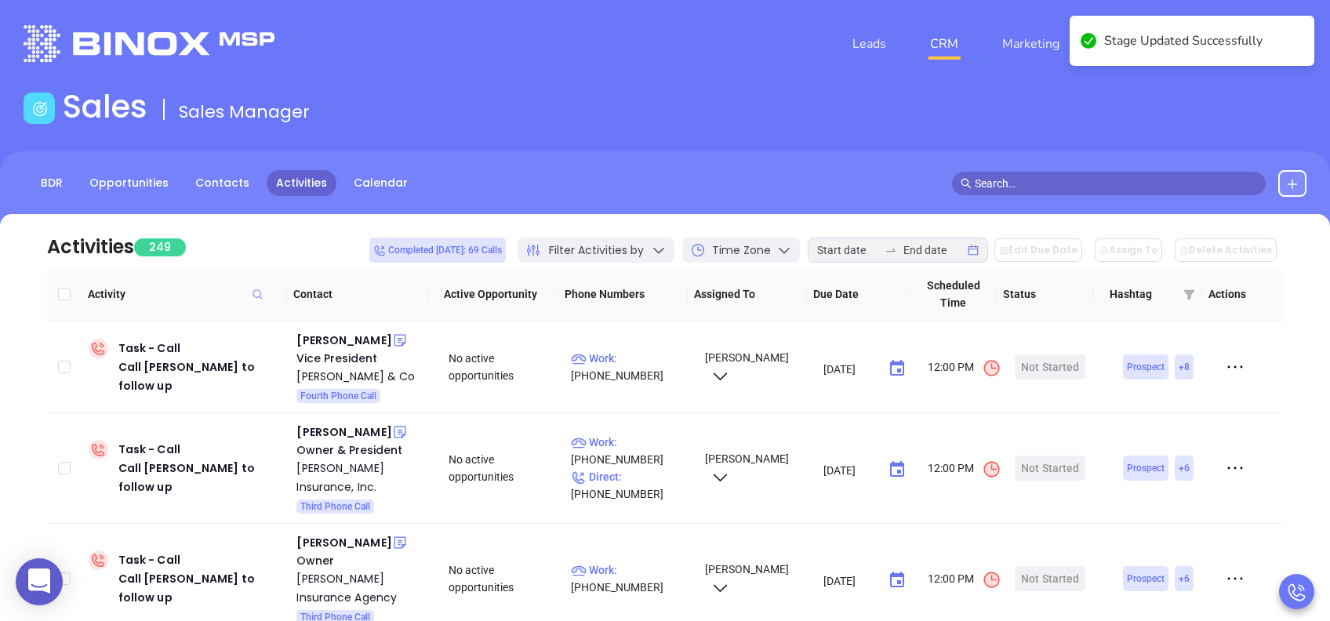
click at [502, 251] on span "Completed today: 69 Calls" at bounding box center [437, 250] width 129 height 17
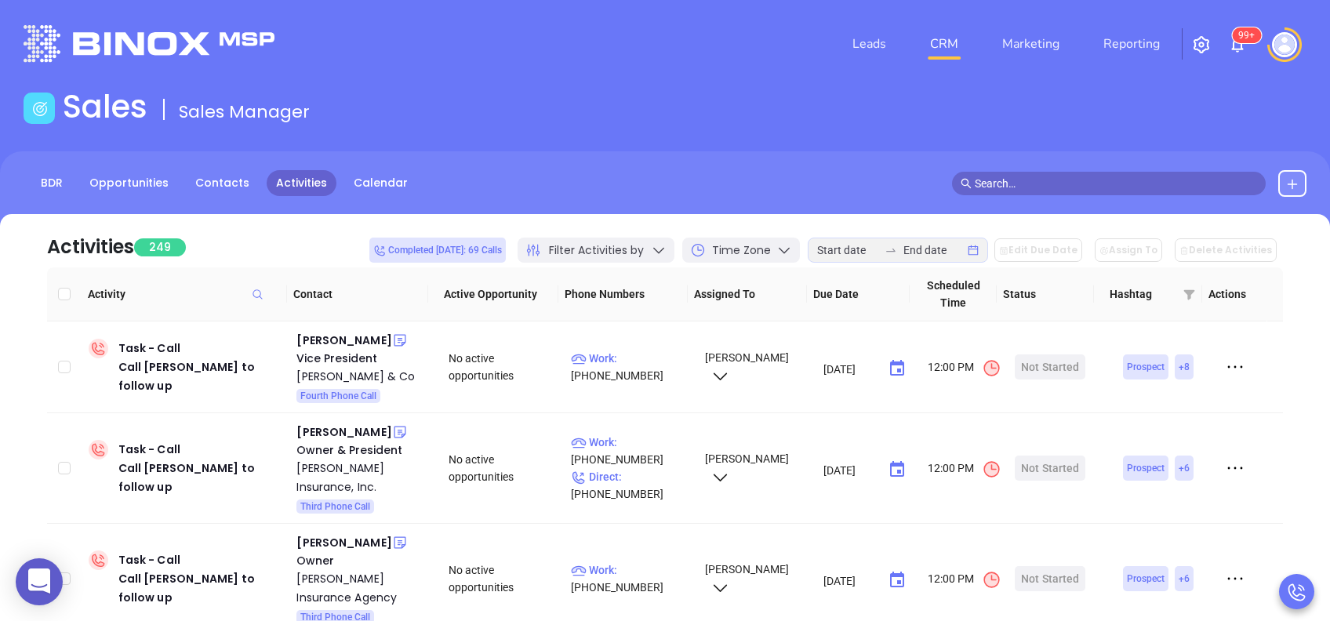
click at [667, 253] on icon at bounding box center [659, 250] width 16 height 16
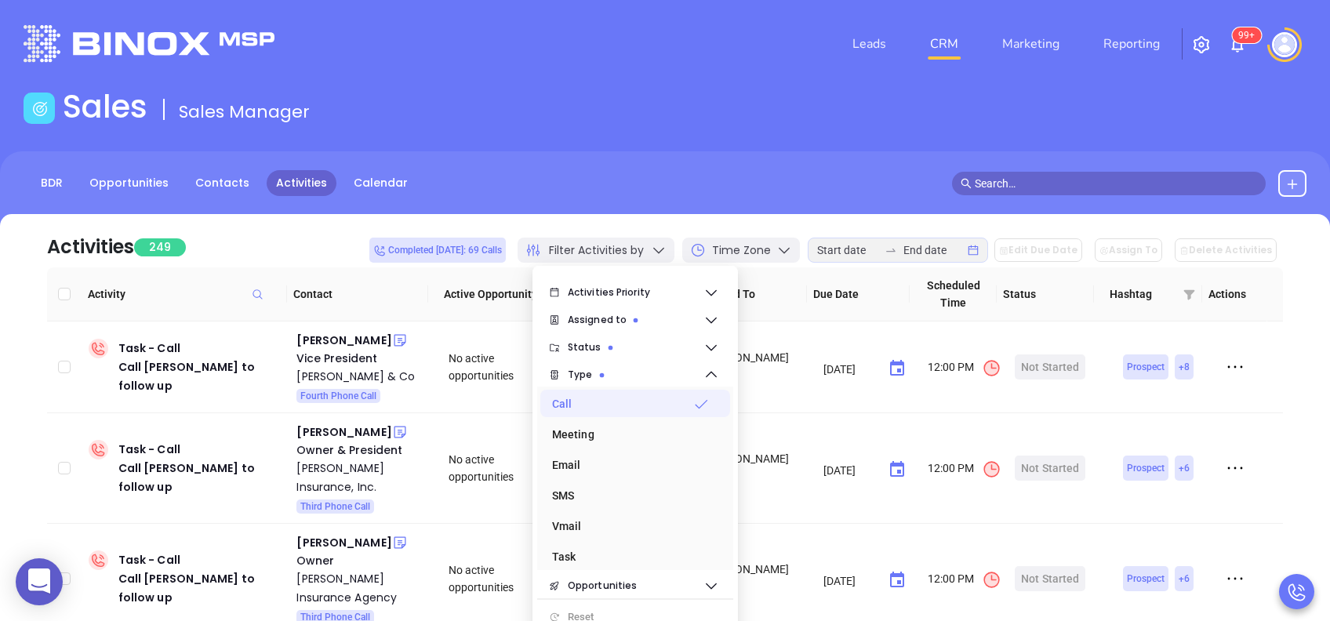
click at [711, 402] on div "Call" at bounding box center [634, 403] width 165 height 31
click at [609, 469] on div "Email" at bounding box center [630, 464] width 157 height 31
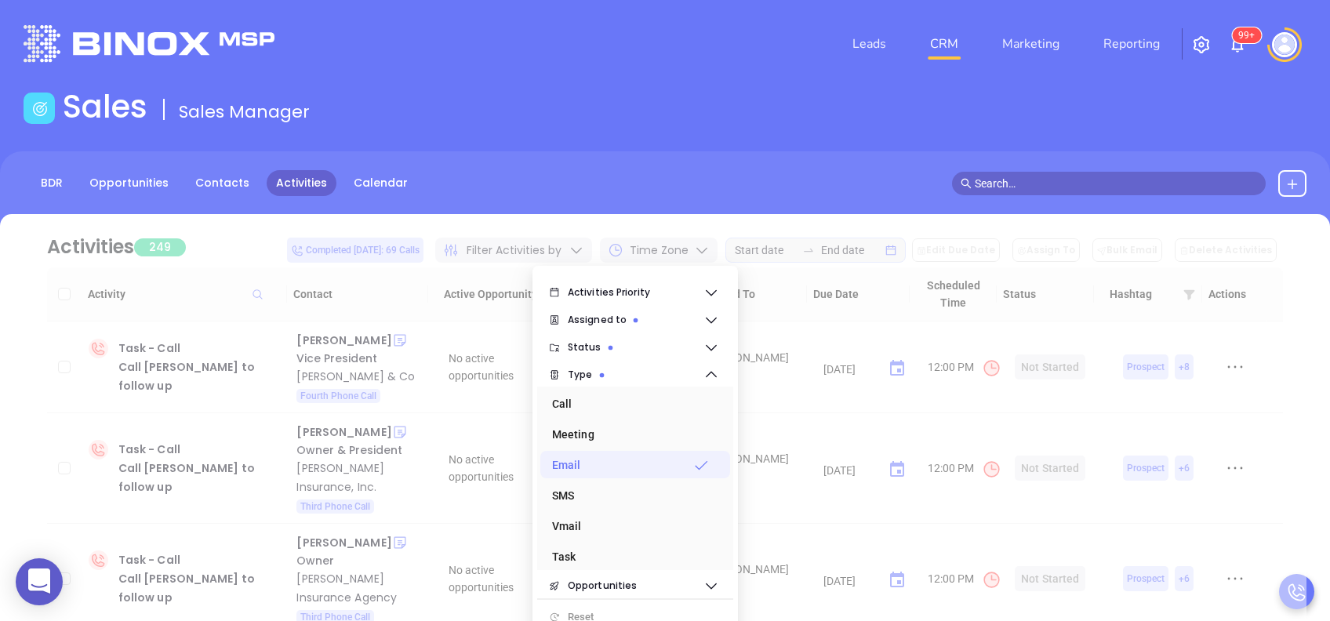
click at [704, 460] on icon at bounding box center [701, 465] width 16 height 16
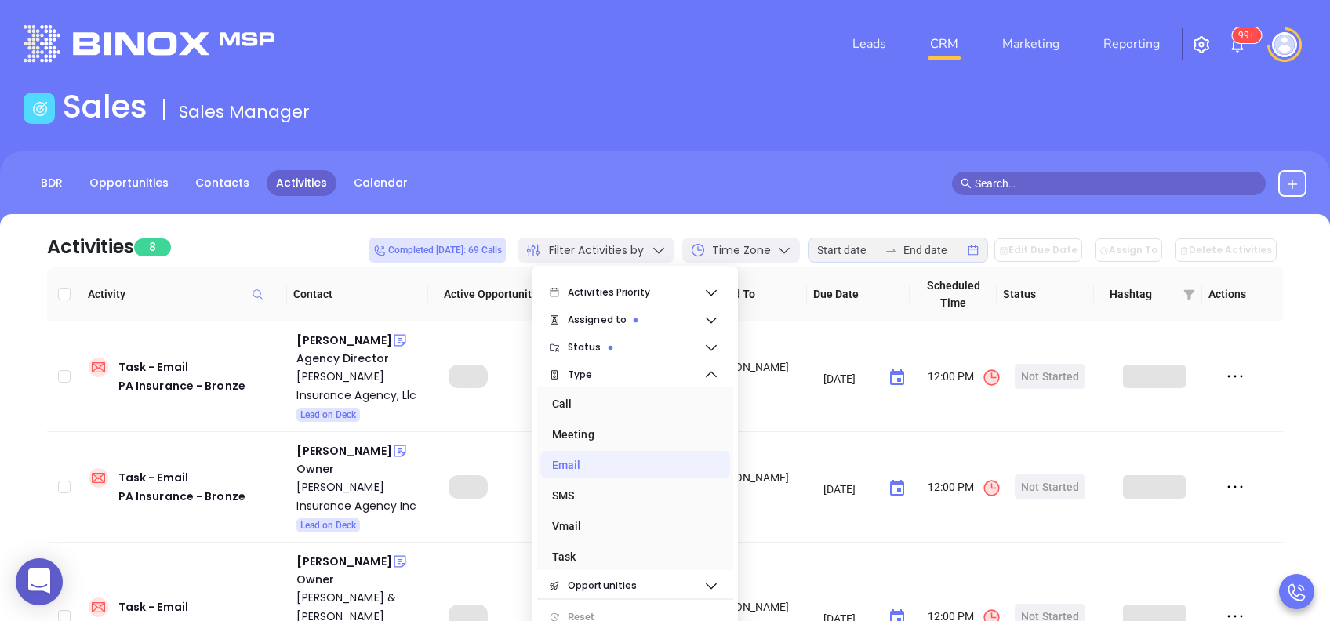
click at [585, 459] on div "Email" at bounding box center [630, 464] width 157 height 31
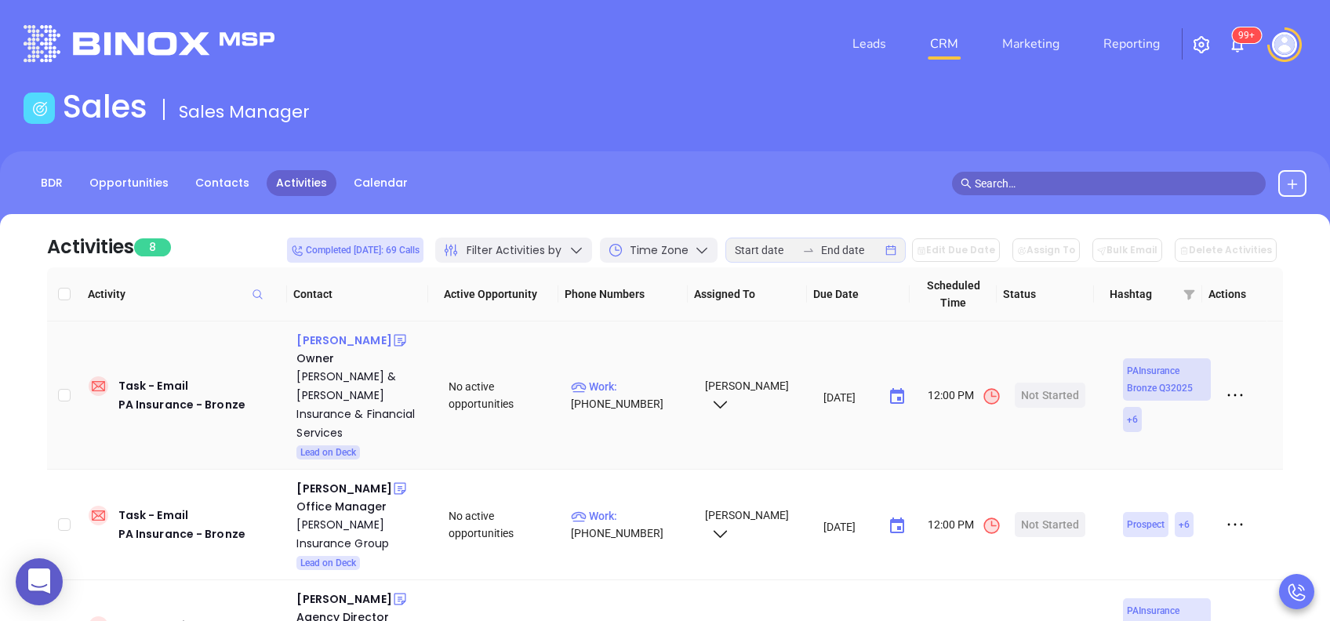
click at [336, 341] on div "John Graff" at bounding box center [343, 340] width 95 height 19
click at [653, 378] on p "Work : (412) 828-5122" at bounding box center [630, 395] width 119 height 35
type input "(412) 828-5122"
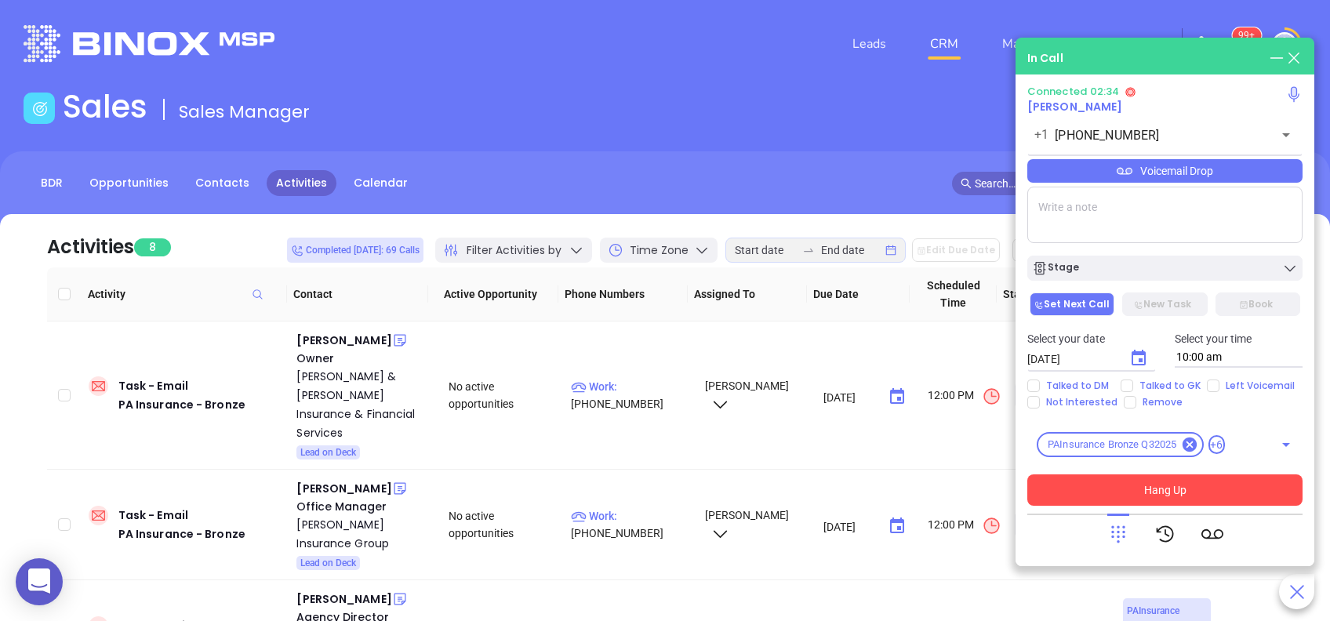
click at [1151, 495] on button "Hang Up" at bounding box center [1164, 490] width 275 height 31
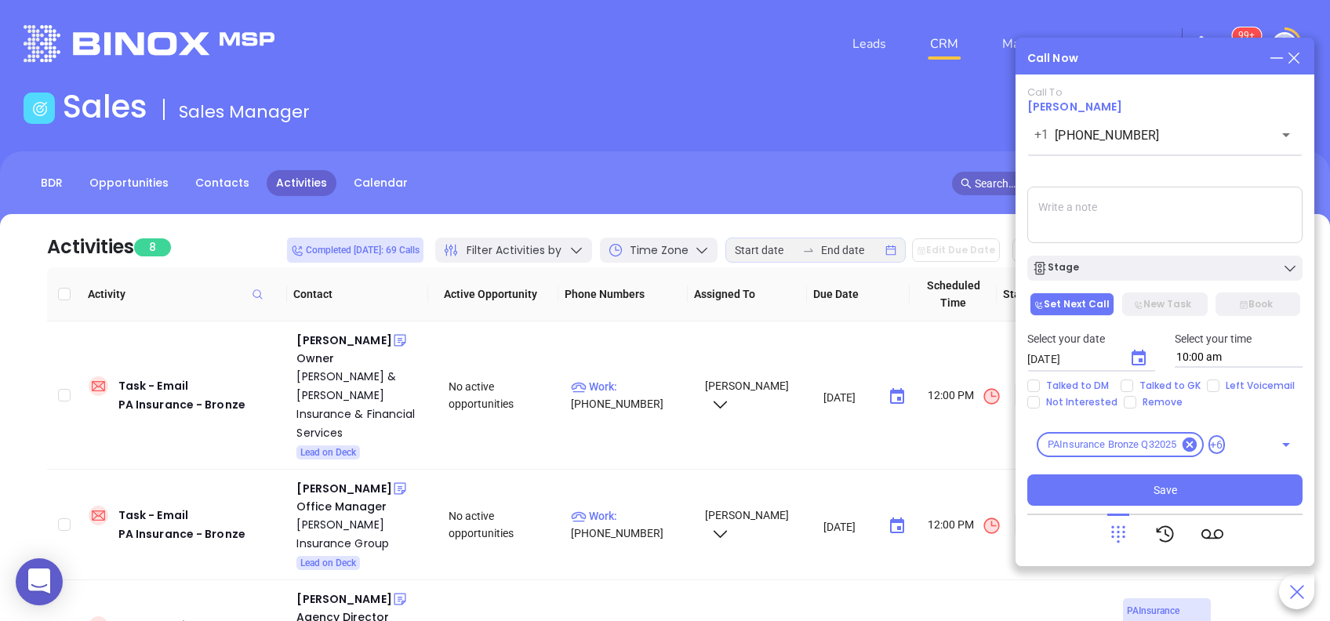
click at [1147, 201] on textarea at bounding box center [1164, 215] width 275 height 56
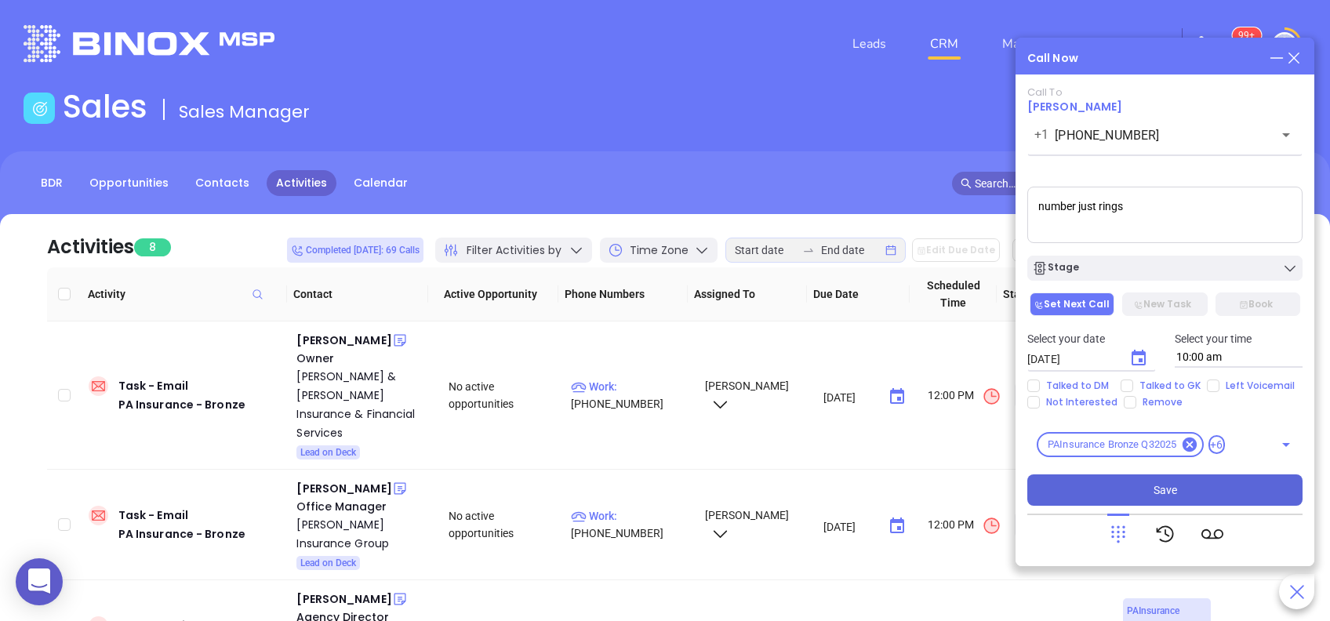
type textarea "number just rings"
click at [1186, 483] on button "Save" at bounding box center [1164, 490] width 275 height 31
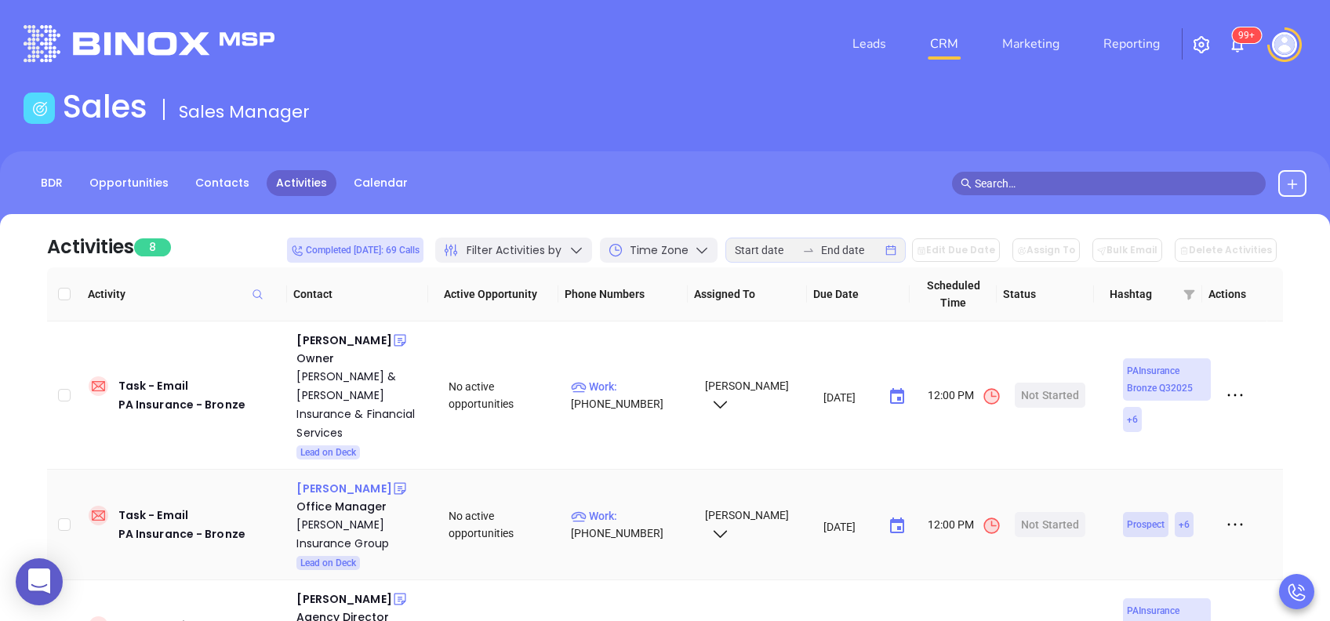
click at [345, 479] on div "Patricia Kroll" at bounding box center [343, 488] width 95 height 19
click at [646, 507] on p "Work : (610) 566-9229" at bounding box center [630, 524] width 119 height 35
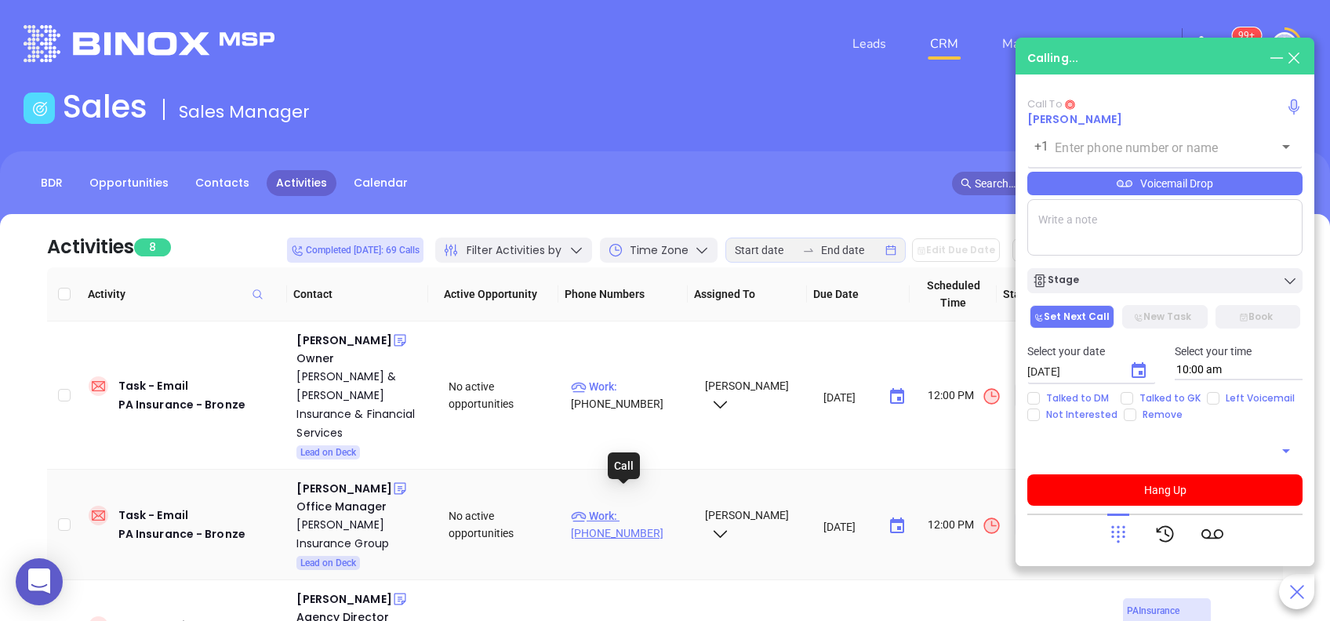
type input "(610) 566-9229"
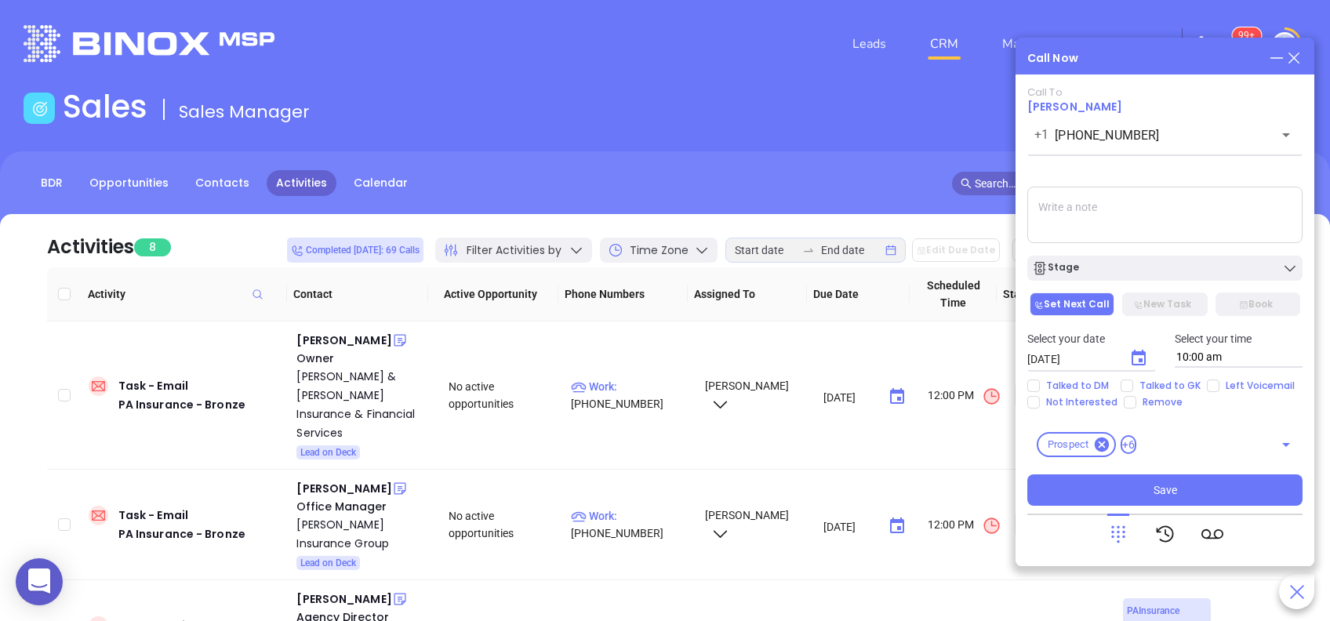
click at [1088, 214] on textarea at bounding box center [1164, 215] width 275 height 56
type textarea "number just rings, first email sent"
click at [1148, 355] on button "Choose date, selected date is Aug 27, 2025" at bounding box center [1138, 358] width 31 height 31
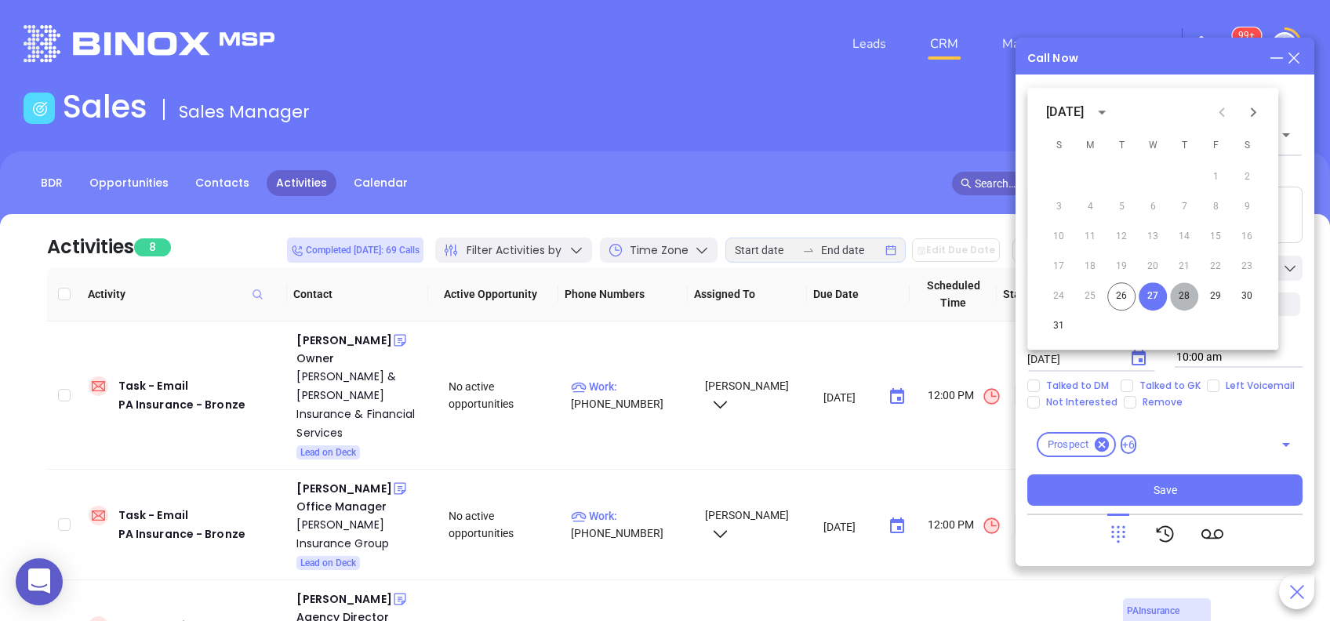
click at [1187, 298] on button "28" at bounding box center [1184, 296] width 28 height 28
type input "08/28/2025"
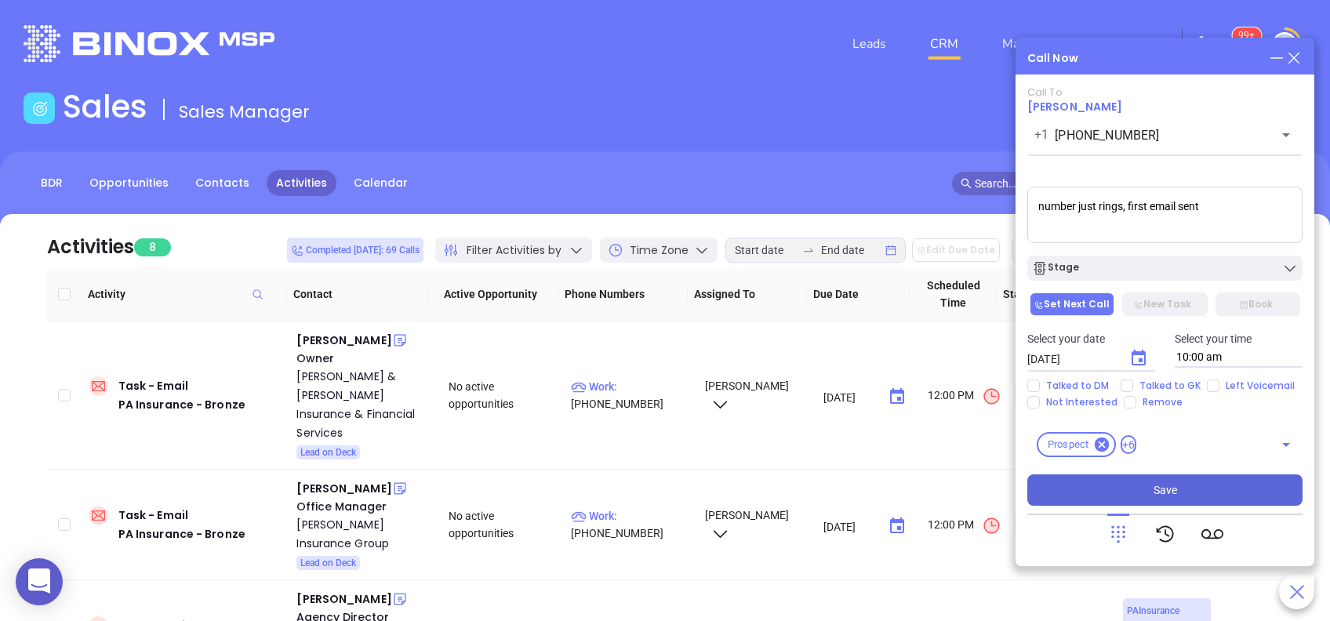
click at [1173, 495] on span "Save" at bounding box center [1166, 490] width 24 height 17
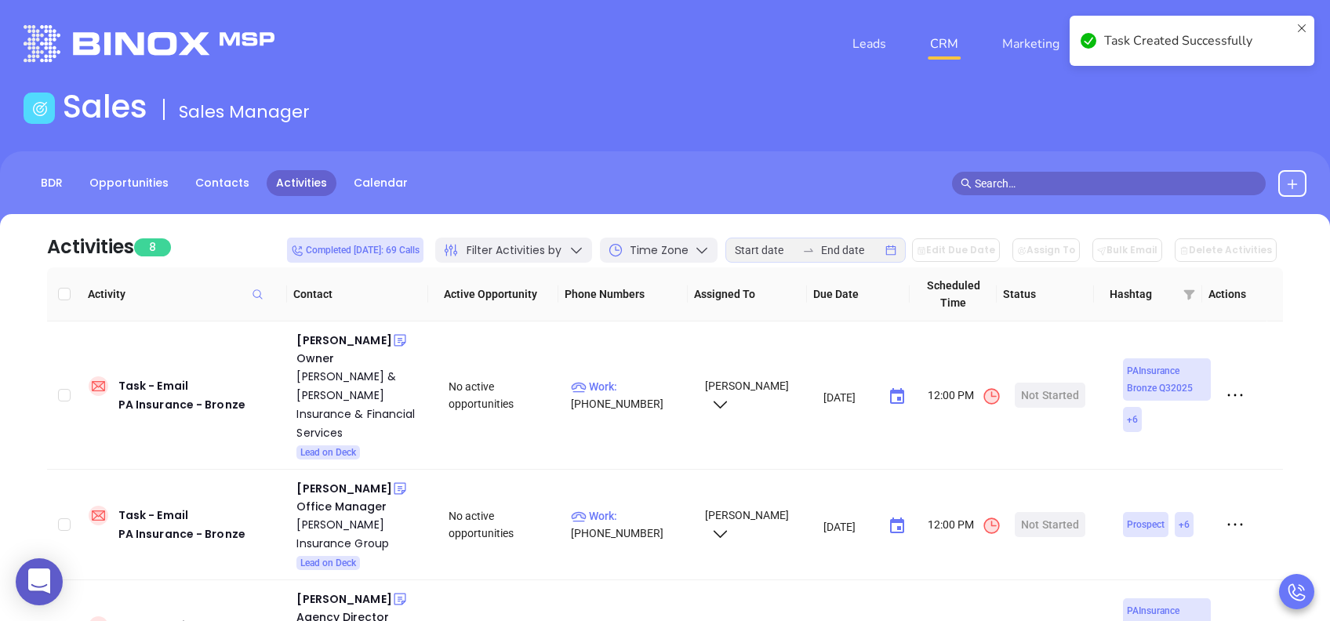
scroll to position [209, 0]
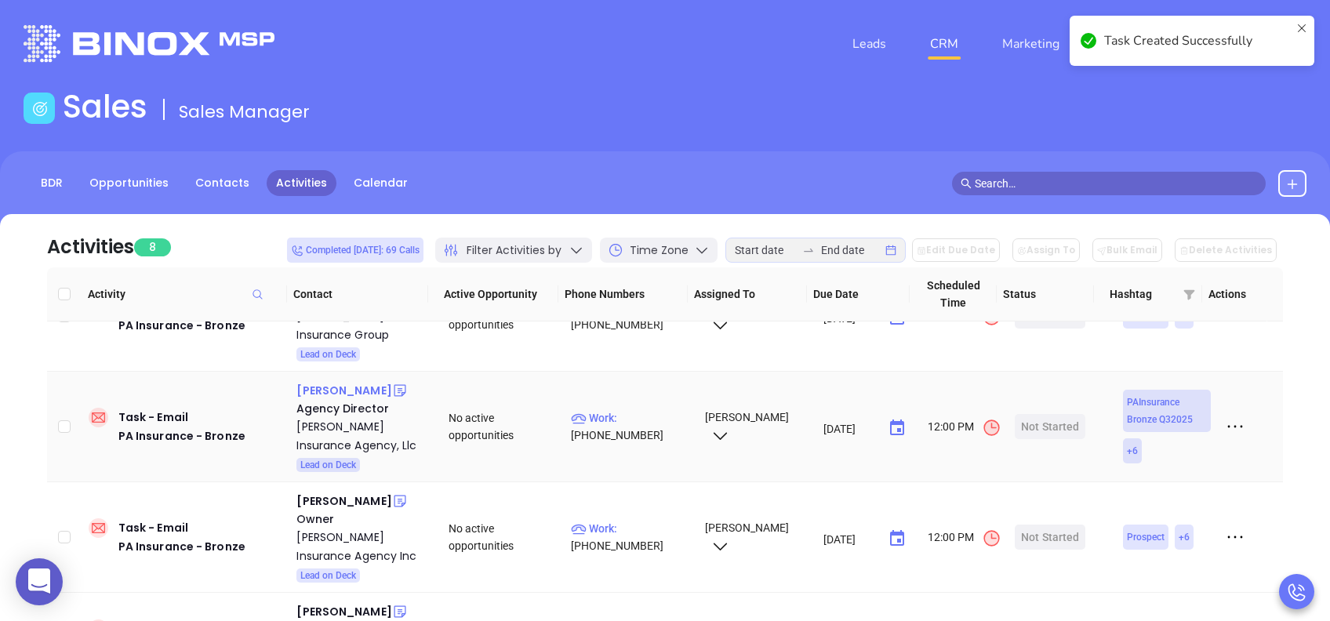
click at [373, 381] on div "Nicholas Potocki" at bounding box center [343, 390] width 95 height 19
click at [641, 409] on p "Work : (717) 718-3922" at bounding box center [630, 426] width 119 height 35
type input "(717) 718-3922"
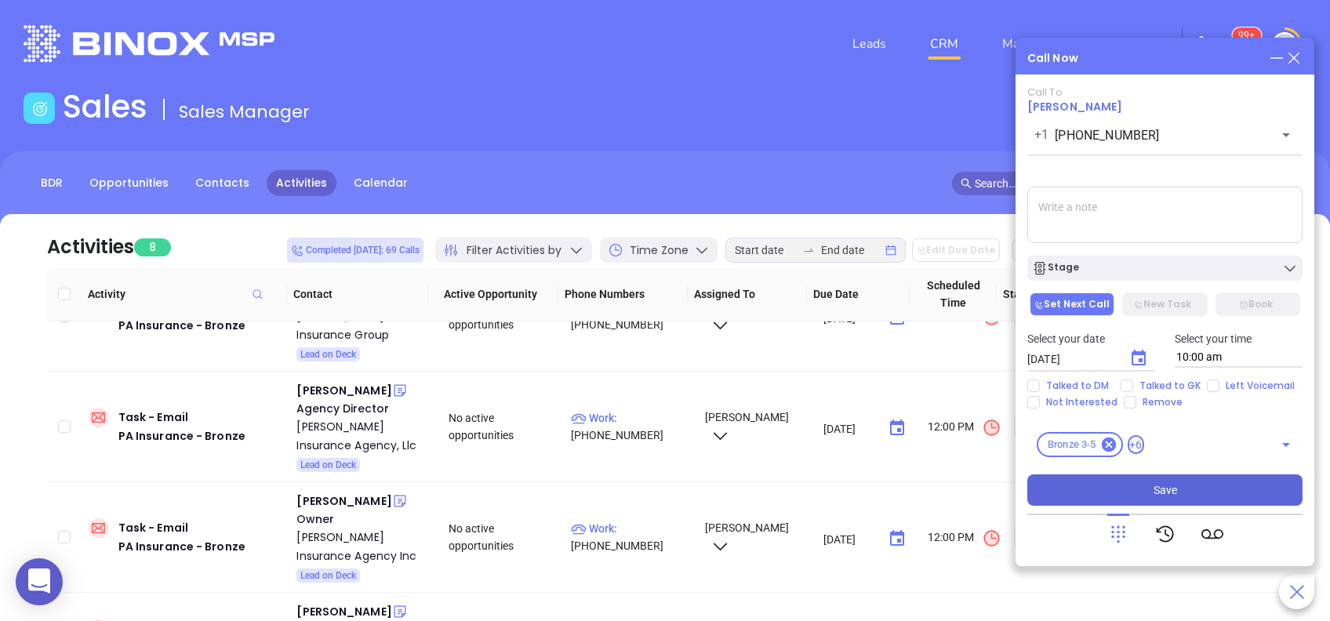
click at [1117, 198] on textarea at bounding box center [1164, 215] width 275 height 56
type textarea "first email sent"
click at [1177, 489] on button "Save" at bounding box center [1164, 490] width 275 height 31
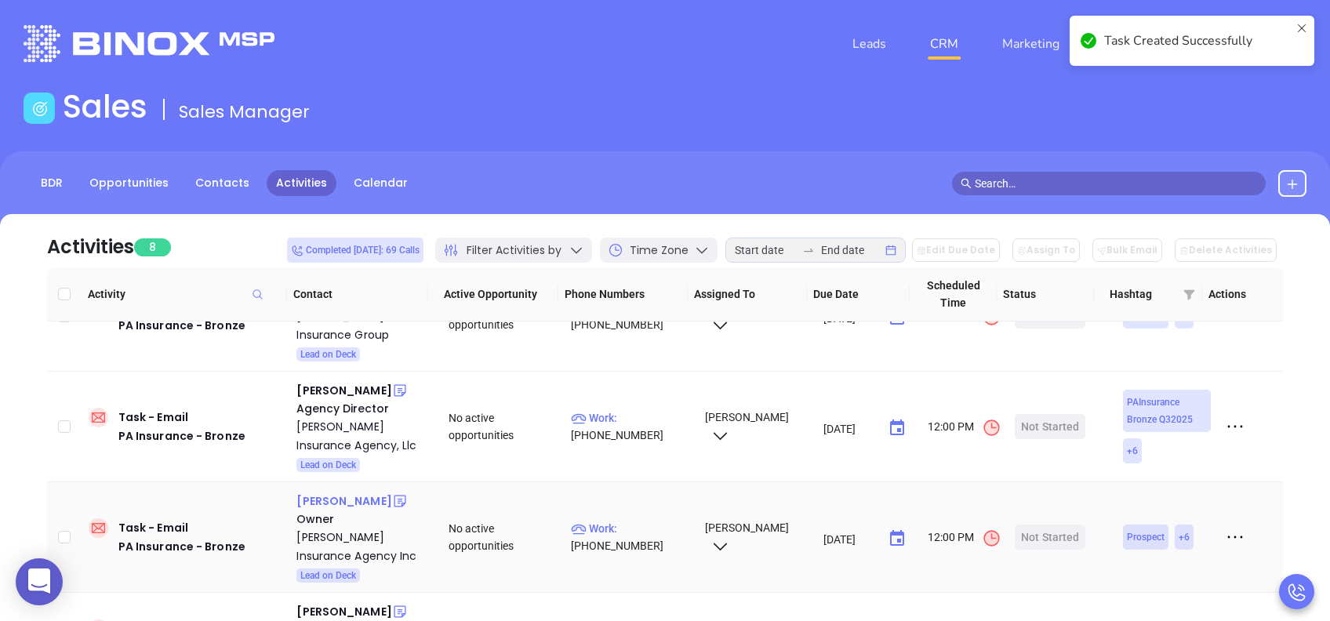
click at [344, 492] on div "Mike Madia" at bounding box center [343, 501] width 95 height 19
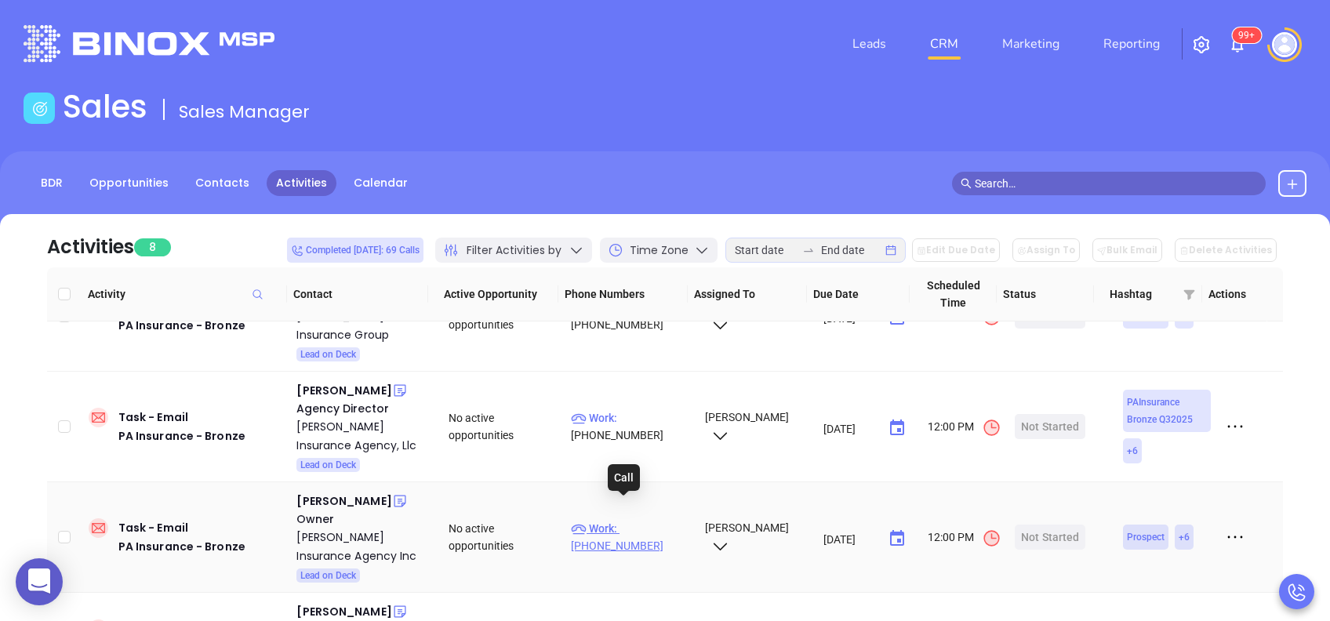
click at [629, 520] on p "Work : (412) 367-9200" at bounding box center [630, 537] width 119 height 35
type input "(412) 367-9200"
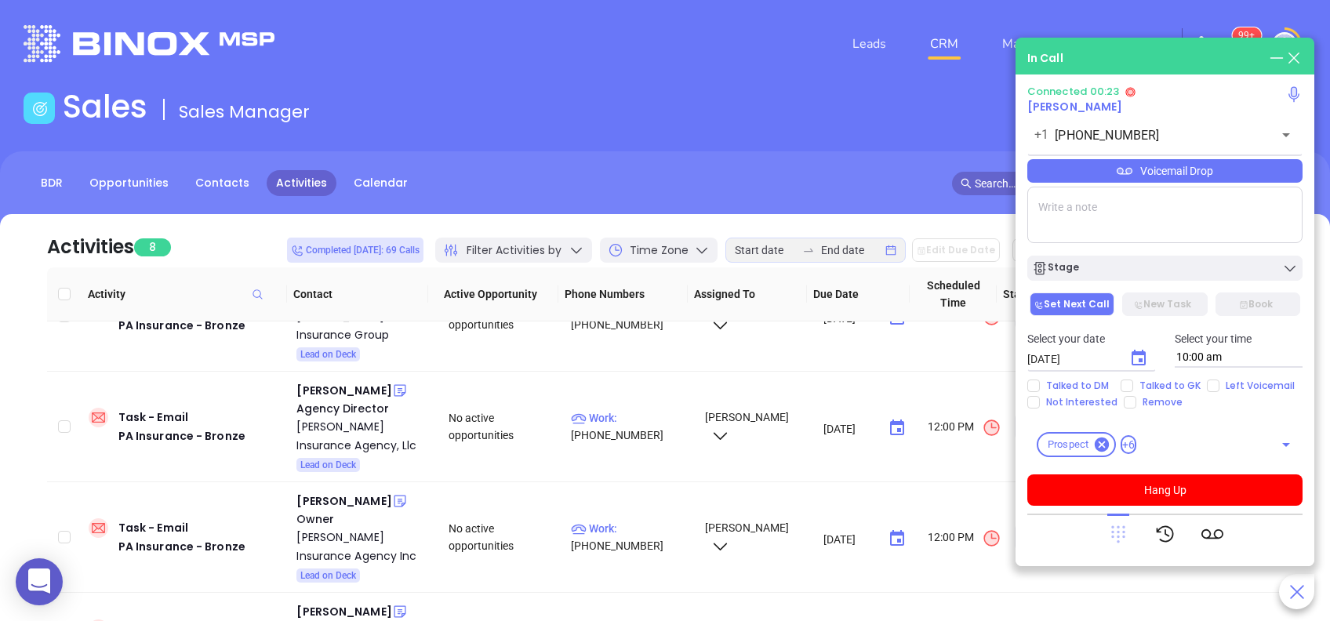
click at [1113, 535] on icon at bounding box center [1118, 534] width 22 height 22
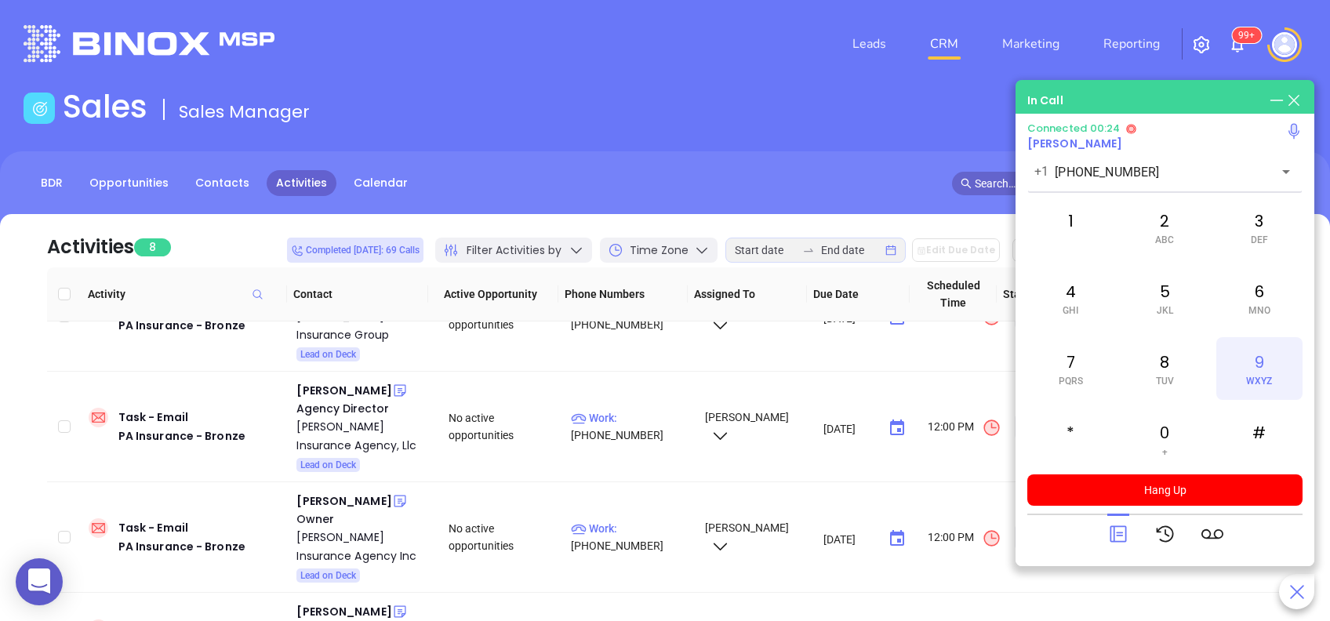
click at [1249, 361] on div "9 WXYZ" at bounding box center [1259, 368] width 86 height 63
click at [1263, 309] on span "MNO" at bounding box center [1260, 310] width 22 height 11
click at [1071, 296] on div "4 GHI" at bounding box center [1070, 298] width 86 height 63
click at [1151, 301] on div "5 JKL" at bounding box center [1165, 298] width 86 height 63
click at [1075, 227] on div "1" at bounding box center [1070, 227] width 86 height 63
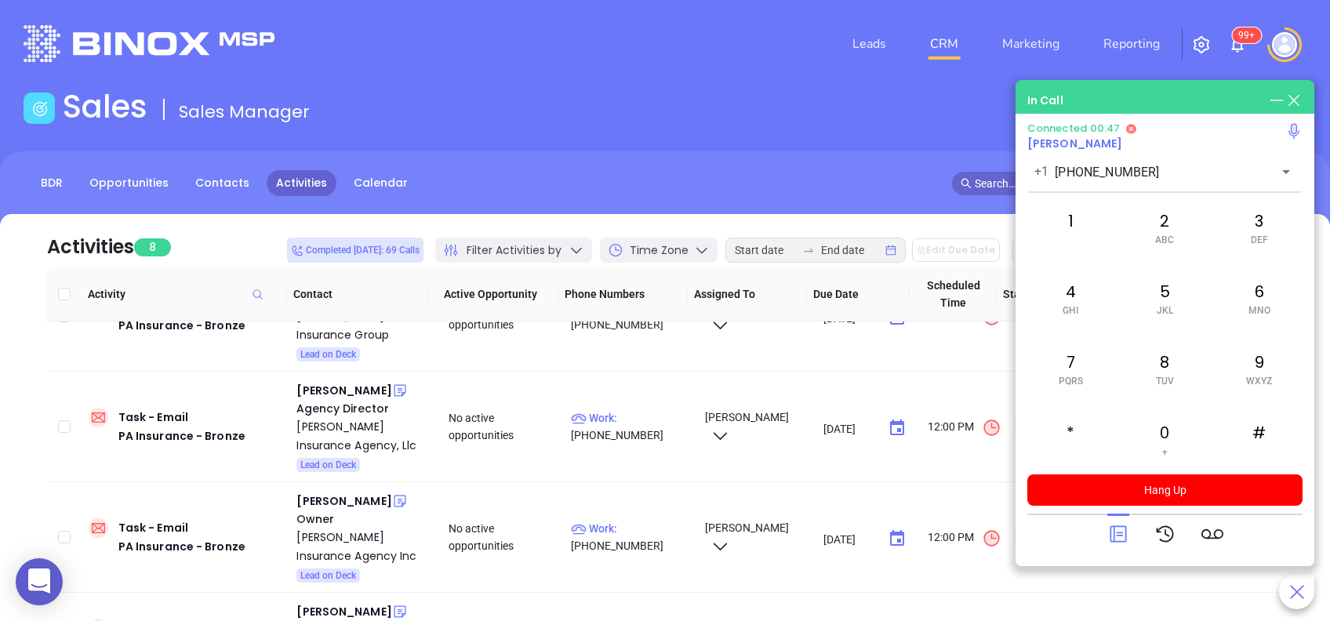
click at [1119, 540] on icon at bounding box center [1118, 534] width 22 height 22
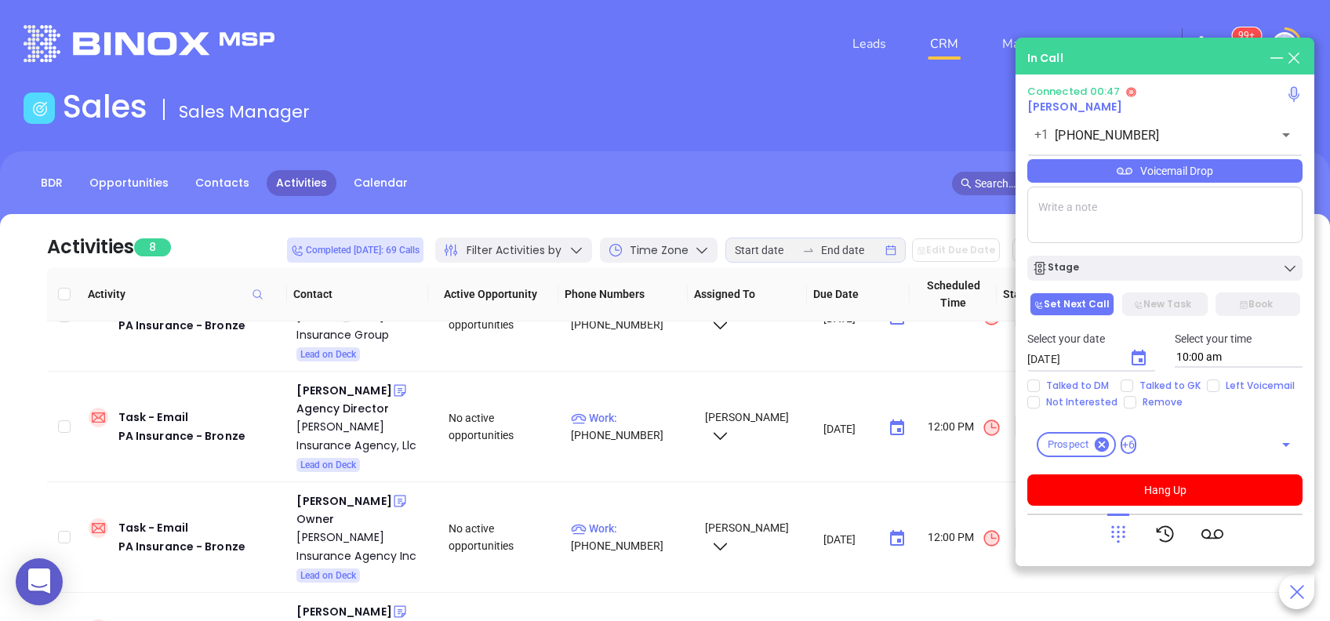
click at [1103, 221] on textarea at bounding box center [1164, 215] width 275 height 56
type textarea "first email sent"
click at [1209, 387] on input "Left Voicemail" at bounding box center [1213, 386] width 13 height 13
checkbox input "true"
click at [1220, 168] on div "Voicemail Drop" at bounding box center [1164, 171] width 275 height 24
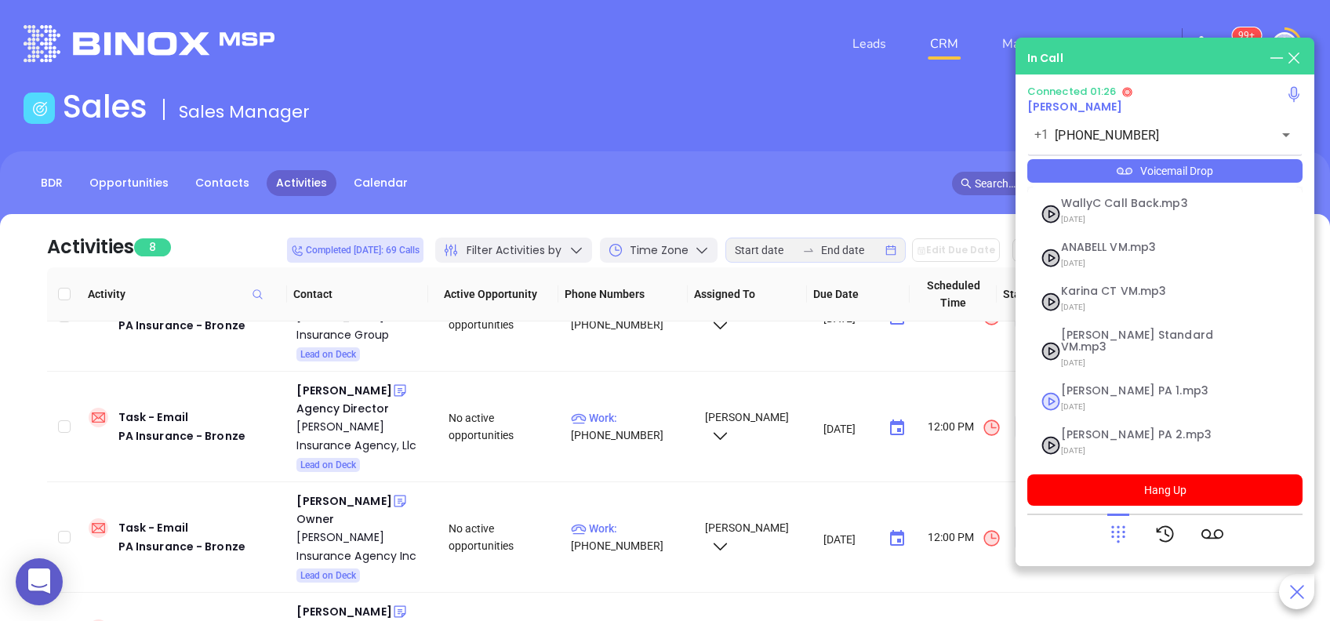
click at [1142, 385] on span "Vicky PA 1.mp3" at bounding box center [1145, 391] width 169 height 12
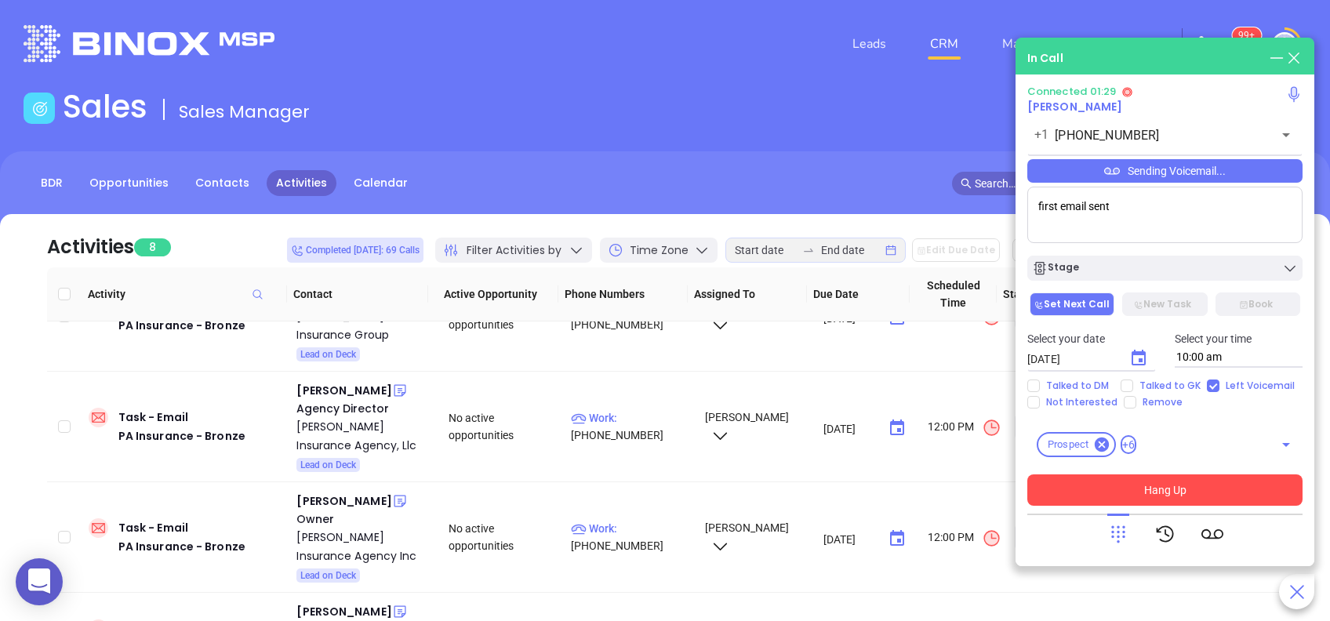
click at [1196, 484] on button "Hang Up" at bounding box center [1164, 490] width 275 height 31
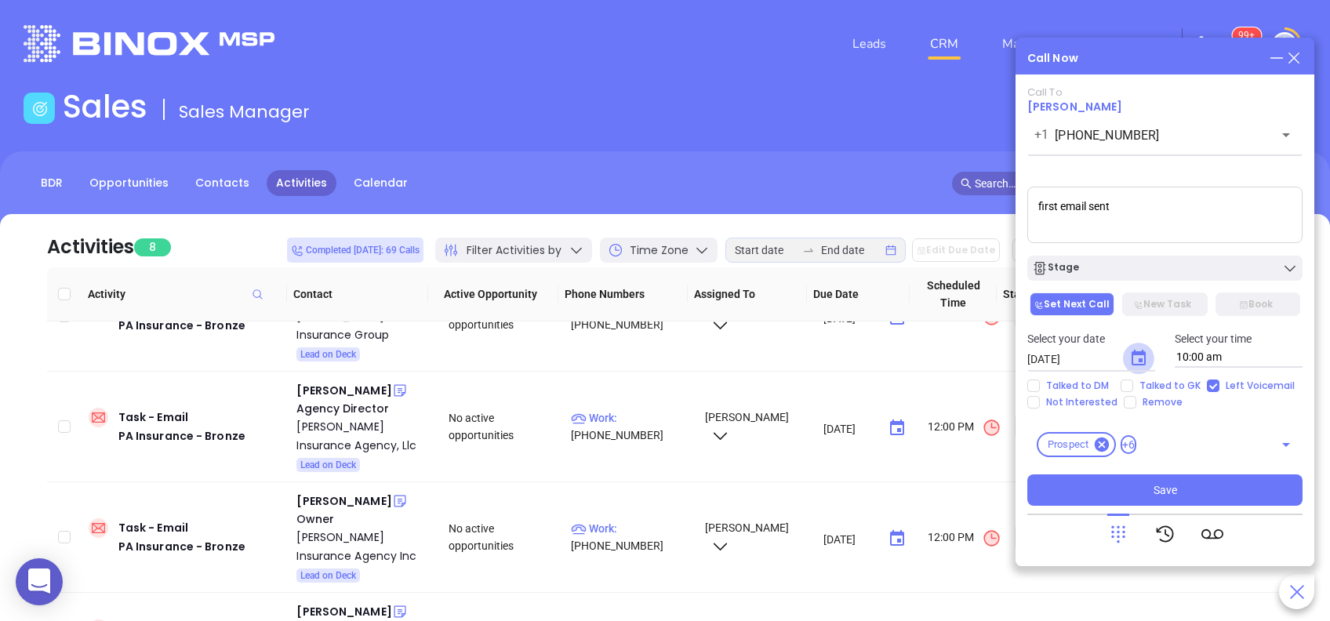
click at [1137, 359] on icon "Choose date, selected date is Aug 27, 2025" at bounding box center [1138, 358] width 19 height 19
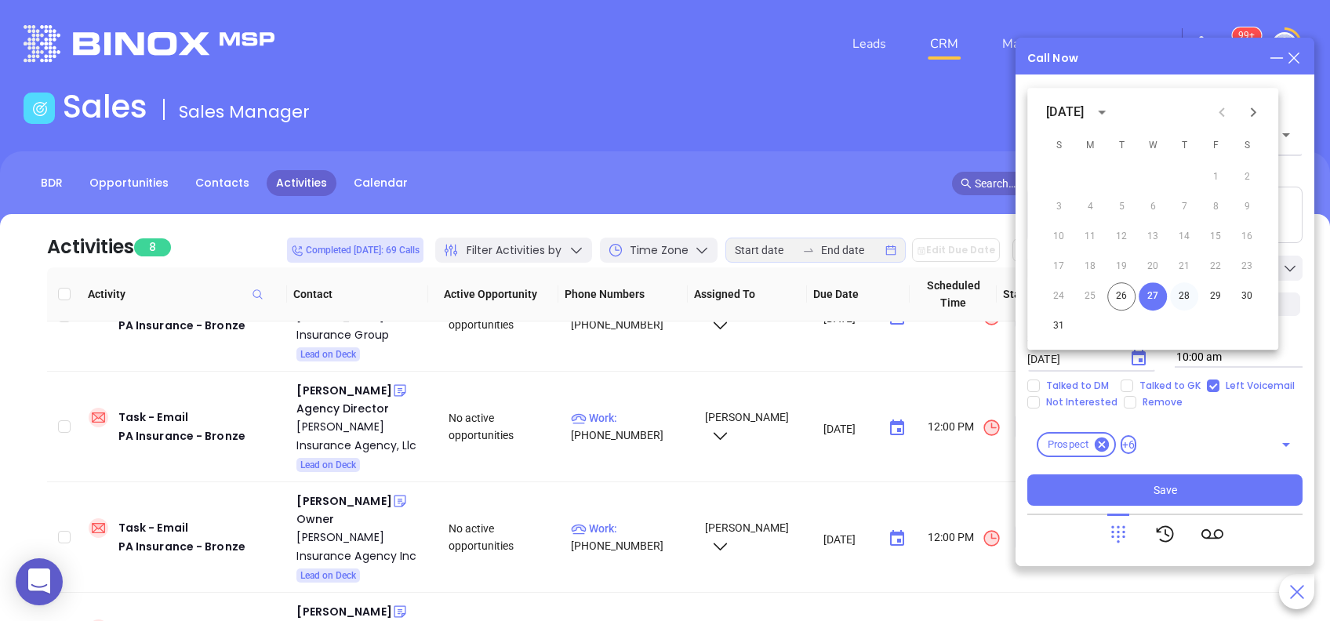
click at [1186, 290] on button "28" at bounding box center [1184, 296] width 28 height 28
type input "08/28/2025"
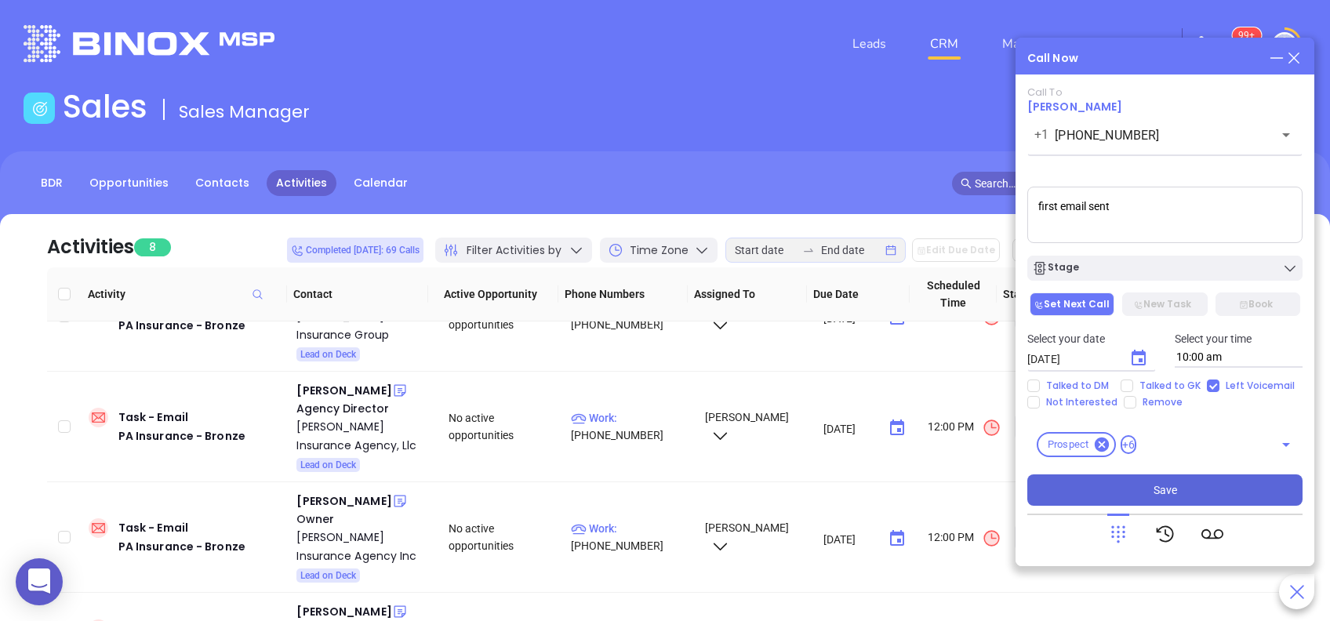
click at [1180, 479] on button "Save" at bounding box center [1164, 490] width 275 height 31
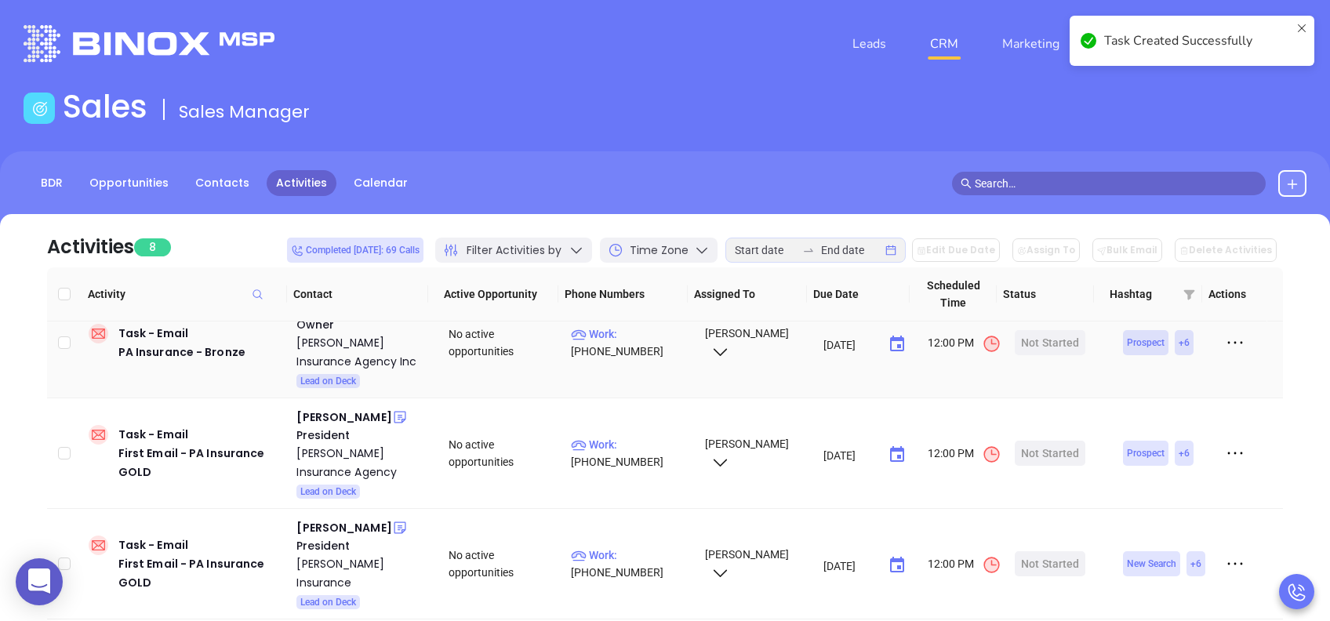
scroll to position [413, 0]
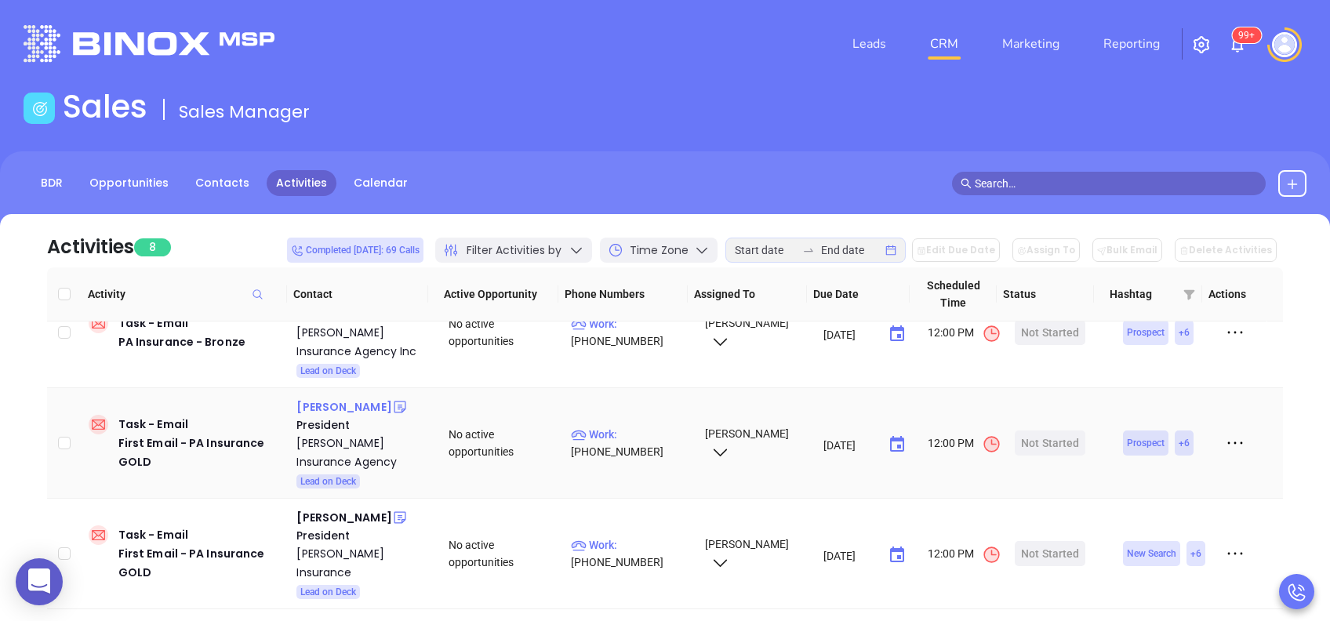
click at [355, 398] on div "Steve Gannon" at bounding box center [343, 407] width 95 height 19
click at [635, 426] on p "Work : (215) 891-9990" at bounding box center [630, 443] width 119 height 35
type input "(215) 891-9990"
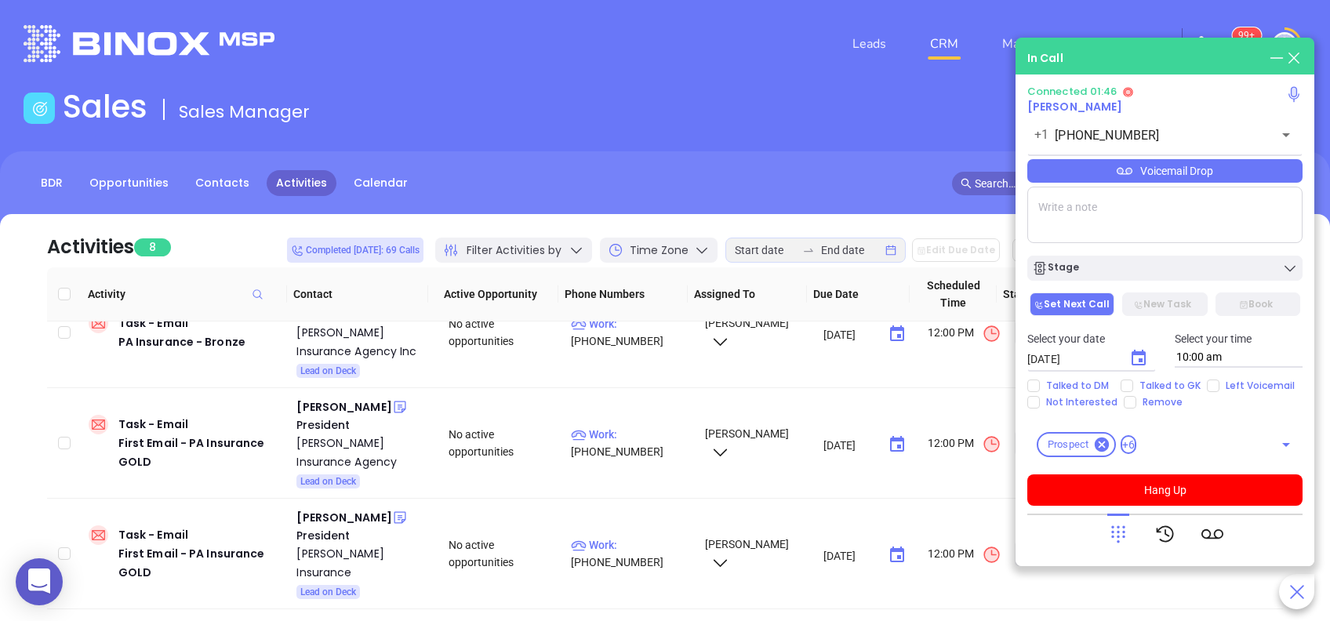
click at [1116, 533] on icon at bounding box center [1118, 534] width 22 height 22
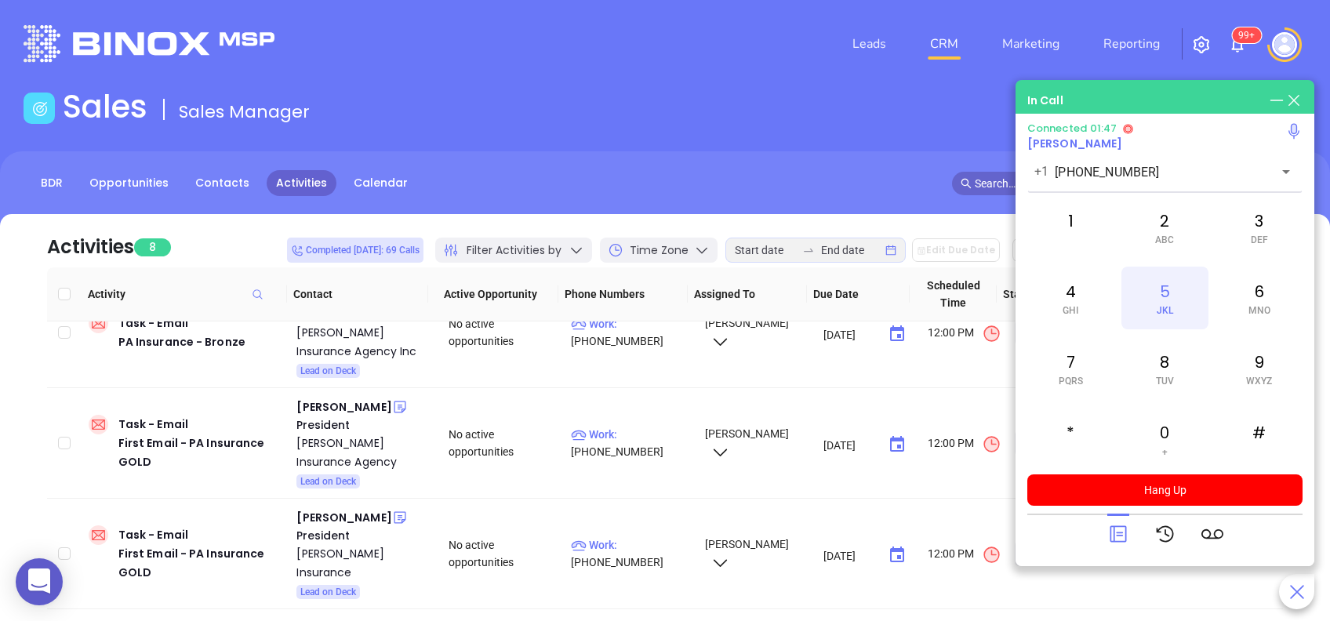
click at [1168, 302] on div "5 JKL" at bounding box center [1165, 298] width 86 height 63
click at [1113, 530] on icon at bounding box center [1118, 534] width 16 height 16
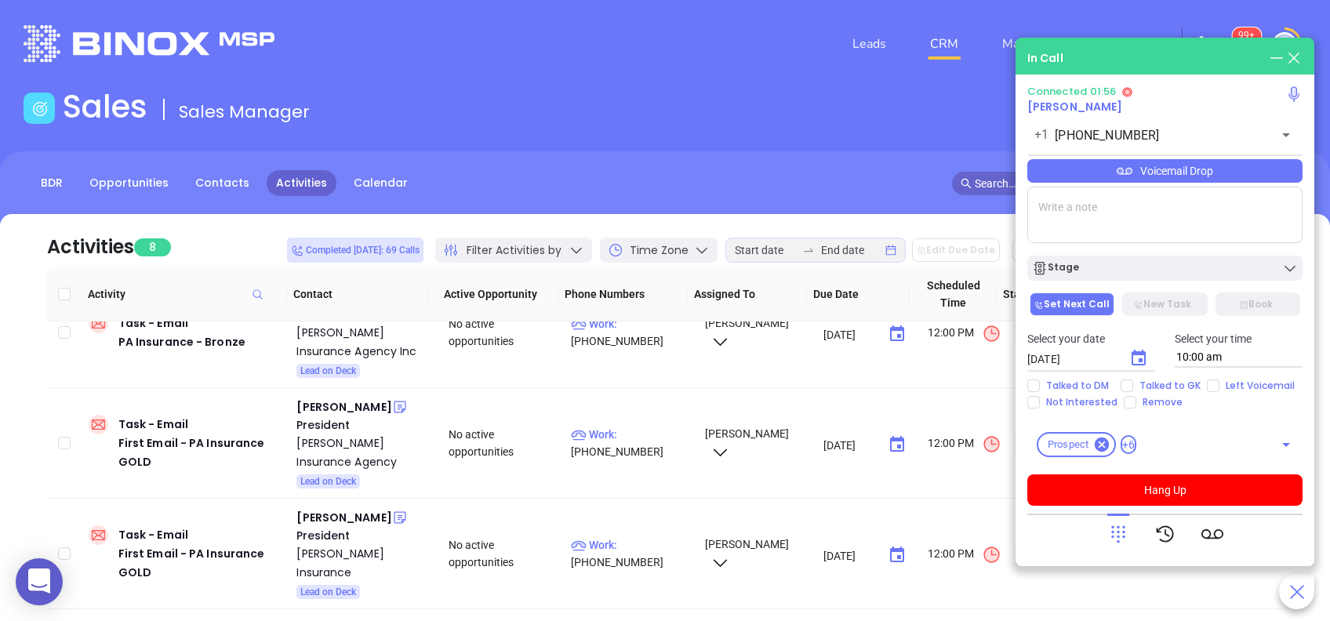
click at [1115, 531] on icon at bounding box center [1118, 534] width 22 height 22
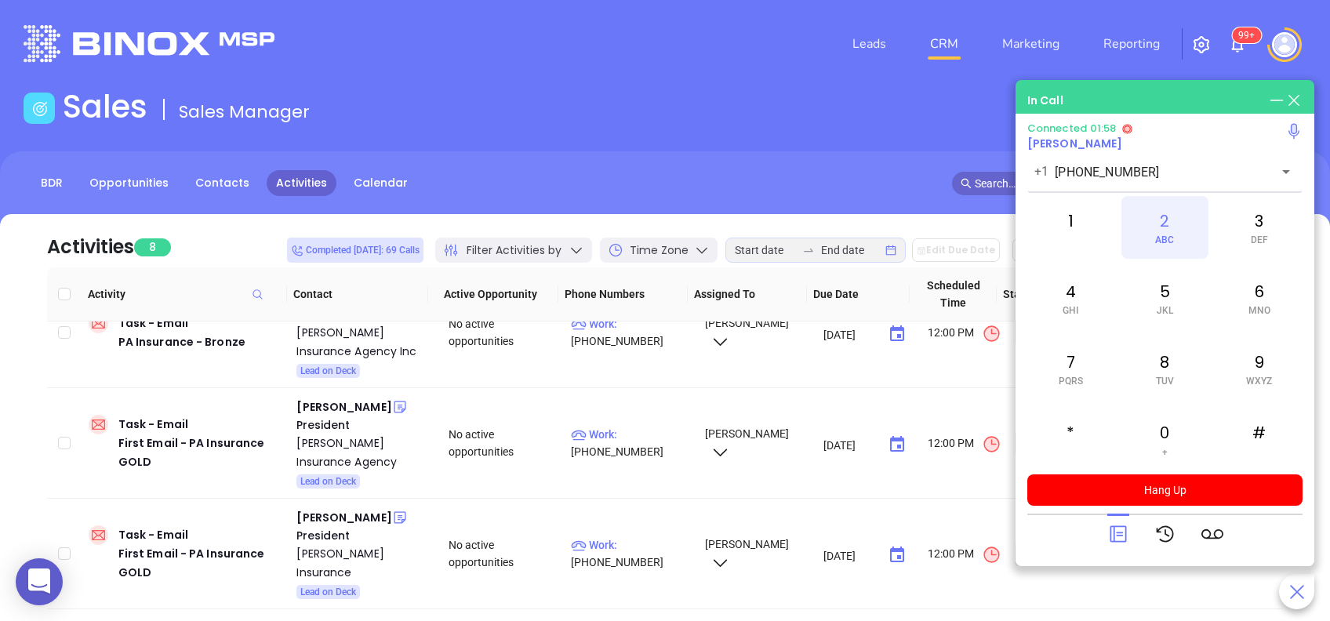
drag, startPoint x: 1070, startPoint y: 308, endPoint x: 1137, endPoint y: 258, distance: 84.1
click at [1069, 307] on span "GHI" at bounding box center [1071, 310] width 16 height 11
click at [1156, 231] on div "2 ABC" at bounding box center [1165, 227] width 86 height 63
click at [1255, 293] on div "6 MNO" at bounding box center [1259, 298] width 86 height 63
click at [1118, 533] on icon at bounding box center [1118, 534] width 16 height 16
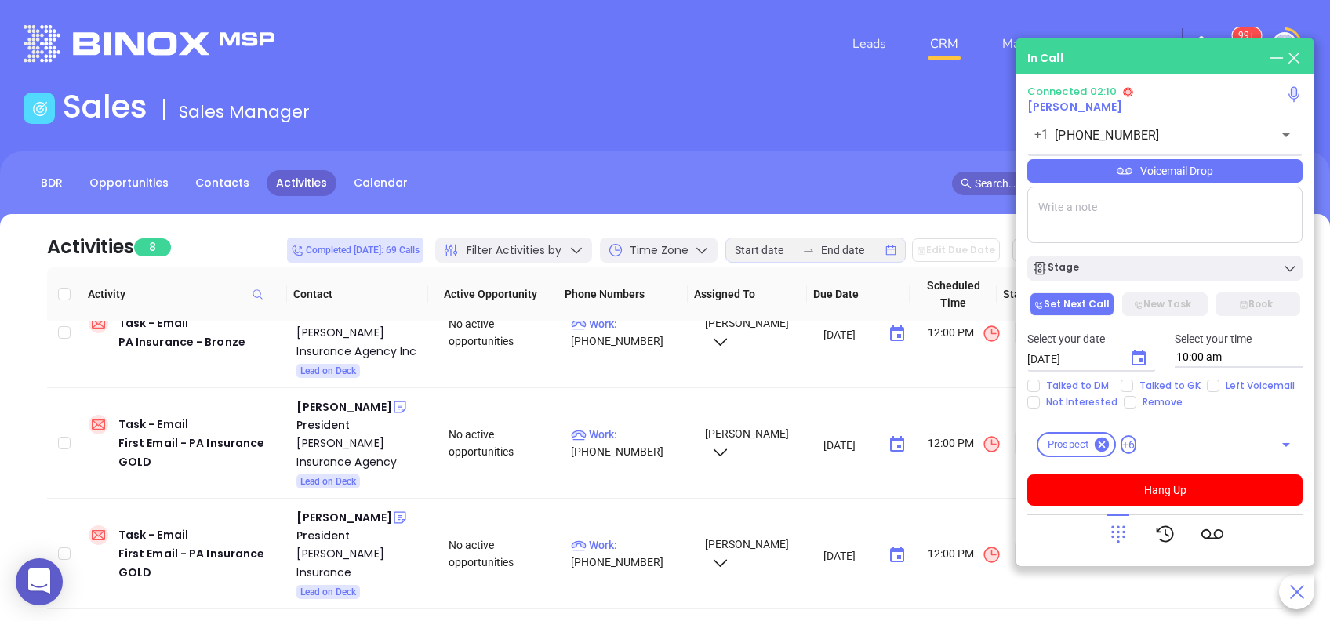
click at [1122, 535] on icon at bounding box center [1118, 534] width 22 height 22
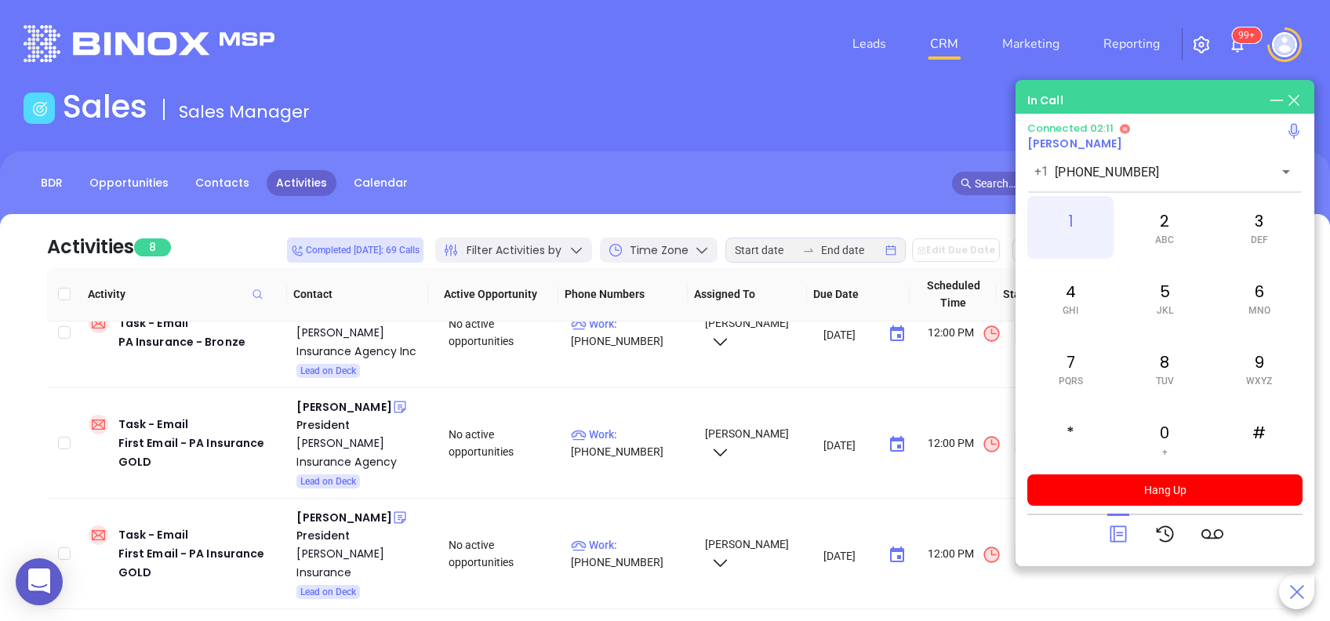
click at [1077, 231] on div "1" at bounding box center [1070, 227] width 86 height 63
click at [1118, 536] on icon at bounding box center [1118, 534] width 22 height 22
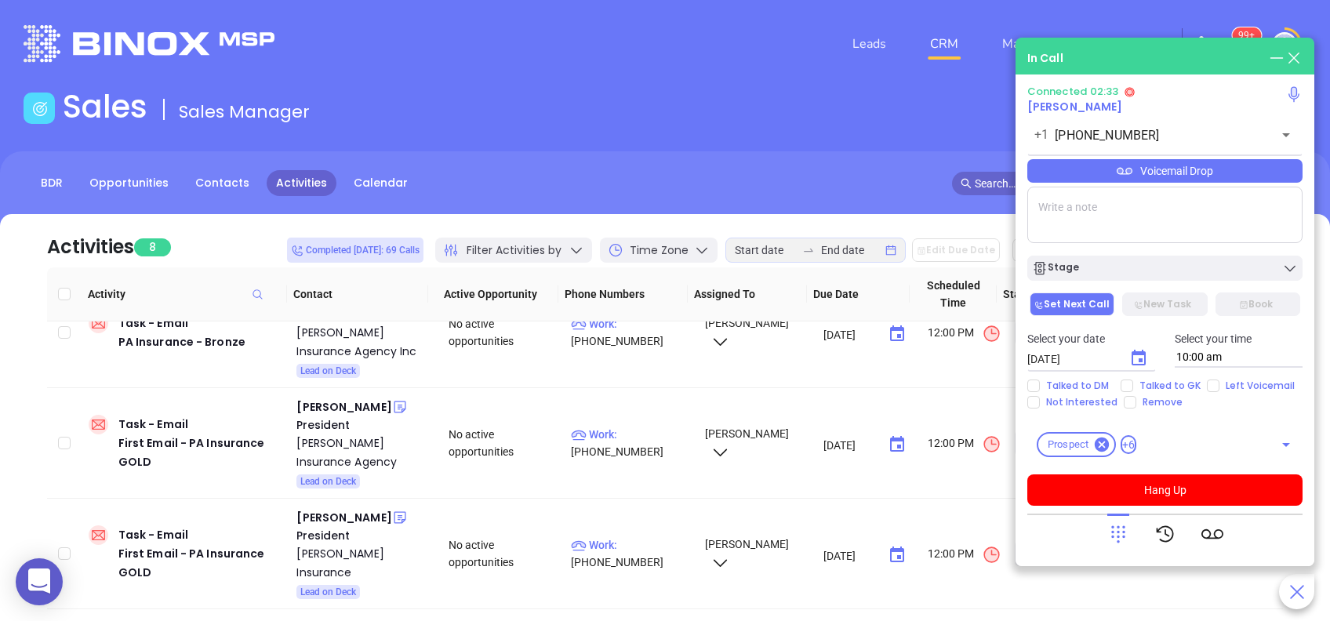
click at [1151, 178] on div "Voicemail Drop" at bounding box center [1164, 171] width 275 height 24
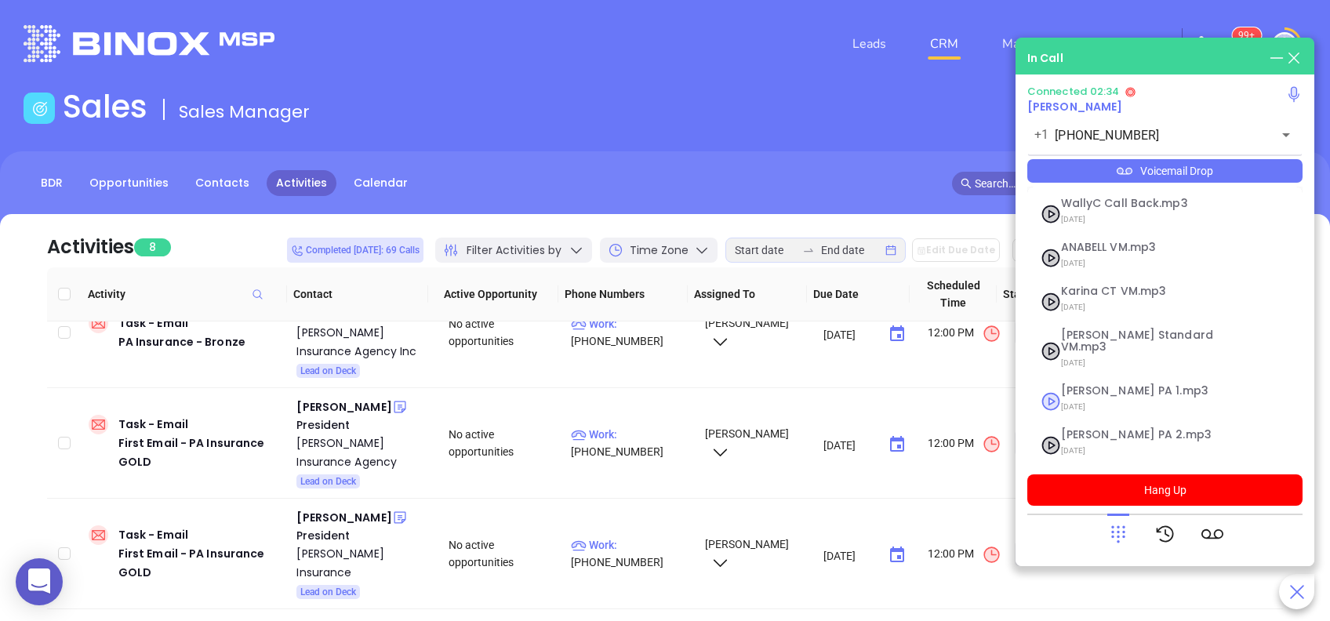
click at [1147, 385] on span "Vicky PA 1.mp3" at bounding box center [1145, 391] width 169 height 12
checkbox input "true"
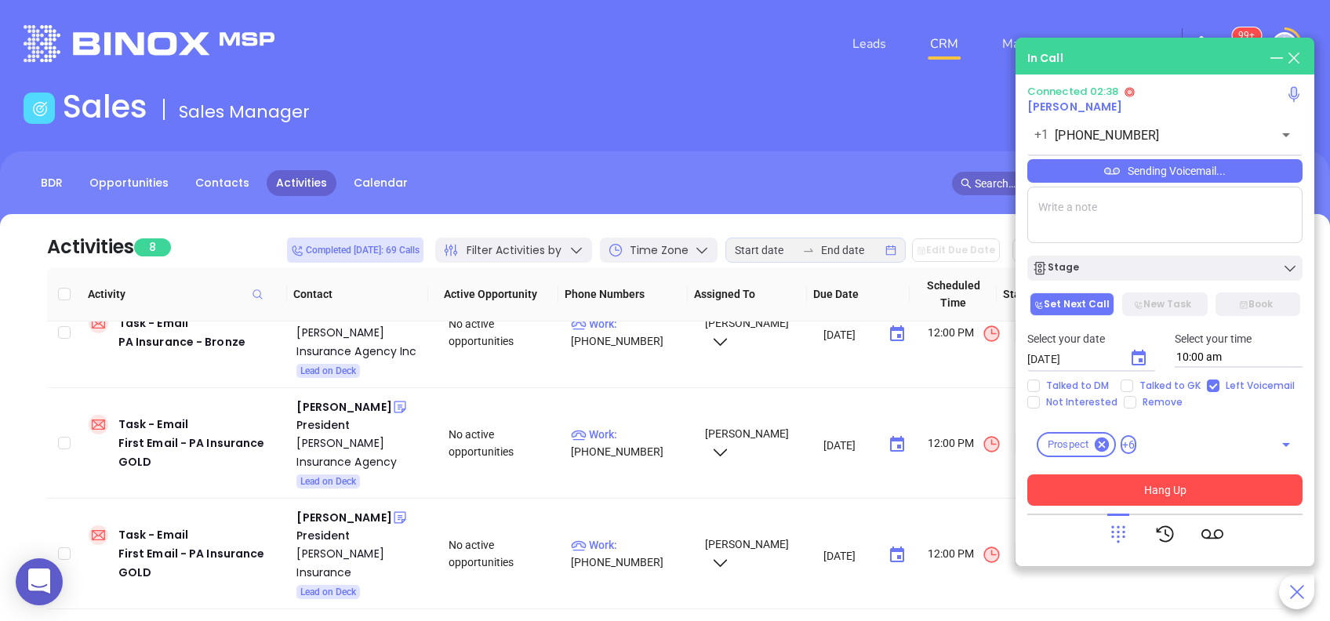
click at [1181, 497] on button "Hang Up" at bounding box center [1164, 490] width 275 height 31
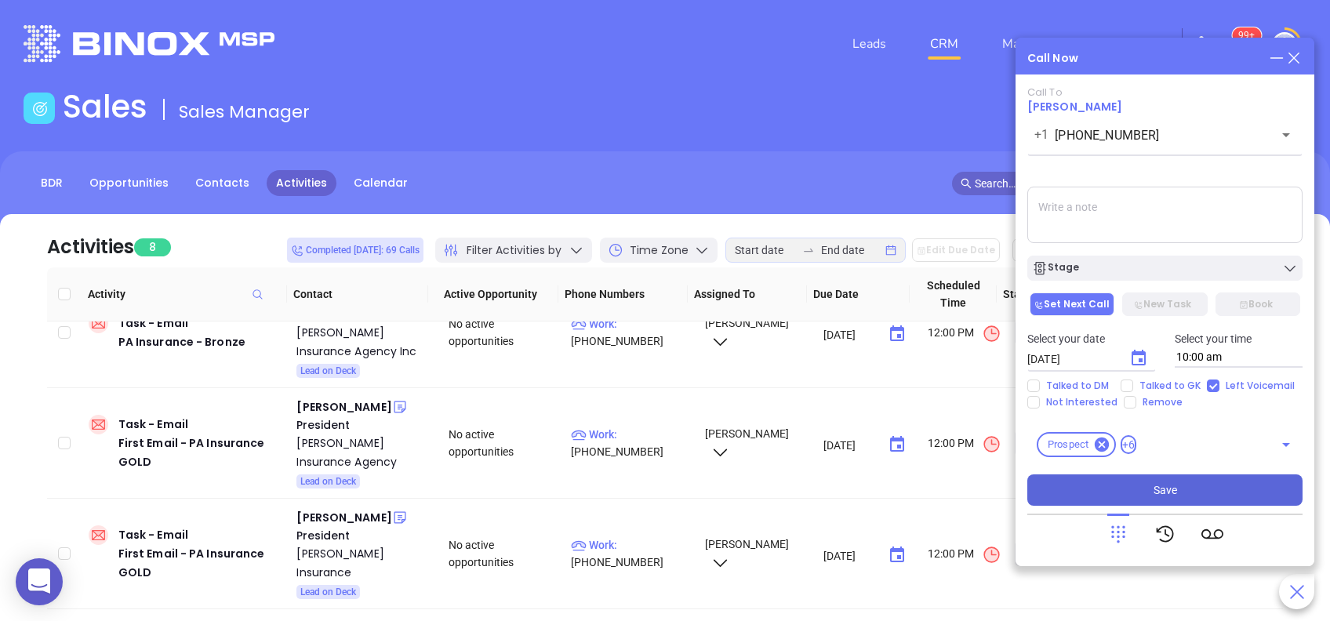
click at [1193, 489] on button "Save" at bounding box center [1164, 490] width 275 height 31
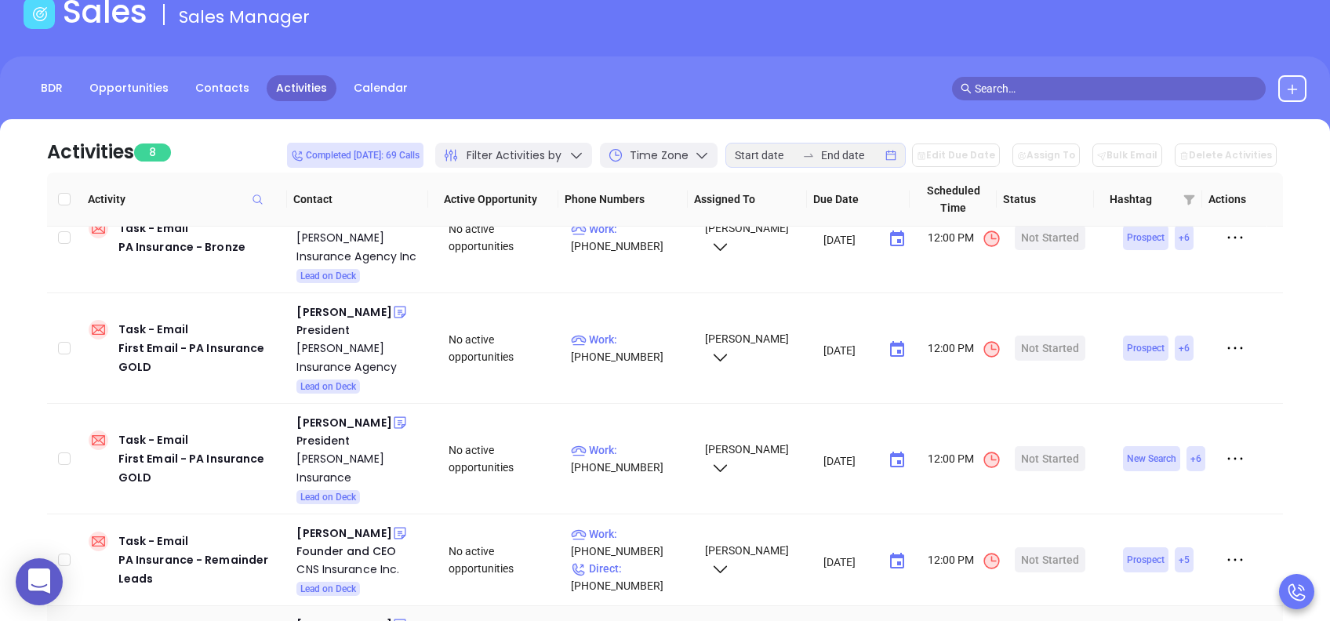
scroll to position [209, 0]
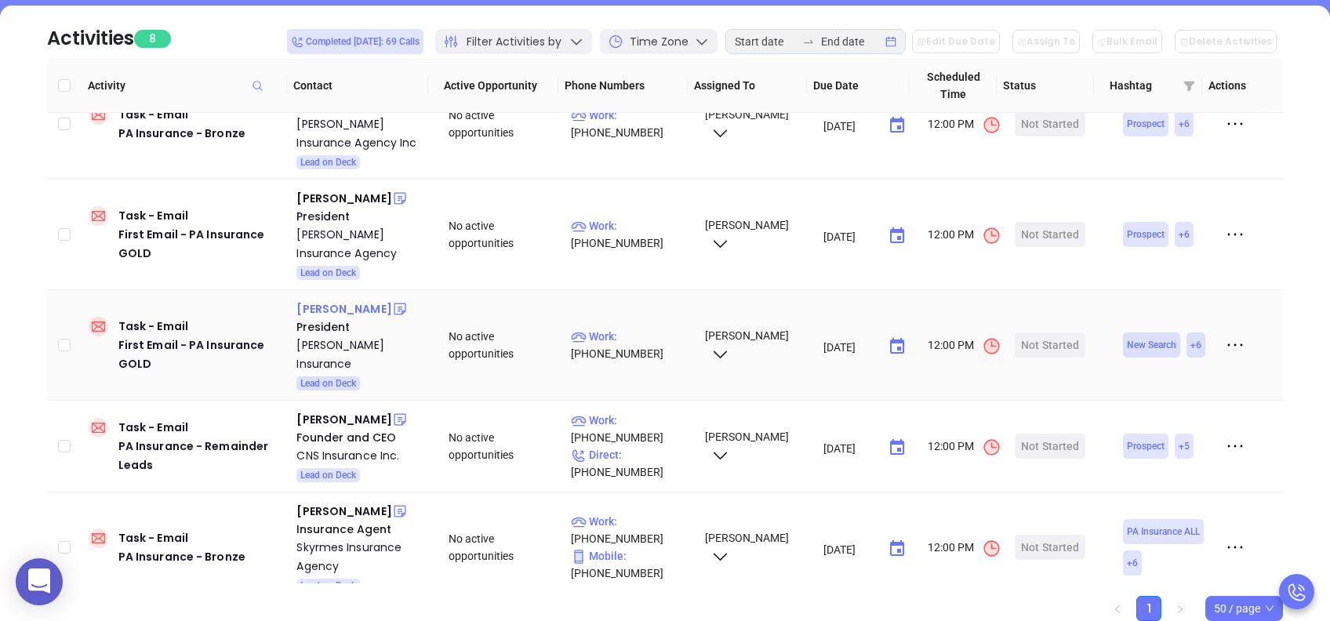
click at [320, 300] on div "Tom Sanders" at bounding box center [343, 309] width 95 height 19
click at [635, 328] on p "Work : (412) 835-1900" at bounding box center [630, 345] width 119 height 35
type input "(412) 835-1900"
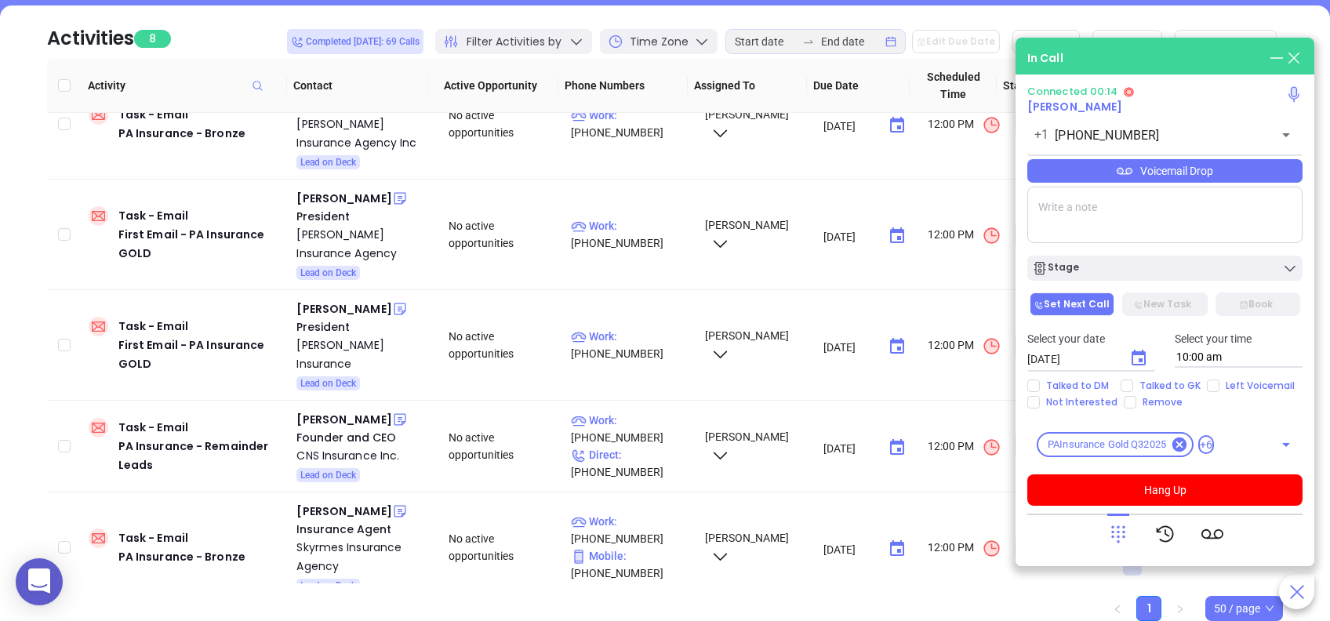
click at [1184, 176] on div "Voicemail Drop" at bounding box center [1164, 171] width 275 height 24
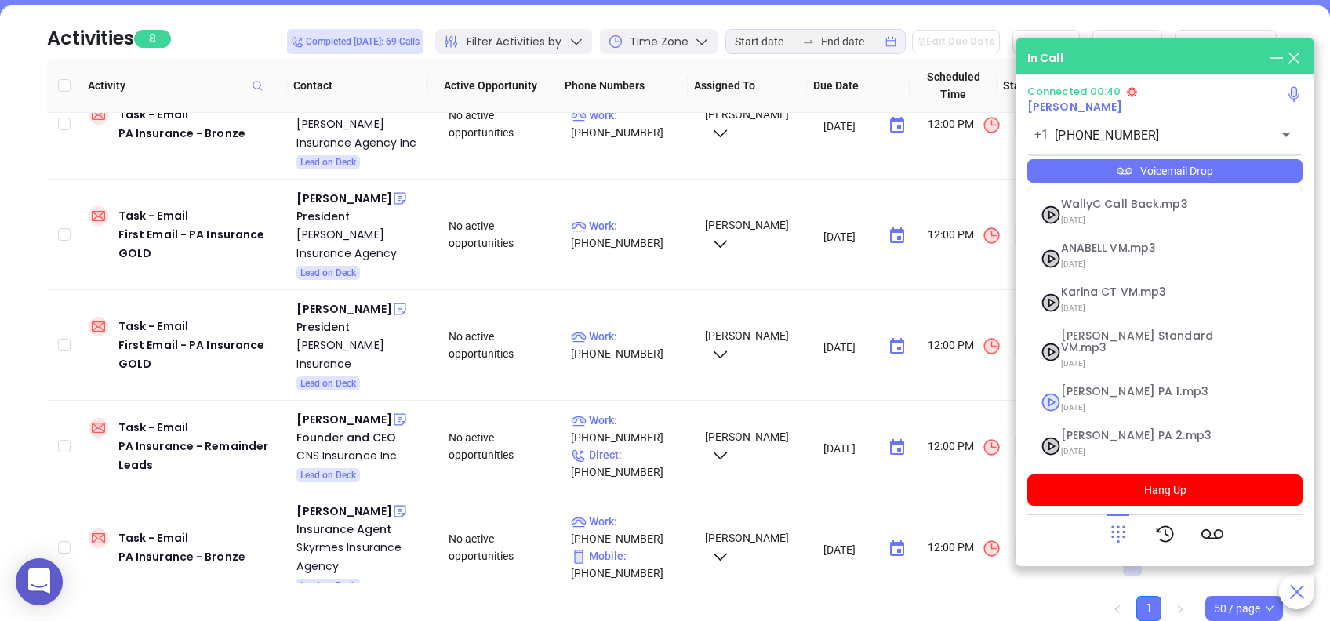
click at [1128, 386] on span "Vicky PA 1.mp3" at bounding box center [1145, 392] width 169 height 12
checkbox input "true"
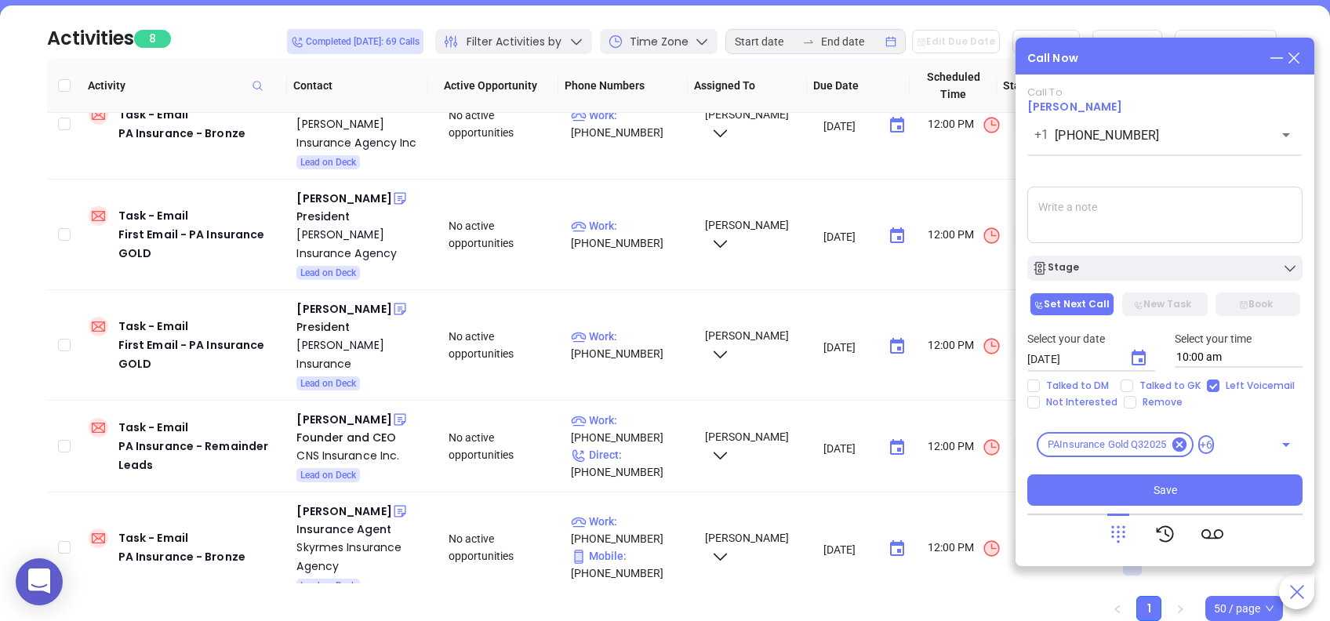
click at [1155, 226] on textarea at bounding box center [1164, 215] width 275 height 56
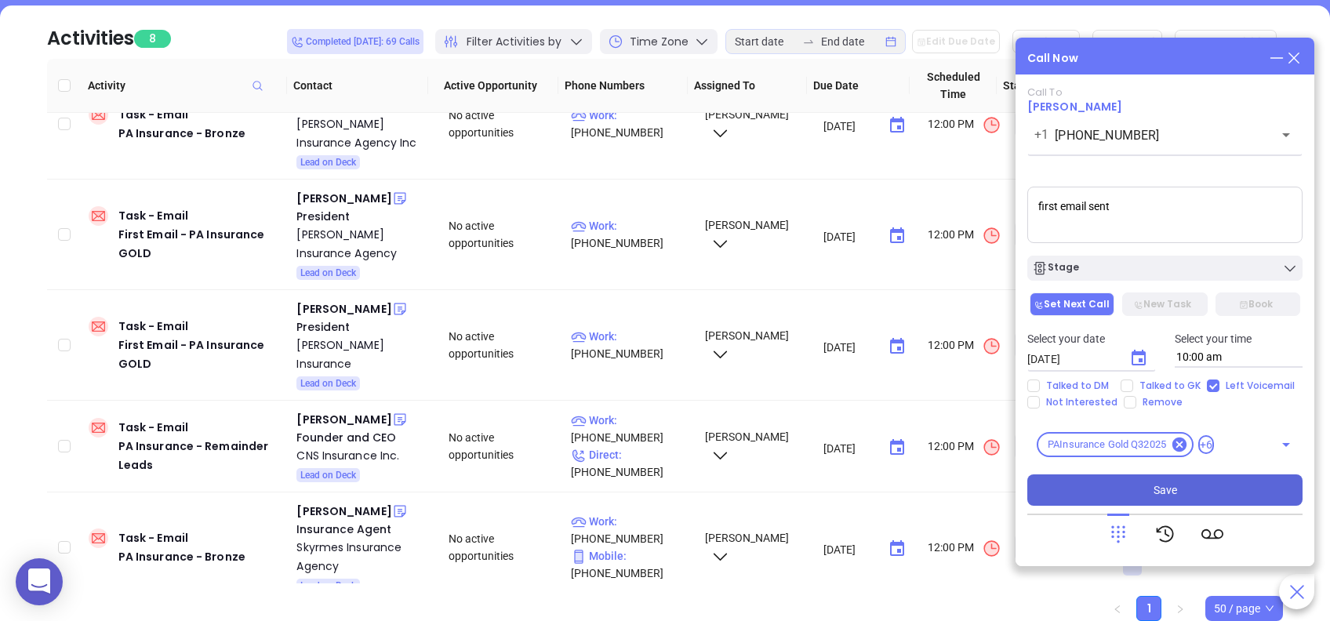
type textarea "first email sent"
click at [1232, 493] on button "Save" at bounding box center [1164, 490] width 275 height 31
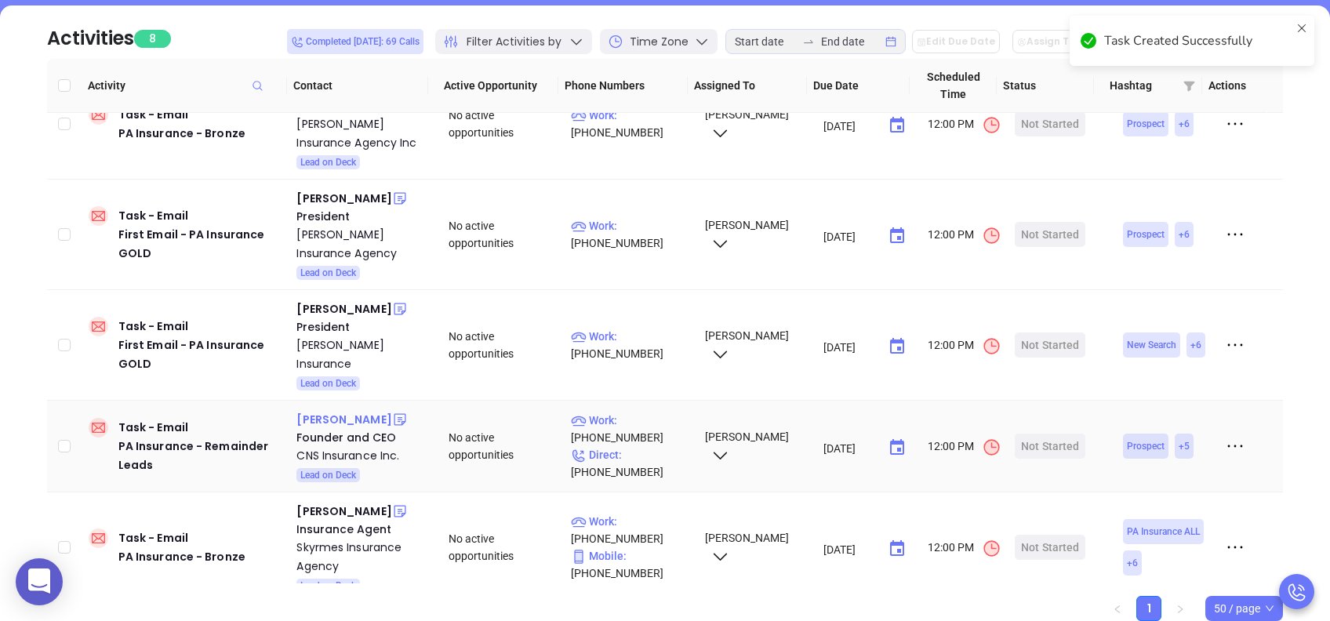
click at [334, 410] on div "John Irwin" at bounding box center [343, 419] width 95 height 19
click at [645, 412] on p "Work : (717) 625-0066" at bounding box center [630, 429] width 119 height 35
type input "(717) 625-0066"
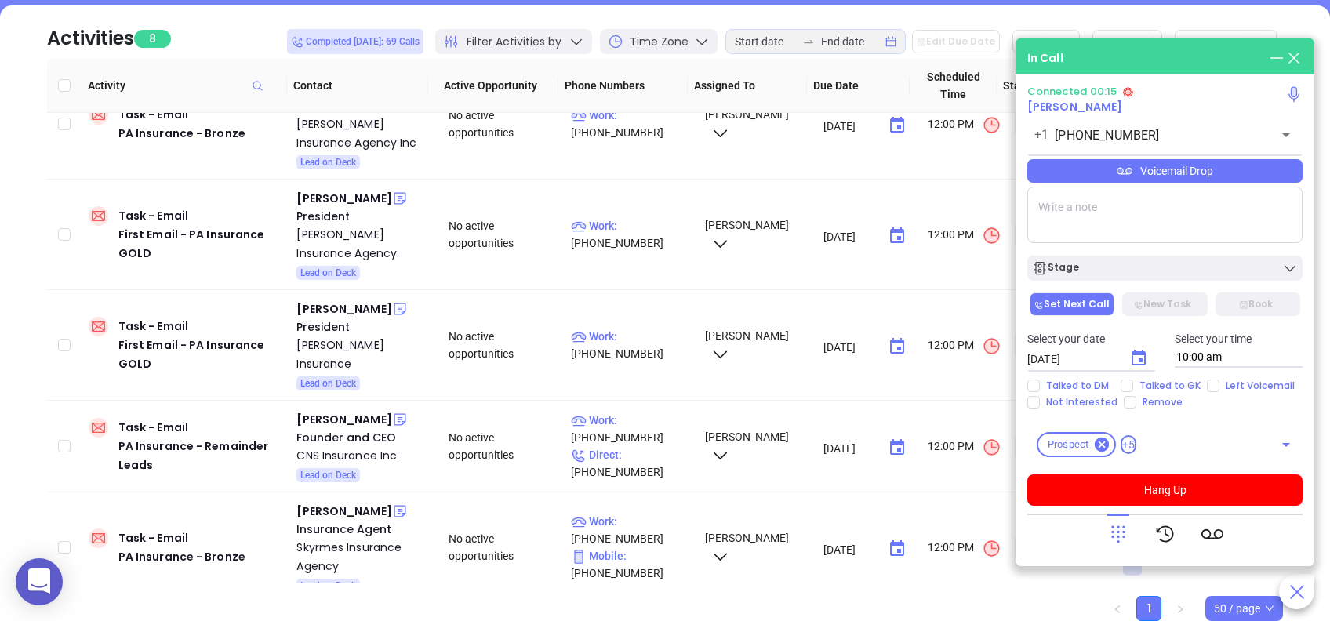
click at [1115, 529] on icon at bounding box center [1118, 534] width 22 height 22
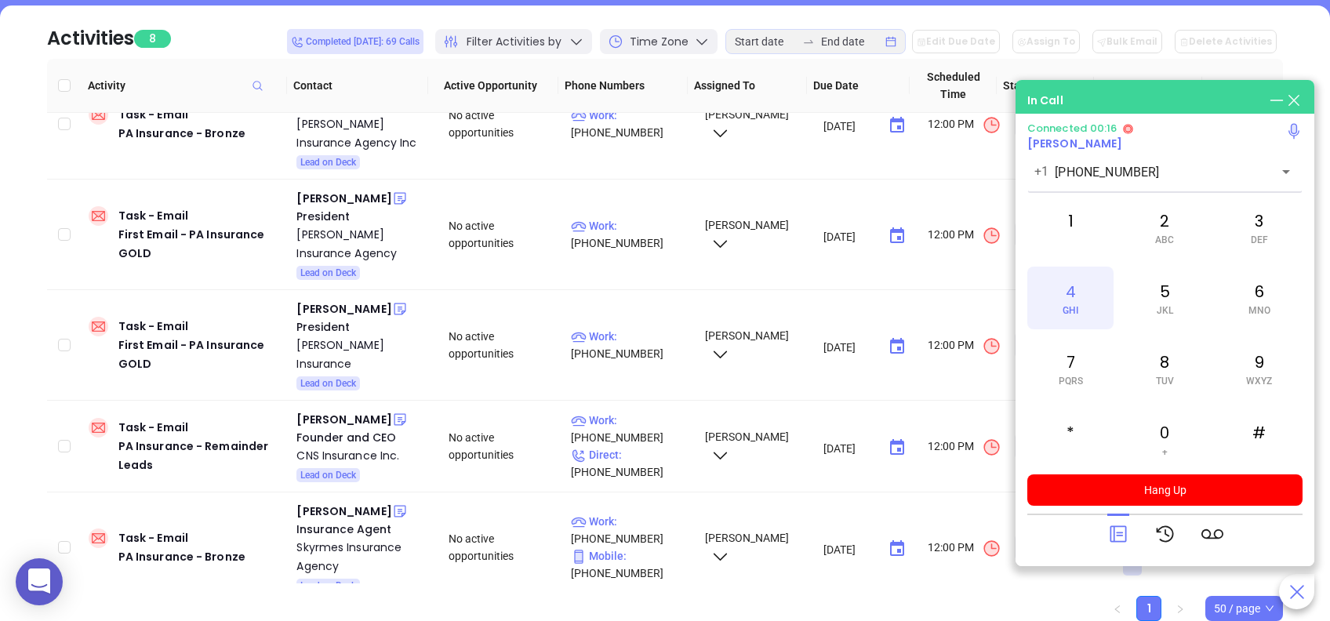
click at [1072, 308] on span "GHI" at bounding box center [1071, 310] width 16 height 11
drag, startPoint x: 1117, startPoint y: 540, endPoint x: 1099, endPoint y: 562, distance: 27.8
click at [1117, 538] on icon at bounding box center [1118, 534] width 22 height 22
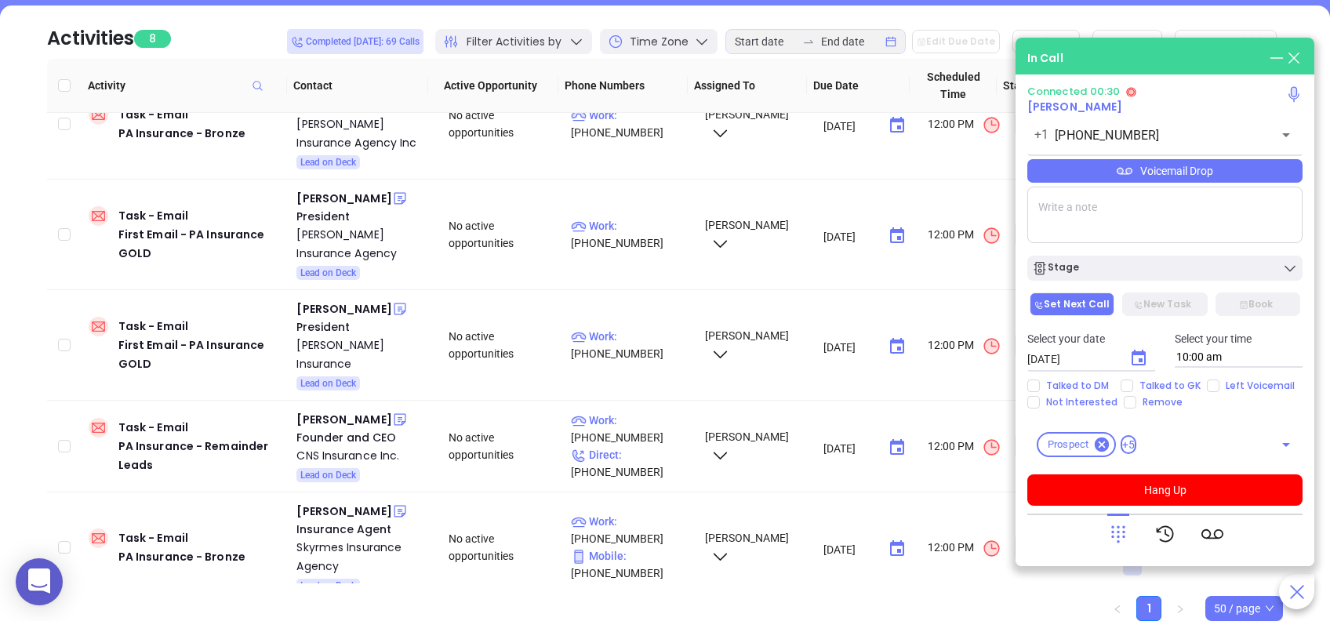
click at [1184, 174] on div "Voicemail Drop" at bounding box center [1164, 171] width 275 height 24
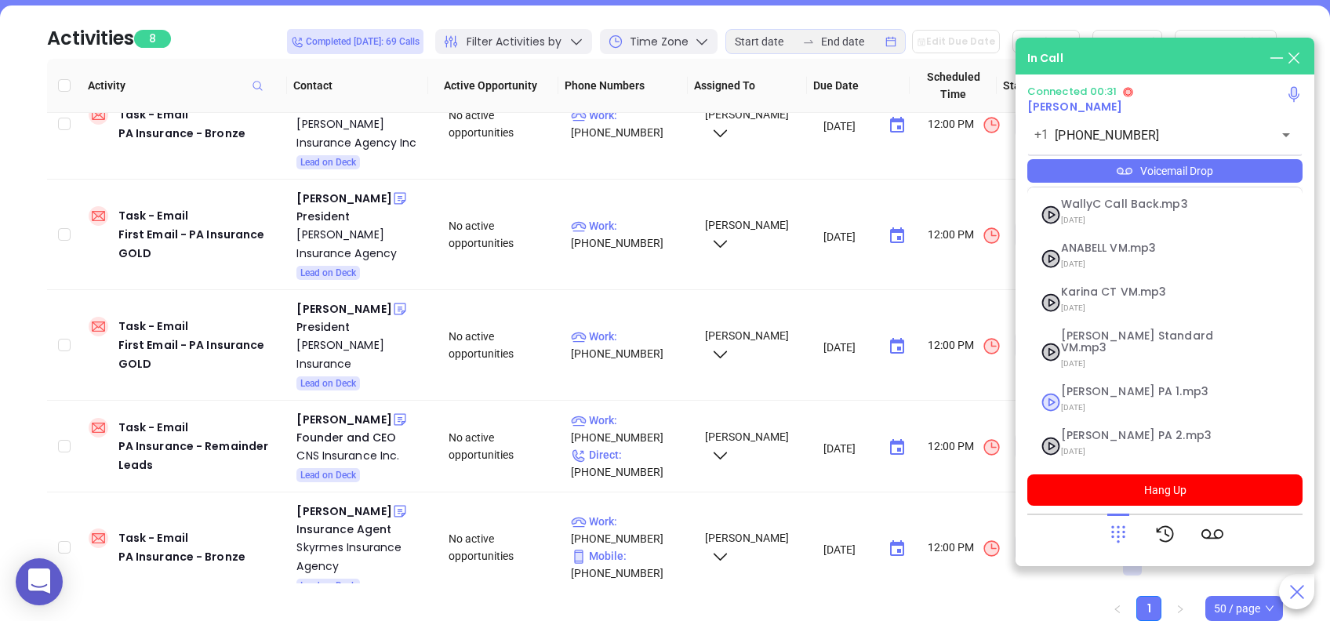
click at [1126, 398] on span "07/18/2025" at bounding box center [1145, 408] width 169 height 20
checkbox input "true"
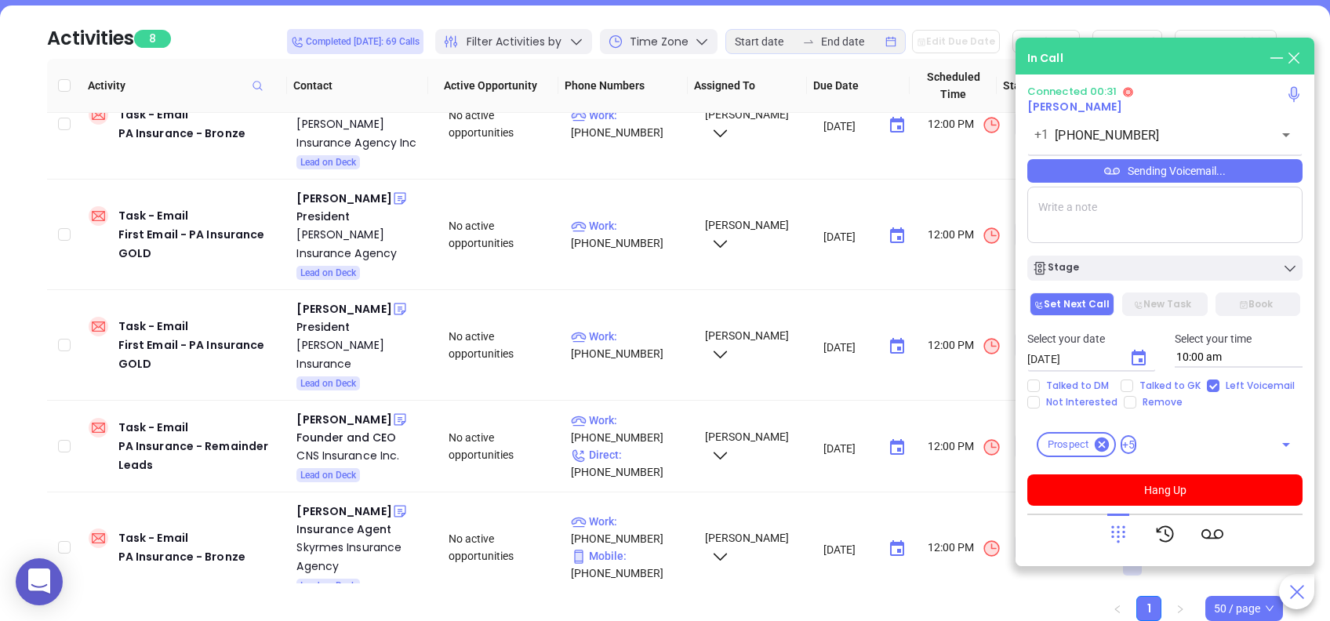
click at [1180, 472] on div "Connected 00:31 John Irwin +1 (717) 625-0066 ​ Sending Voicemail... Stage Set N…" at bounding box center [1164, 295] width 275 height 420
click at [1180, 487] on button "Hang Up" at bounding box center [1164, 490] width 275 height 31
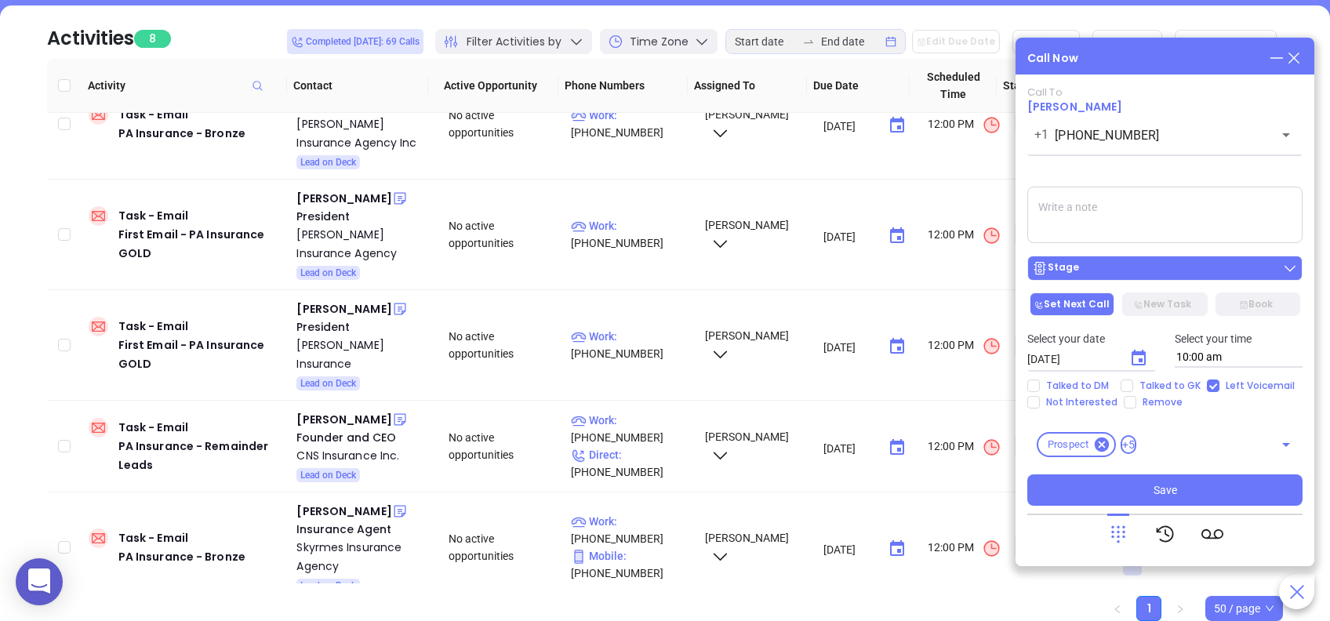
click at [1176, 277] on button "Stage" at bounding box center [1164, 268] width 275 height 25
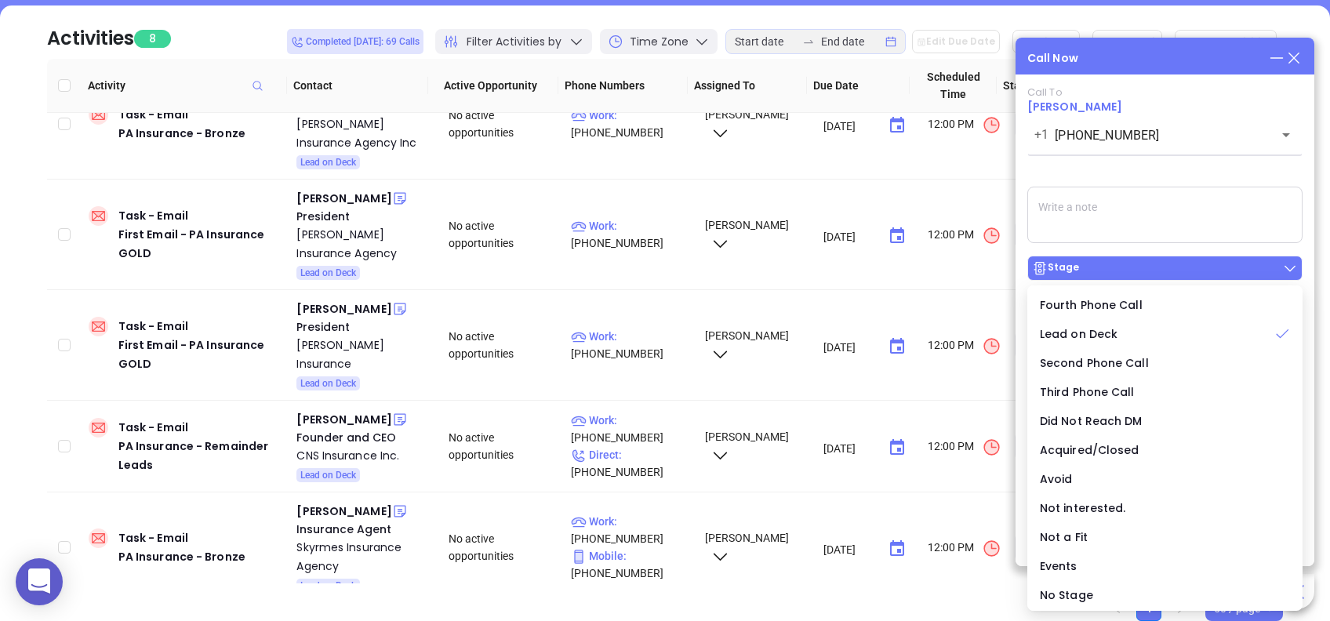
click at [1176, 277] on button "Stage" at bounding box center [1164, 268] width 275 height 25
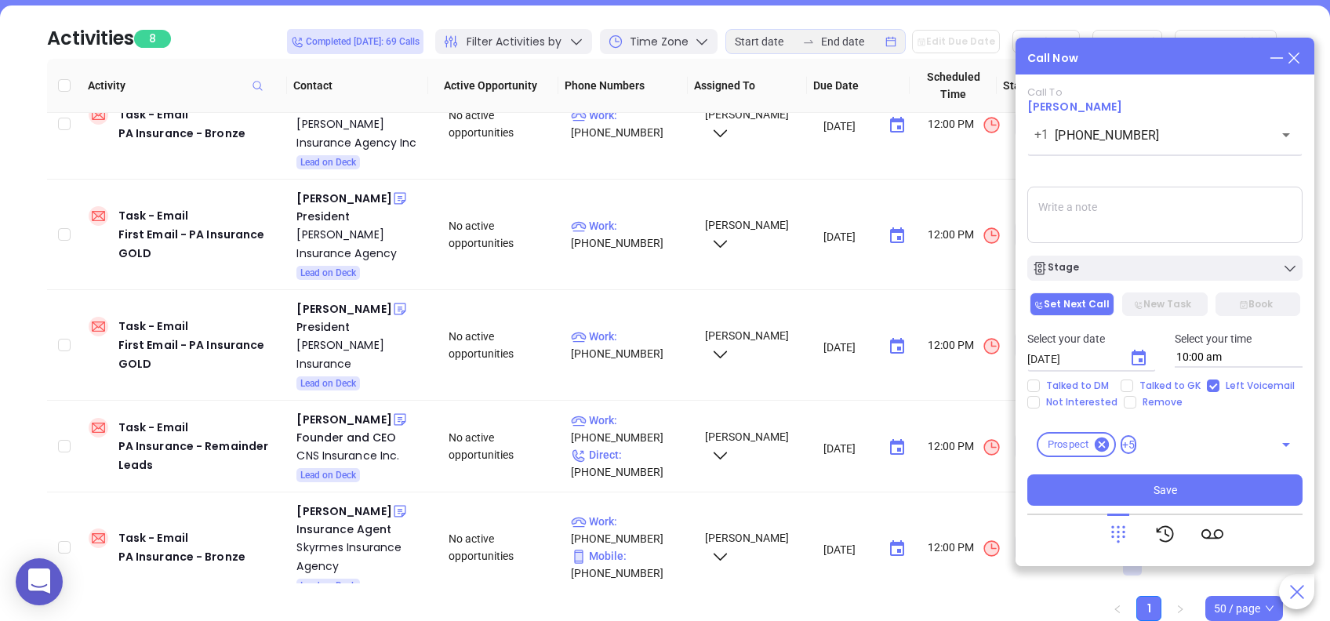
click at [1140, 191] on textarea at bounding box center [1164, 215] width 275 height 56
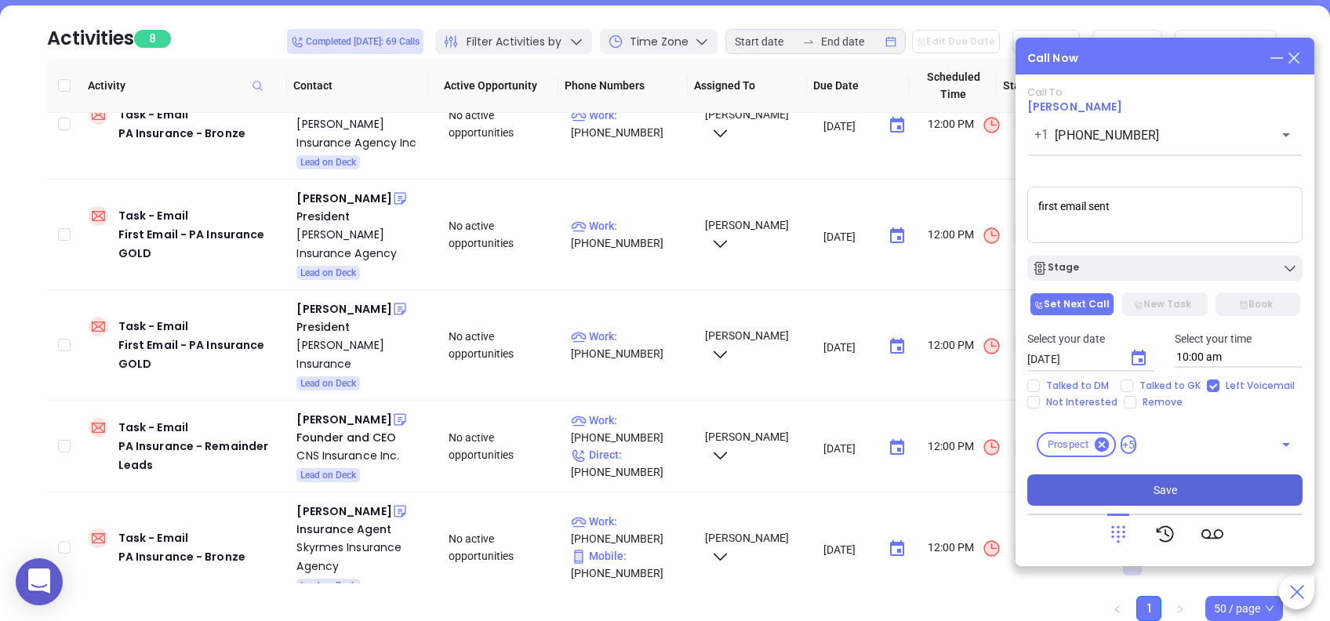
type textarea "first email sent"
click at [1219, 490] on button "Save" at bounding box center [1164, 490] width 275 height 31
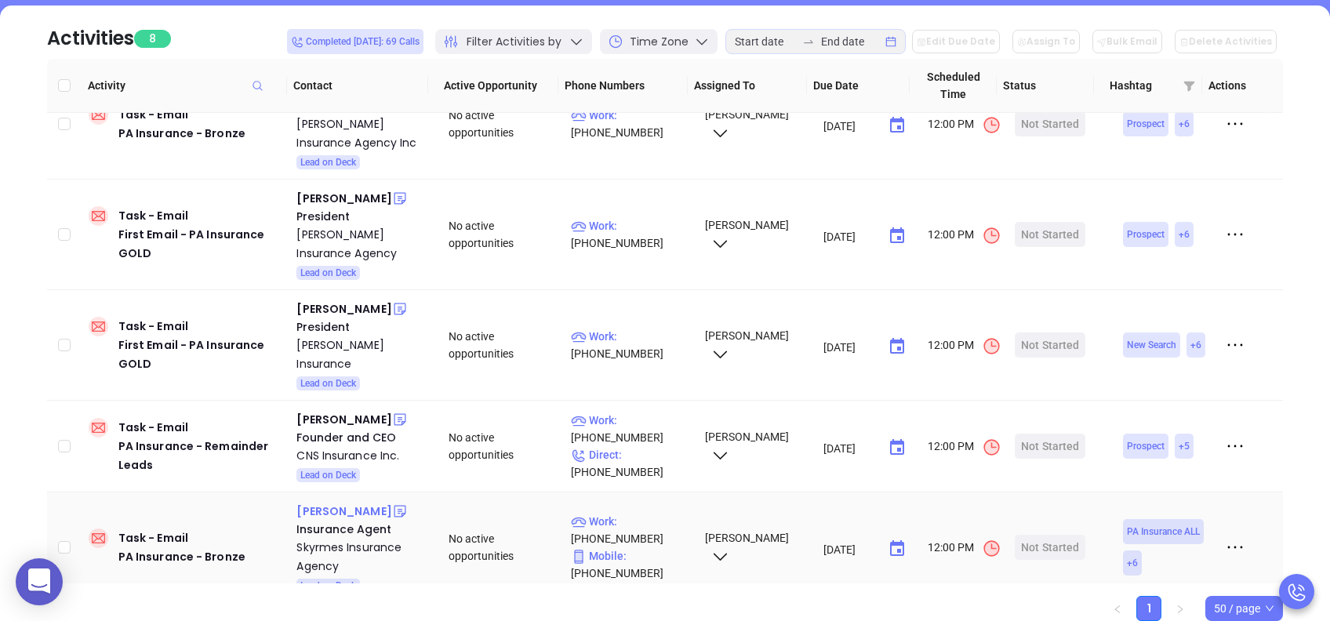
click at [334, 502] on div "Catherine Kirkendall" at bounding box center [343, 511] width 95 height 19
click at [663, 513] on p "Work : (412) 461-4444" at bounding box center [630, 530] width 119 height 35
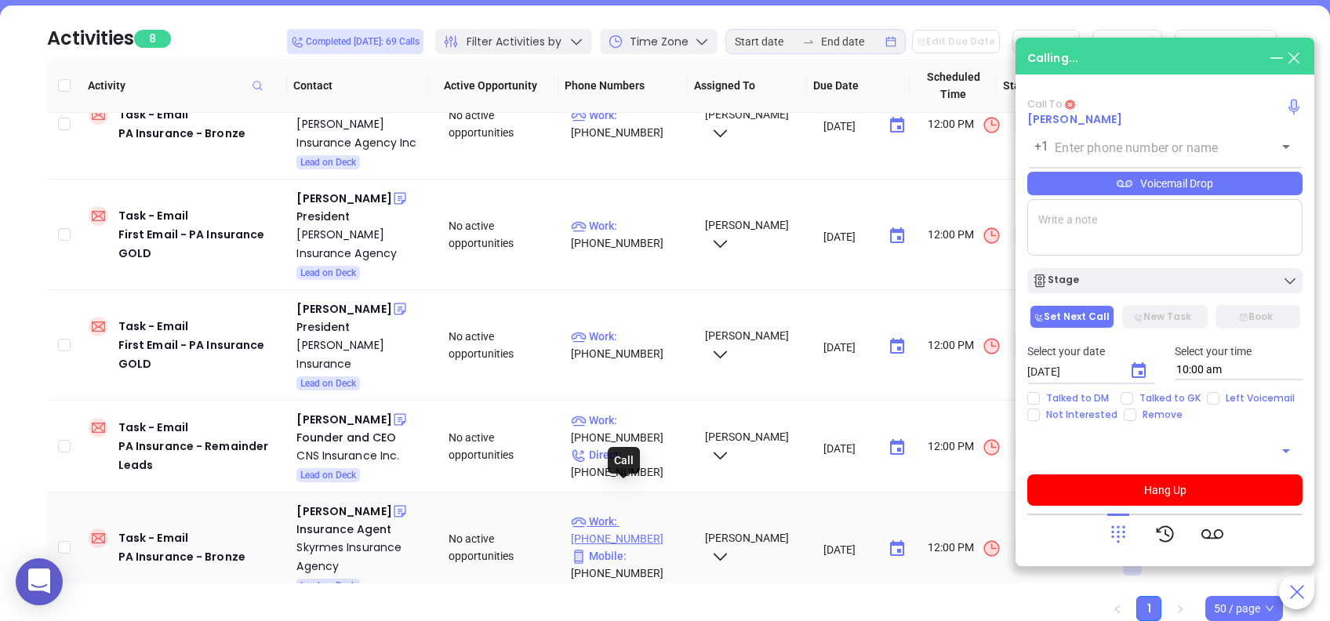
type input "(412) 461-4444"
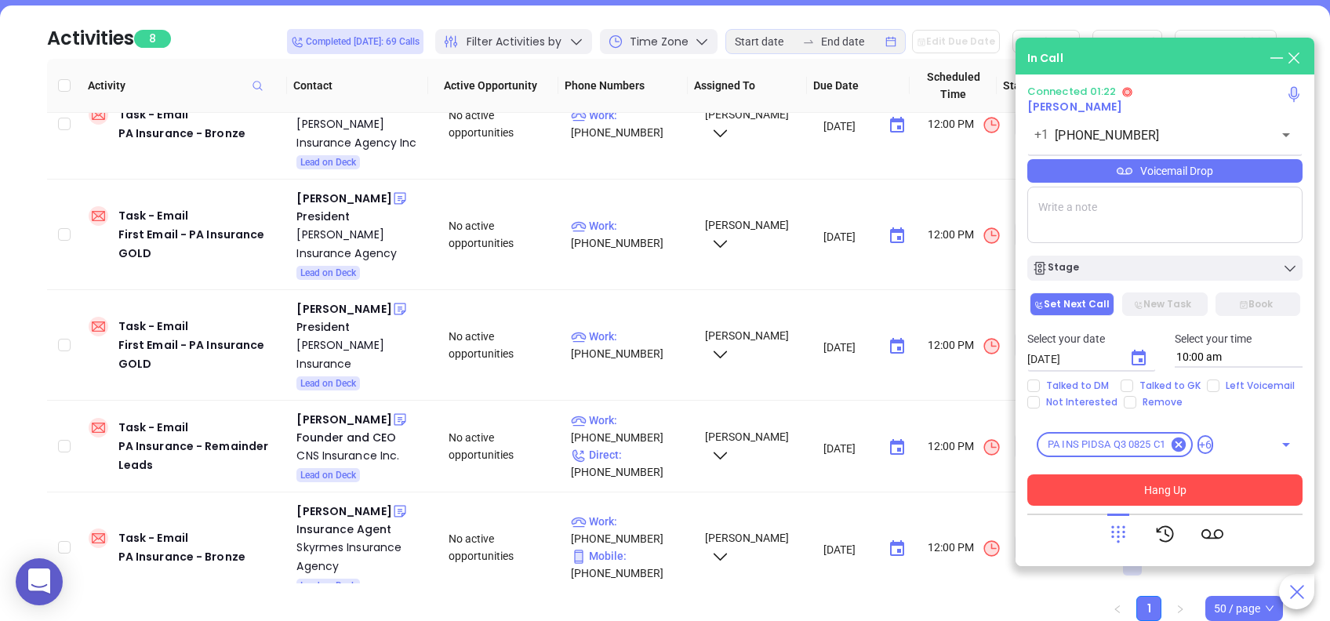
click at [1210, 475] on button "Hang Up" at bounding box center [1164, 490] width 275 height 31
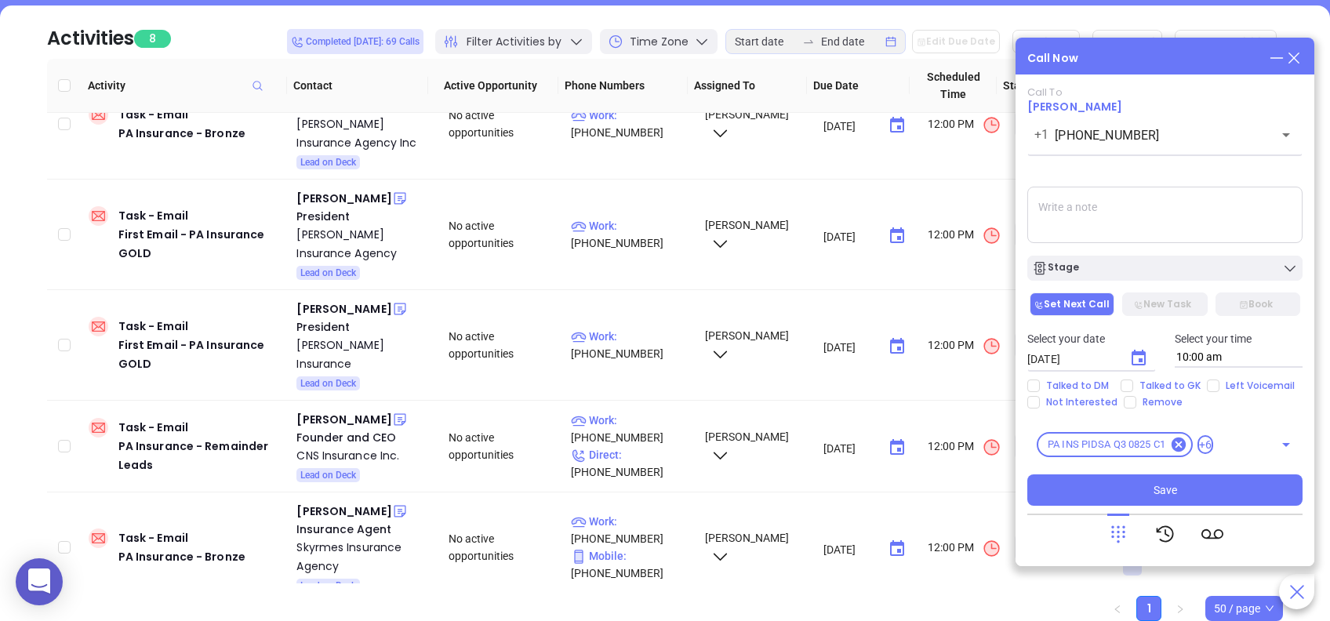
click at [1198, 237] on textarea at bounding box center [1164, 215] width 275 height 56
type textarea "First email sent"
click at [1138, 359] on icon "Choose date, selected date is Aug 27, 2025" at bounding box center [1139, 358] width 14 height 16
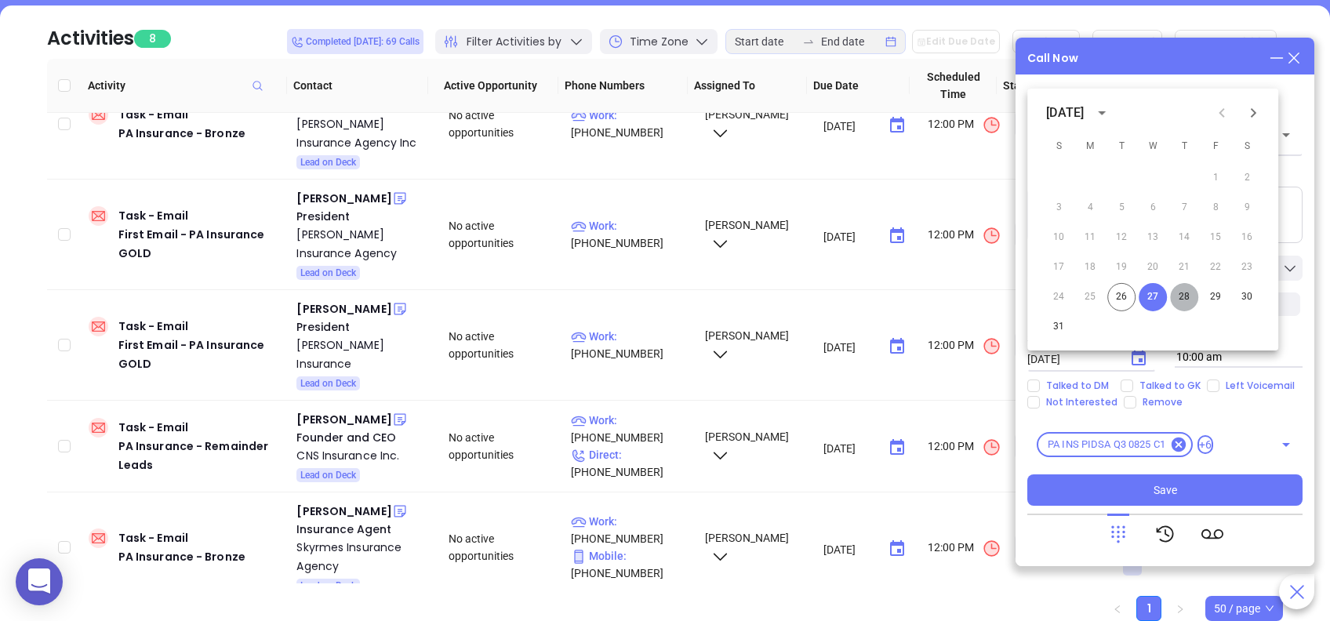
click at [1184, 300] on button "28" at bounding box center [1184, 297] width 28 height 28
type input "08/28/2025"
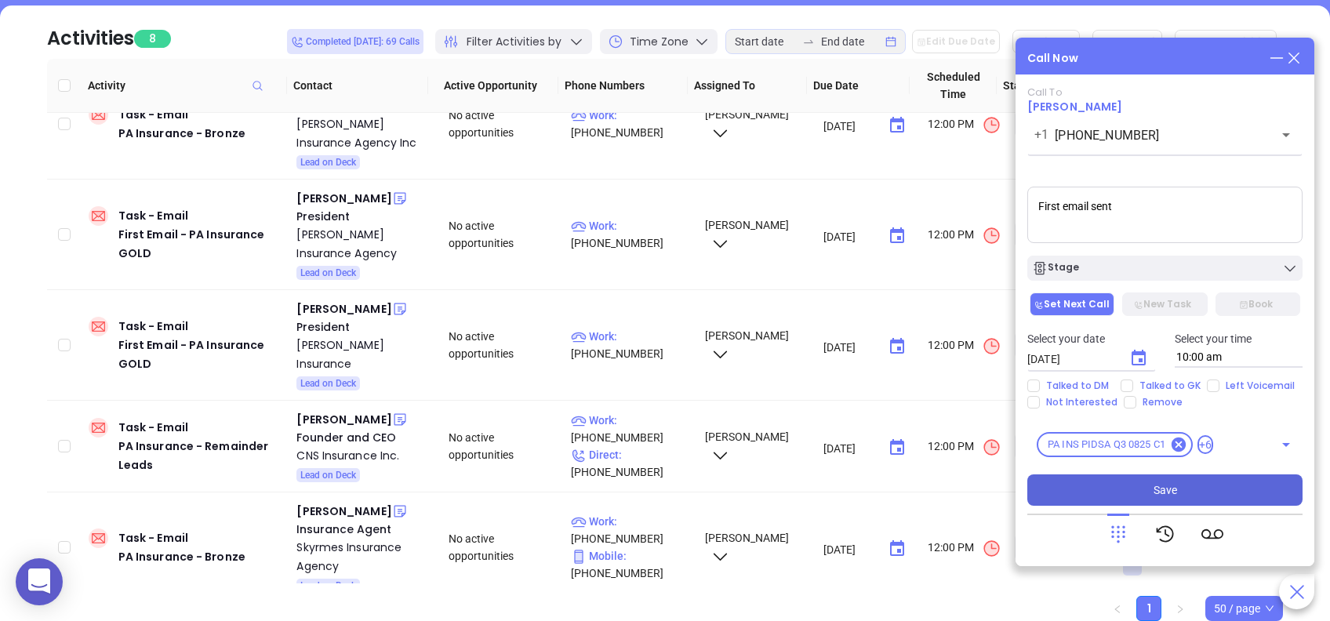
click at [1213, 486] on button "Save" at bounding box center [1164, 490] width 275 height 31
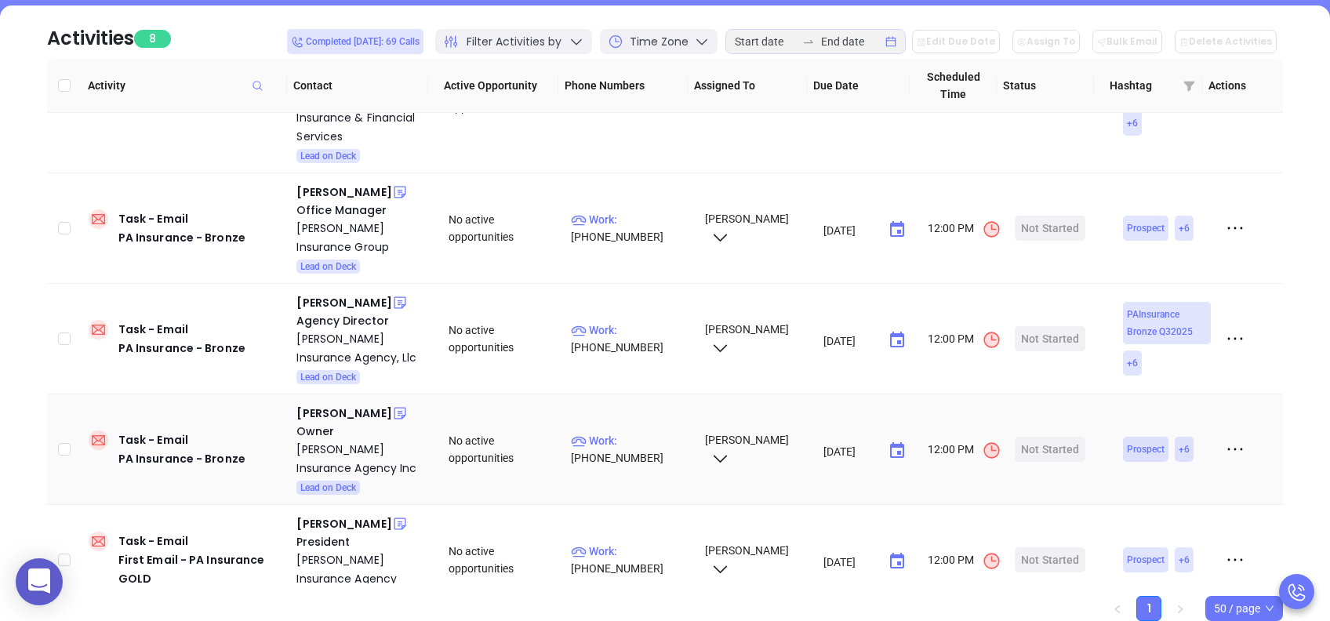
scroll to position [0, 0]
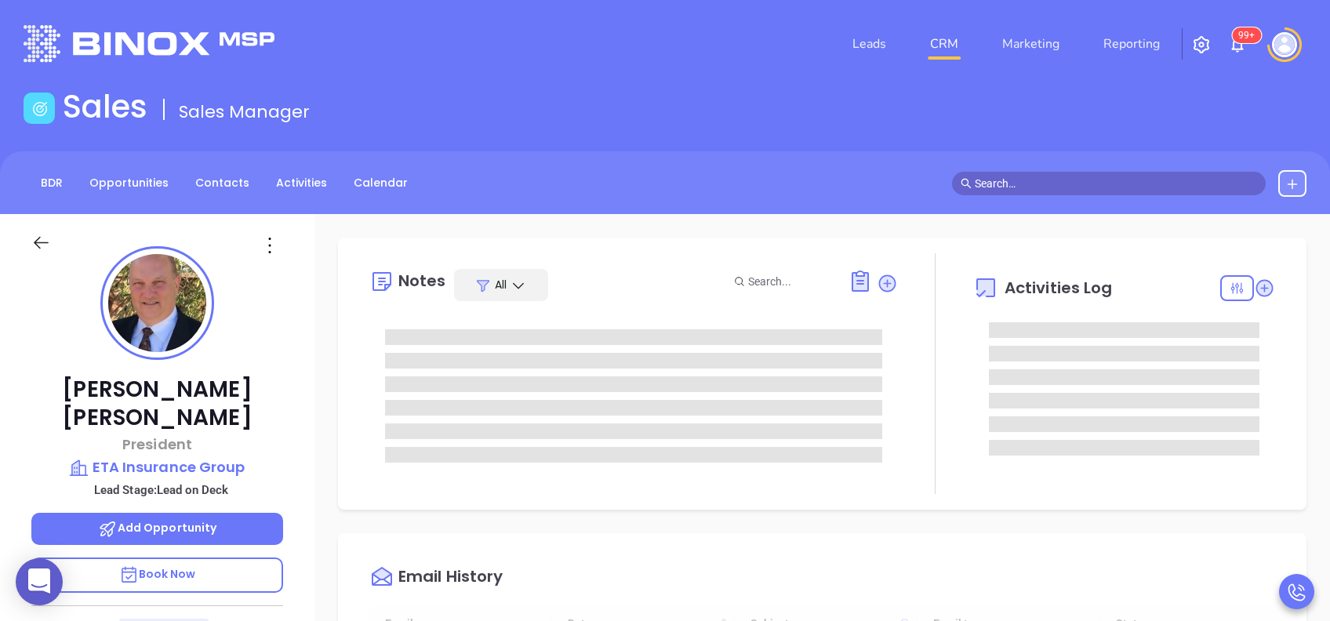
type input "[DATE]"
type input "[PERSON_NAME]"
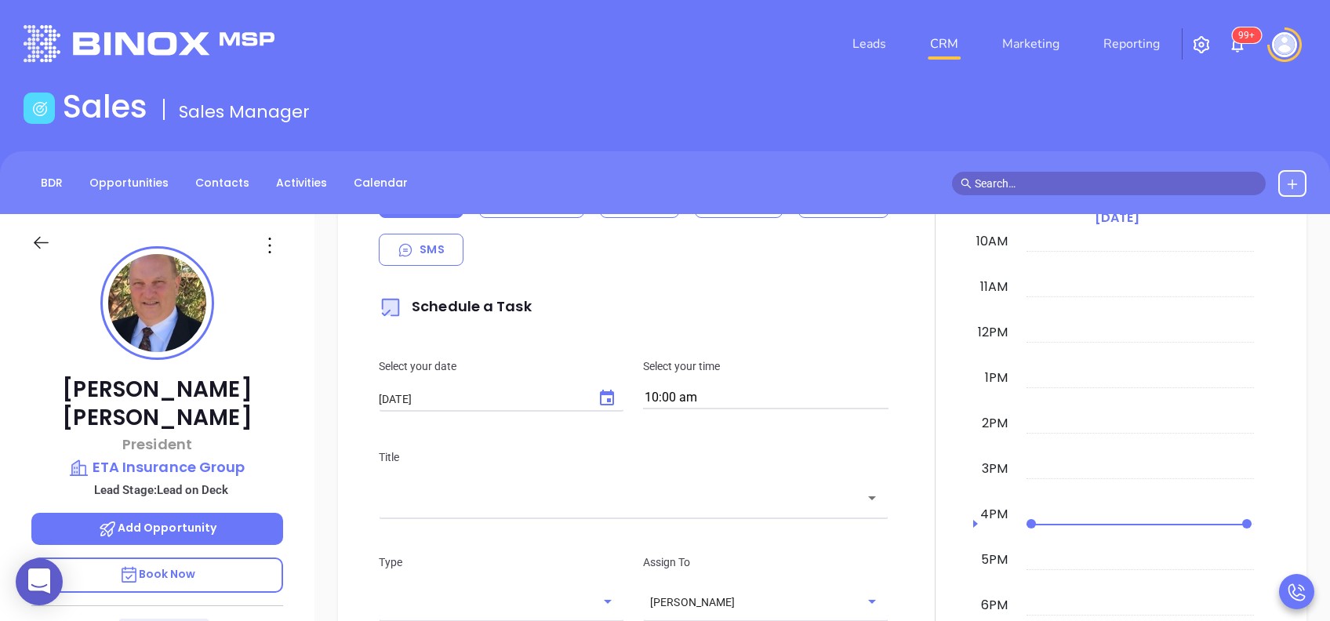
scroll to position [627, 0]
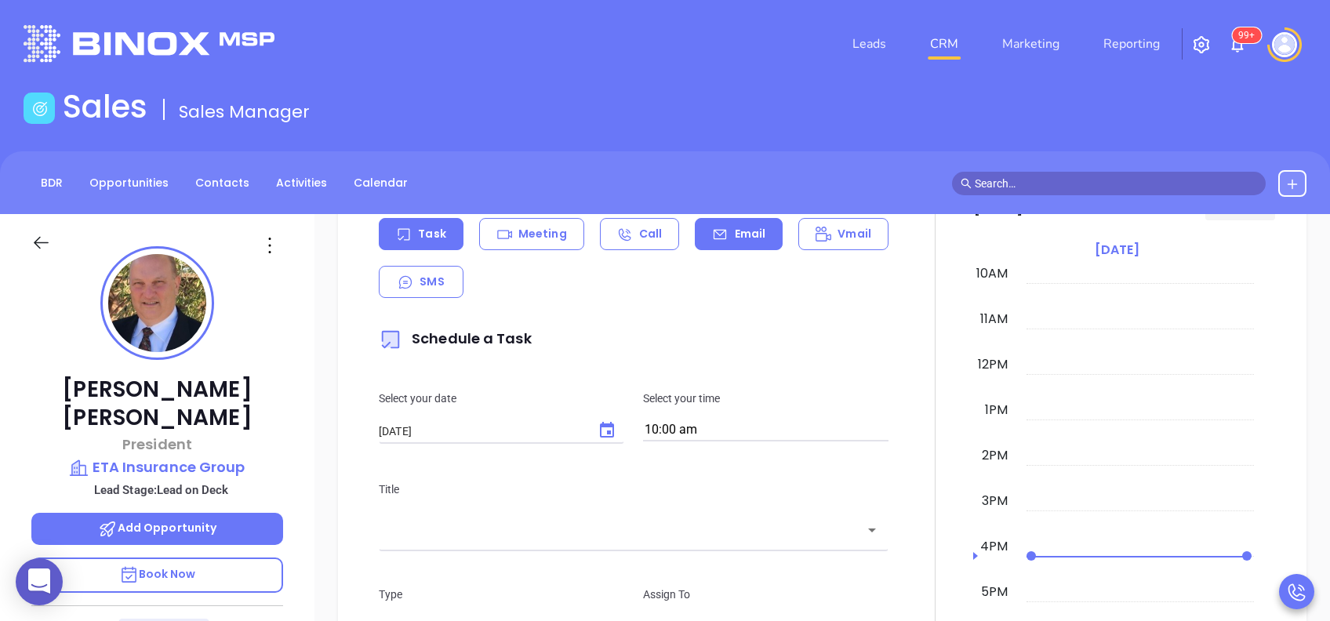
click at [736, 238] on p "Email" at bounding box center [750, 234] width 31 height 16
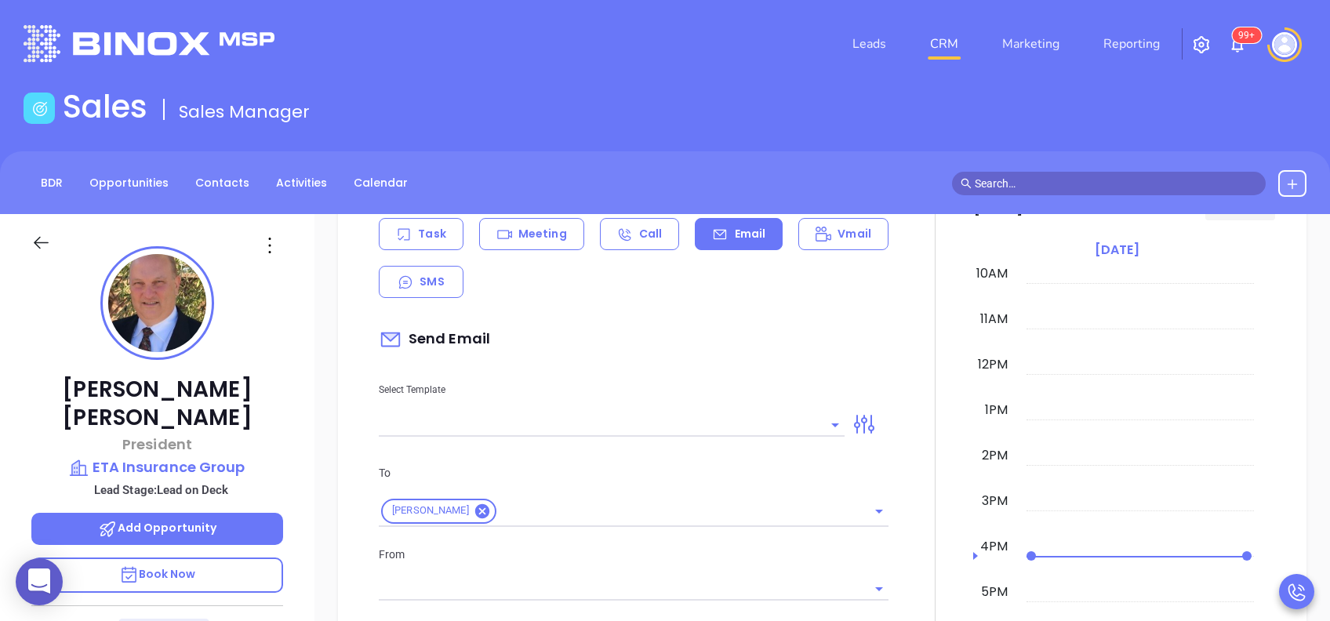
click at [704, 423] on input "text" at bounding box center [600, 424] width 442 height 23
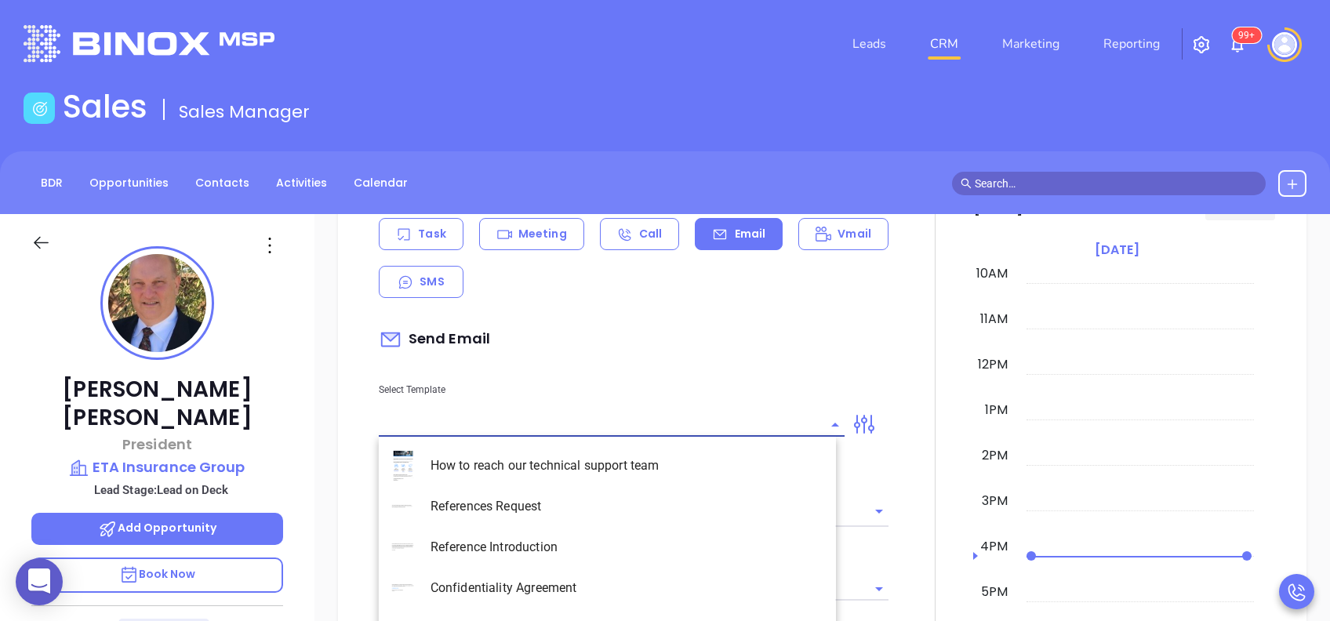
type input "[PERSON_NAME]"
click at [631, 471] on li "PA Insurance 0625" at bounding box center [607, 465] width 457 height 41
type input "PA Insurance 0625"
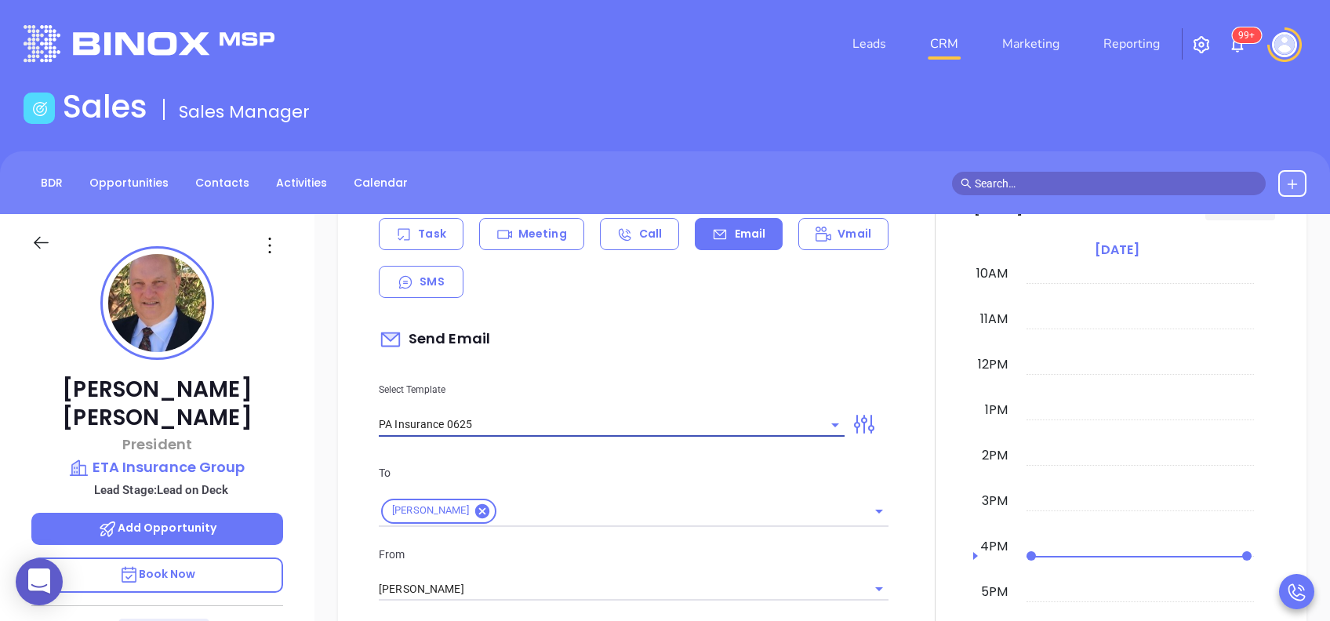
type input "[PERSON_NAME], PA’s New Cybersecurity Law: Are You Prepared?"
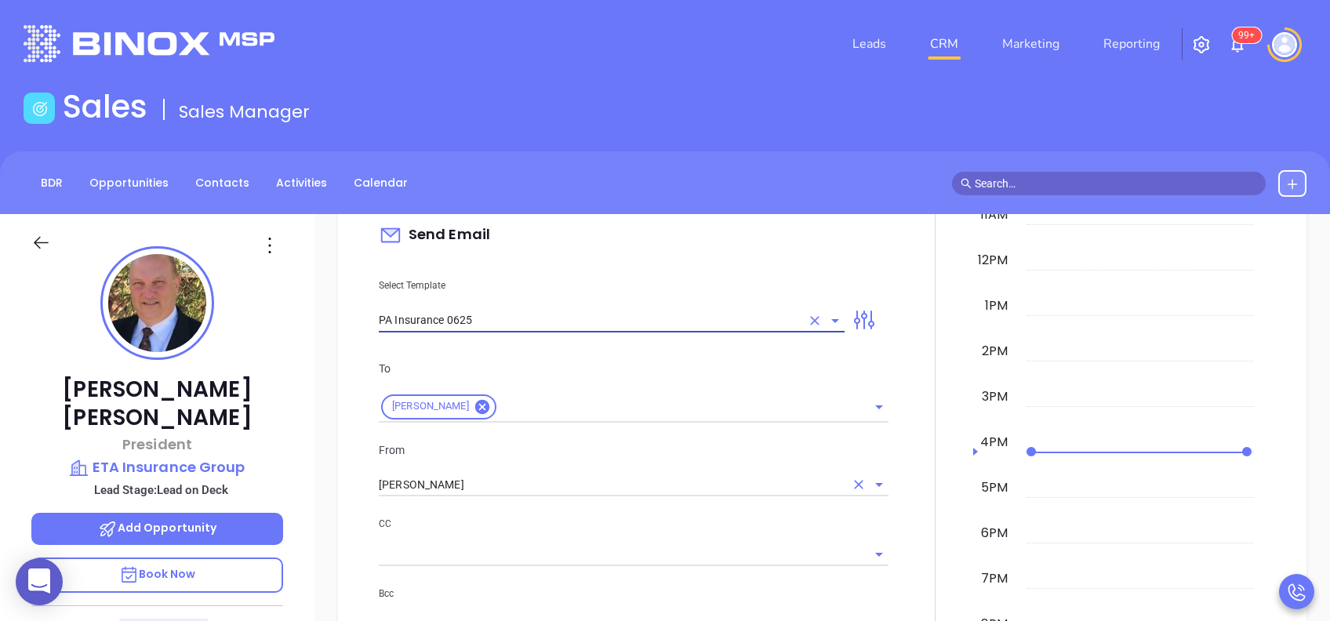
type input "PA Insurance 0625"
click at [535, 474] on input "[PERSON_NAME]" at bounding box center [612, 485] width 466 height 23
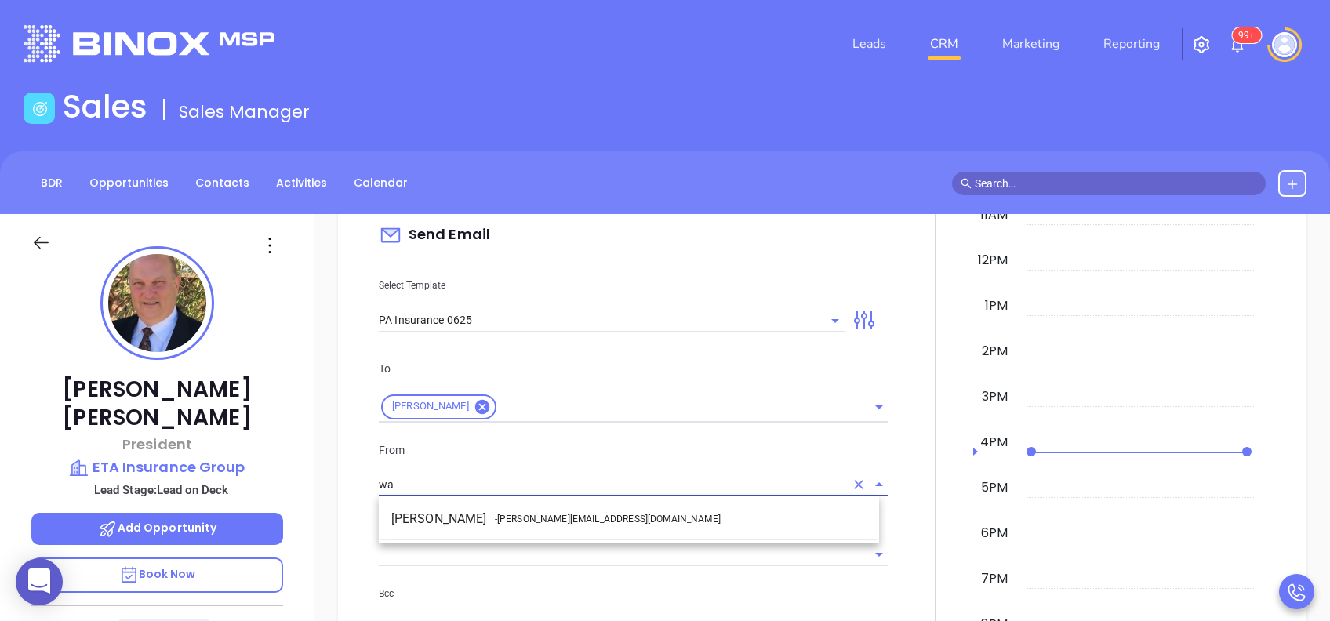
click at [533, 513] on span "- [PERSON_NAME][EMAIL_ADDRESS][DOMAIN_NAME]" at bounding box center [608, 519] width 226 height 14
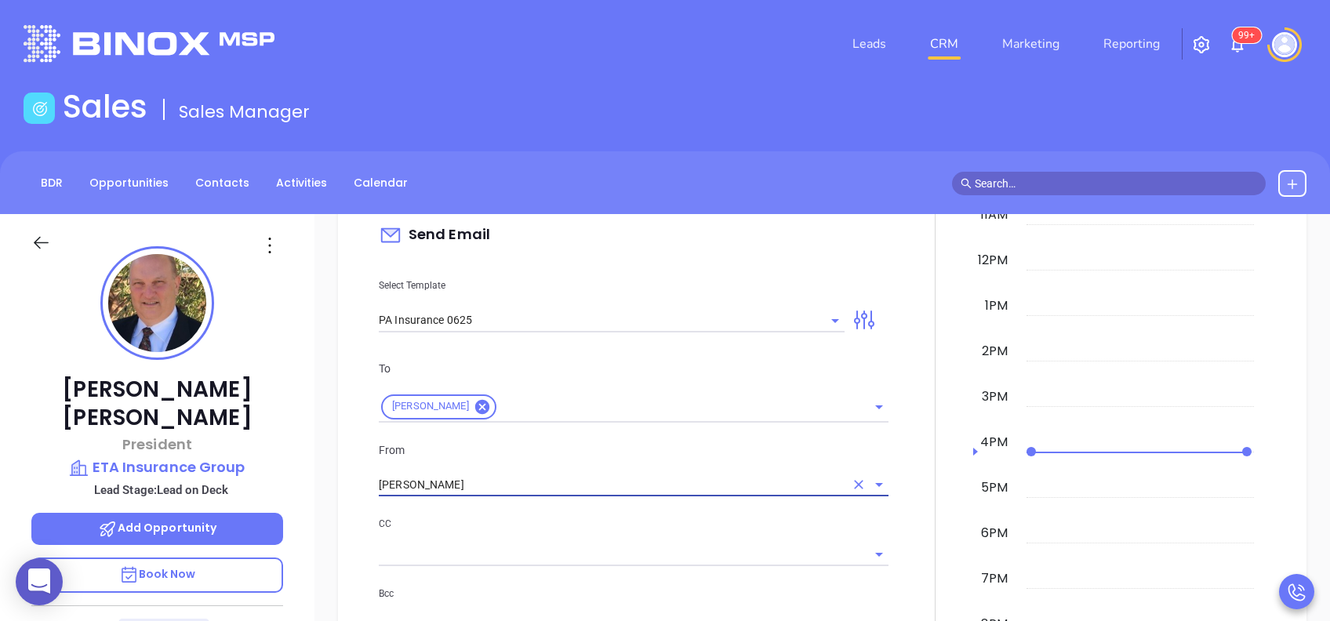
type input "[PERSON_NAME]"
click at [568, 514] on div "To [PERSON_NAME] From [PERSON_NAME] CC Bcc Add a subject [PERSON_NAME], PA’s Ne…" at bounding box center [633, 535] width 529 height 390
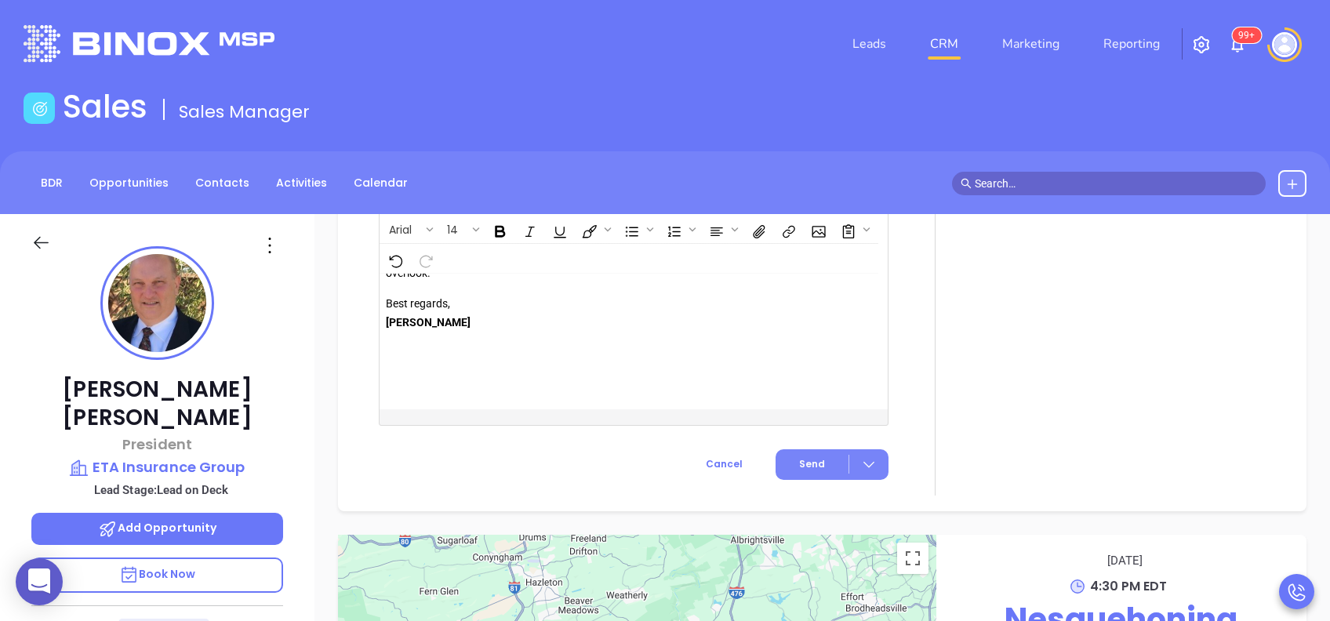
scroll to position [1893, 0]
click at [809, 457] on span "Send" at bounding box center [812, 464] width 26 height 14
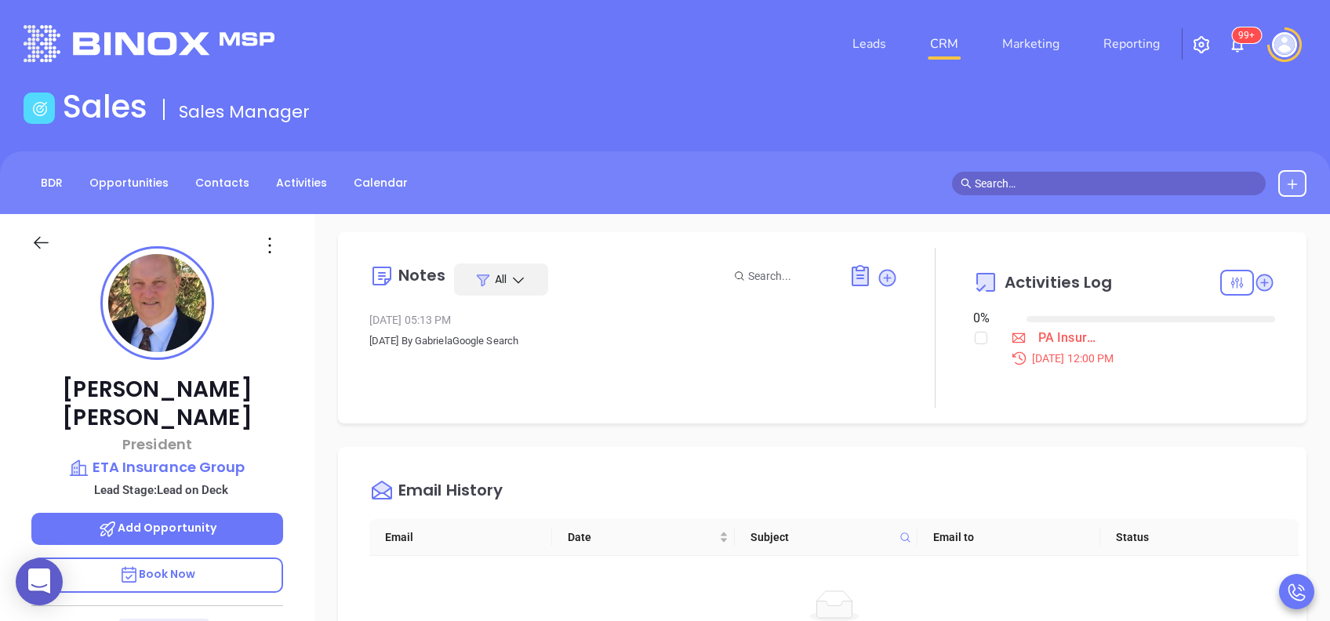
scroll to position [0, 0]
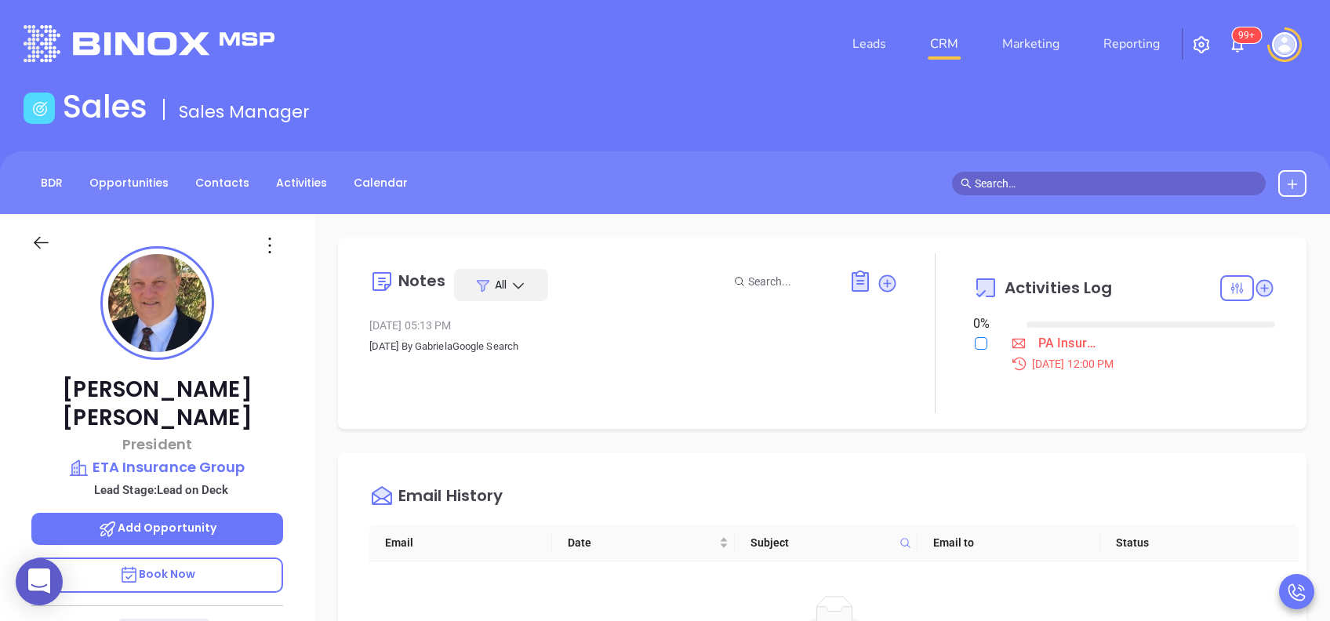
click at [975, 343] on input "checkbox" at bounding box center [981, 343] width 13 height 13
checkbox input "true"
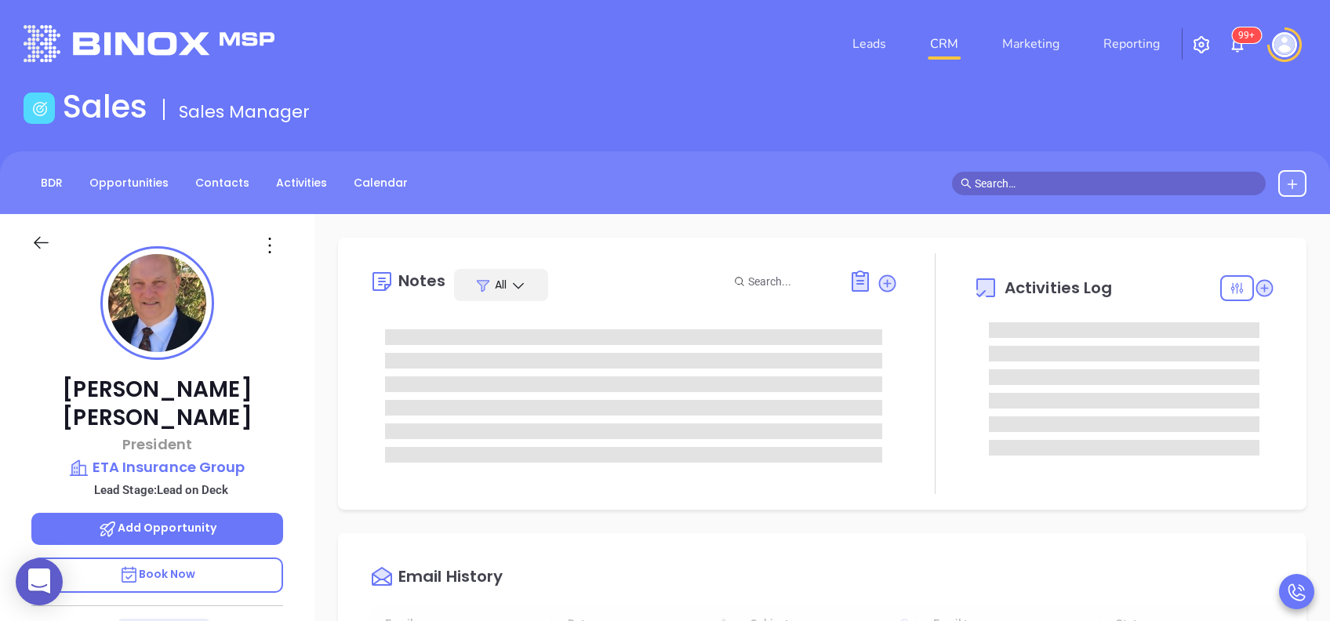
type input "[DATE]"
type input "[PERSON_NAME]"
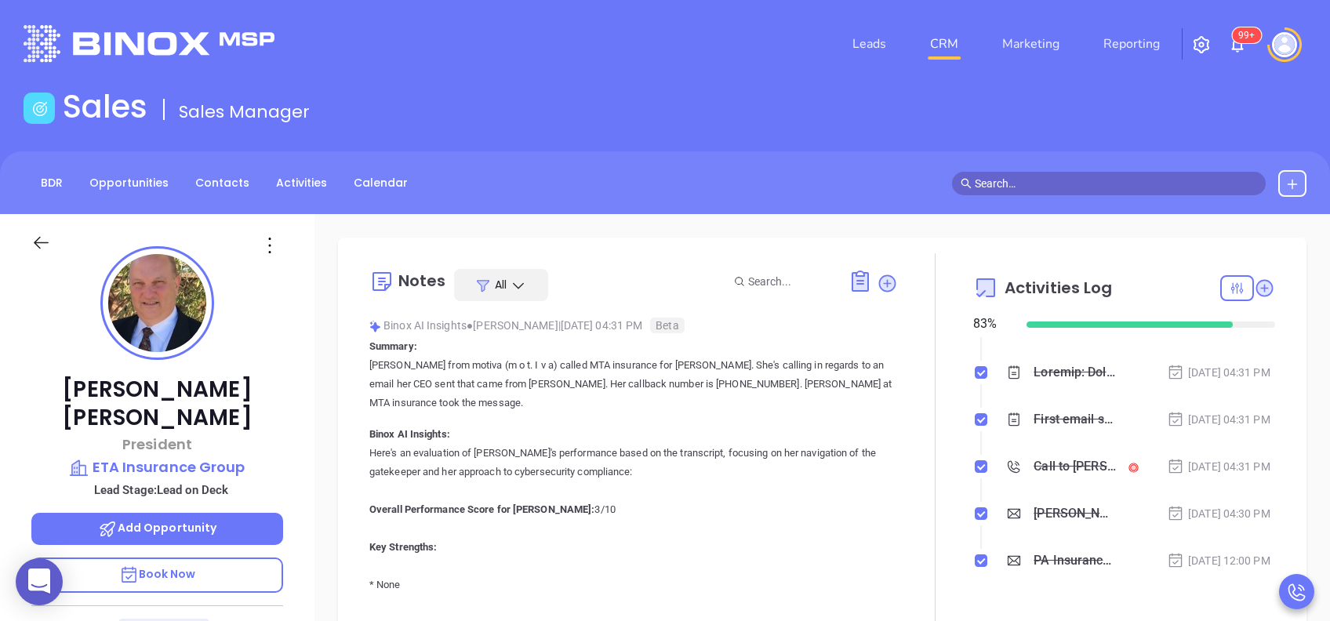
scroll to position [0, 0]
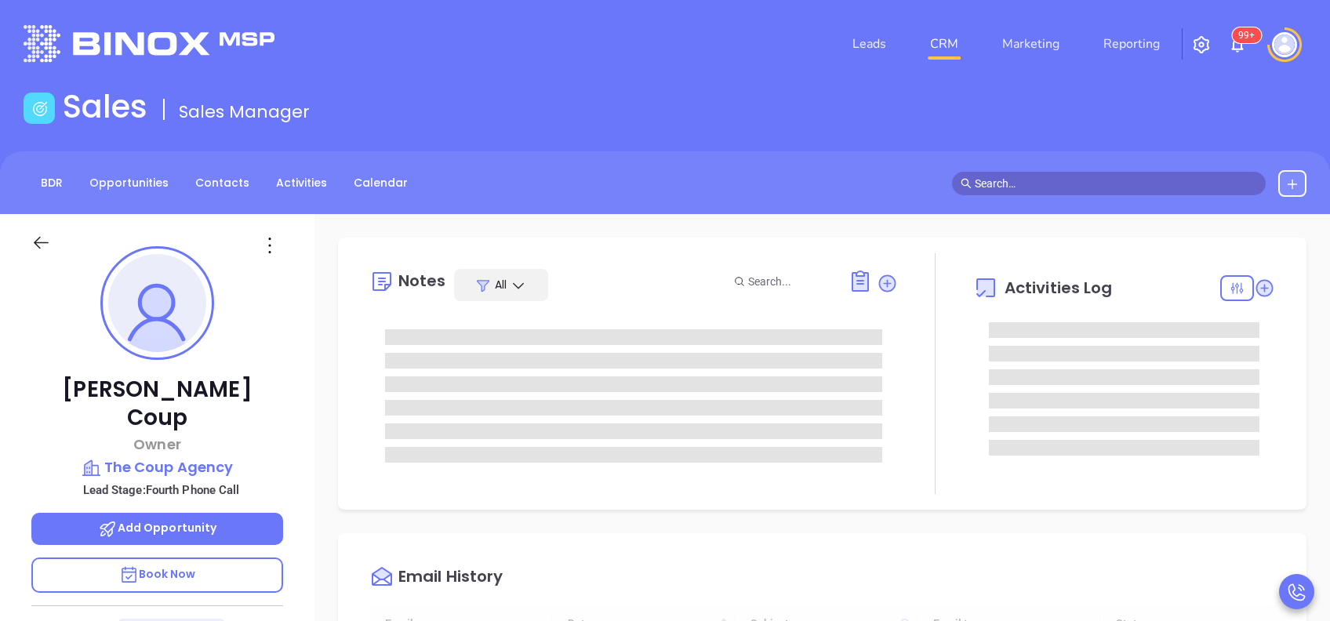
scroll to position [456, 0]
type input "[PERSON_NAME]"
type input "[DATE]"
type input "[PERSON_NAME]"
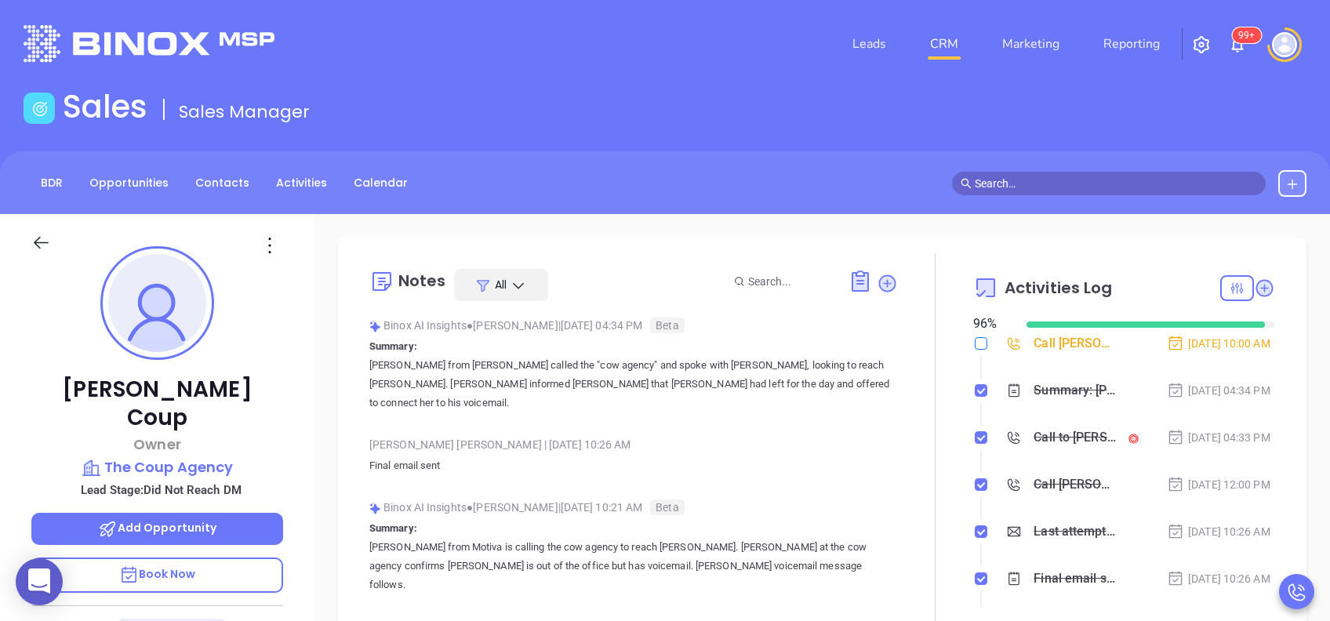
click at [975, 343] on input "checkbox" at bounding box center [981, 343] width 13 height 13
checkbox input "true"
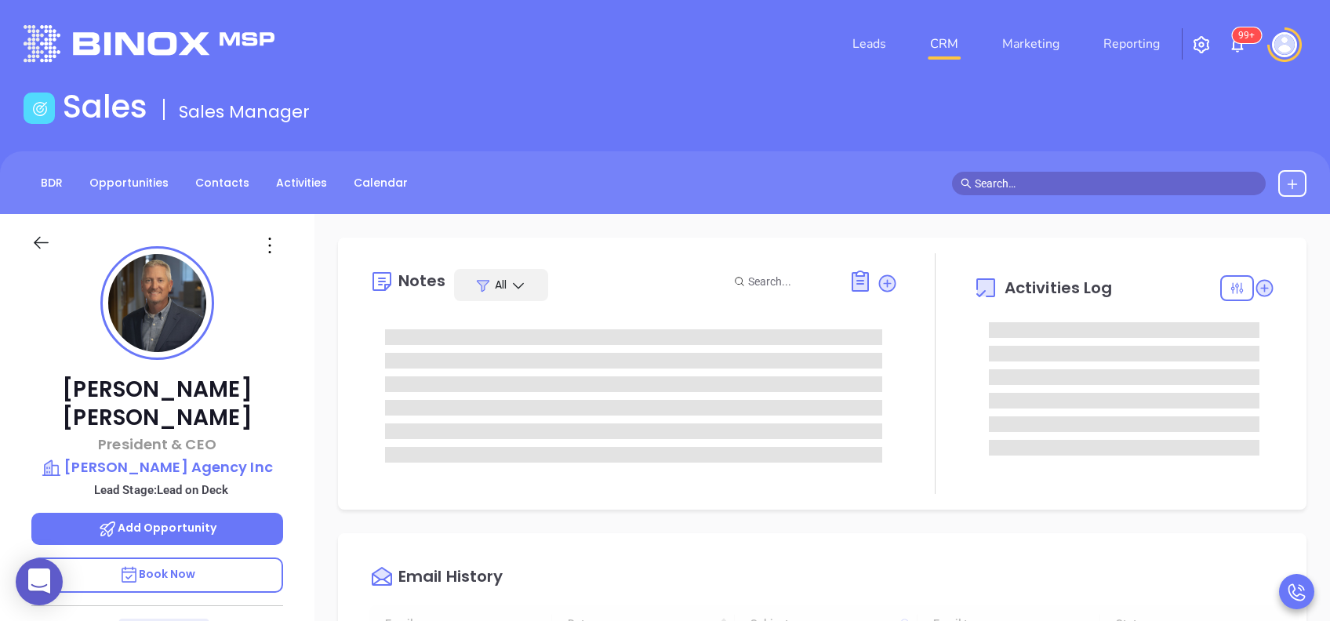
scroll to position [456, 0]
type input "[PERSON_NAME]"
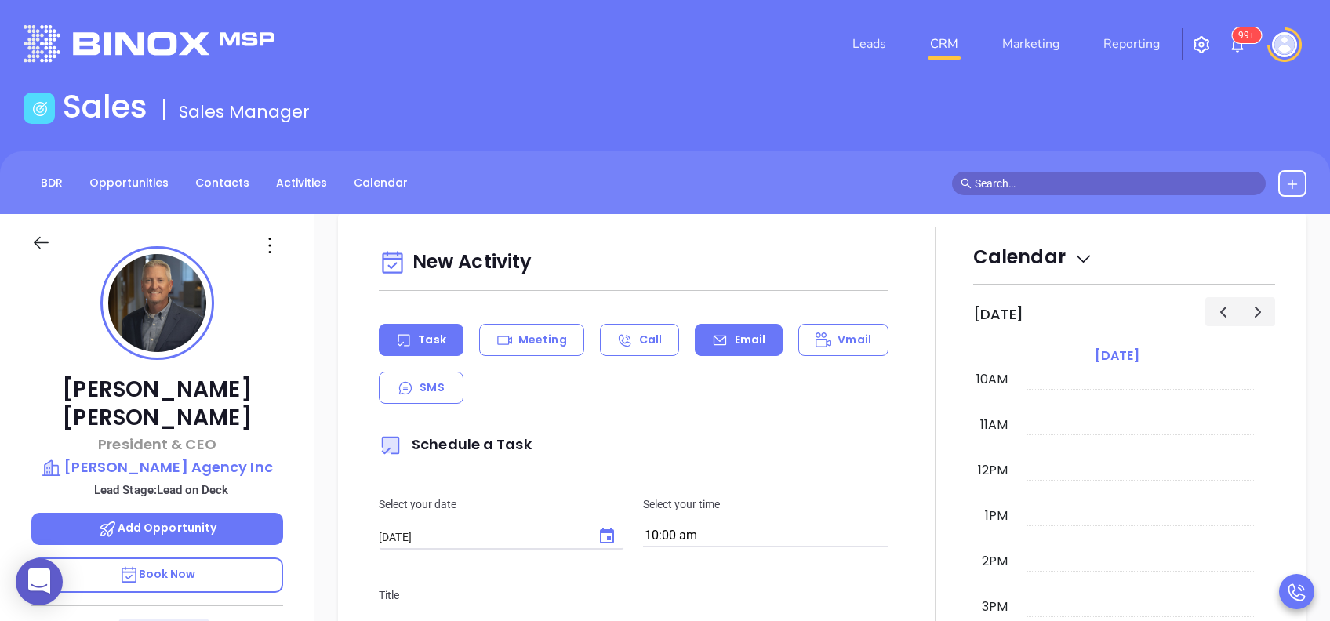
click at [738, 335] on p "Email" at bounding box center [750, 340] width 31 height 16
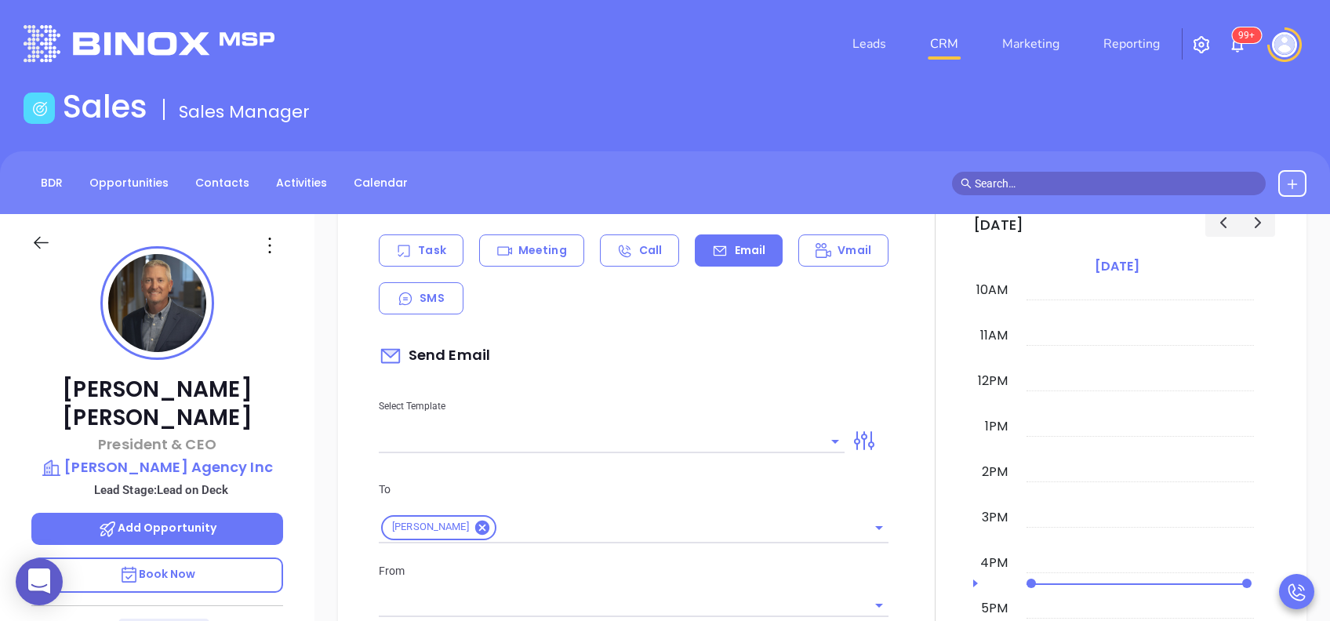
scroll to position [836, 0]
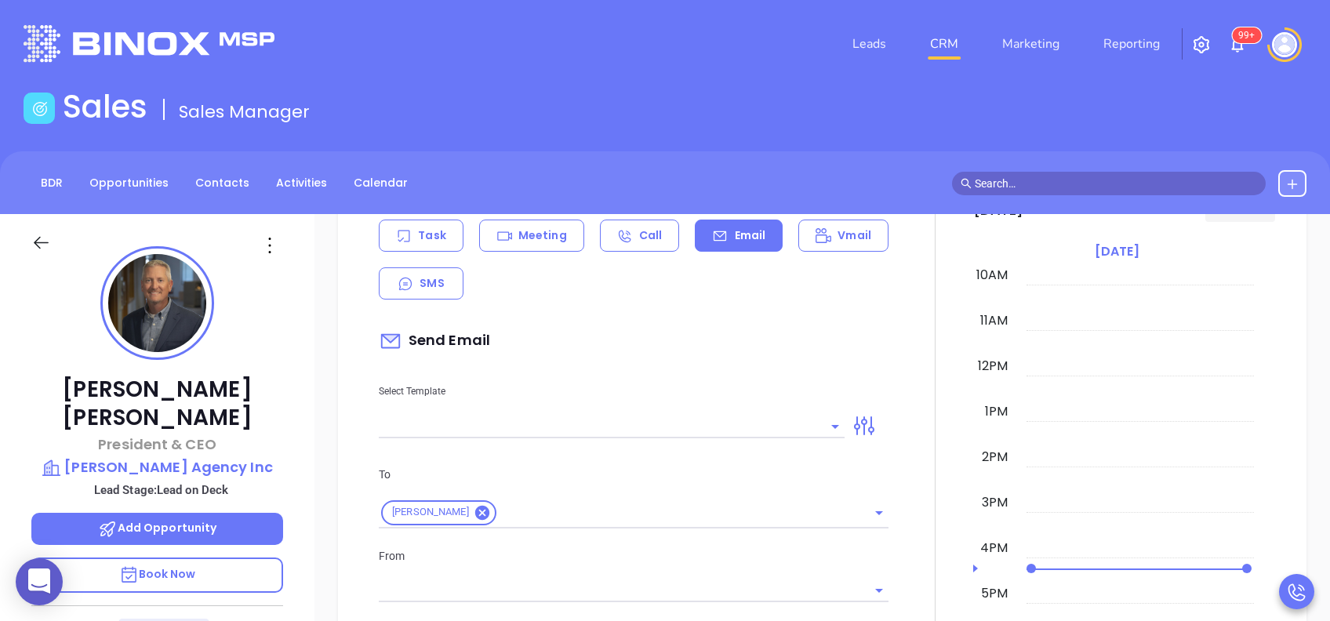
click at [761, 429] on input "text" at bounding box center [600, 426] width 442 height 23
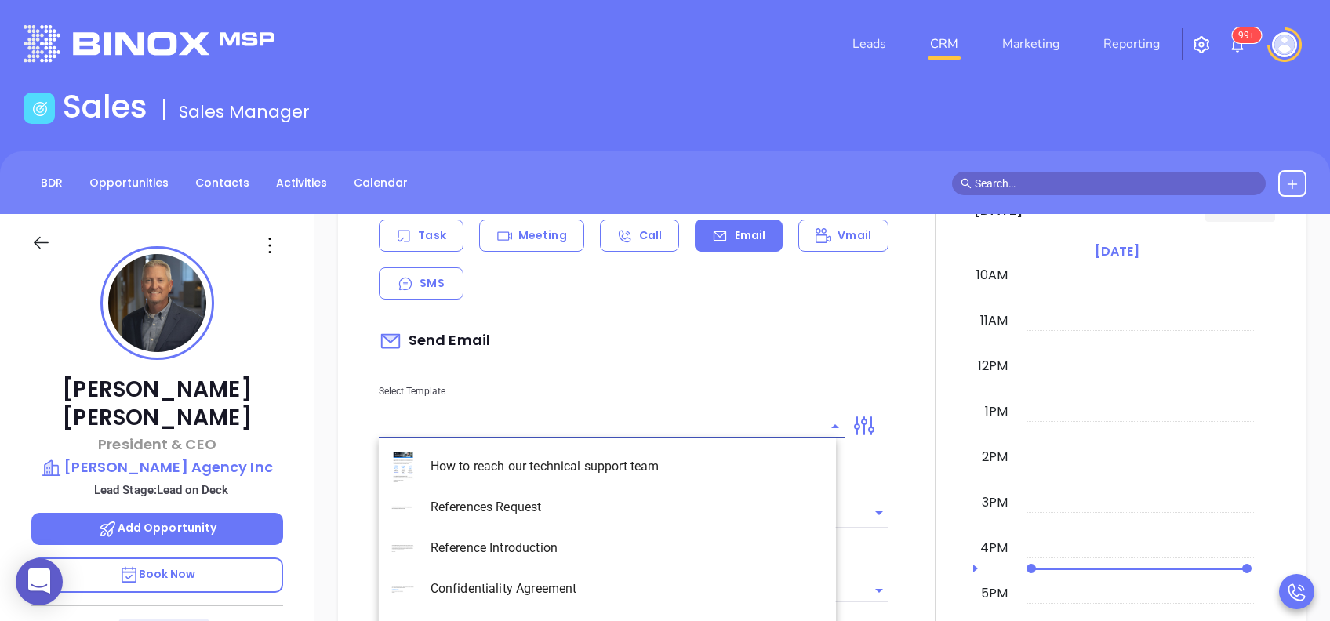
type input "[PERSON_NAME]"
click at [678, 507] on li "PA Insurance 0625 - Email 2" at bounding box center [607, 507] width 457 height 41
type input "PA Insurance 0625 - Email 2"
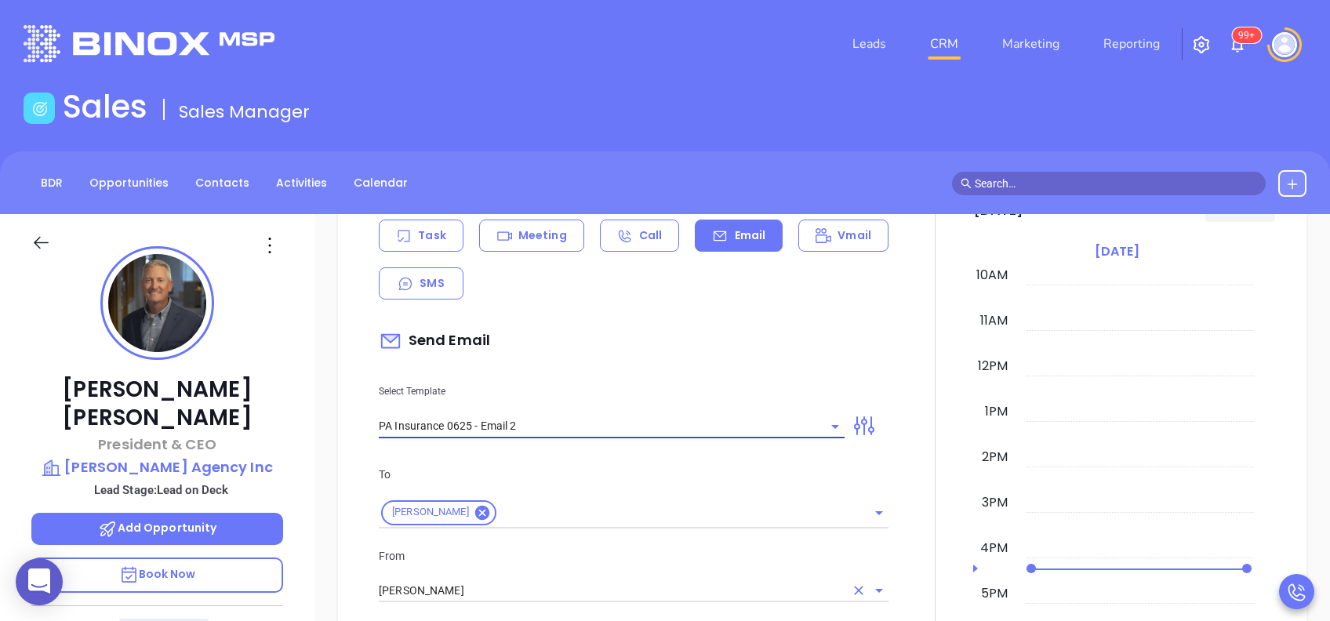
type input "[PERSON_NAME] You’re not alone — most PA agencies haven’t done this yet"
click at [522, 577] on div "[PERSON_NAME]" at bounding box center [634, 590] width 510 height 26
type input "PA Insurance 0625 - Email 2"
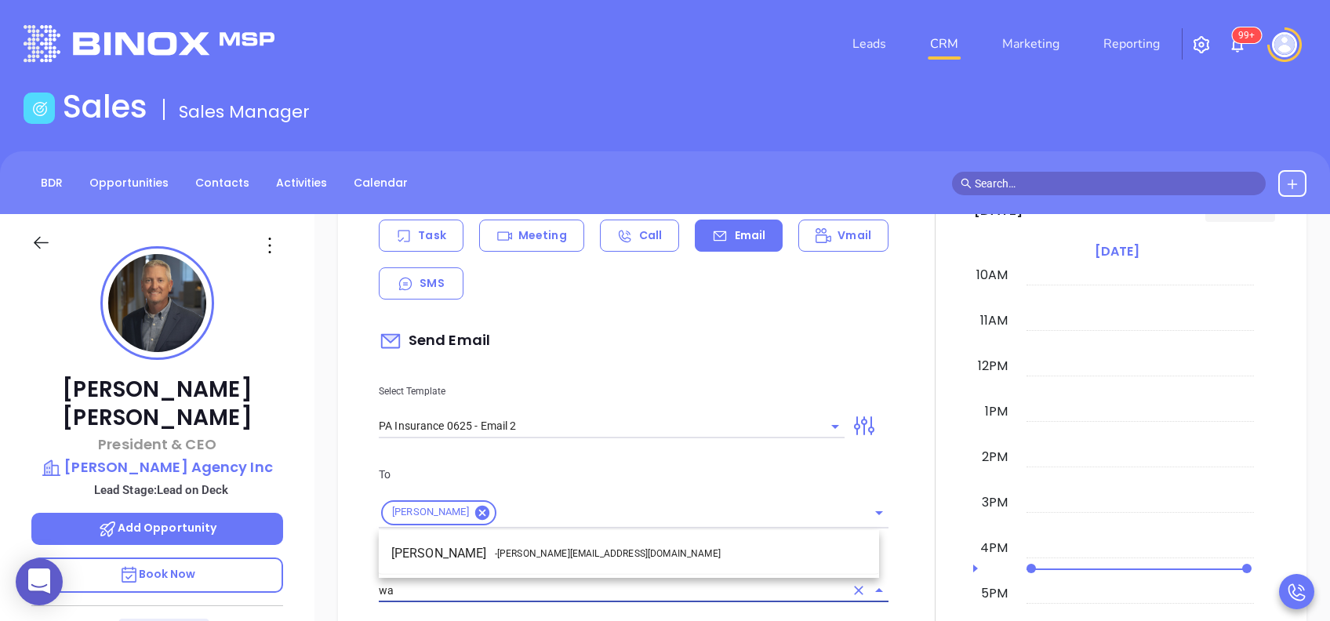
click at [549, 554] on span "- walter@motiva.net" at bounding box center [608, 554] width 226 height 14
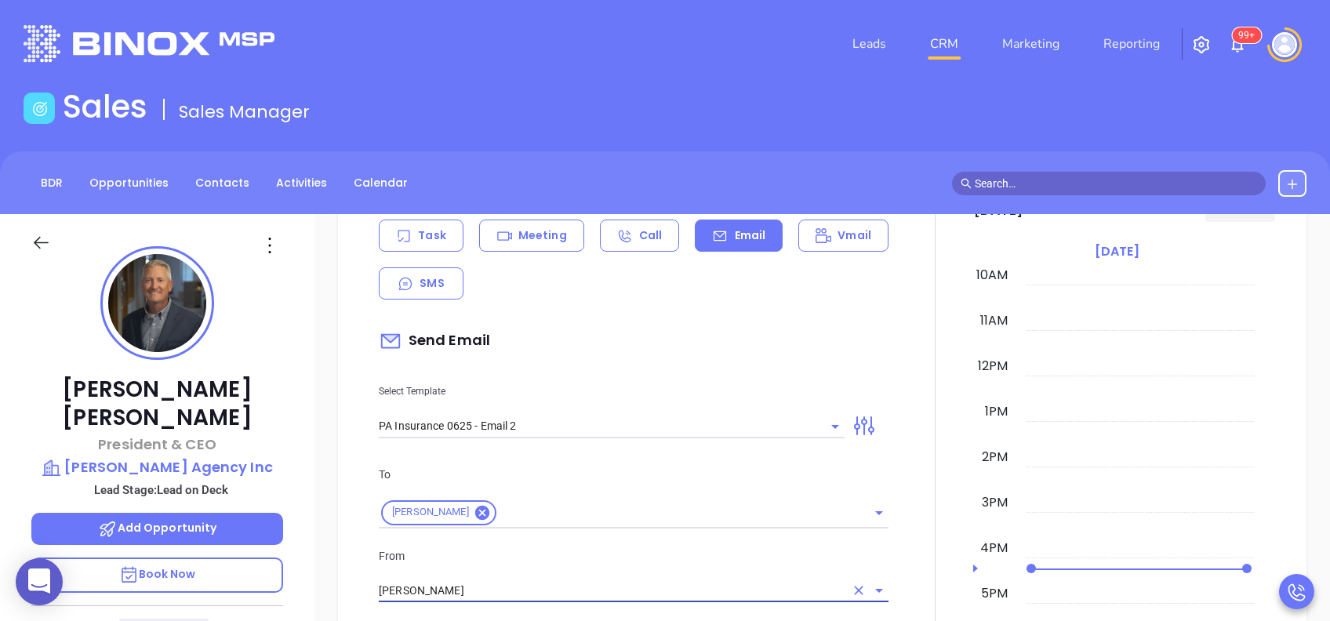
type input "[PERSON_NAME]"
drag, startPoint x: 586, startPoint y: 557, endPoint x: 599, endPoint y: 557, distance: 13.3
click at [588, 557] on p "From" at bounding box center [634, 555] width 510 height 17
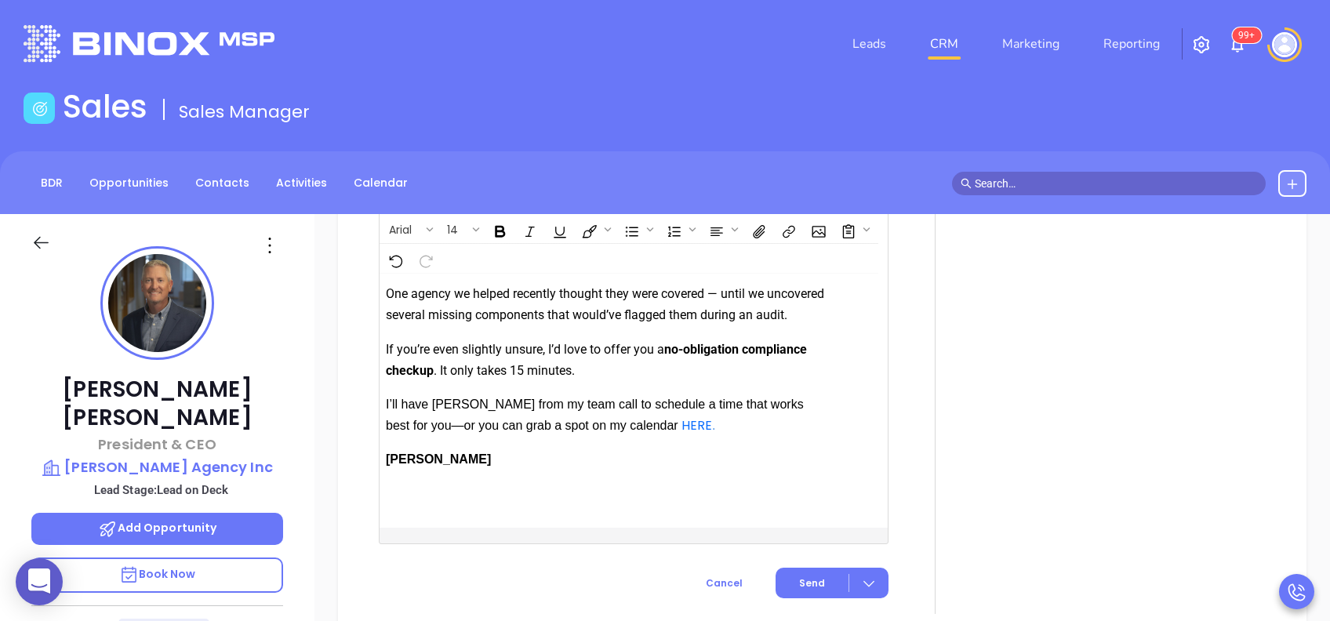
scroll to position [1889, 0]
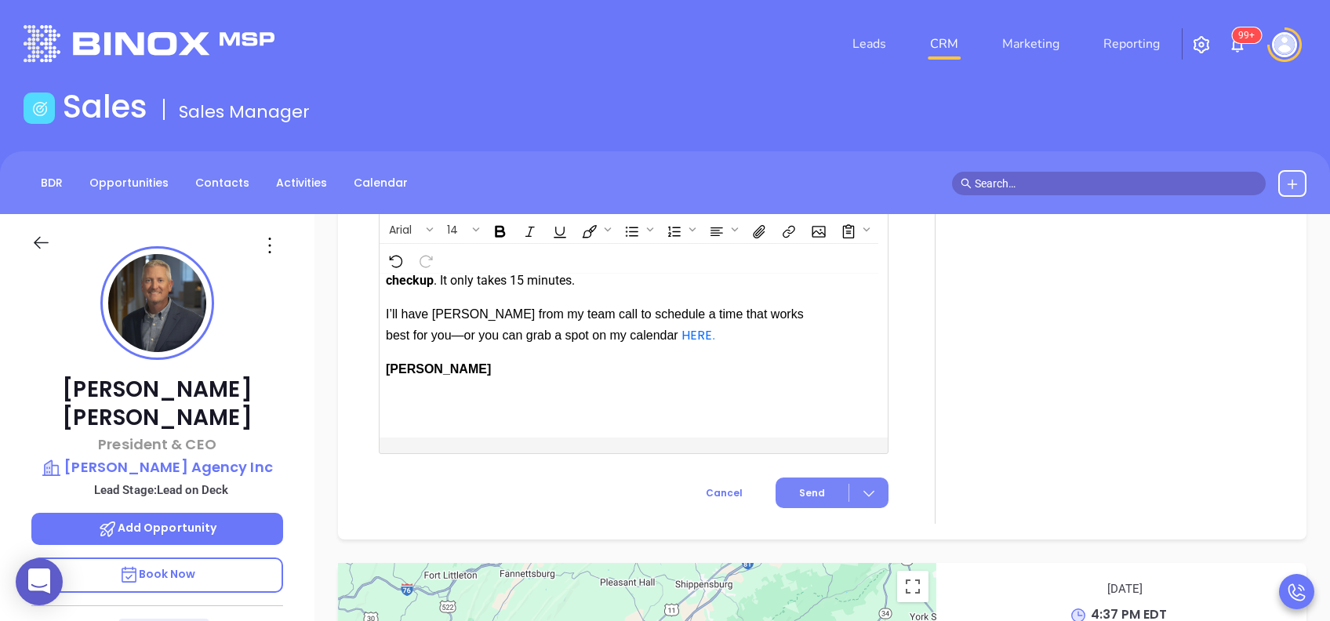
click at [809, 493] on span "Send" at bounding box center [812, 493] width 26 height 14
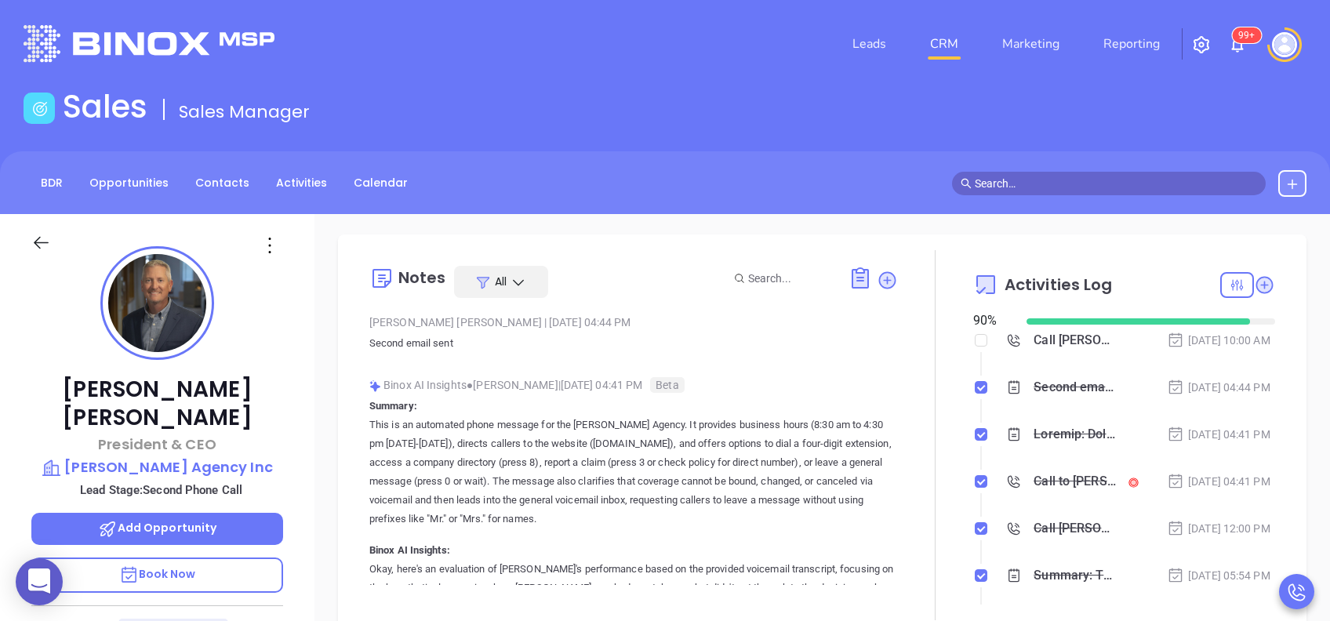
scroll to position [0, 0]
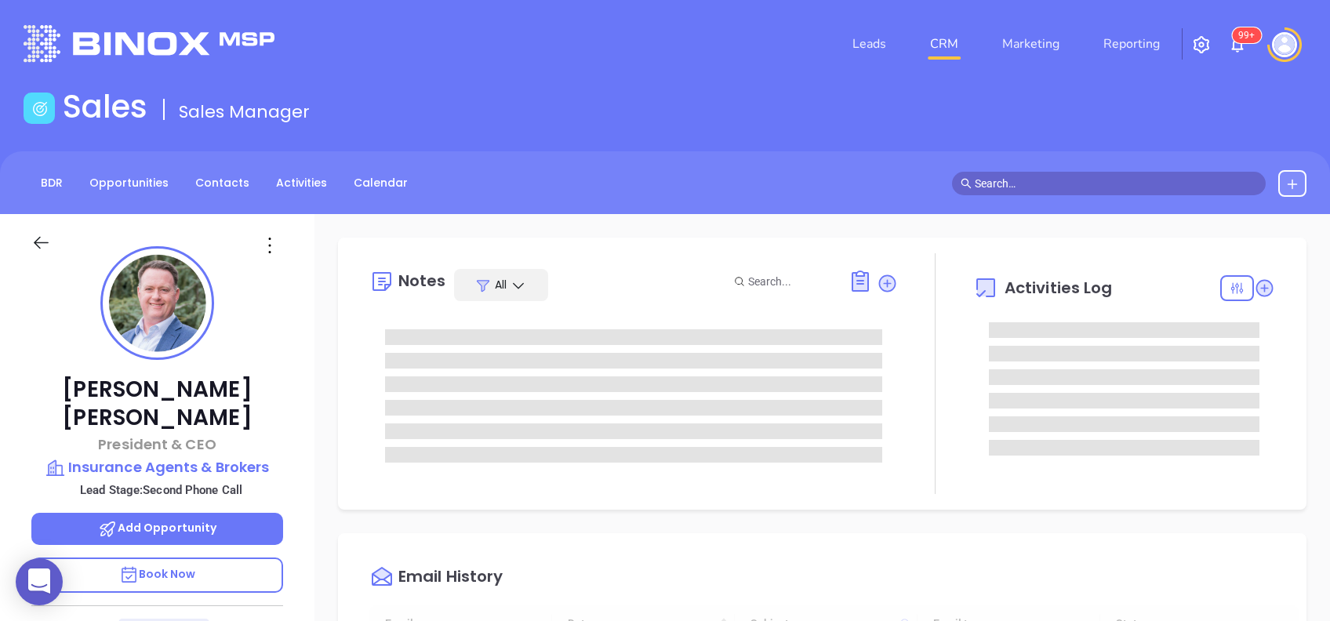
type input "[DATE]"
type input "[PERSON_NAME]"
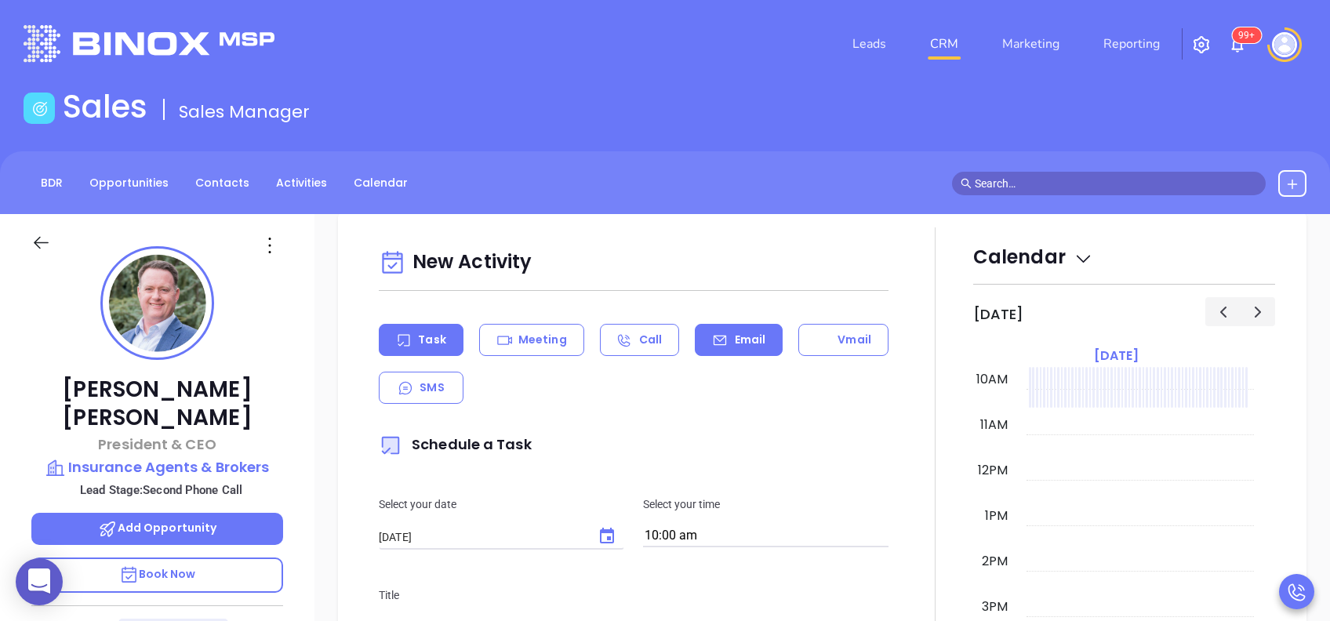
click at [744, 338] on p "Email" at bounding box center [750, 340] width 31 height 16
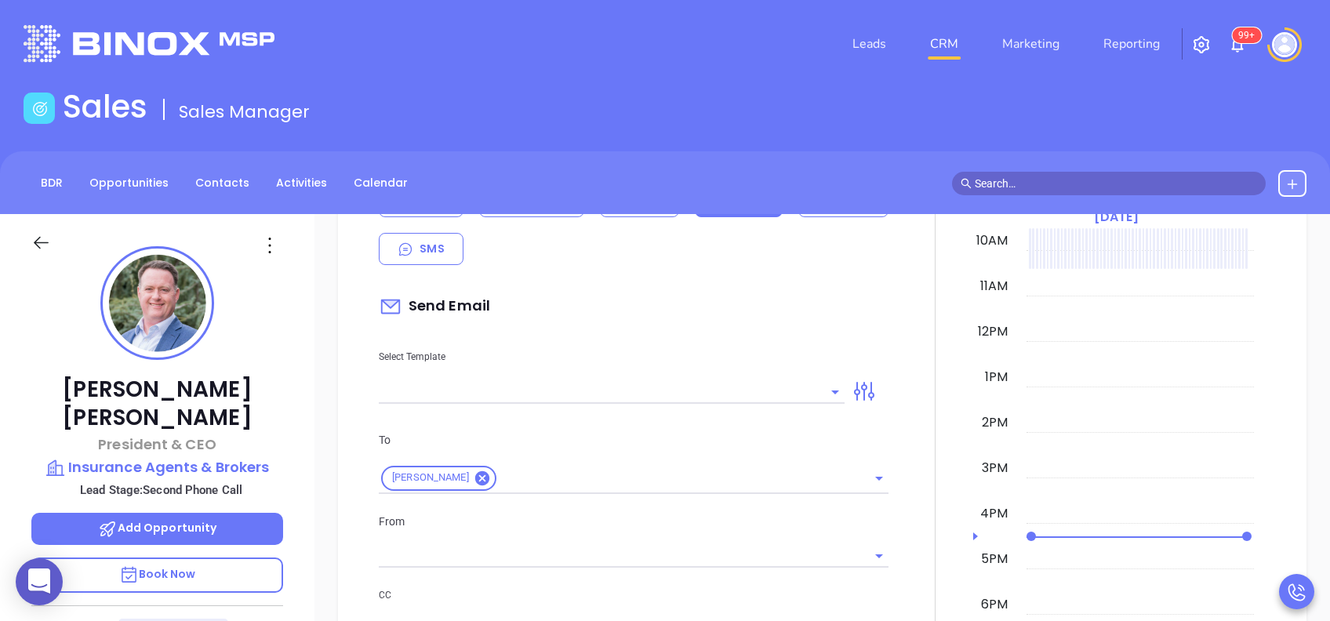
scroll to position [941, 0]
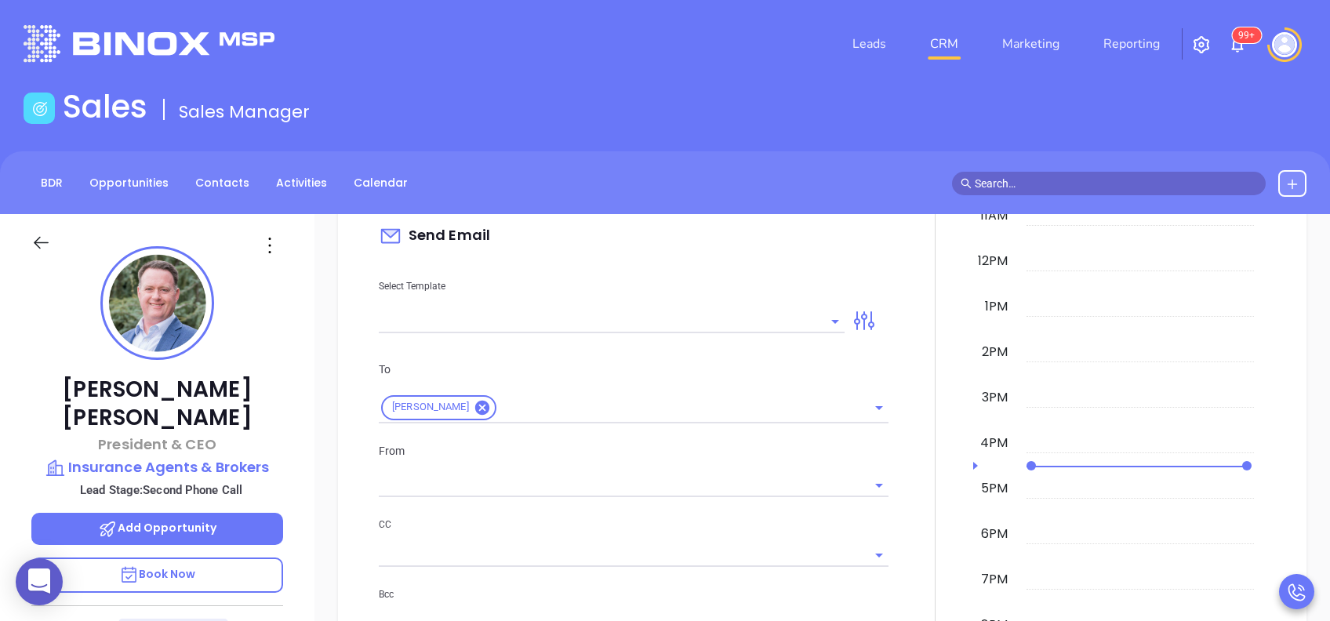
click at [755, 322] on input "text" at bounding box center [600, 321] width 442 height 23
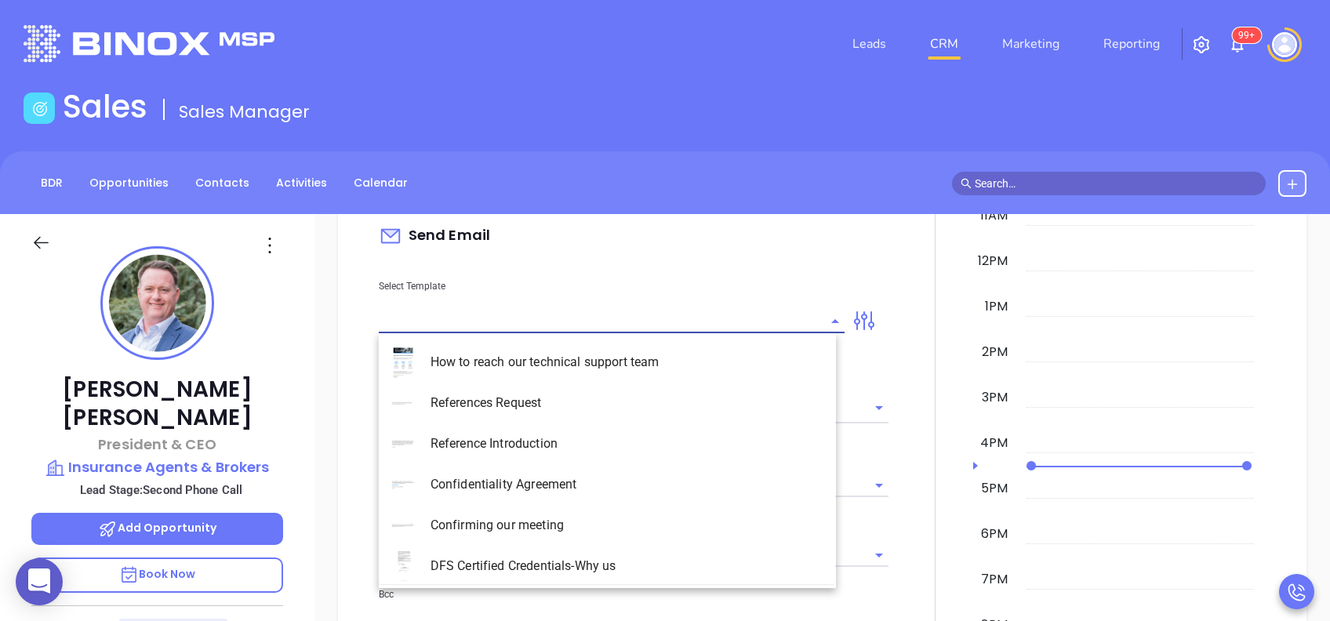
type input "[PERSON_NAME]"
click at [680, 483] on li "PA Insurance 0625 - Email 4" at bounding box center [607, 484] width 457 height 41
type input "PA Insurance 0625 - Email 4"
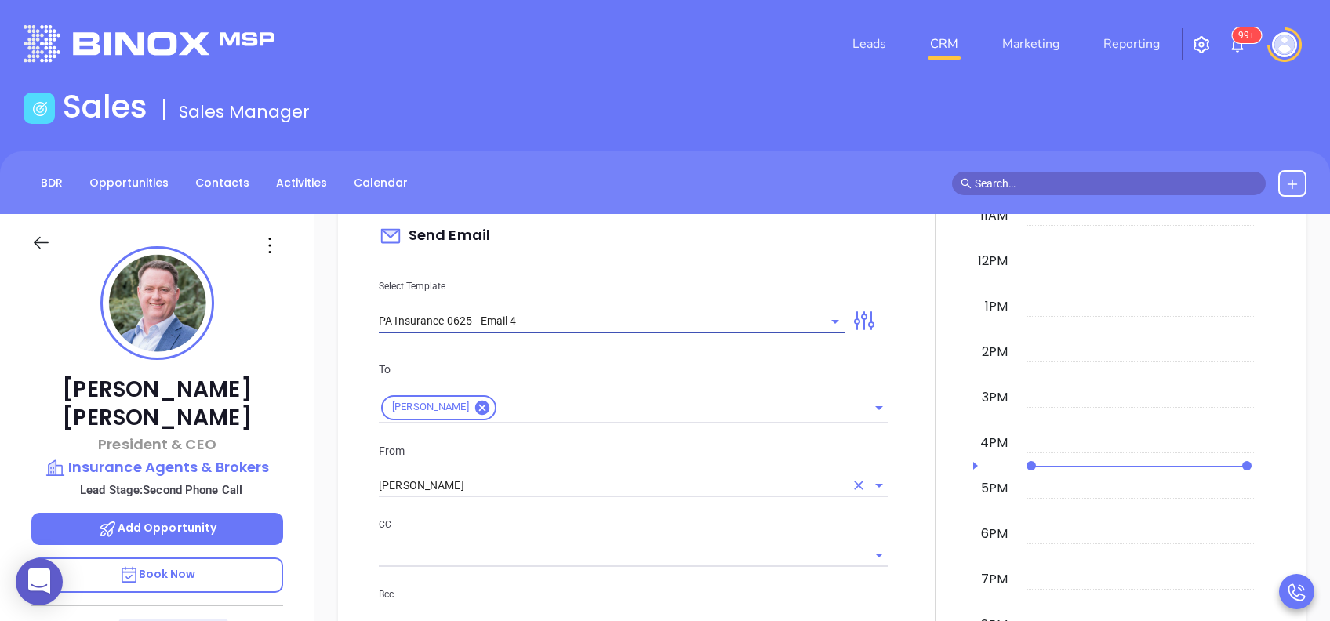
type input "Last attempt—are you still considering this?"
type input "PA Insurance 0625 - Email 4"
click at [546, 481] on input "[PERSON_NAME]" at bounding box center [612, 486] width 466 height 23
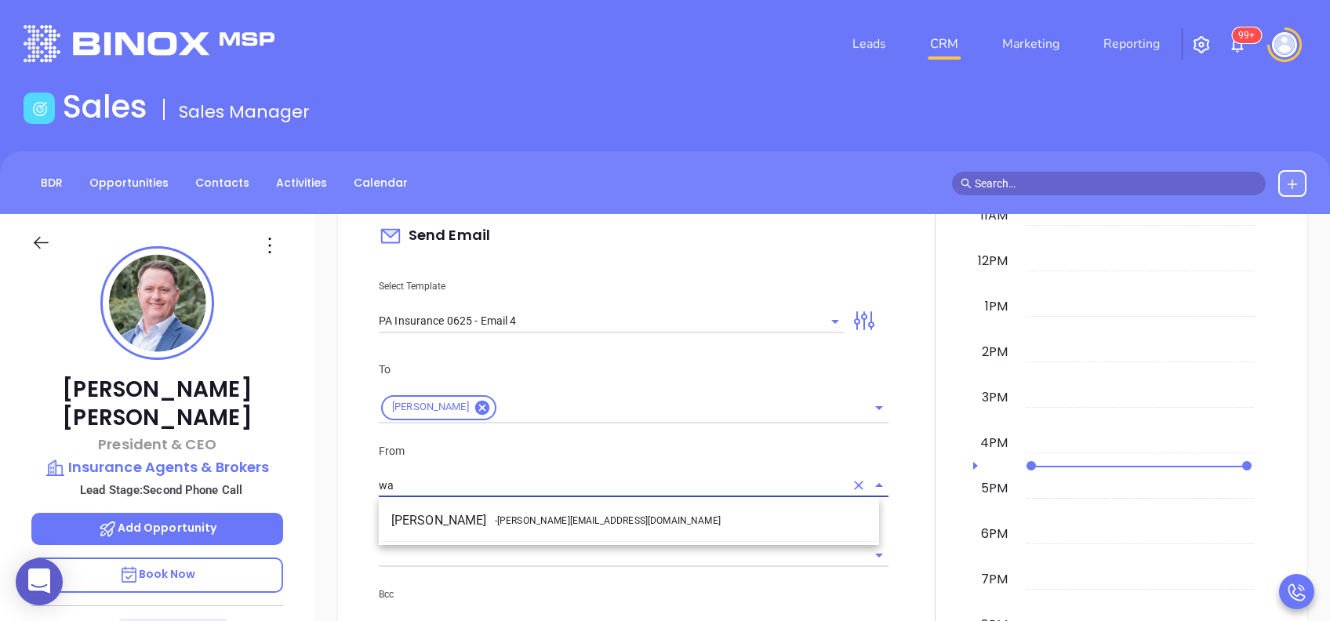
click at [579, 507] on li "Walter Contreras - walter@motiva.net" at bounding box center [629, 521] width 500 height 28
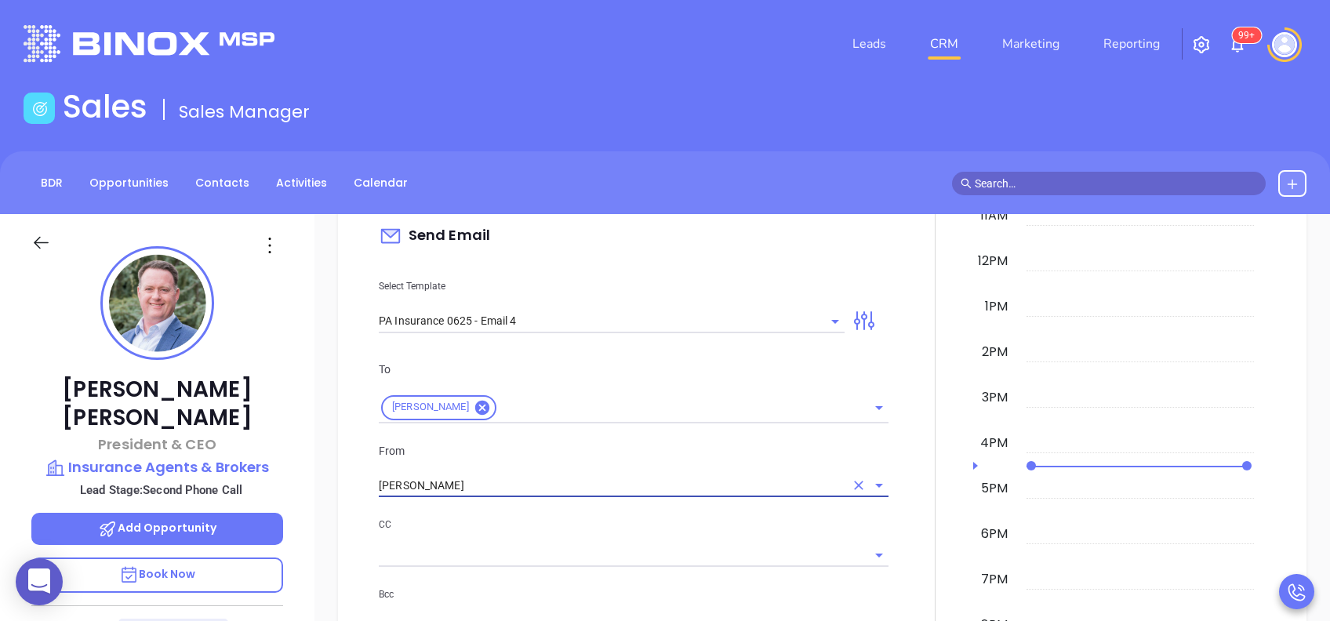
type input "Walter Contreras"
click at [621, 521] on p "CC" at bounding box center [634, 524] width 510 height 17
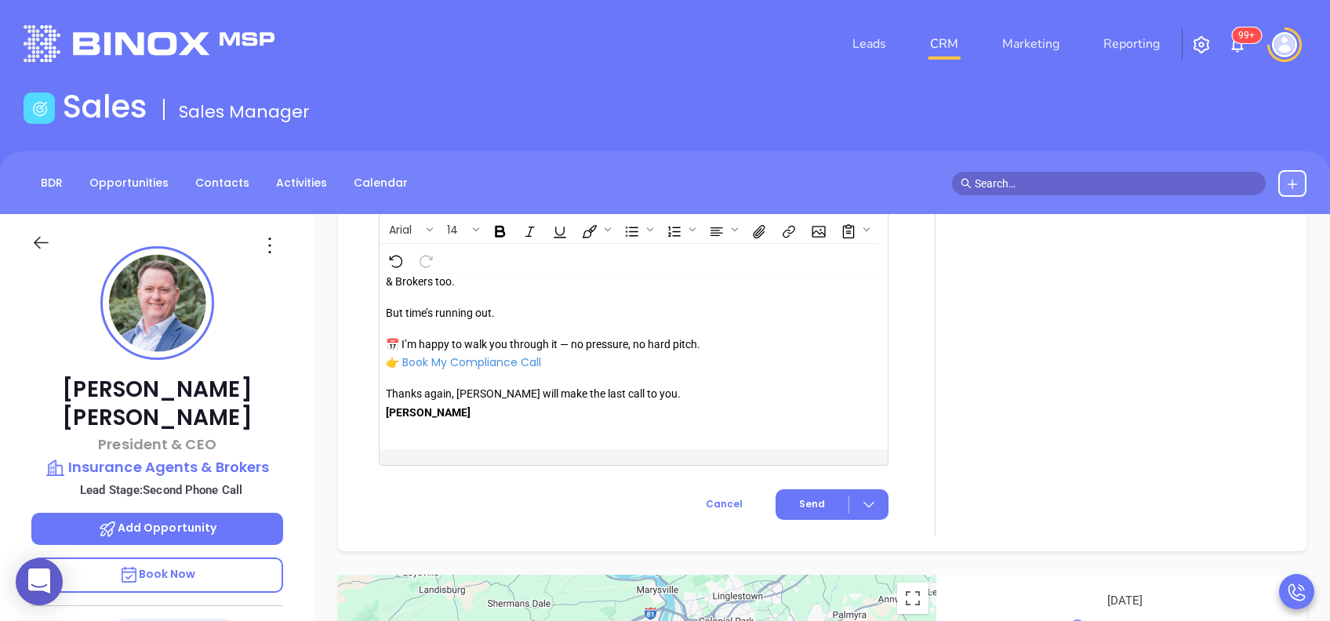
scroll to position [1818, 0]
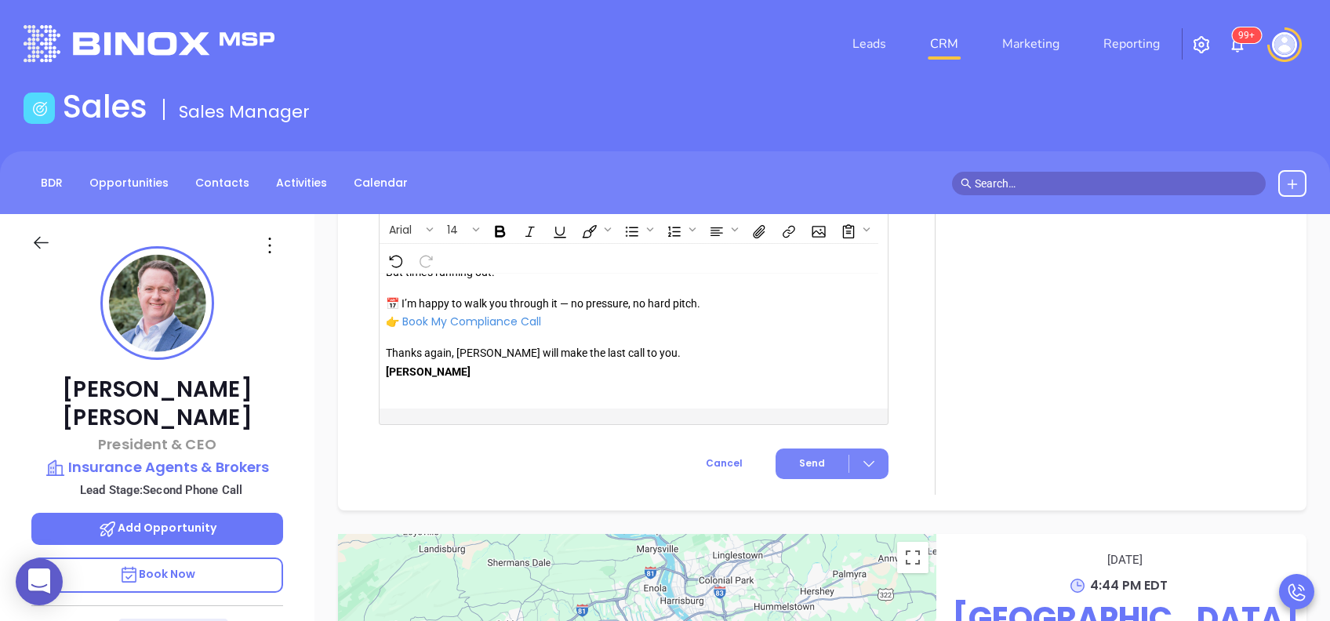
click at [802, 452] on button "Send" at bounding box center [832, 464] width 113 height 31
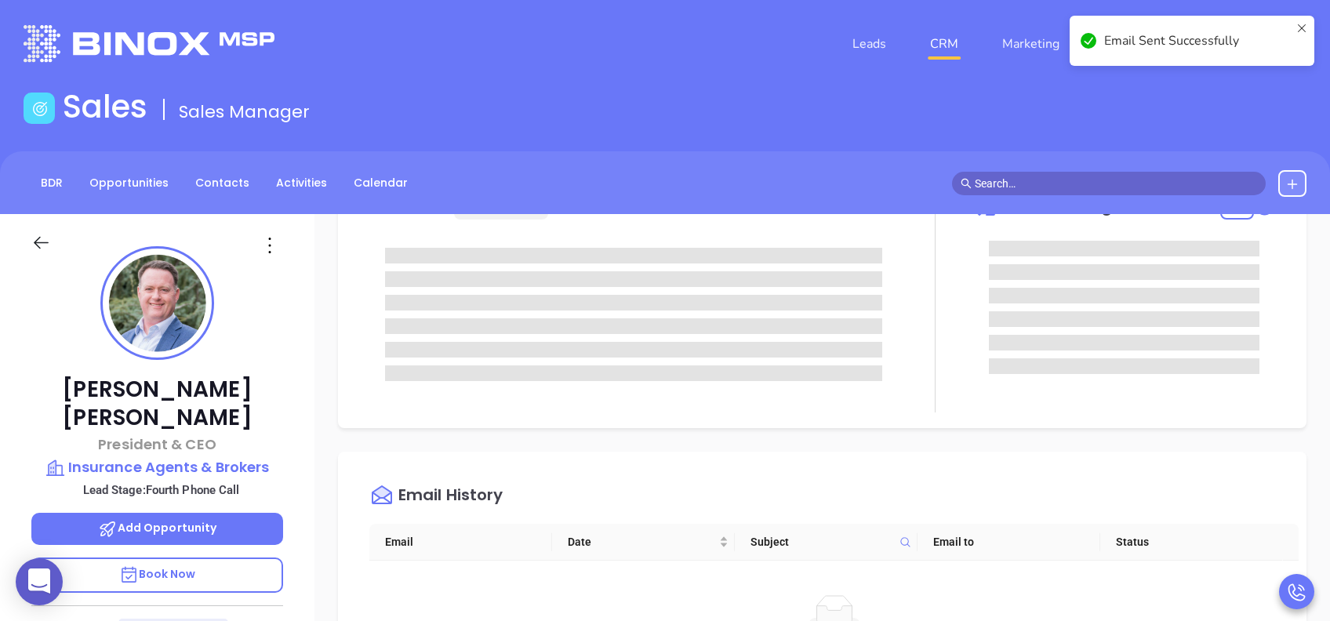
scroll to position [0, 0]
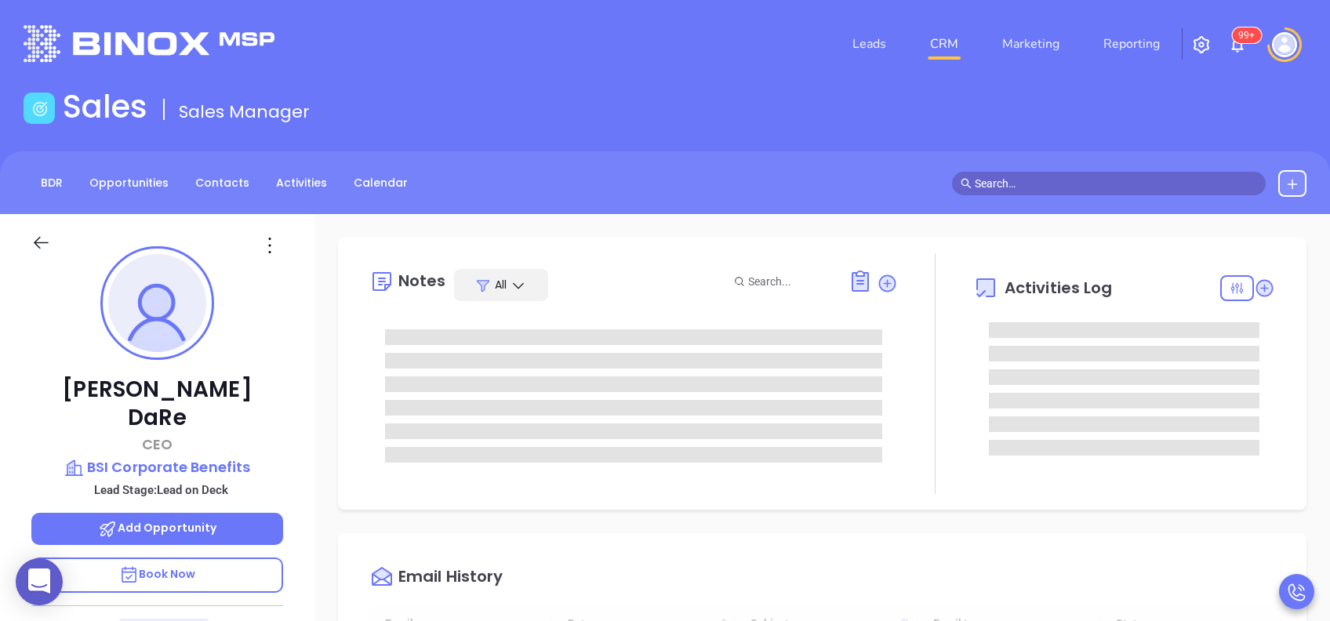
type input "[DATE]"
type input "[PERSON_NAME]"
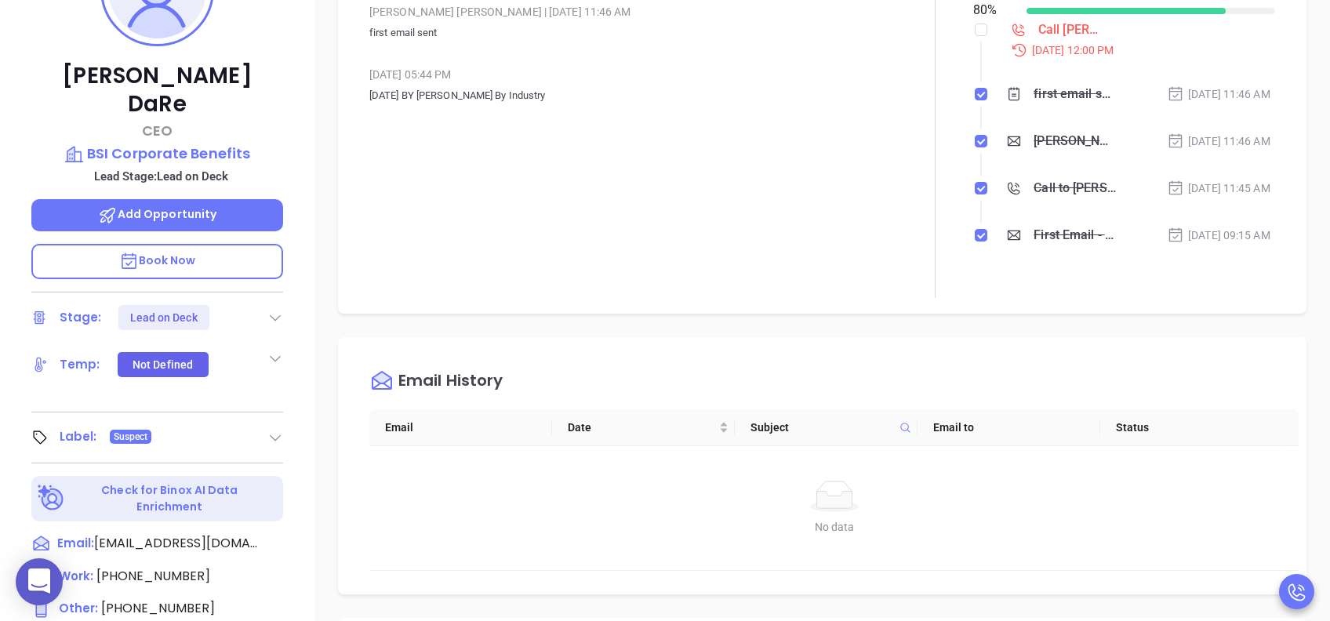
scroll to position [522, 0]
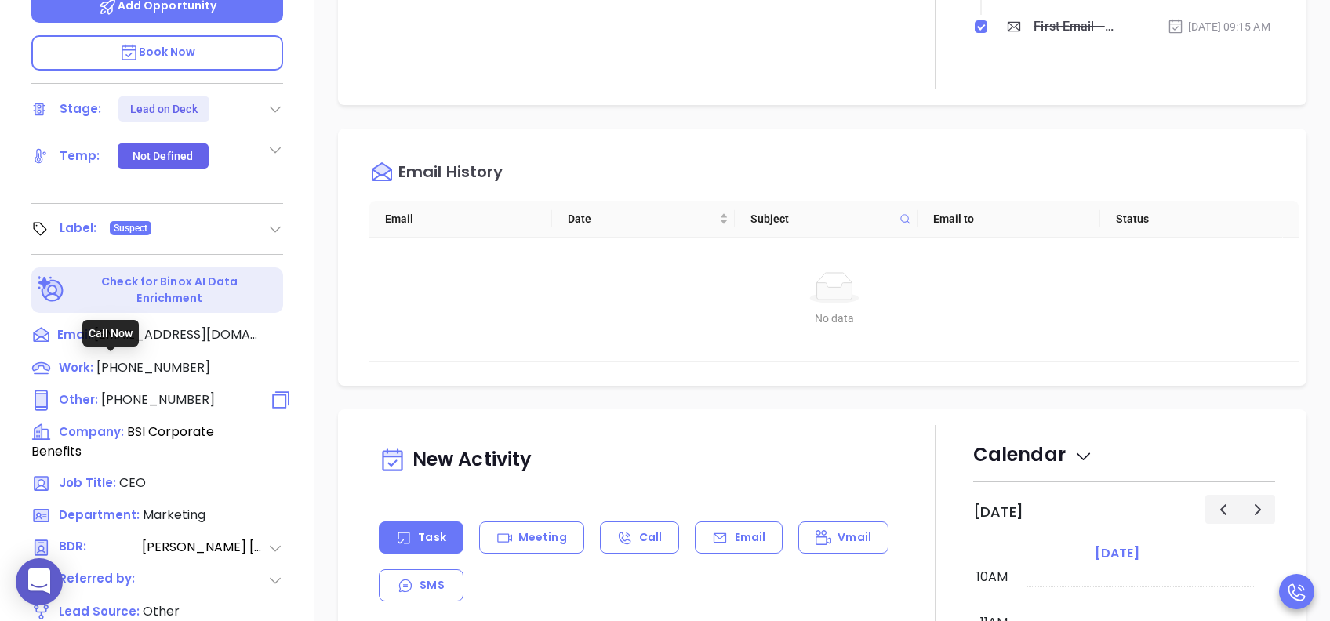
click at [167, 391] on span "[PHONE_NUMBER]" at bounding box center [158, 400] width 114 height 18
type input "[PHONE_NUMBER]"
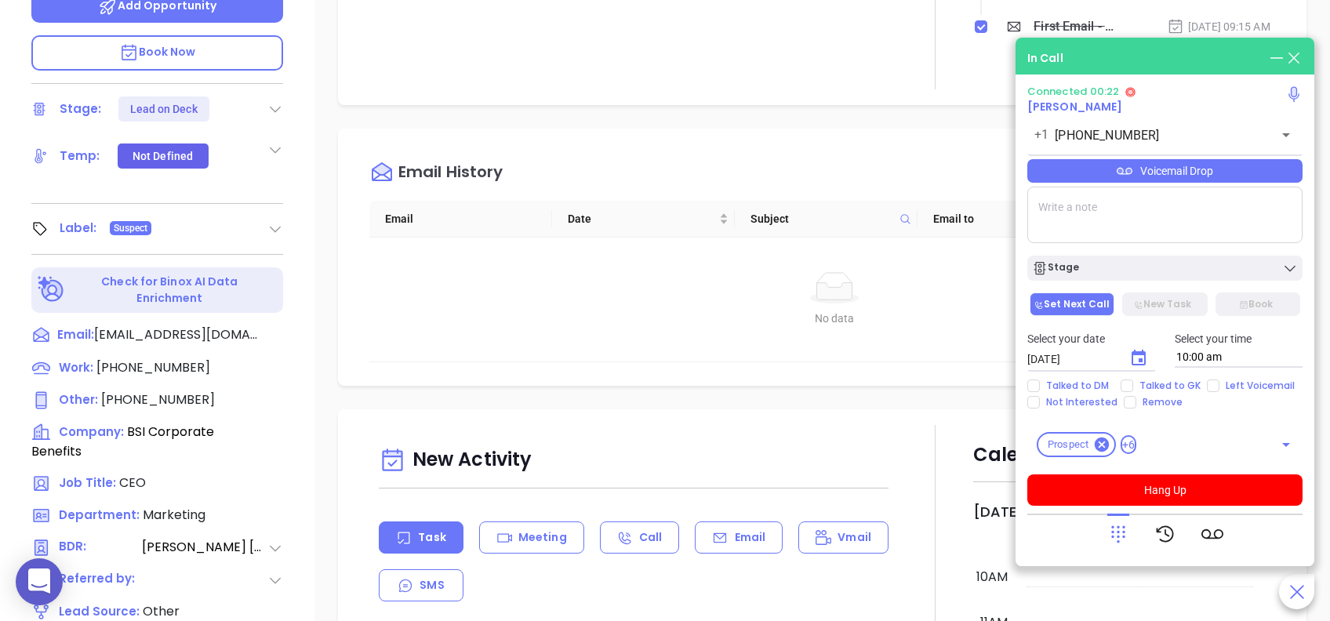
click at [1111, 523] on icon at bounding box center [1118, 534] width 22 height 22
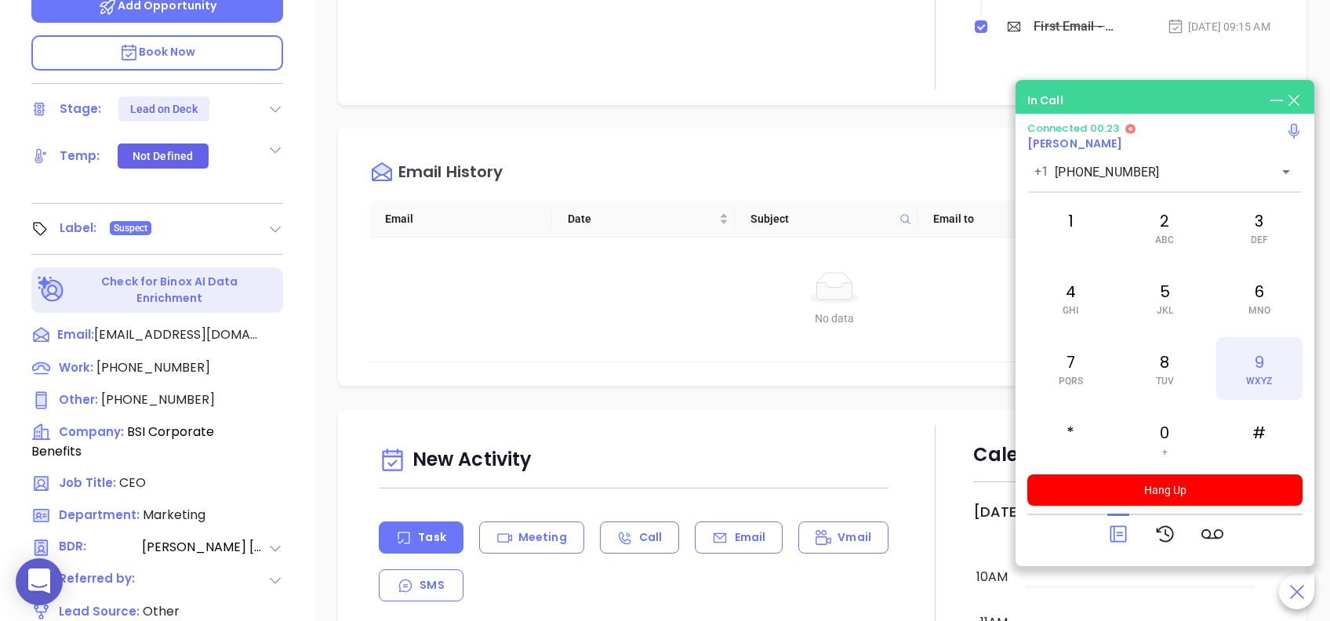
click at [1268, 368] on div "9 WXYZ" at bounding box center [1259, 368] width 86 height 63
click at [1263, 220] on div "3 DEF" at bounding box center [1259, 227] width 86 height 63
click at [1173, 223] on div "2 ABC" at bounding box center [1165, 227] width 86 height 63
click at [1071, 371] on div "7 PQRS" at bounding box center [1070, 368] width 86 height 63
click at [1086, 226] on div "1" at bounding box center [1070, 227] width 86 height 63
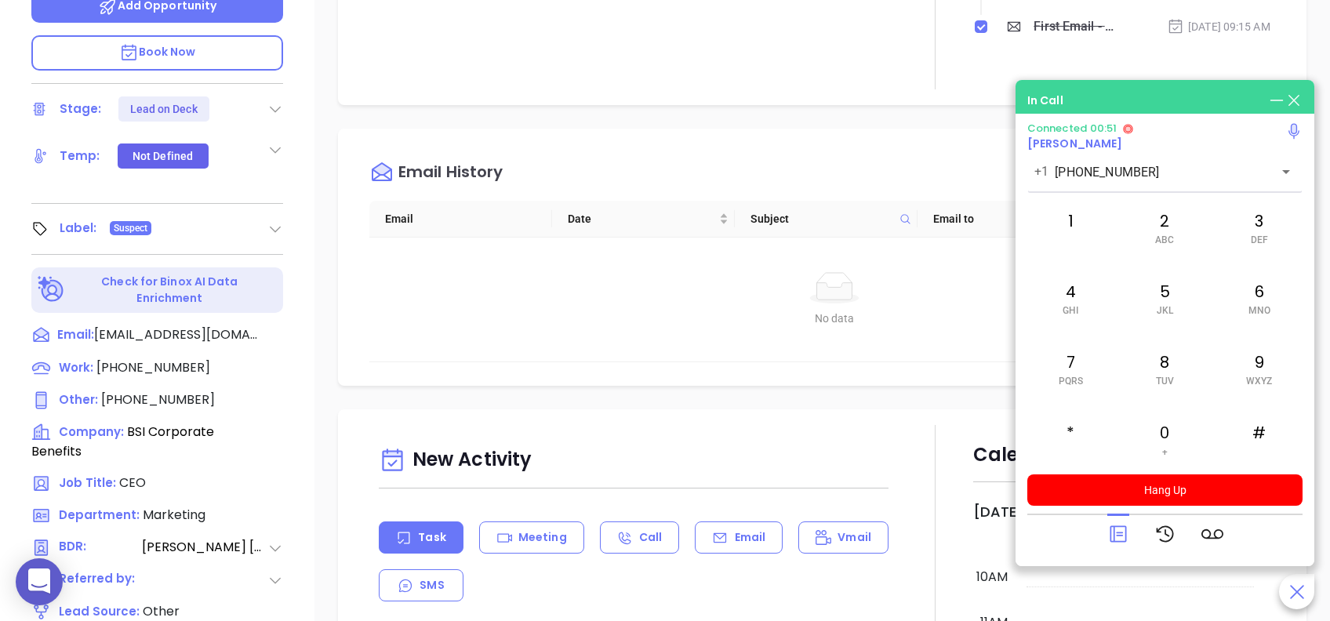
click at [1111, 523] on icon at bounding box center [1118, 534] width 22 height 22
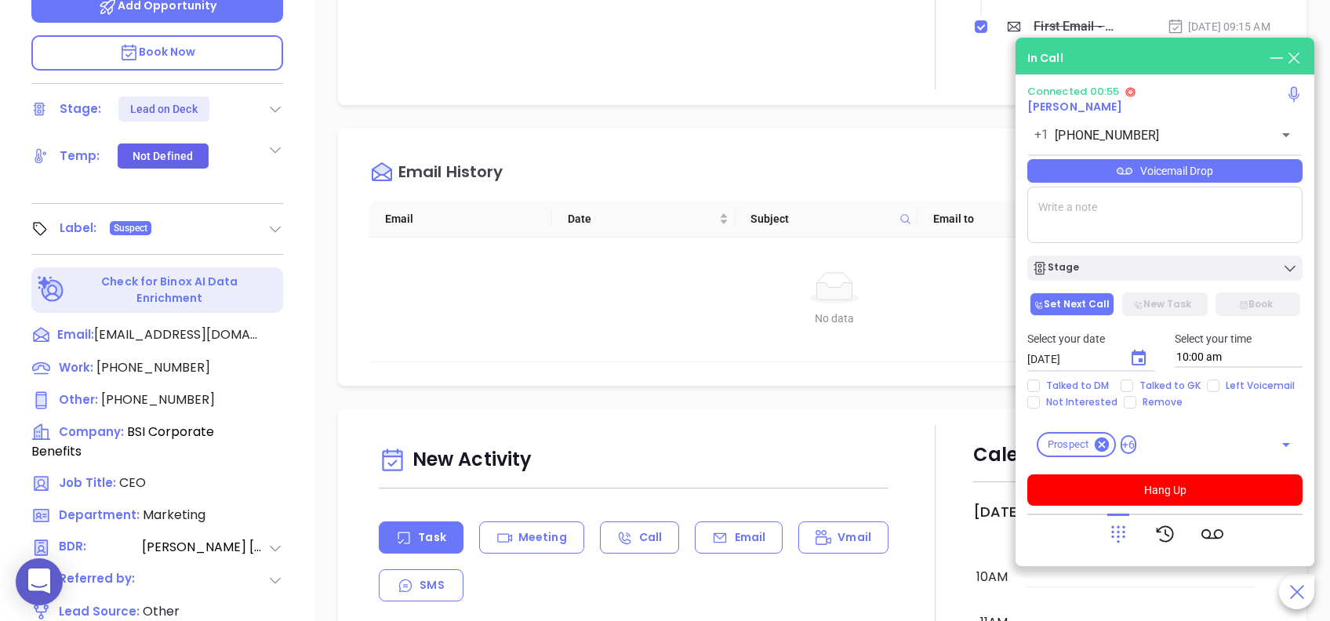
click at [1176, 169] on div "Voicemail Drop" at bounding box center [1164, 171] width 275 height 24
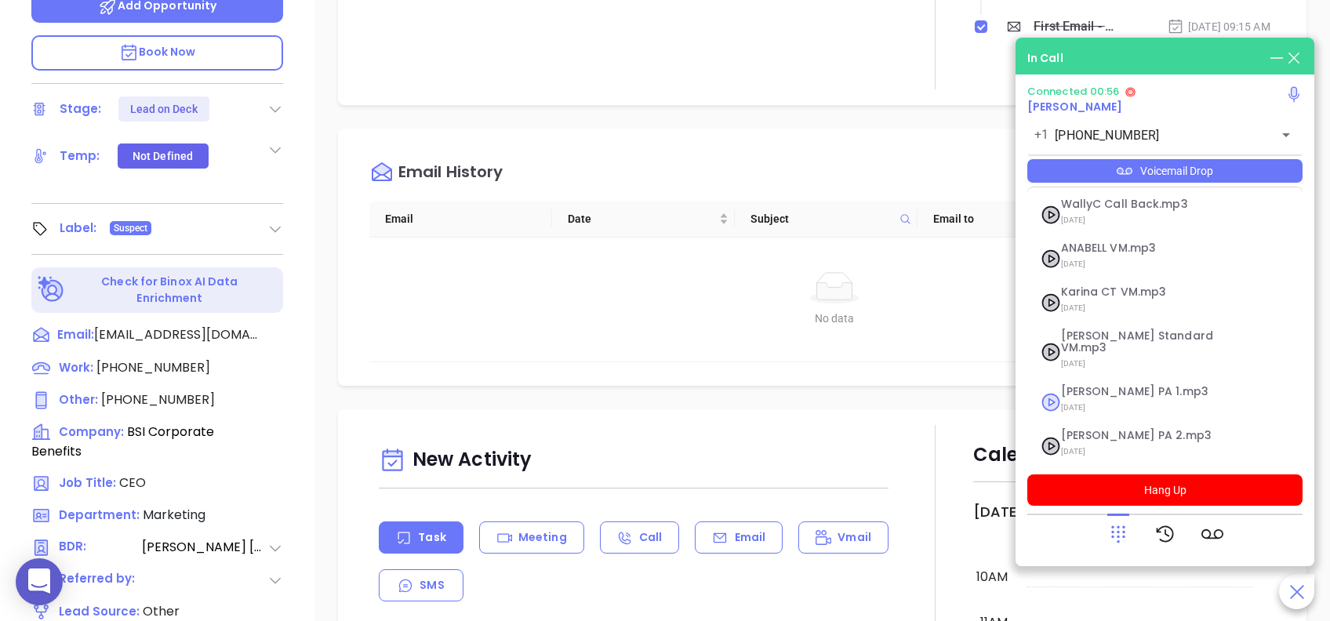
click at [1118, 398] on span "07/18/2025" at bounding box center [1145, 408] width 169 height 20
checkbox input "true"
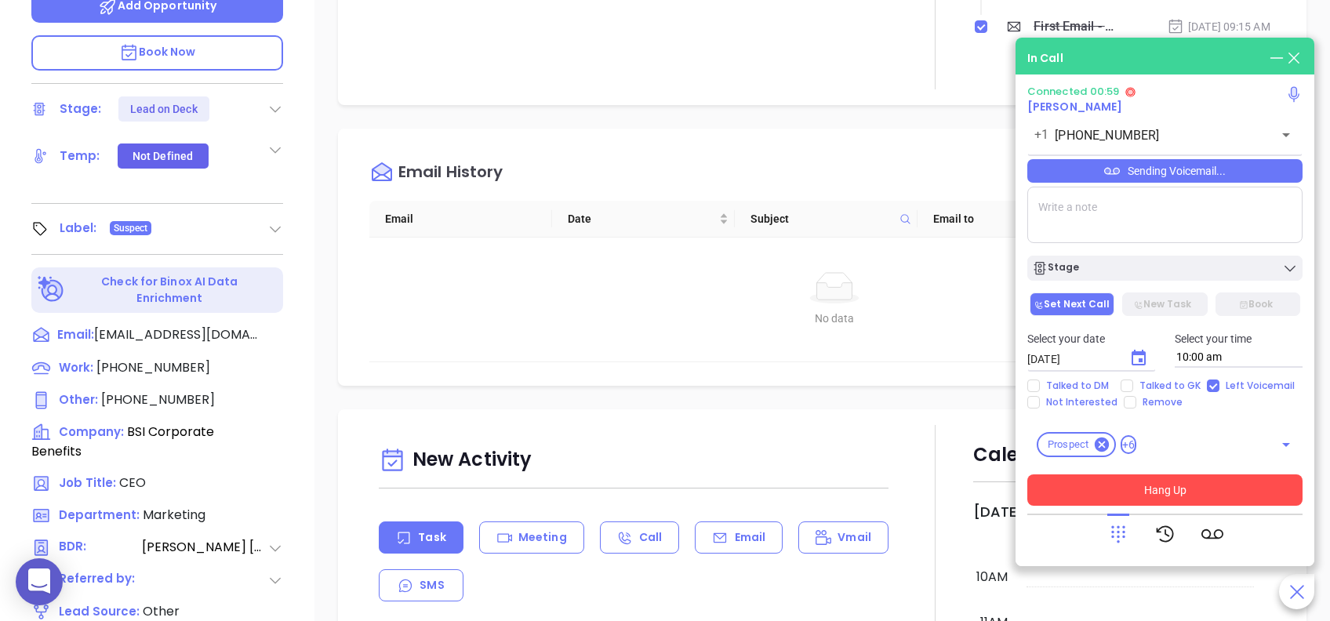
click at [1241, 495] on button "Hang Up" at bounding box center [1164, 490] width 275 height 31
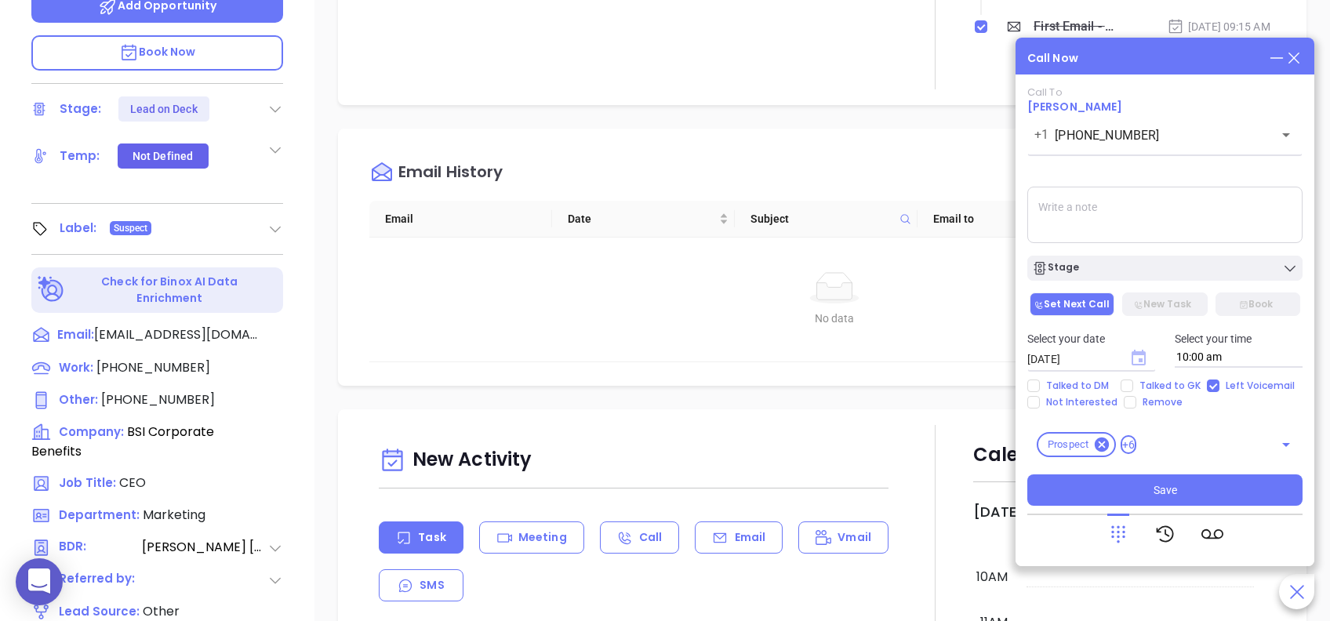
click at [1143, 355] on icon "Choose date, selected date is Aug 27, 2025" at bounding box center [1139, 358] width 14 height 16
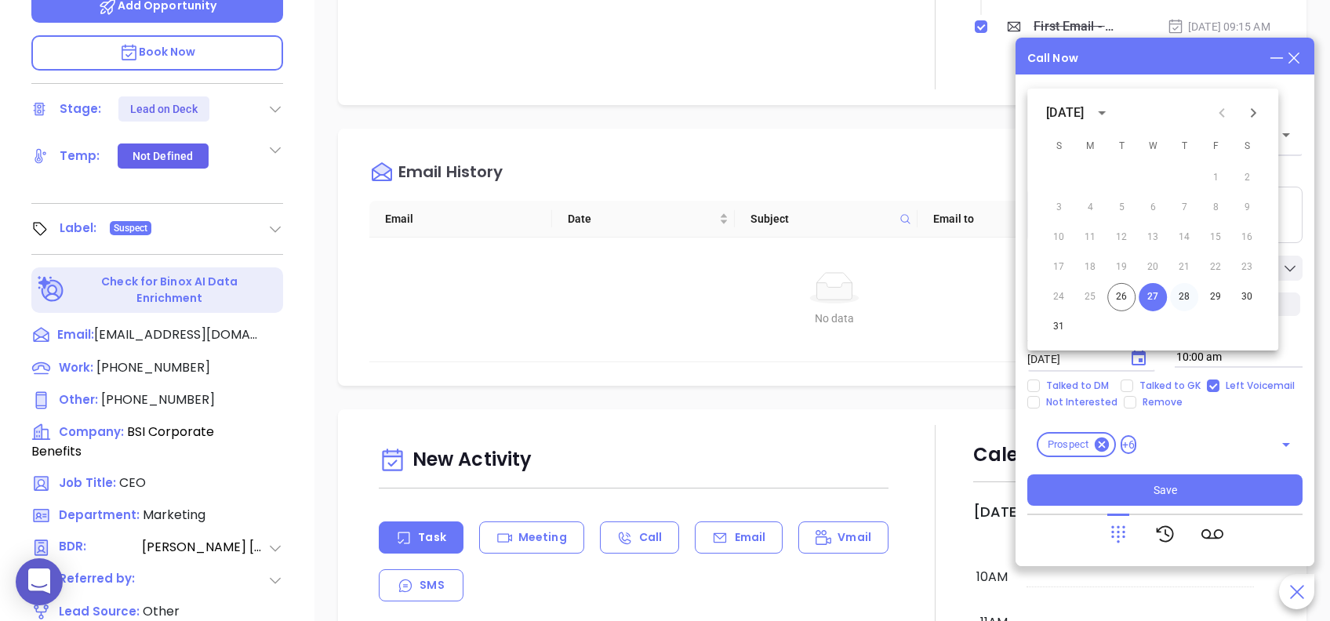
click at [1176, 294] on button "28" at bounding box center [1184, 297] width 28 height 28
type input "08/28/2025"
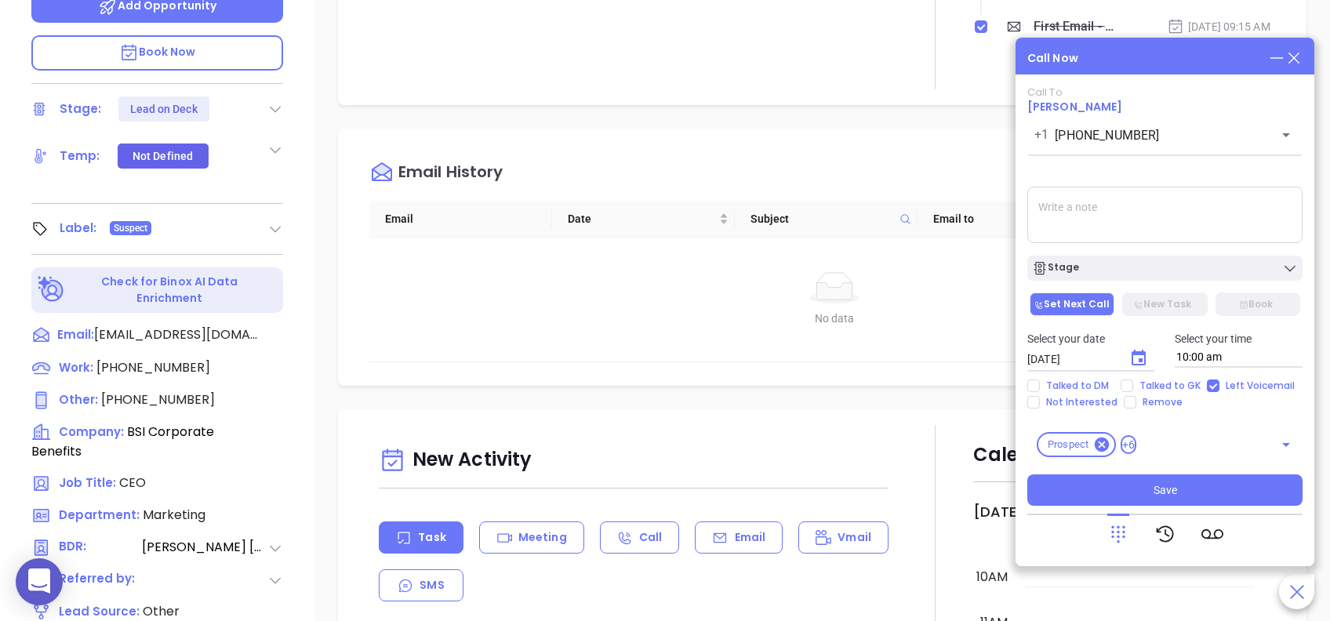
drag, startPoint x: 1172, startPoint y: 483, endPoint x: 1180, endPoint y: 506, distance: 24.1
click at [1170, 482] on span "Save" at bounding box center [1166, 490] width 24 height 17
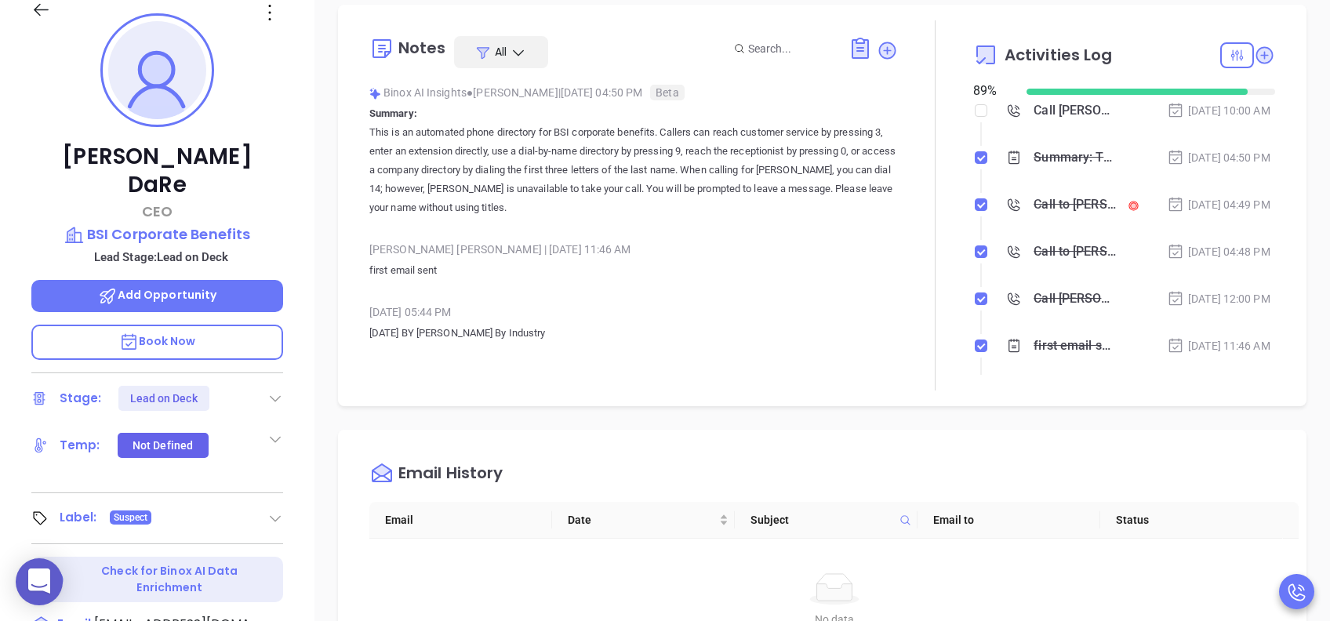
scroll to position [104, 0]
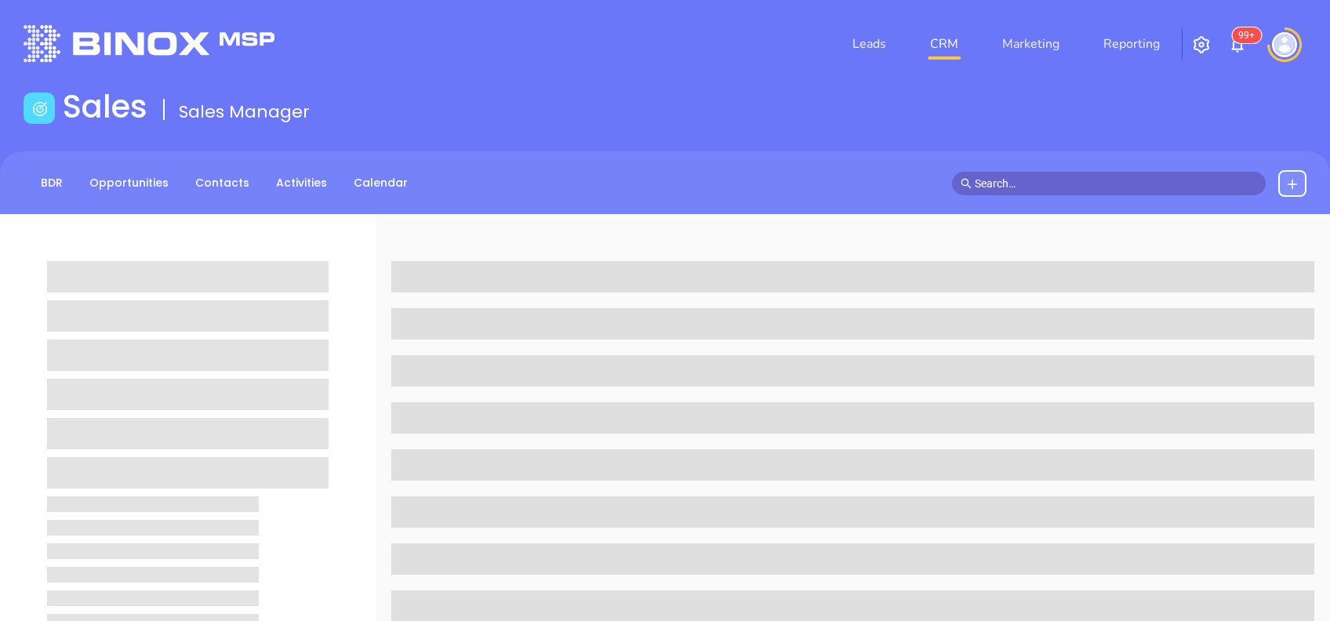
scroll to position [104, 0]
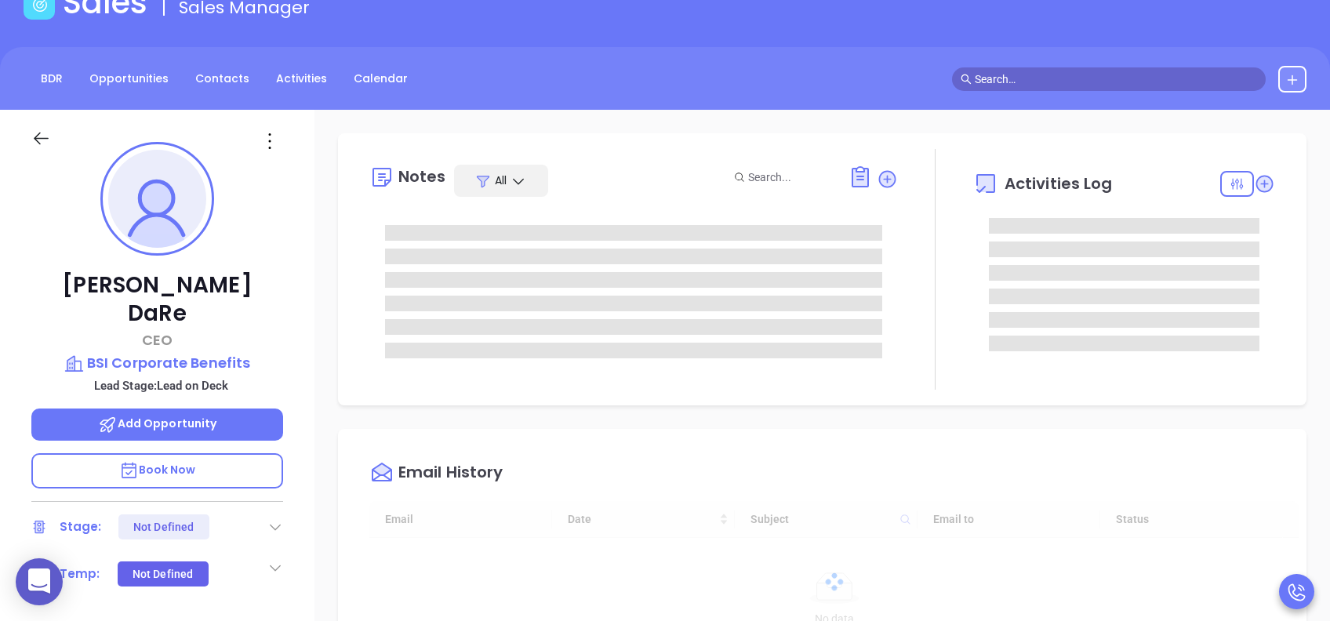
type input "[DATE]"
type input "[PERSON_NAME]"
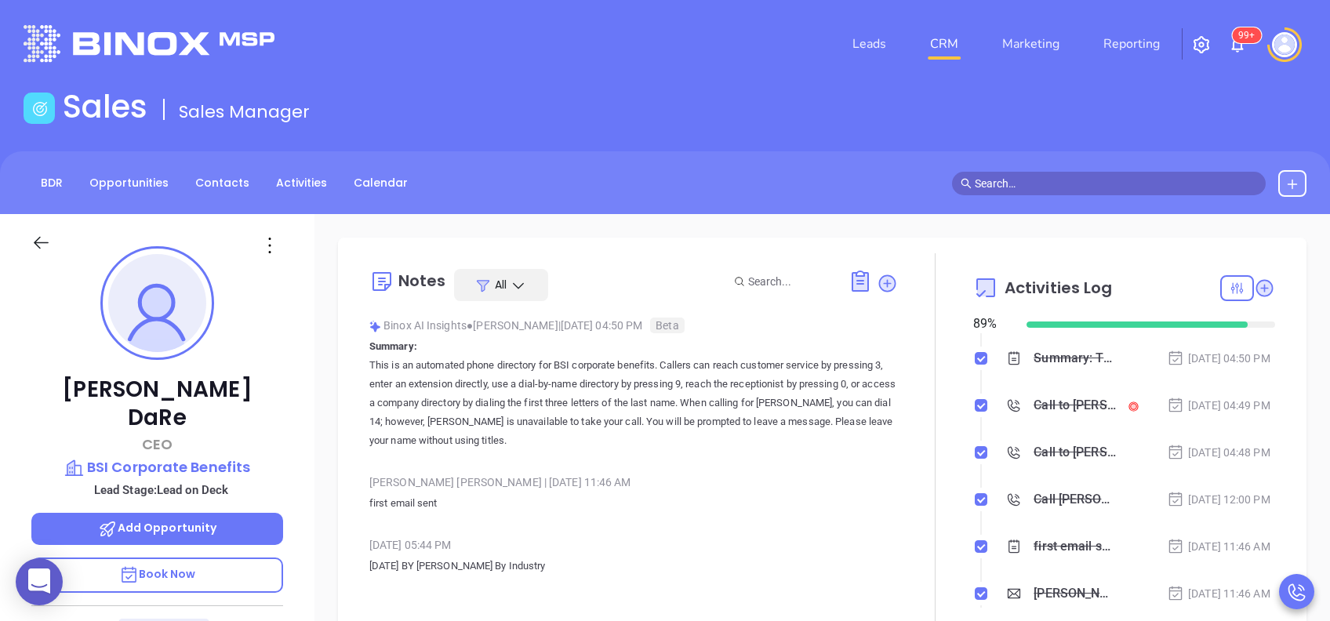
scroll to position [0, 0]
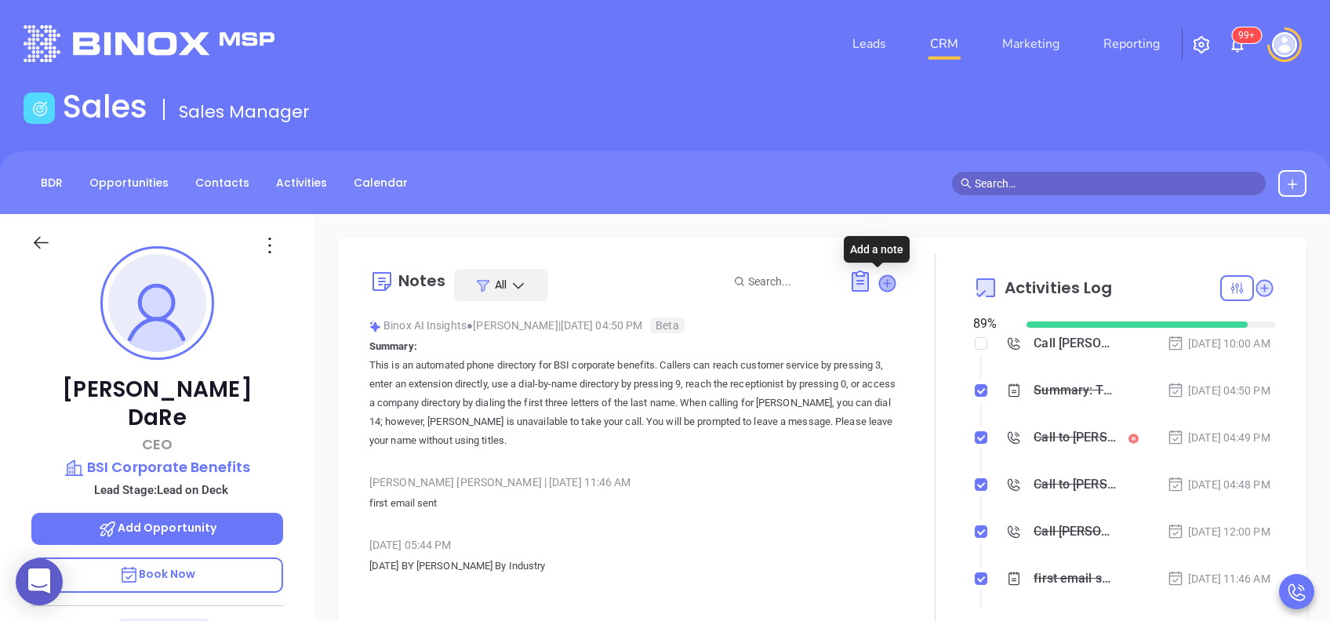
click at [879, 285] on icon at bounding box center [887, 283] width 16 height 16
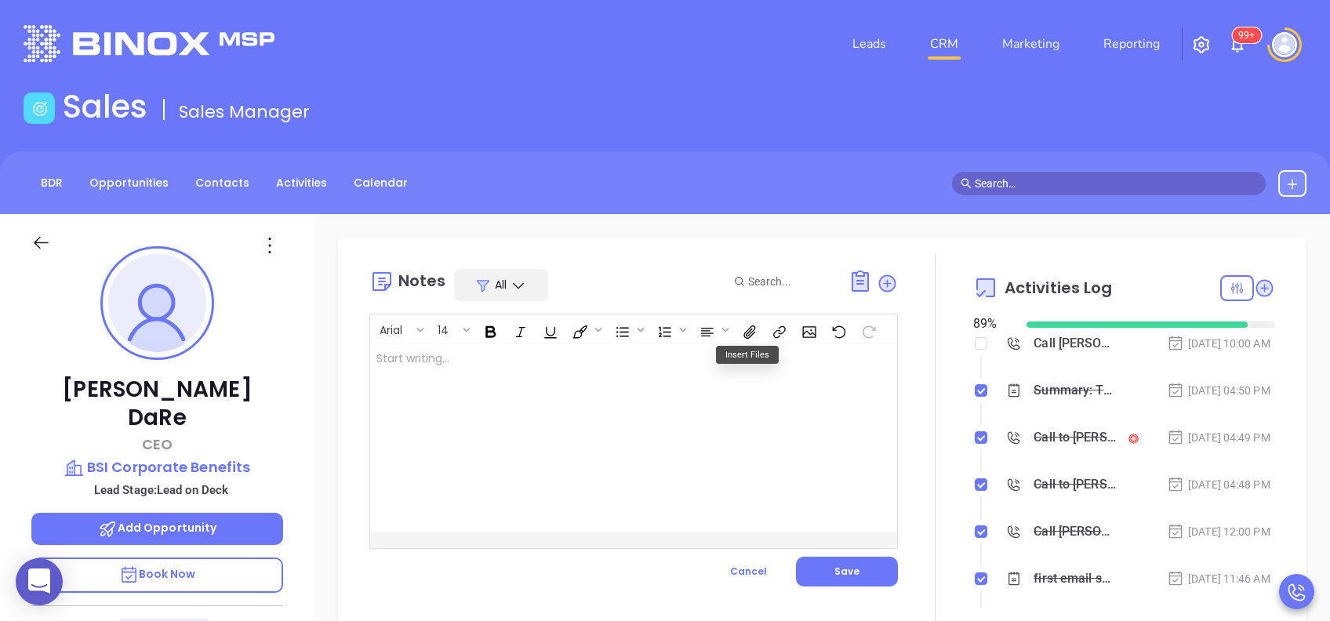
click at [739, 402] on div at bounding box center [615, 438] width 490 height 188
click at [844, 566] on span "Save" at bounding box center [847, 571] width 25 height 13
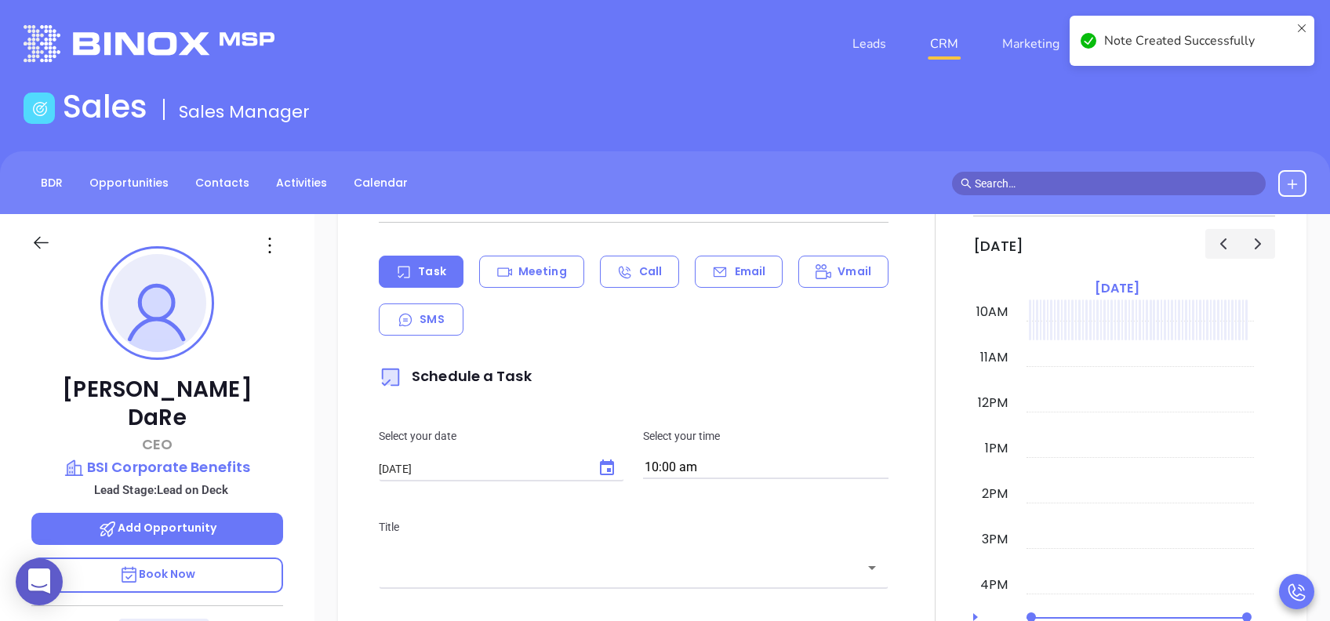
scroll to position [707, 0]
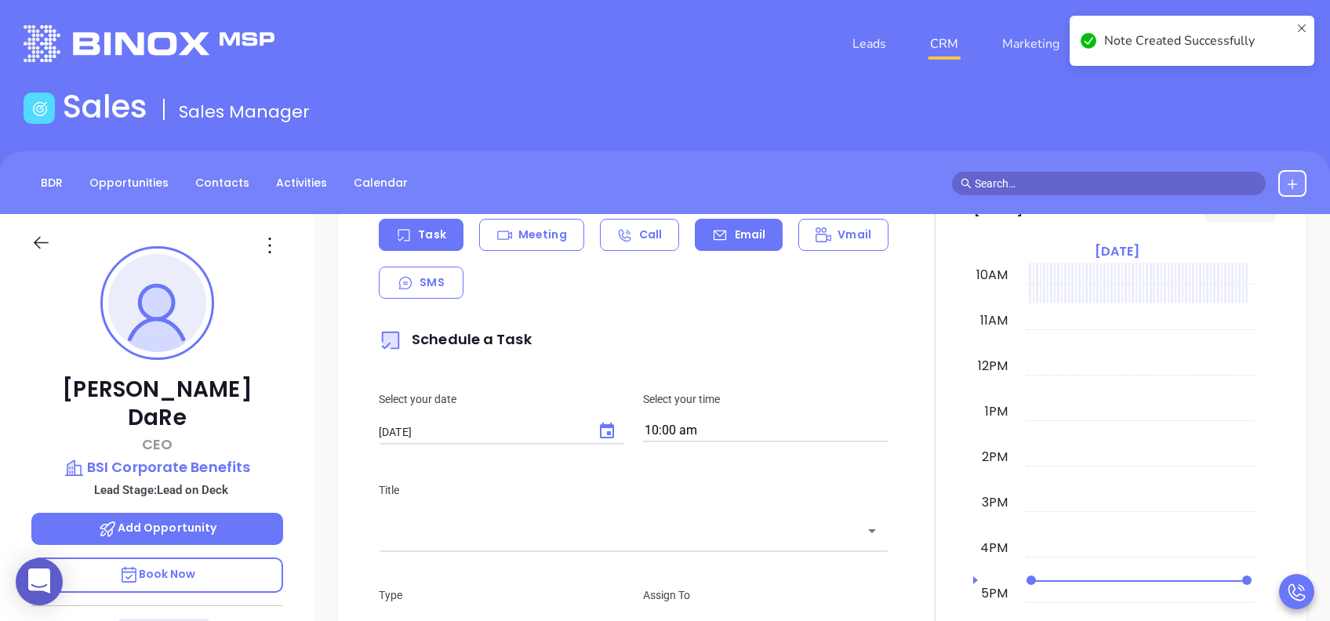
click at [753, 232] on p "Email" at bounding box center [750, 235] width 31 height 16
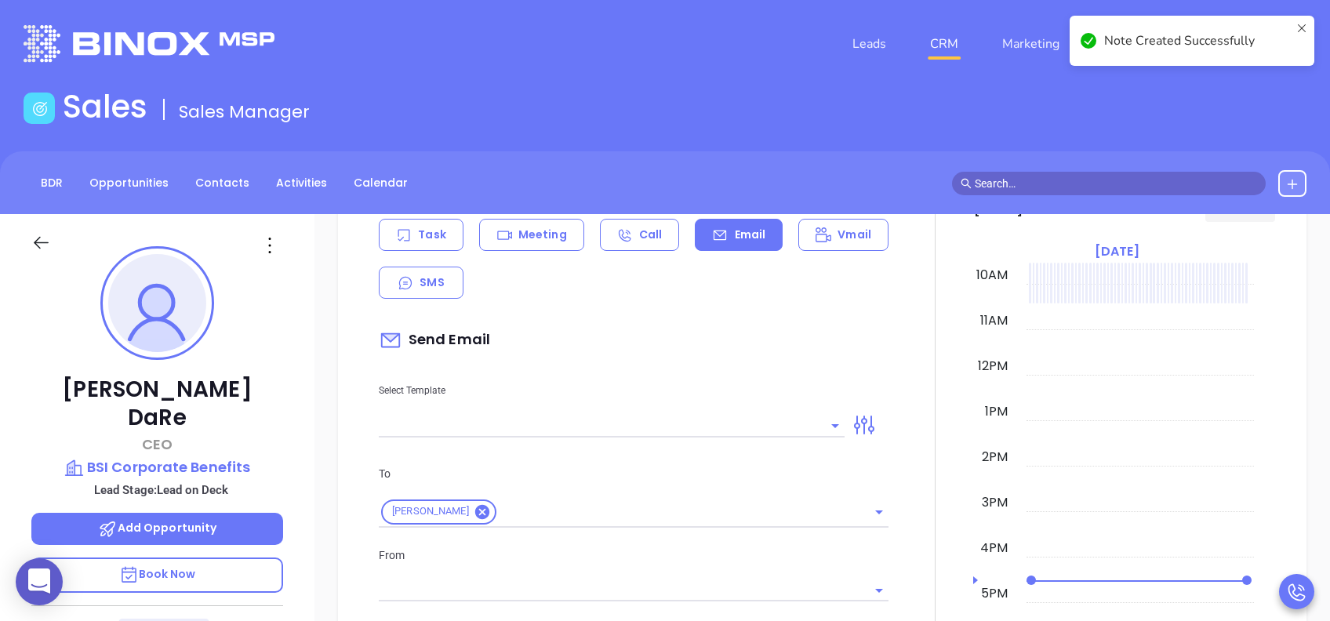
click at [686, 422] on input "text" at bounding box center [600, 425] width 442 height 23
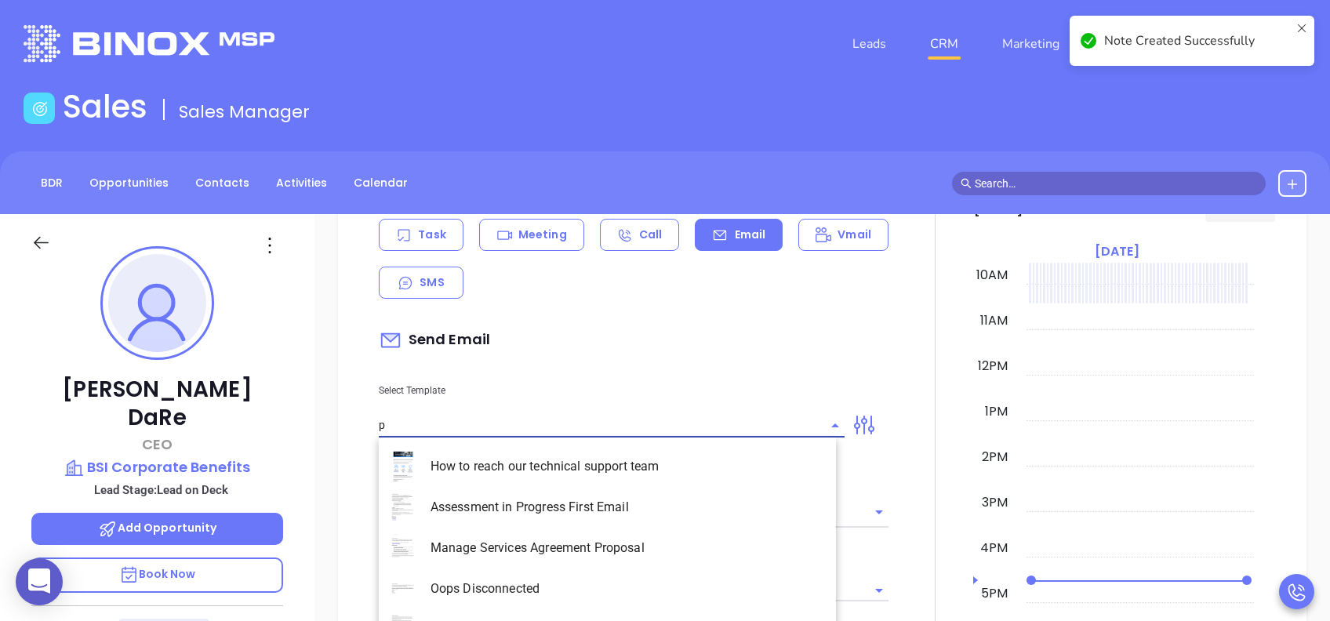
type input "pa"
type input "[PERSON_NAME]"
click at [670, 504] on li "PA Insurance 0625 - Email 2" at bounding box center [607, 507] width 457 height 41
type input "PA Insurance 0625 - Email 2"
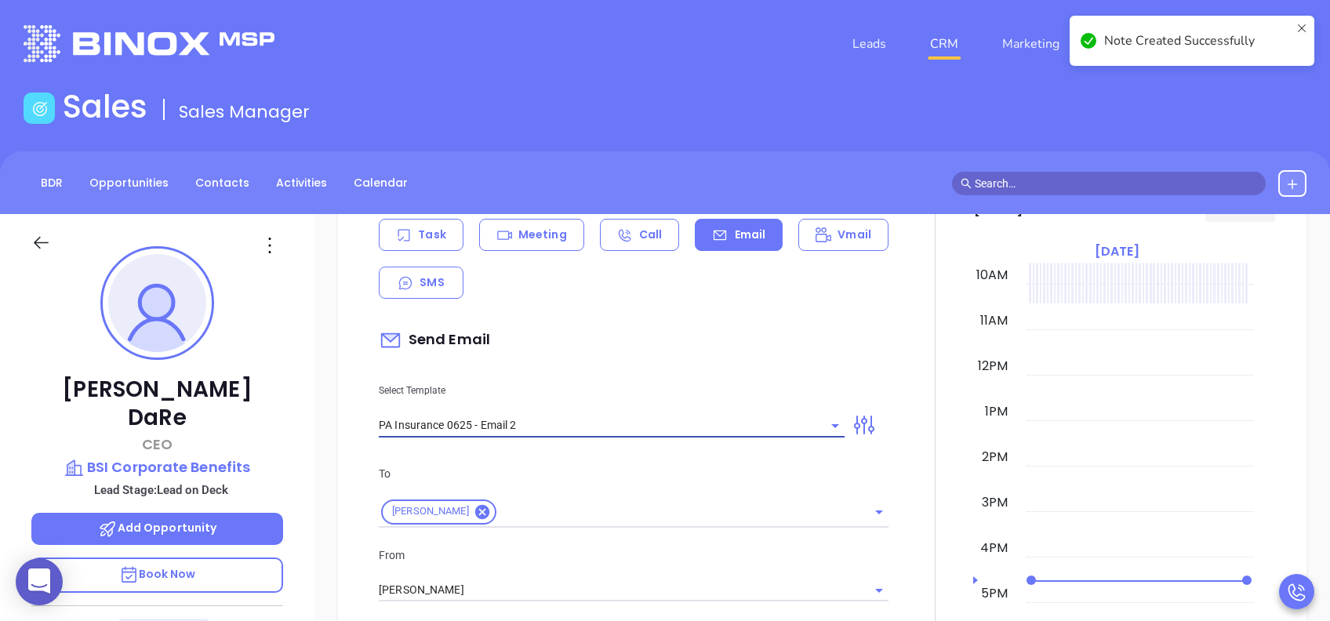
type input "Tony You’re not alone — most PA agencies haven’t done this yet"
type input "PA Insurance 0625 - Email 2"
click at [653, 488] on div "To Tony DaRe" at bounding box center [633, 496] width 529 height 63
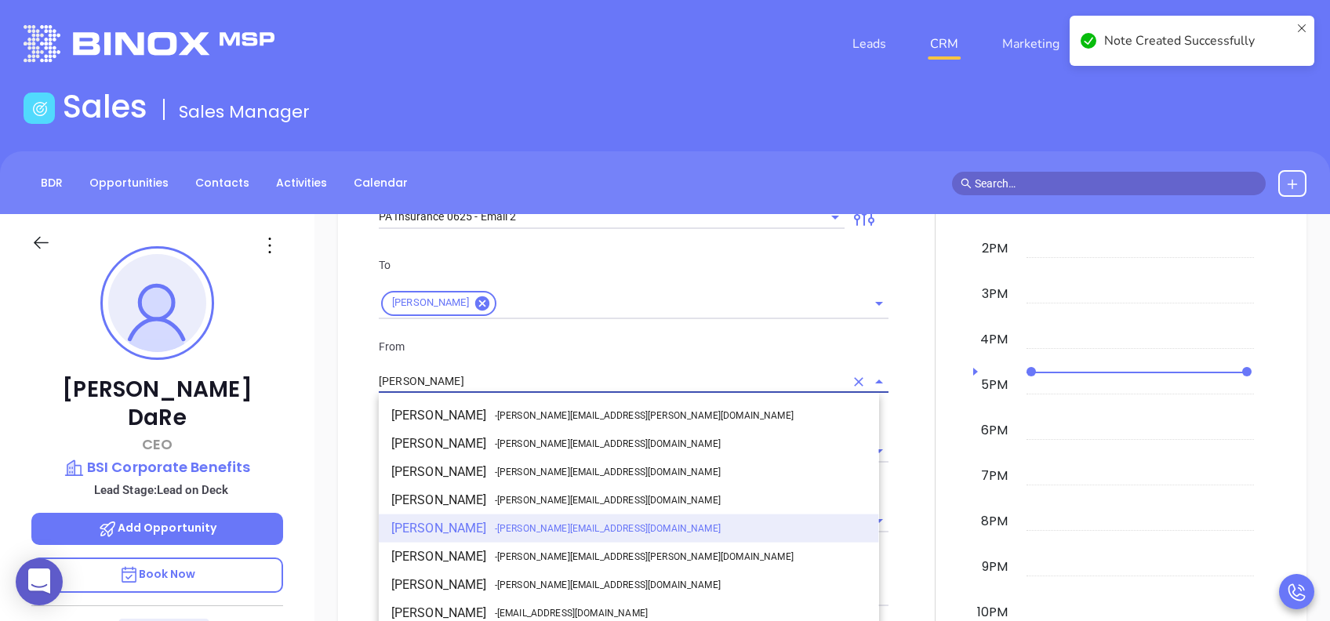
click at [543, 375] on input "[PERSON_NAME]" at bounding box center [612, 381] width 466 height 23
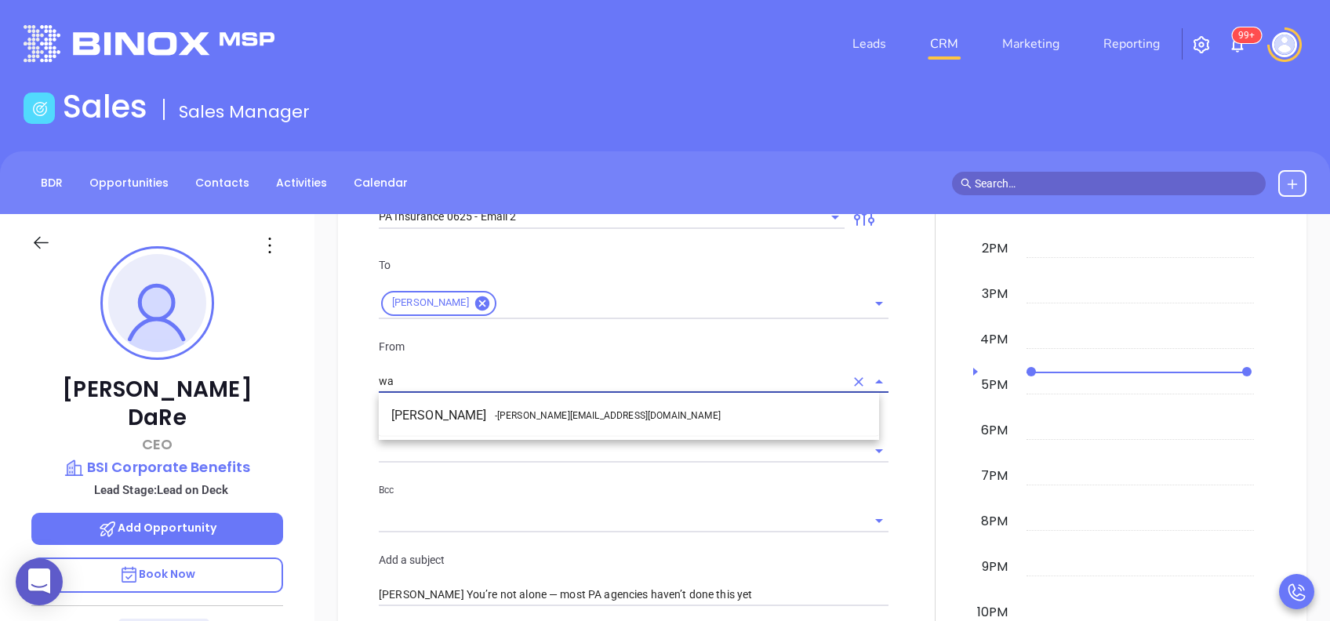
drag, startPoint x: 542, startPoint y: 418, endPoint x: 601, endPoint y: 438, distance: 62.3
click at [543, 419] on span "- [PERSON_NAME][EMAIL_ADDRESS][DOMAIN_NAME]" at bounding box center [608, 416] width 226 height 14
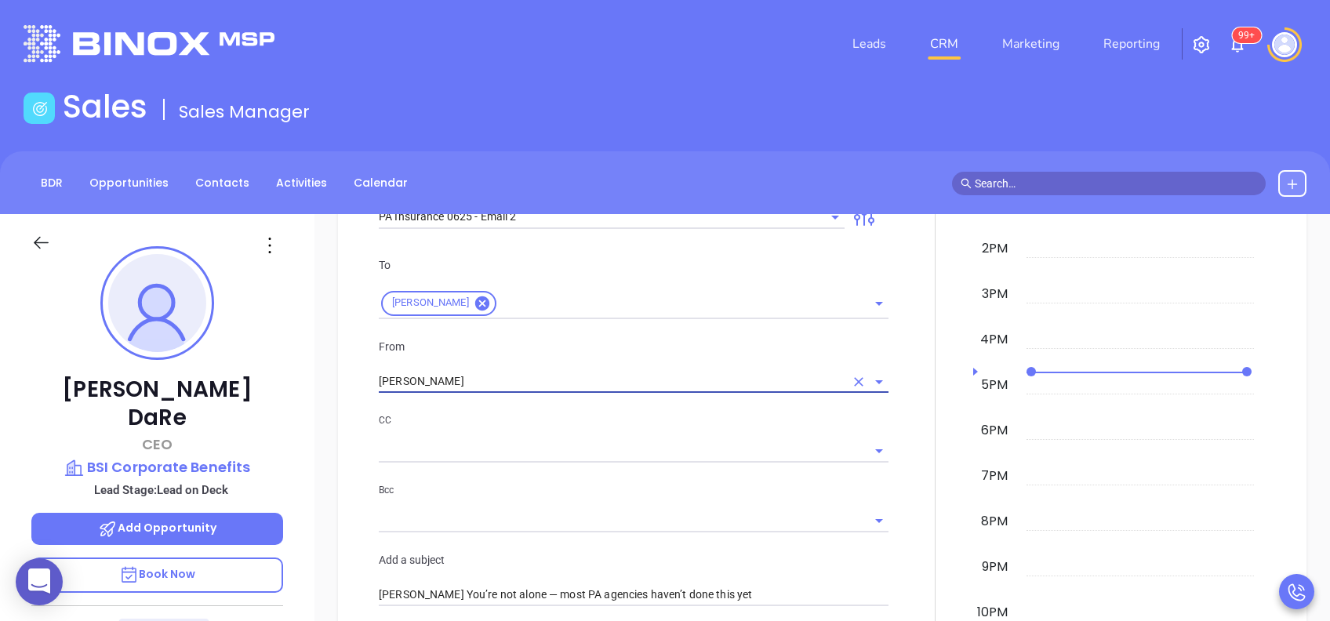
type input "[PERSON_NAME]"
drag, startPoint x: 627, startPoint y: 444, endPoint x: 640, endPoint y: 438, distance: 13.7
click at [631, 442] on input "text" at bounding box center [622, 450] width 486 height 23
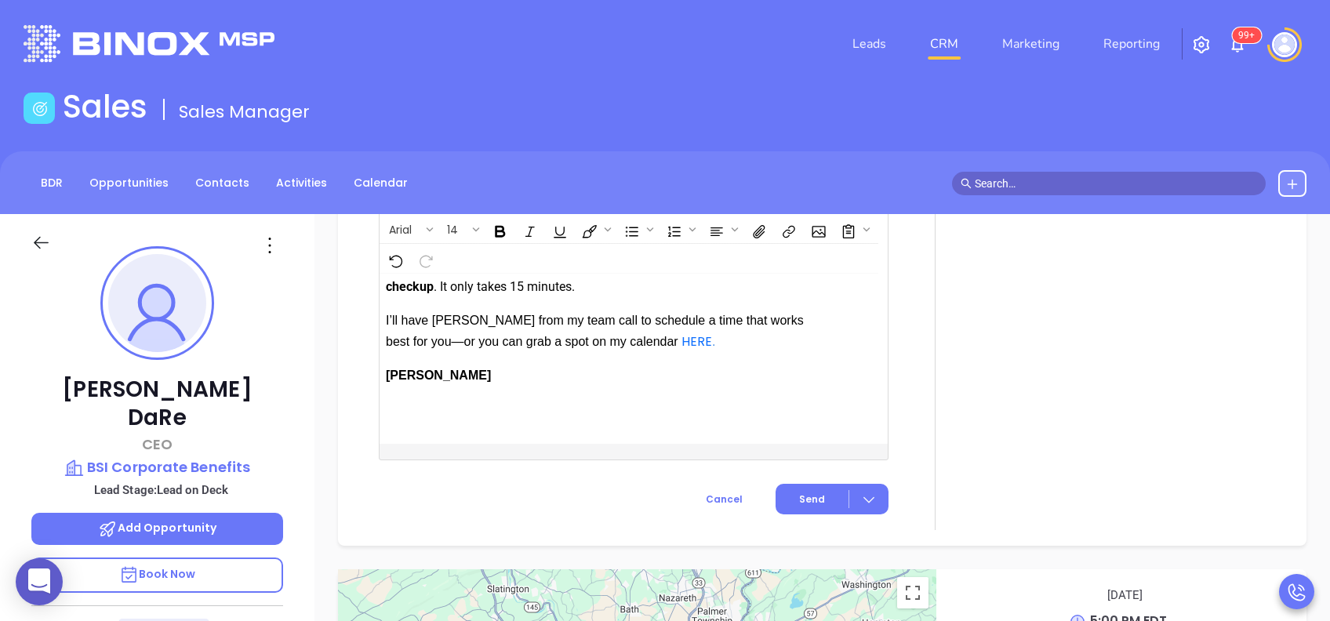
scroll to position [1948, 0]
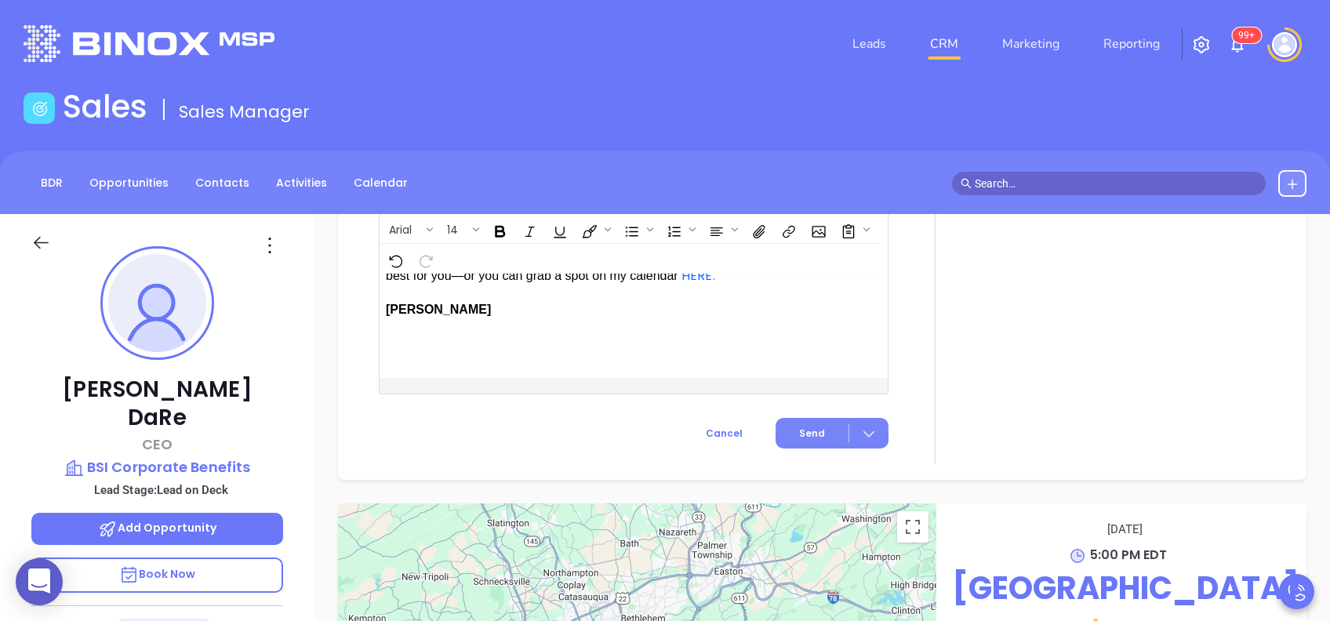
click at [790, 438] on button "Send" at bounding box center [832, 433] width 113 height 31
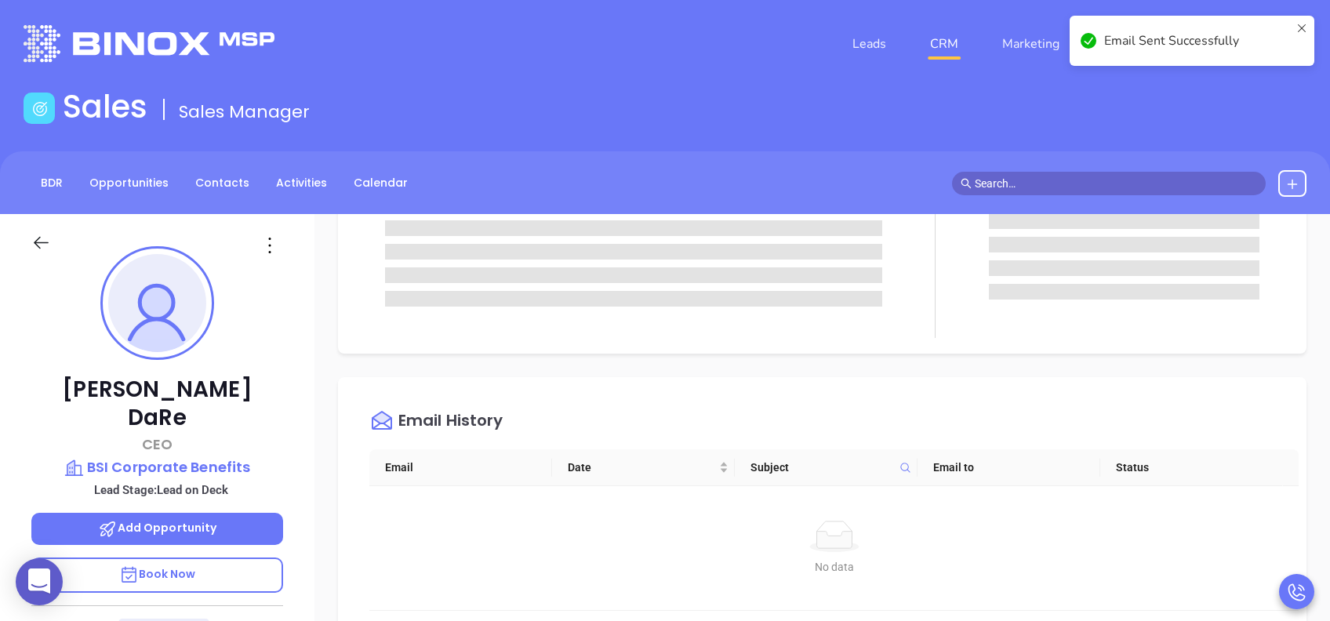
scroll to position [0, 0]
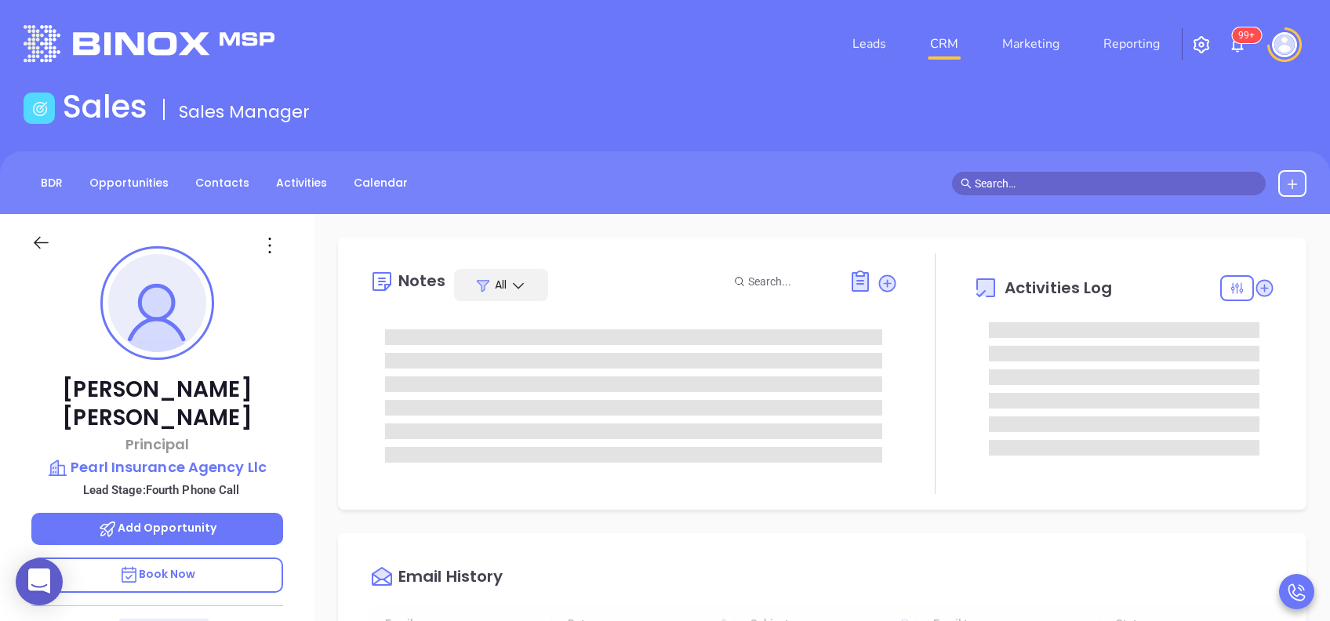
type input "[DATE]"
type input "[PERSON_NAME]"
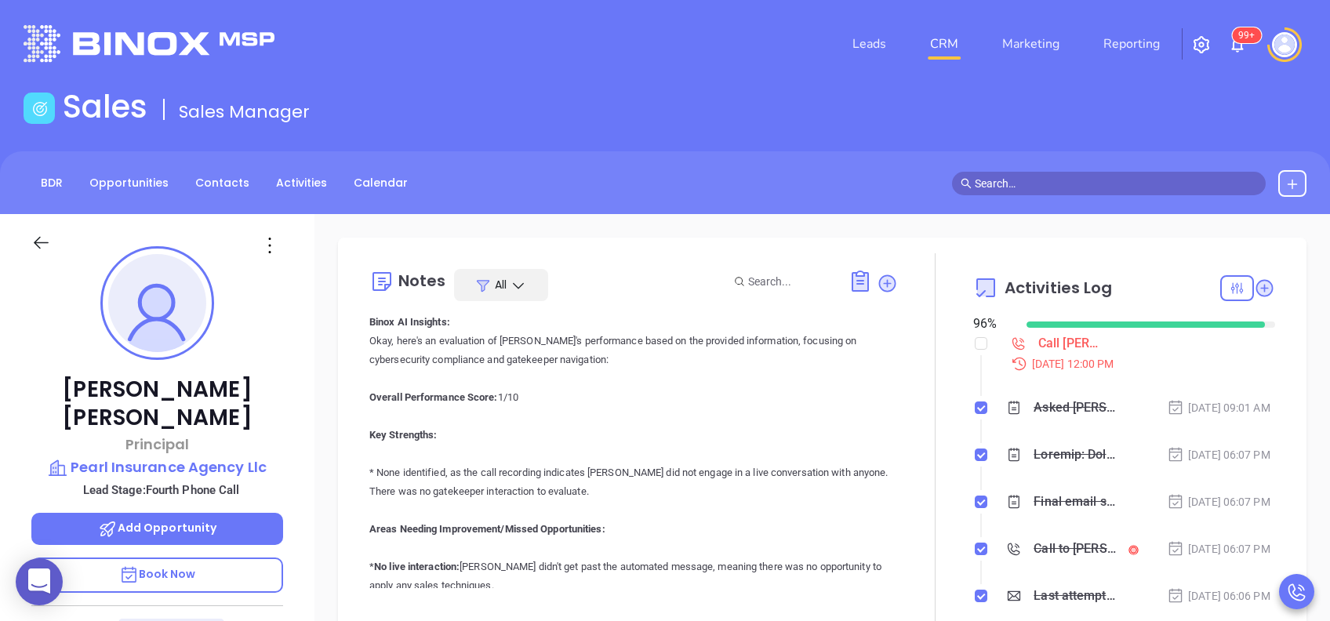
scroll to position [0, 0]
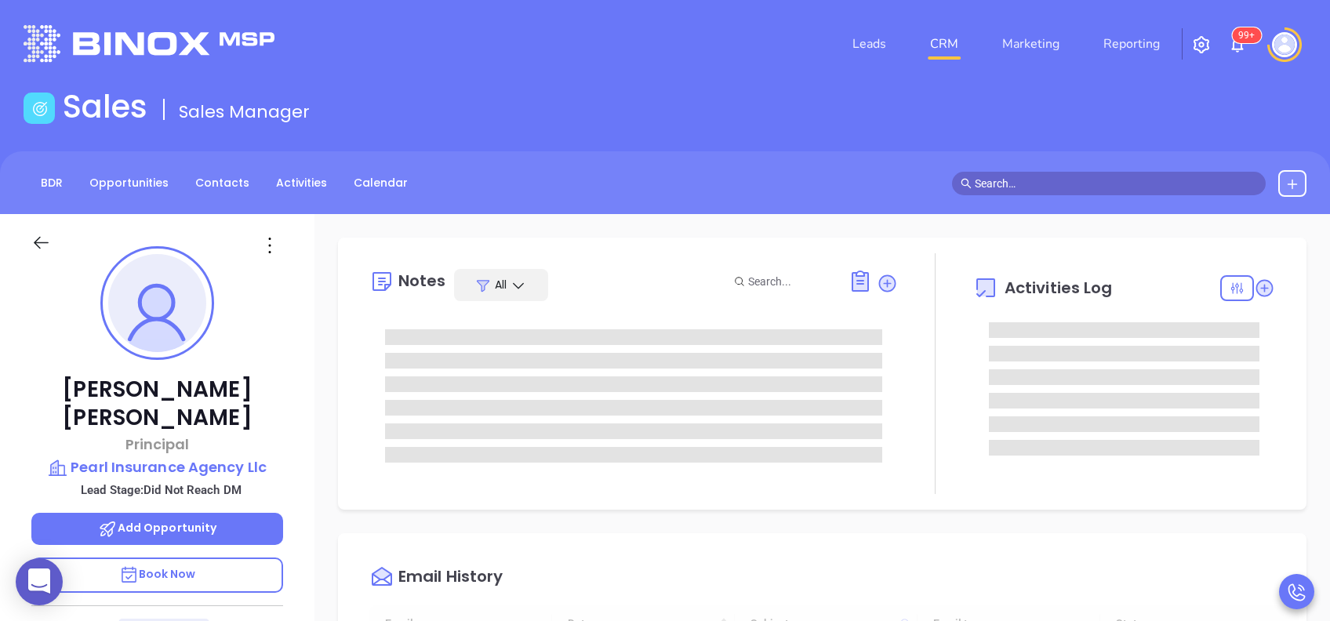
type input "[DATE]"
type input "[PERSON_NAME]"
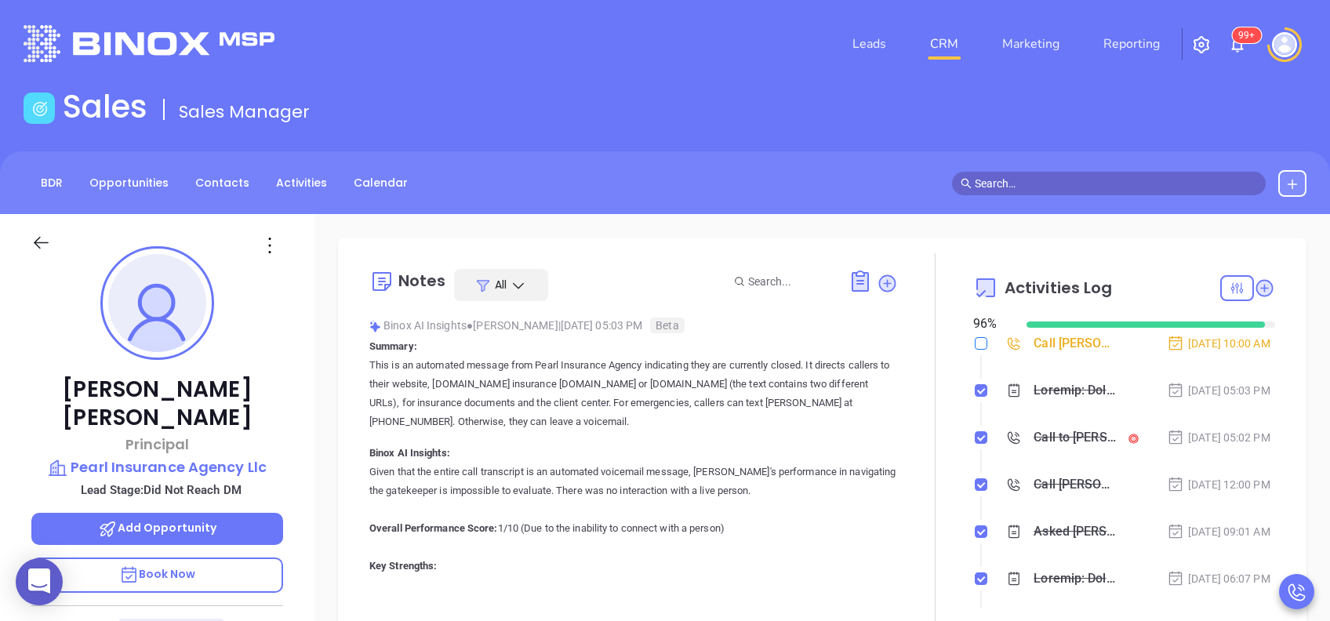
click at [975, 344] on input "checkbox" at bounding box center [981, 343] width 13 height 13
checkbox input "true"
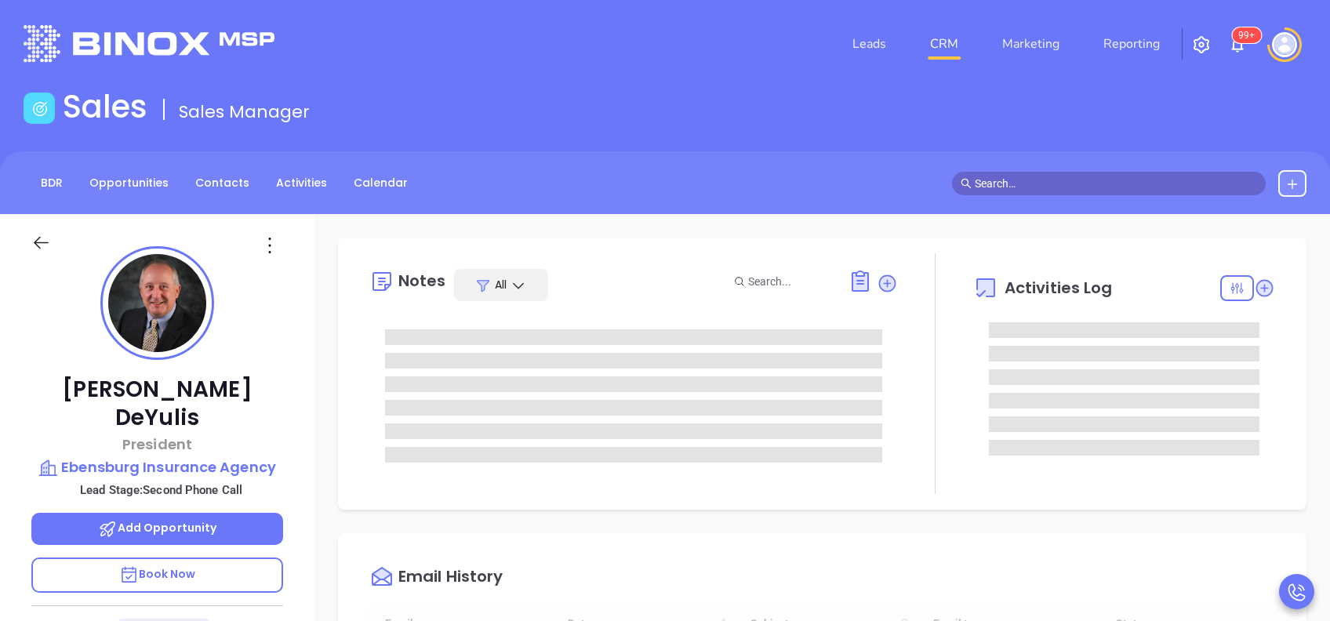
type input "[DATE]"
type input "[PERSON_NAME]"
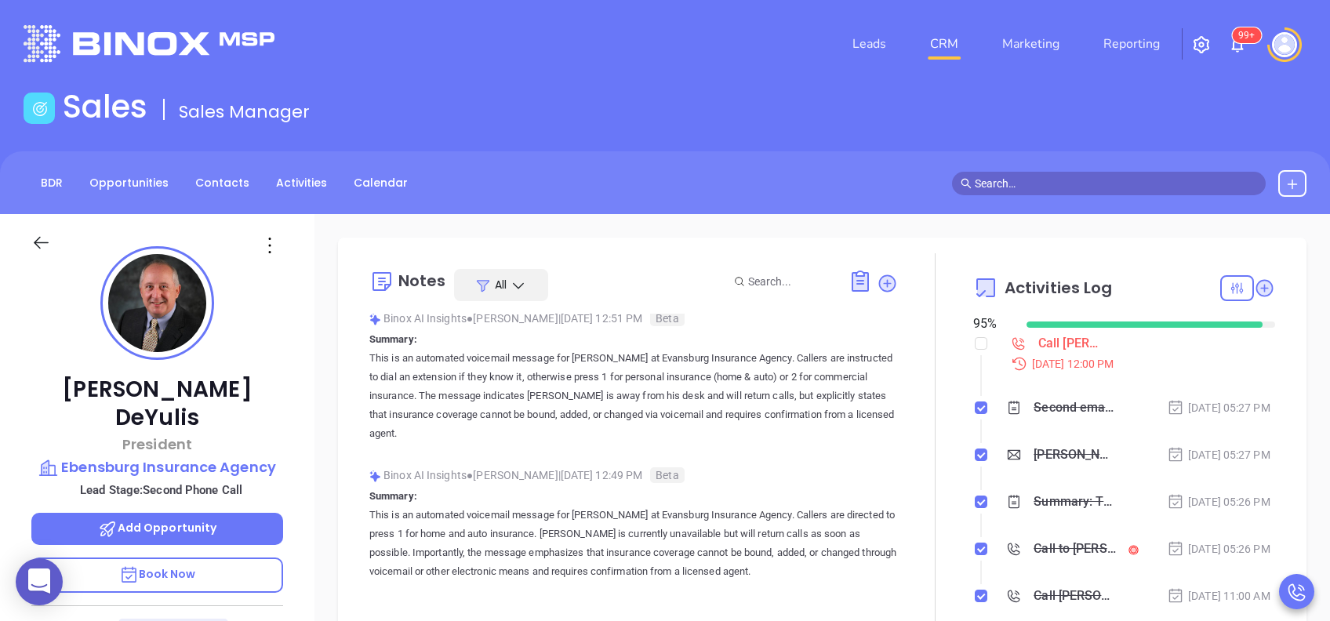
scroll to position [209, 0]
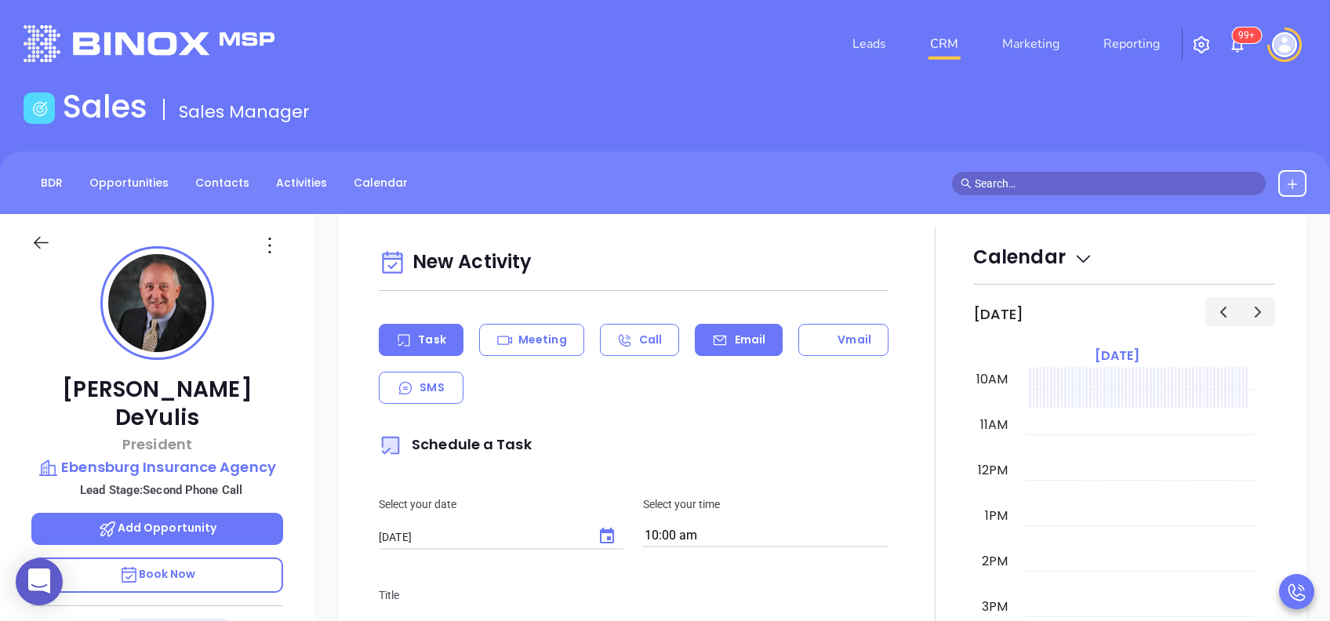
click at [751, 339] on p "Email" at bounding box center [750, 340] width 31 height 16
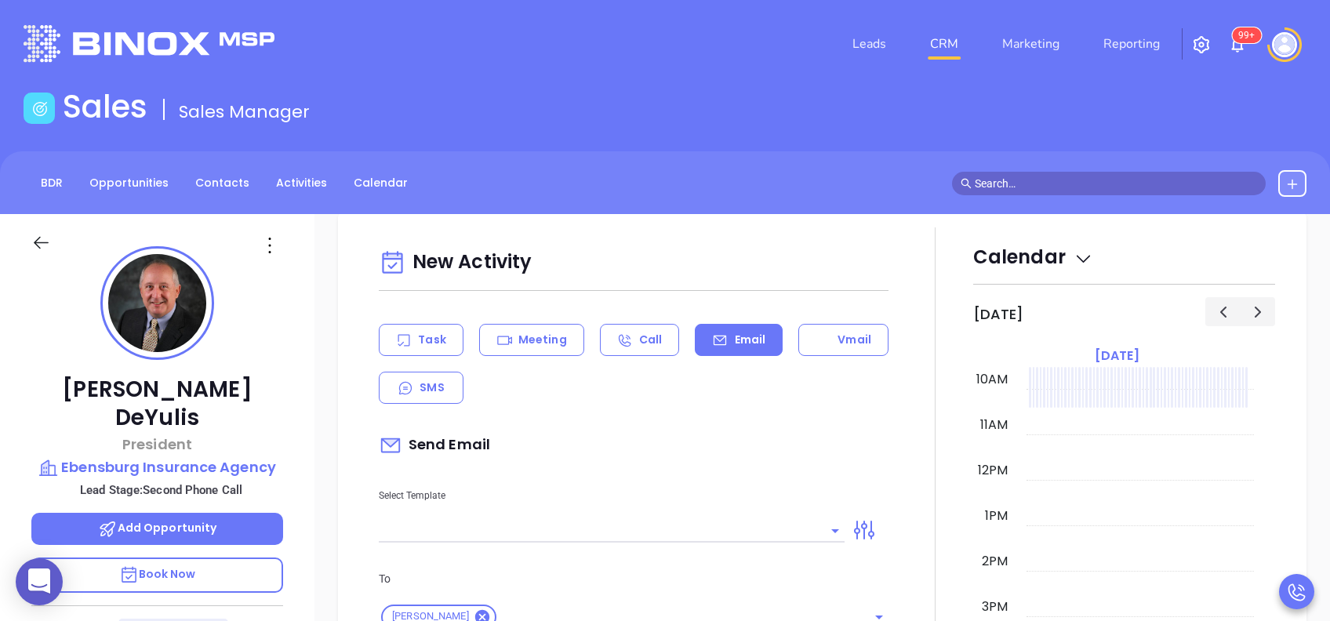
scroll to position [941, 0]
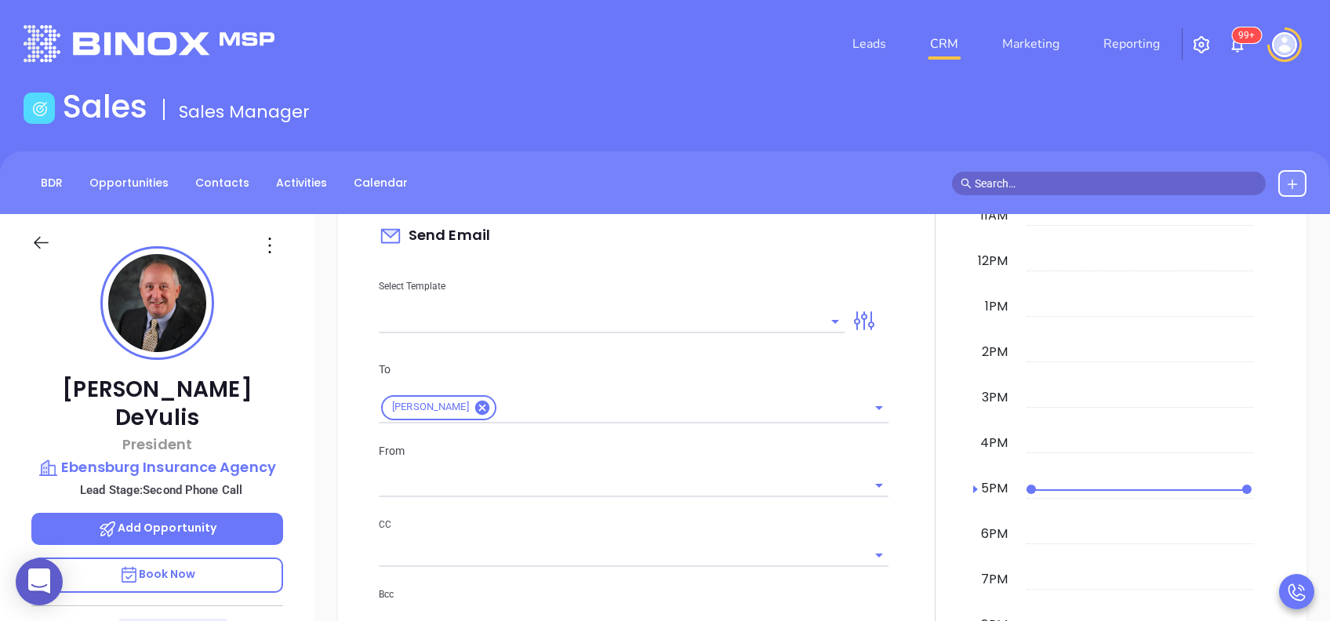
type input "[PERSON_NAME]"
click at [764, 318] on input "text" at bounding box center [600, 321] width 442 height 23
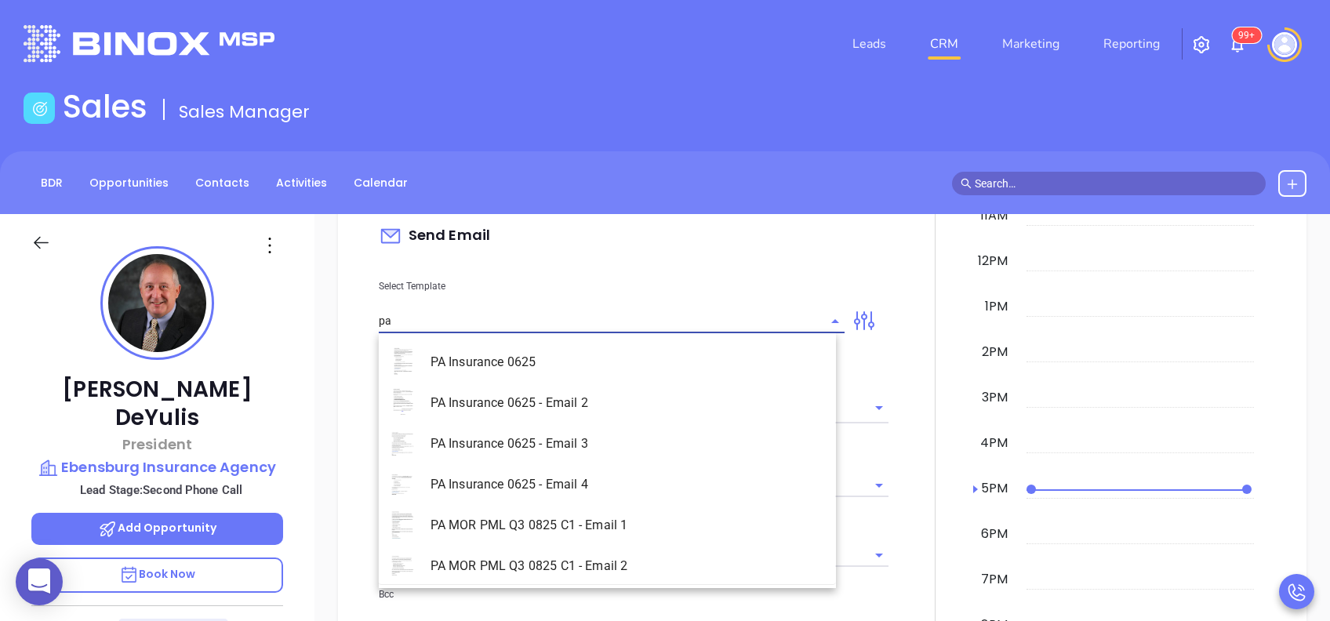
click at [625, 431] on li "PA Insurance 0625 - Email 3" at bounding box center [607, 444] width 457 height 41
type input "PA Insurance 0625 - Email 3"
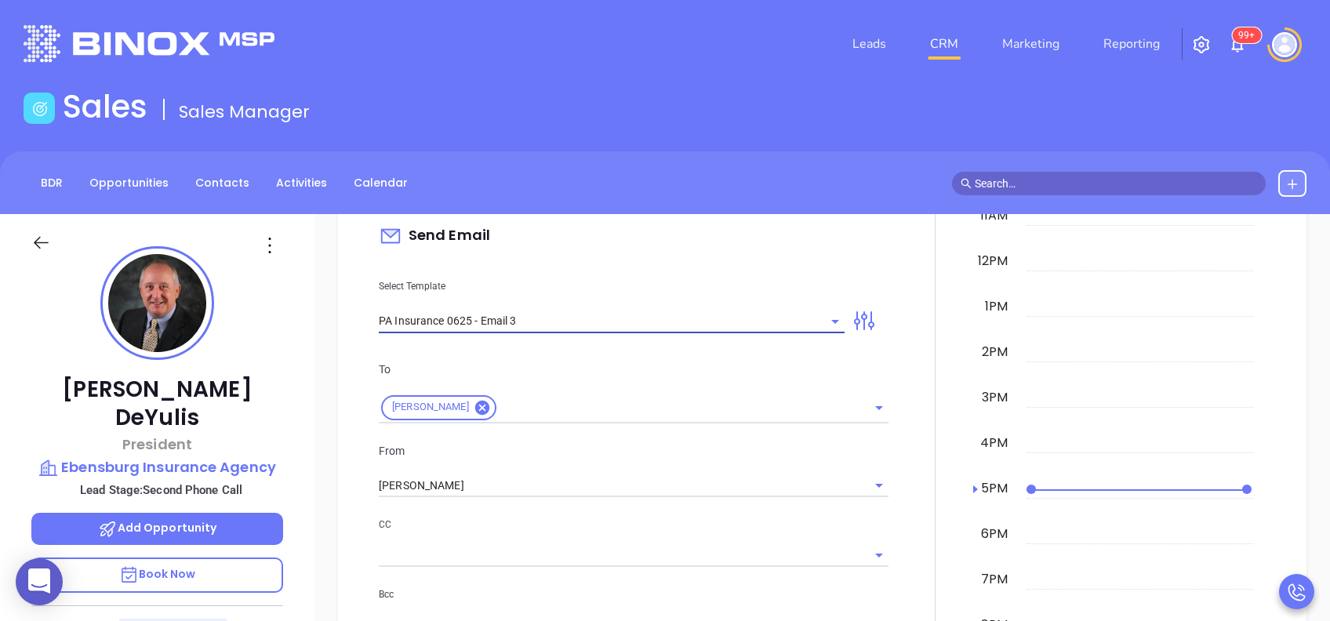
type input "What one PA agency discovered (and why it mattered)"
type input "PA Insurance 0625 - Email 3"
click at [583, 471] on div "From Vicky Mendoza" at bounding box center [633, 470] width 529 height 56
click at [544, 491] on input "[PERSON_NAME]" at bounding box center [612, 486] width 466 height 23
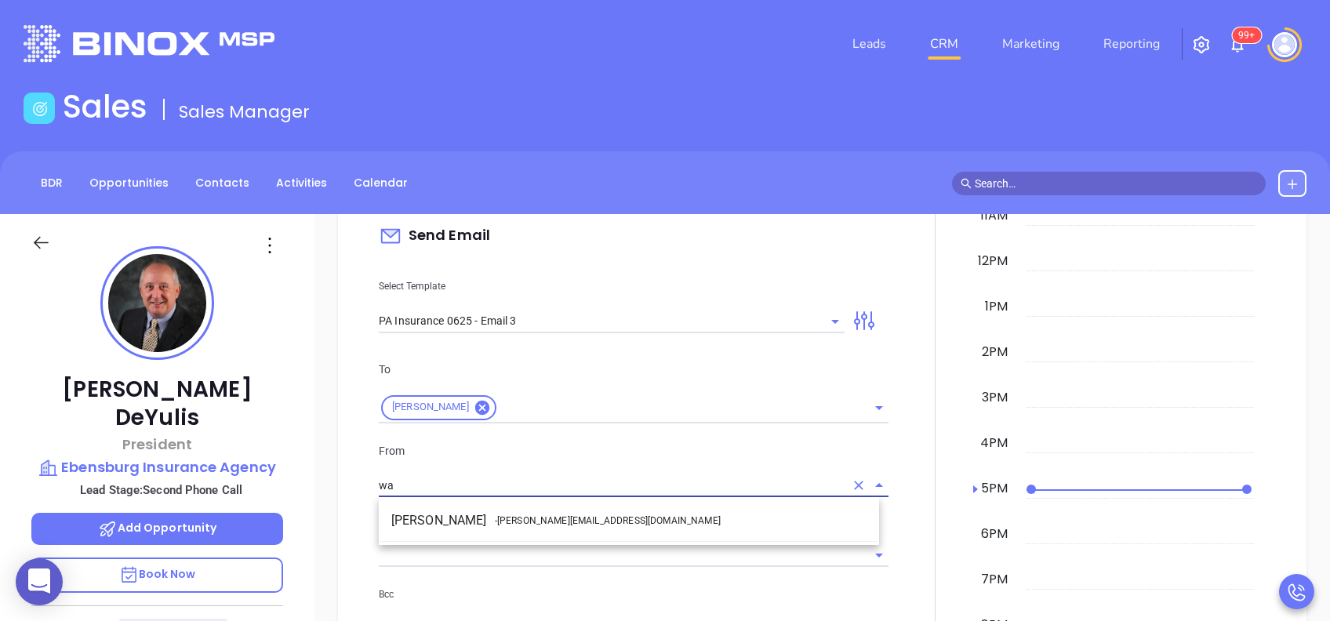
click at [508, 525] on span "- walter@motiva.net" at bounding box center [608, 521] width 226 height 14
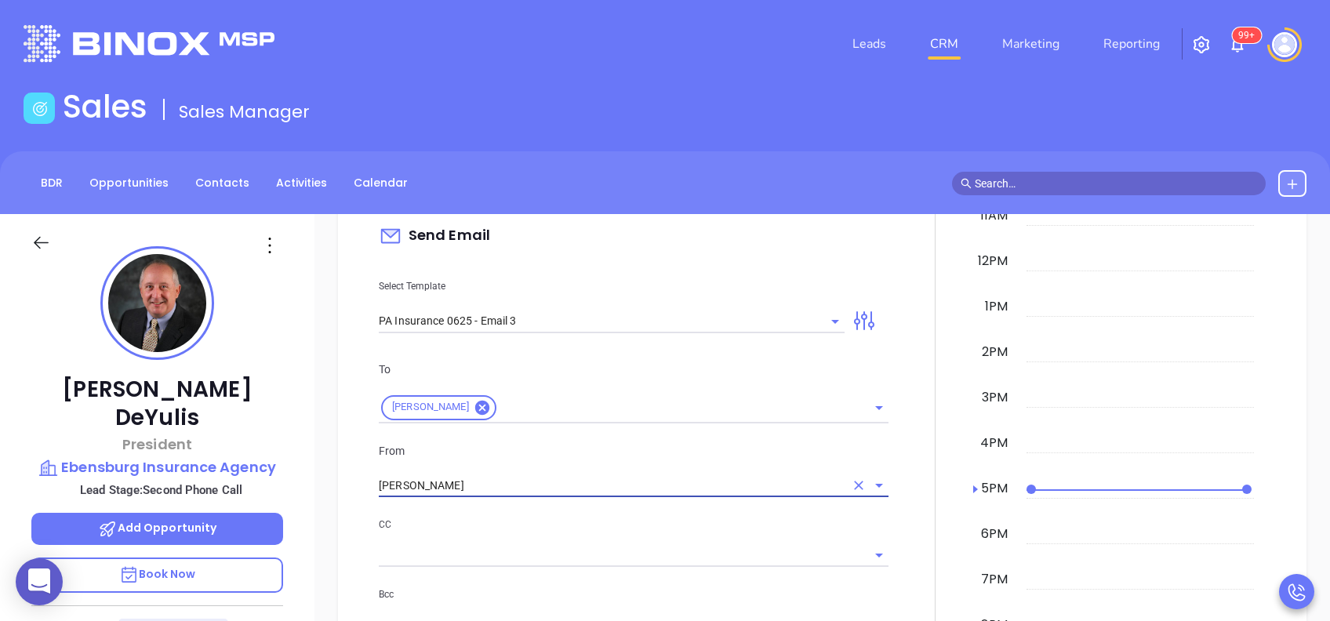
type input "Walter Contreras"
drag, startPoint x: 564, startPoint y: 547, endPoint x: 574, endPoint y: 547, distance: 10.2
click at [565, 547] on input "text" at bounding box center [622, 555] width 486 height 23
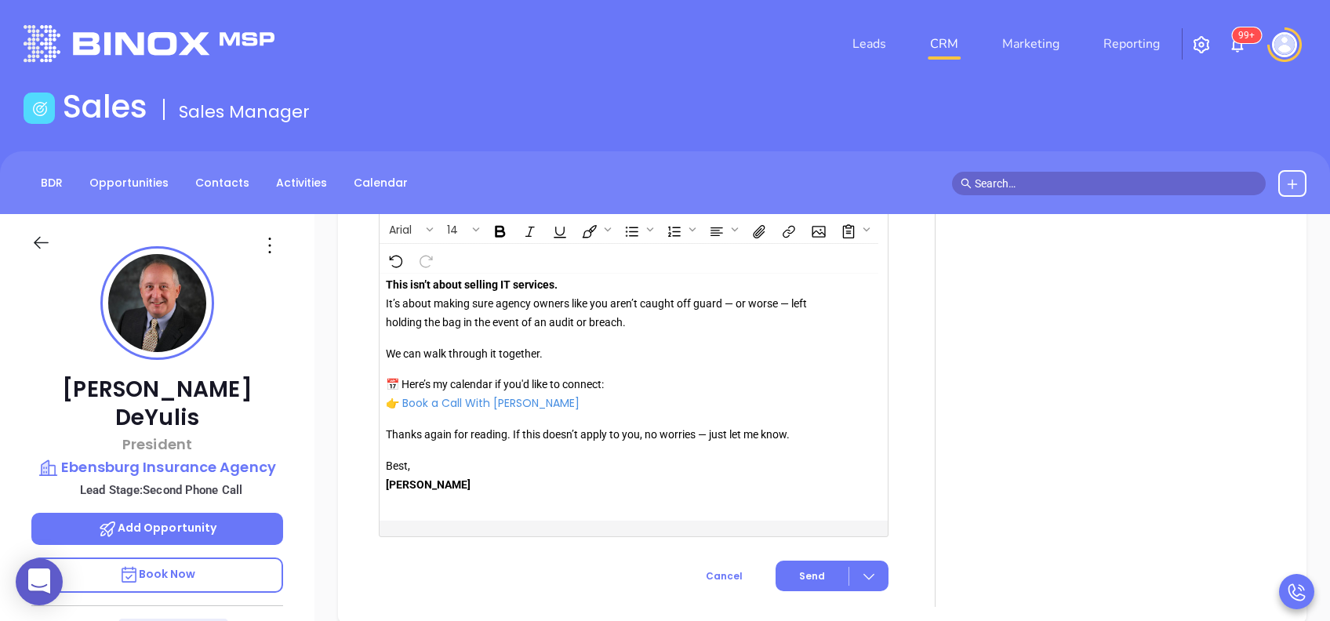
scroll to position [1847, 0]
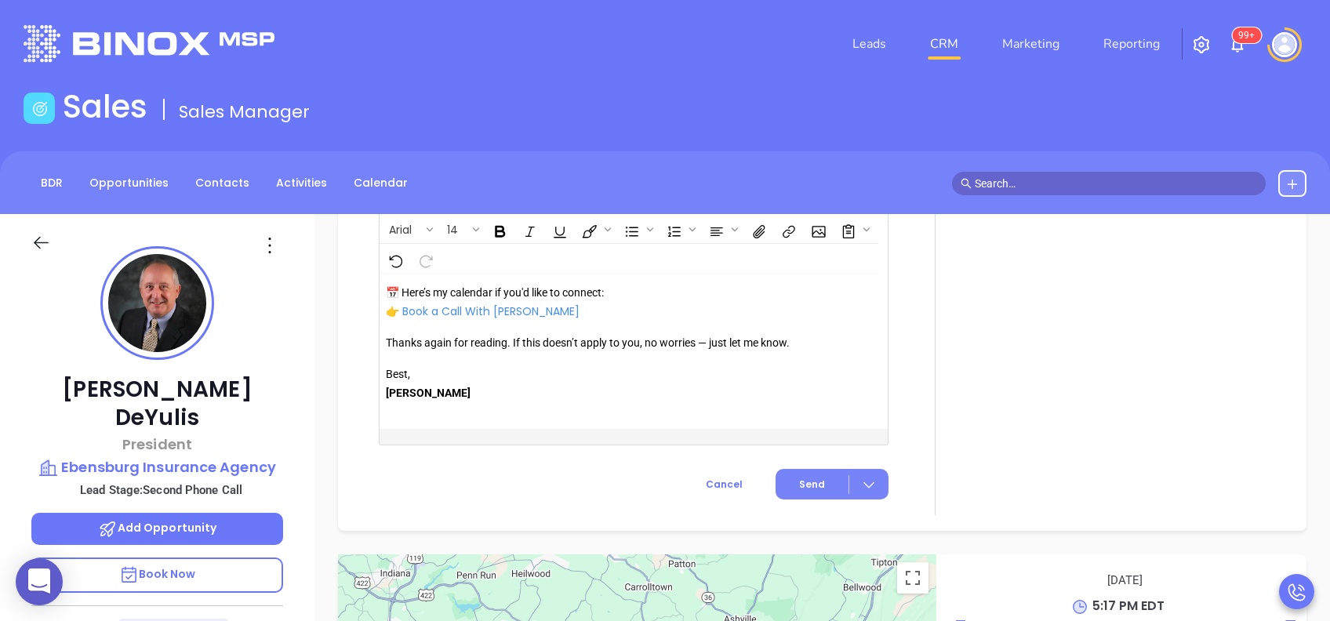
click at [802, 478] on span "Send" at bounding box center [812, 485] width 26 height 14
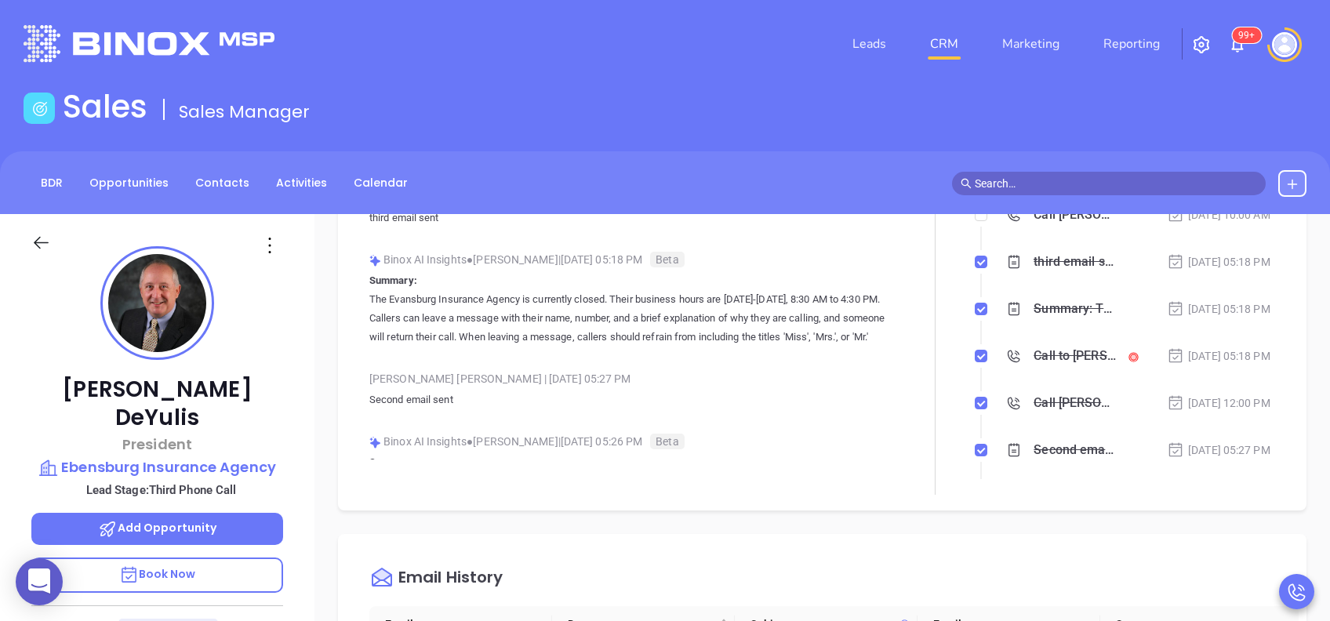
scroll to position [0, 0]
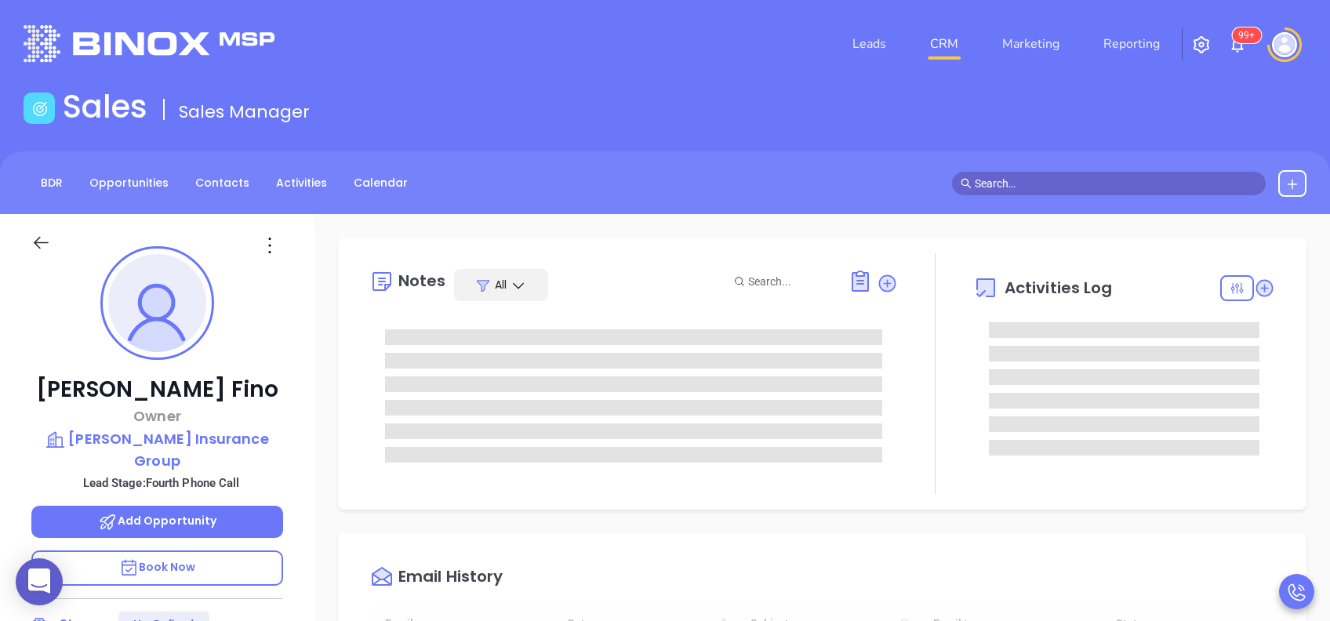
type input "[DATE]"
type input "[PERSON_NAME]"
type input "[DATE]"
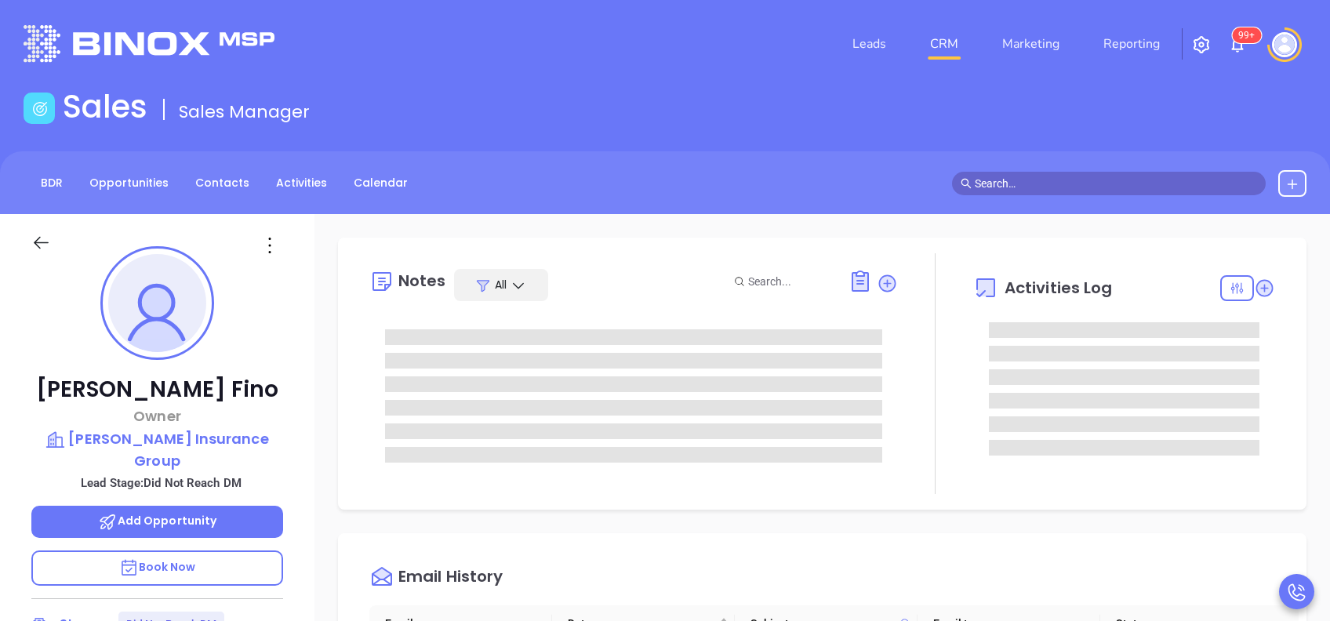
type input "[PERSON_NAME]"
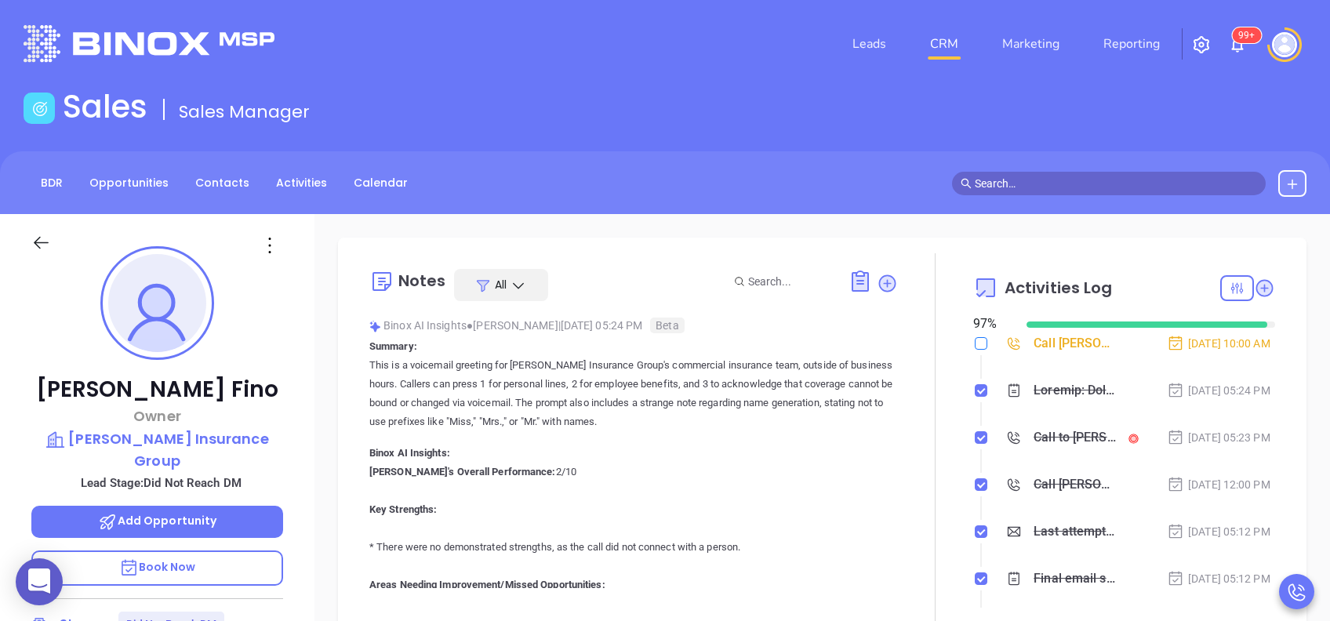
click at [975, 344] on input "checkbox" at bounding box center [981, 343] width 13 height 13
checkbox input "true"
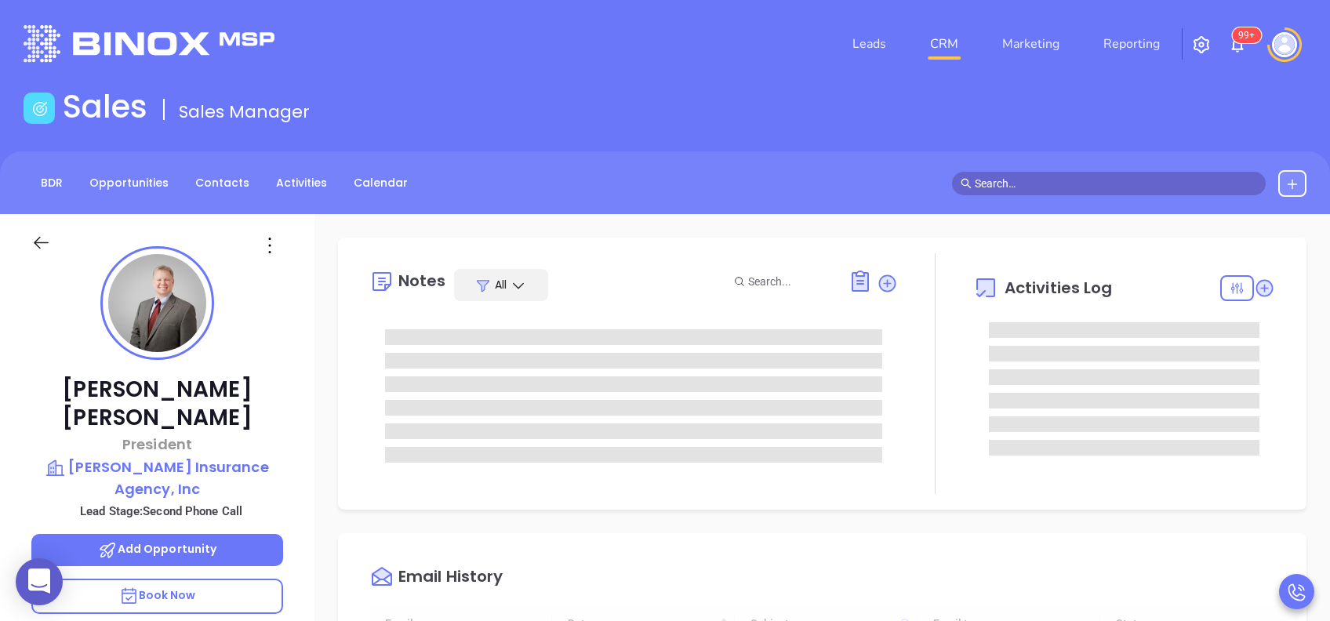
type input "[DATE]"
type input "[PERSON_NAME]"
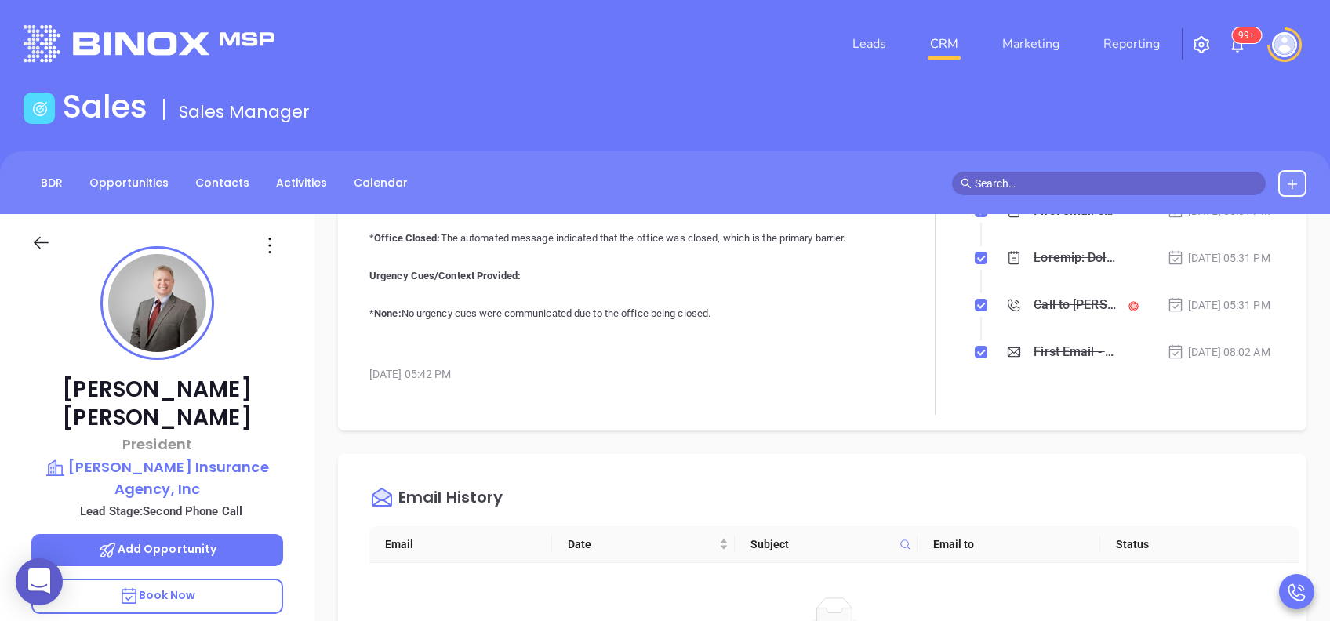
scroll to position [627, 0]
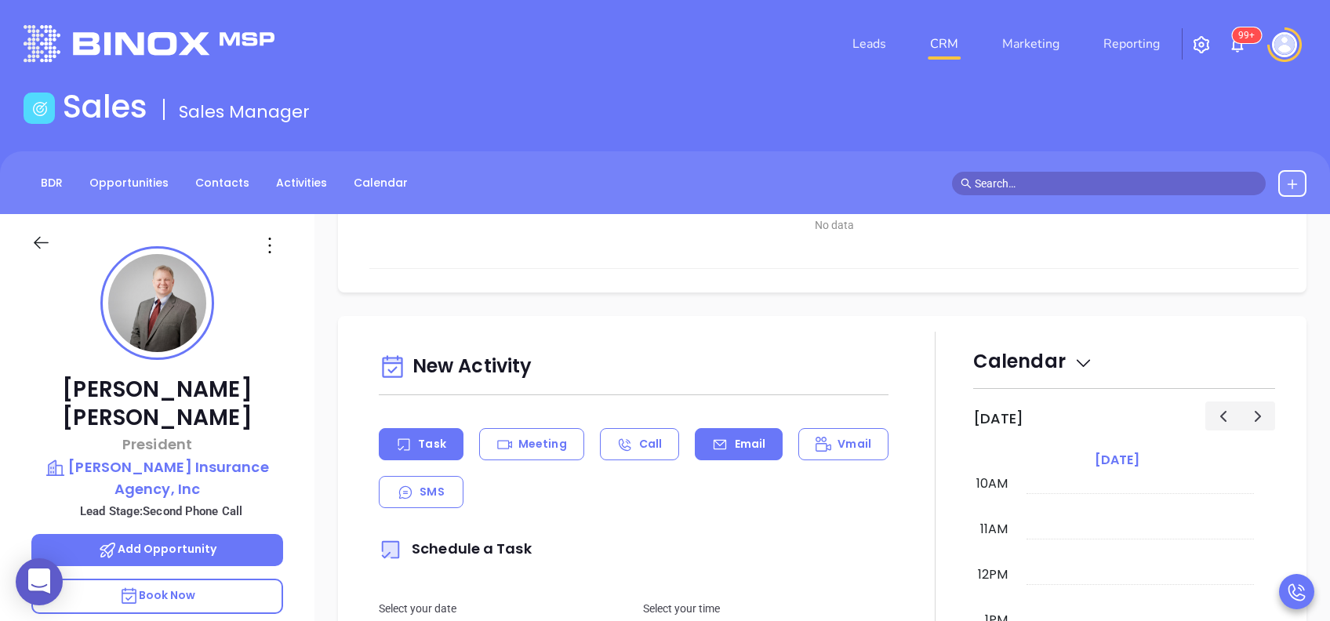
click at [751, 438] on p "Email" at bounding box center [750, 444] width 31 height 16
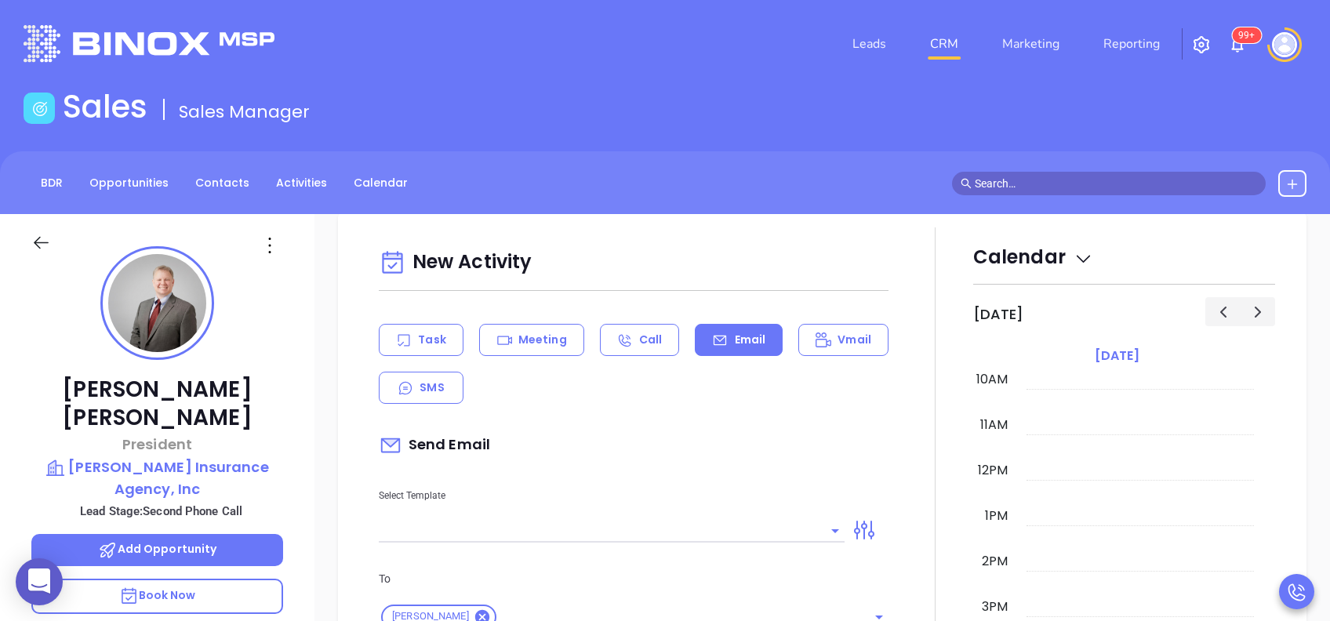
click at [745, 525] on input "text" at bounding box center [600, 530] width 442 height 23
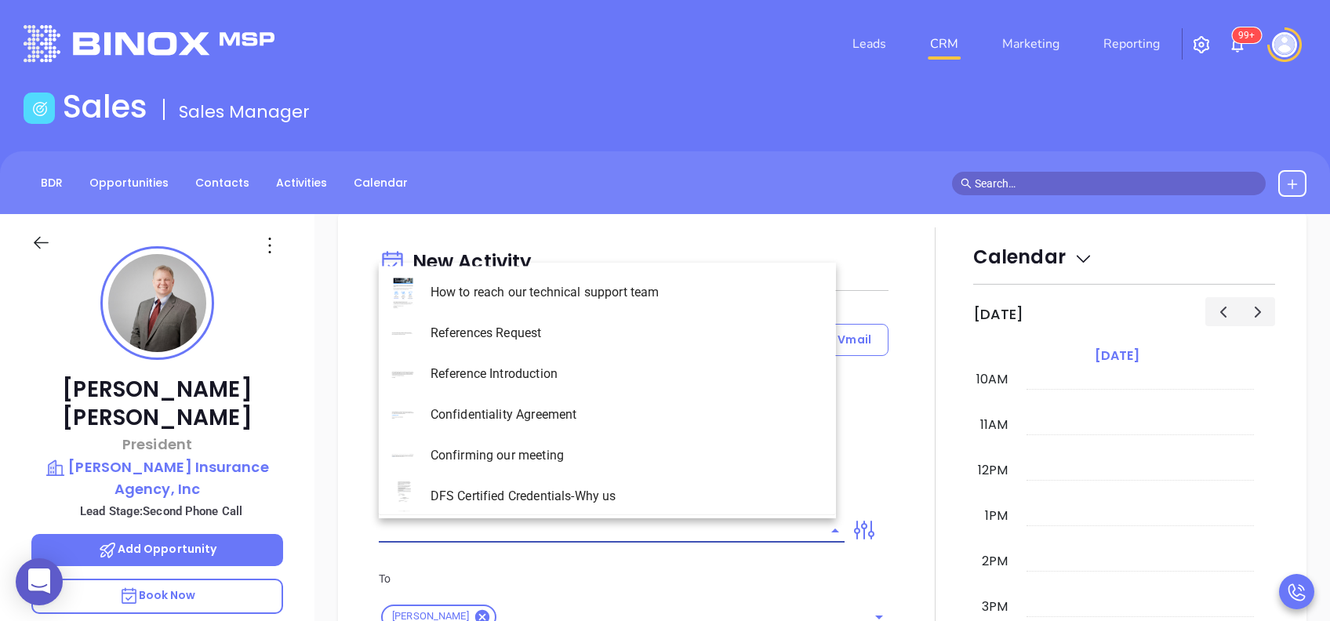
type input "[PERSON_NAME]"
click at [653, 376] on li "PA Insurance 0625 - Email 3" at bounding box center [607, 374] width 457 height 41
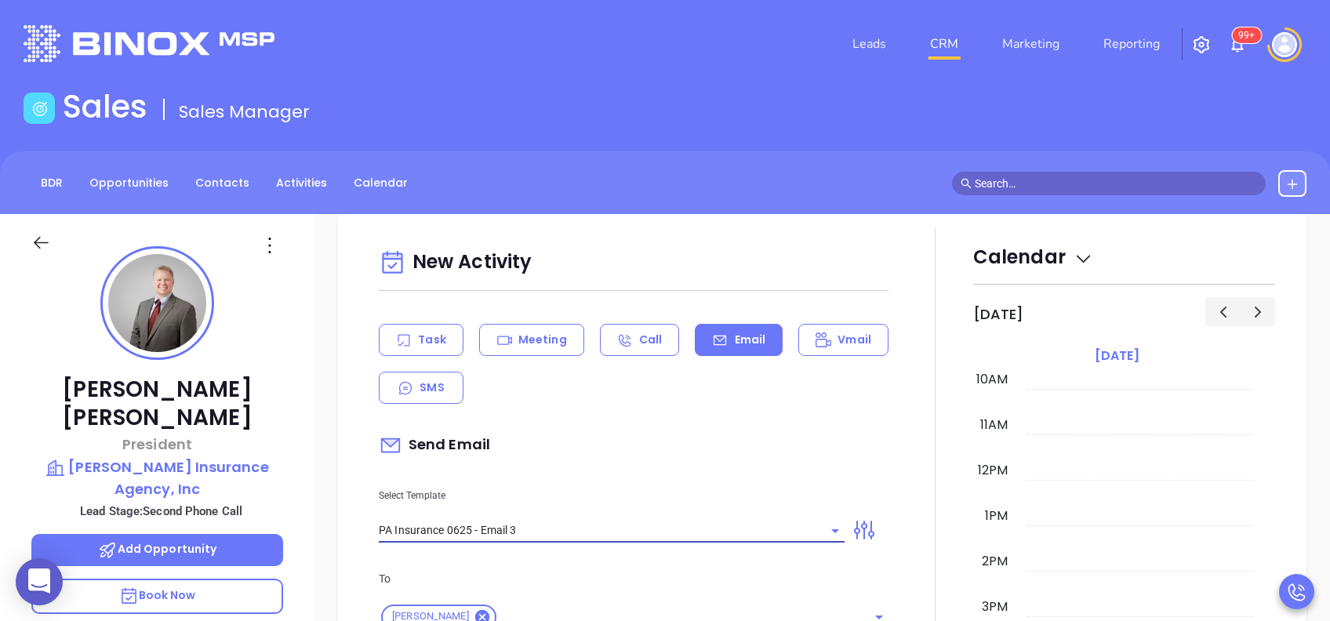
type input "PA Insurance 0625 - Email 3"
click at [717, 442] on div "Send Email" at bounding box center [634, 445] width 510 height 36
type input "What one PA agency discovered (and why it mattered)"
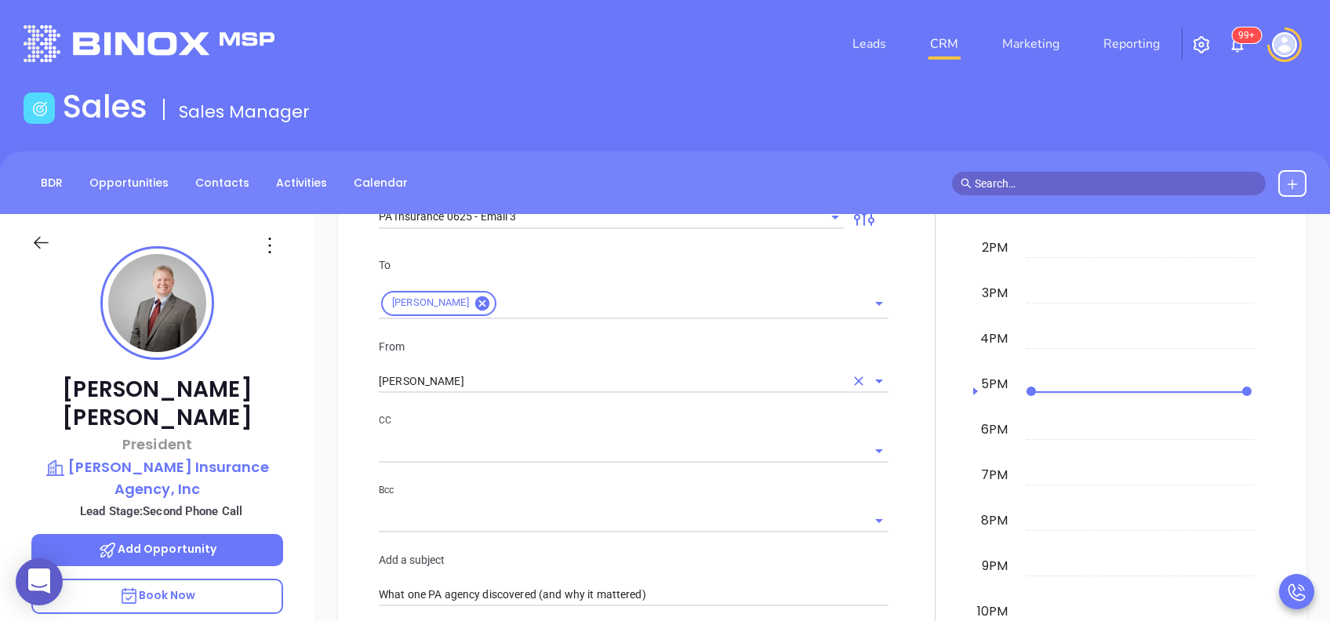
click at [449, 365] on div "From Vicky Mendoza" at bounding box center [633, 366] width 529 height 56
click at [453, 382] on input "[PERSON_NAME]" at bounding box center [612, 381] width 466 height 23
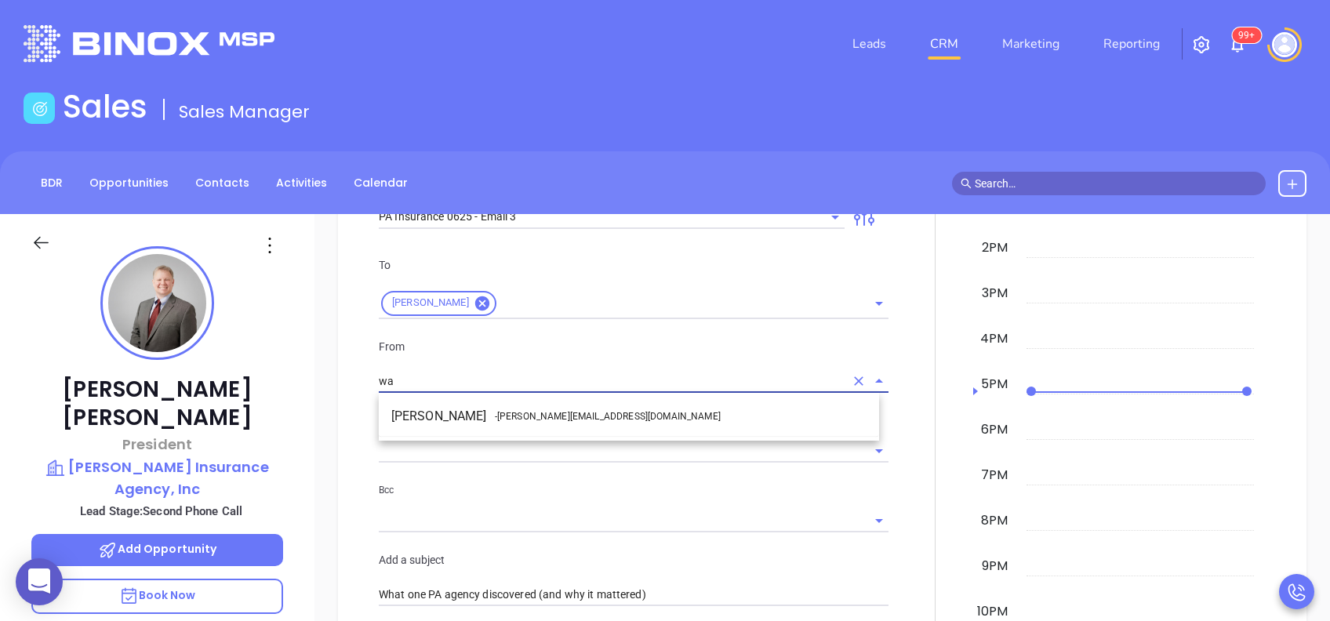
click at [477, 409] on li "Walter Contreras - [EMAIL_ADDRESS][DOMAIN_NAME]" at bounding box center [629, 416] width 500 height 28
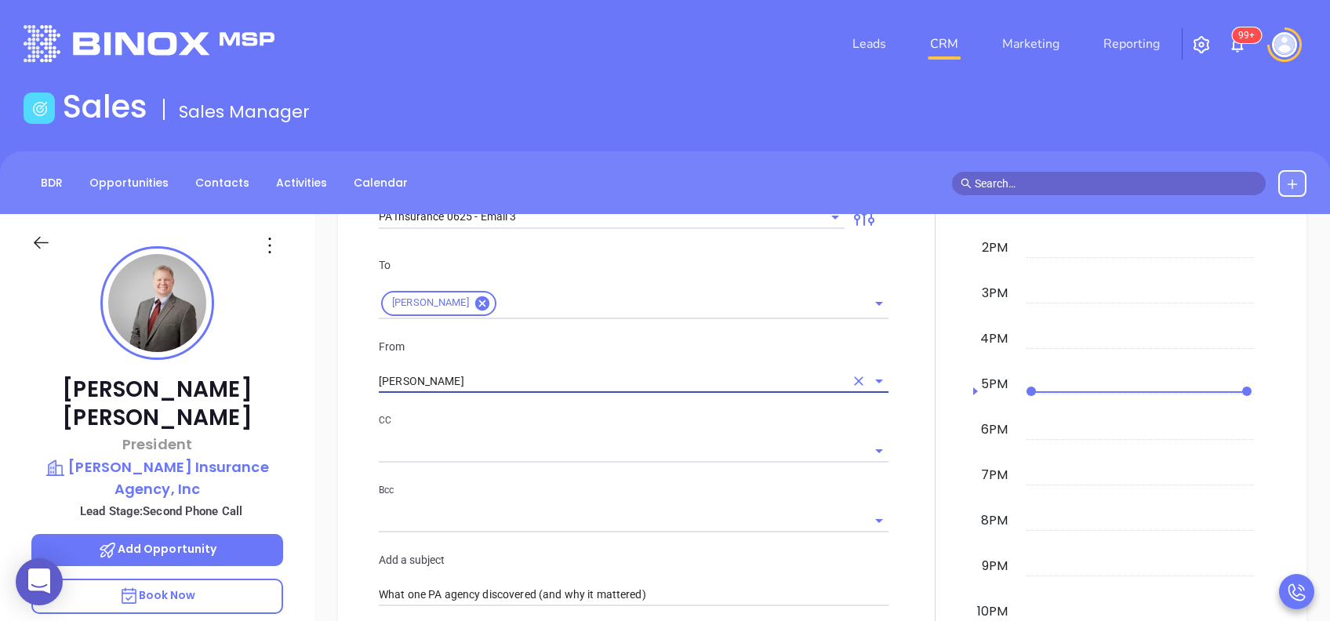
type input "[PERSON_NAME]"
click at [542, 431] on div "CC" at bounding box center [634, 437] width 510 height 51
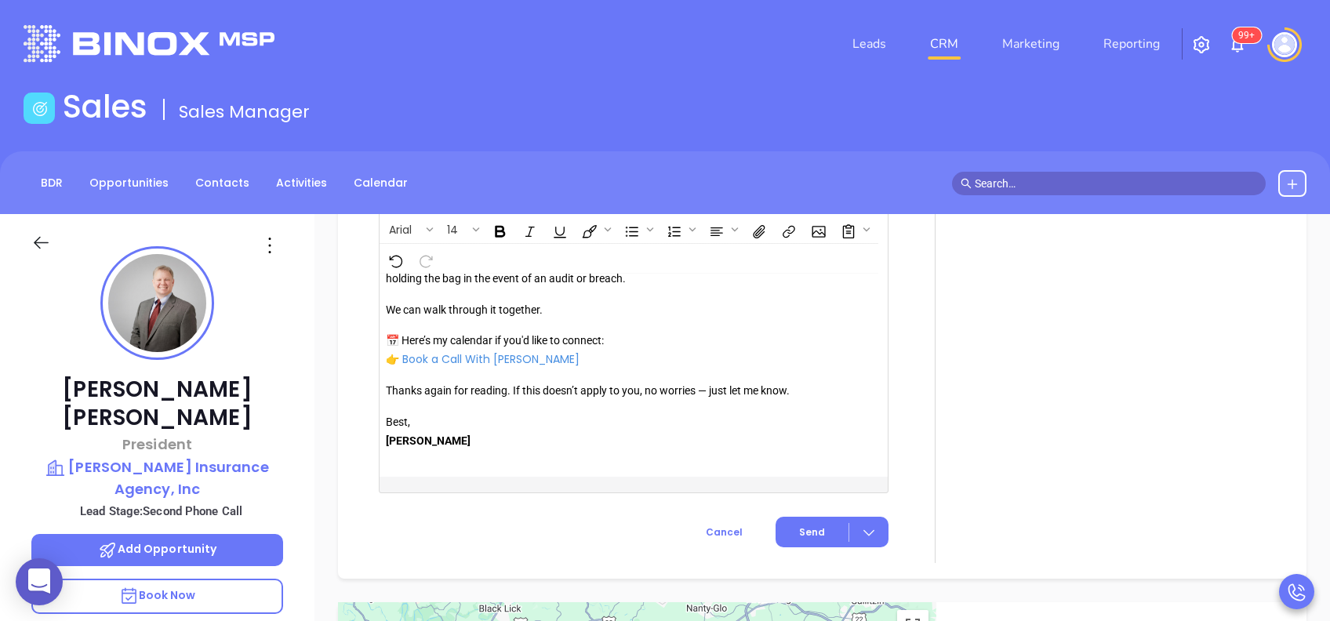
scroll to position [1847, 0]
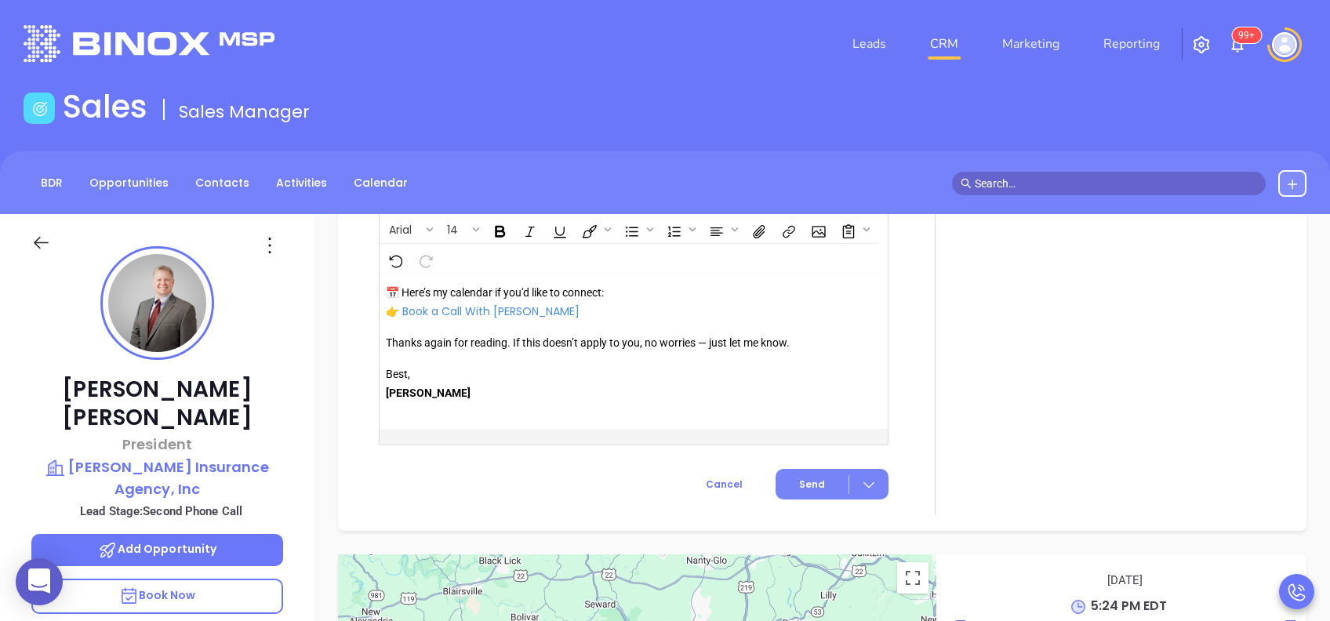
click at [785, 485] on button "Send" at bounding box center [832, 484] width 113 height 31
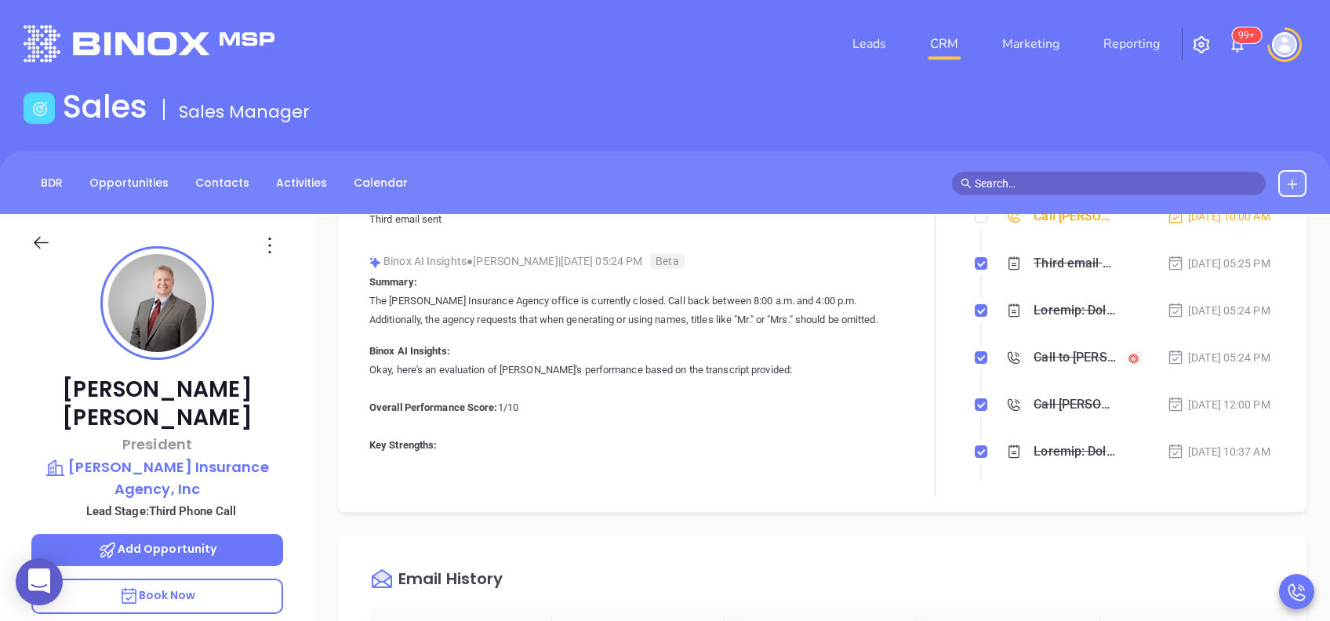
scroll to position [0, 0]
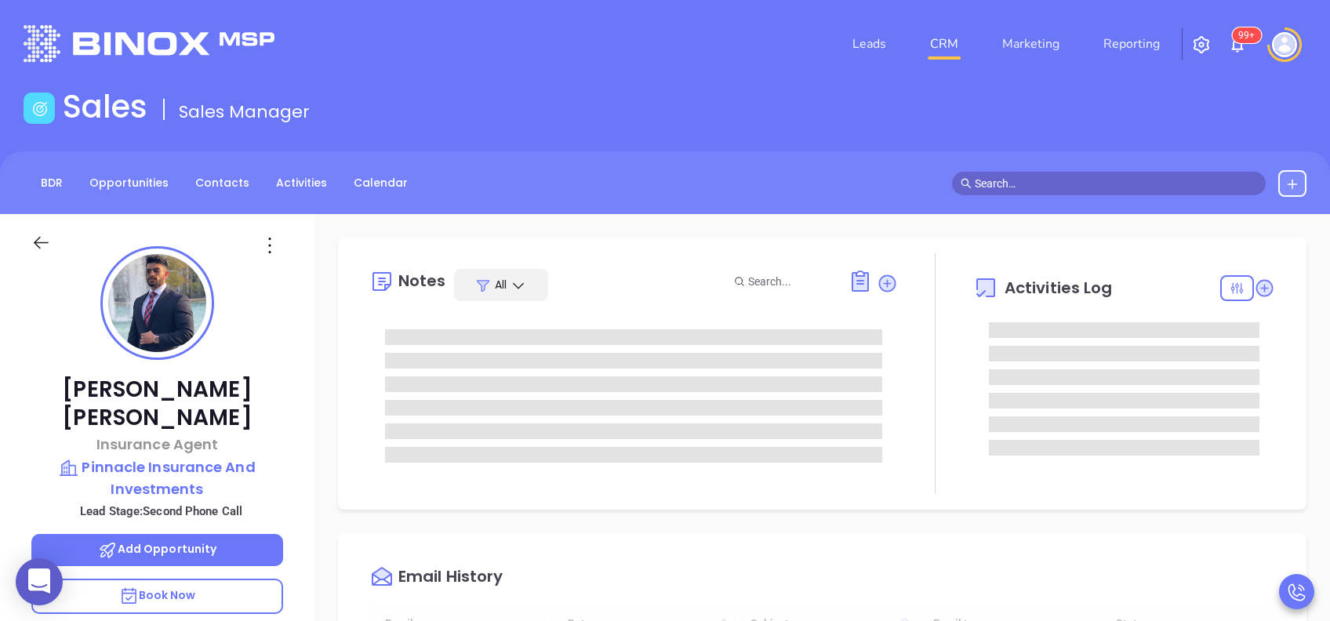
type input "[DATE]"
type input "[PERSON_NAME]"
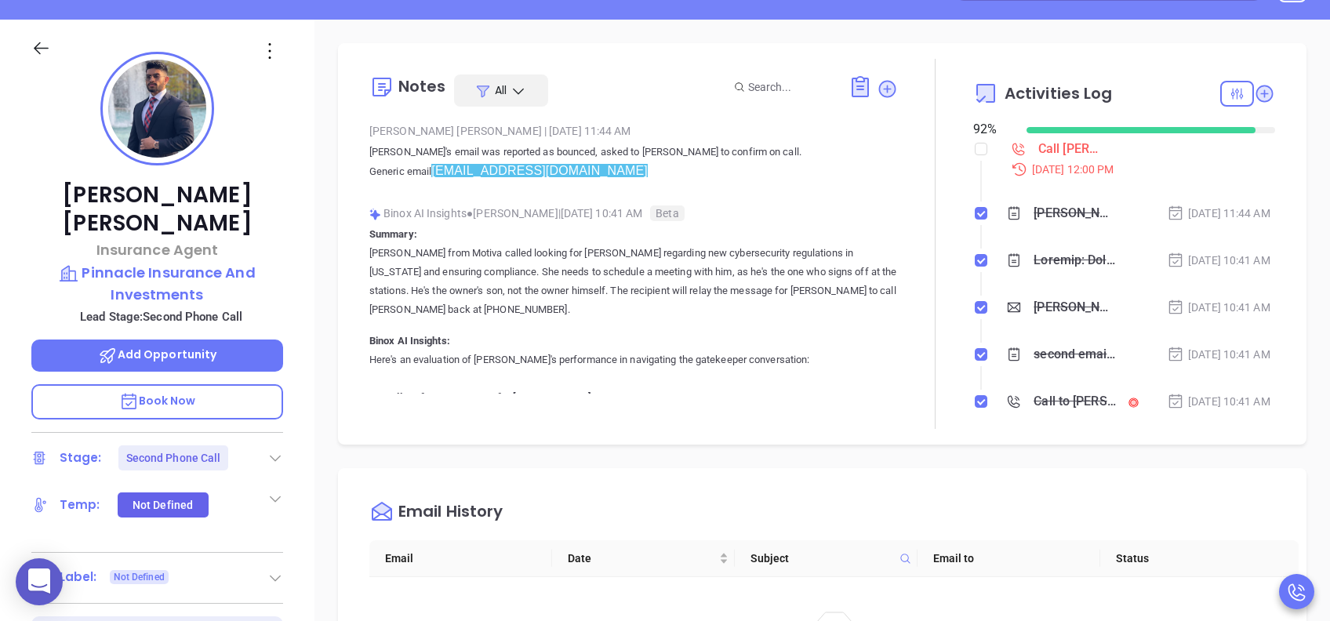
scroll to position [0, 0]
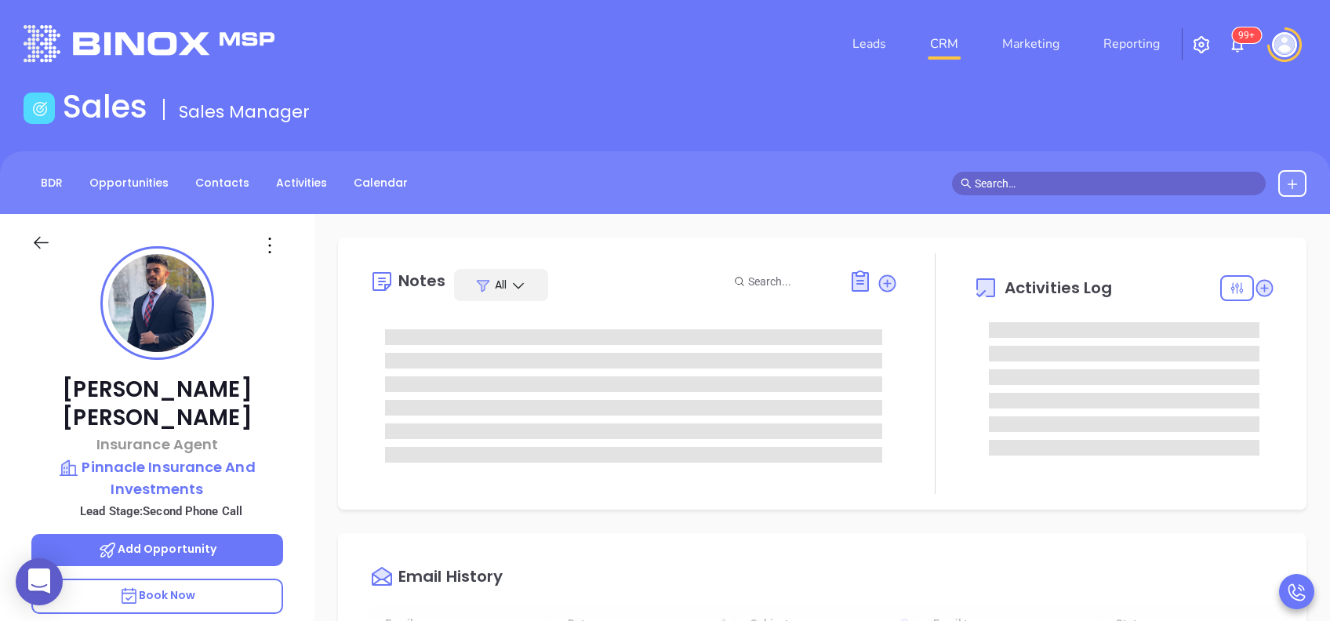
type input "[DATE]"
type input "[PERSON_NAME]"
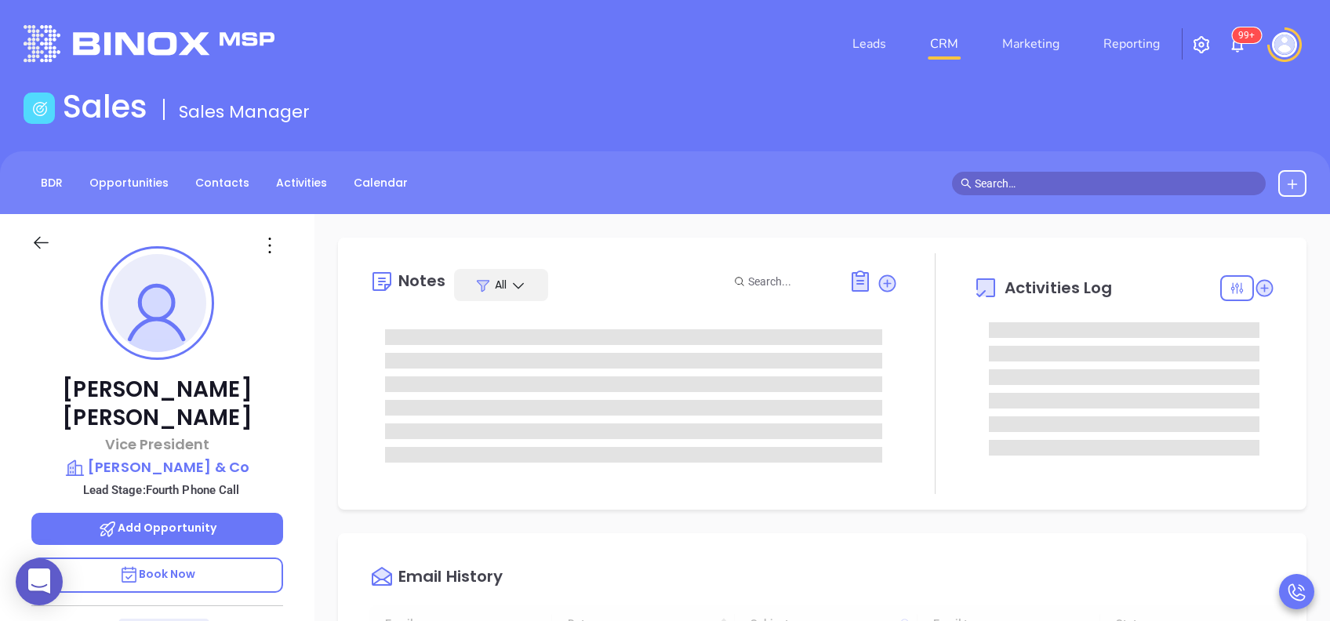
type input "[DATE]"
type input "[PERSON_NAME]"
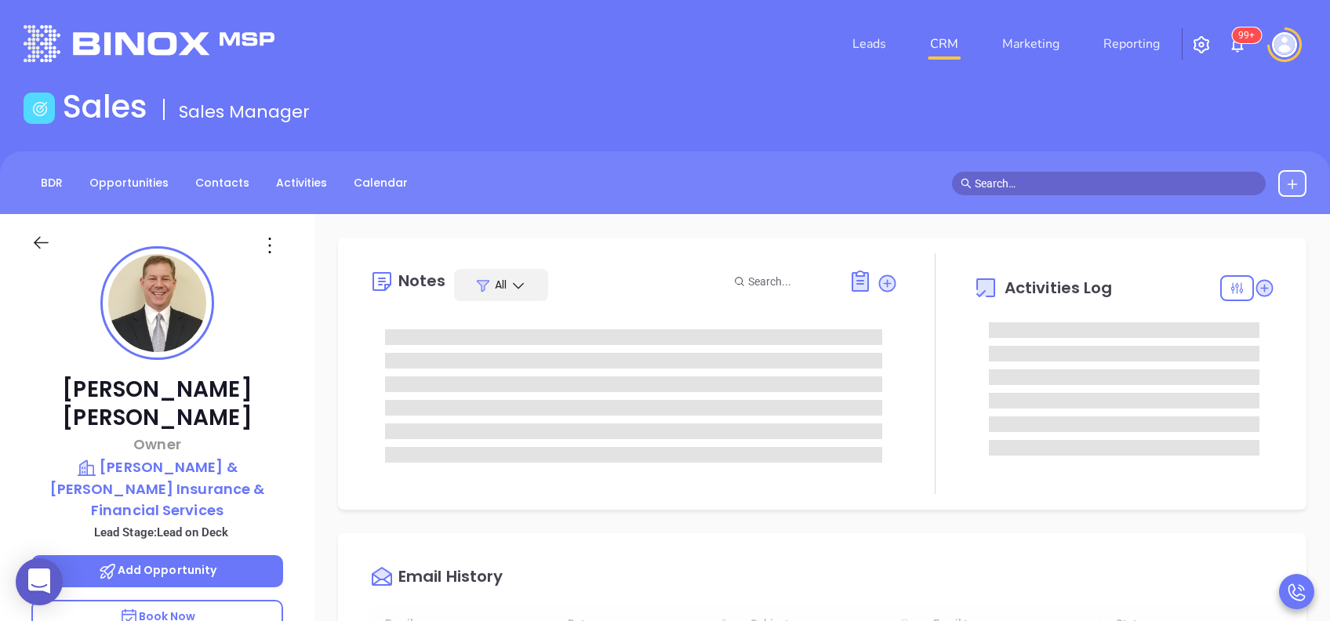
scroll to position [456, 0]
type input "[PERSON_NAME]"
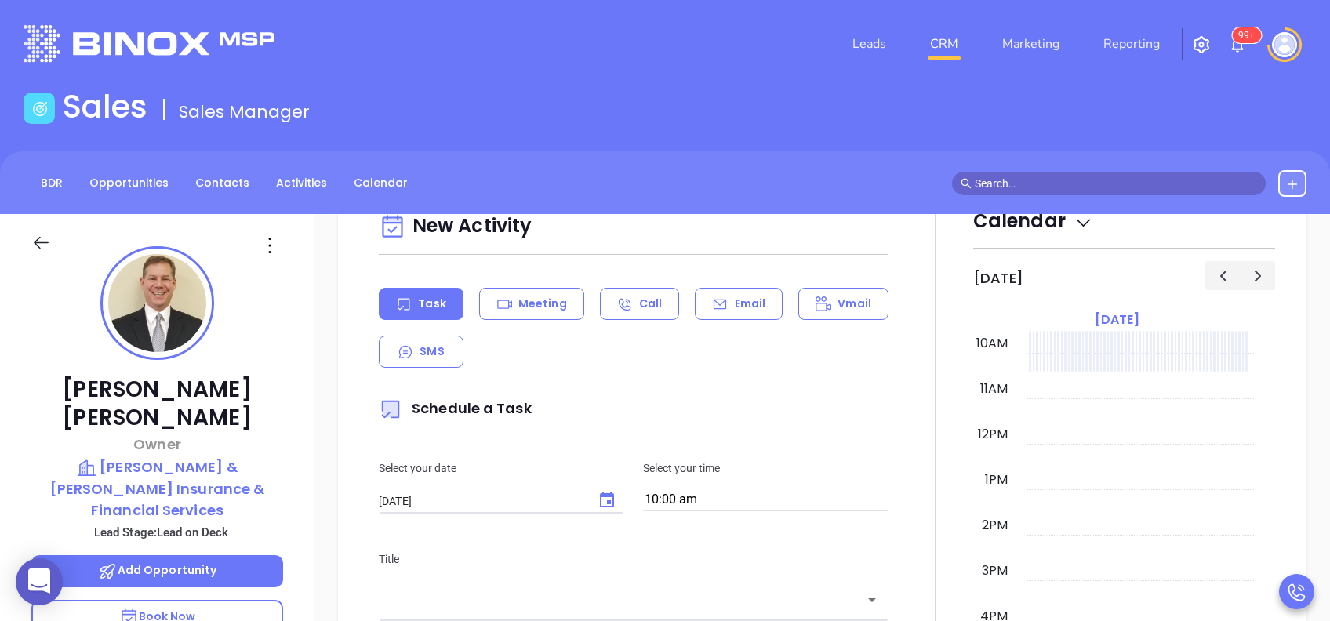
scroll to position [627, 0]
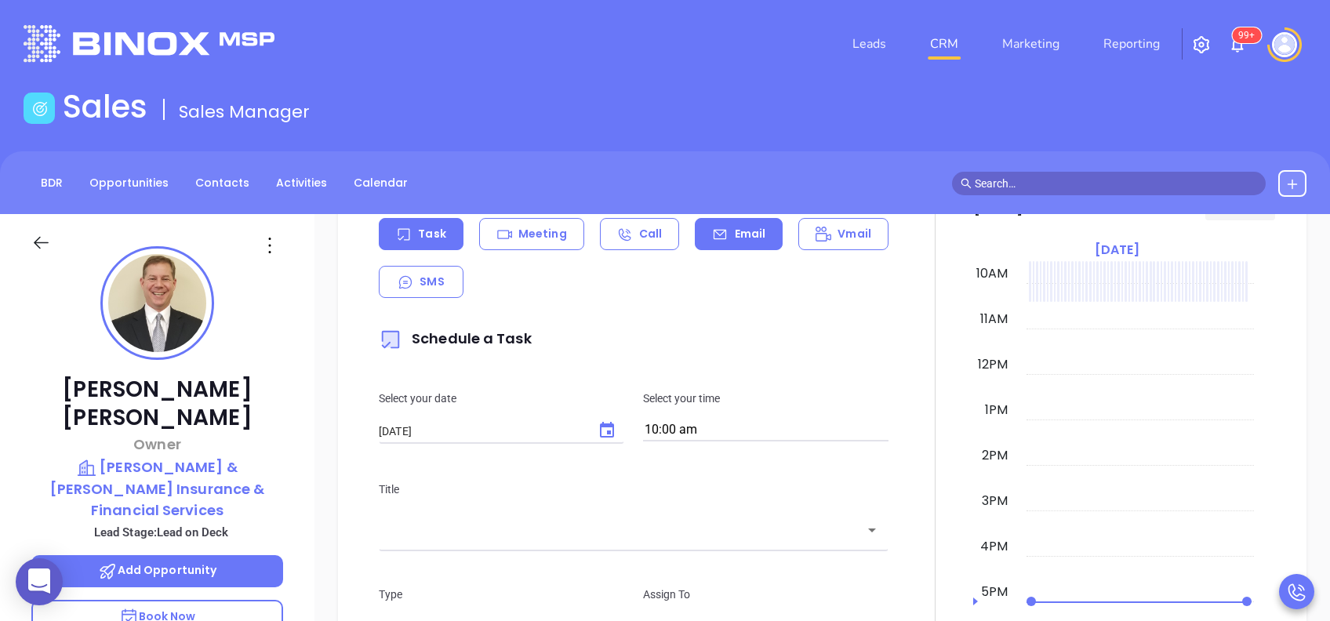
click at [718, 235] on icon at bounding box center [720, 234] width 13 height 10
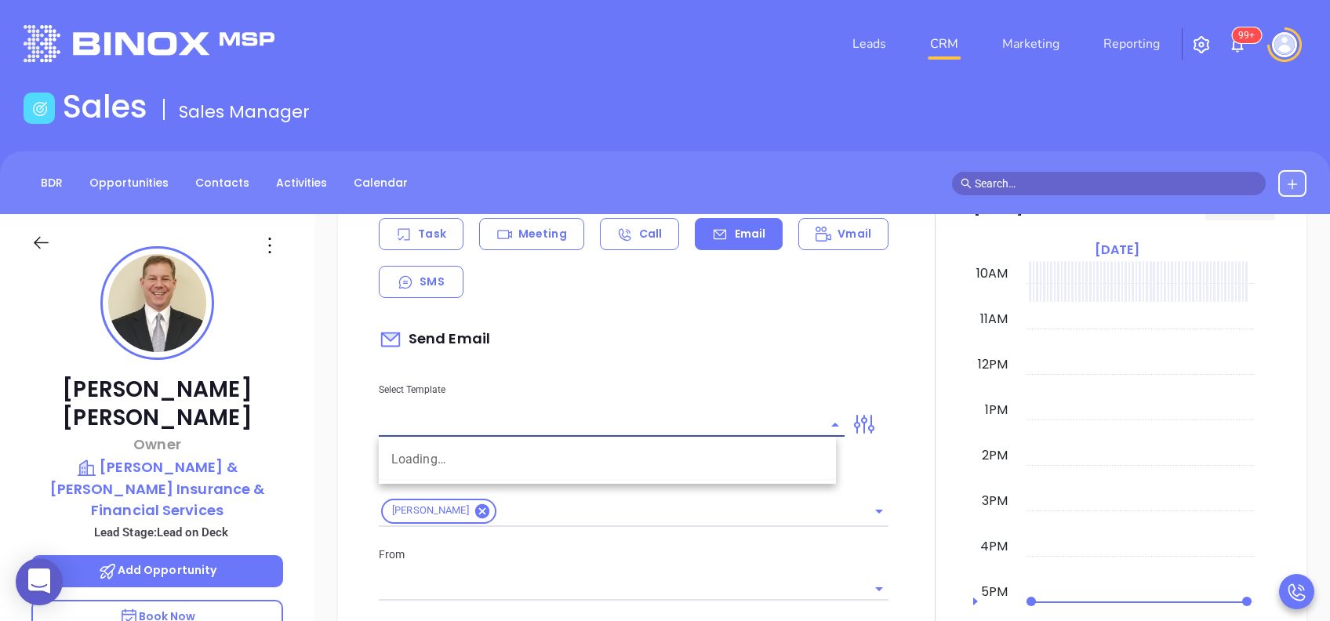
click at [687, 426] on input "text" at bounding box center [600, 424] width 442 height 23
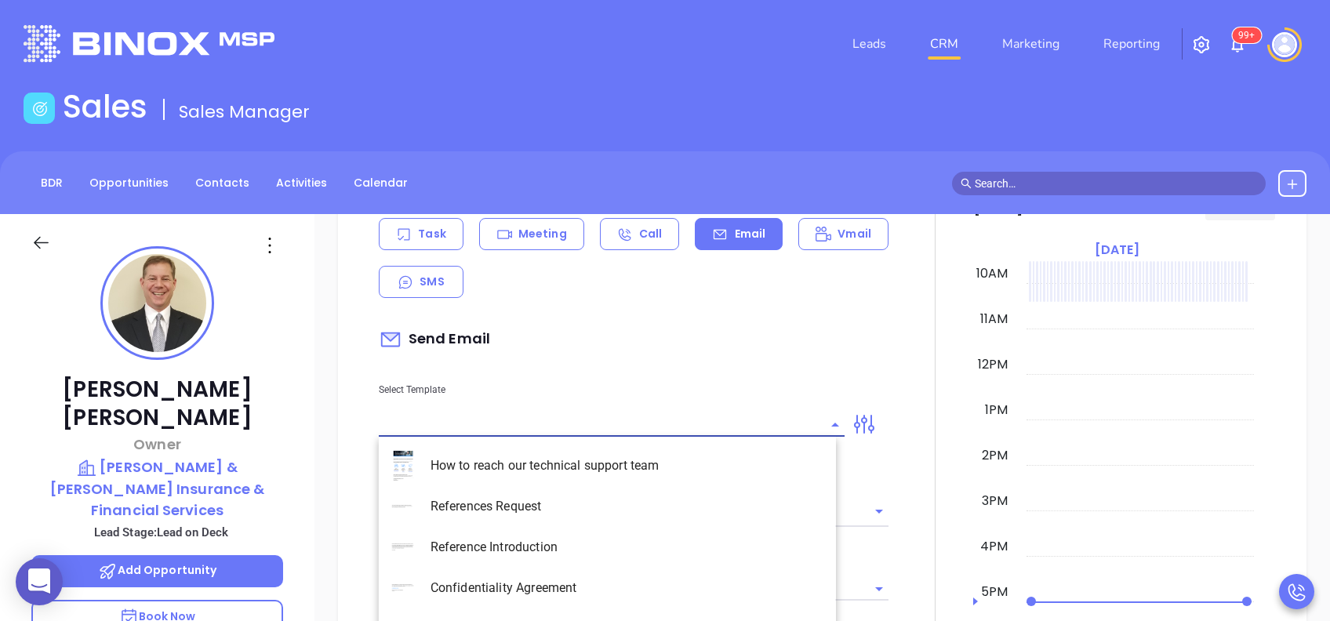
type input "p"
type input "[PERSON_NAME]"
click at [671, 473] on li "PA Insurance 0625" at bounding box center [607, 465] width 457 height 41
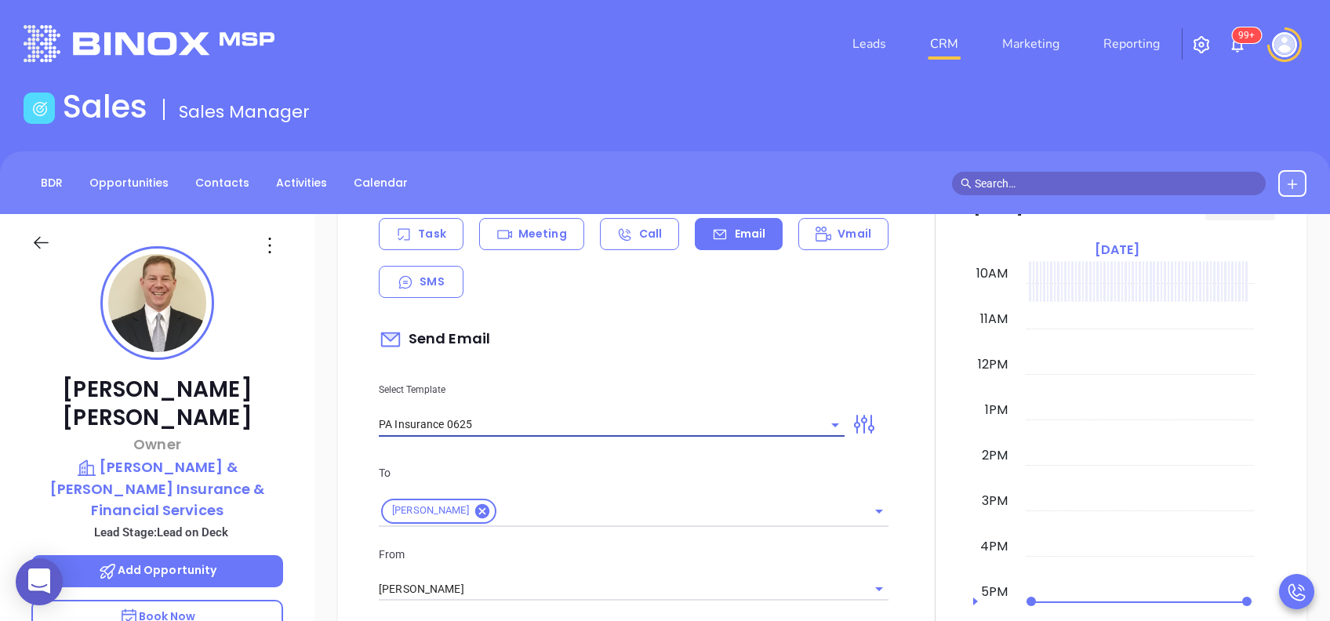
type input "PA Insurance 0625"
type input "John, PA’s New Cybersecurity Law: Are You Prepared?"
click at [651, 467] on p "To" at bounding box center [634, 472] width 510 height 17
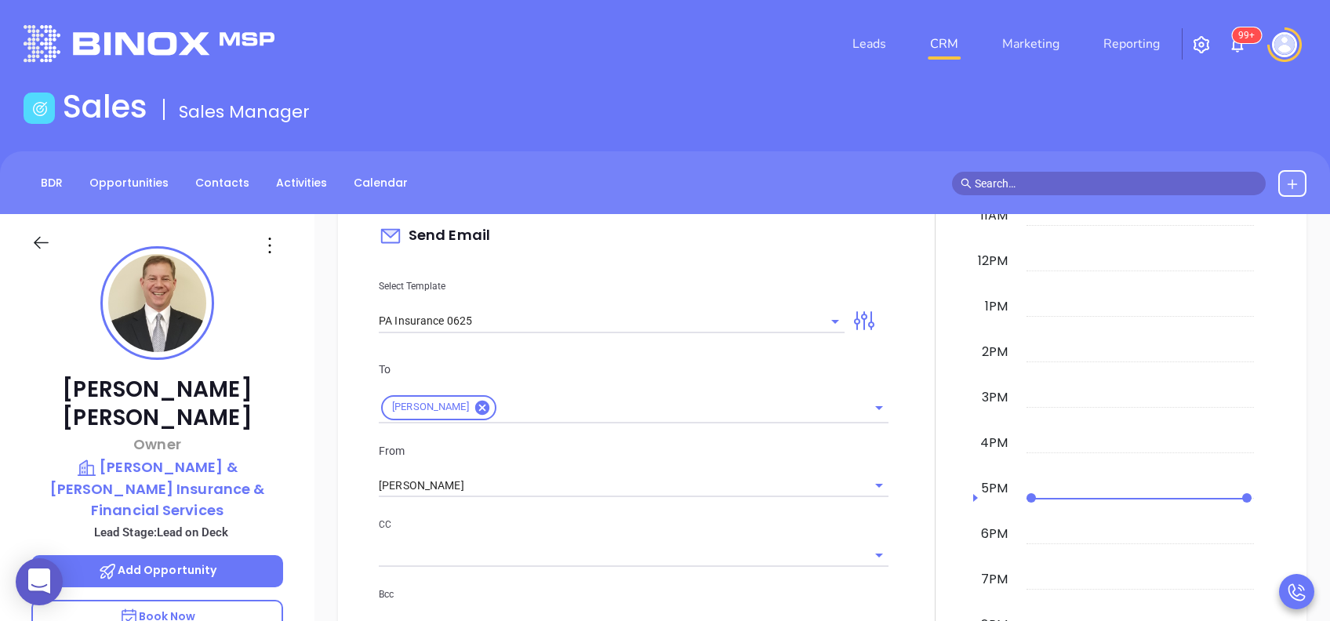
scroll to position [732, 0]
click at [492, 501] on div "To John Graff From Vicky Mendoza CC Bcc Add a subject John, PA’s New Cybersecur…" at bounding box center [633, 535] width 529 height 390
click at [480, 488] on input "[PERSON_NAME]" at bounding box center [612, 485] width 466 height 23
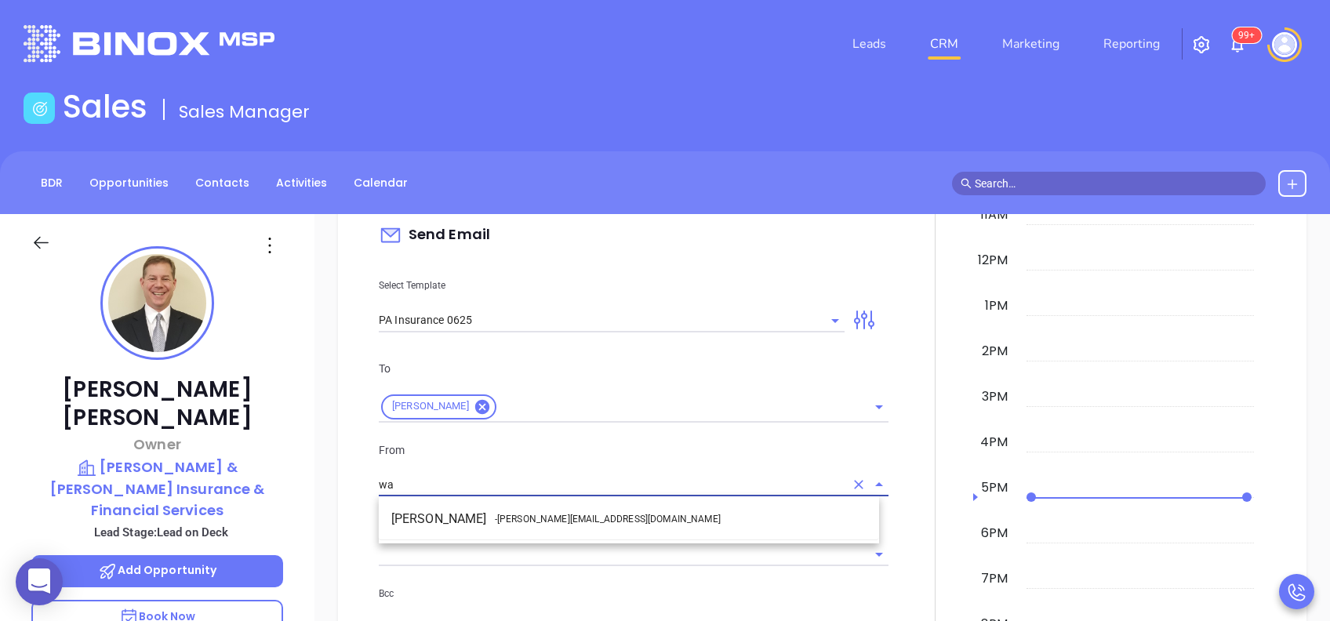
click at [487, 515] on li "Walter Contreras - [EMAIL_ADDRESS][DOMAIN_NAME]" at bounding box center [629, 519] width 500 height 28
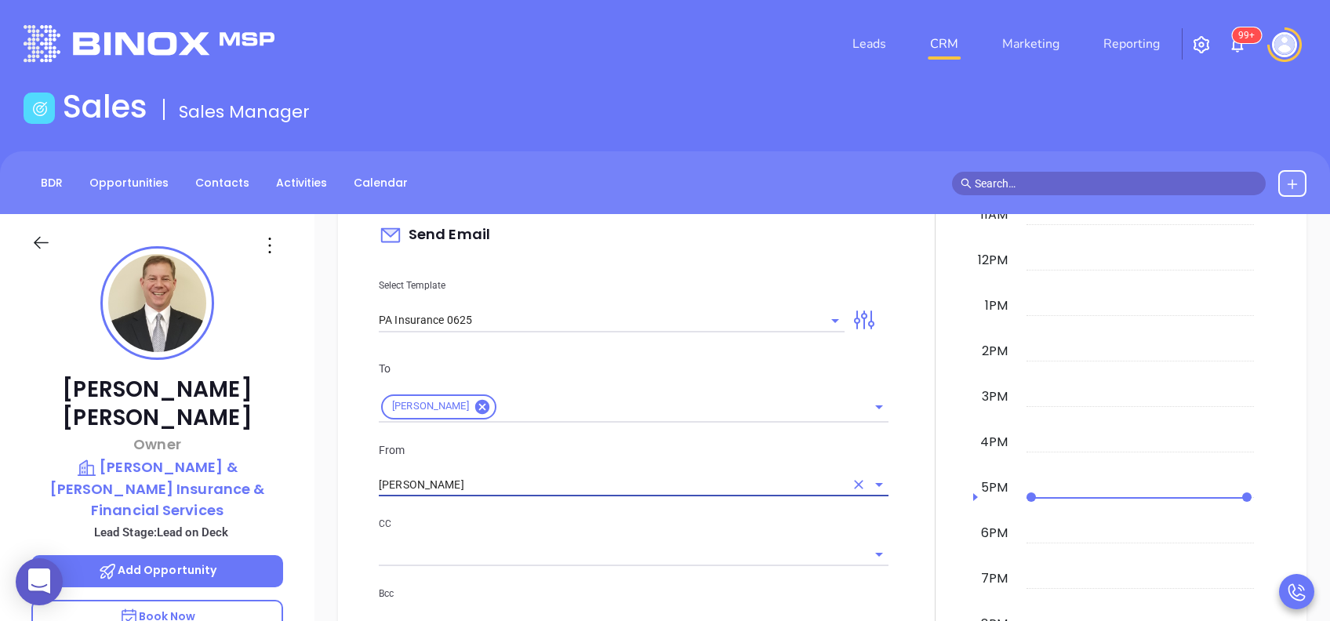
type input "[PERSON_NAME]"
click at [555, 528] on p "CC" at bounding box center [634, 523] width 510 height 17
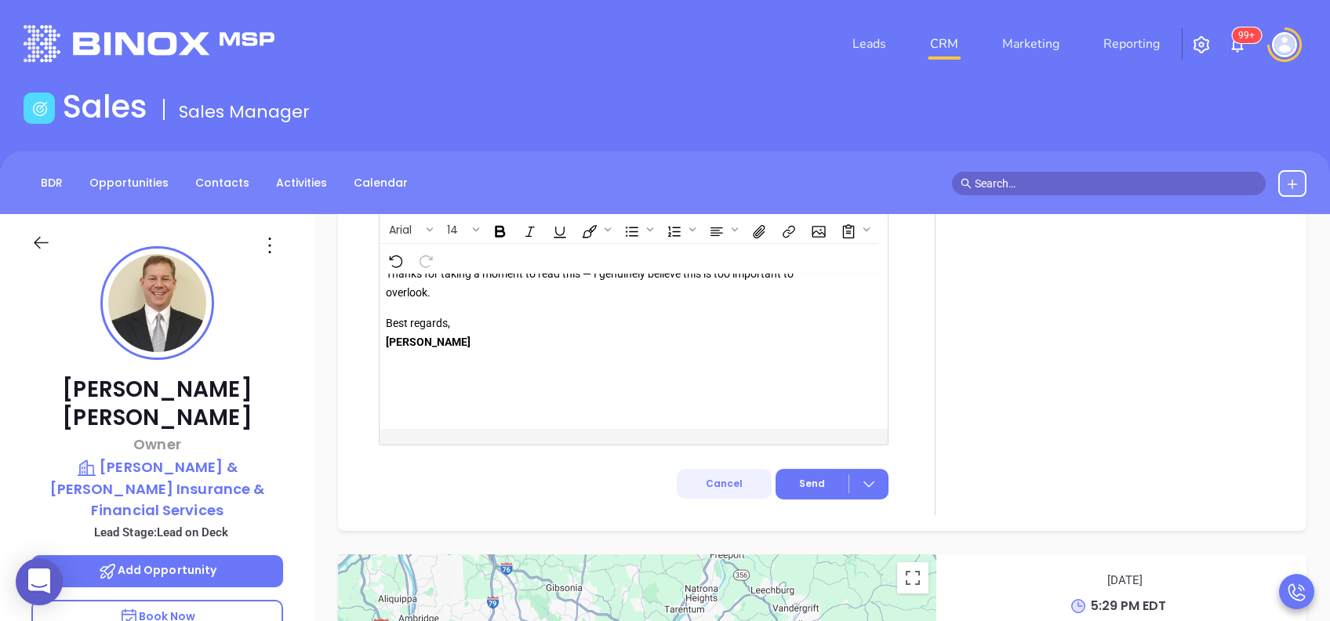
drag, startPoint x: 803, startPoint y: 438, endPoint x: 715, endPoint y: 444, distance: 88.1
click at [803, 477] on span "Send" at bounding box center [812, 484] width 26 height 14
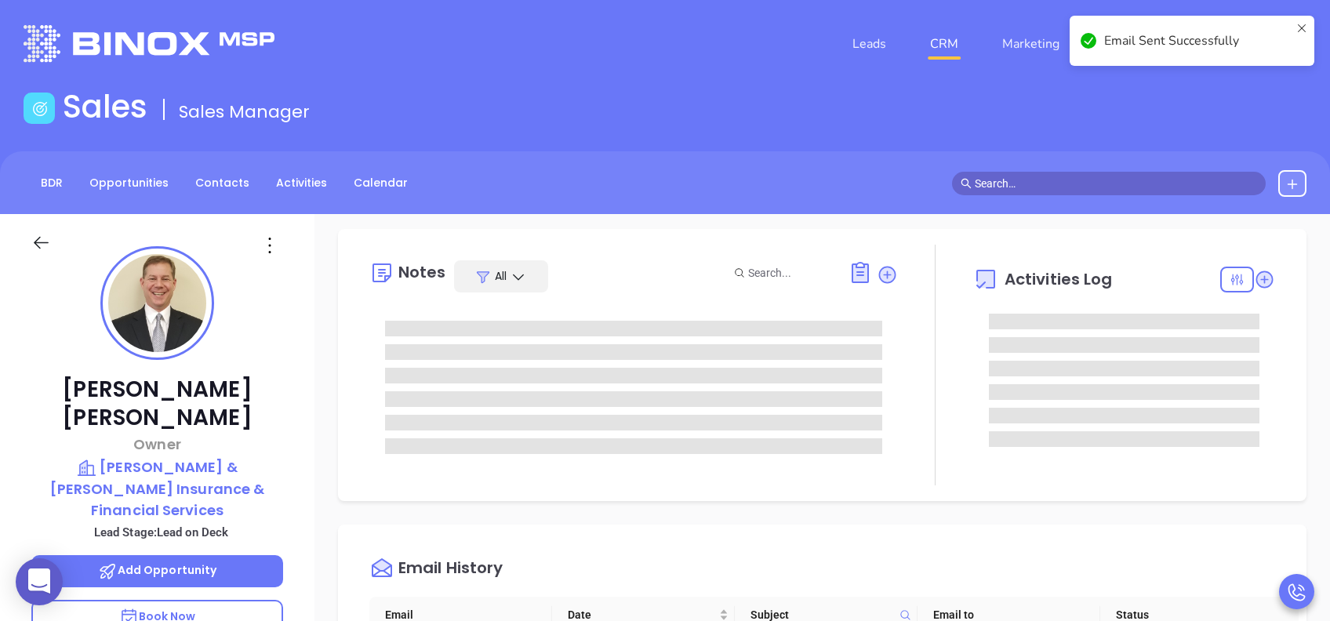
scroll to position [0, 0]
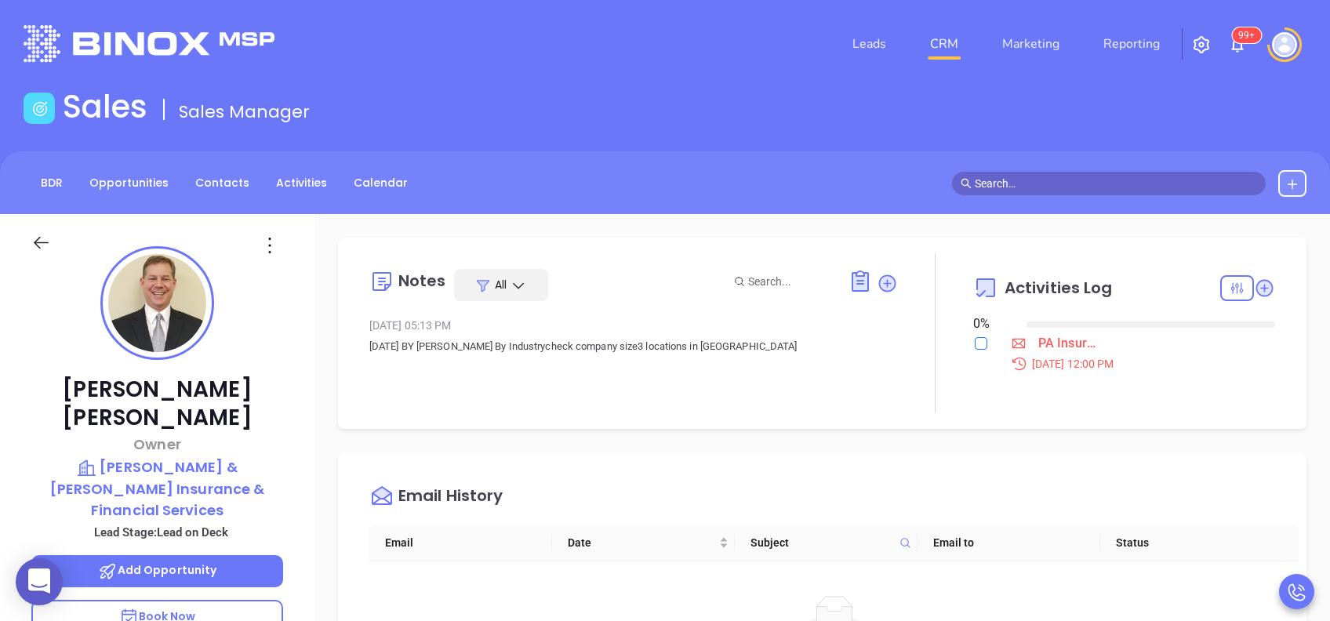
click at [975, 338] on input "checkbox" at bounding box center [981, 343] width 13 height 13
checkbox input "true"
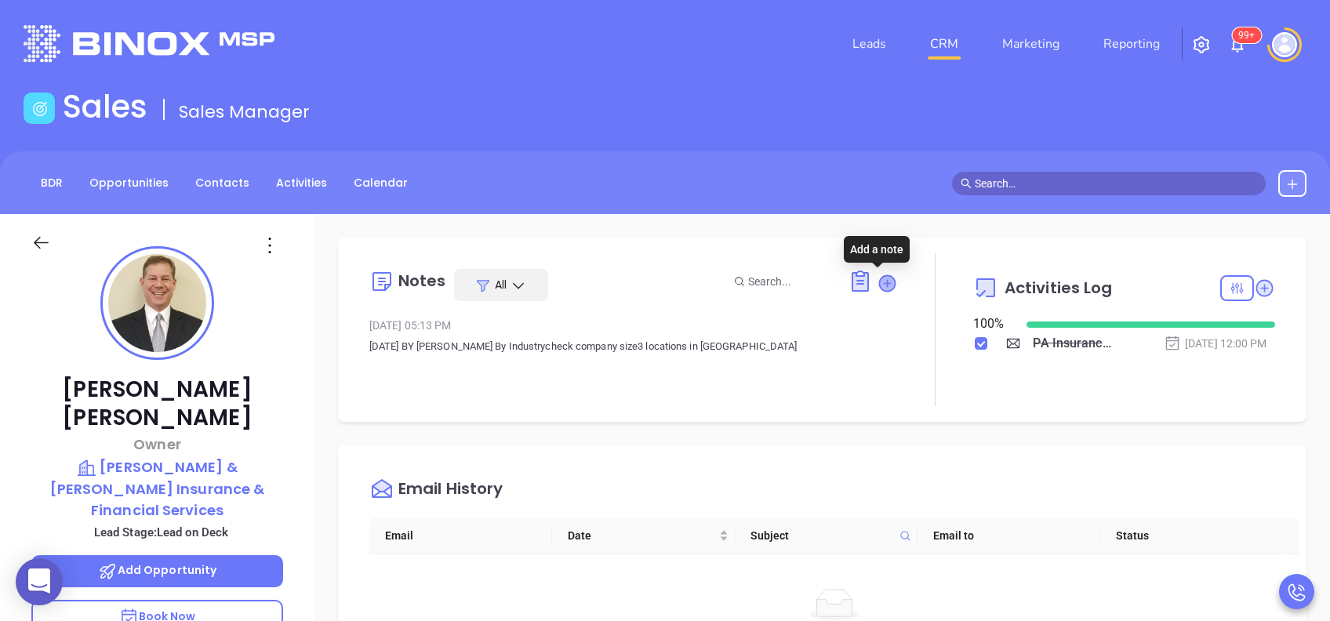
click at [879, 283] on icon at bounding box center [887, 283] width 16 height 16
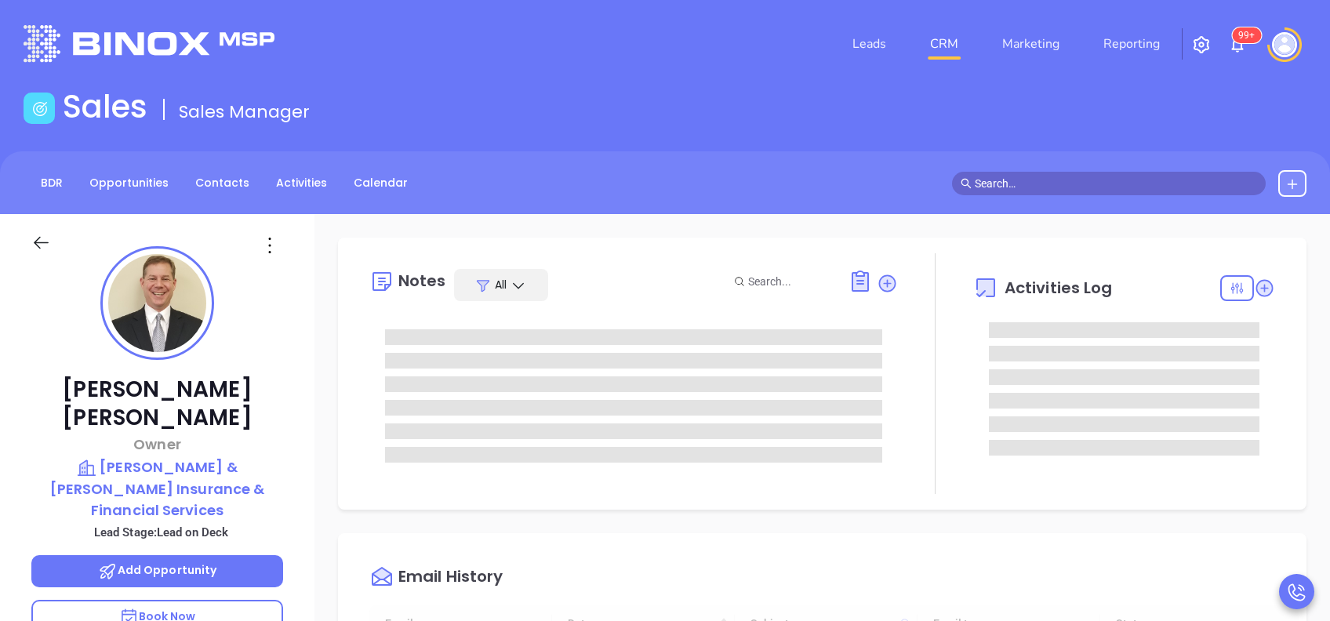
type input "[DATE]"
type input "[PERSON_NAME]"
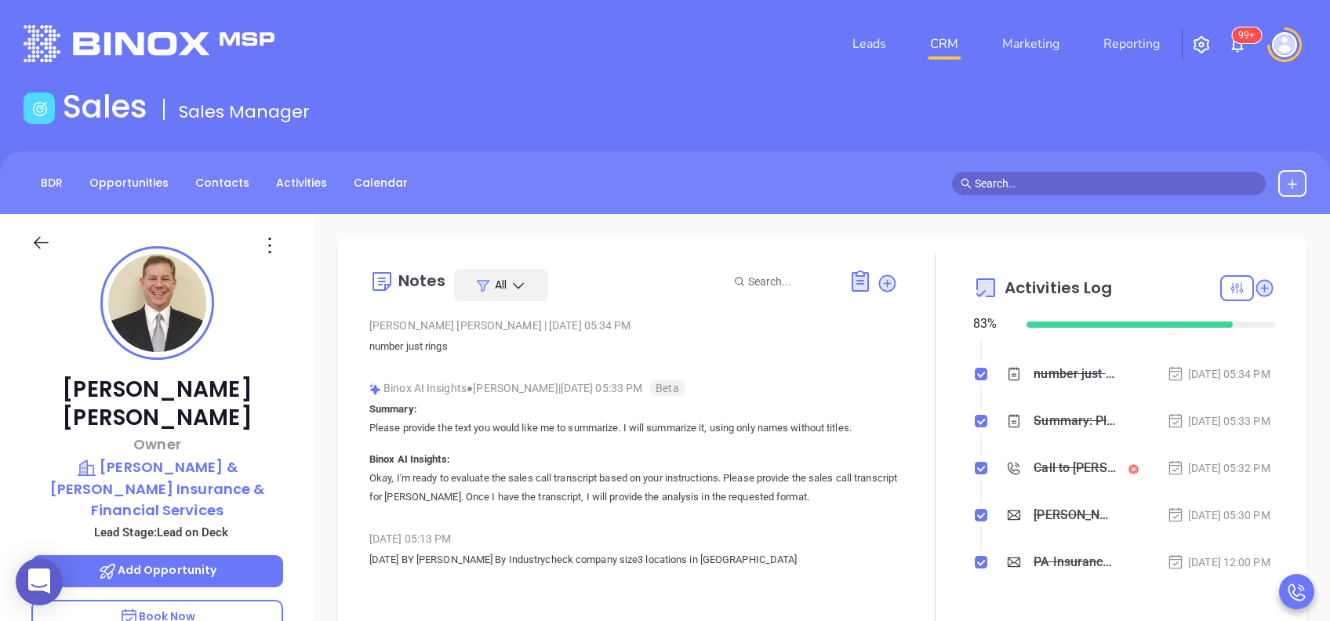
scroll to position [0, 0]
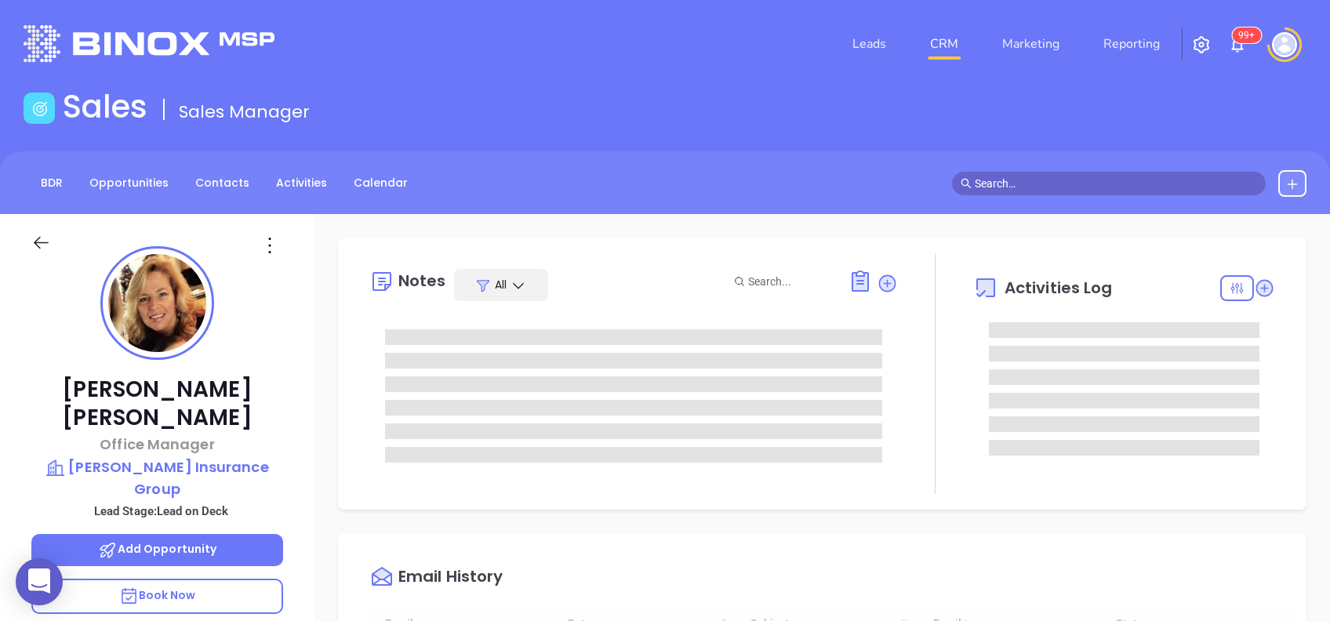
type input "[DATE]"
type input "[PERSON_NAME]"
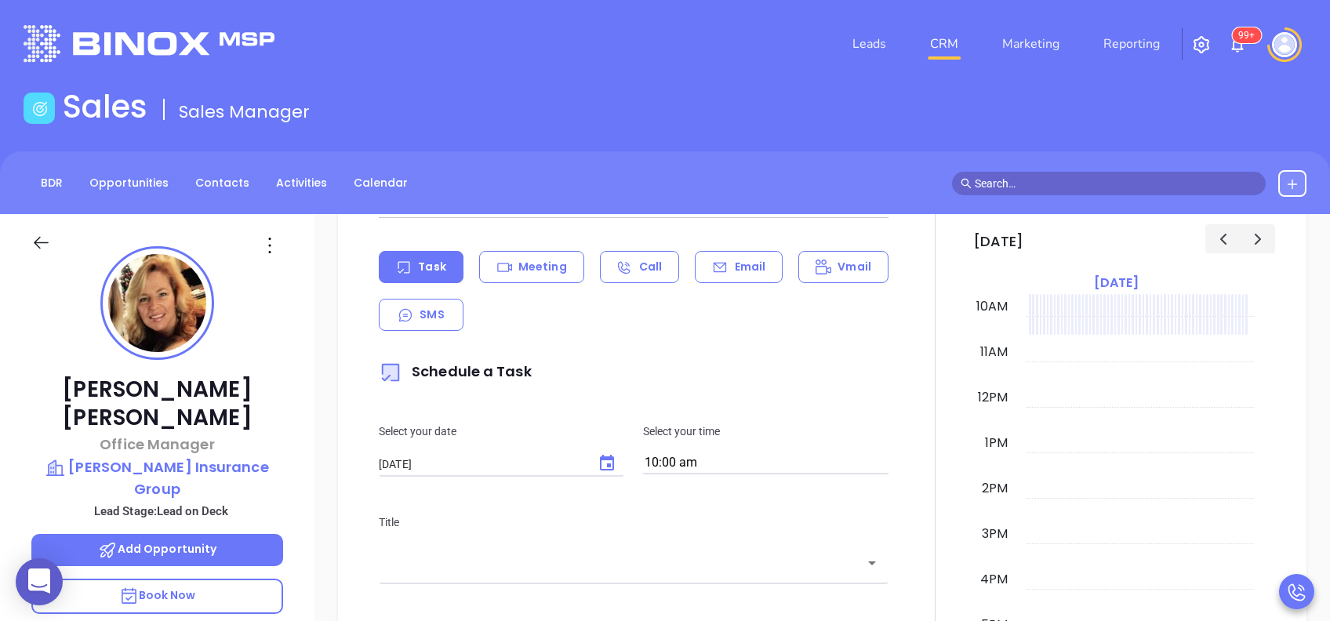
scroll to position [627, 0]
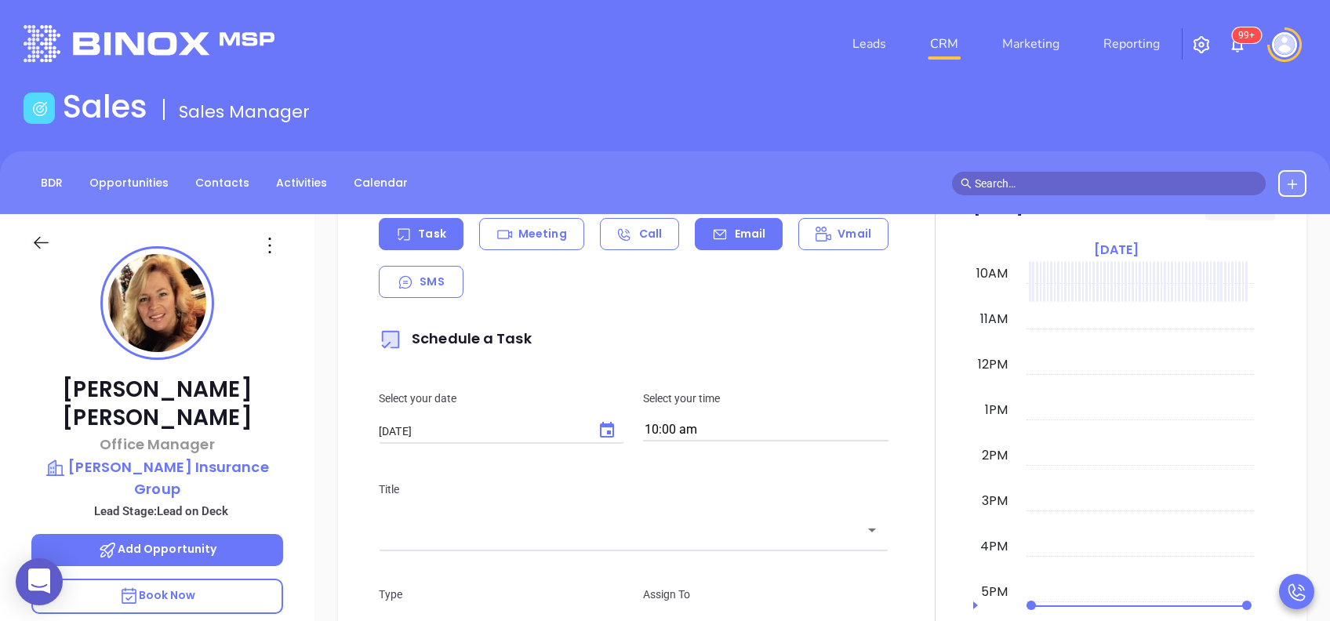
click at [739, 229] on p "Email" at bounding box center [750, 234] width 31 height 16
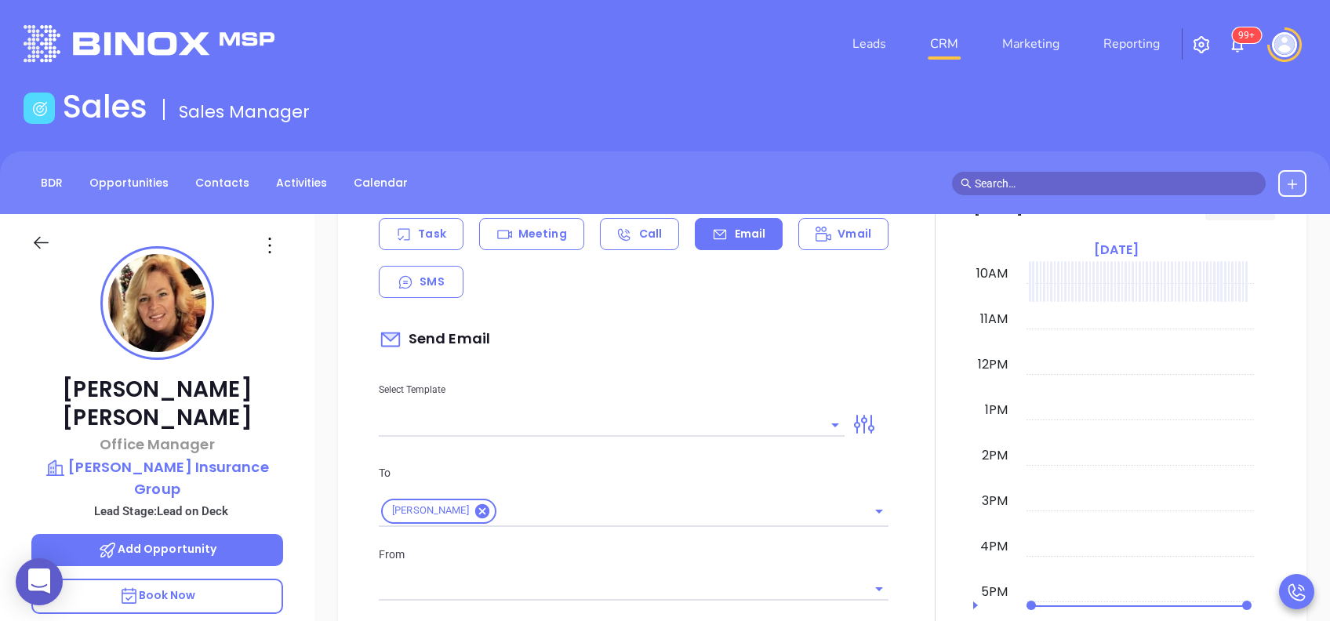
click at [722, 413] on div at bounding box center [612, 424] width 466 height 26
type input "[PERSON_NAME]"
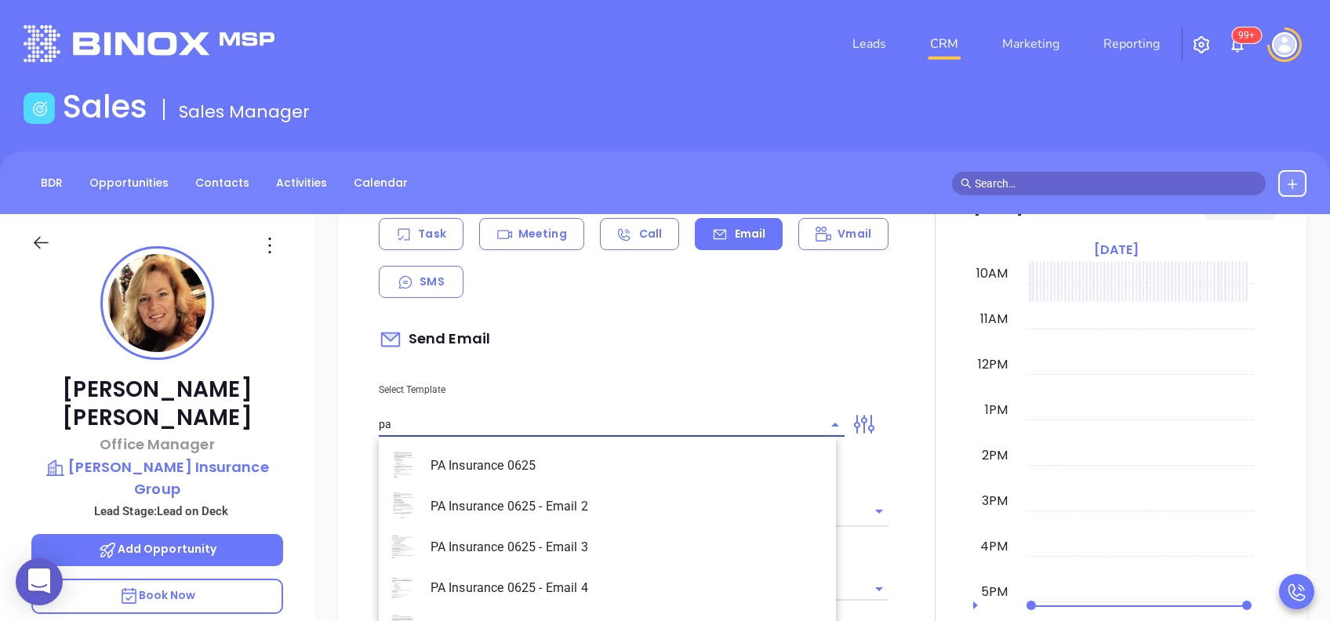
click at [696, 460] on li "PA Insurance 0625" at bounding box center [607, 465] width 457 height 41
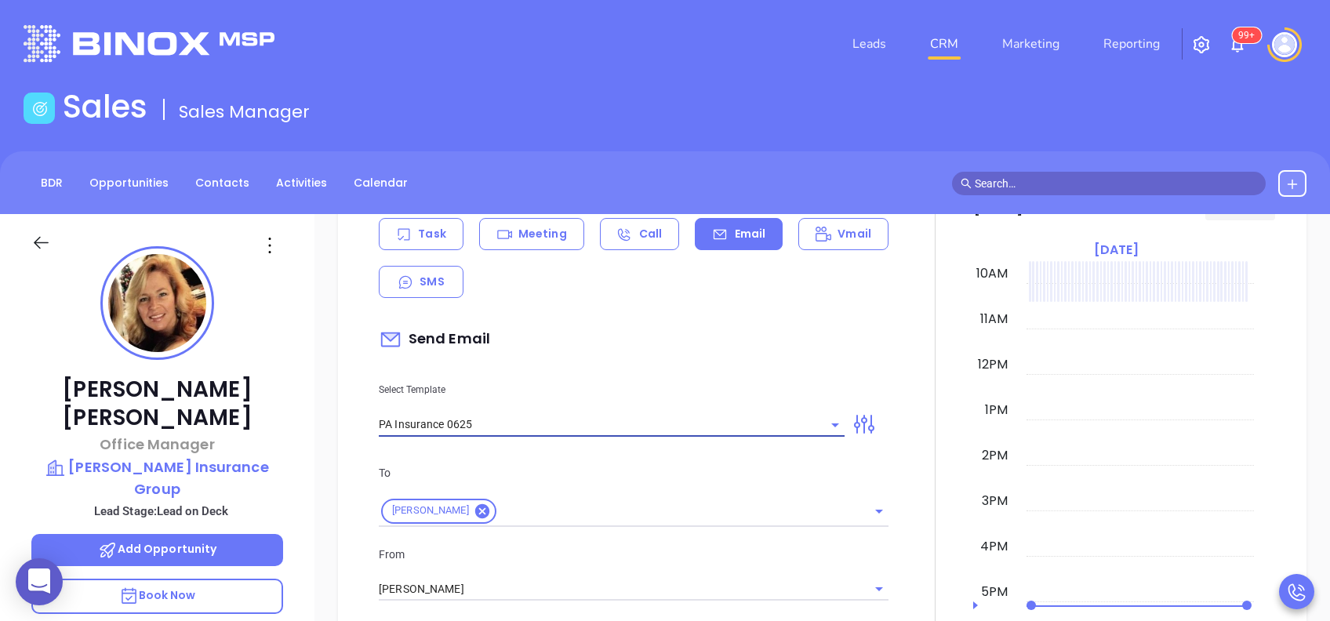
type input "PA Insurance 0625"
click at [689, 466] on p "To" at bounding box center [634, 472] width 510 height 17
type input "[PERSON_NAME], PA’s New Cybersecurity Law: Are You Prepared?"
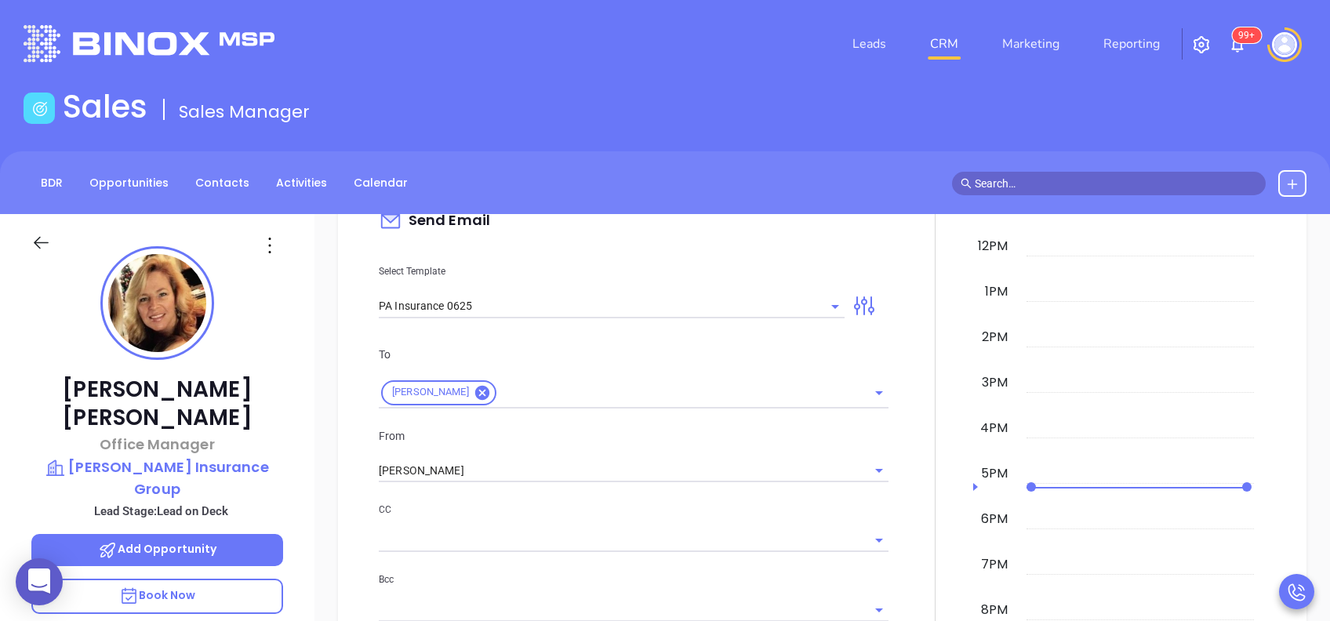
scroll to position [836, 0]
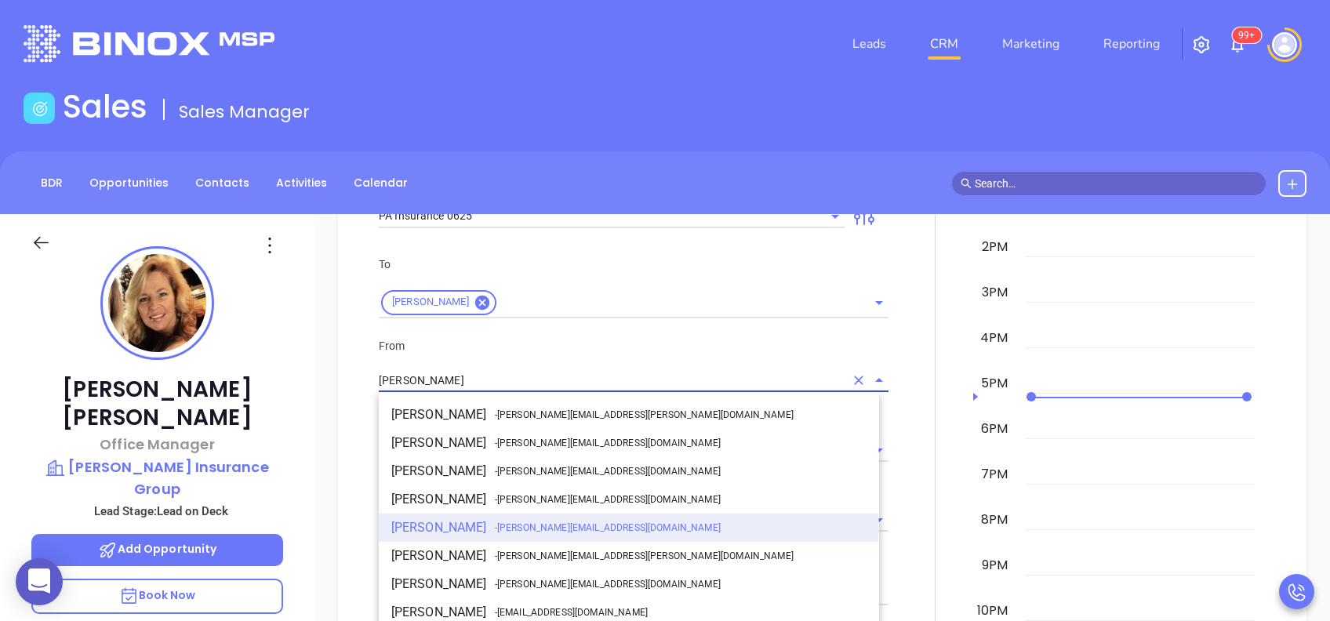
click at [554, 380] on input "[PERSON_NAME]" at bounding box center [612, 380] width 466 height 23
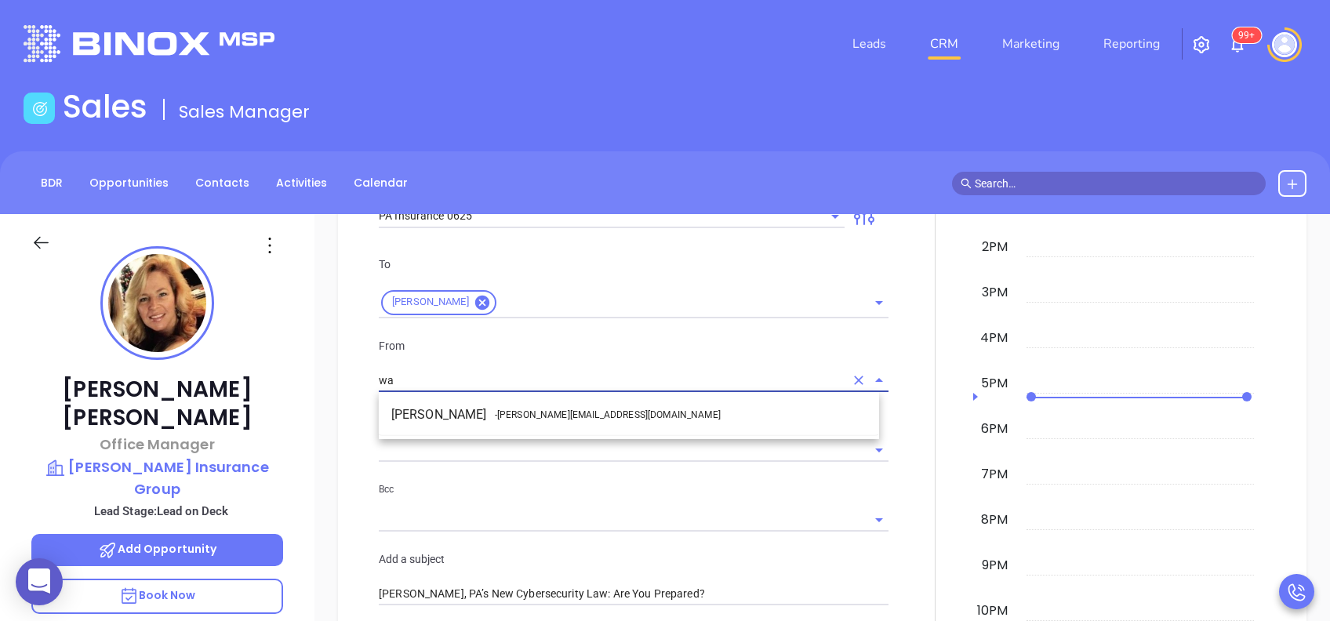
click at [555, 405] on li "Walter Contreras - [EMAIL_ADDRESS][DOMAIN_NAME]" at bounding box center [629, 415] width 500 height 28
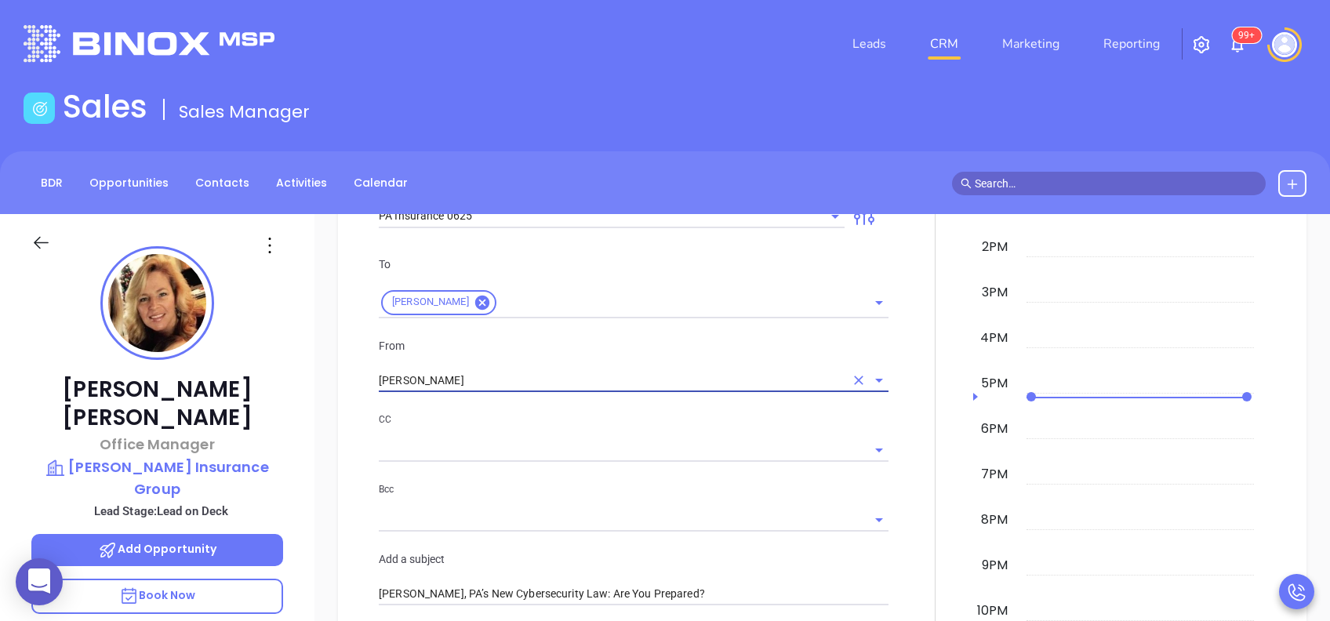
type input "[PERSON_NAME]"
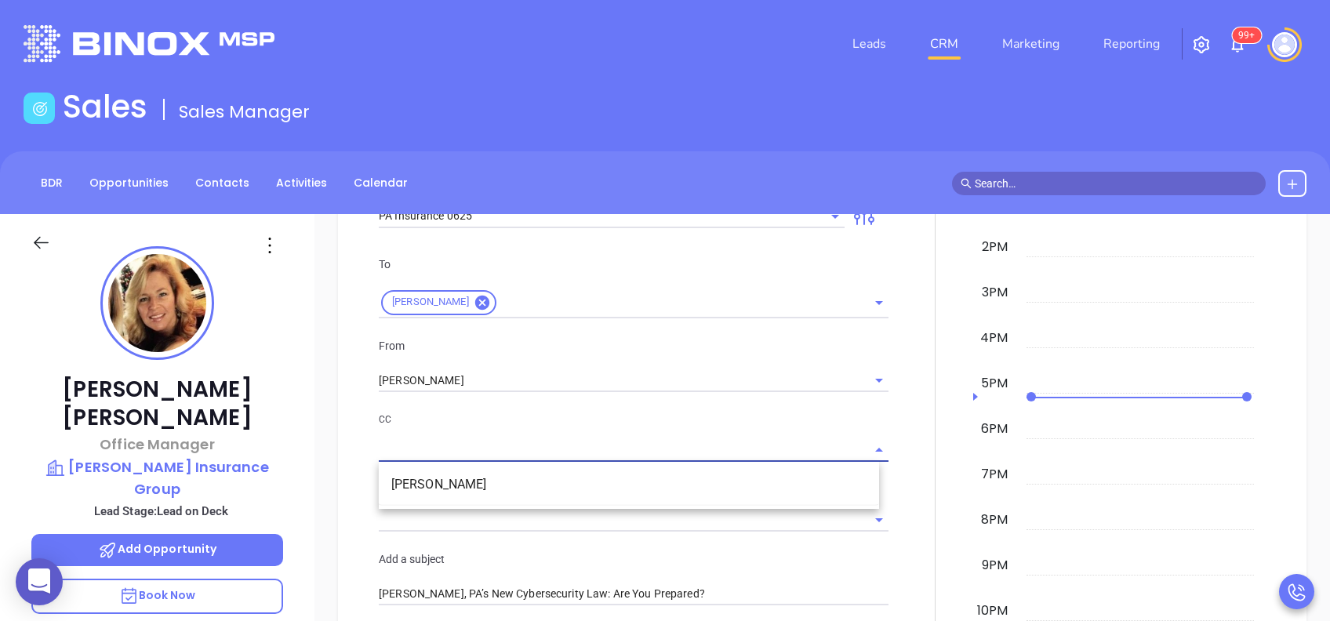
click at [671, 451] on input "text" at bounding box center [622, 449] width 486 height 23
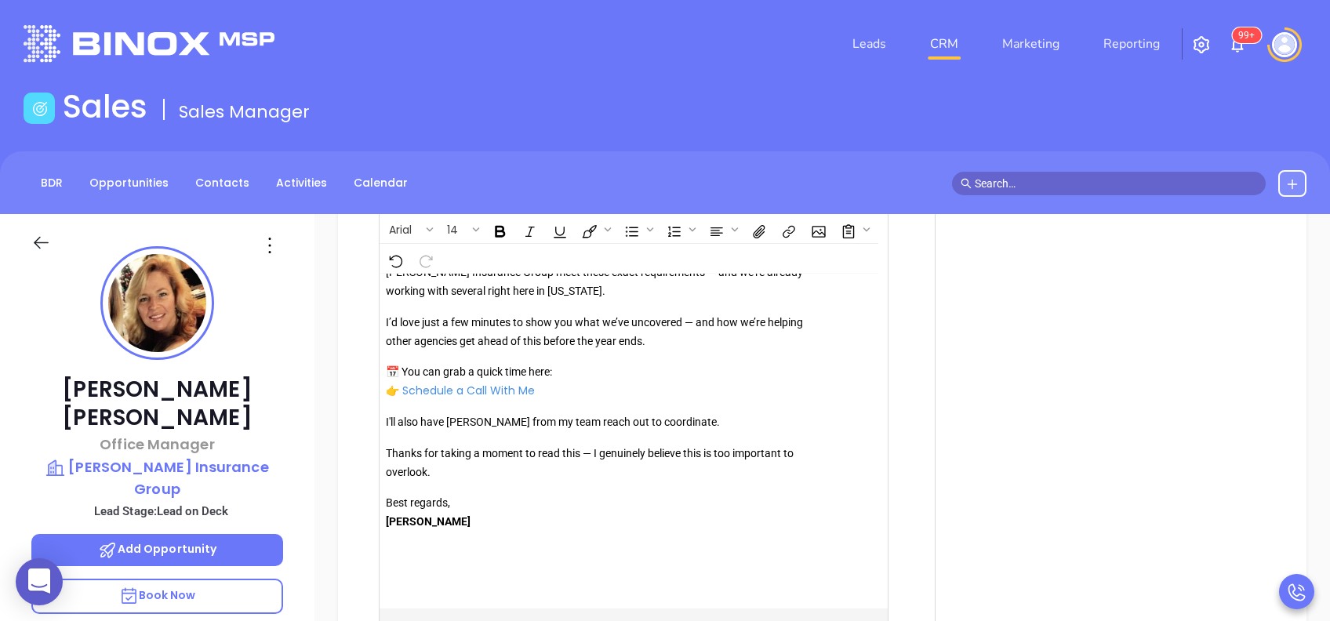
scroll to position [1777, 0]
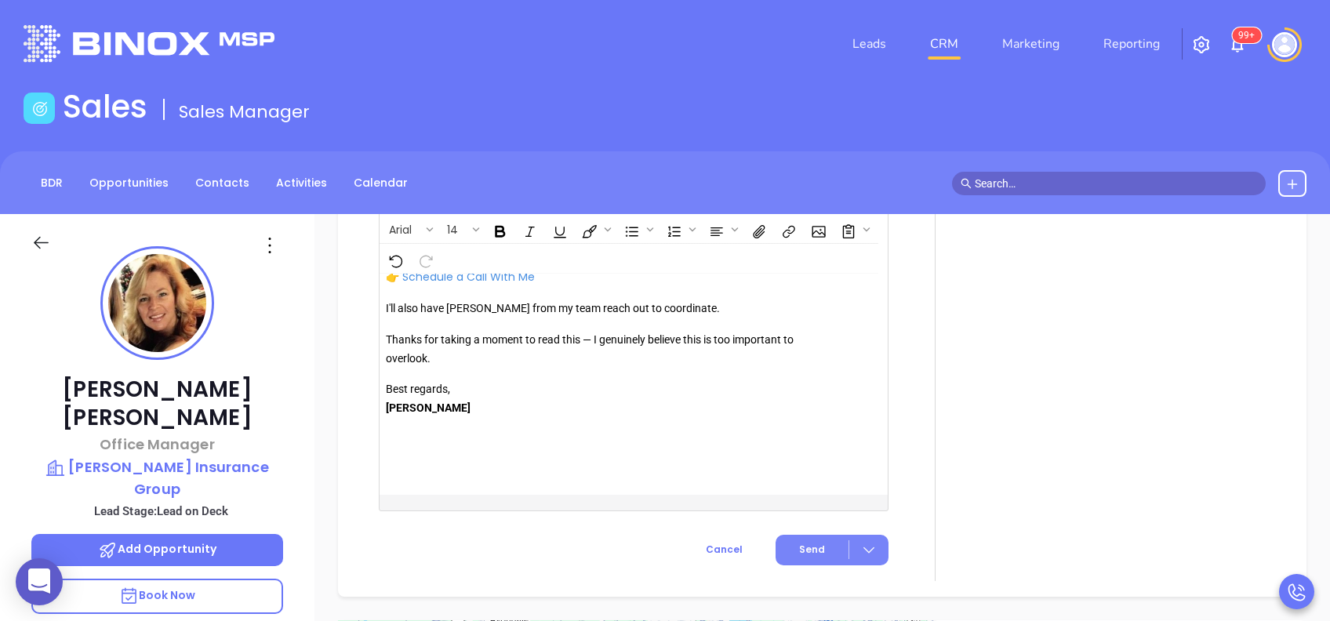
click at [803, 539] on button "Send" at bounding box center [832, 550] width 113 height 31
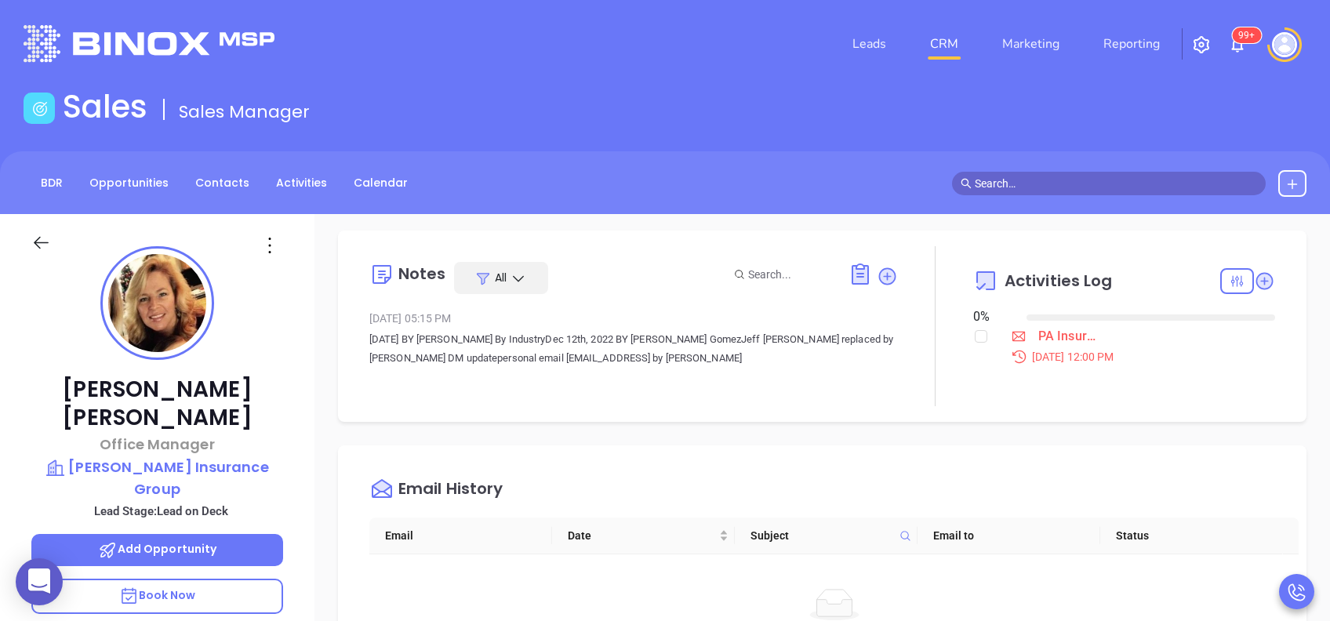
scroll to position [0, 0]
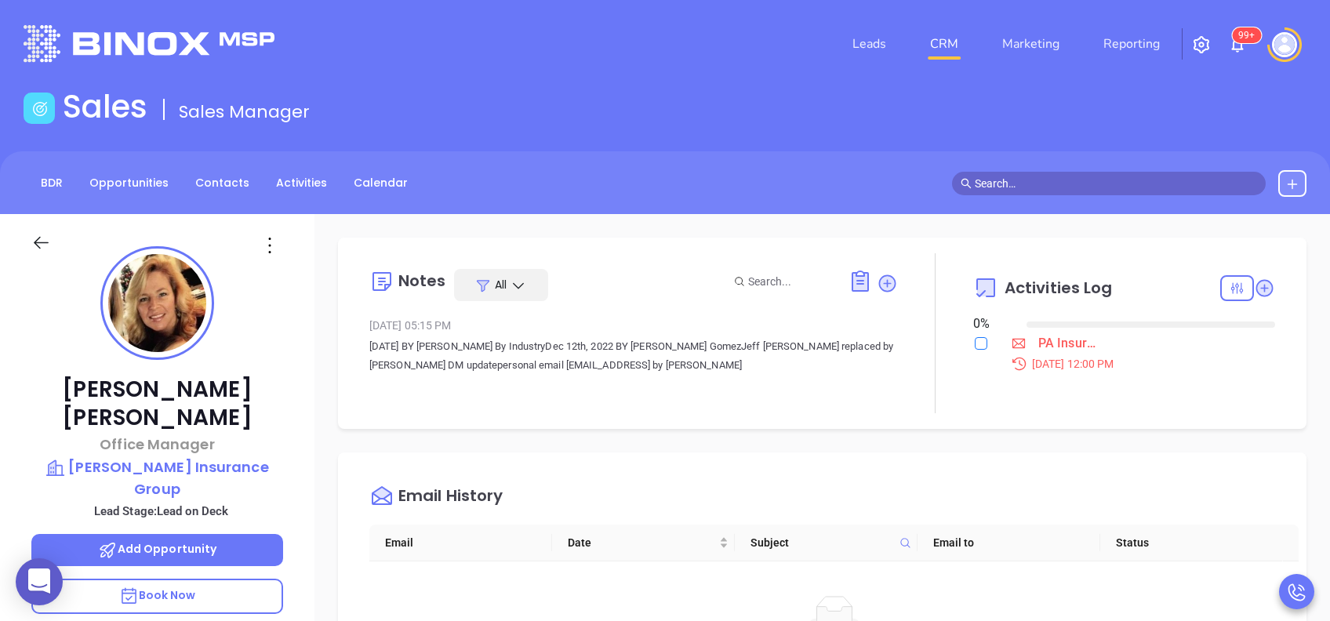
click at [975, 347] on input "checkbox" at bounding box center [981, 343] width 13 height 13
checkbox input "true"
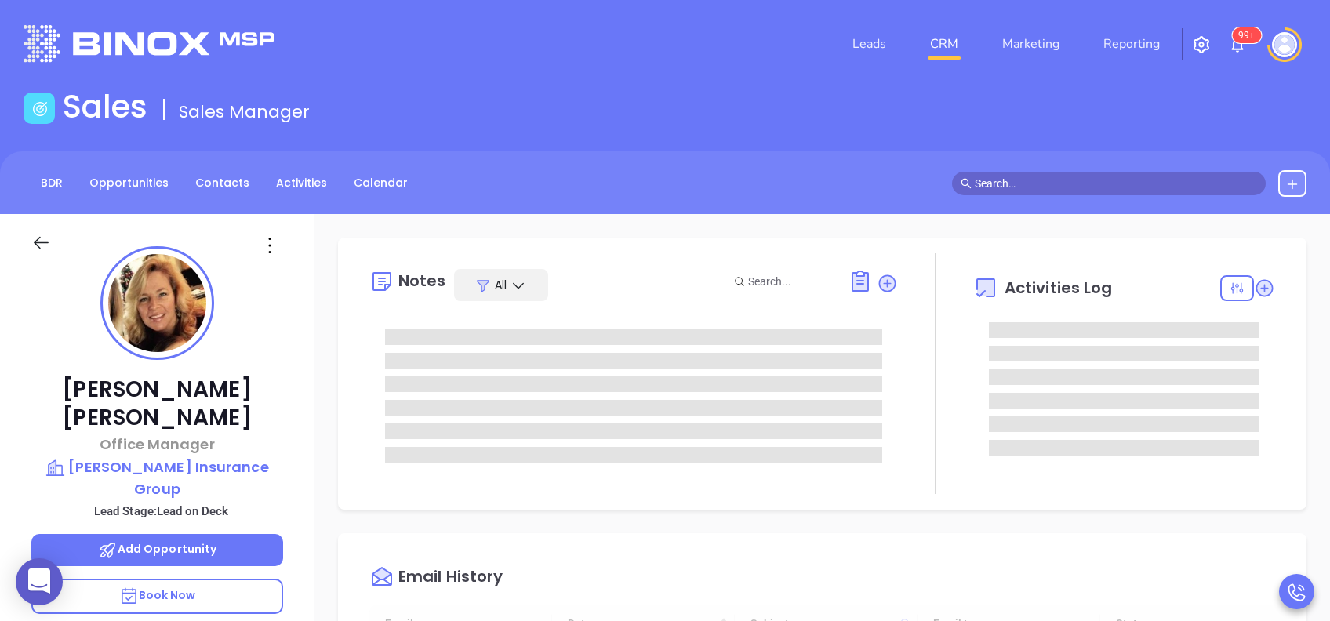
type input "[DATE]"
type input "[PERSON_NAME]"
type input "[DATE]"
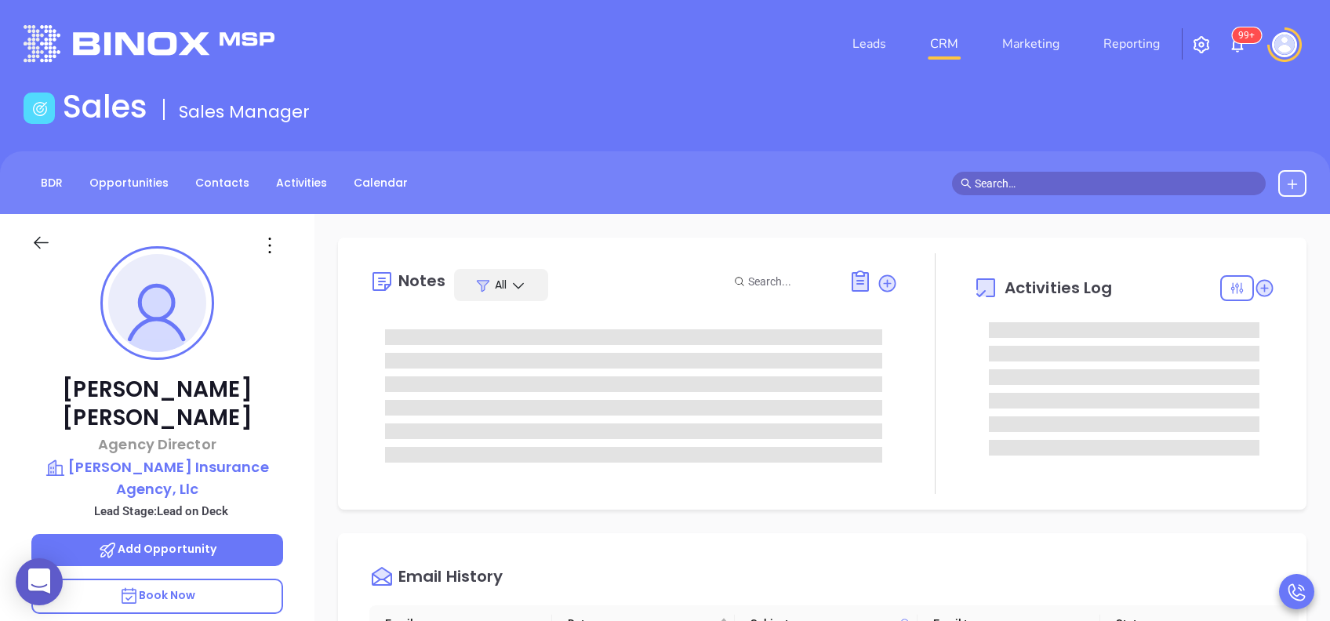
type input "[PERSON_NAME]"
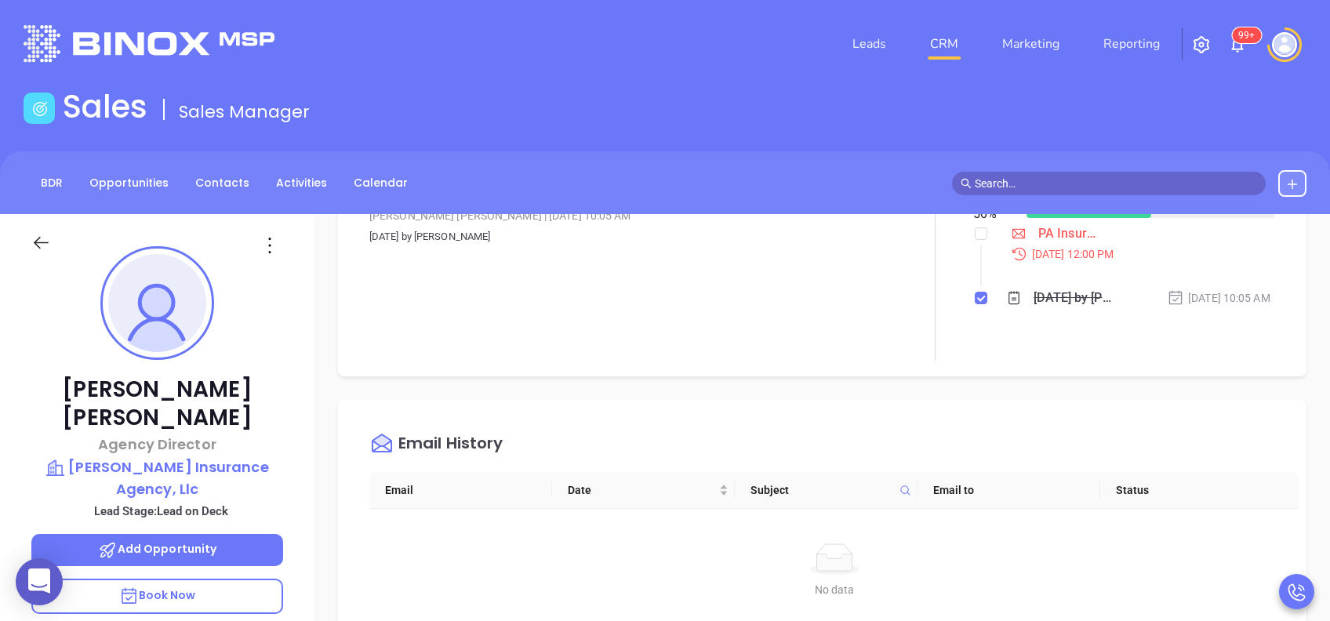
scroll to position [0, 0]
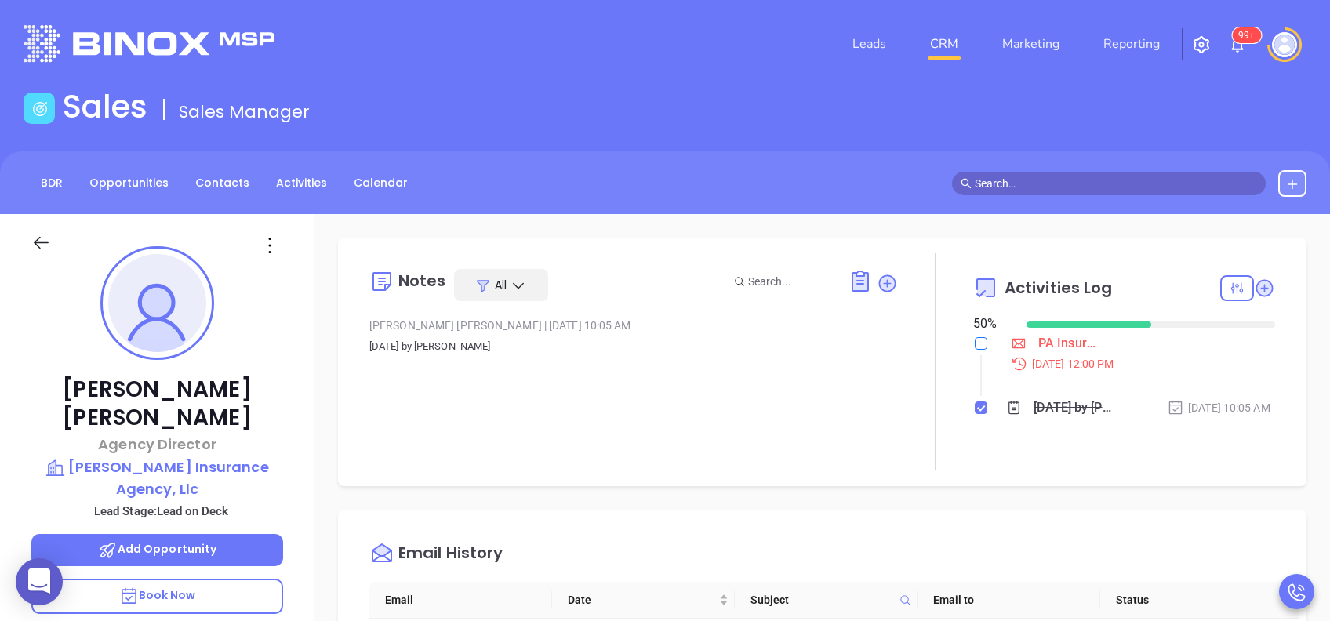
click at [975, 350] on label at bounding box center [981, 343] width 13 height 17
click at [975, 350] on input "checkbox" at bounding box center [981, 343] width 13 height 13
checkbox input "true"
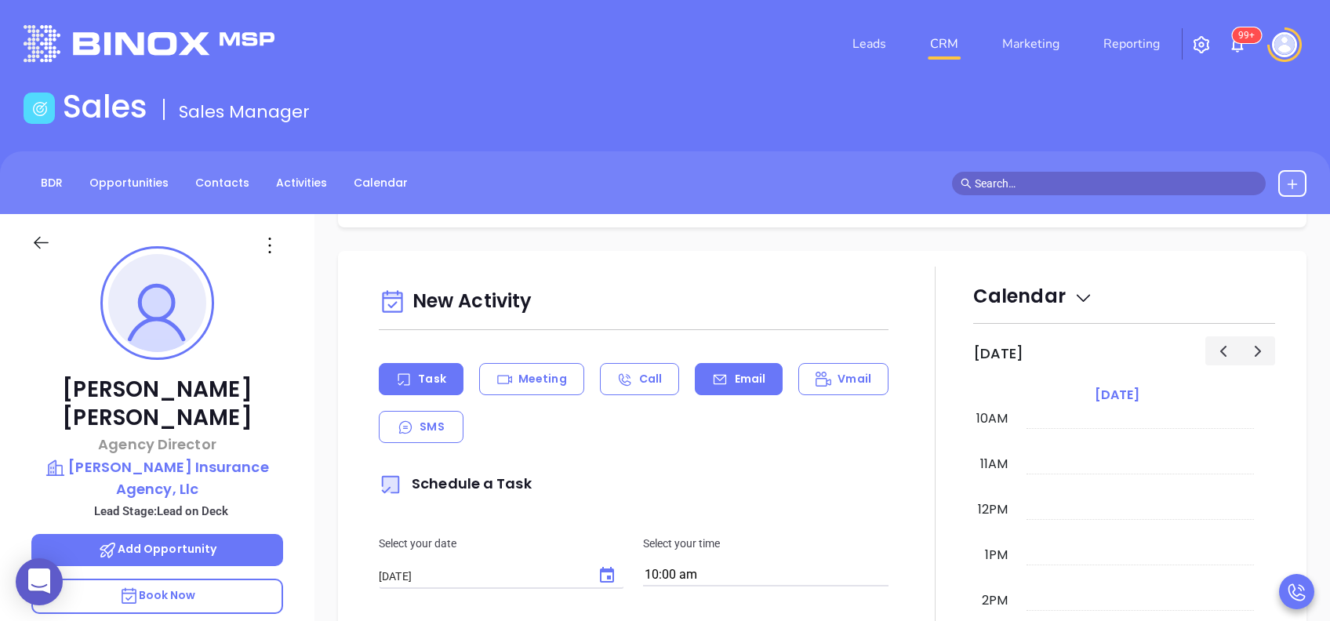
click at [749, 375] on div "Email" at bounding box center [739, 379] width 88 height 32
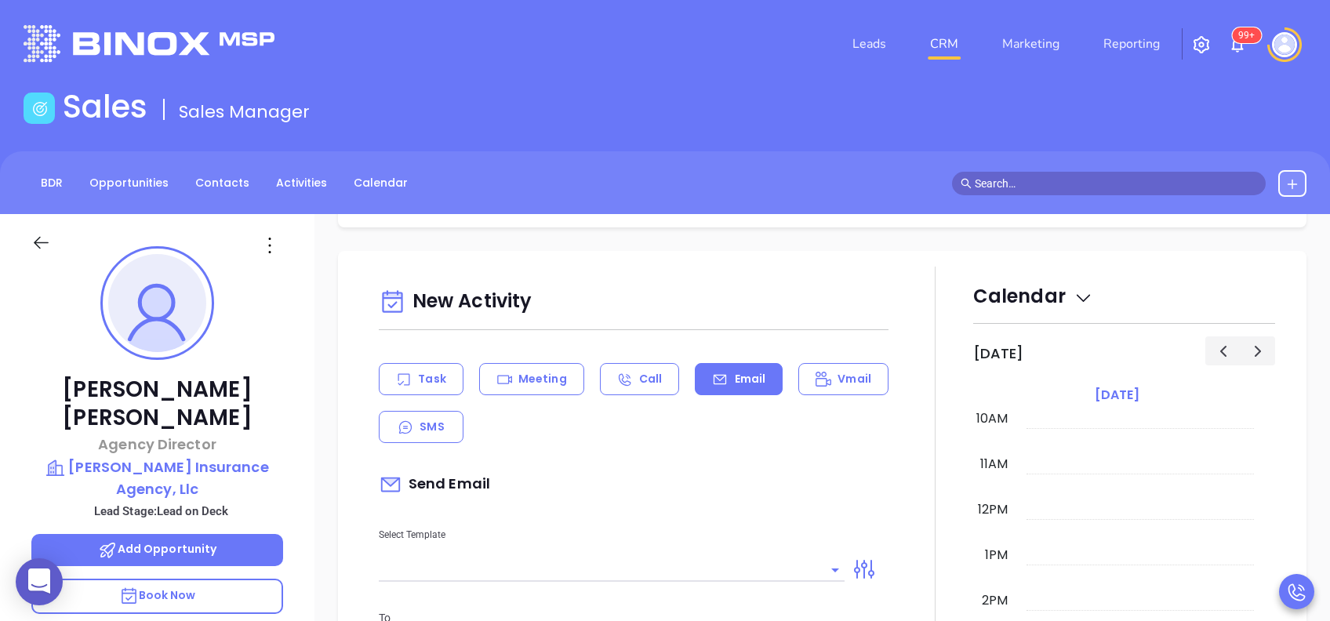
scroll to position [627, 0]
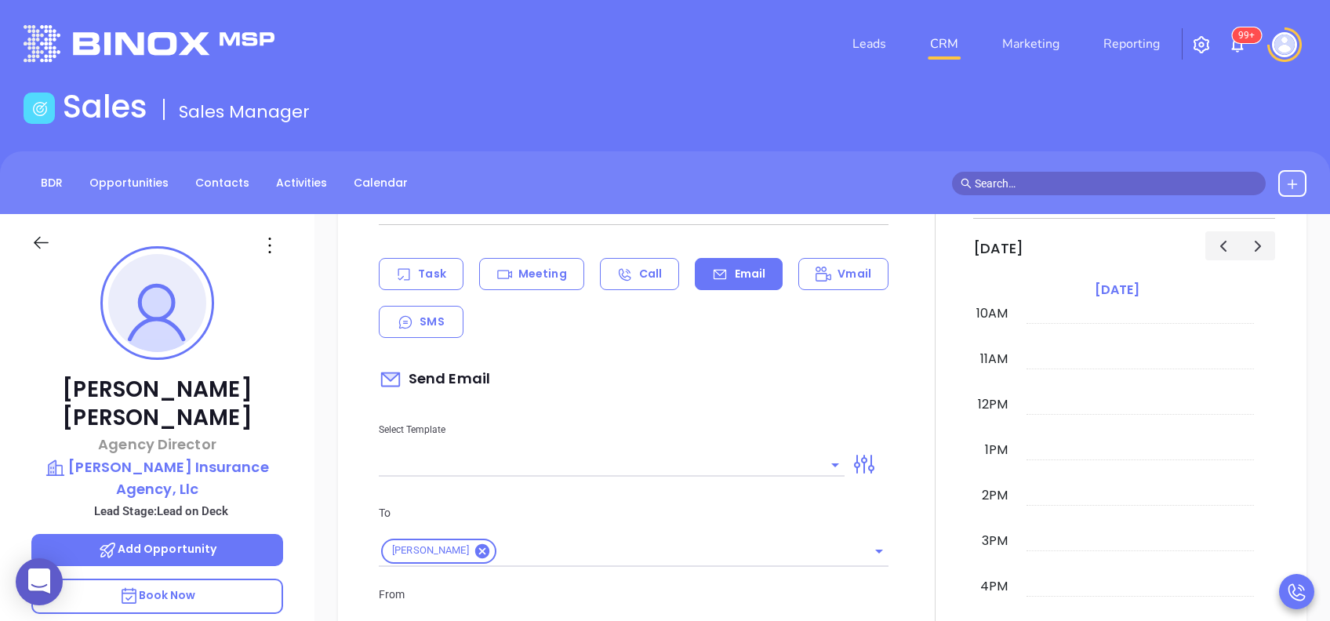
click at [765, 464] on div at bounding box center [612, 464] width 466 height 26
type input "[PERSON_NAME]"
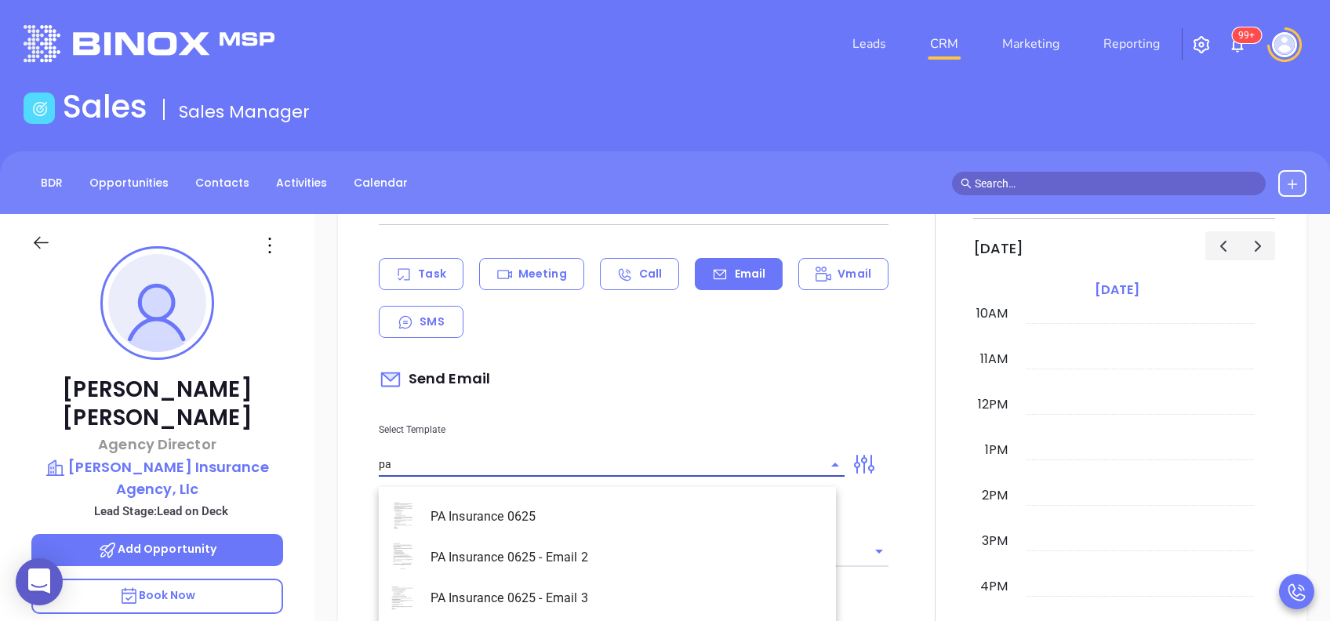
click at [651, 507] on li "PA Insurance 0625" at bounding box center [607, 516] width 457 height 41
type input "PA Insurance 0625"
click at [677, 408] on div "Select Template PA Insurance 0625" at bounding box center [611, 437] width 485 height 79
type input "Nicholas, PA’s New Cybersecurity Law: Are You Prepared?"
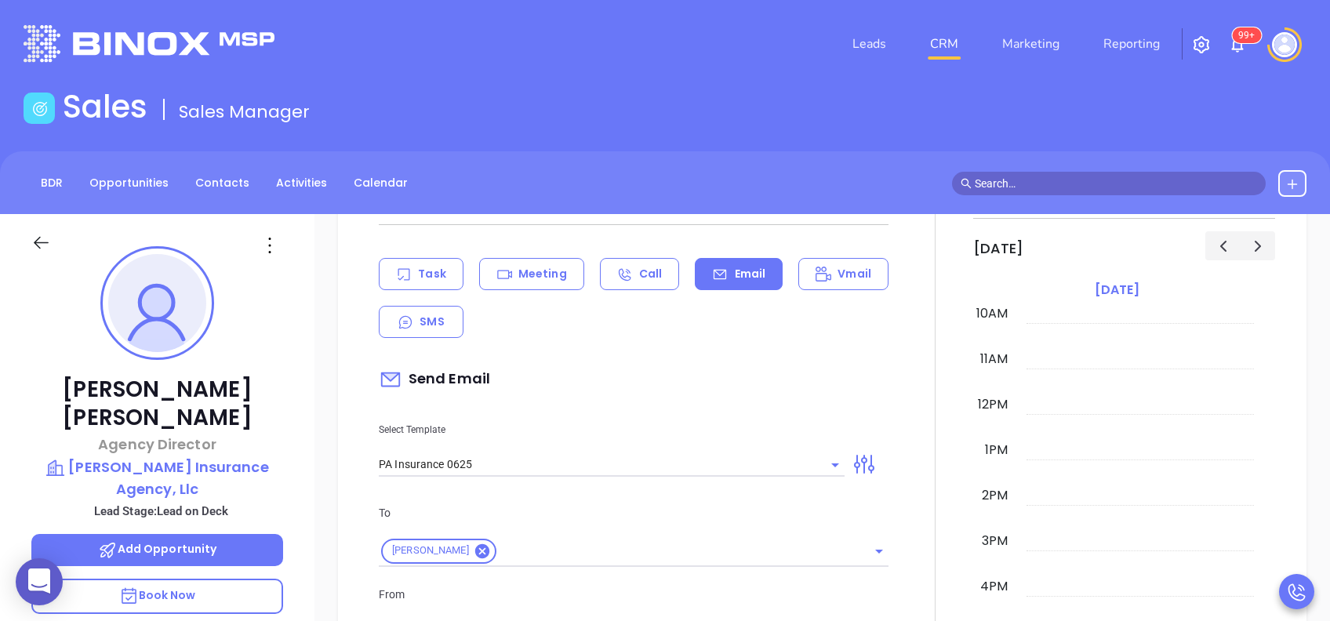
scroll to position [941, 0]
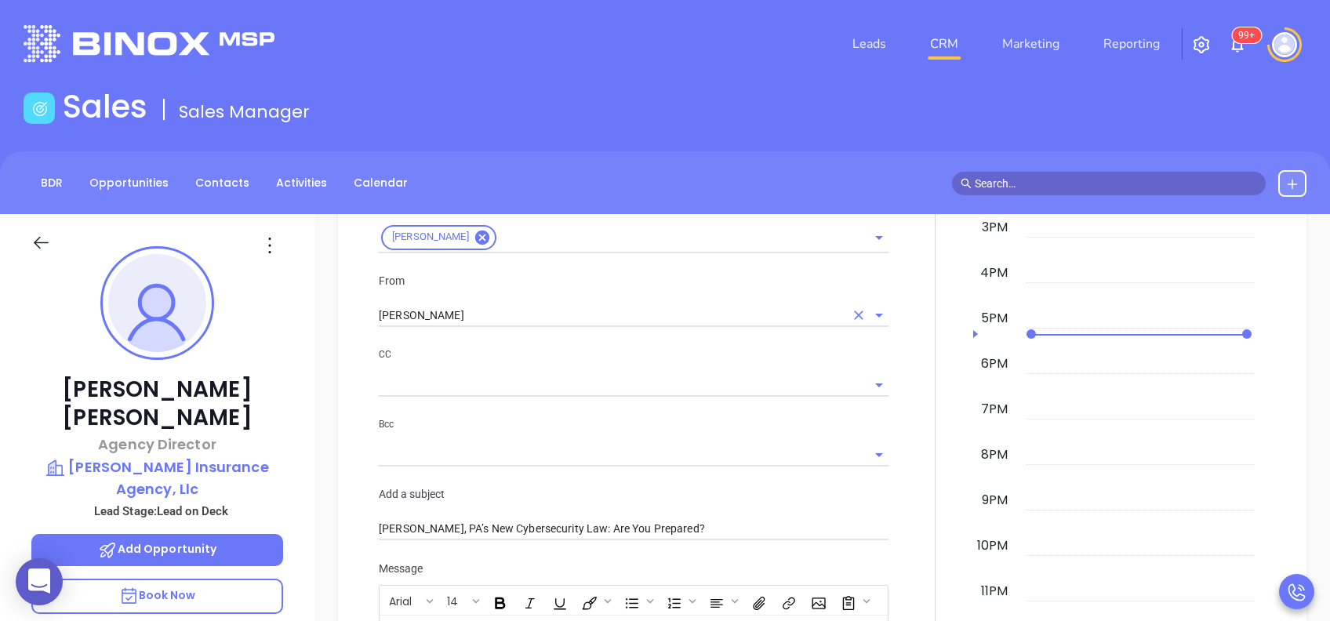
click at [522, 327] on input "[PERSON_NAME]" at bounding box center [612, 315] width 466 height 23
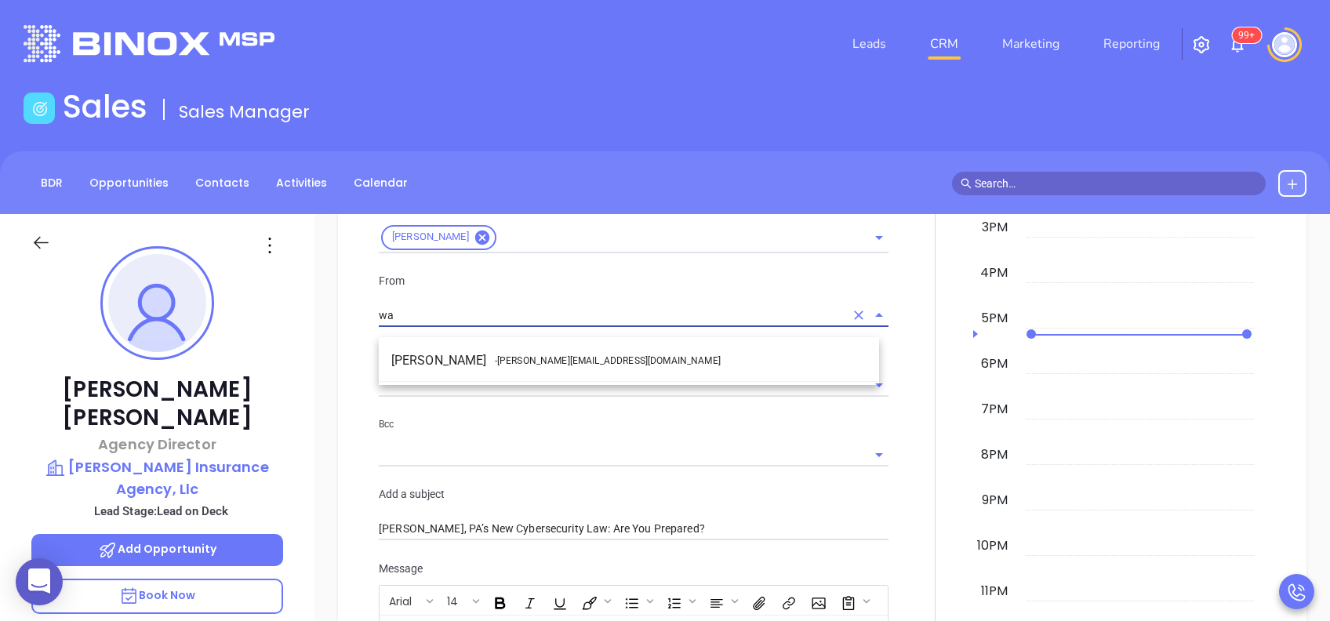
click at [524, 361] on span "- [PERSON_NAME][EMAIL_ADDRESS][DOMAIN_NAME]" at bounding box center [608, 361] width 226 height 14
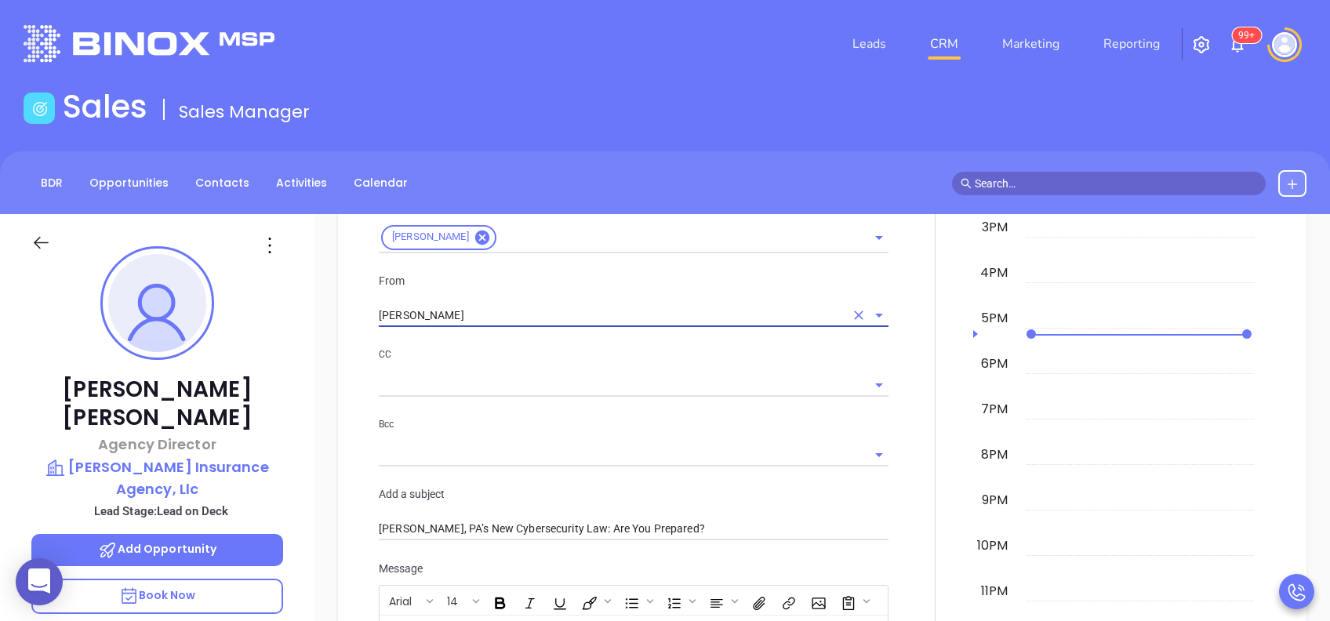
type input "[PERSON_NAME]"
click at [627, 396] on input "text" at bounding box center [622, 384] width 486 height 23
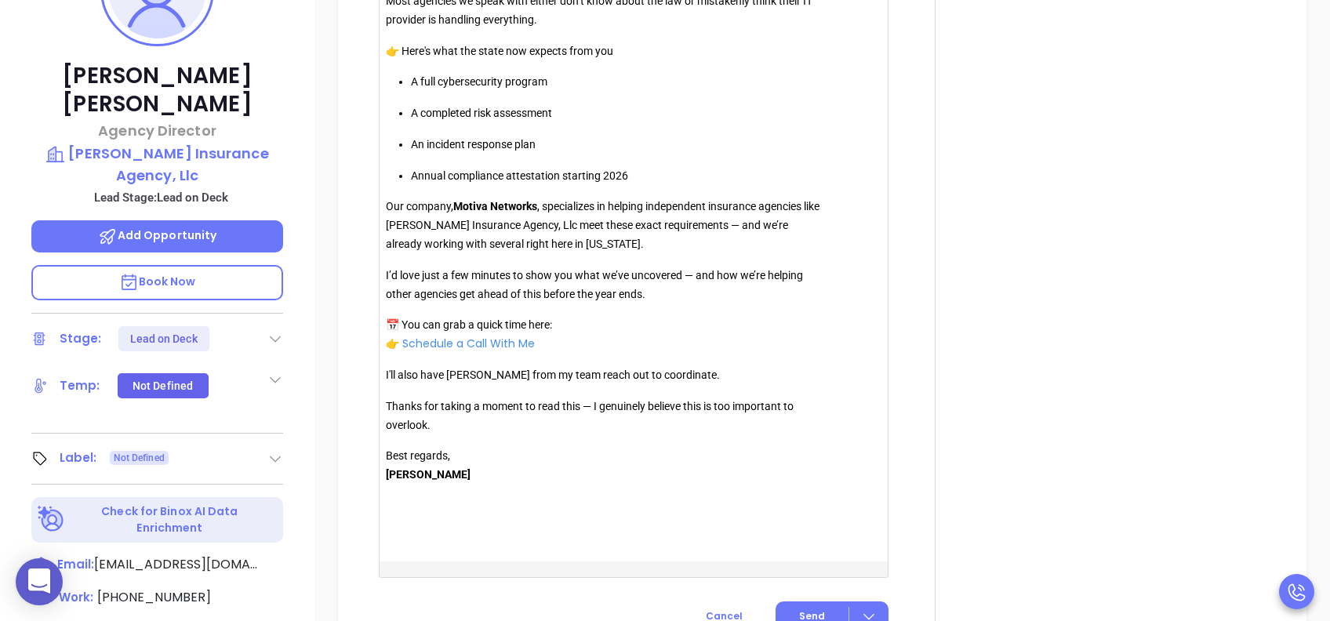
scroll to position [1569, 0]
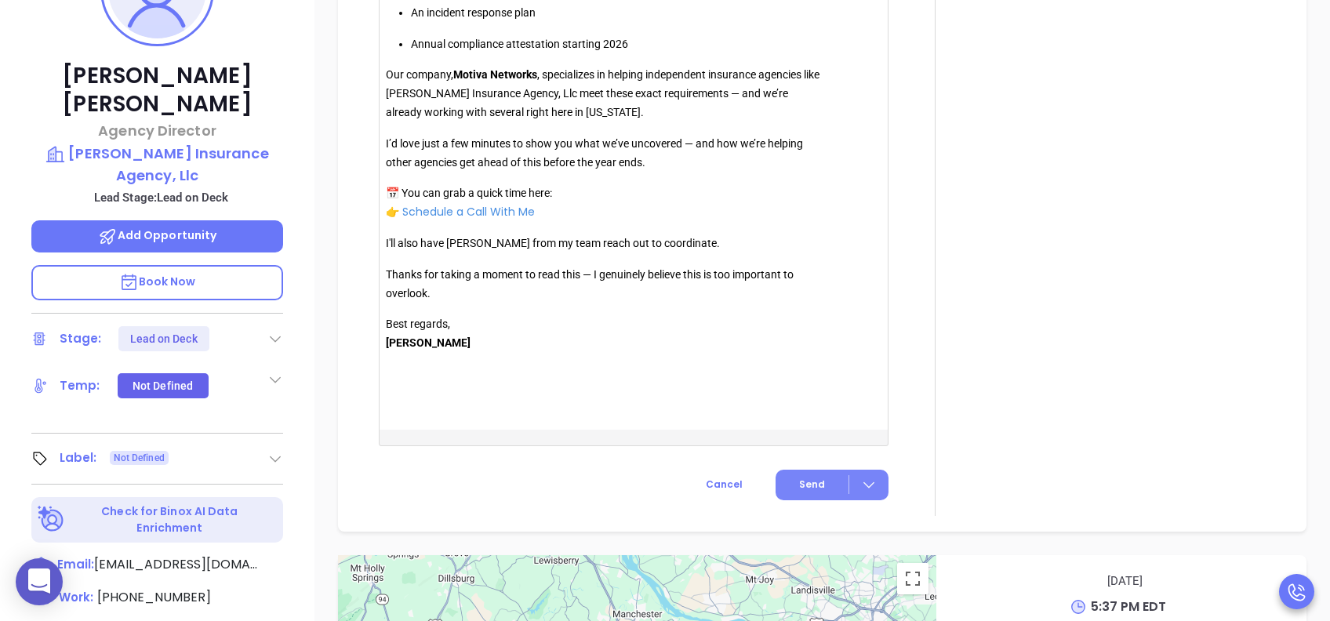
click at [803, 492] on span "Send" at bounding box center [812, 485] width 26 height 14
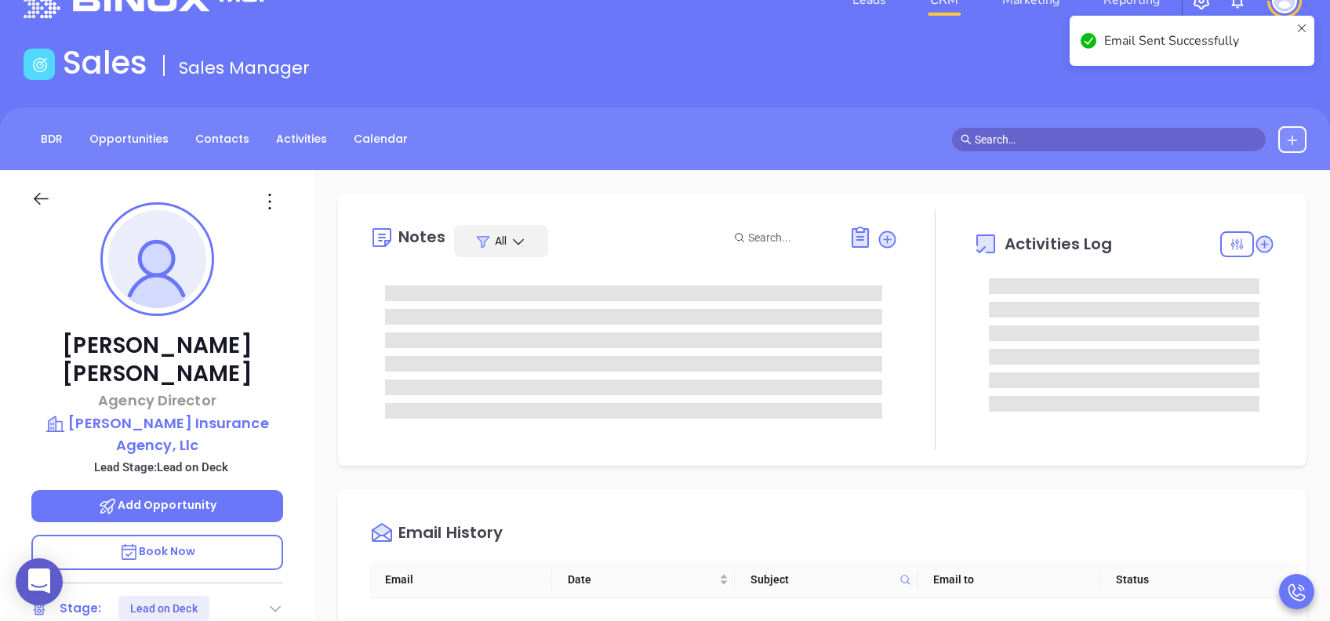
scroll to position [0, 0]
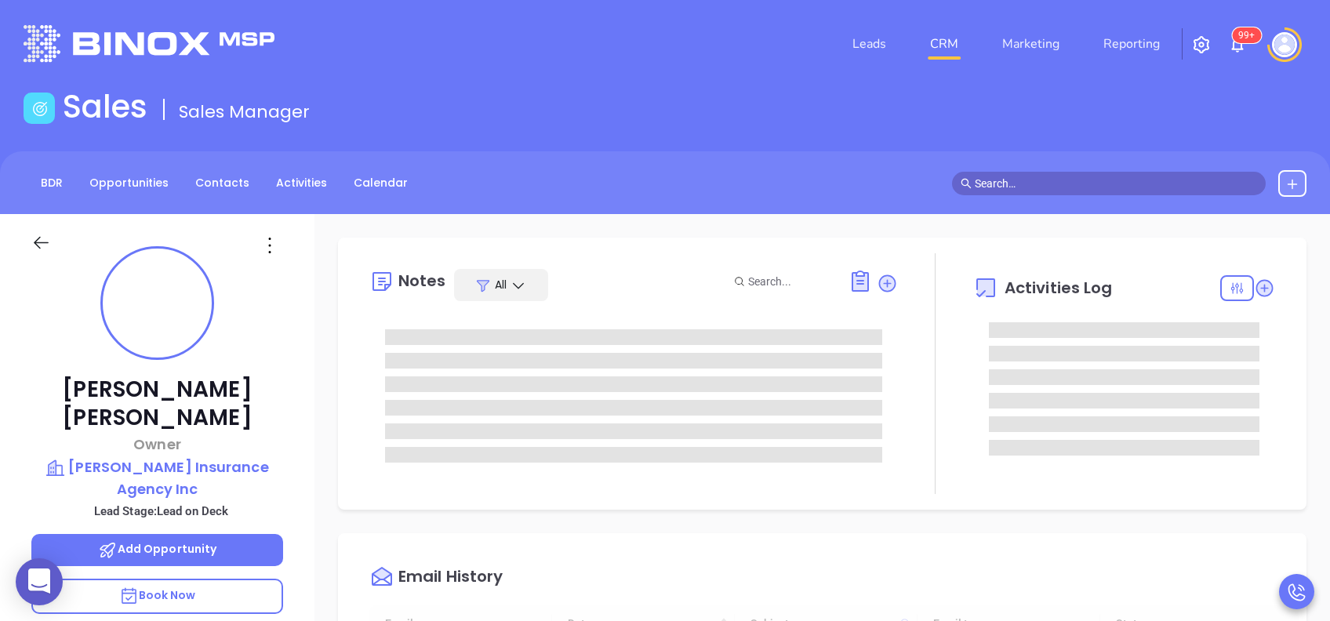
type input "[DATE]"
type input "[PERSON_NAME]"
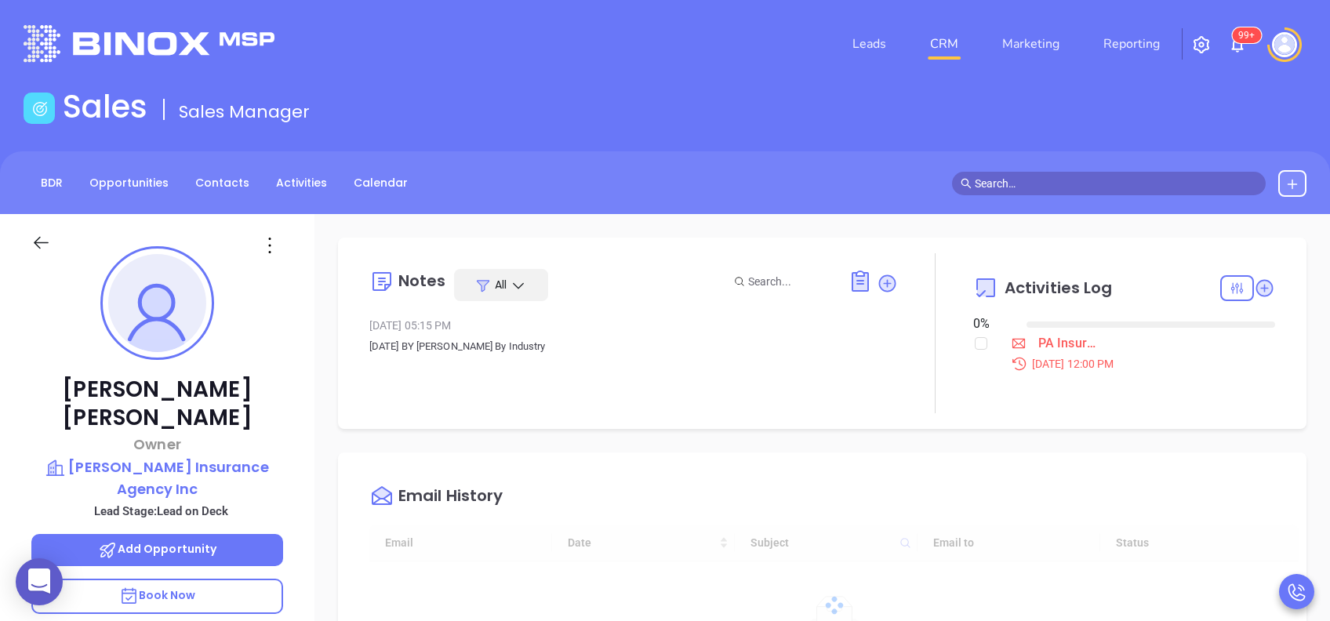
scroll to position [522, 0]
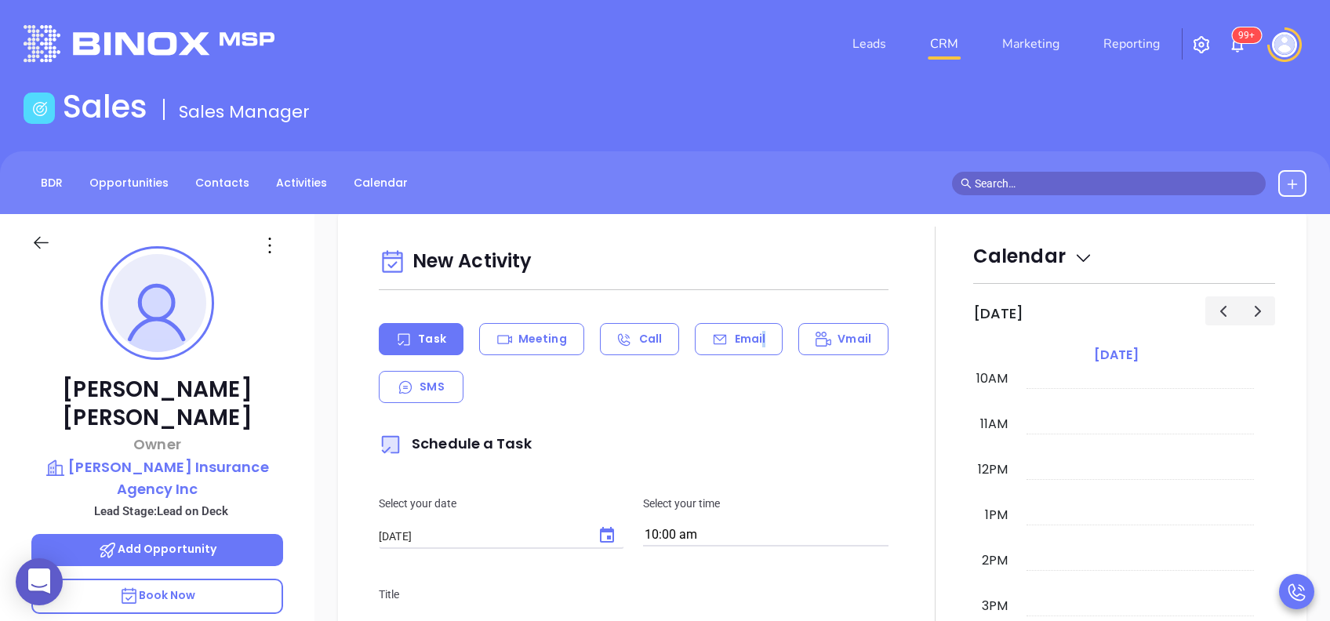
drag, startPoint x: 755, startPoint y: 342, endPoint x: 756, endPoint y: 368, distance: 25.9
click at [756, 340] on p "Email" at bounding box center [750, 339] width 31 height 16
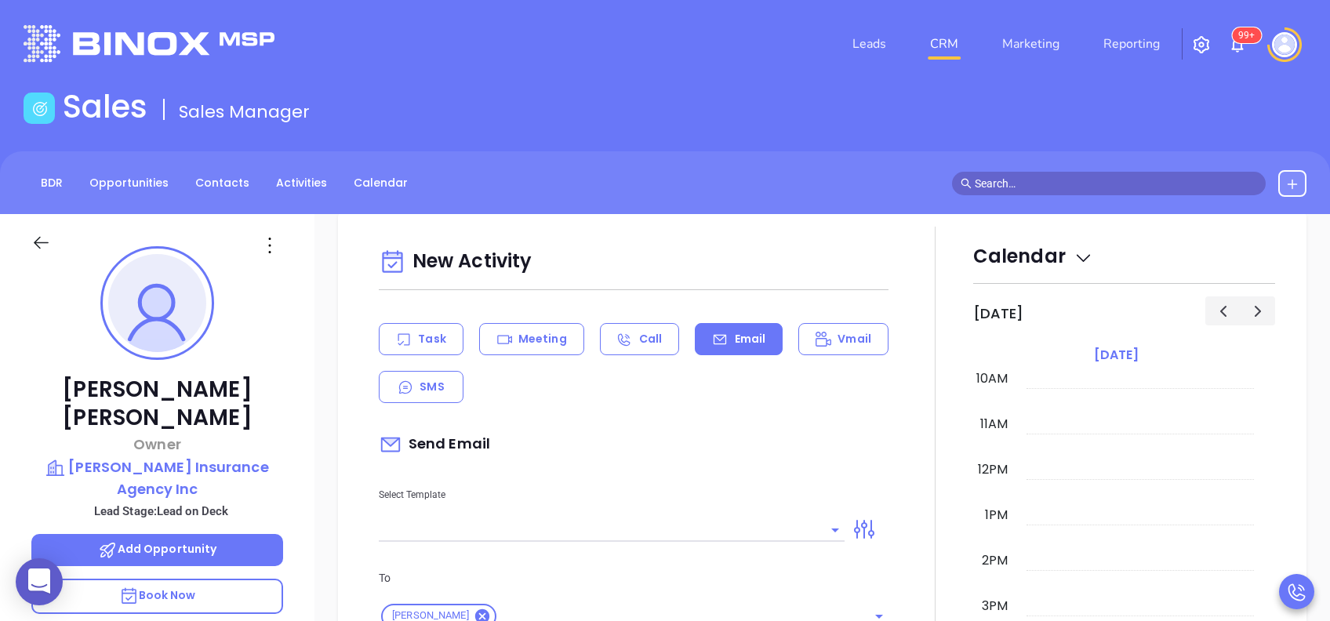
scroll to position [627, 0]
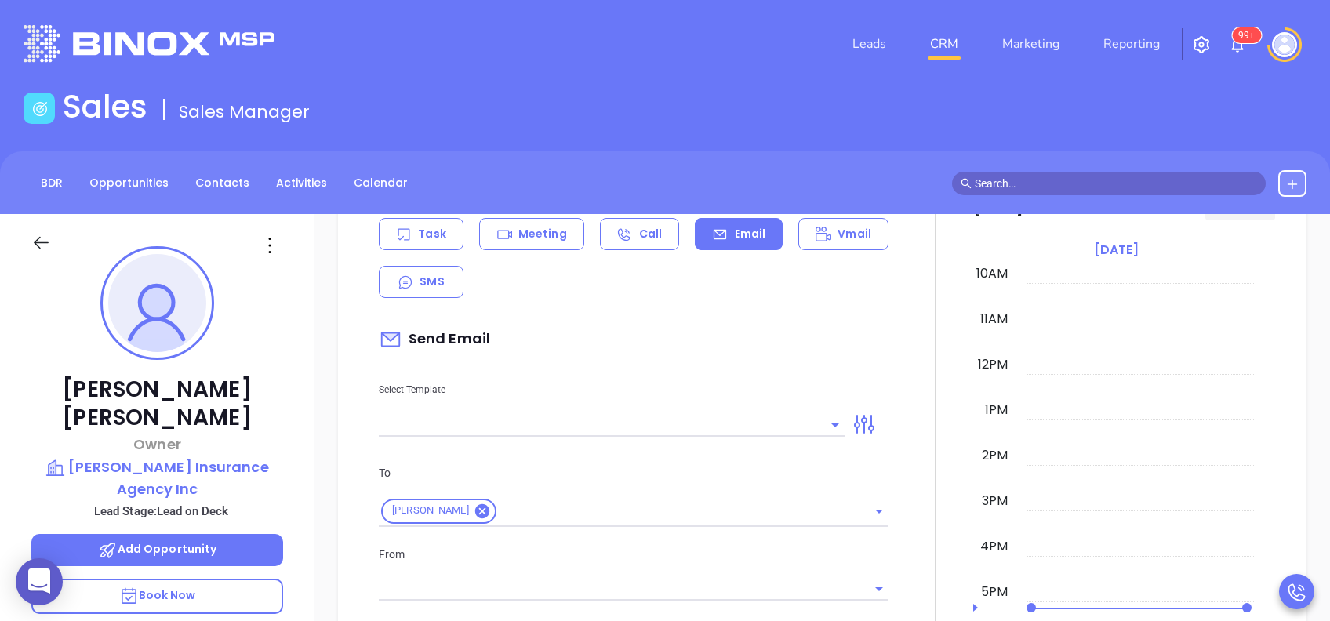
click at [744, 420] on input "text" at bounding box center [600, 424] width 442 height 23
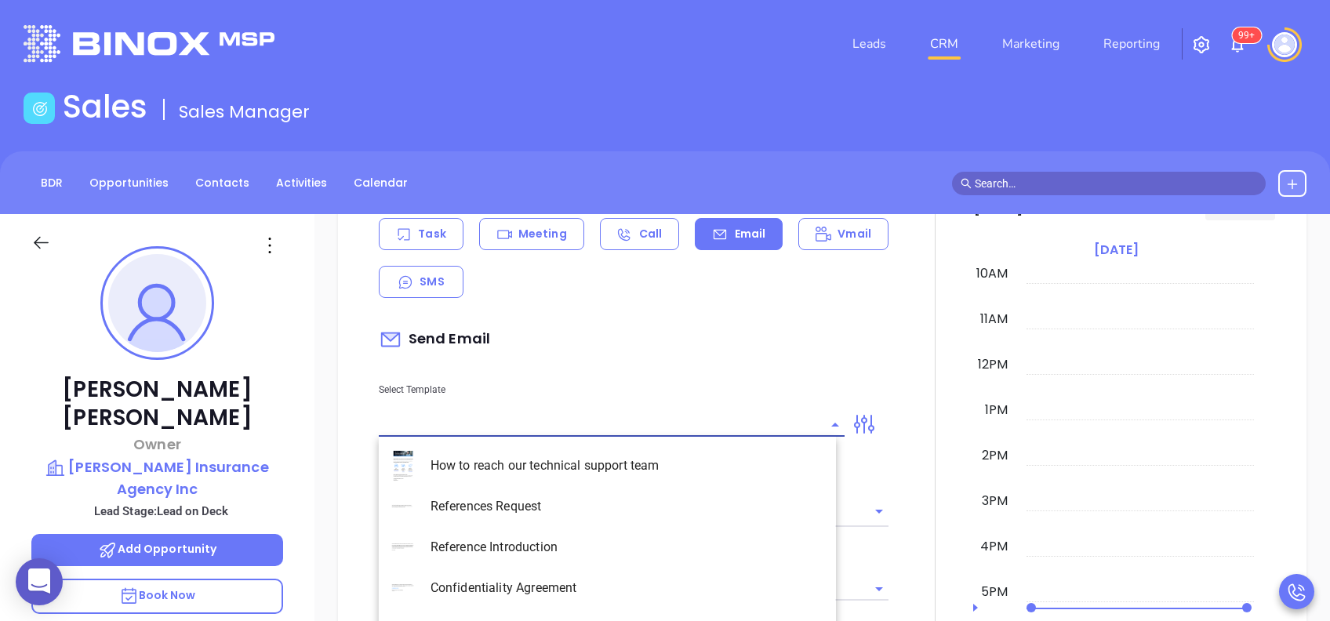
type input "[PERSON_NAME]"
click at [688, 452] on li "PA Insurance 0625" at bounding box center [607, 465] width 457 height 41
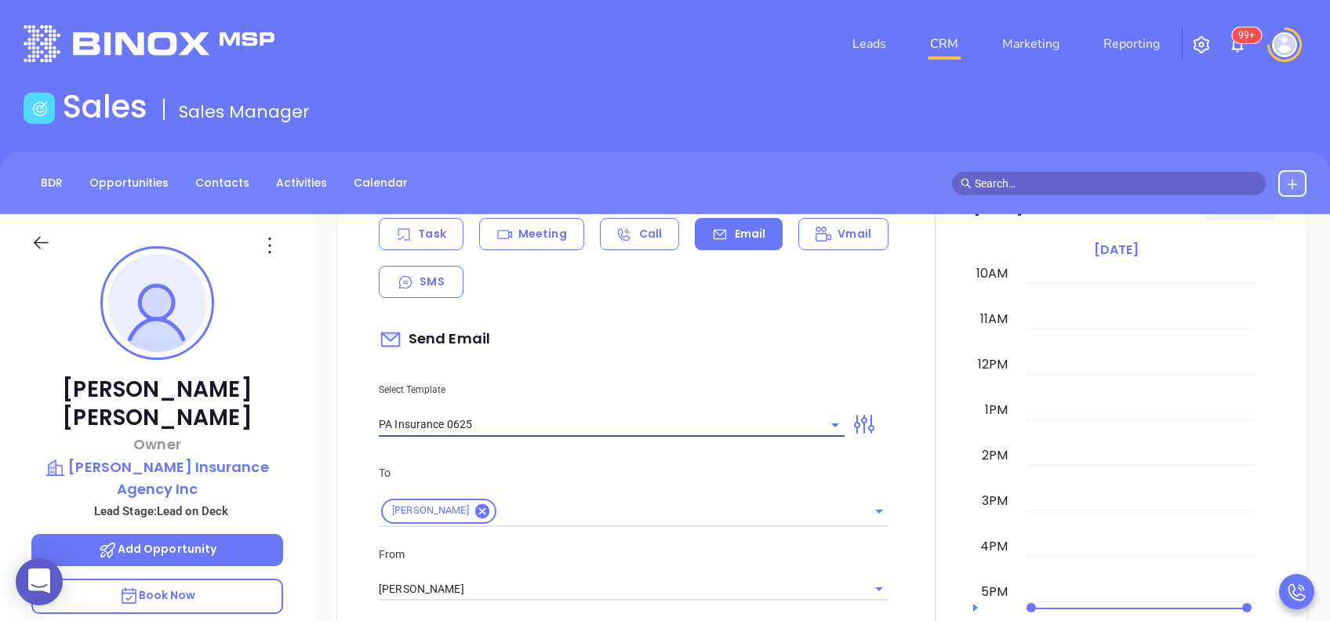
type input "PA Insurance 0625"
type input "[PERSON_NAME], PA’s New Cybersecurity Law: Are You Prepared?"
click at [690, 384] on p "Select Template" at bounding box center [612, 389] width 466 height 17
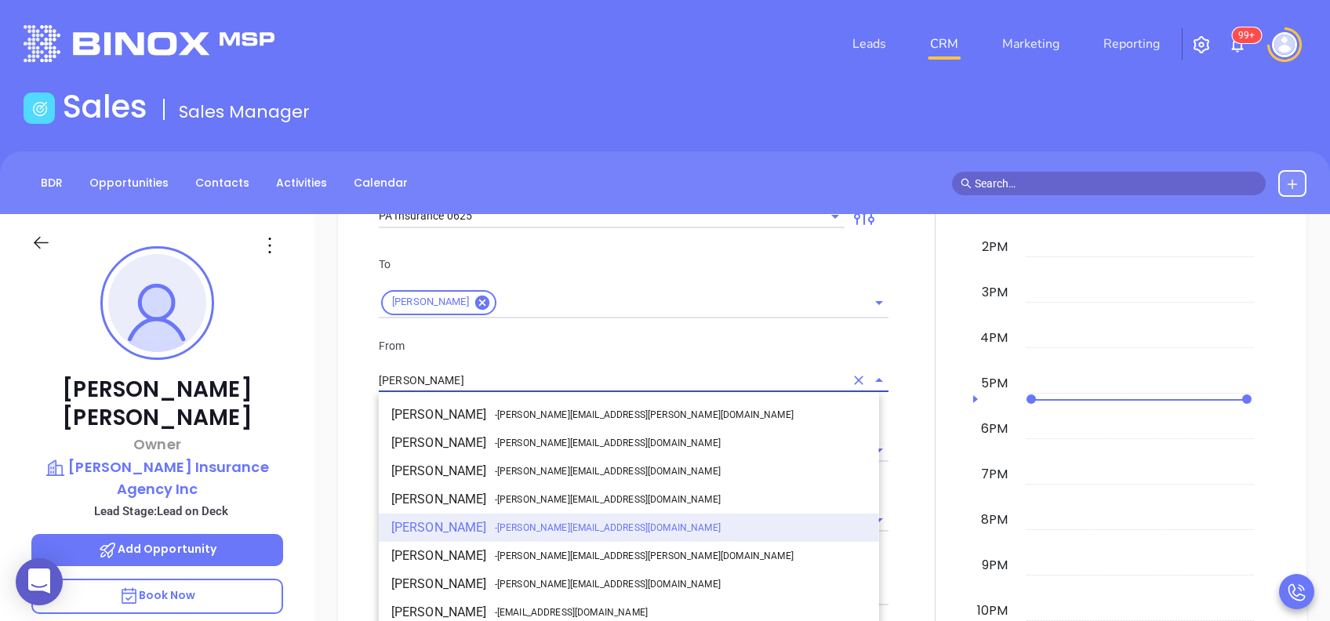
click at [509, 380] on input "[PERSON_NAME]" at bounding box center [612, 380] width 466 height 23
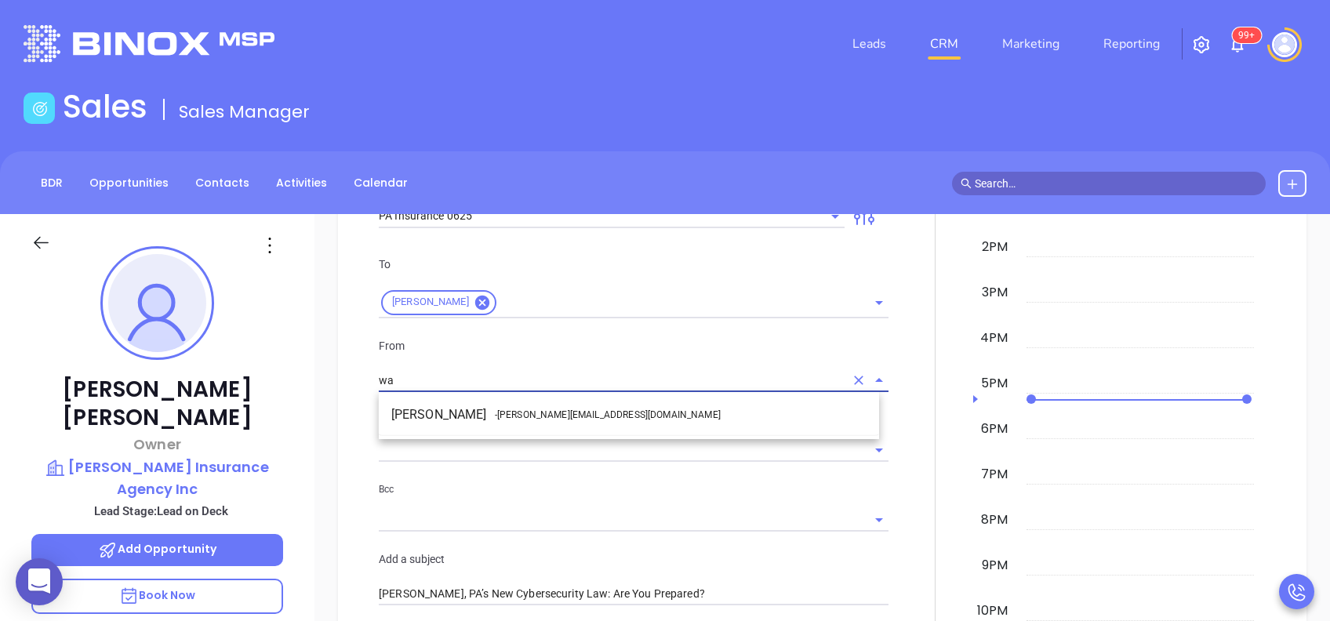
click at [563, 413] on span "- [PERSON_NAME][EMAIL_ADDRESS][DOMAIN_NAME]" at bounding box center [608, 415] width 226 height 14
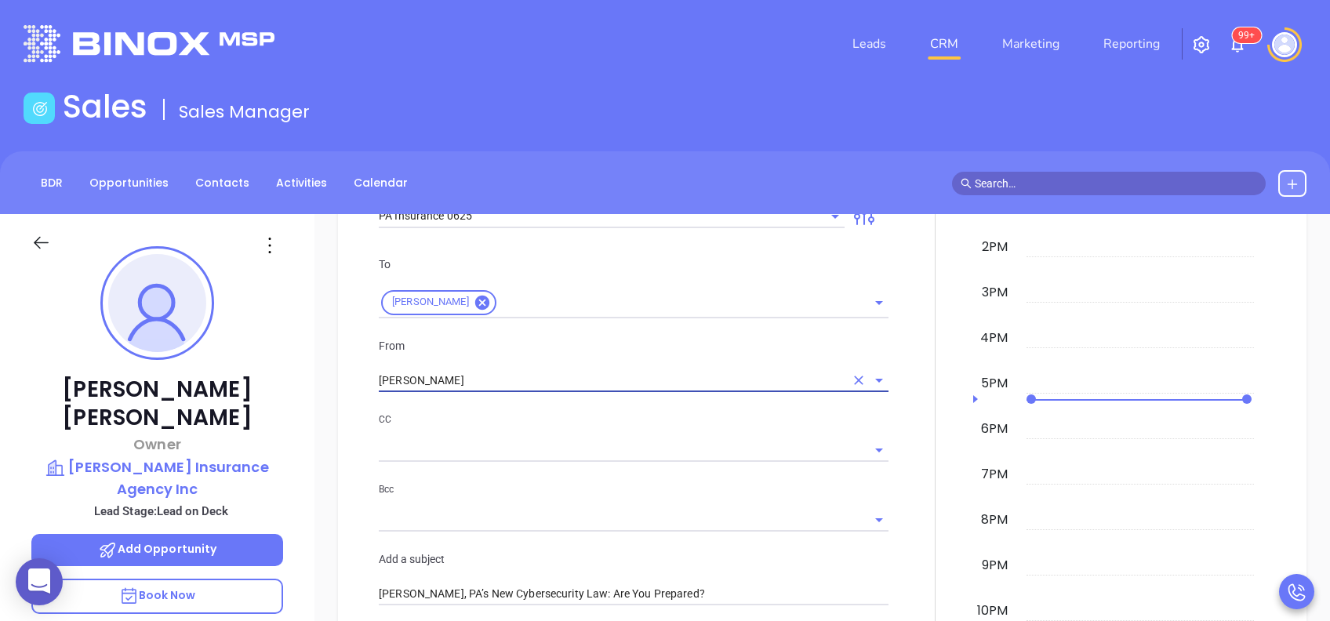
type input "[PERSON_NAME]"
click at [602, 432] on div "CC" at bounding box center [634, 436] width 510 height 51
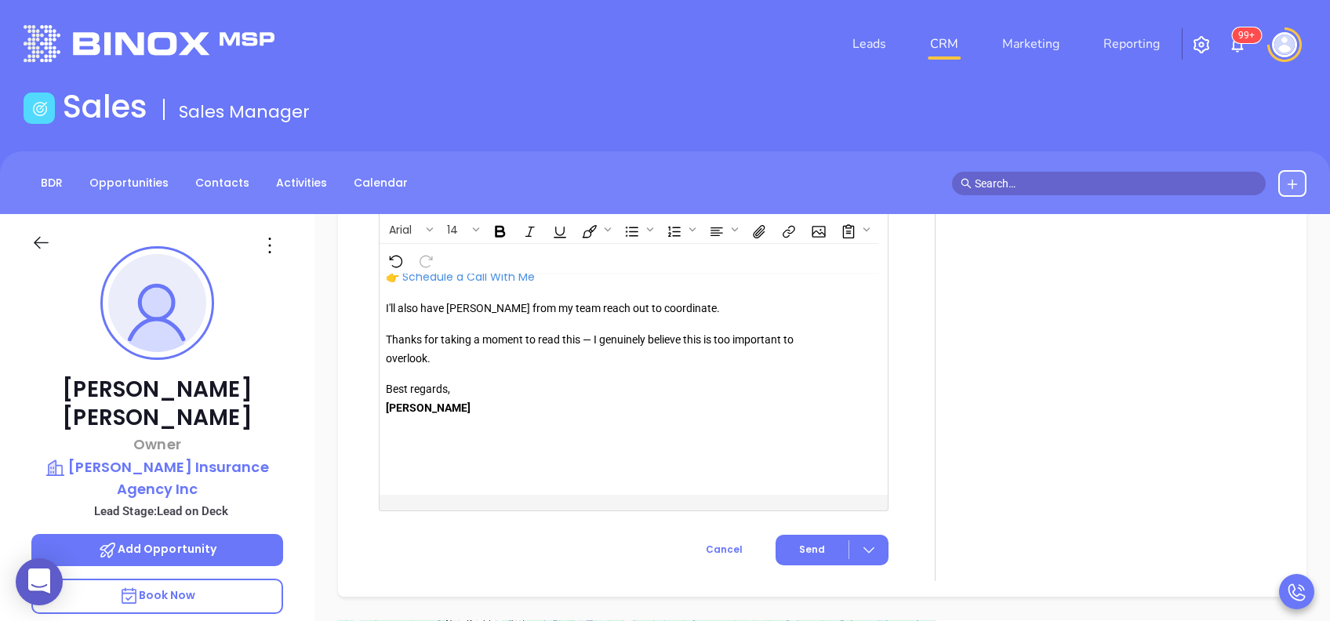
scroll to position [1882, 0]
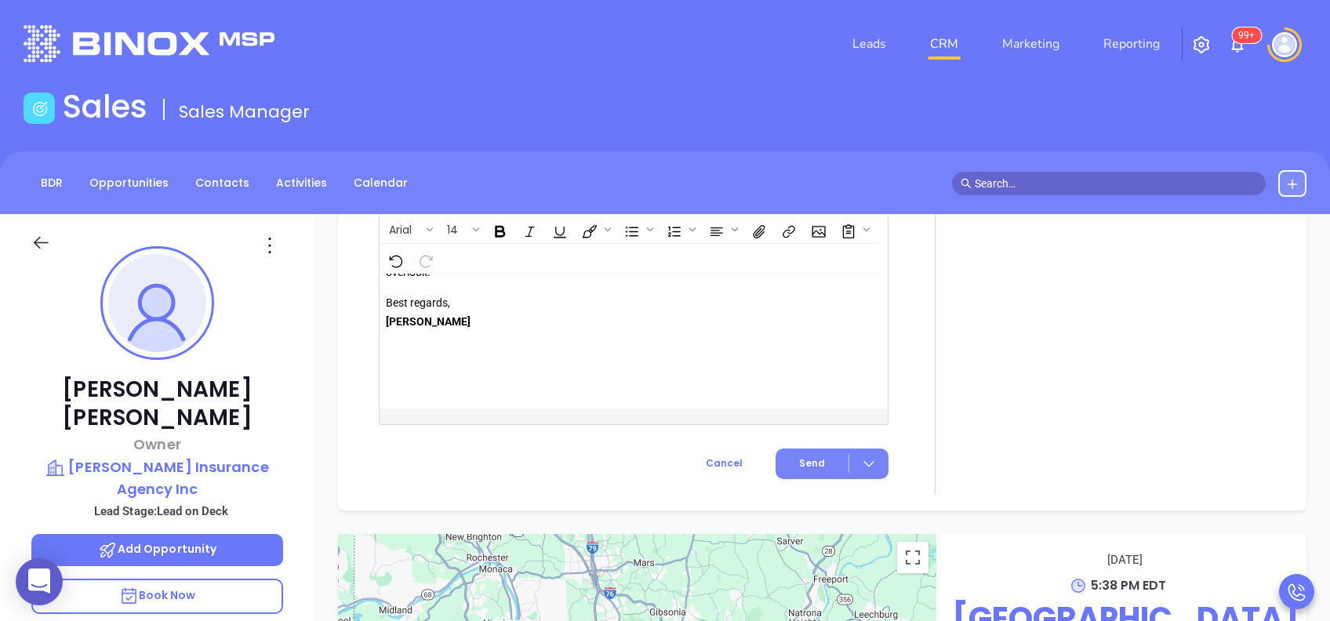
click at [799, 456] on span "Send" at bounding box center [812, 463] width 26 height 14
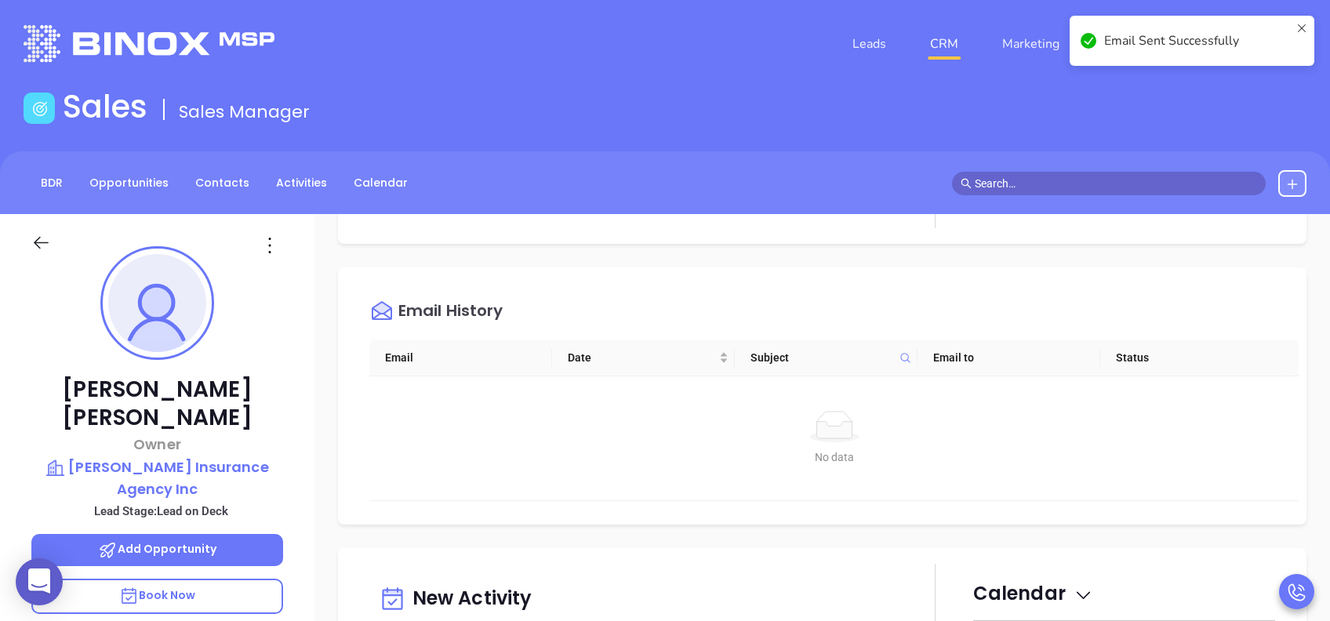
scroll to position [0, 0]
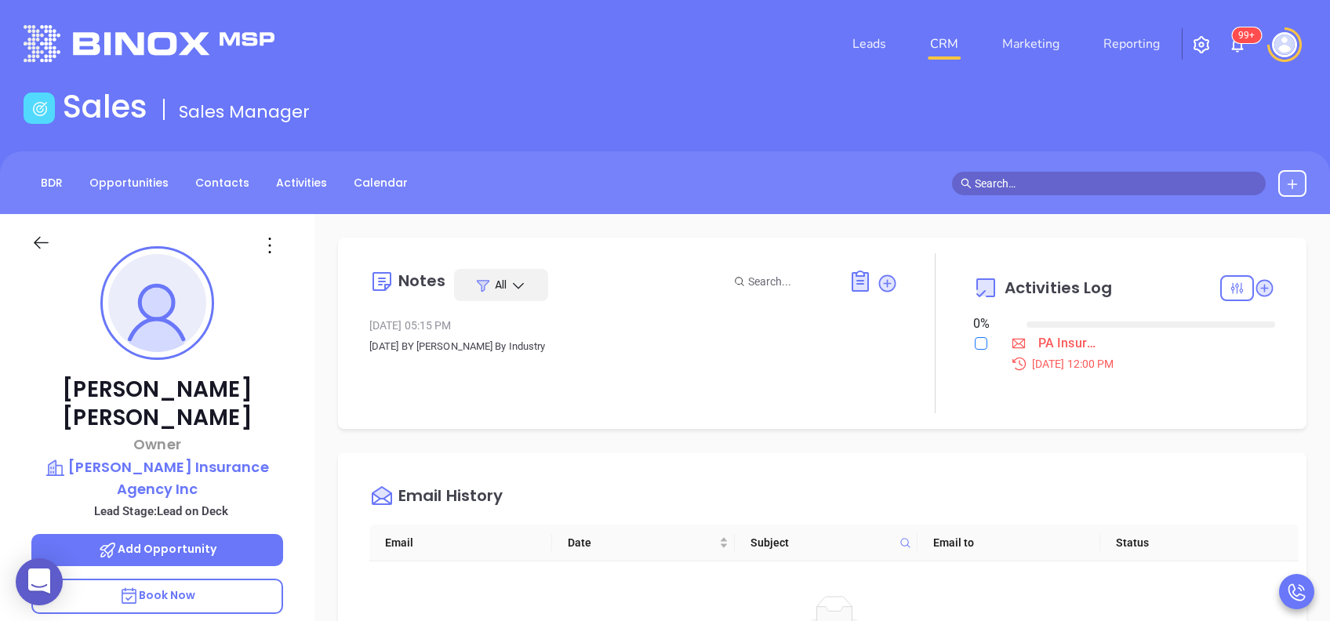
click at [975, 343] on input "checkbox" at bounding box center [981, 343] width 13 height 13
checkbox input "true"
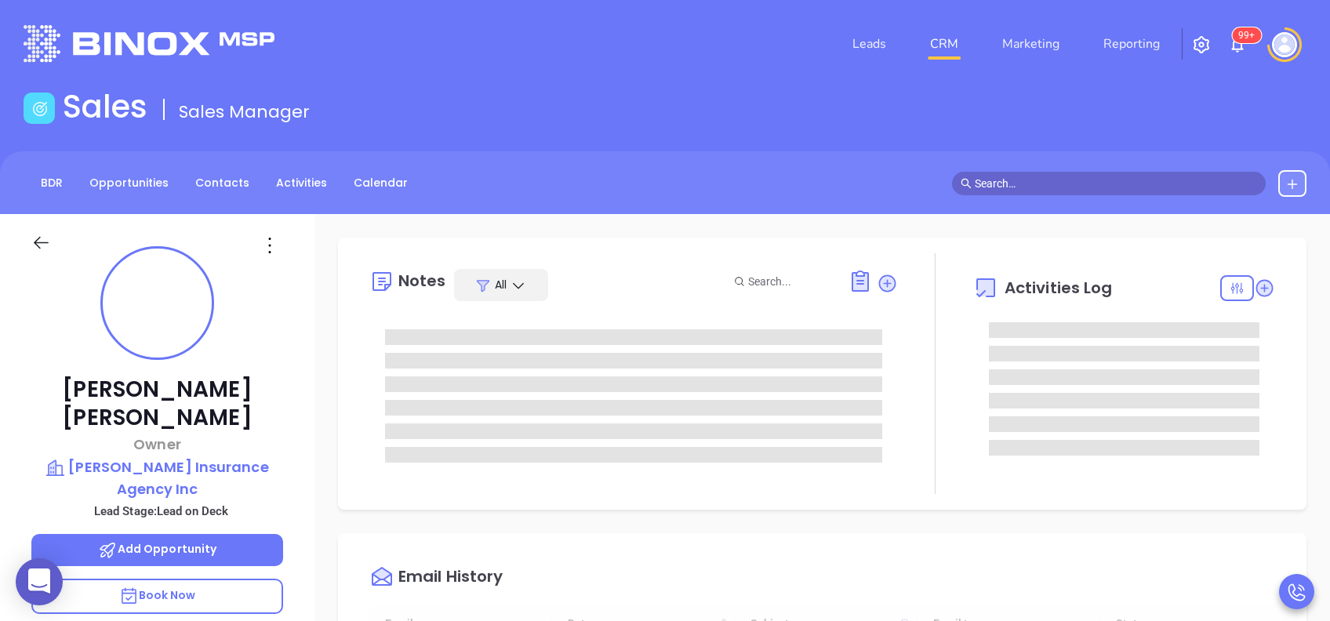
type input "[DATE]"
type input "[PERSON_NAME]"
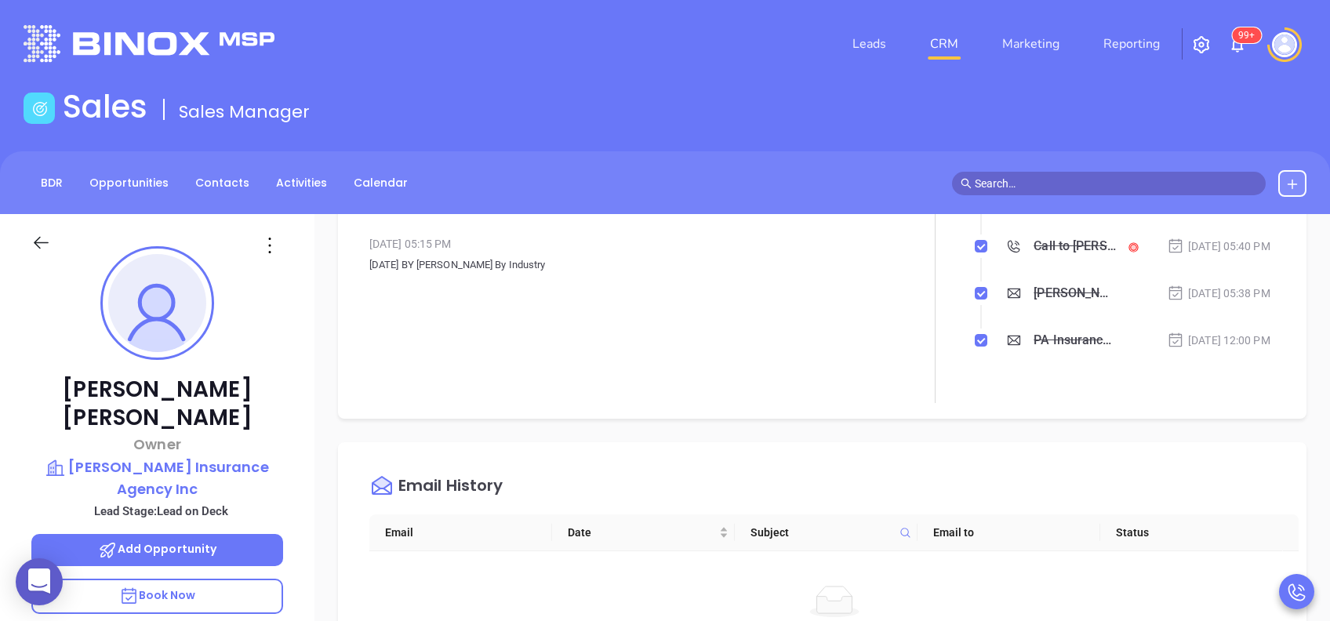
scroll to position [0, 0]
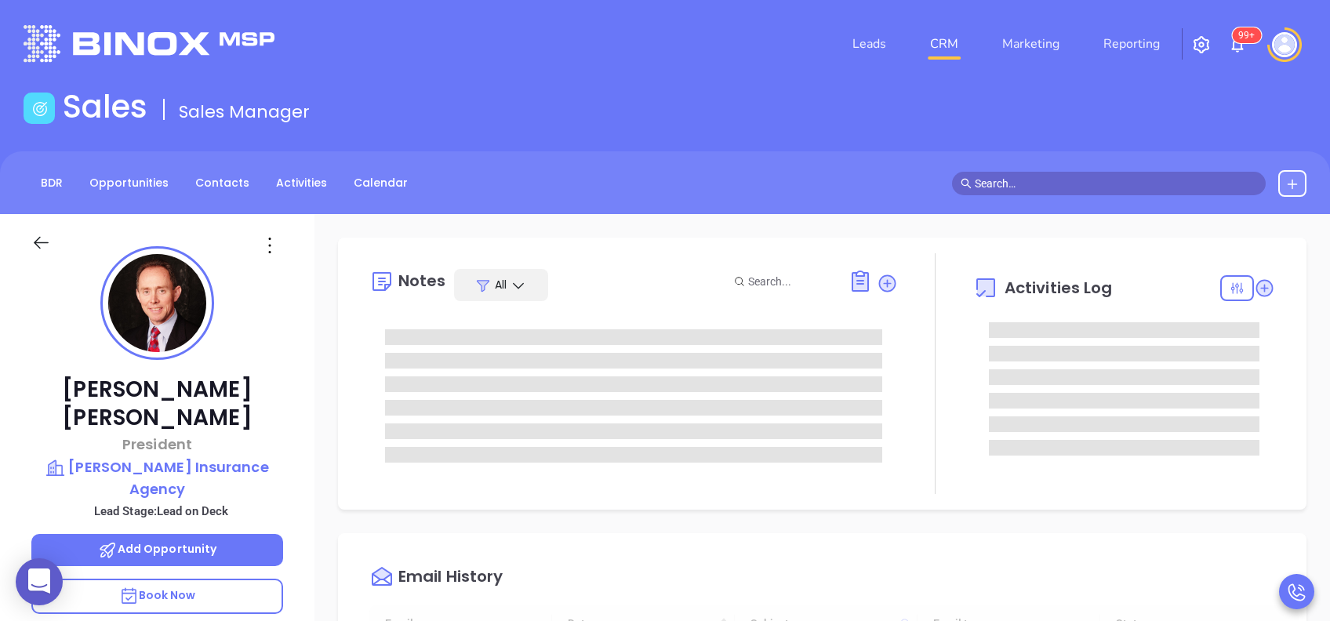
type input "[DATE]"
type input "[PERSON_NAME]"
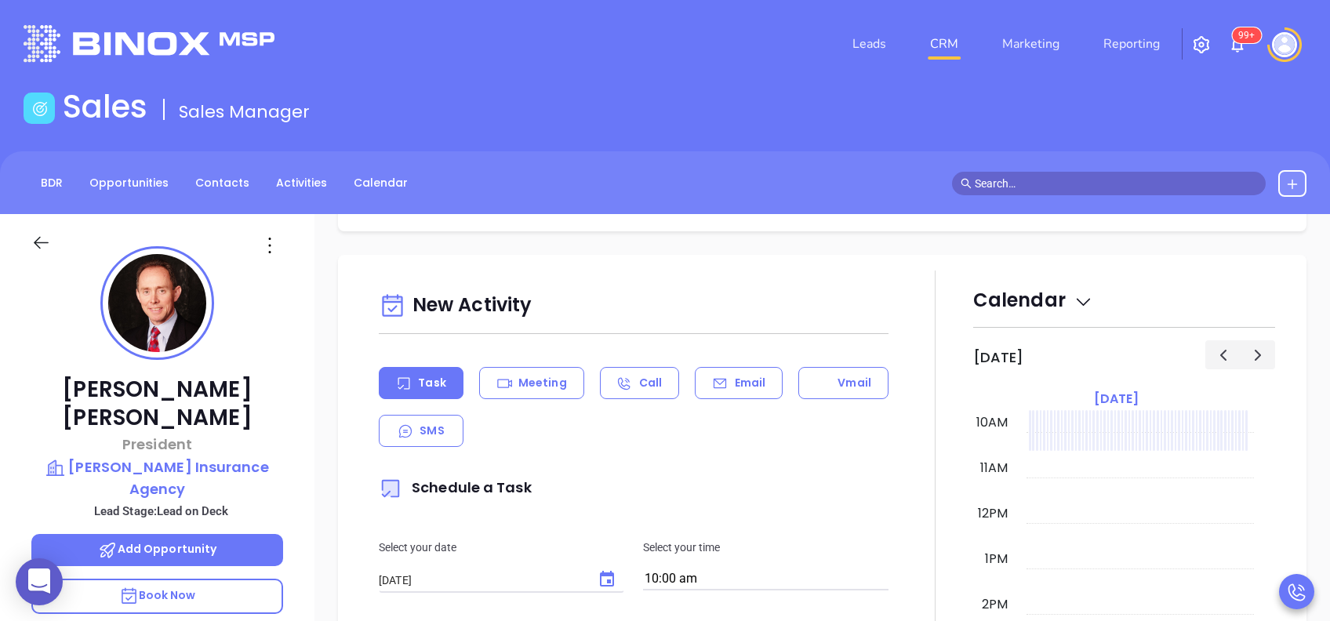
scroll to position [522, 0]
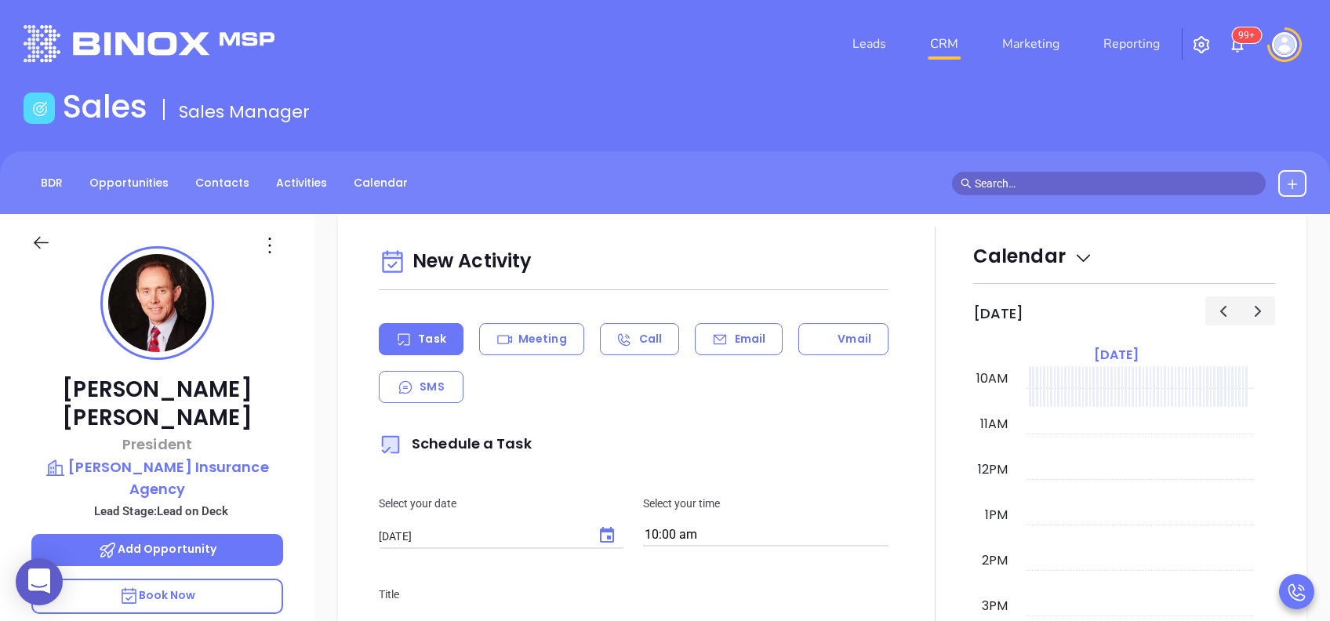
drag, startPoint x: 715, startPoint y: 339, endPoint x: 720, endPoint y: 376, distance: 37.9
click at [716, 337] on icon at bounding box center [720, 340] width 16 height 16
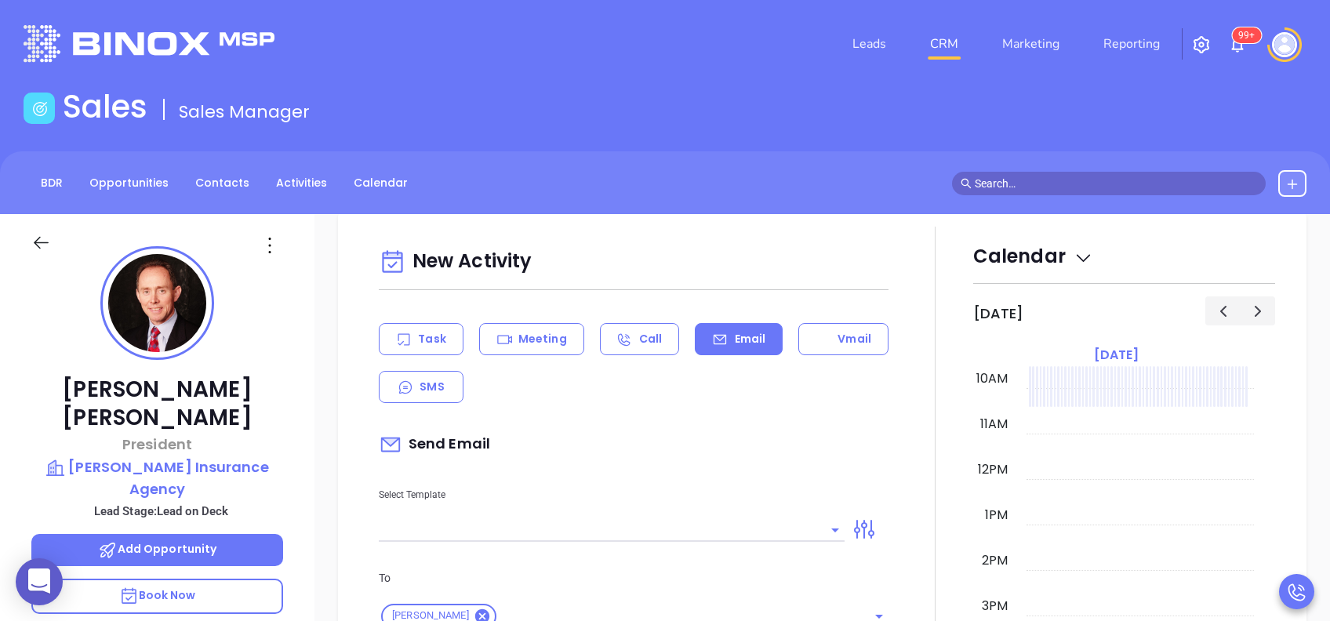
click at [747, 527] on input "text" at bounding box center [600, 529] width 442 height 23
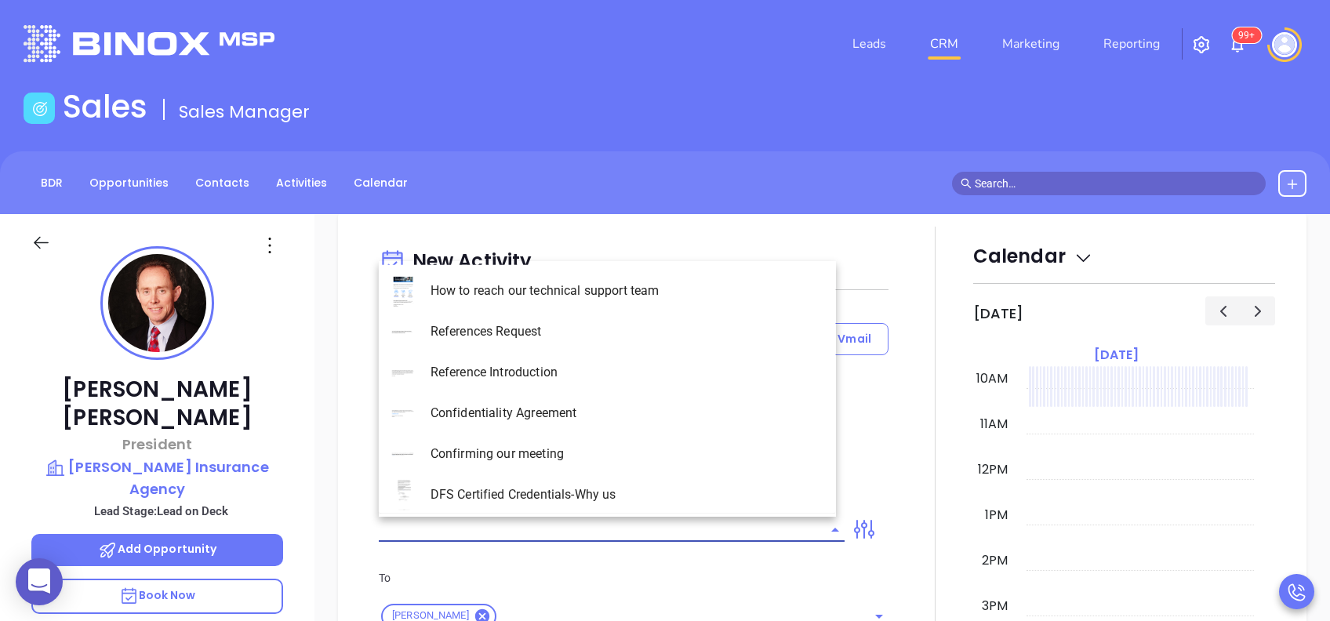
type input "[PERSON_NAME]"
click at [621, 301] on li "PA Insurance 0625" at bounding box center [607, 291] width 457 height 41
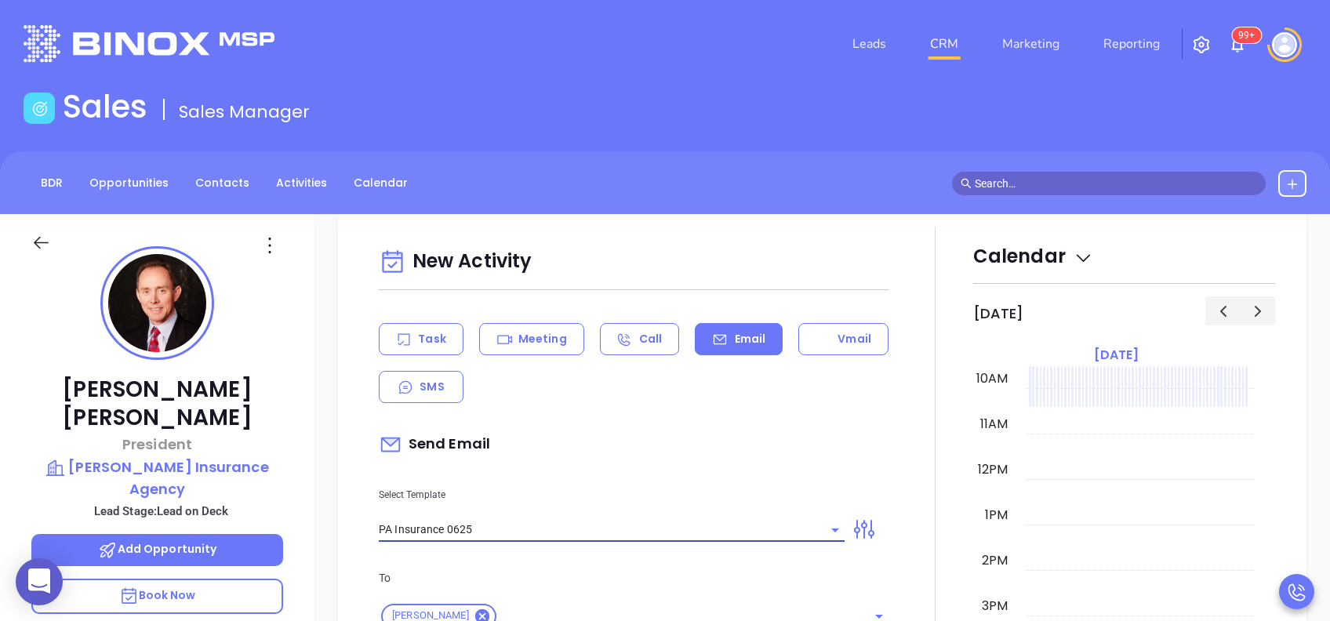
type input "PA Insurance 0625"
type input "Steve, PA’s New Cybersecurity Law: Are You Prepared?"
click at [696, 402] on div "Task Meeting Call Email Vmail SMS" at bounding box center [634, 363] width 510 height 80
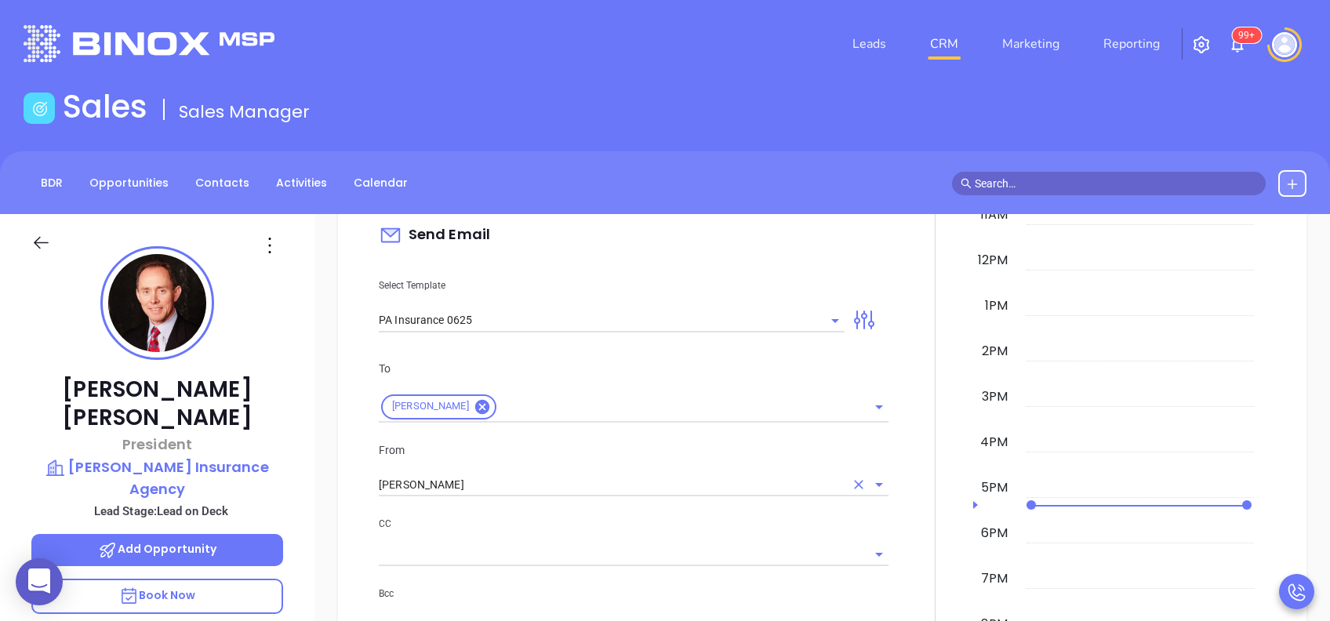
click at [558, 482] on input "[PERSON_NAME]" at bounding box center [612, 485] width 466 height 23
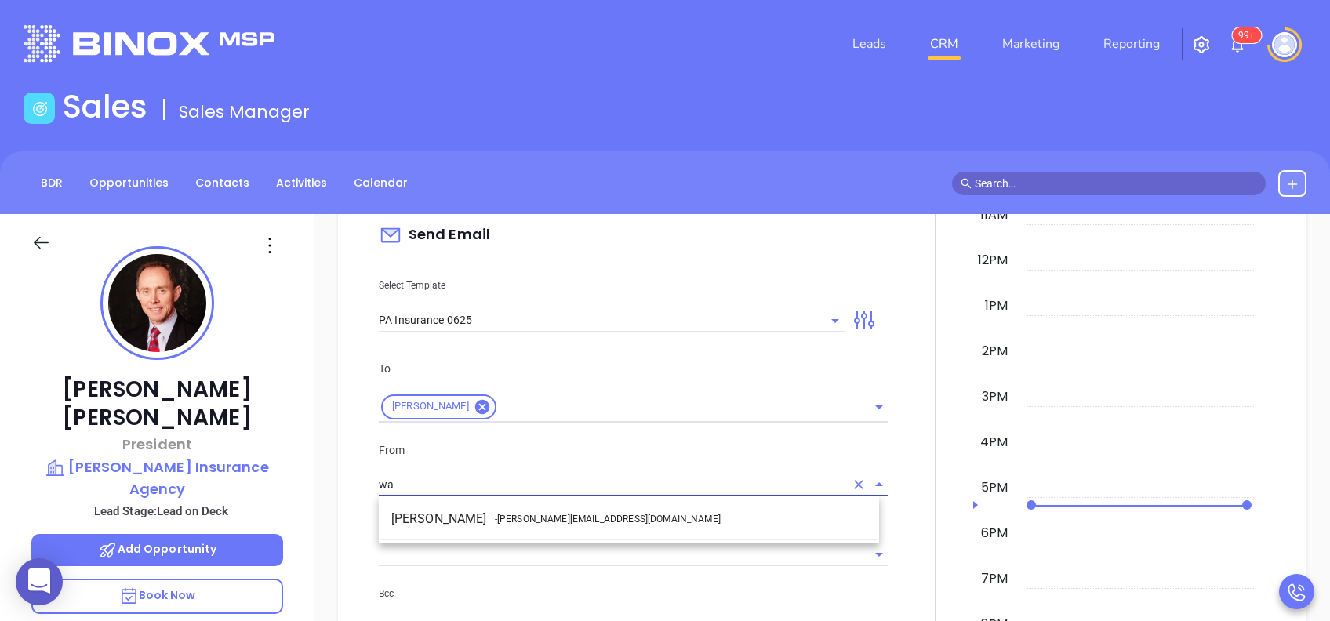
drag, startPoint x: 570, startPoint y: 519, endPoint x: 587, endPoint y: 518, distance: 17.3
click at [571, 519] on span "- walter@motiva.net" at bounding box center [608, 519] width 226 height 14
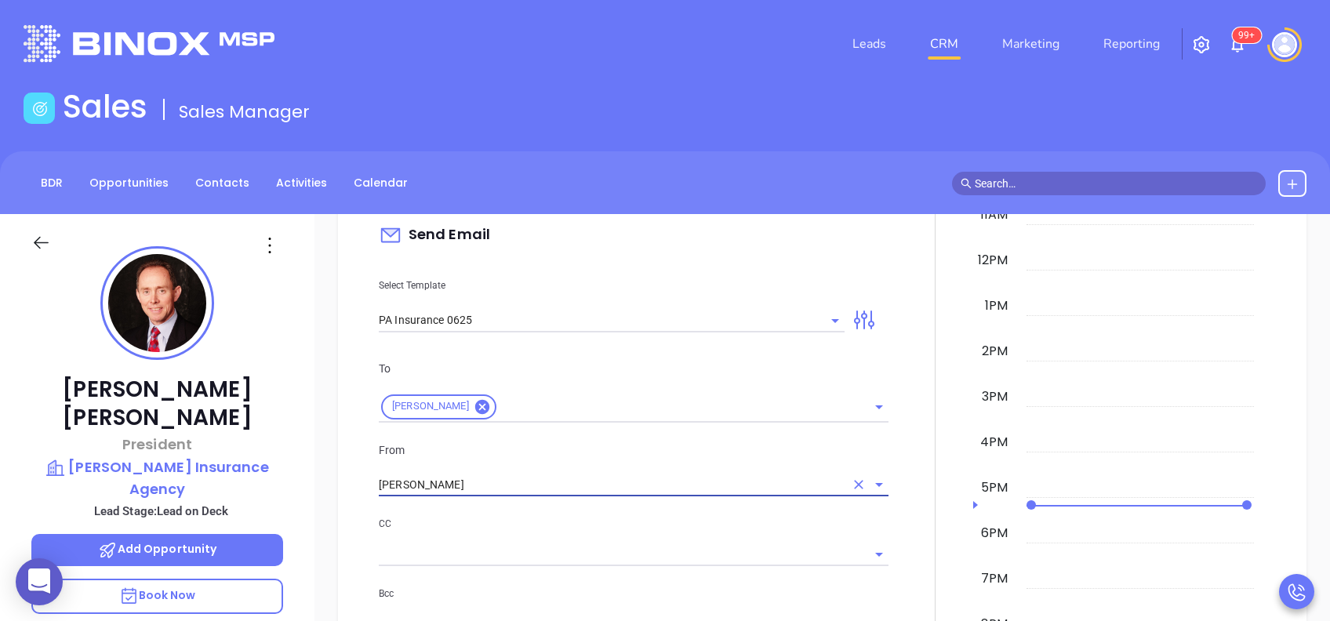
type input "Walter Contreras"
click at [599, 518] on p "CC" at bounding box center [634, 523] width 510 height 17
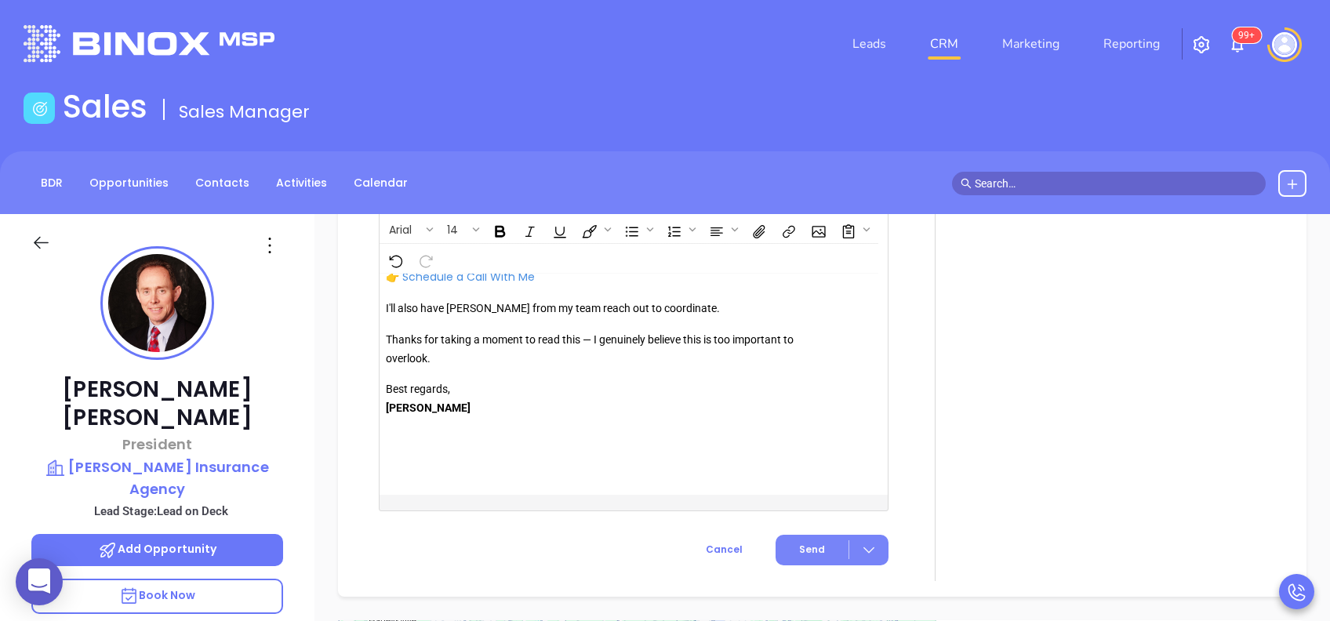
scroll to position [1864, 0]
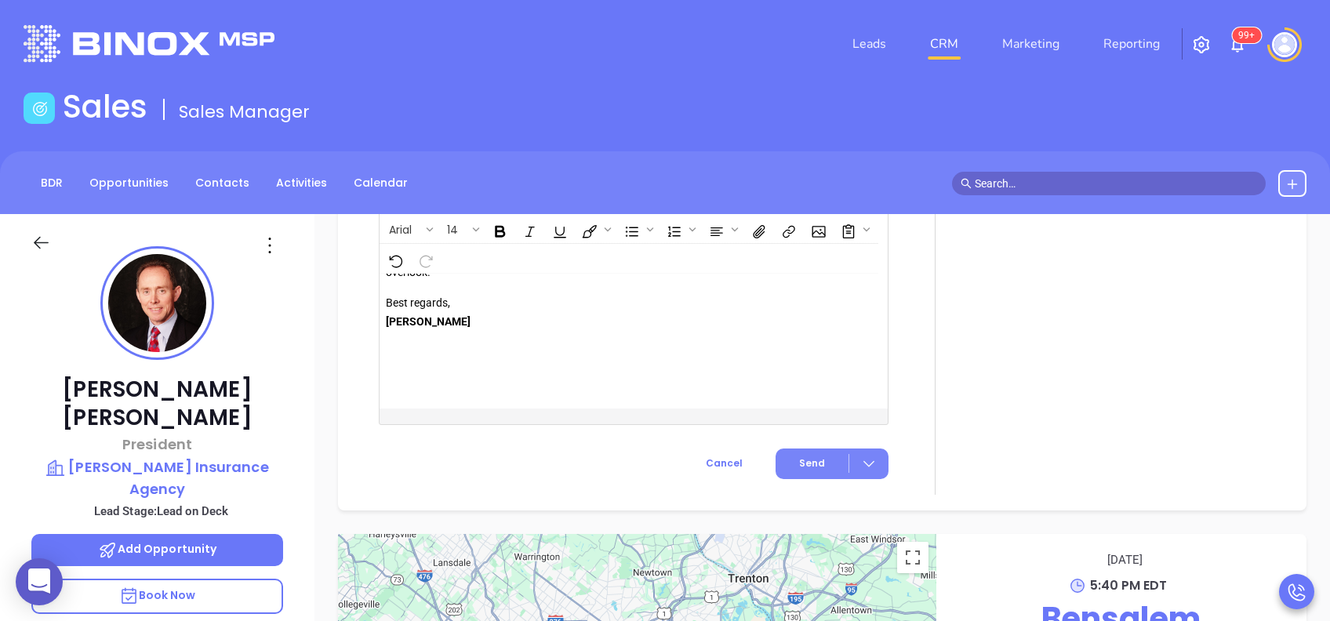
click at [824, 472] on button "Send" at bounding box center [832, 464] width 113 height 31
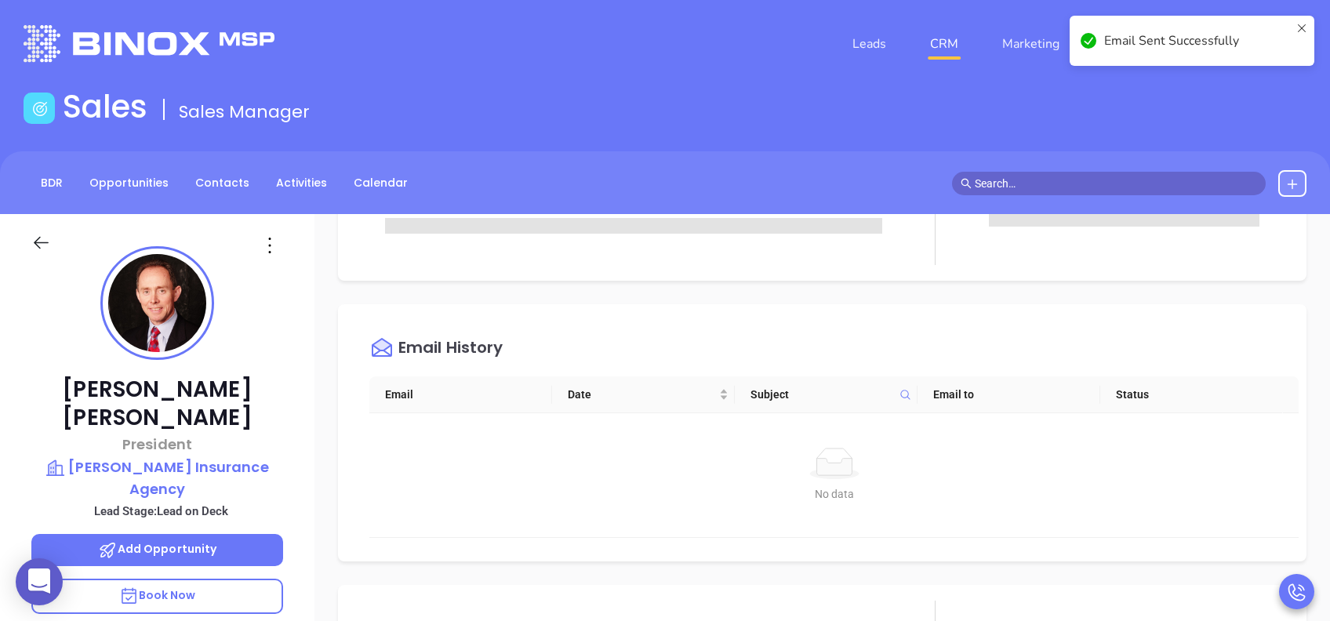
scroll to position [0, 0]
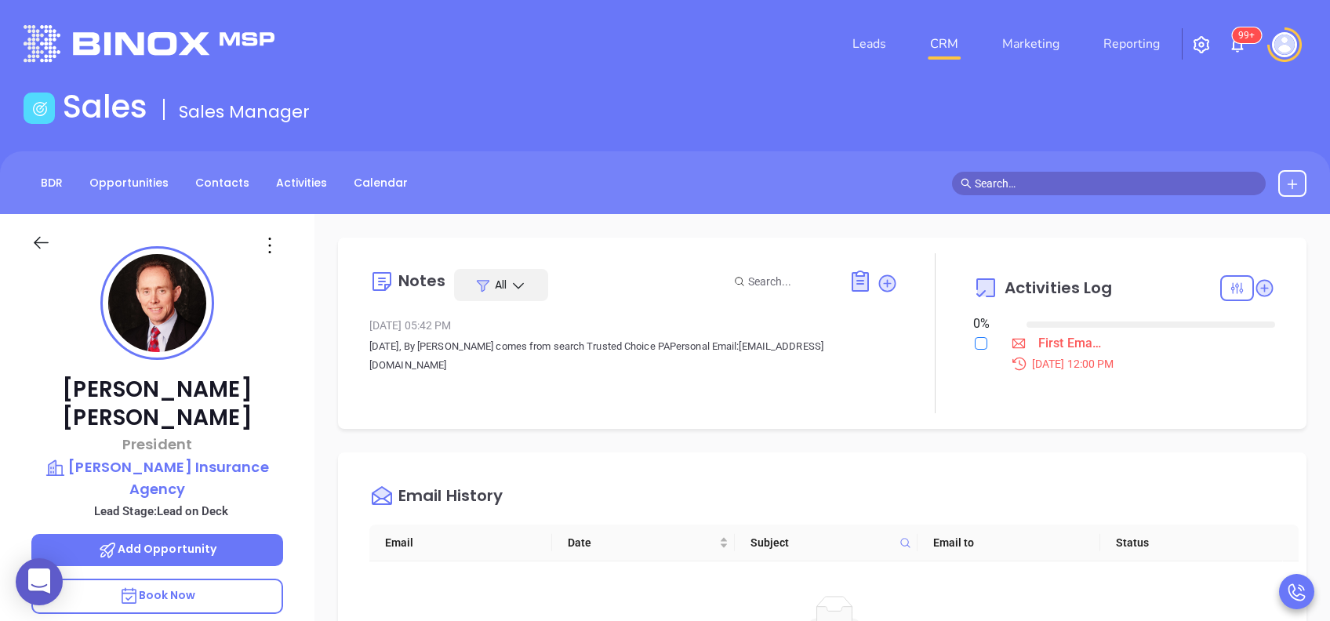
click at [975, 347] on input "checkbox" at bounding box center [981, 343] width 13 height 13
checkbox input "true"
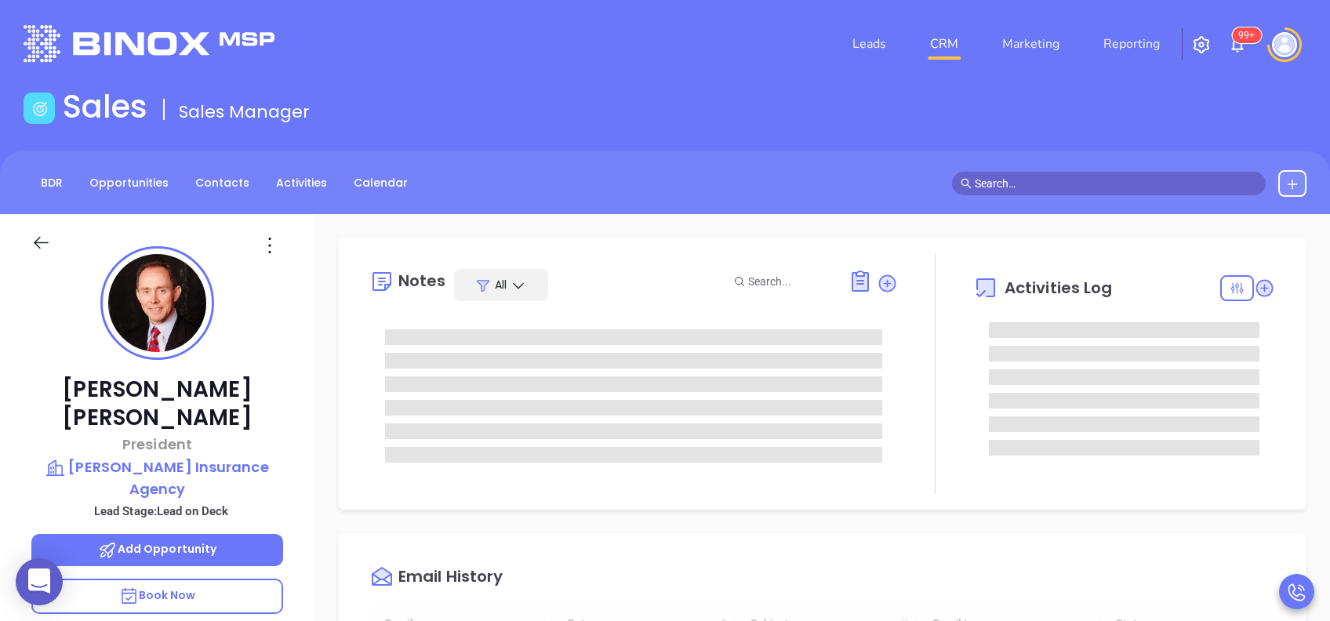
type input "[DATE]"
type input "[PERSON_NAME]"
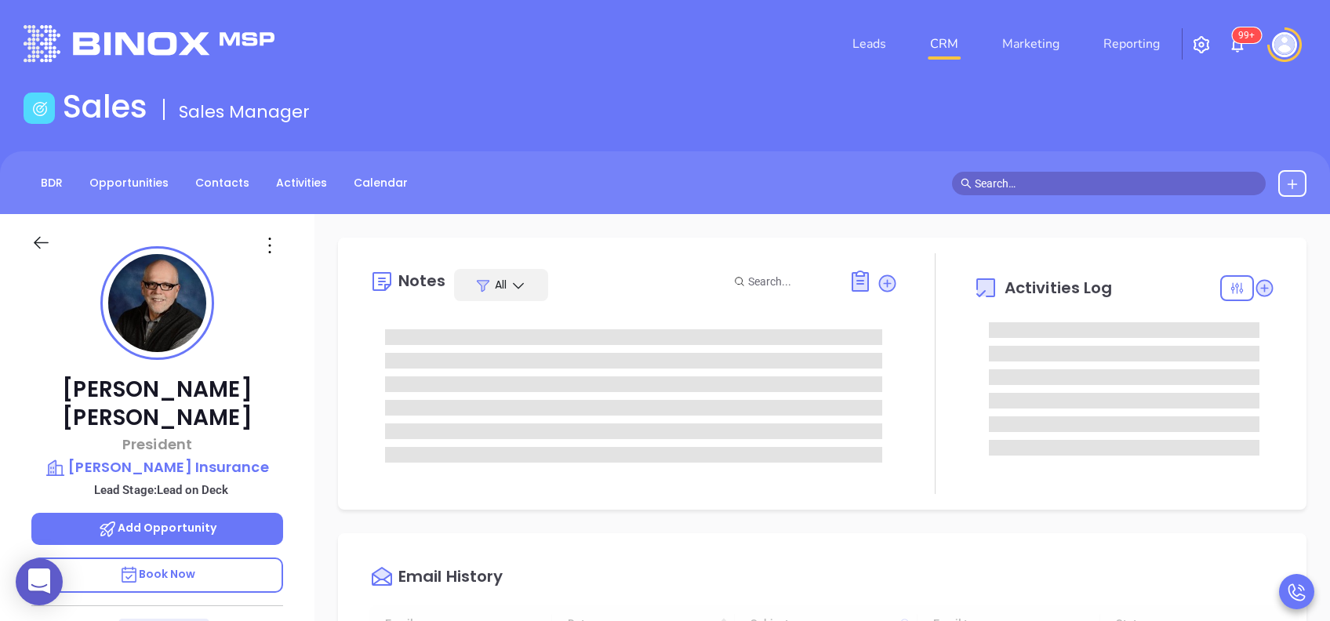
scroll to position [456, 0]
type input "[PERSON_NAME]"
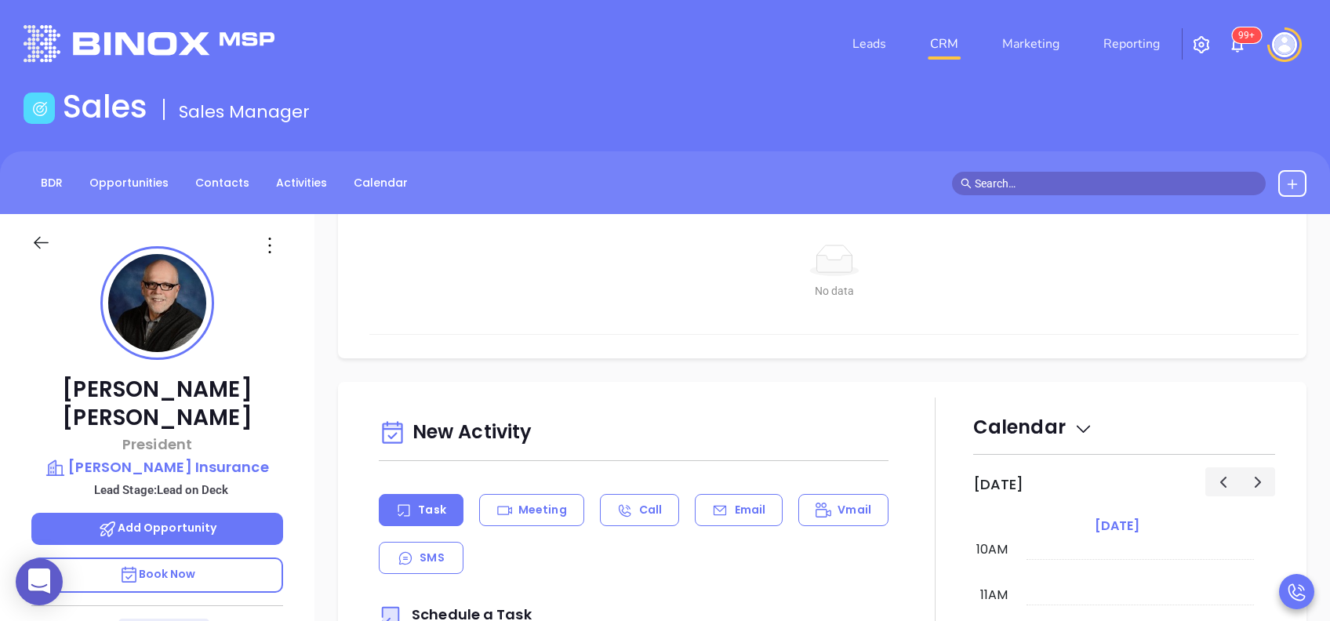
scroll to position [522, 0]
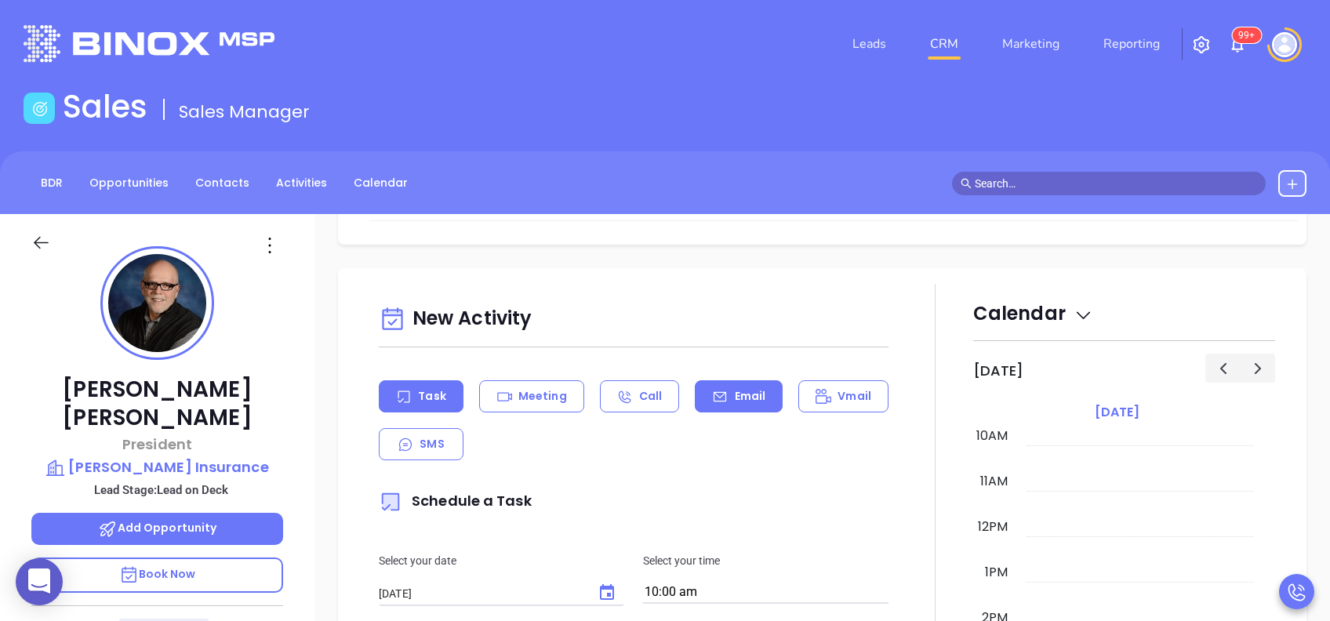
click at [725, 401] on div "Email" at bounding box center [739, 396] width 88 height 32
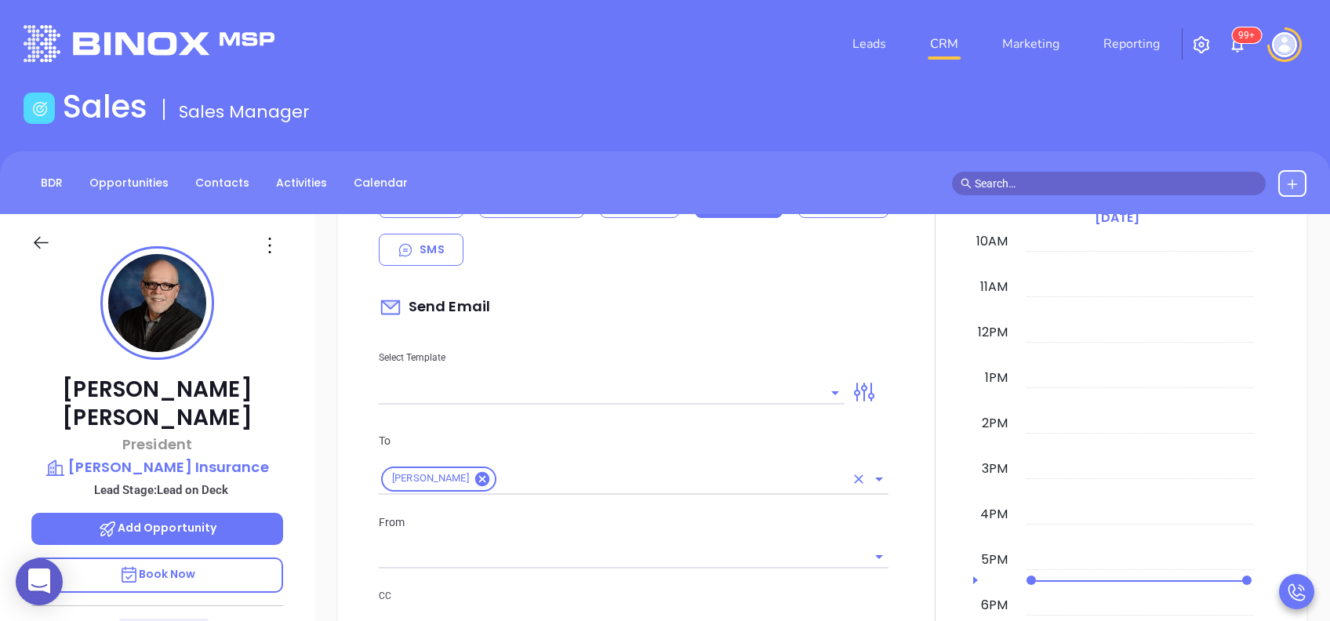
scroll to position [732, 0]
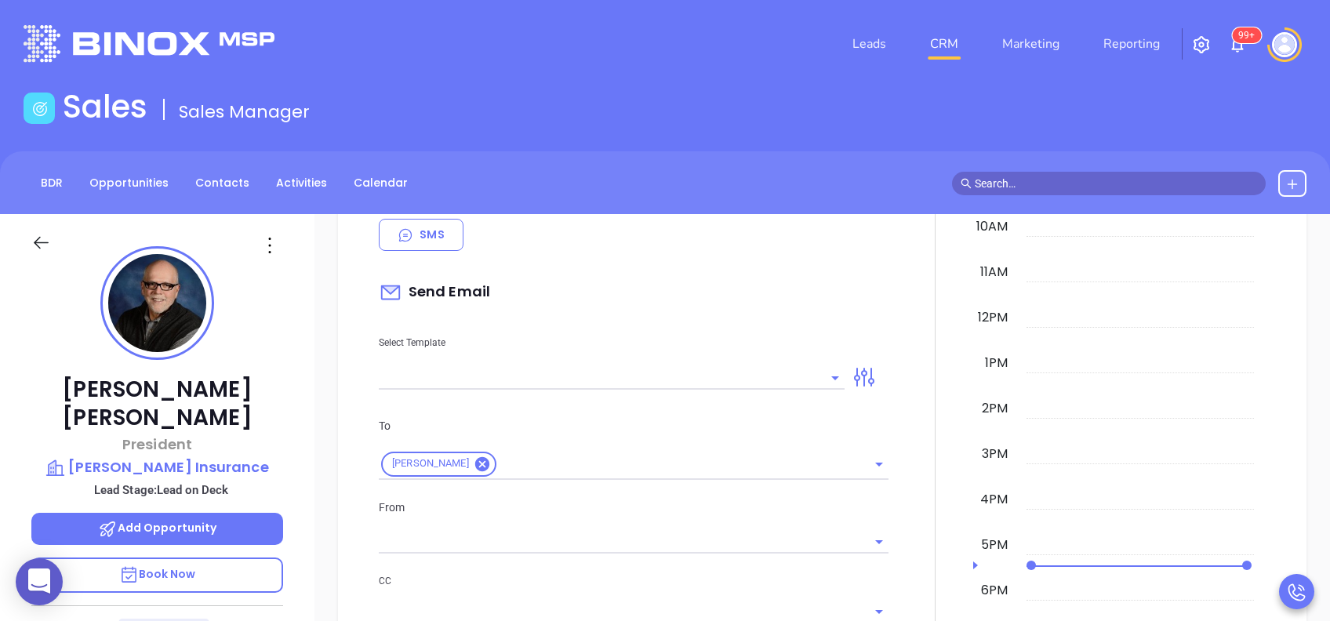
click at [747, 370] on input "text" at bounding box center [600, 377] width 442 height 23
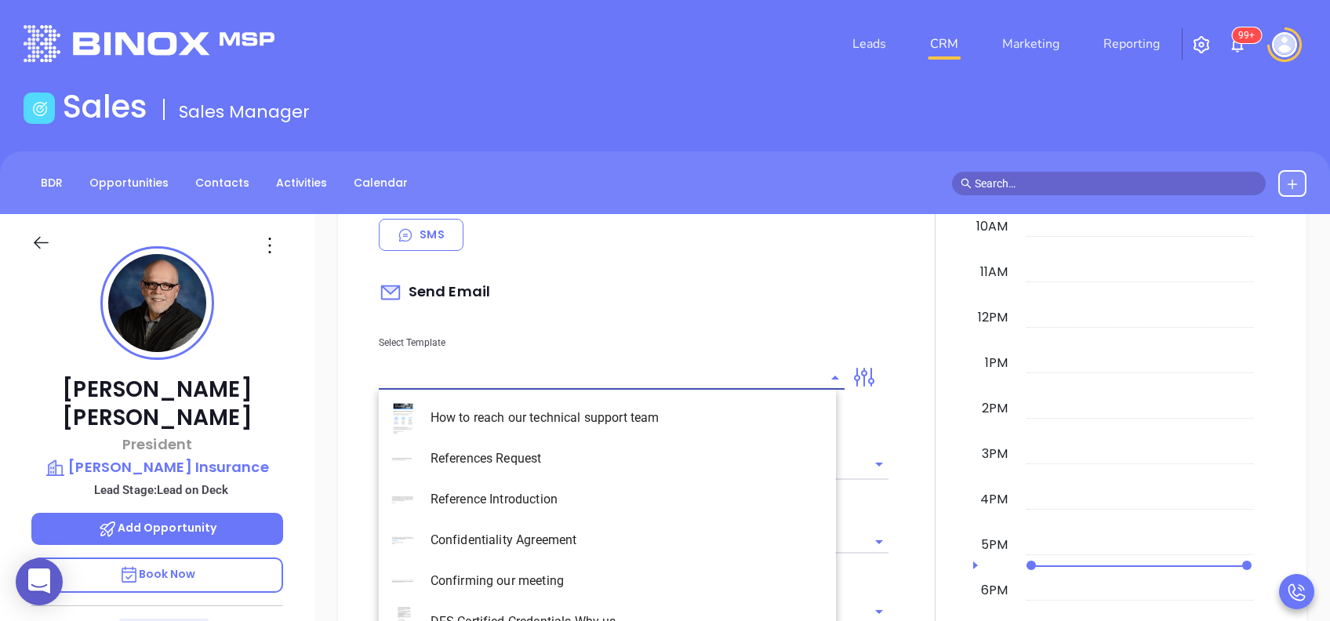
type input "[PERSON_NAME]"
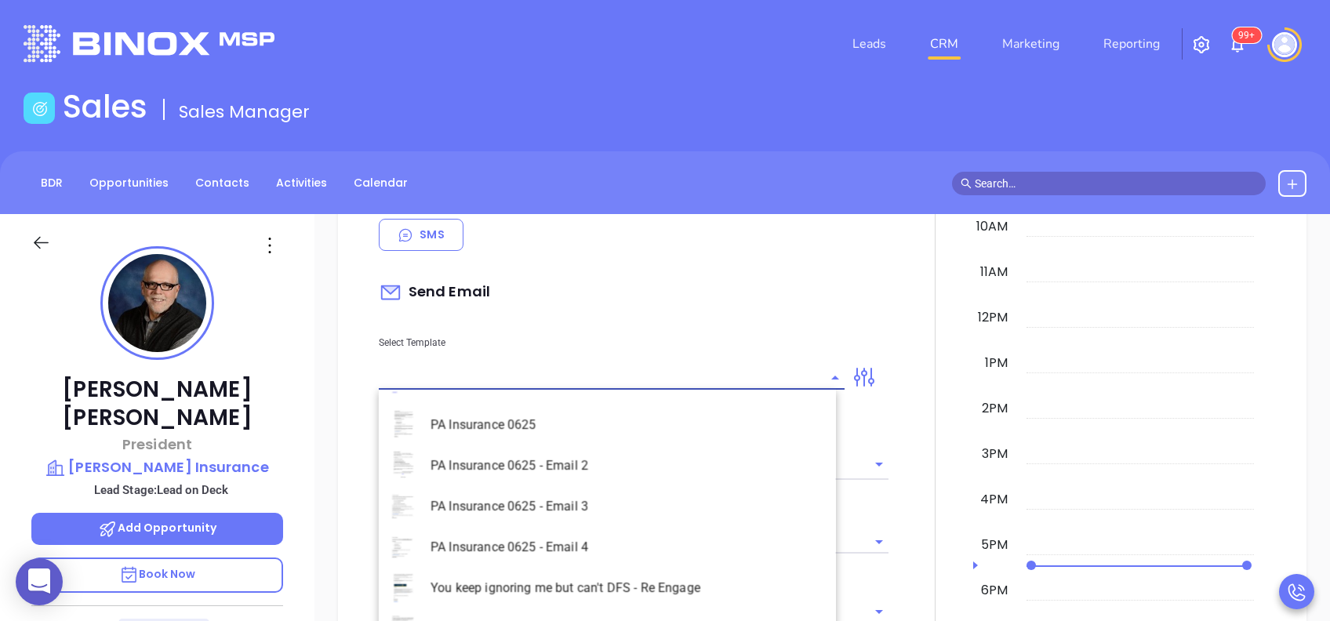
scroll to position [1673, 0]
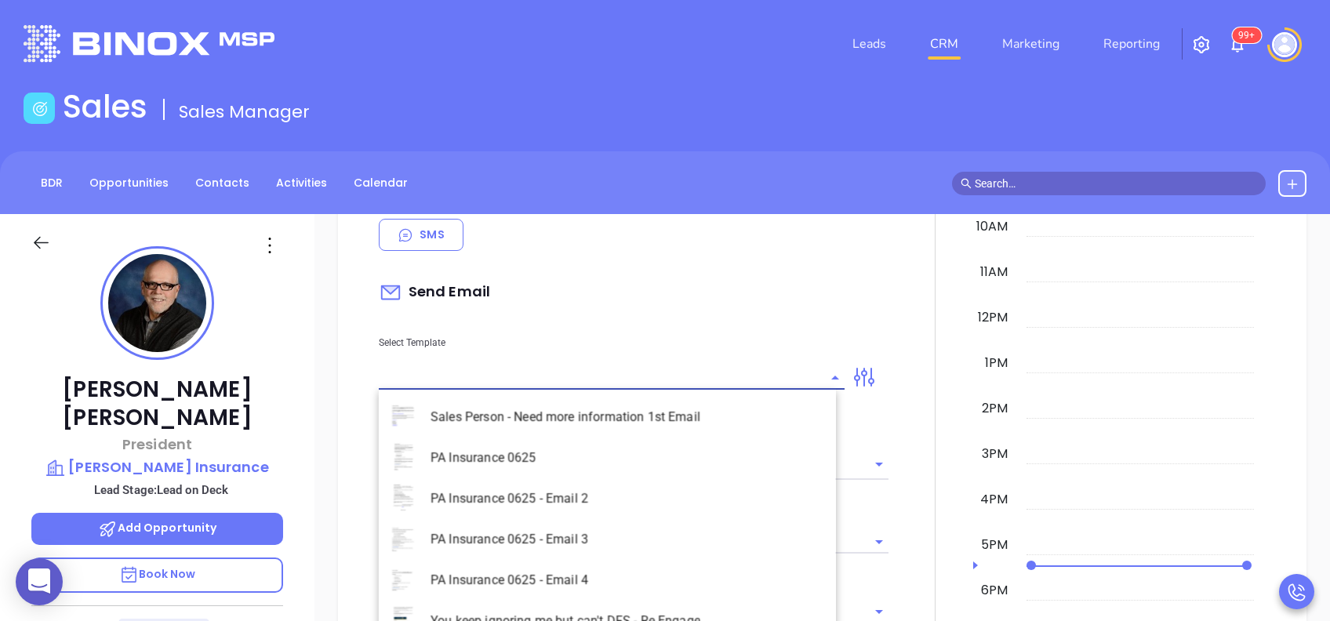
click at [559, 447] on li "PA Insurance 0625" at bounding box center [607, 458] width 457 height 41
type input "PA Insurance 0625"
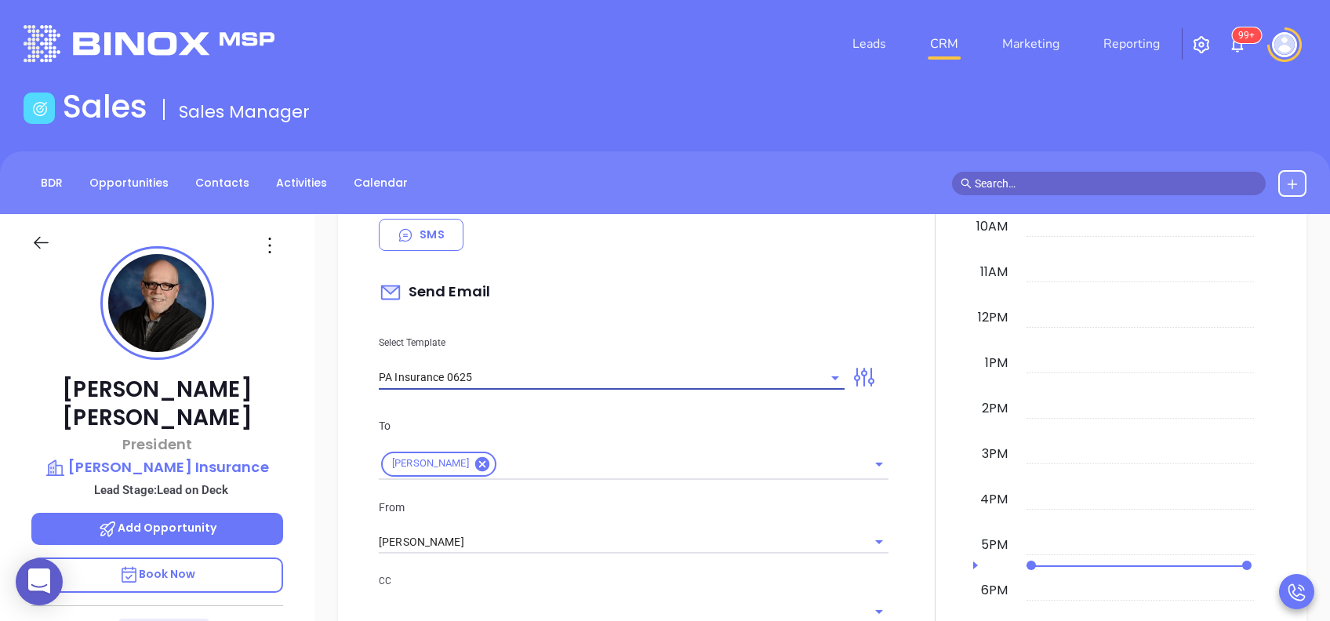
type input "Tom, PA’s New Cybersecurity Law: Are You Prepared?"
click at [622, 336] on p "Select Template" at bounding box center [612, 342] width 466 height 17
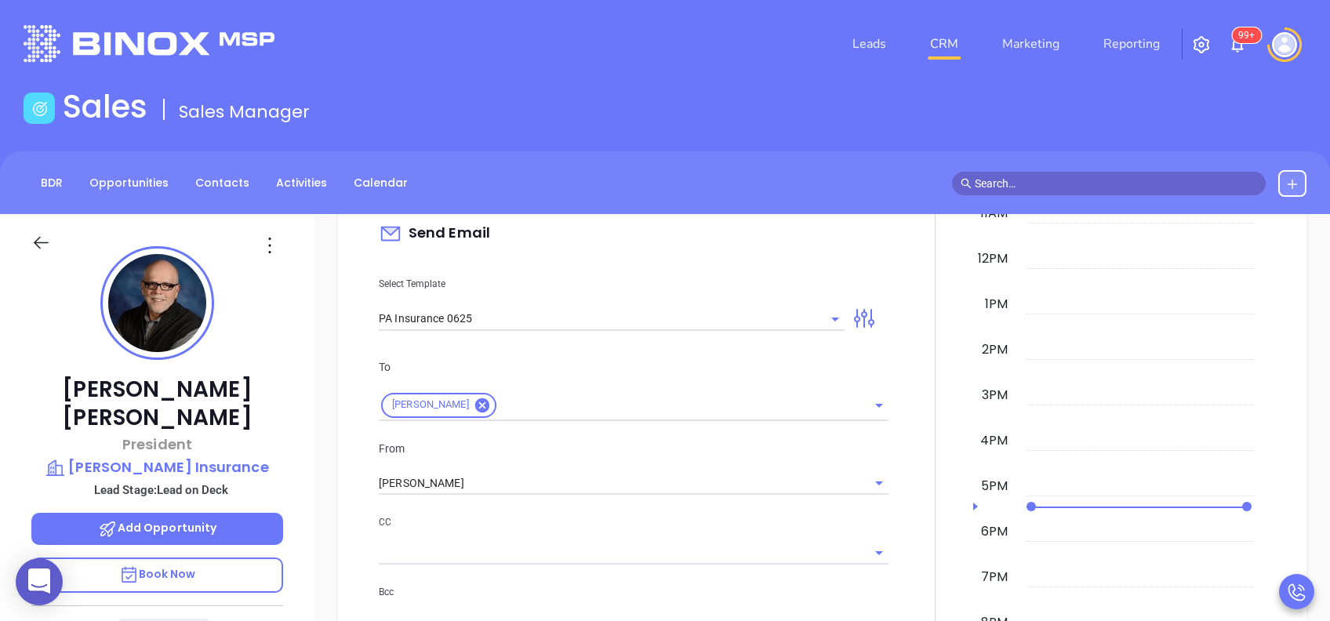
scroll to position [836, 0]
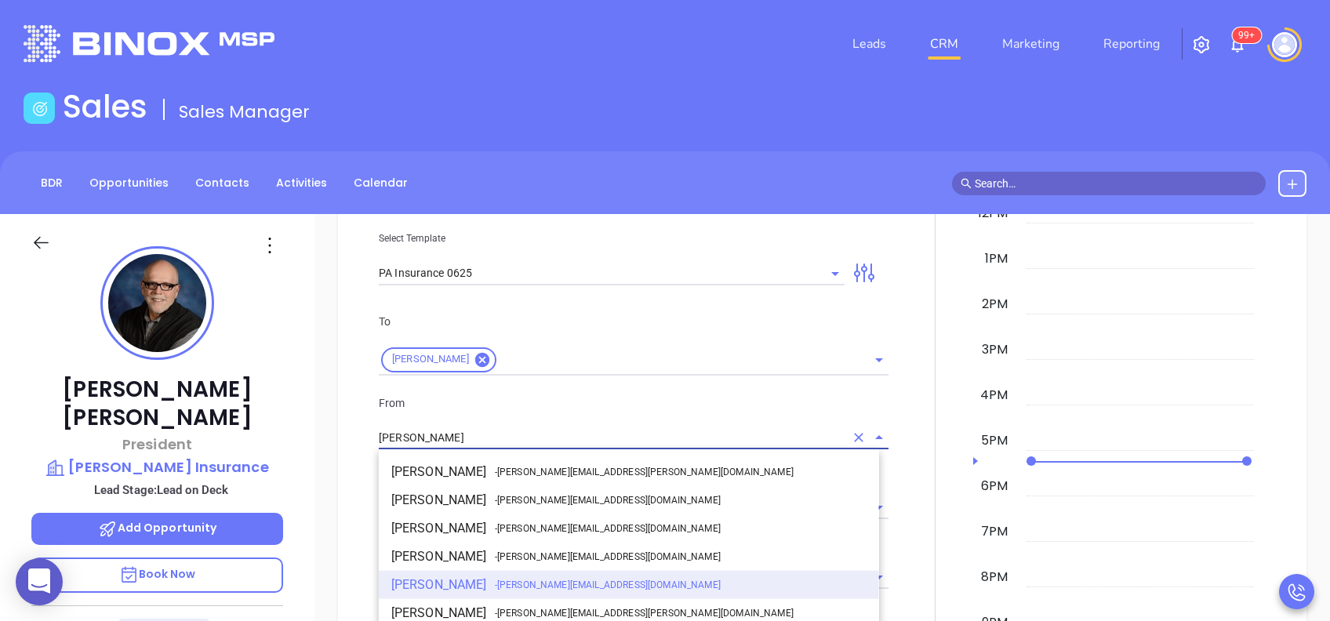
click at [544, 427] on input "[PERSON_NAME]" at bounding box center [612, 438] width 466 height 23
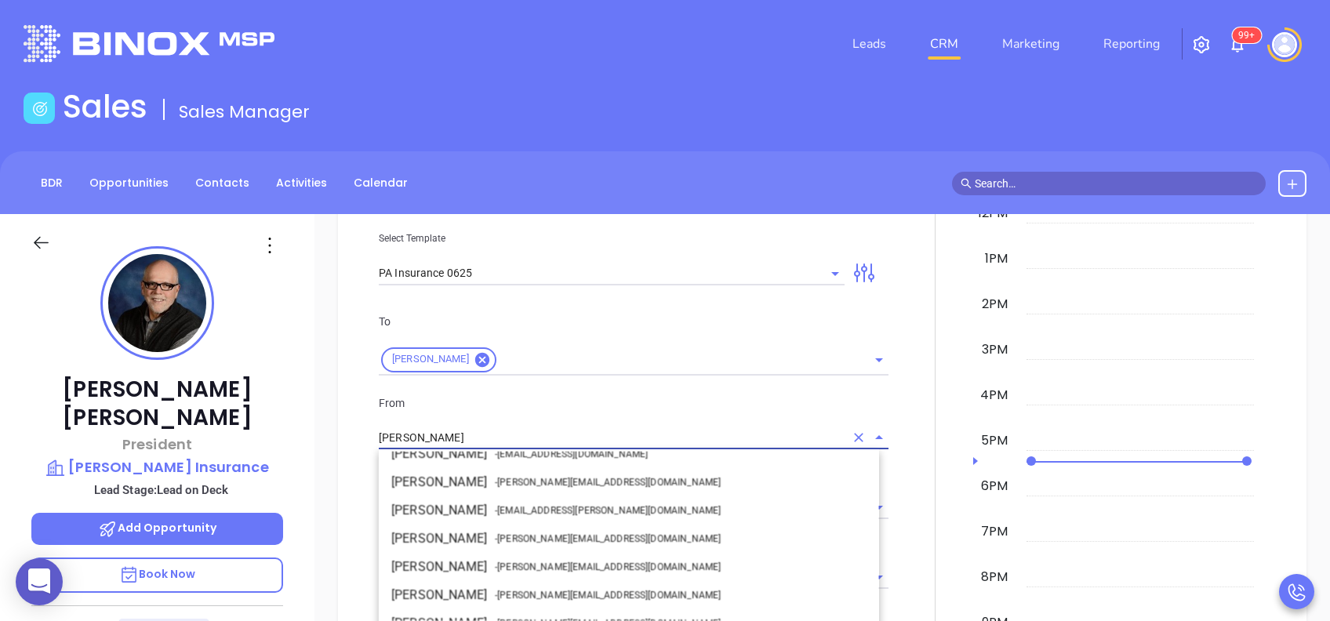
scroll to position [209, 0]
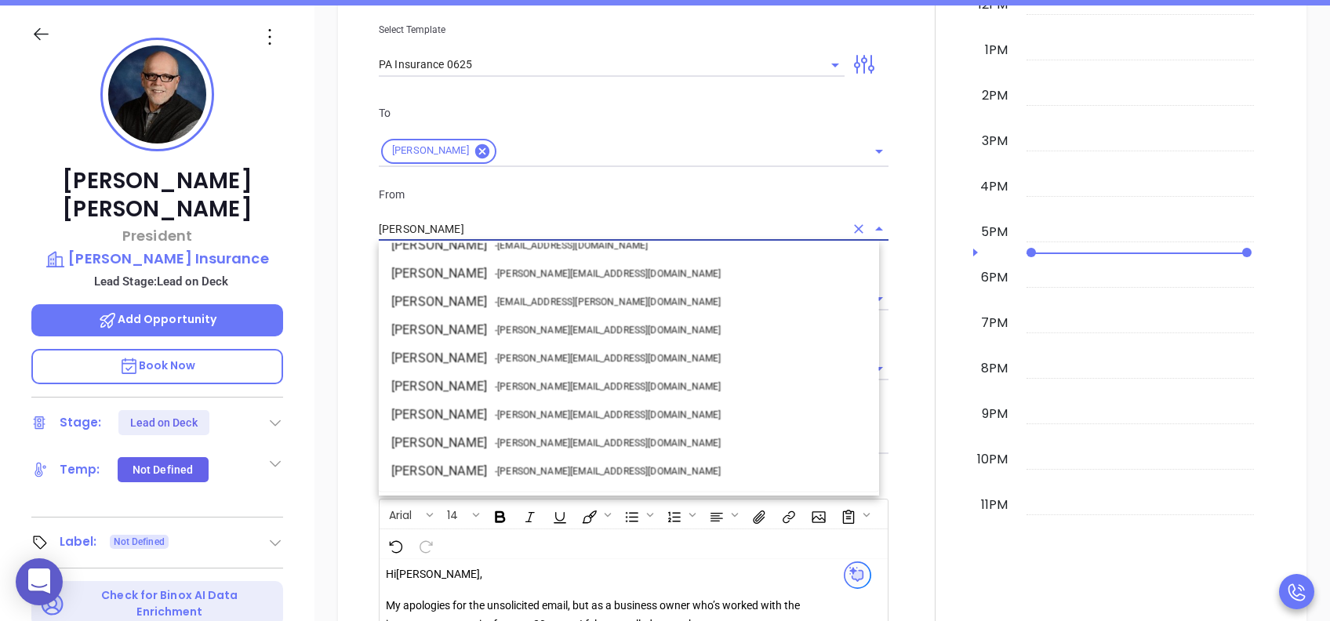
click at [475, 267] on li "Walter Contreras - [EMAIL_ADDRESS][DOMAIN_NAME]" at bounding box center [629, 274] width 500 height 28
type input "[PERSON_NAME]"
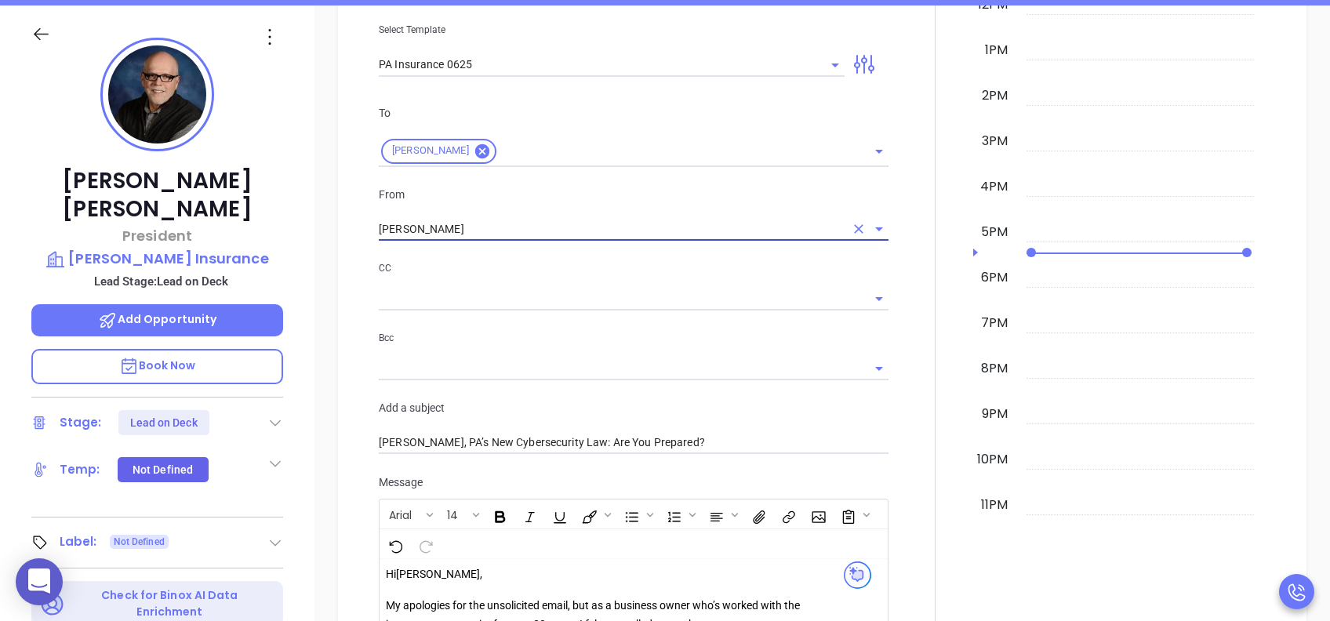
drag, startPoint x: 491, startPoint y: 278, endPoint x: 500, endPoint y: 275, distance: 9.2
click at [493, 278] on div "CC" at bounding box center [634, 285] width 510 height 51
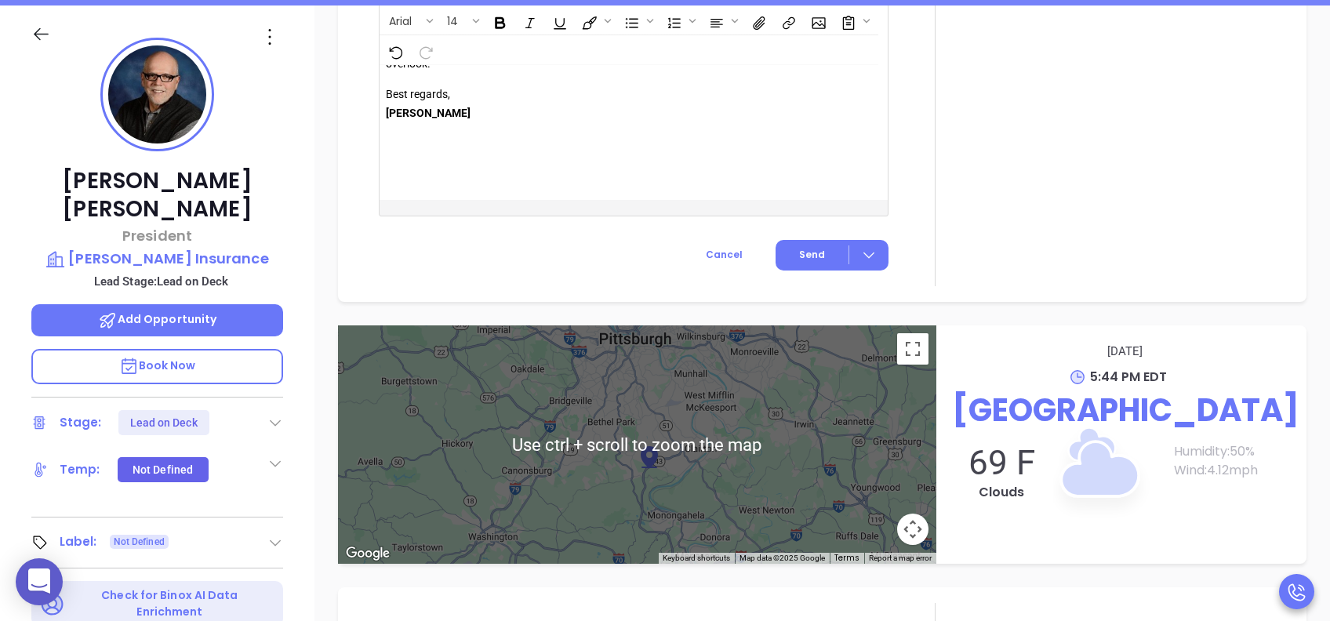
scroll to position [1967, 0]
click at [793, 240] on button "Send" at bounding box center [832, 255] width 113 height 31
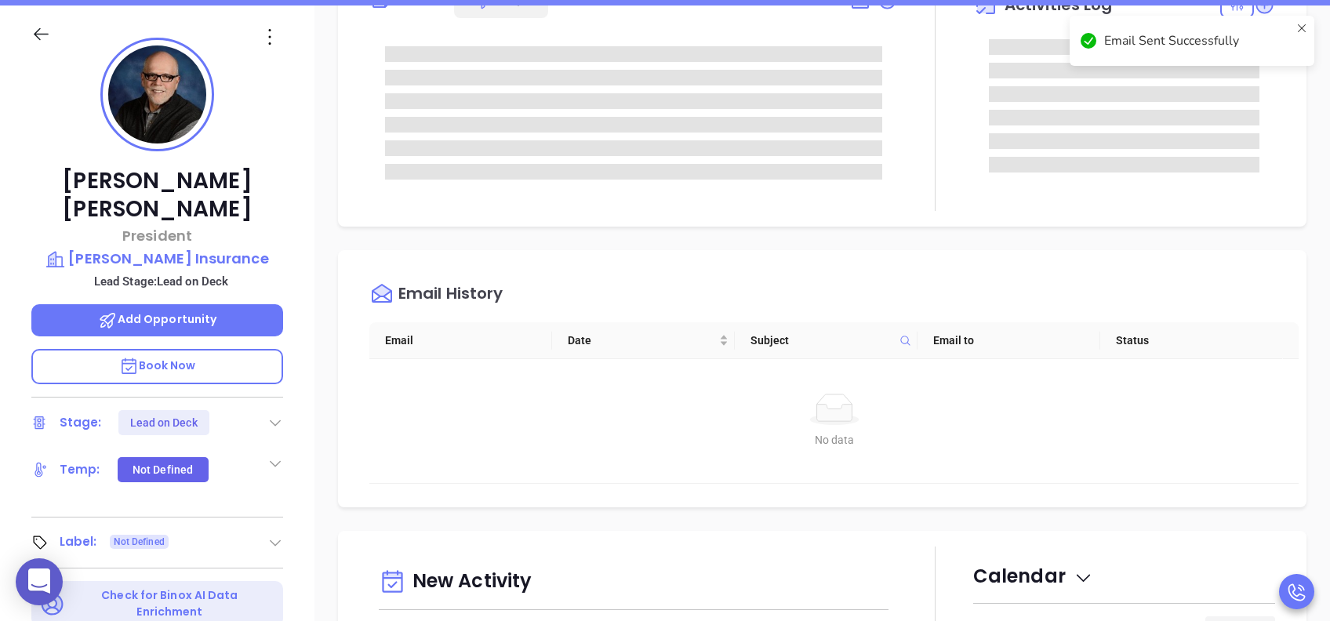
scroll to position [0, 0]
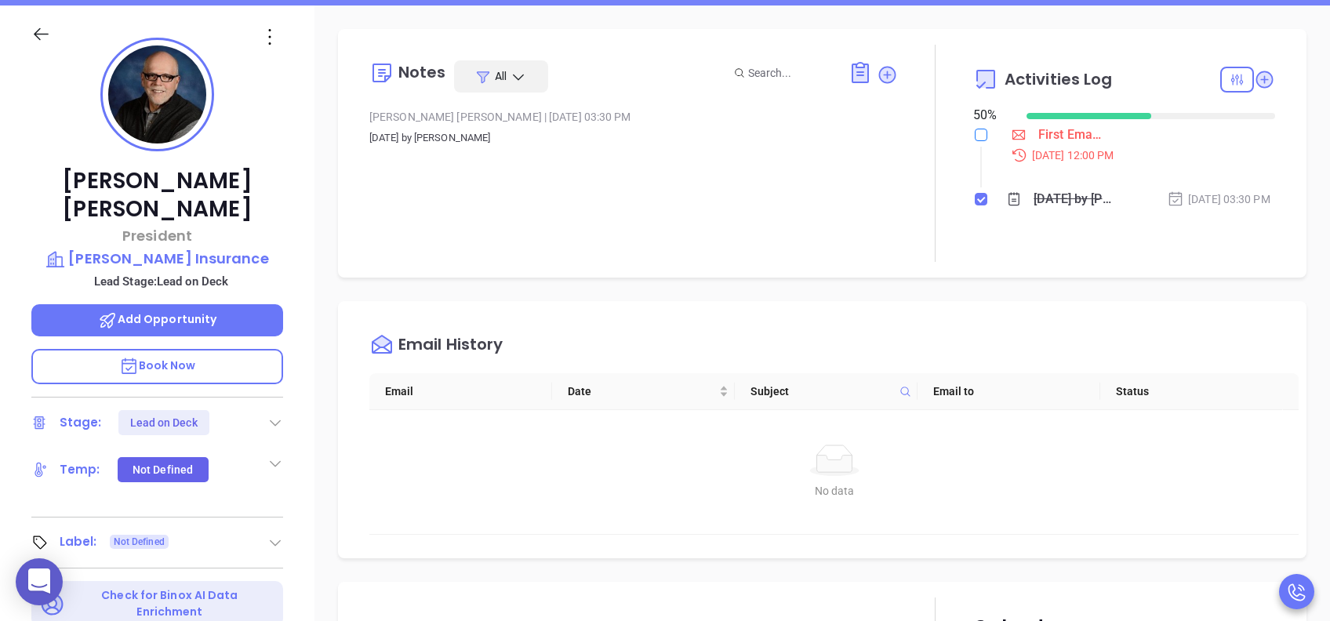
click at [975, 135] on input "checkbox" at bounding box center [981, 135] width 13 height 13
checkbox input "true"
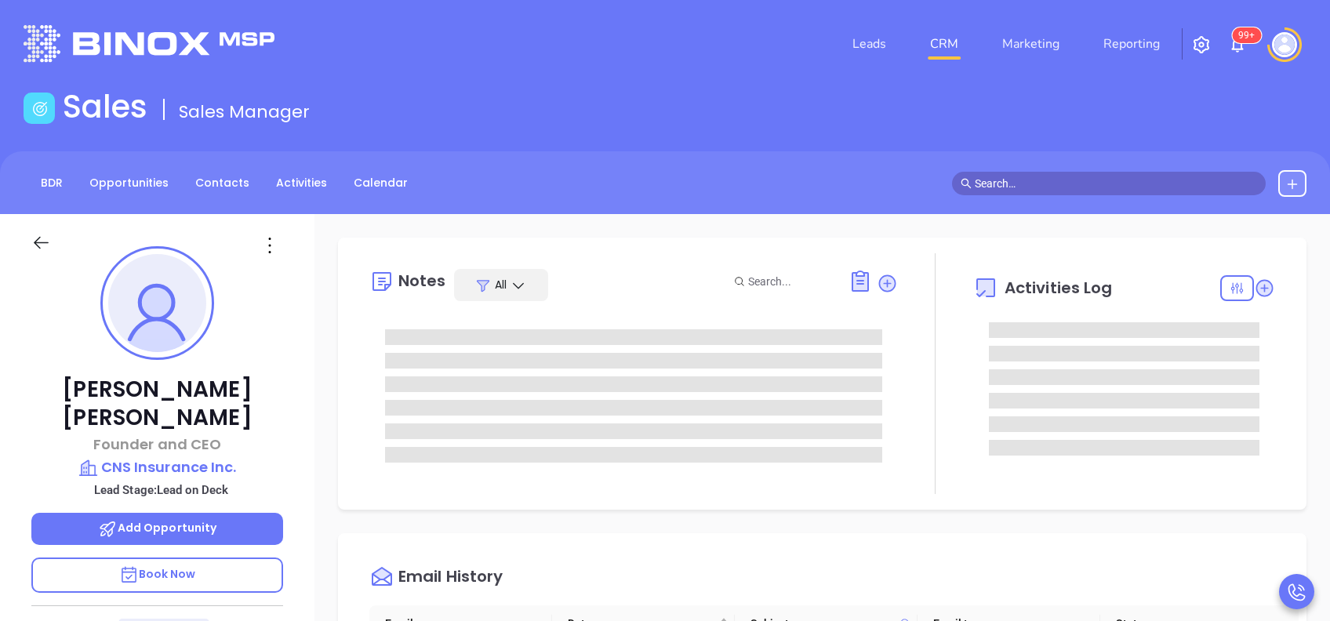
scroll to position [456, 0]
type input "[PERSON_NAME]"
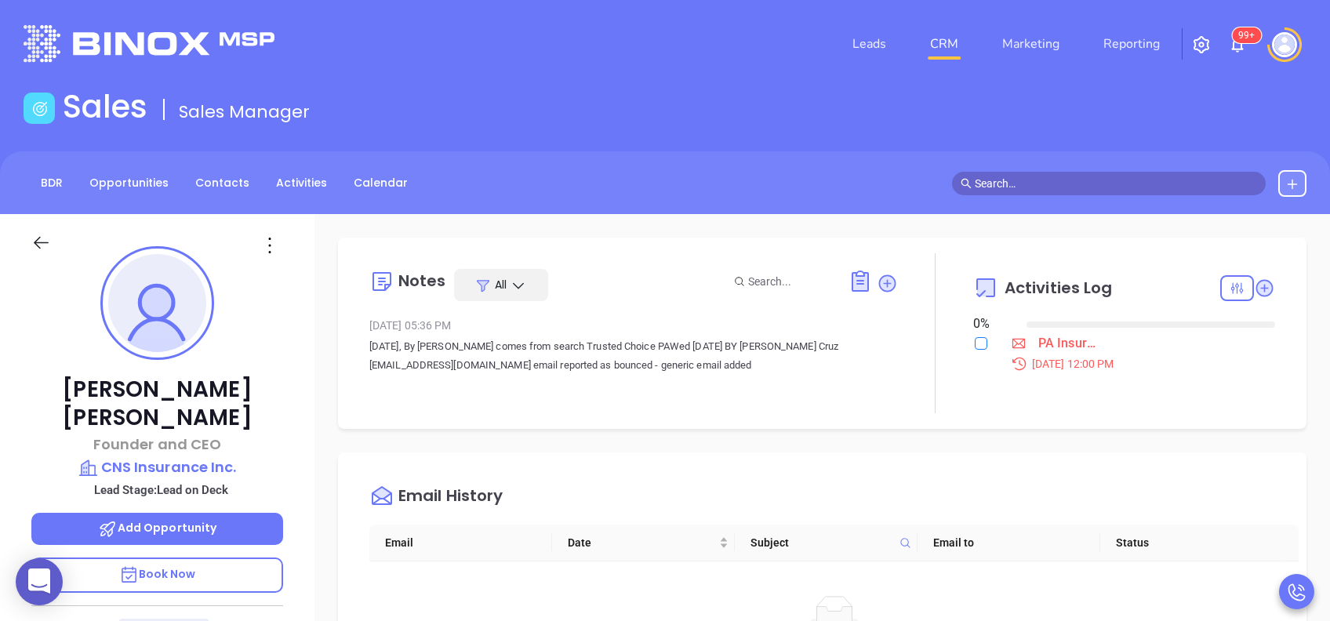
click at [975, 345] on input "checkbox" at bounding box center [981, 343] width 13 height 13
checkbox input "true"
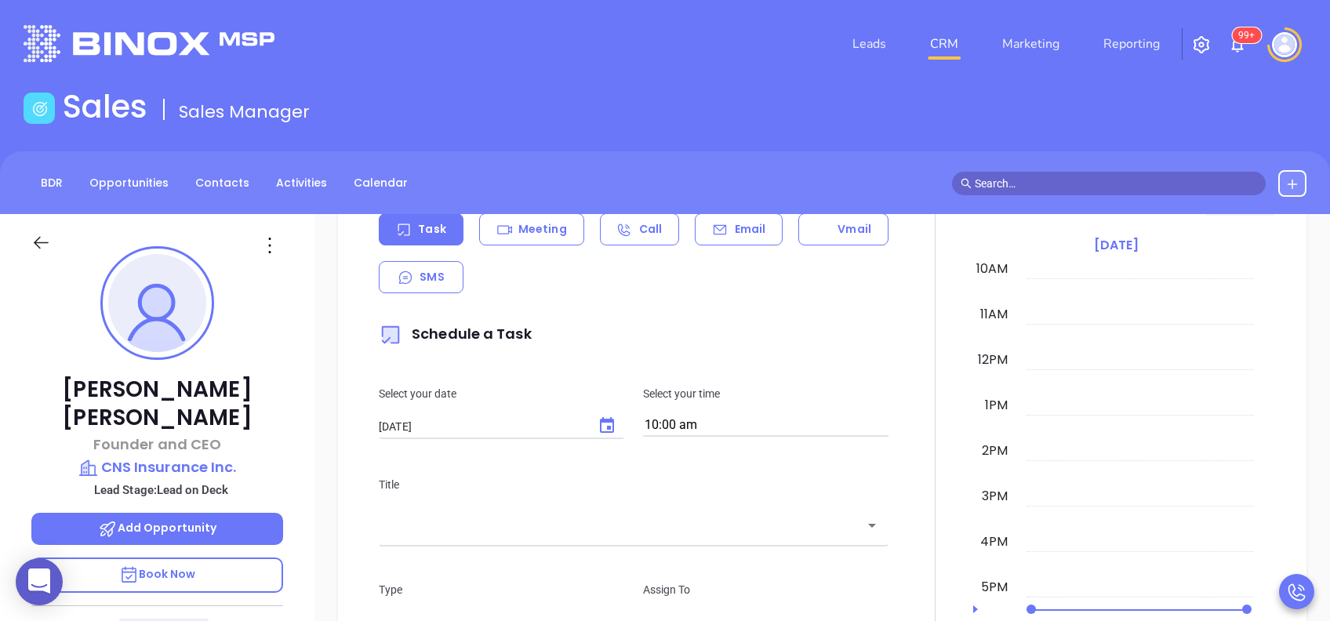
scroll to position [627, 0]
click at [735, 222] on p "Email" at bounding box center [750, 227] width 31 height 16
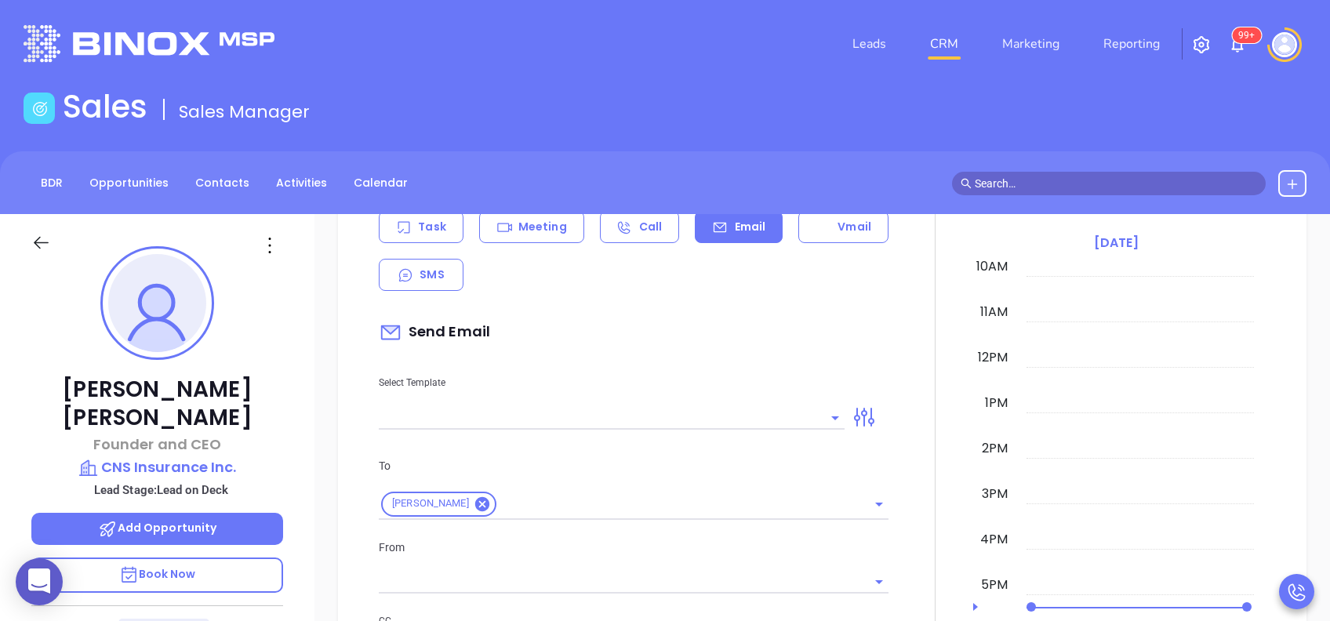
click at [755, 420] on input "text" at bounding box center [600, 417] width 442 height 23
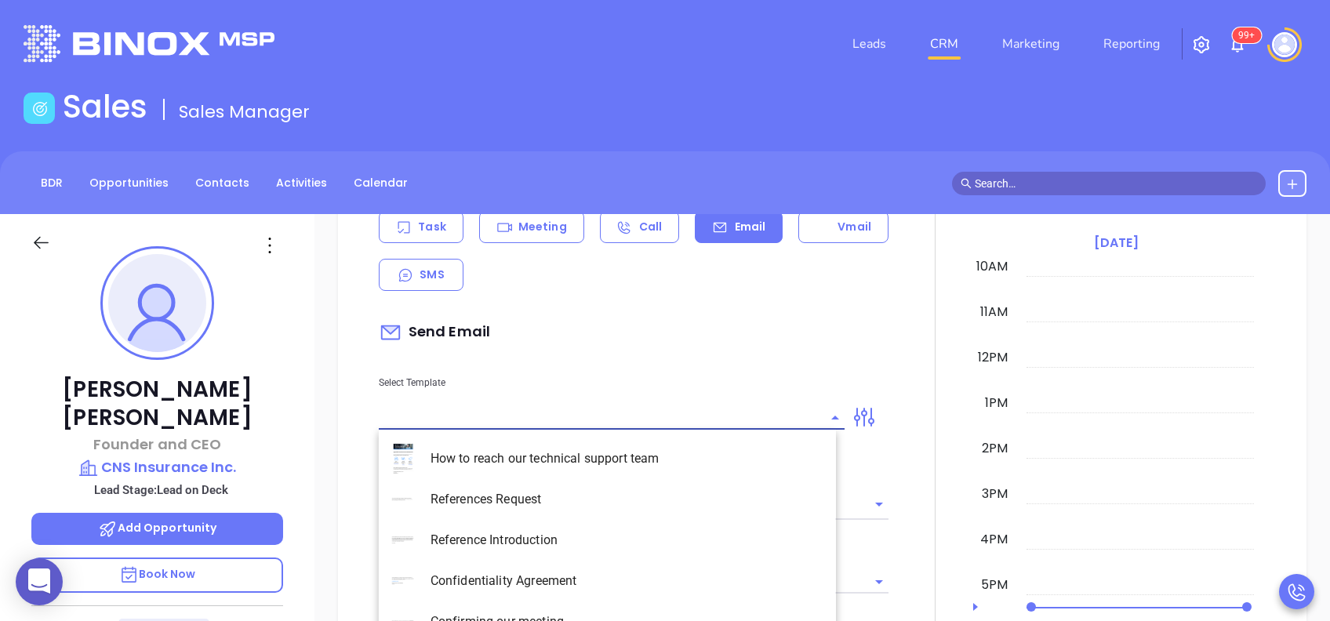
type input "[PERSON_NAME]"
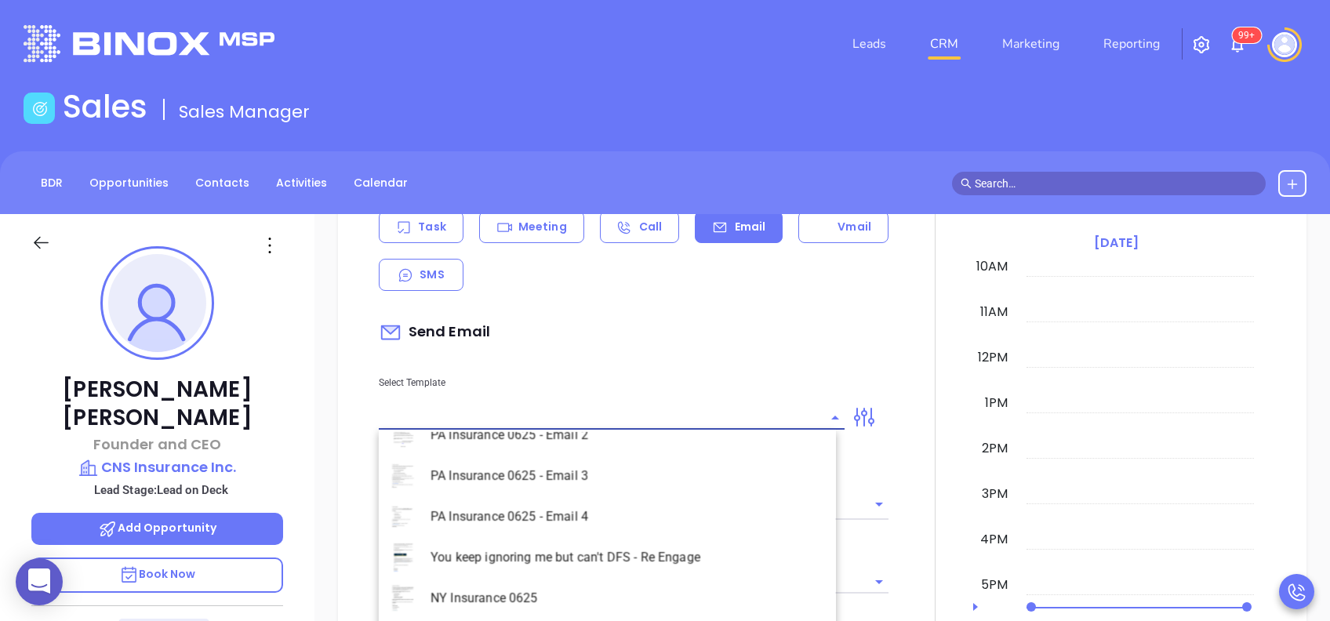
scroll to position [1673, 0]
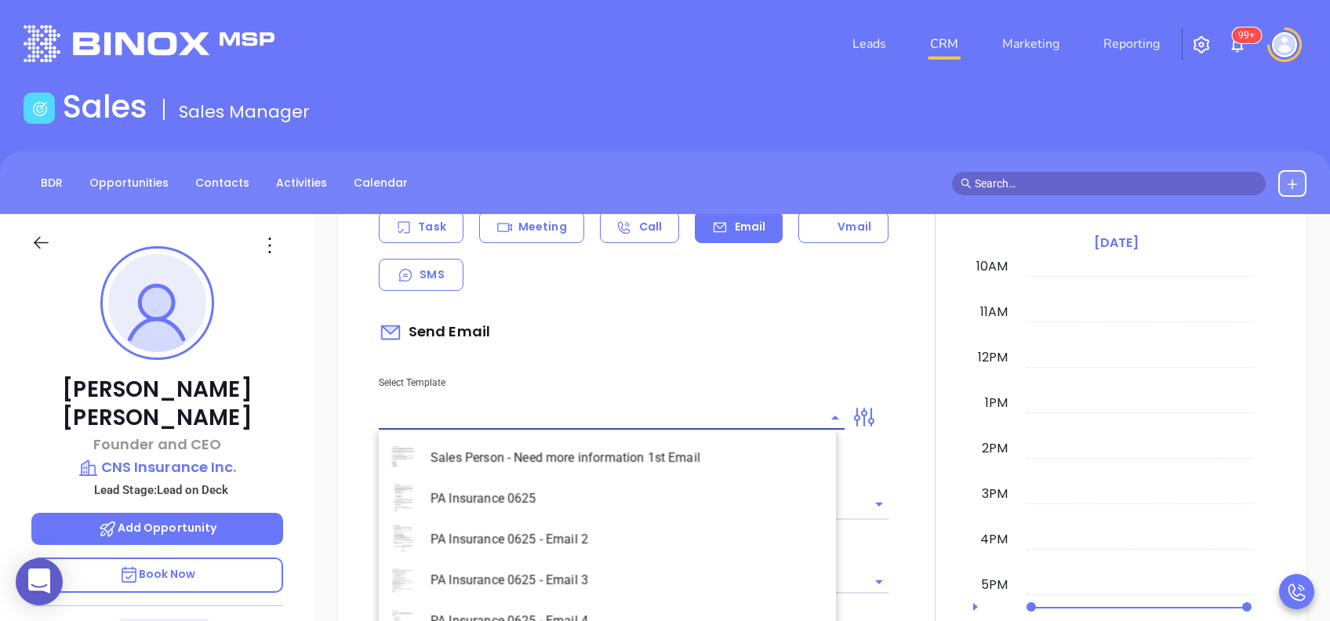
click at [608, 490] on li "PA Insurance 0625" at bounding box center [607, 498] width 457 height 41
type input "PA Insurance 0625"
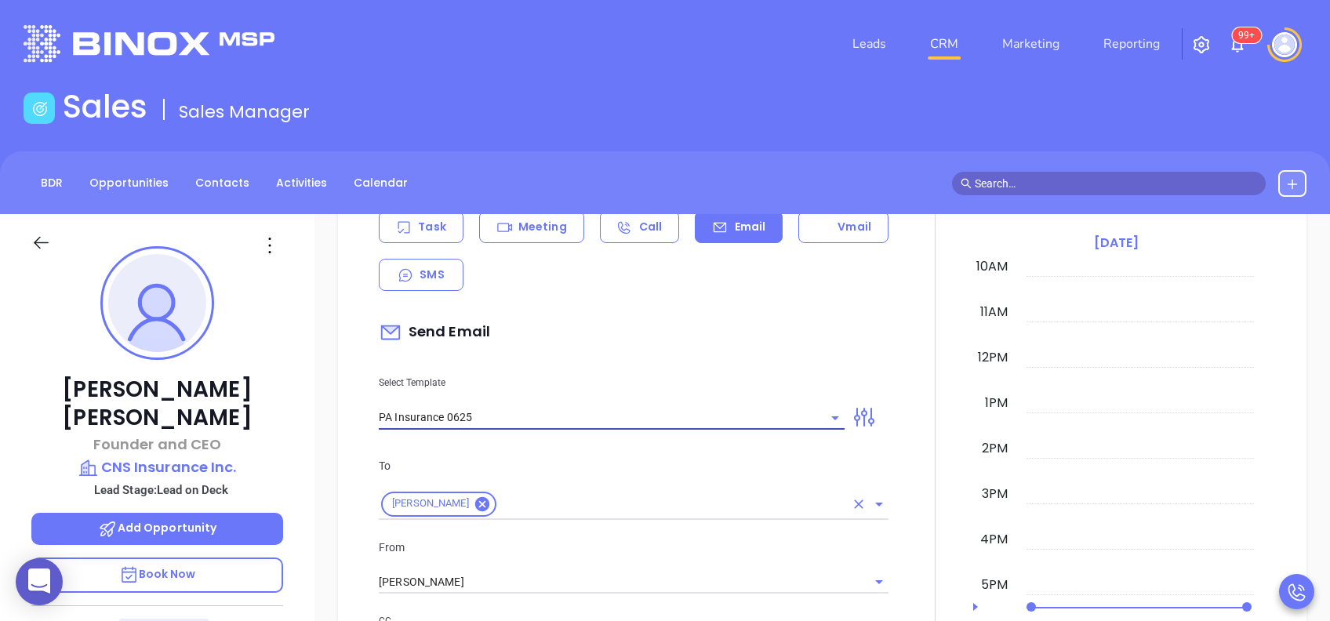
type input "[PERSON_NAME], PA’s New Cybersecurity Law: Are You Prepared?"
click at [601, 449] on div "To [PERSON_NAME] From [PERSON_NAME] CC Bcc Add a subject [PERSON_NAME], PA’s Ne…" at bounding box center [633, 633] width 529 height 390
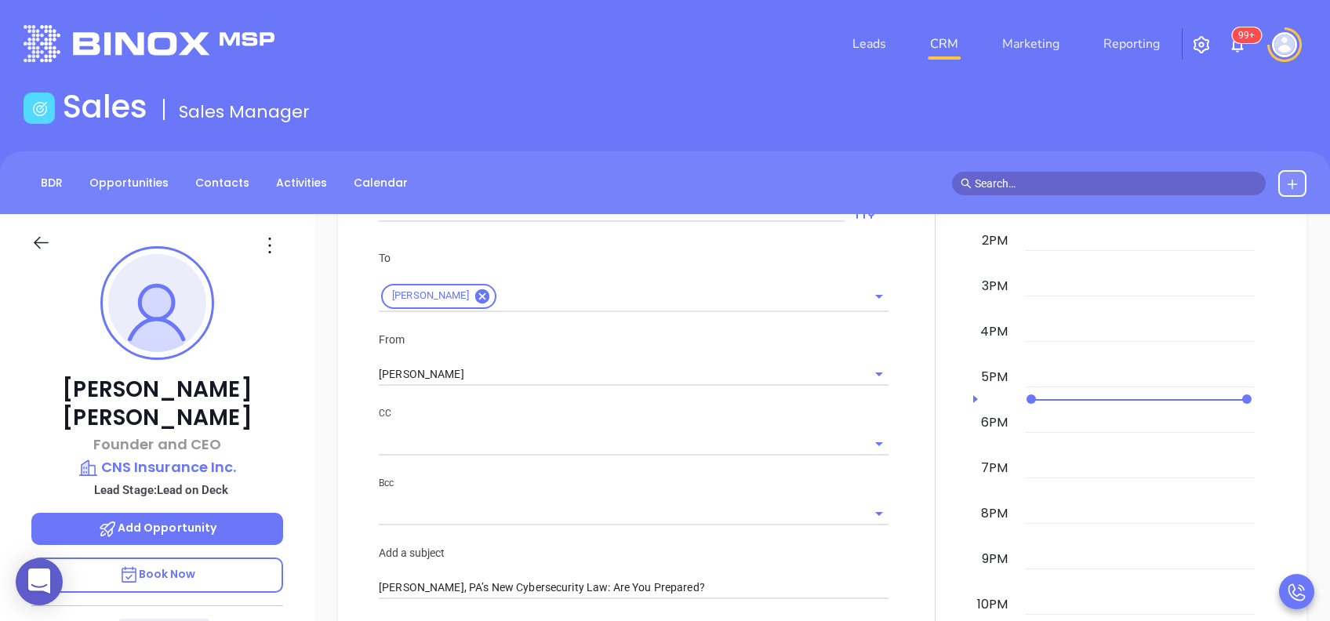
scroll to position [836, 0]
click at [511, 376] on input "[PERSON_NAME]" at bounding box center [612, 373] width 466 height 23
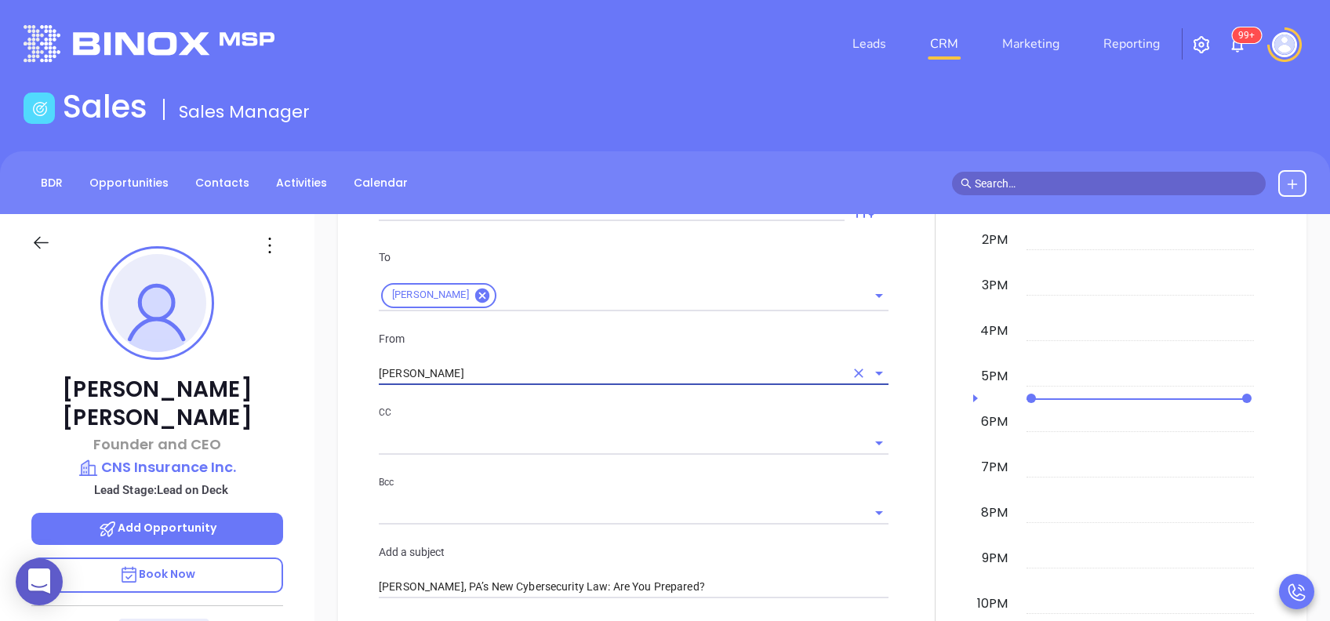
click at [580, 376] on input "[PERSON_NAME]" at bounding box center [612, 373] width 466 height 23
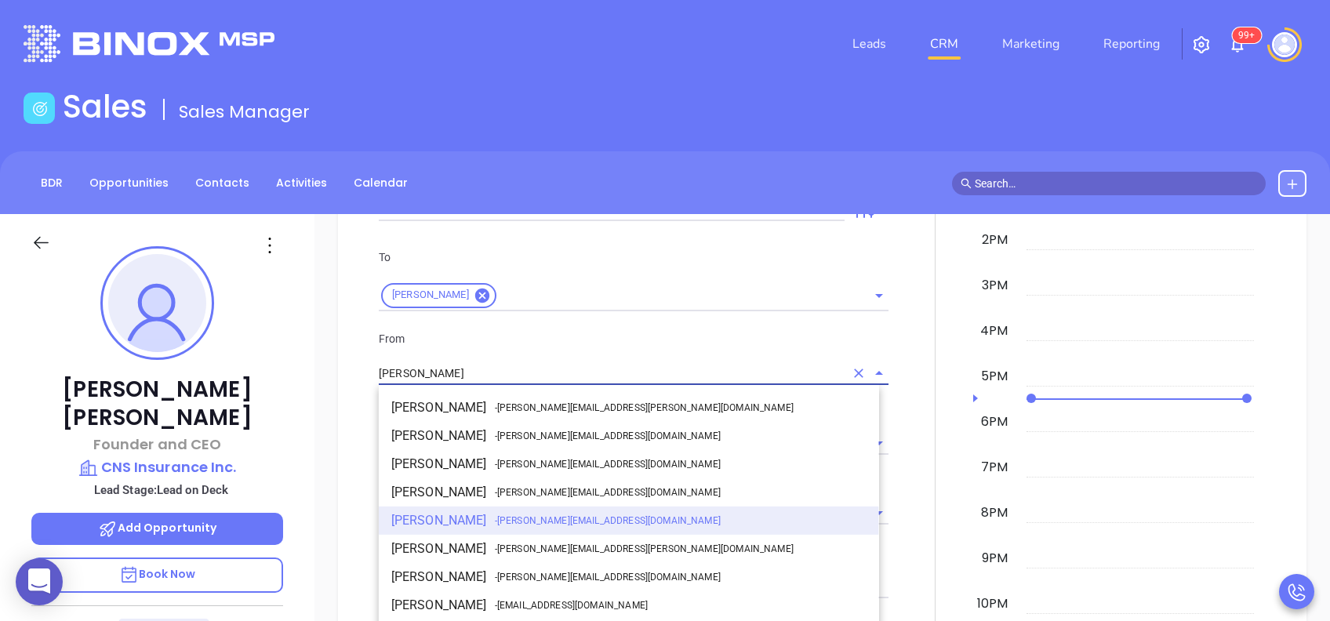
drag, startPoint x: 502, startPoint y: 374, endPoint x: 339, endPoint y: 358, distance: 164.0
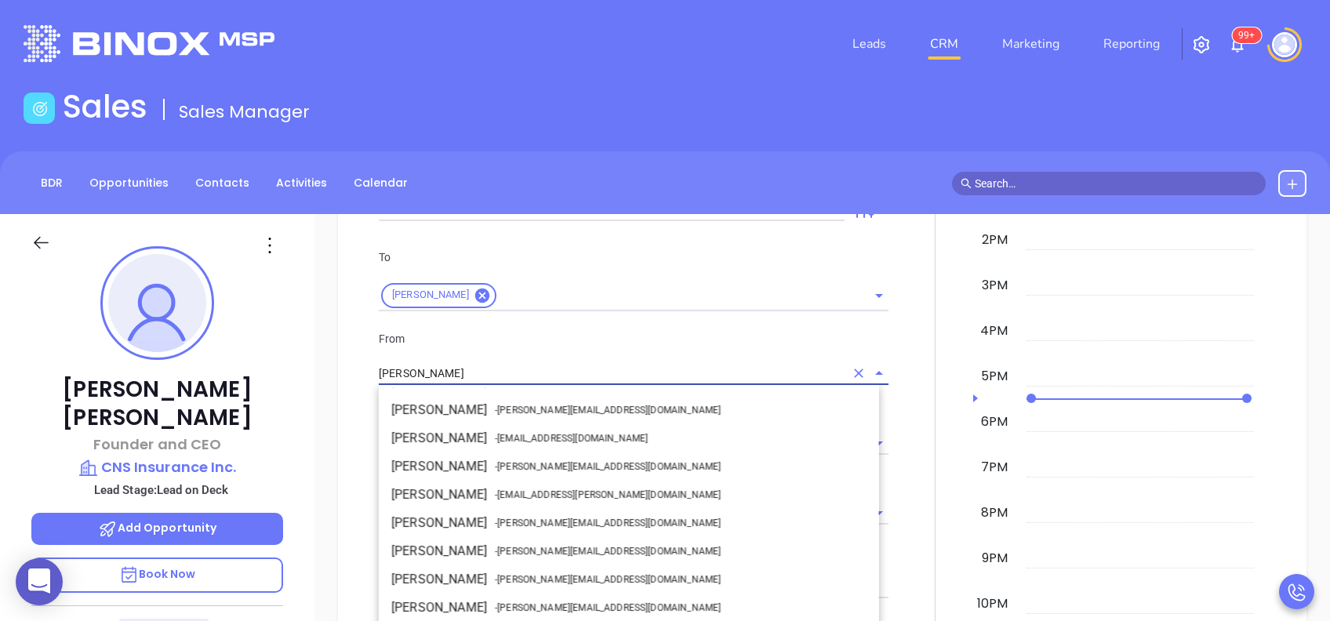
scroll to position [216, 0]
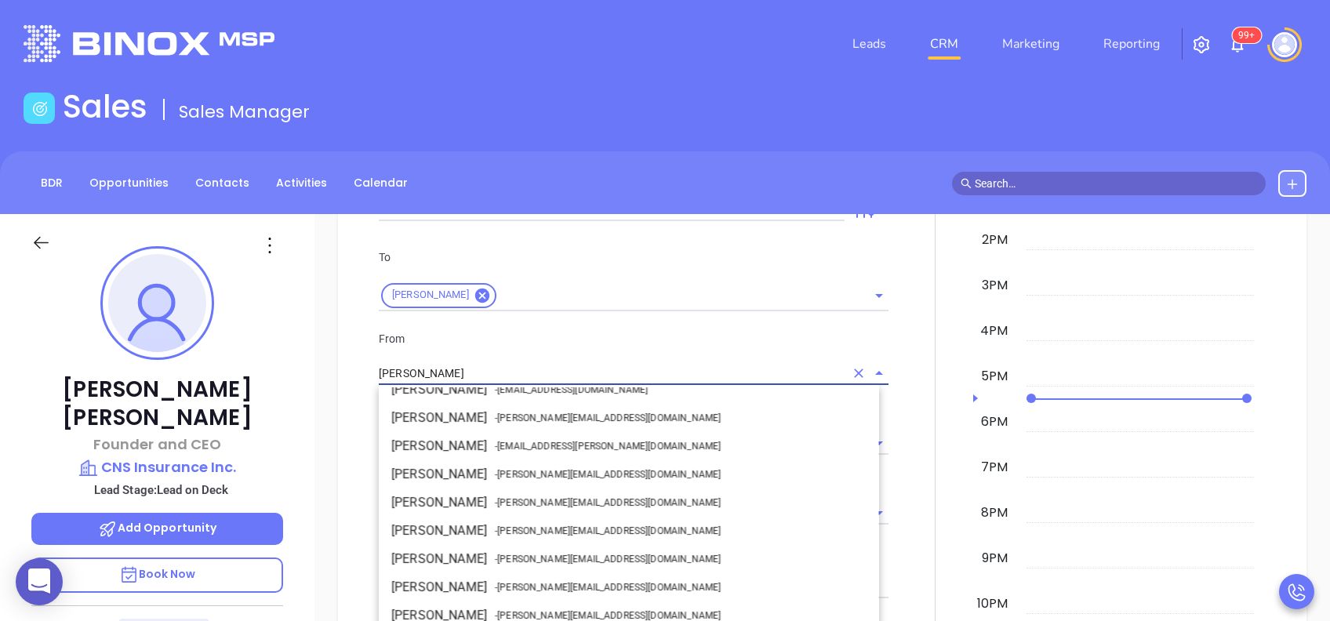
click at [468, 409] on li "Walter Contreras - [EMAIL_ADDRESS][DOMAIN_NAME]" at bounding box center [629, 418] width 500 height 28
type input "[PERSON_NAME]"
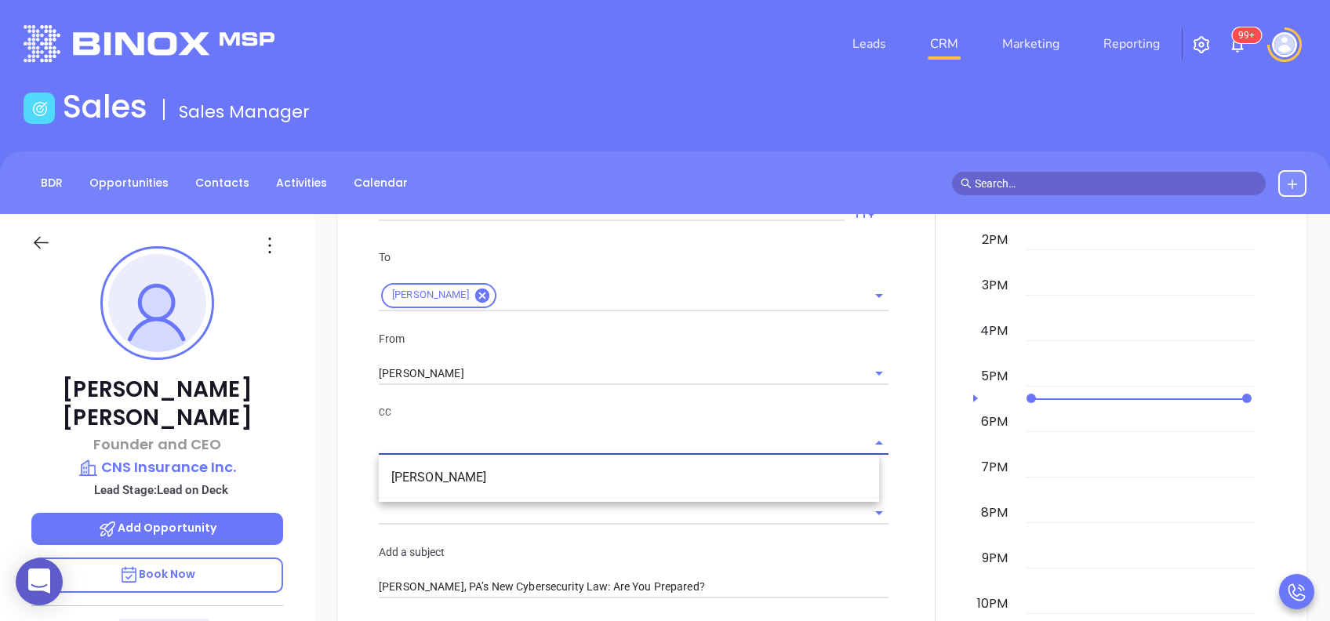
drag, startPoint x: 479, startPoint y: 444, endPoint x: 496, endPoint y: 426, distance: 24.4
click at [481, 441] on input "text" at bounding box center [622, 442] width 486 height 23
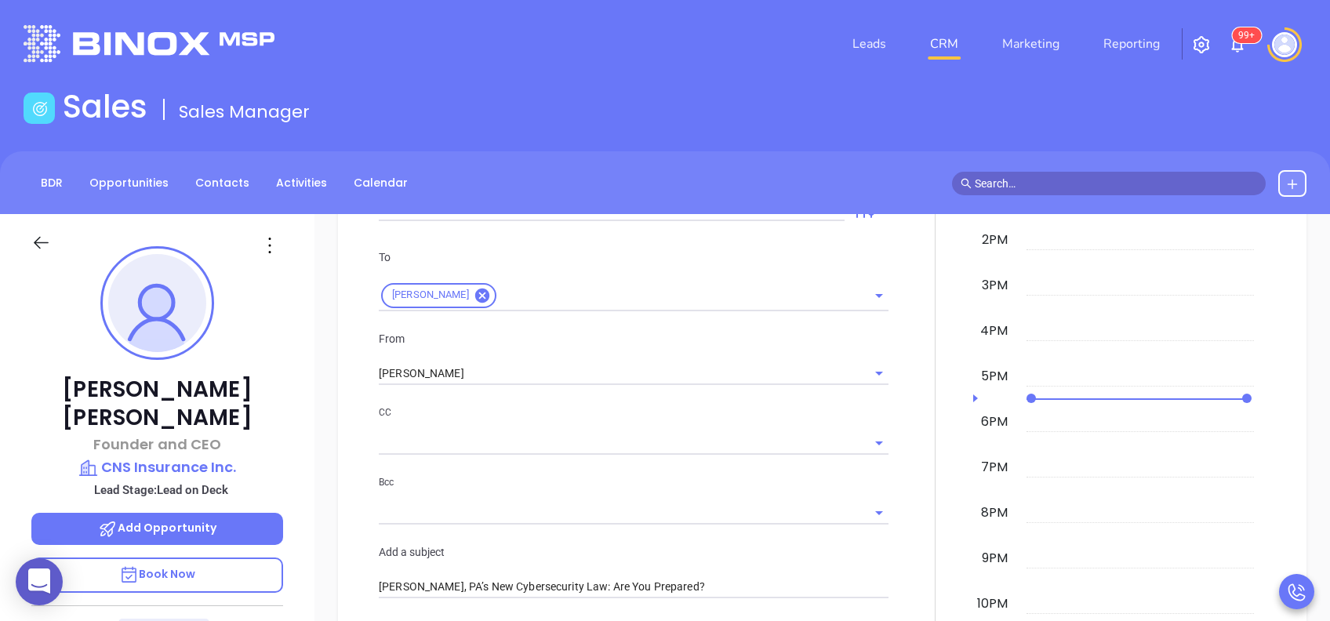
click at [522, 406] on p "CC" at bounding box center [634, 412] width 510 height 17
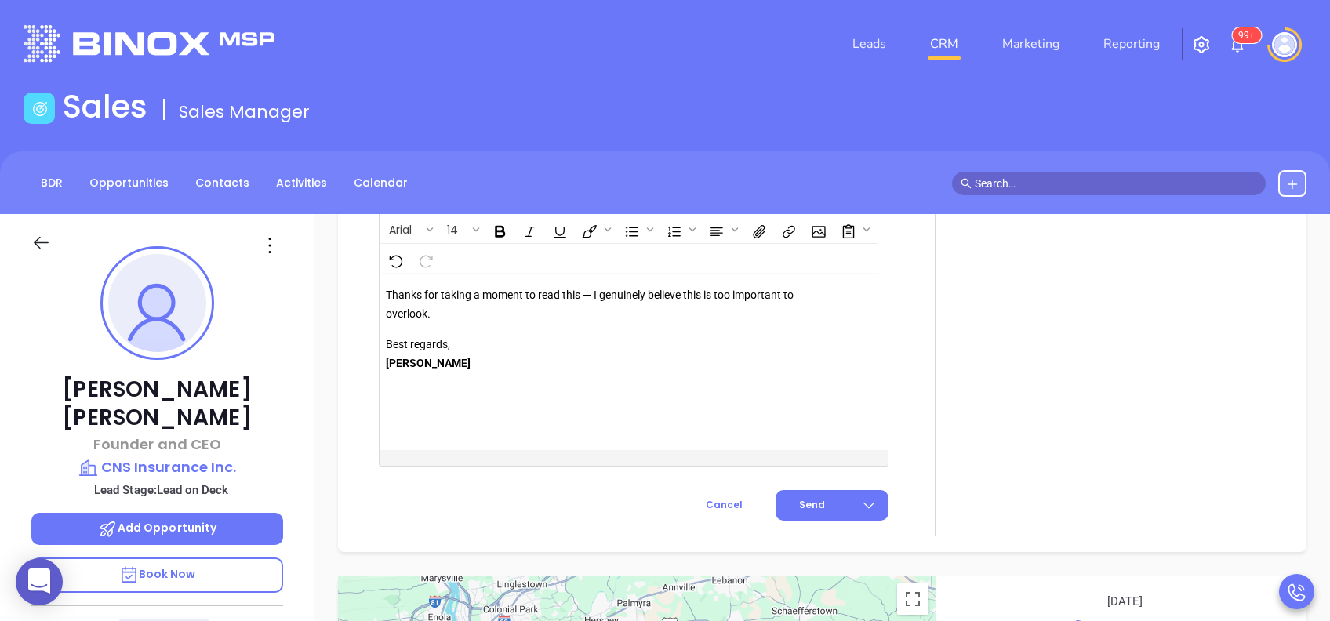
scroll to position [1835, 0]
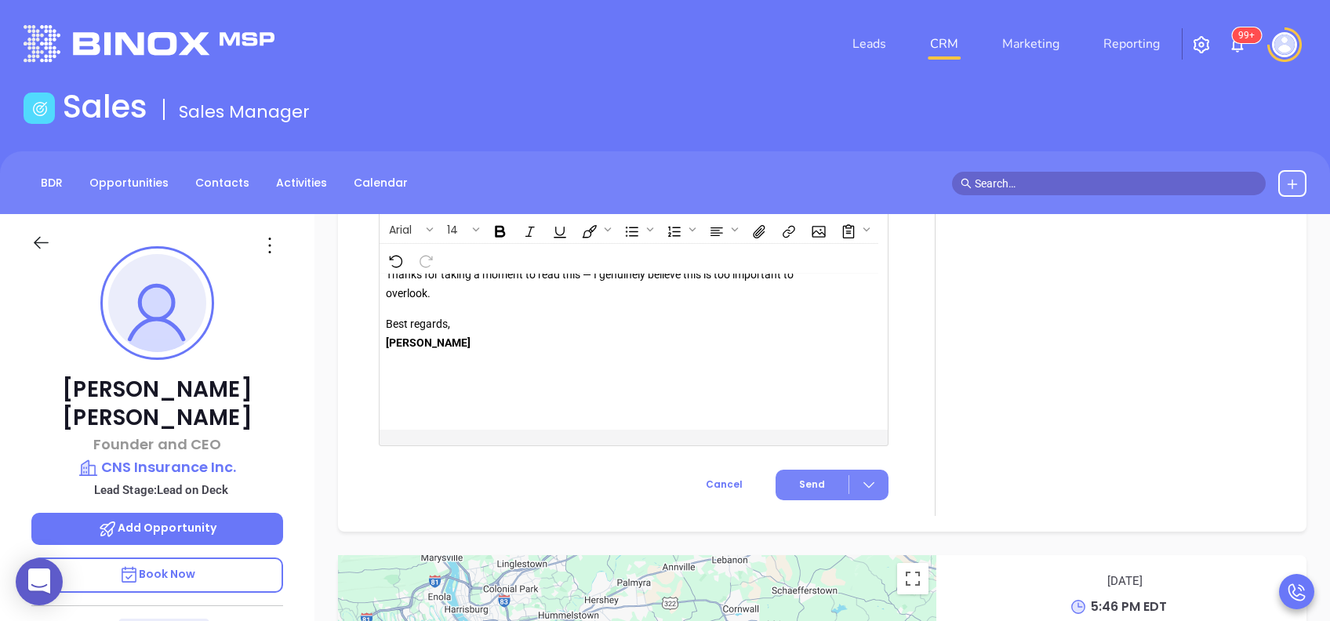
click at [800, 478] on span "Send" at bounding box center [812, 485] width 26 height 14
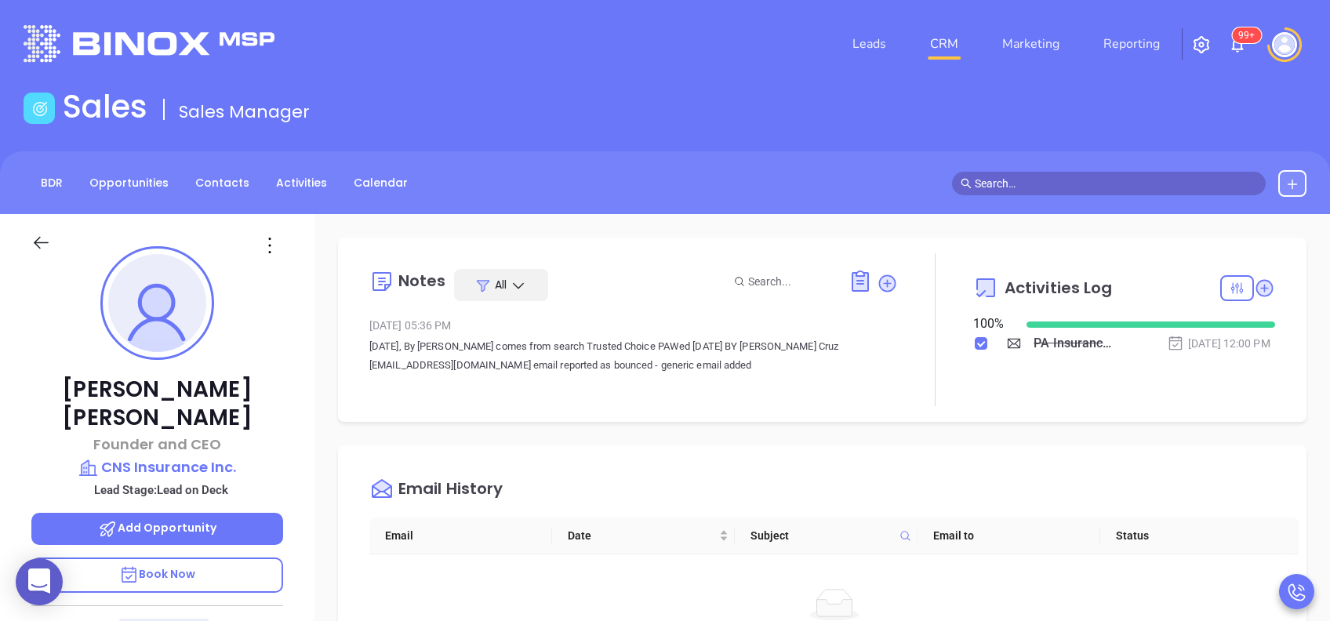
scroll to position [0, 0]
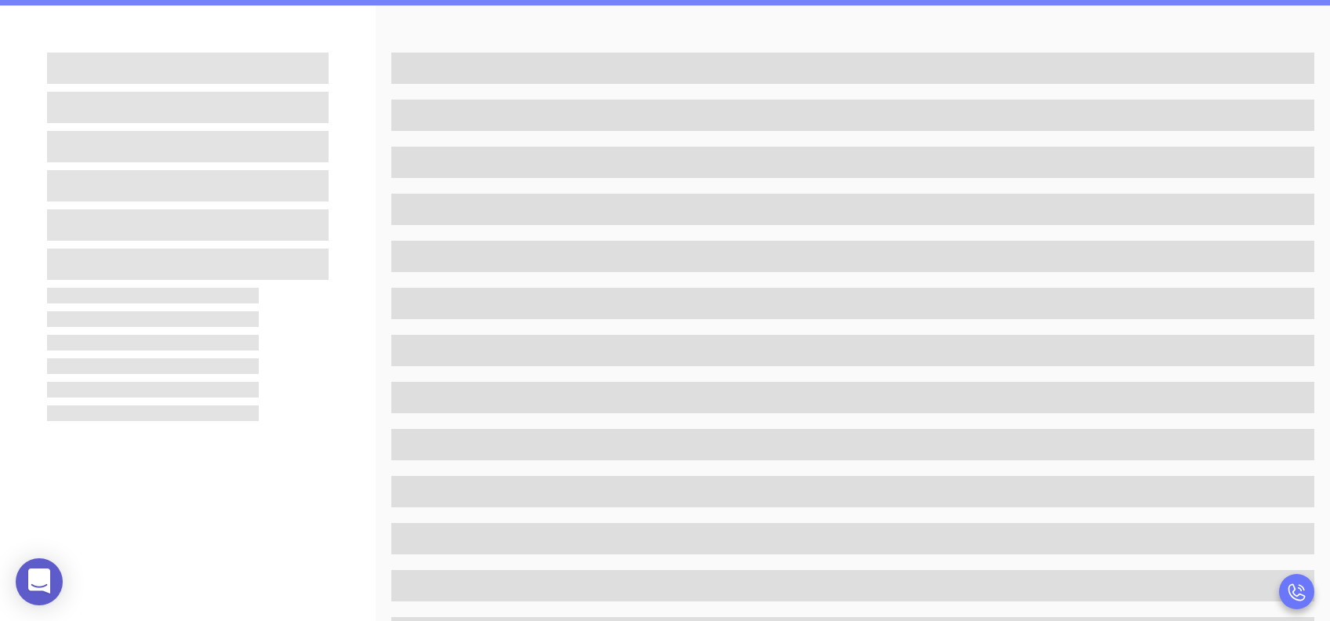
scroll to position [209, 0]
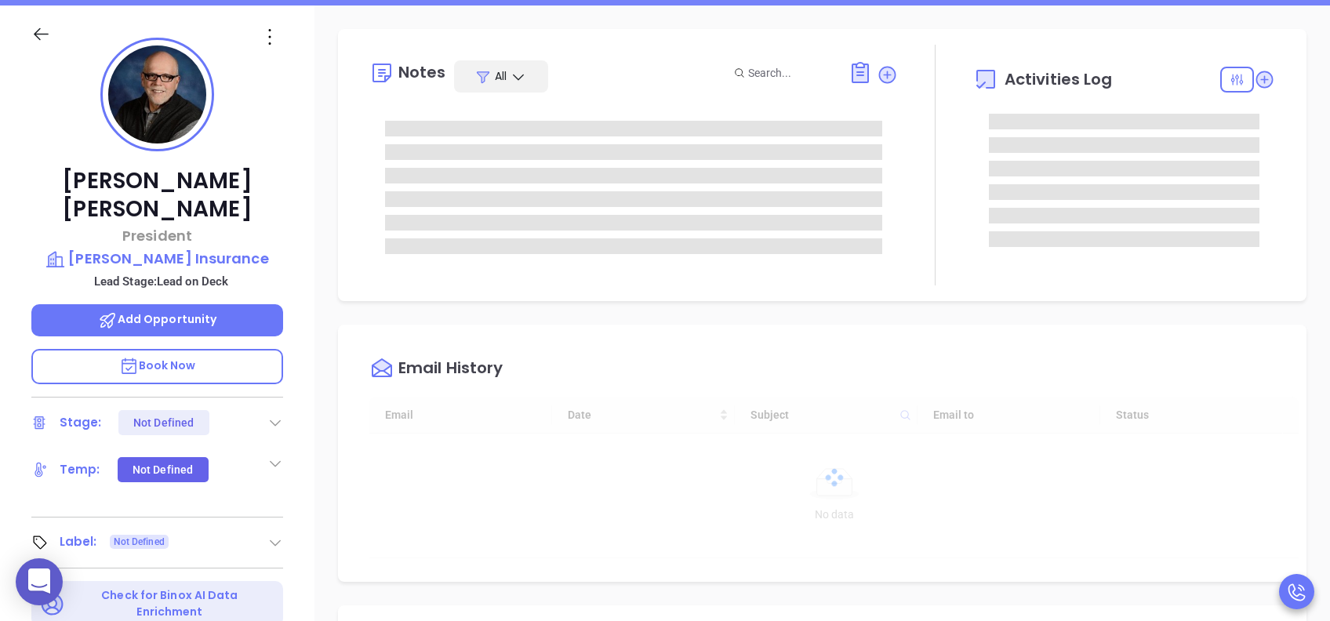
type input "[DATE]"
type input "[PERSON_NAME]"
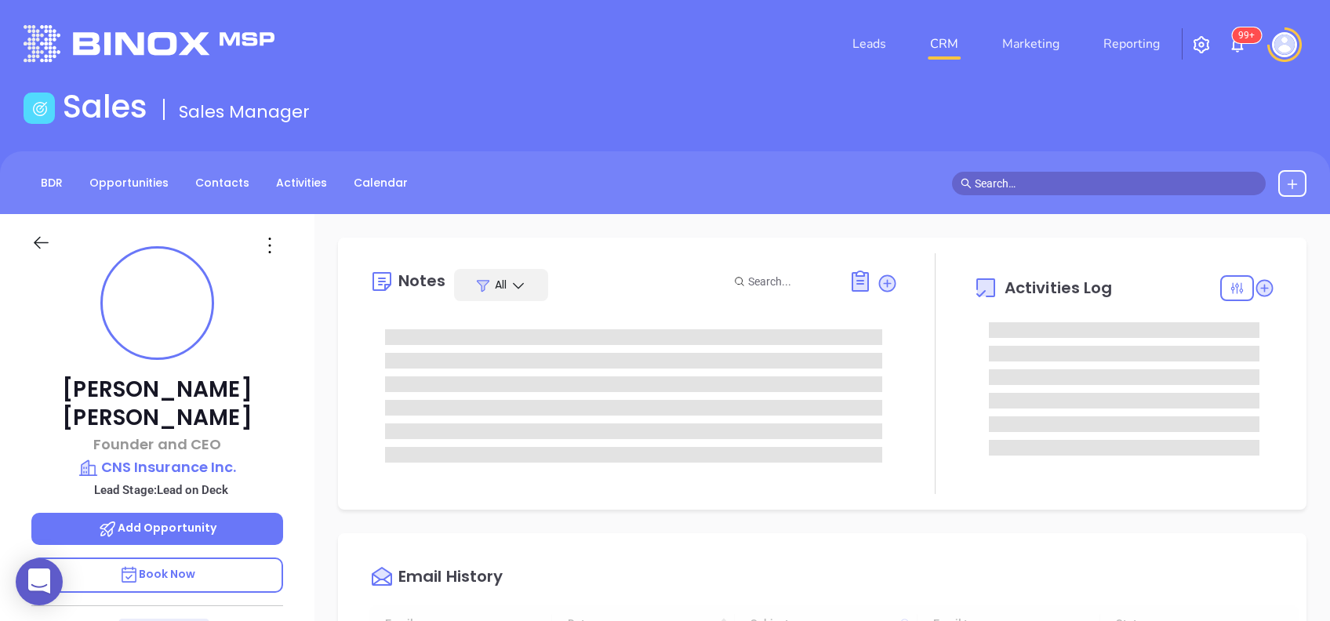
type input "[DATE]"
type input "[PERSON_NAME]"
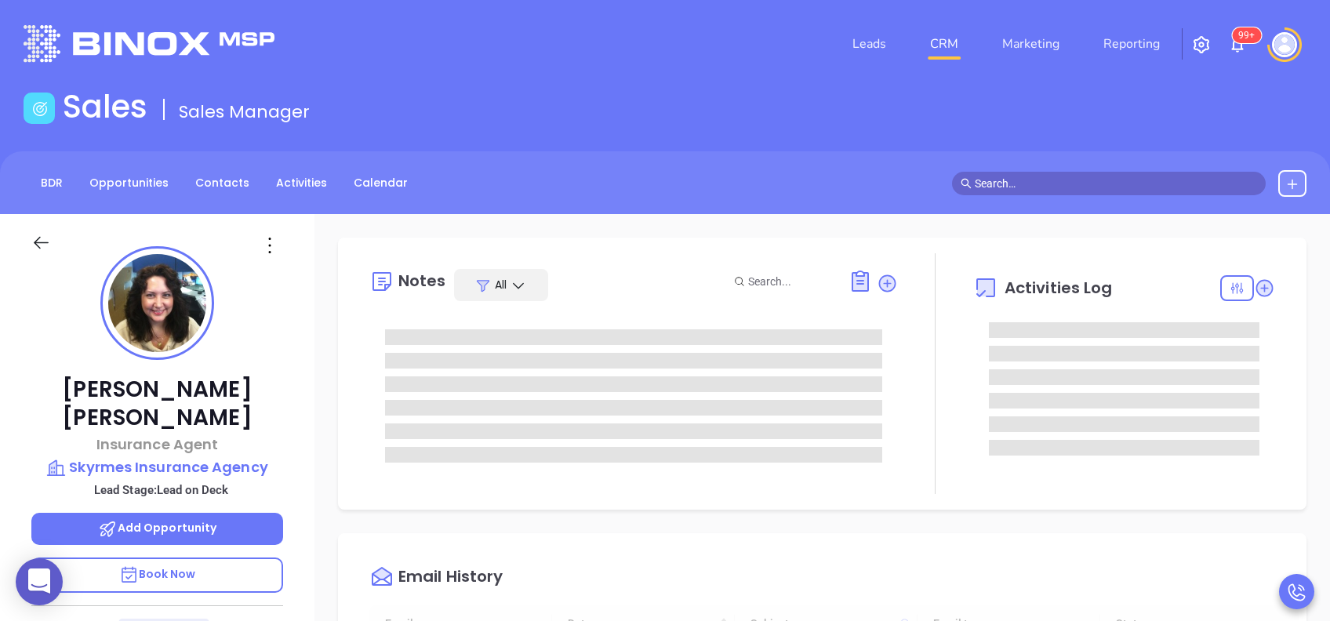
type input "[DATE]"
type input "[PERSON_NAME]"
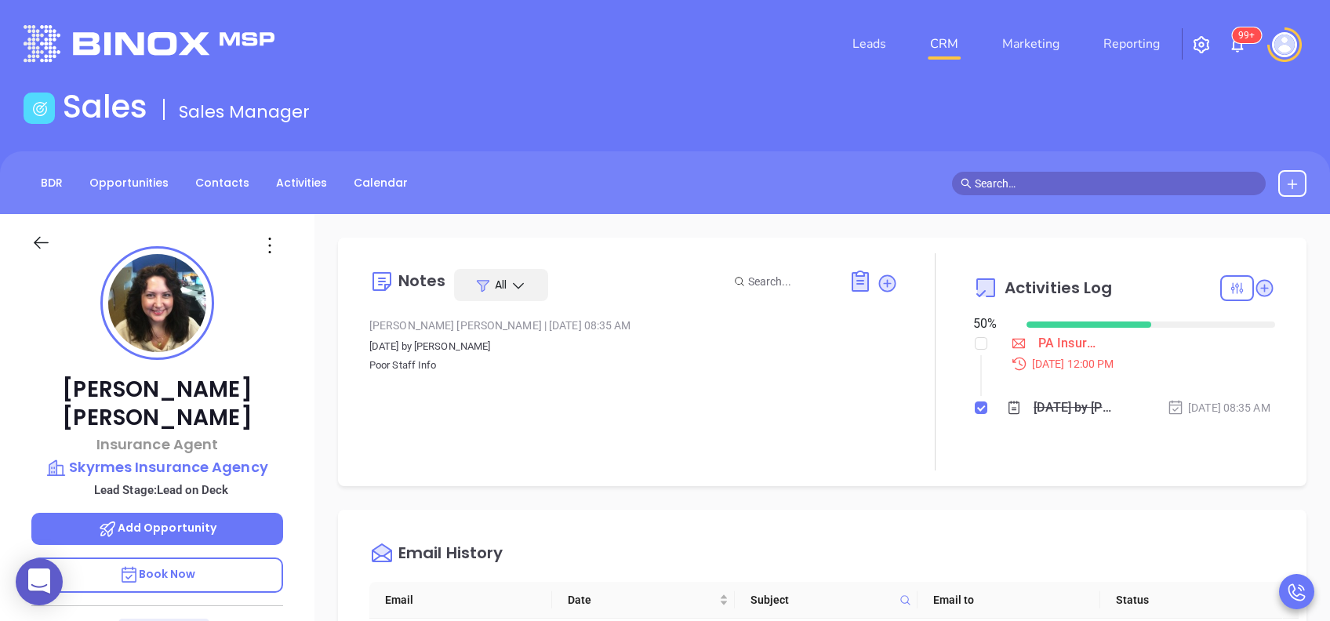
scroll to position [0, 0]
click at [975, 345] on input "checkbox" at bounding box center [981, 343] width 13 height 13
checkbox input "true"
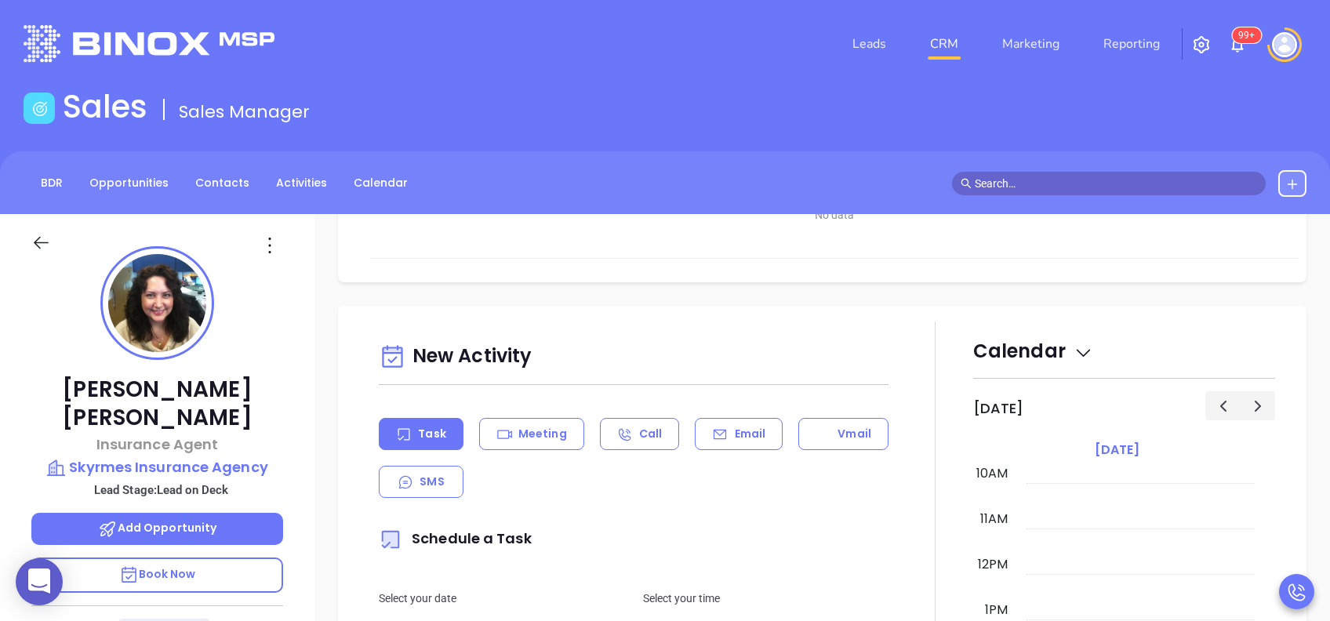
scroll to position [522, 0]
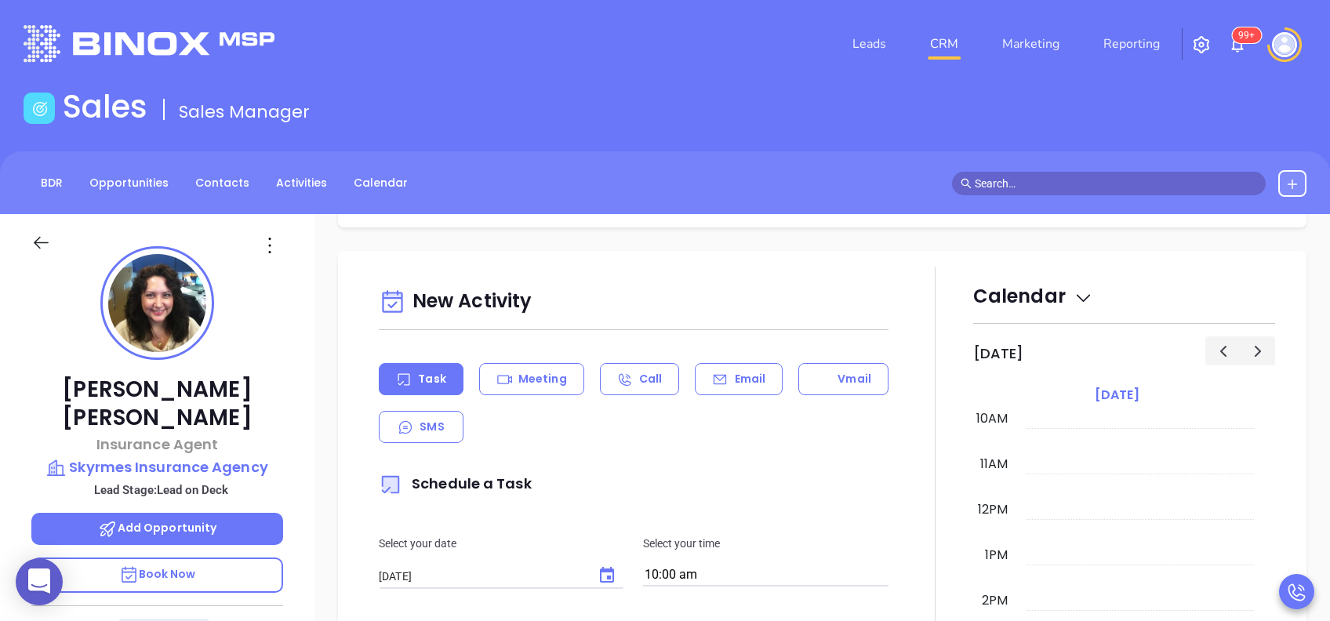
drag, startPoint x: 737, startPoint y: 381, endPoint x: 740, endPoint y: 405, distance: 24.5
click at [738, 379] on div "Email" at bounding box center [739, 379] width 88 height 32
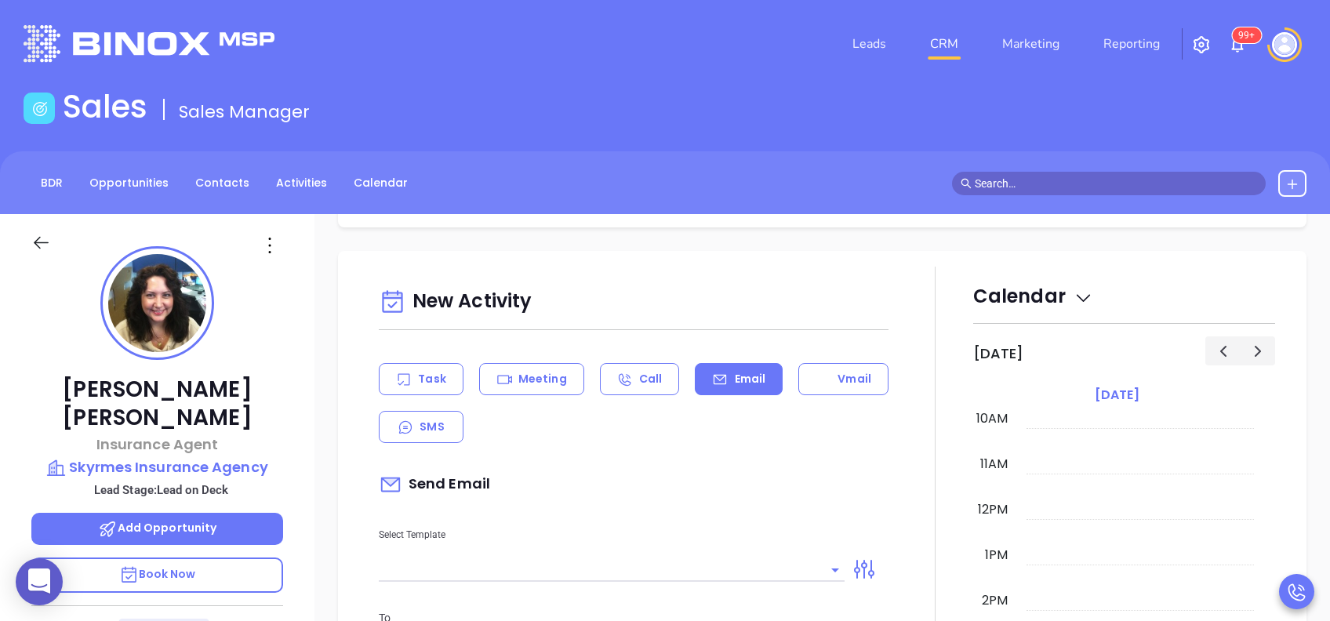
click at [710, 569] on input "text" at bounding box center [600, 569] width 442 height 23
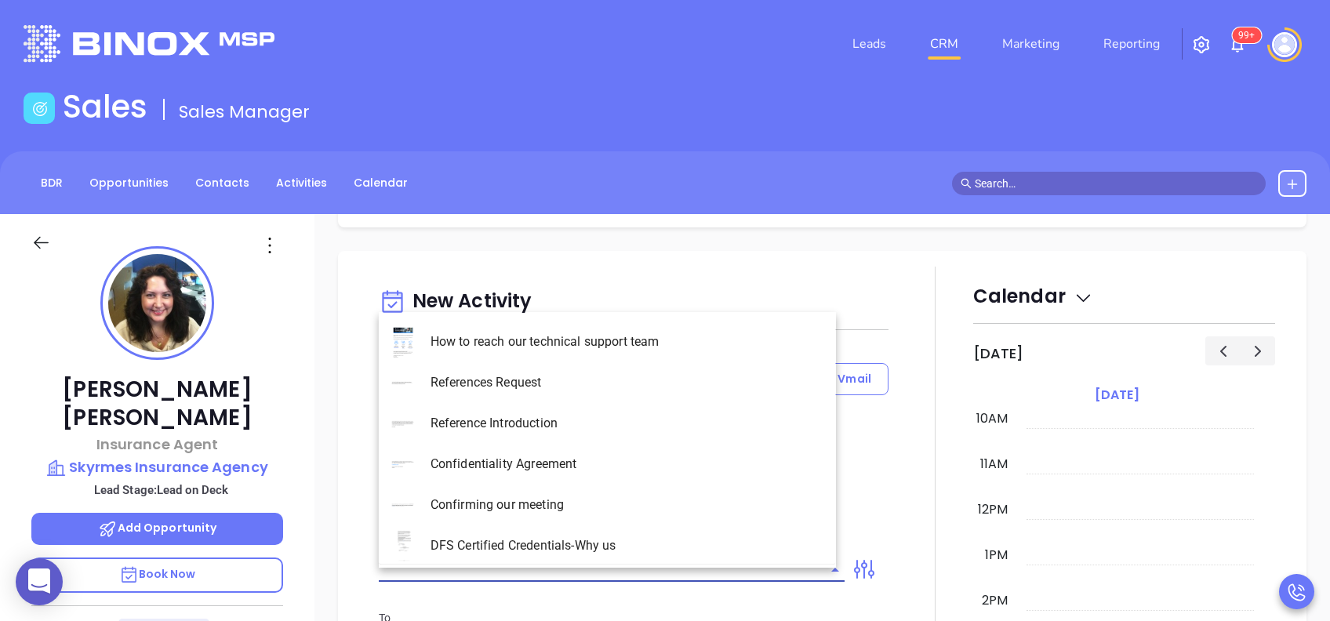
type input "p"
type input "[PERSON_NAME]"
drag, startPoint x: 632, startPoint y: 345, endPoint x: 636, endPoint y: 361, distance: 16.2
click at [633, 340] on li "PA Insurance 0625" at bounding box center [607, 342] width 457 height 41
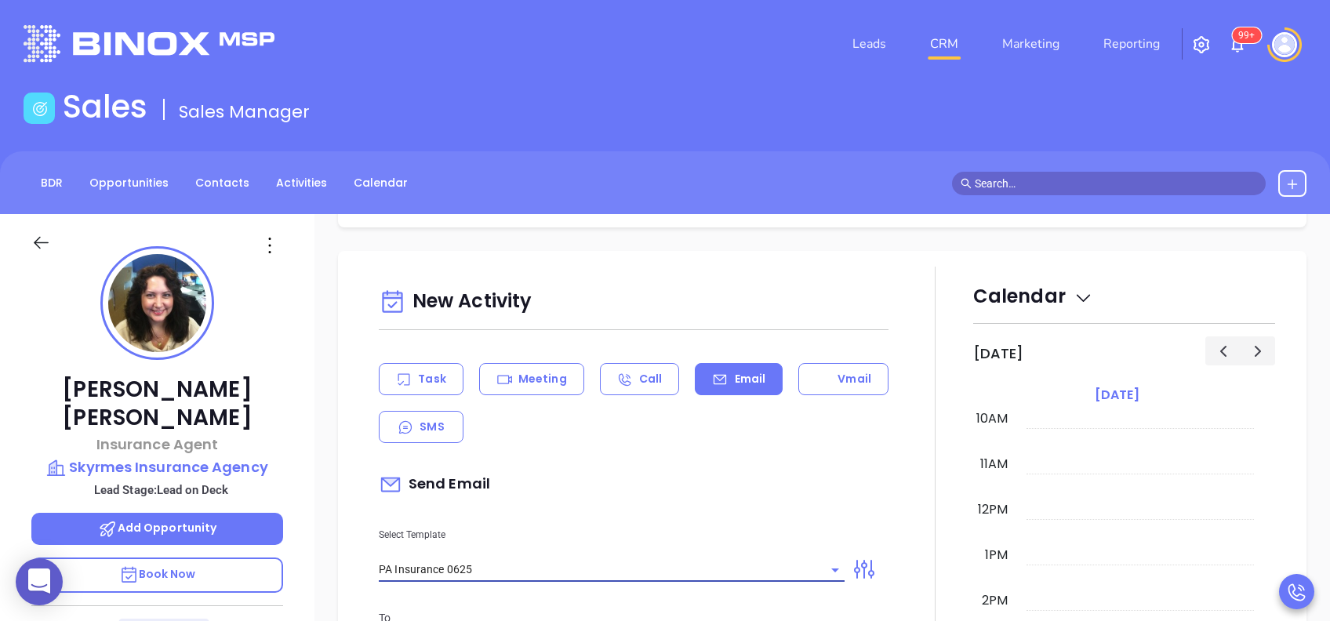
type input "PA Insurance 0625"
type input "Catherine, PA’s New Cybersecurity Law: Are You Prepared?"
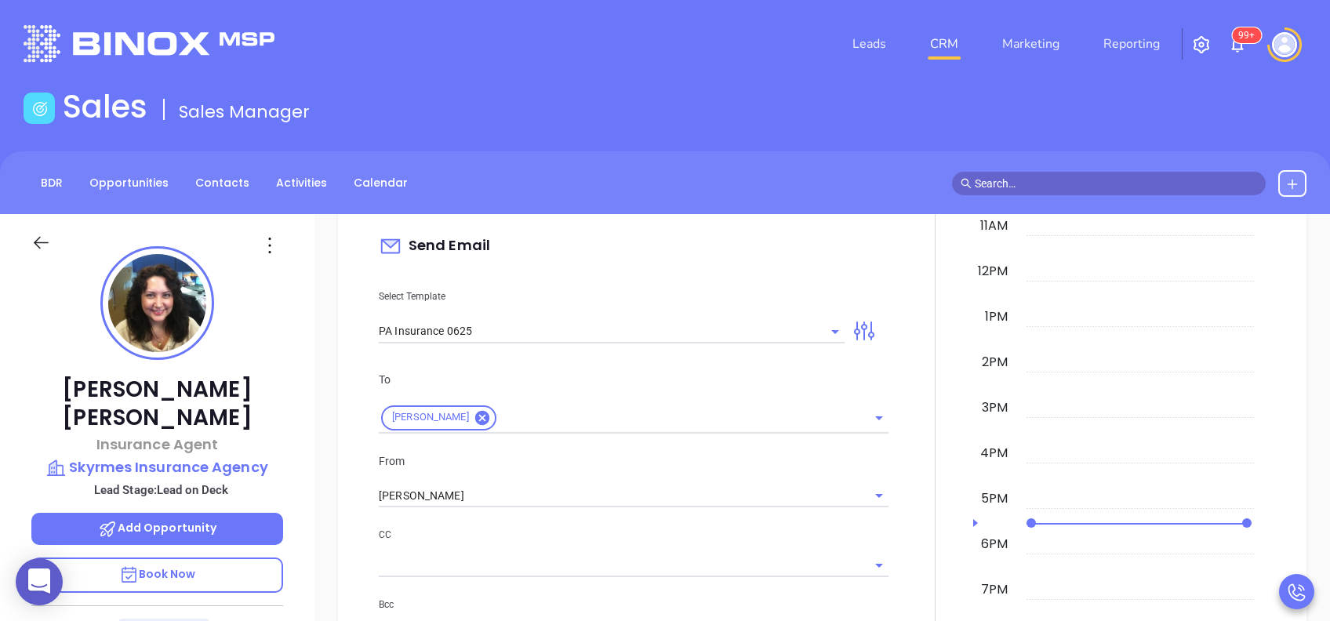
scroll to position [836, 0]
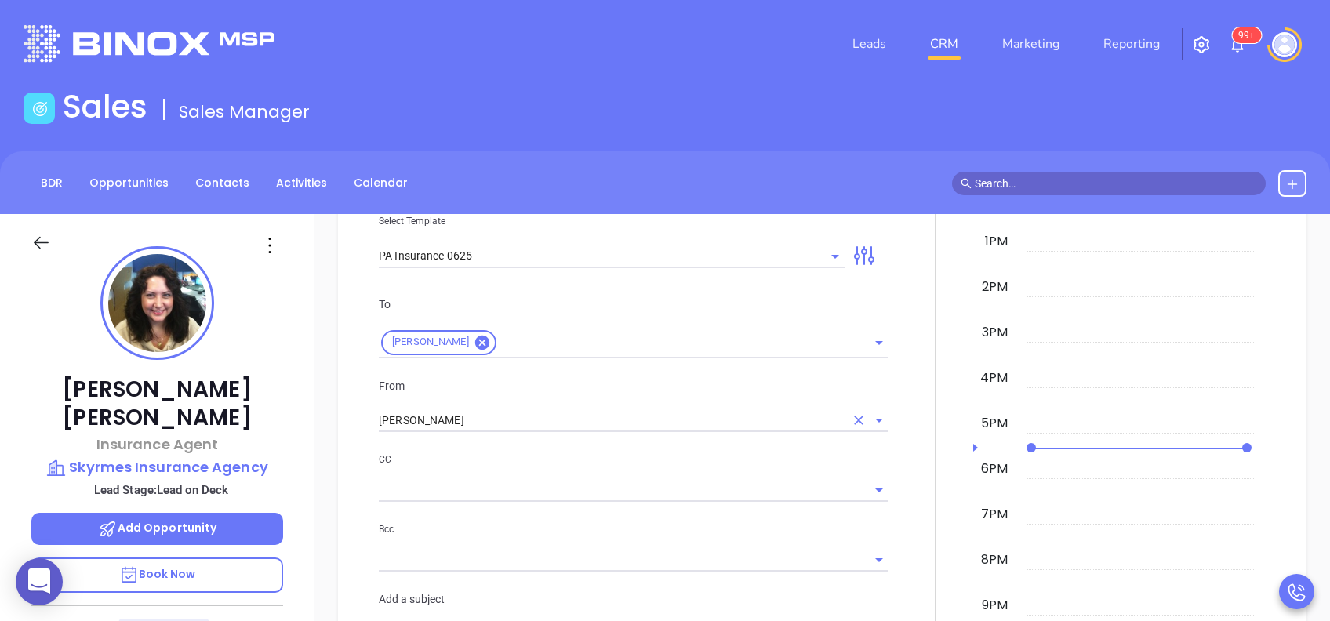
click at [533, 432] on input "[PERSON_NAME]" at bounding box center [612, 420] width 466 height 23
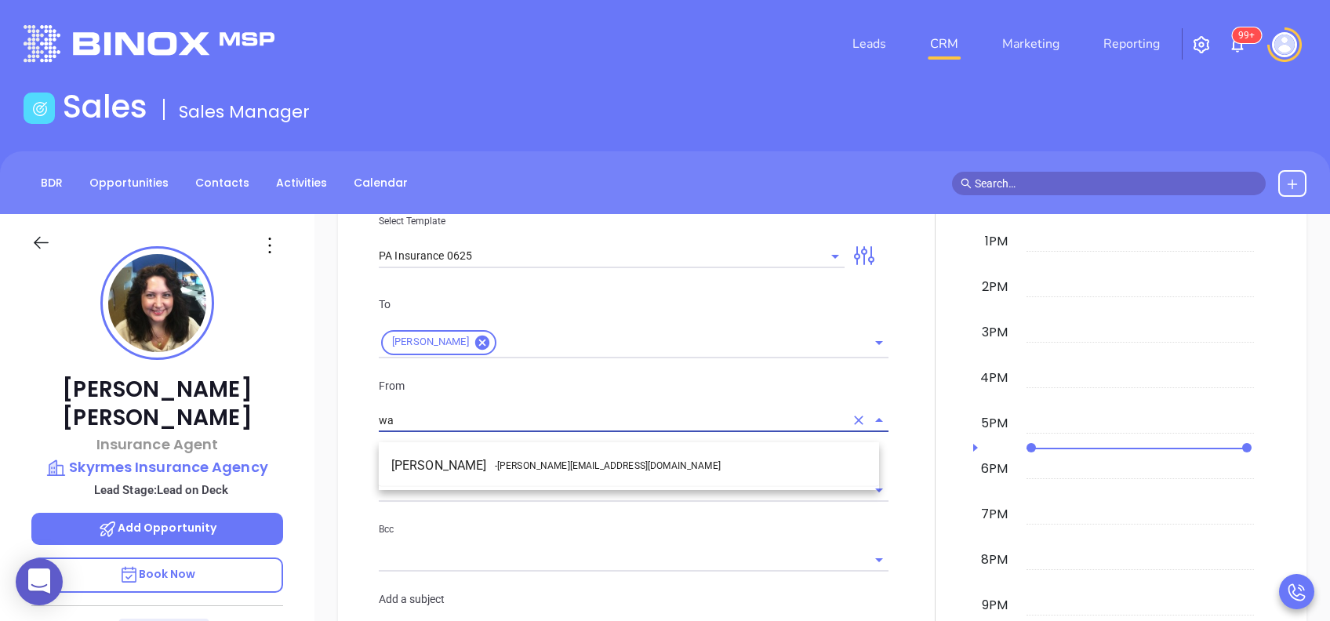
click at [533, 462] on span "- walter@motiva.net" at bounding box center [608, 466] width 226 height 14
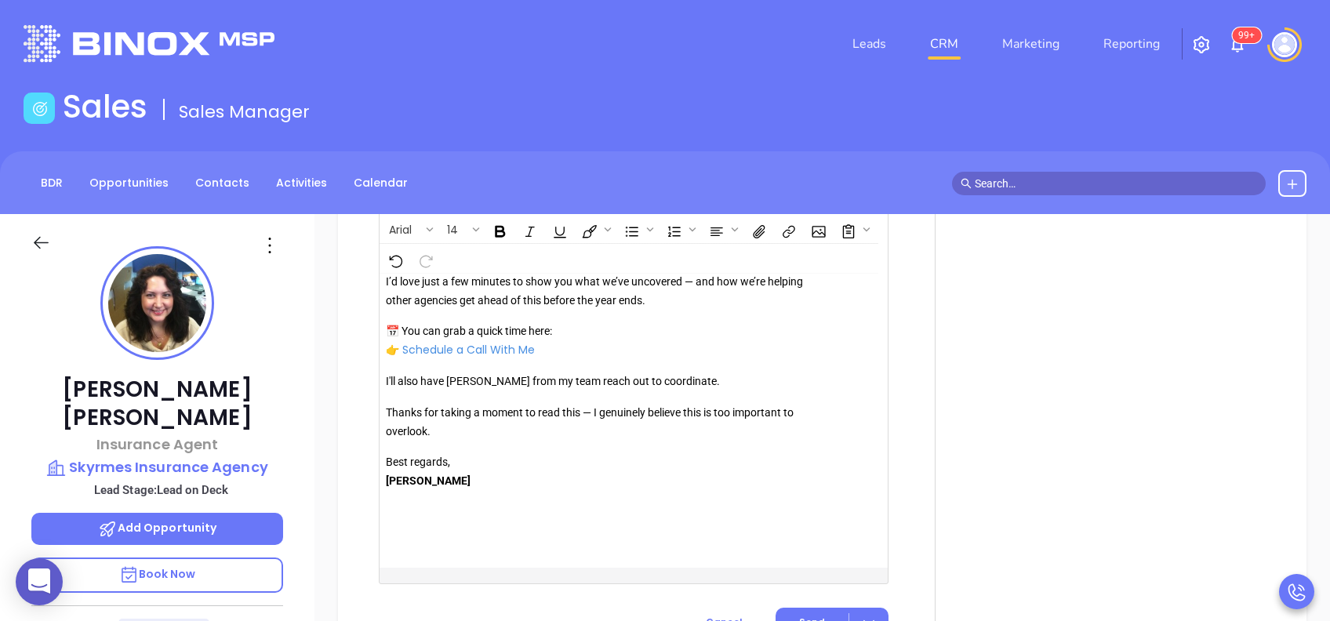
scroll to position [1777, 0]
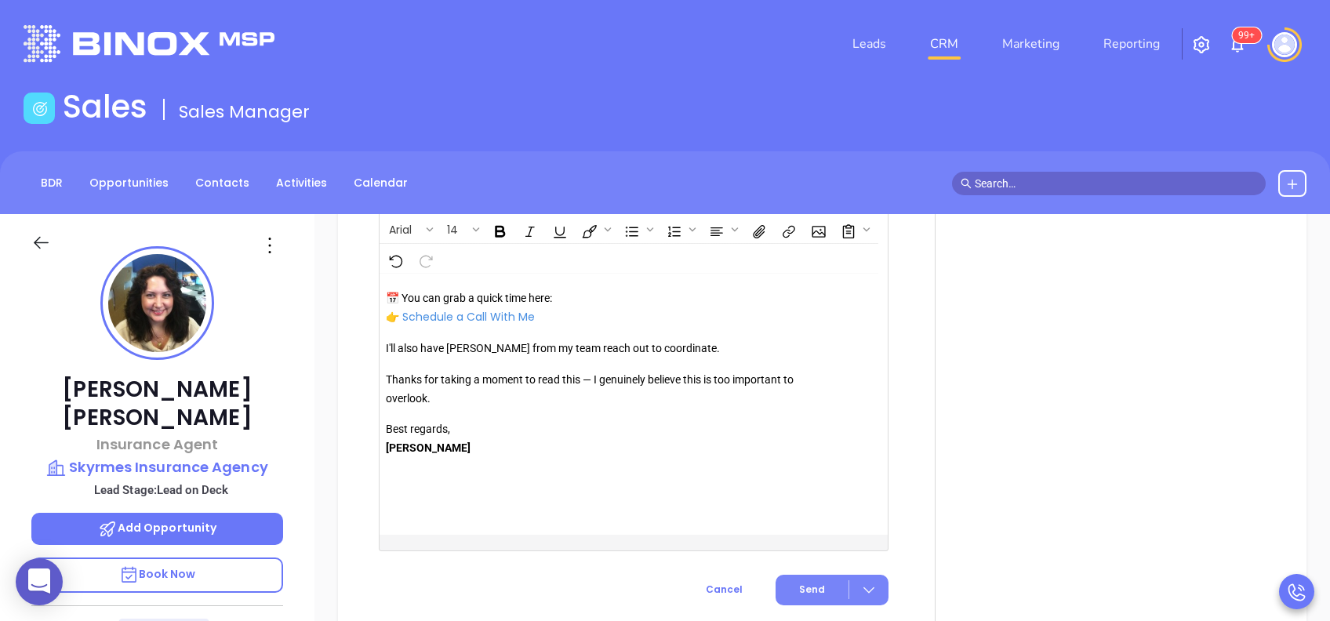
type input "Walter Contreras"
click at [799, 597] on span "Send" at bounding box center [812, 590] width 26 height 14
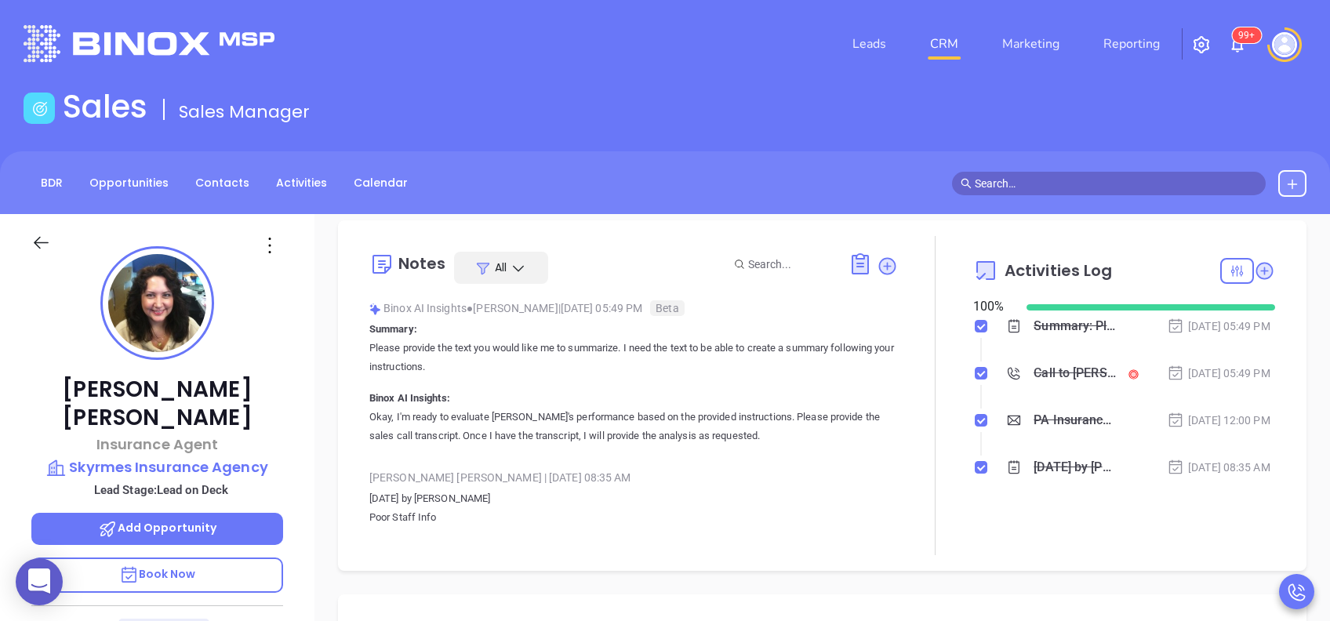
scroll to position [0, 0]
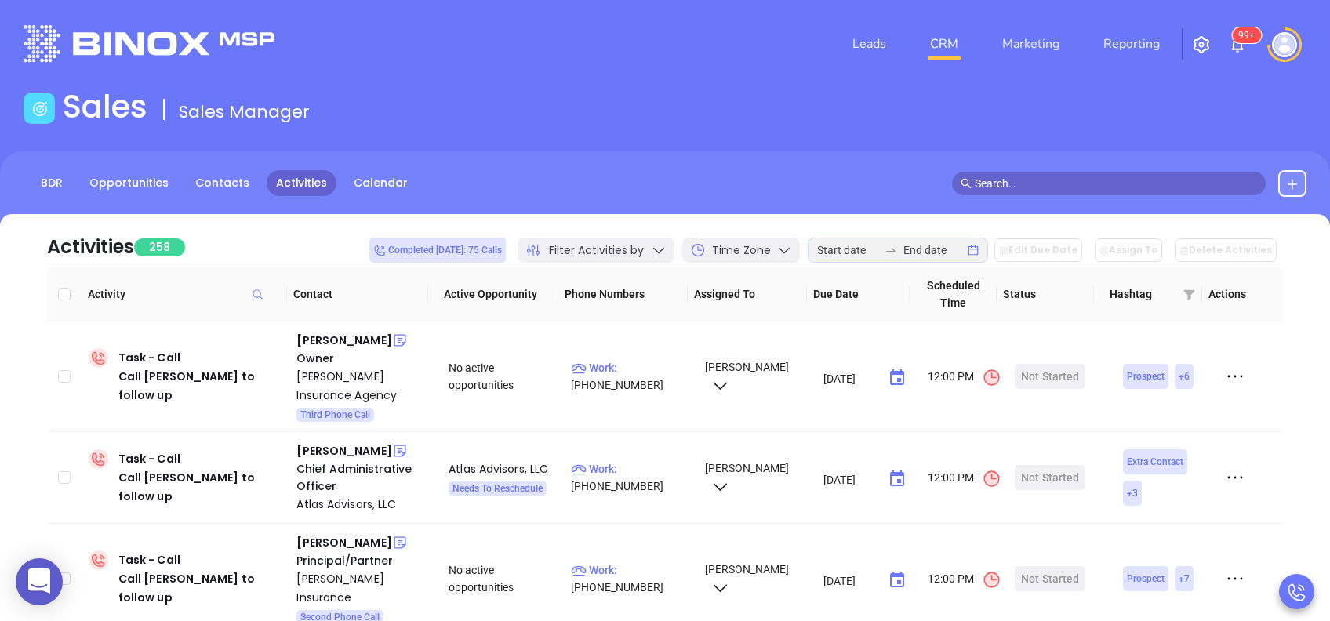
click at [590, 264] on div "Completed [DATE]: 75 Calls Filter Activities by Time Zone Edit Due Date Assign …" at bounding box center [826, 250] width 914 height 35
click at [598, 249] on span "Filter Activities by" at bounding box center [596, 250] width 95 height 16
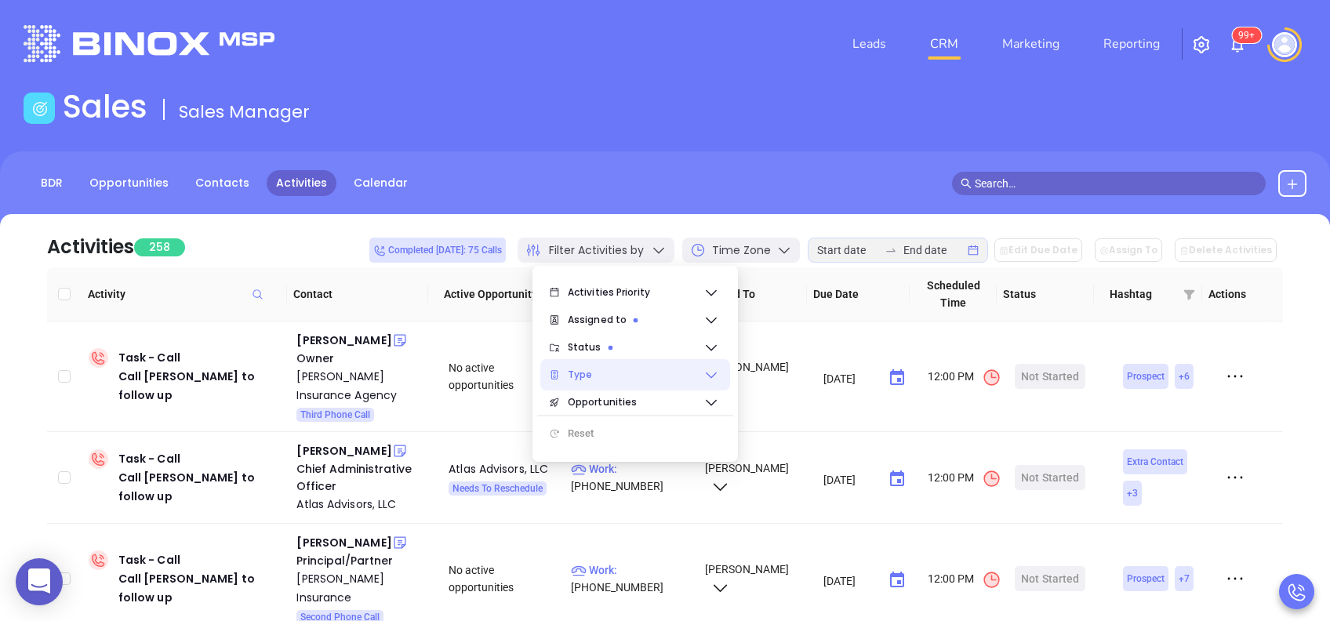
click at [704, 376] on icon at bounding box center [712, 375] width 16 height 16
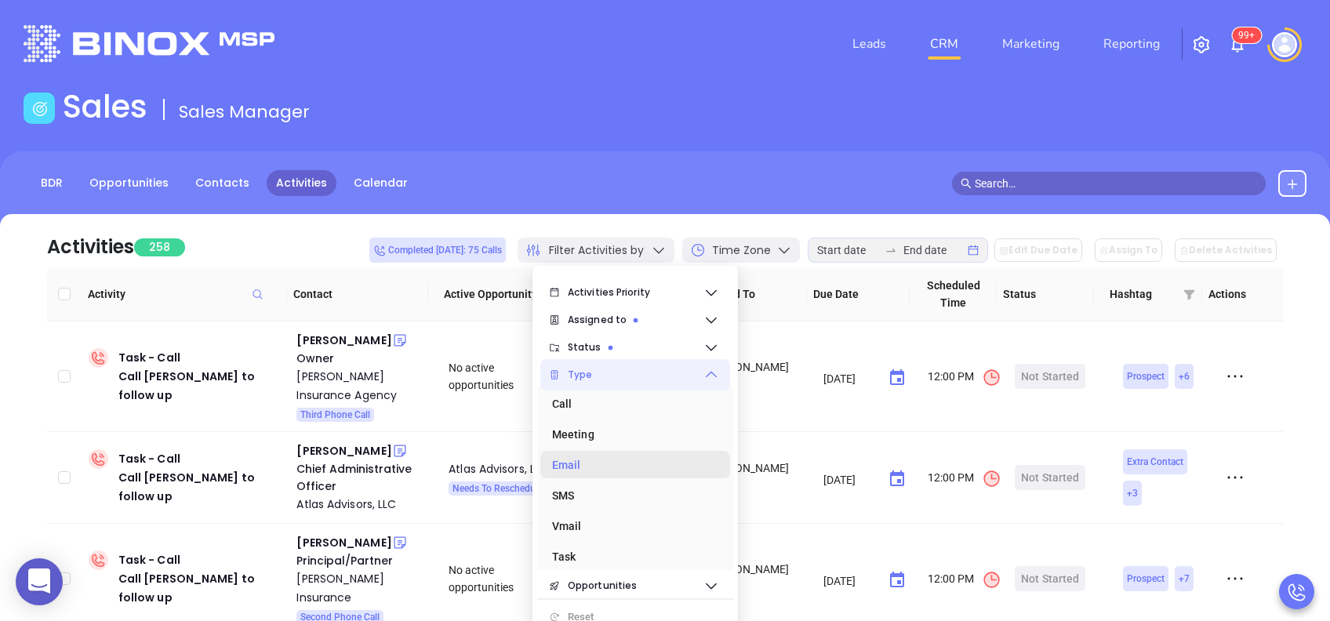
click at [600, 466] on div "Email" at bounding box center [630, 464] width 157 height 31
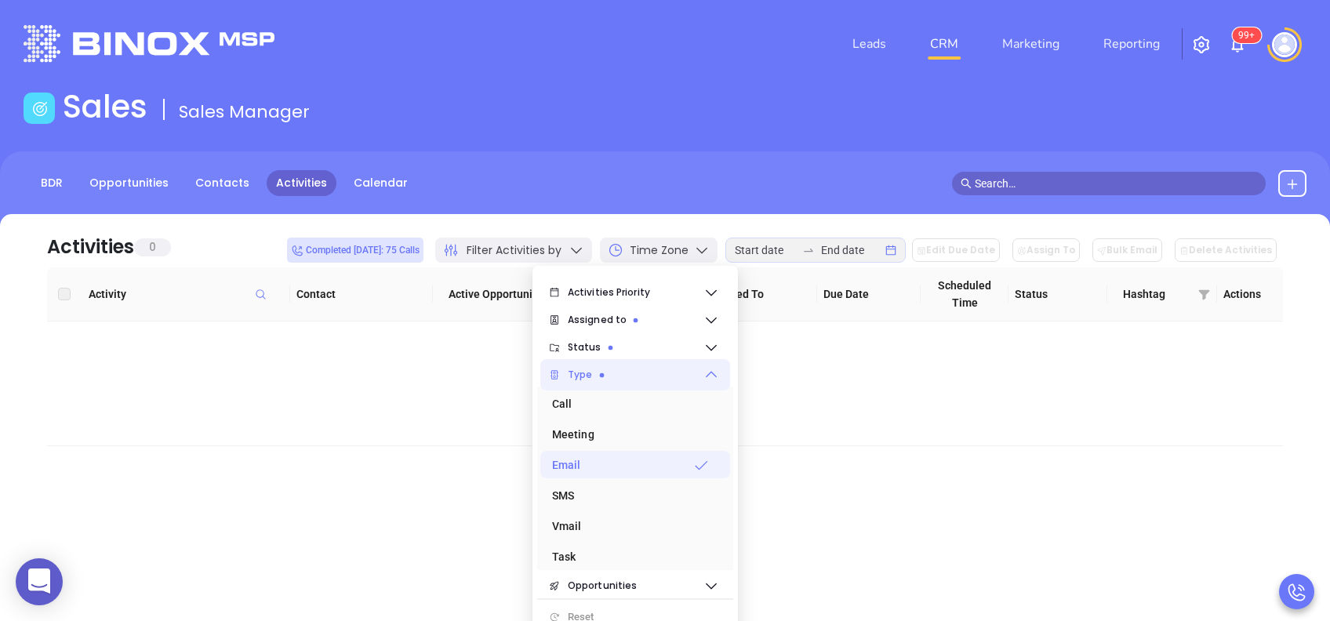
click at [663, 458] on div "Email" at bounding box center [630, 464] width 157 height 31
click at [640, 401] on div "Call" at bounding box center [630, 403] width 157 height 31
